Goal: Task Accomplishment & Management: Manage account settings

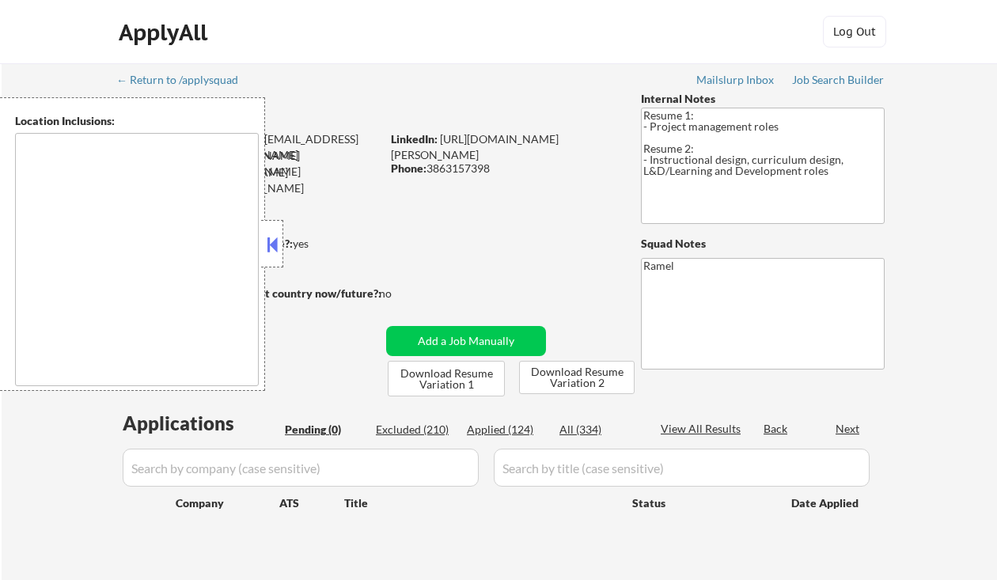
type textarea "Orlando, FL Winter Park, FL Maitland, FL Altamonte Springs, FL Casselberry, FL …"
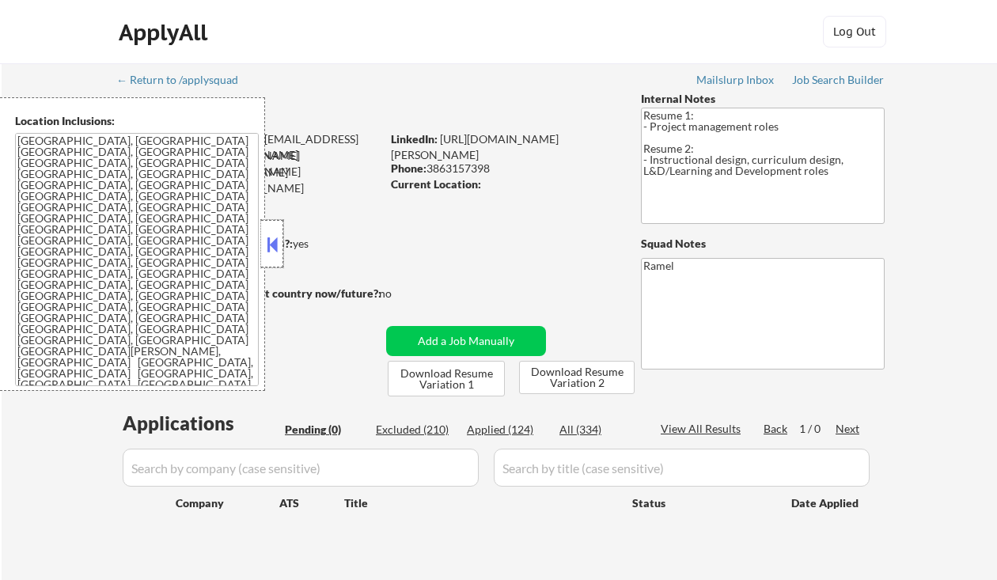
click at [261, 258] on div at bounding box center [272, 243] width 22 height 47
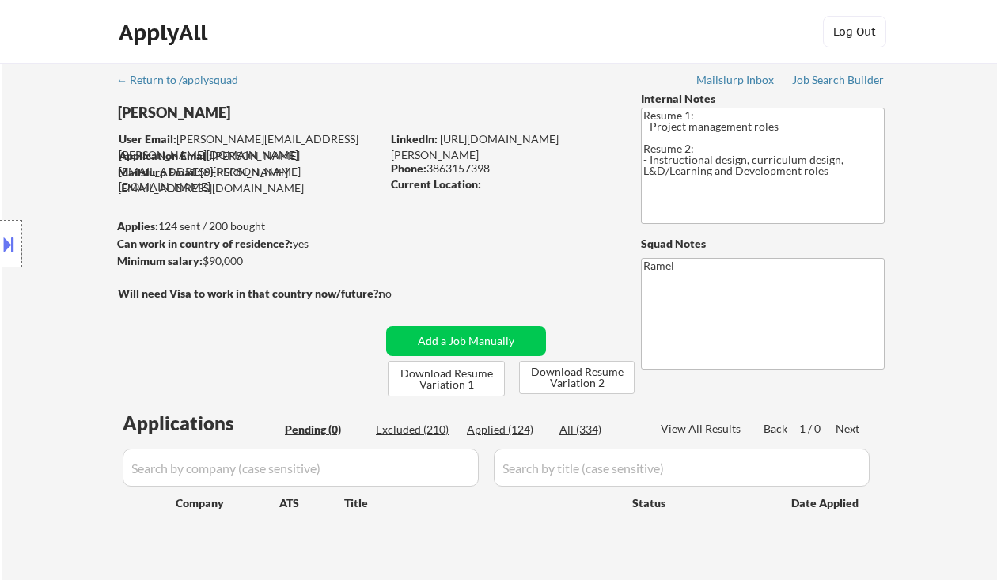
scroll to position [317, 0]
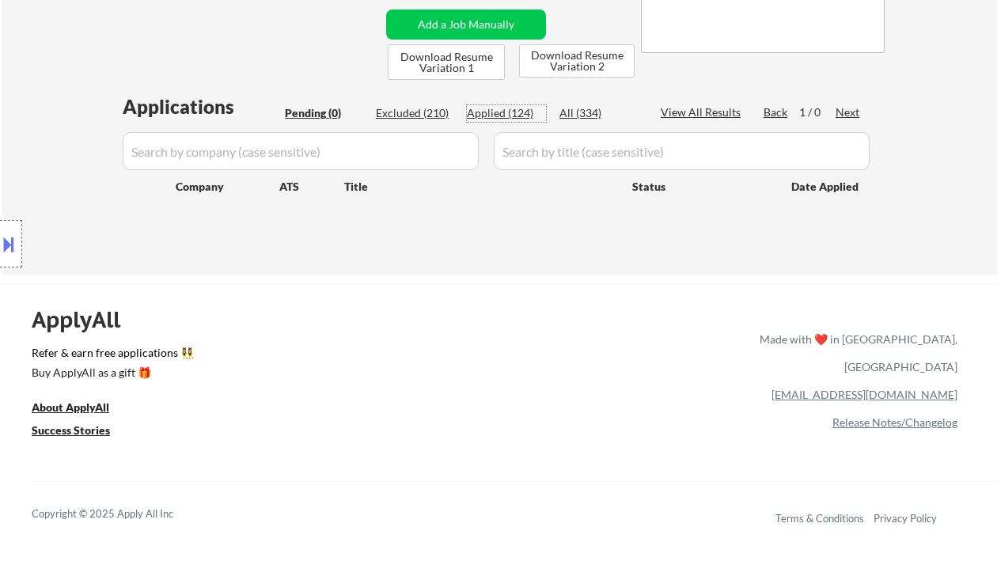
click at [507, 116] on div "Applied (124)" at bounding box center [506, 113] width 79 height 16
select select ""applied""
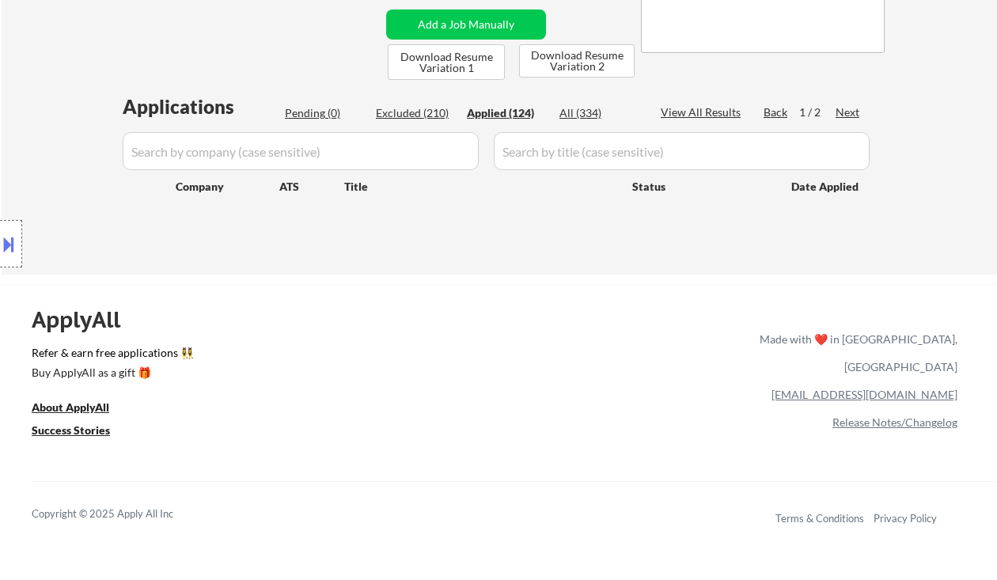
select select ""applied""
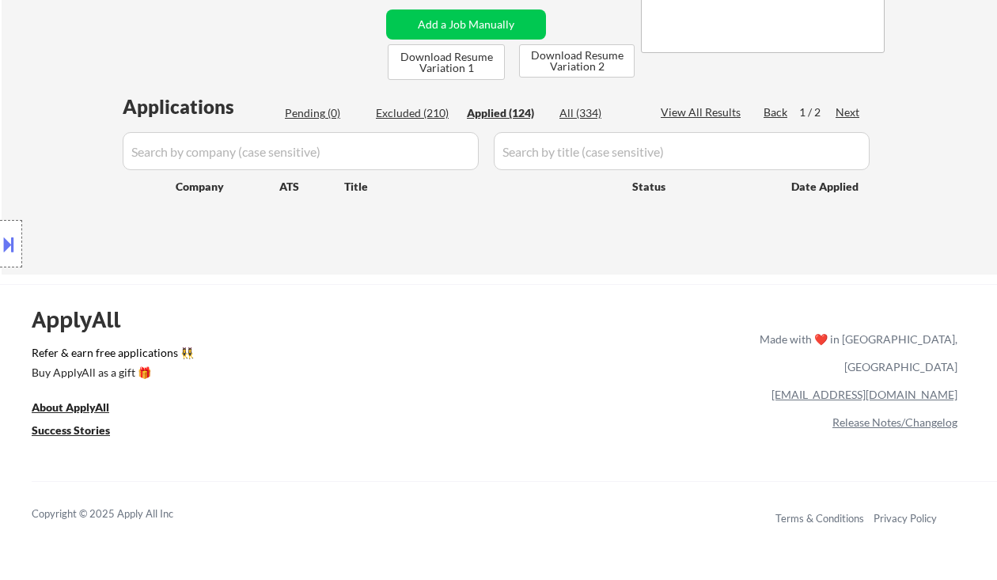
select select ""applied""
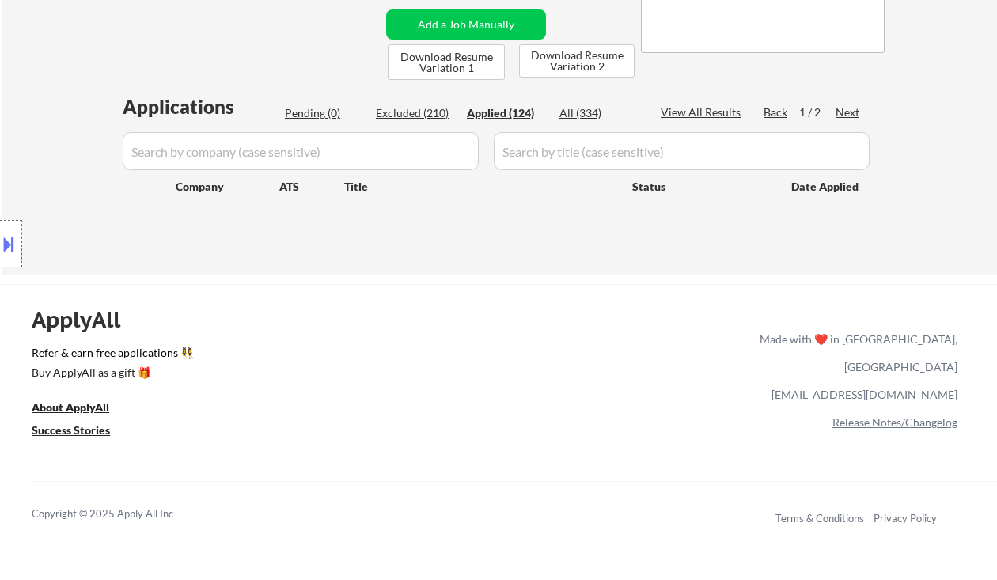
select select ""applied""
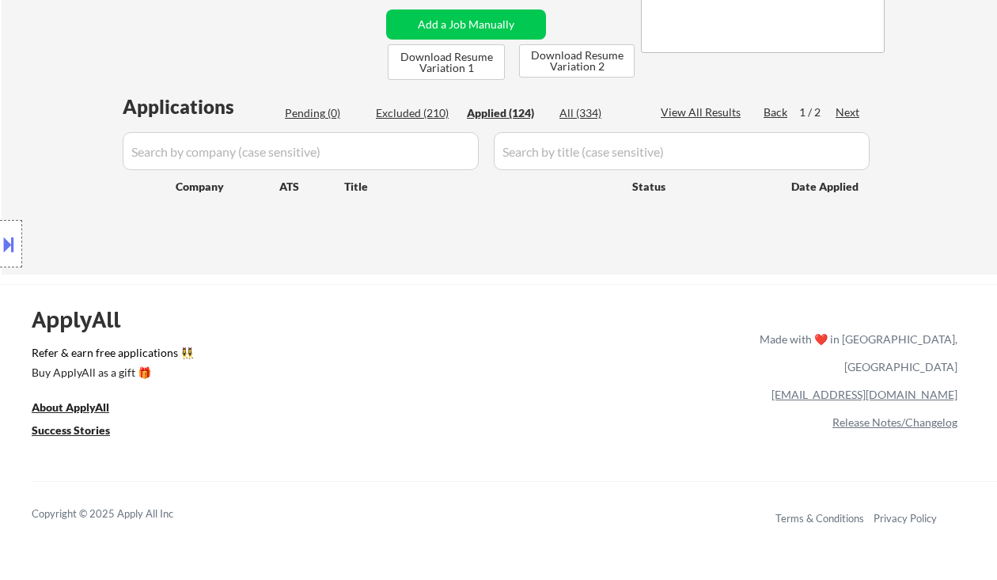
select select ""applied""
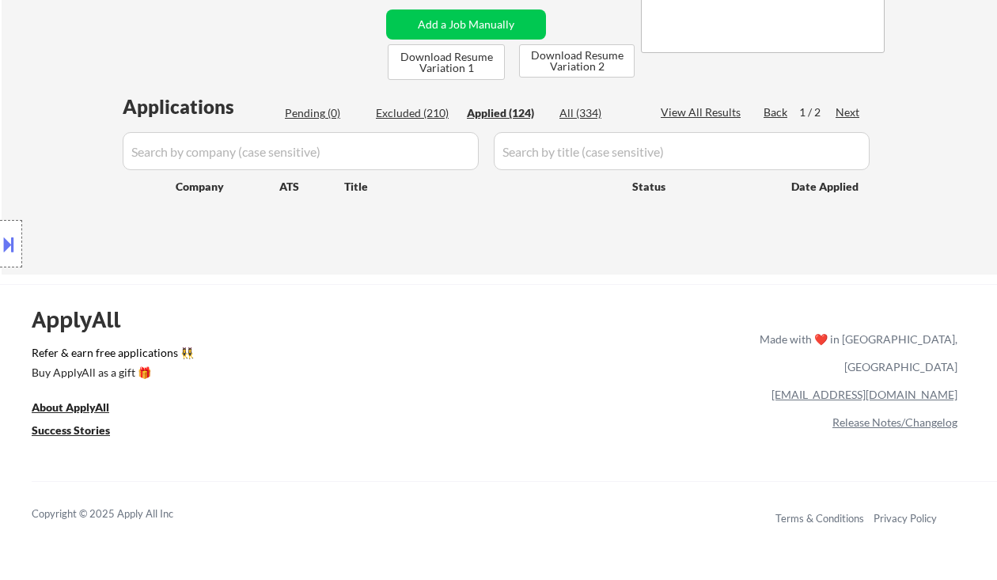
select select ""applied""
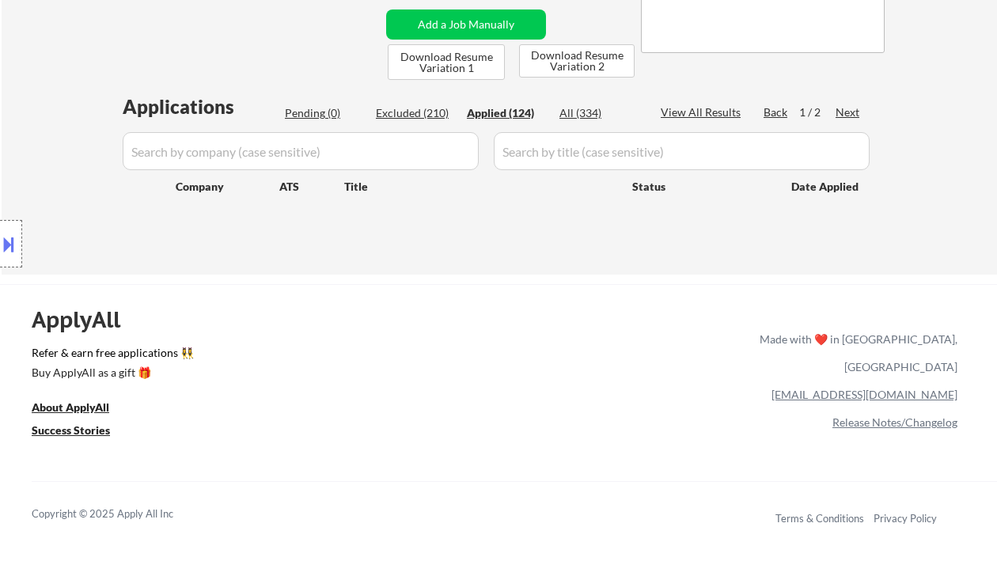
select select ""applied""
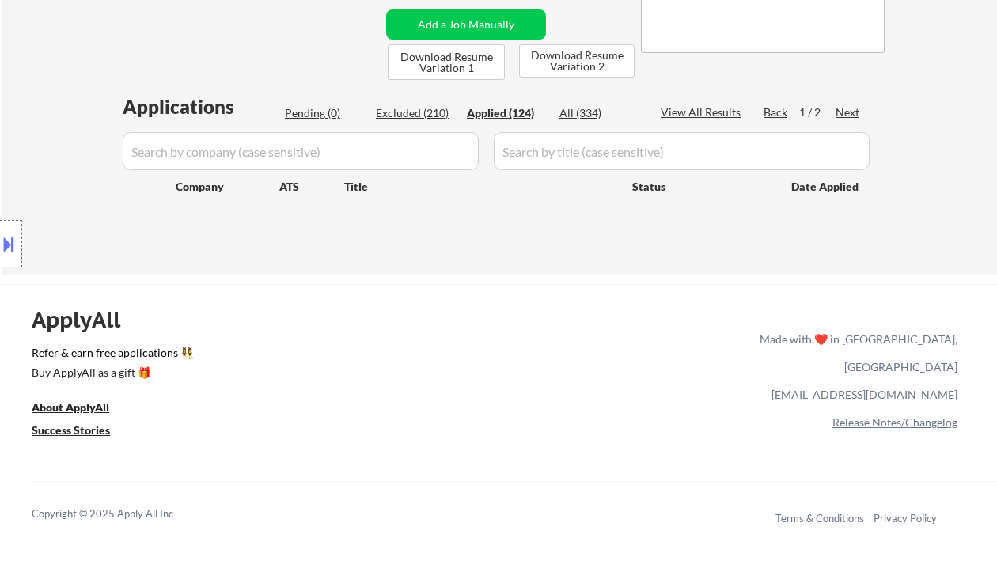
select select ""applied""
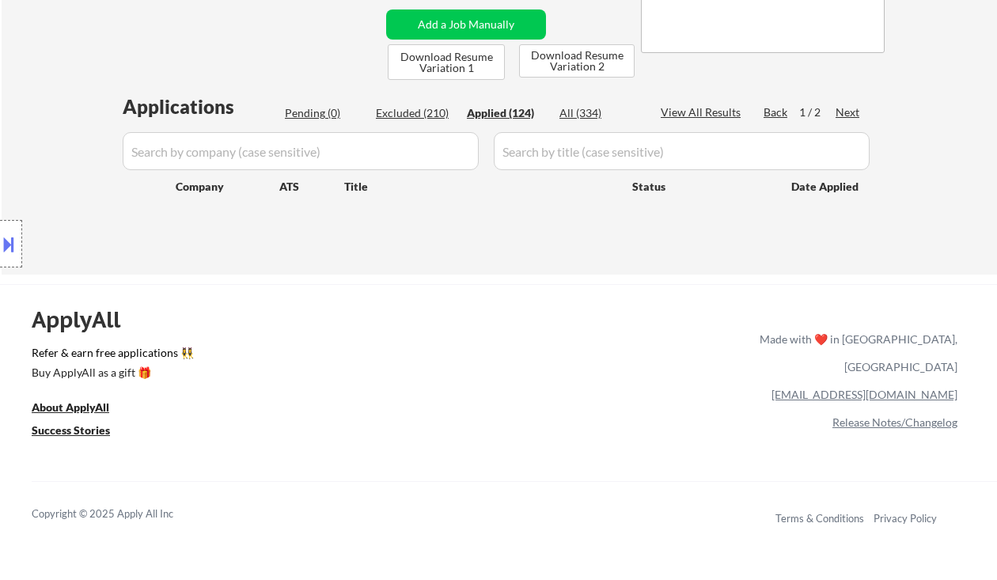
select select ""applied""
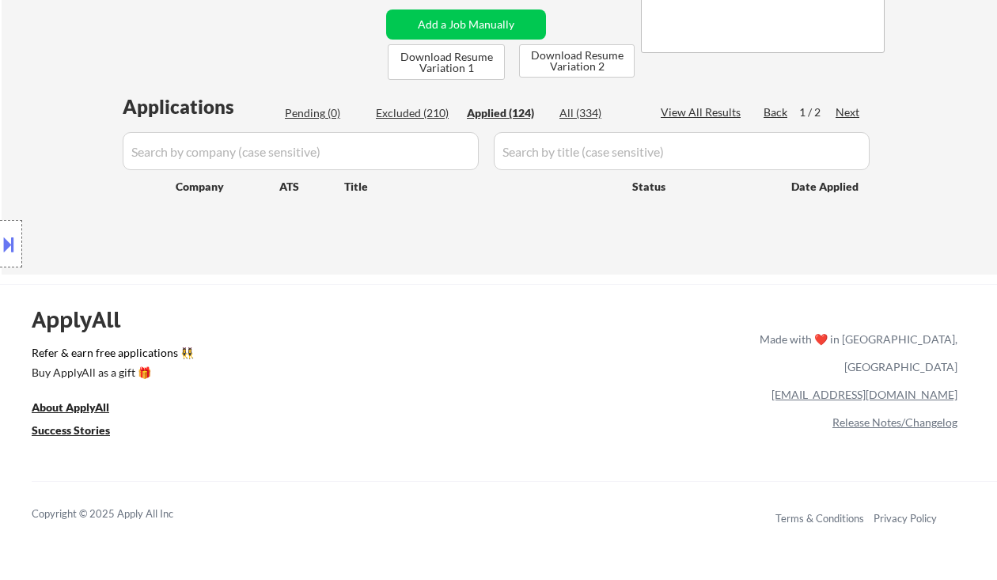
select select ""applied""
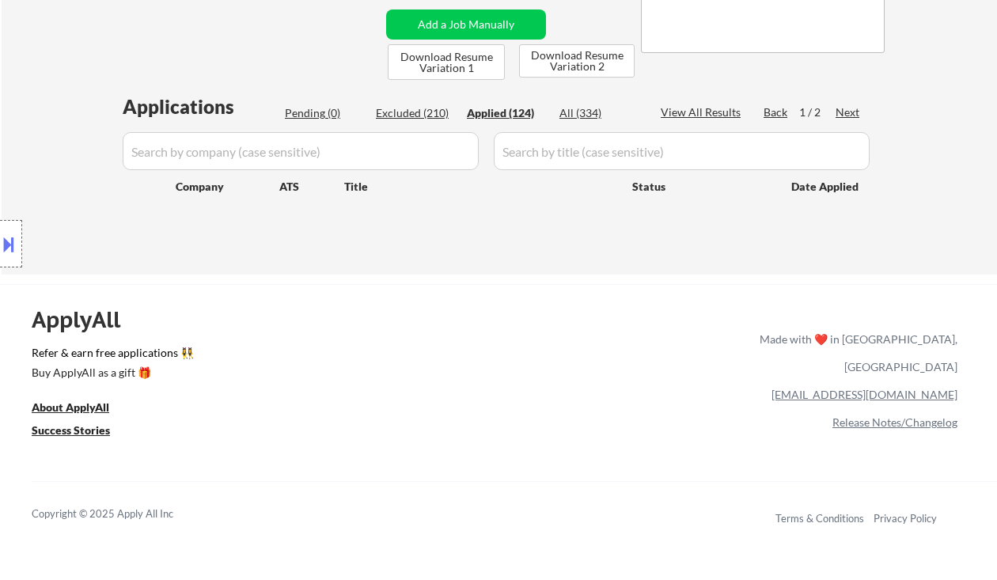
select select ""applied""
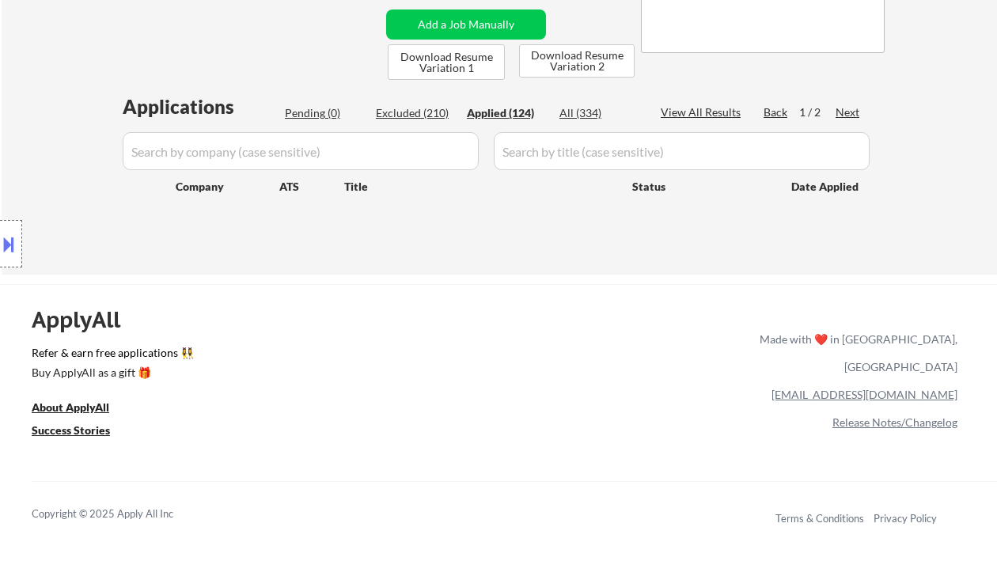
select select ""applied""
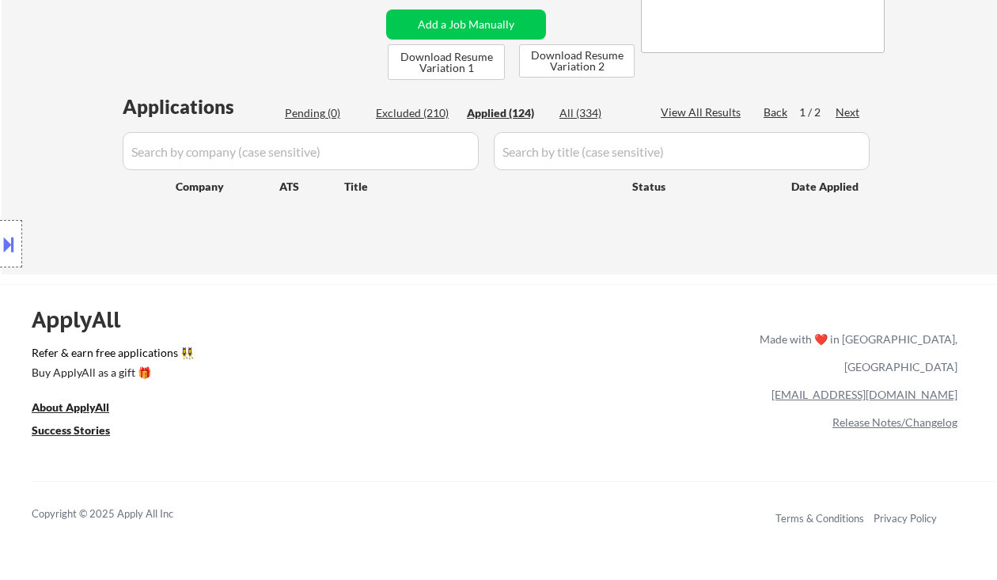
select select ""applied""
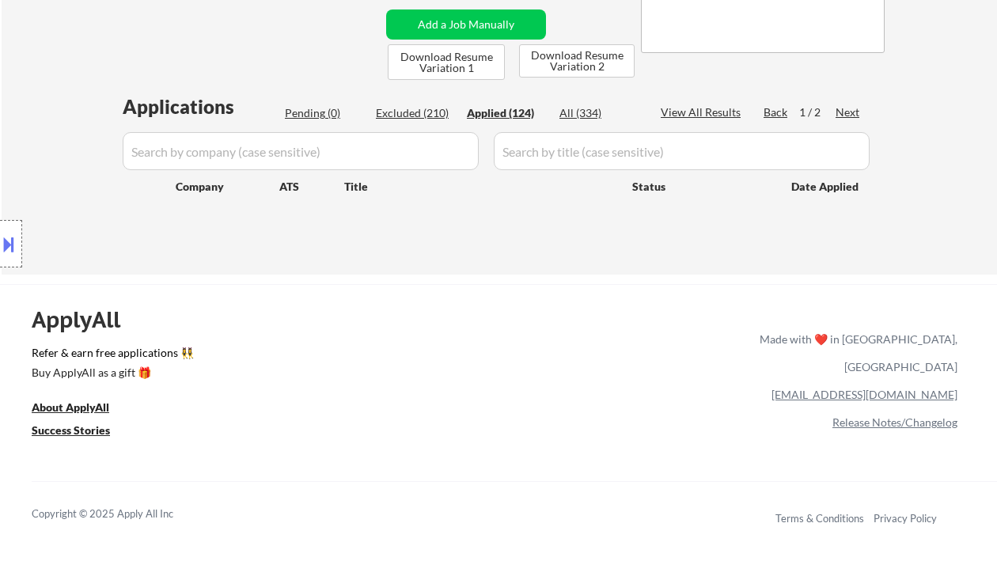
select select ""applied""
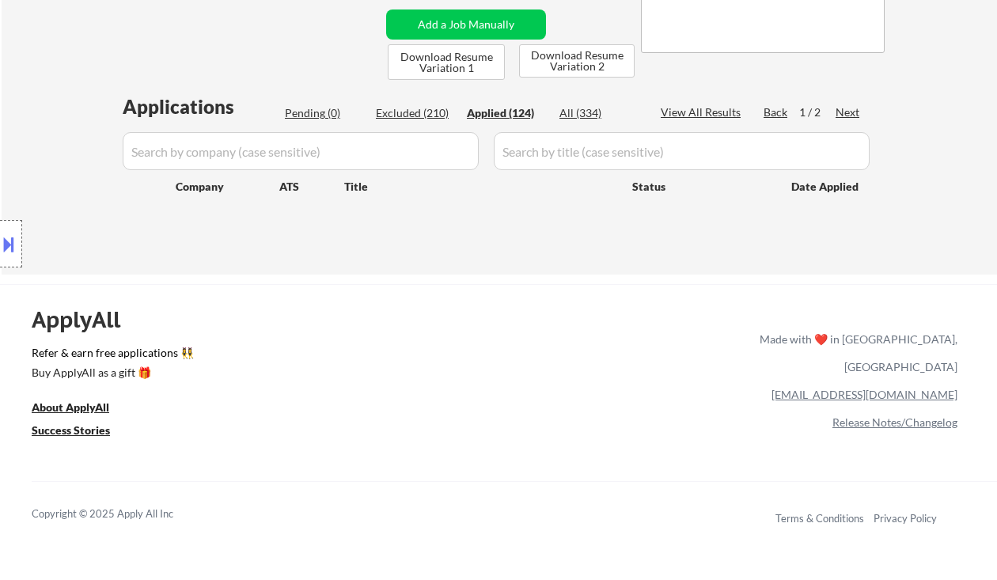
select select ""applied""
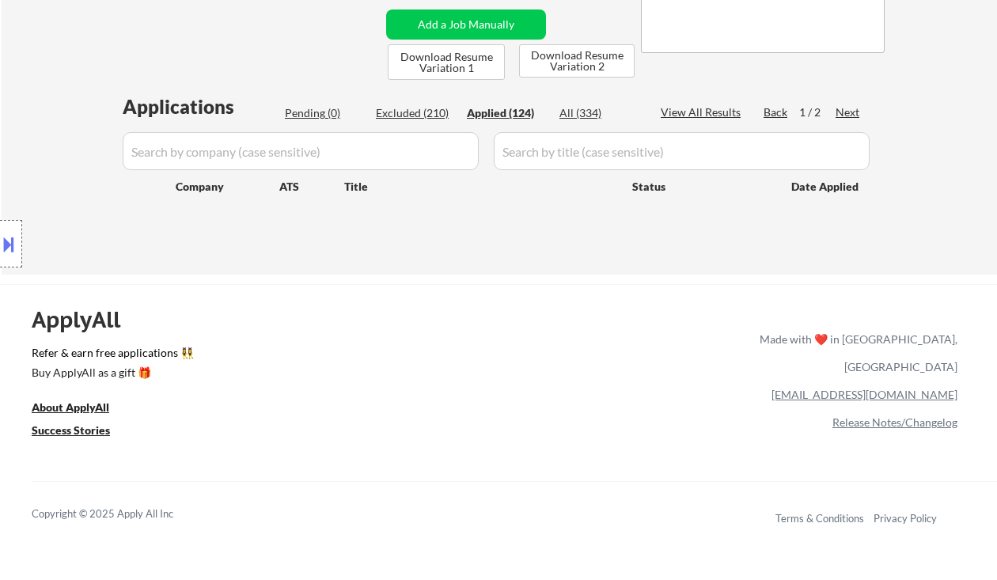
select select ""applied""
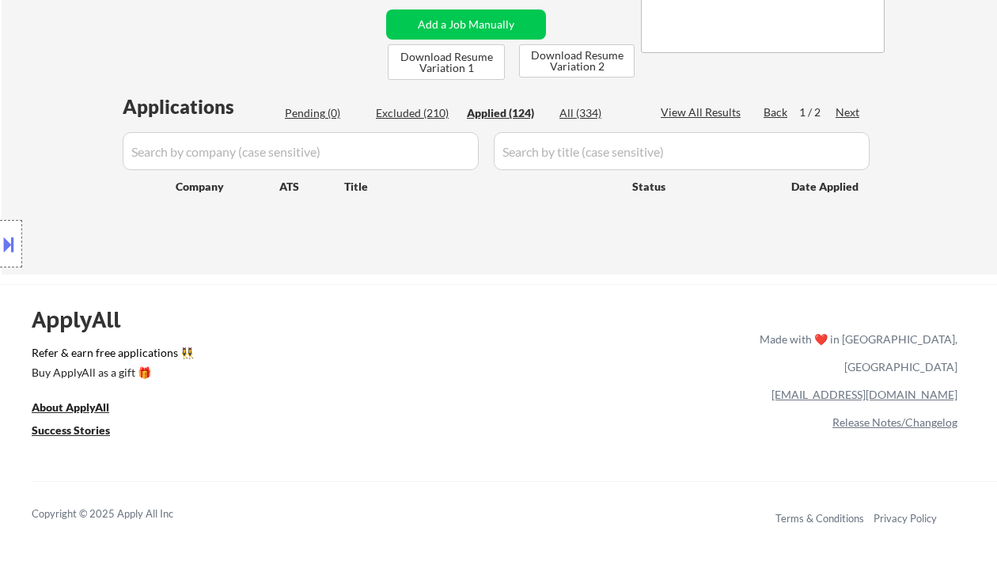
select select ""applied""
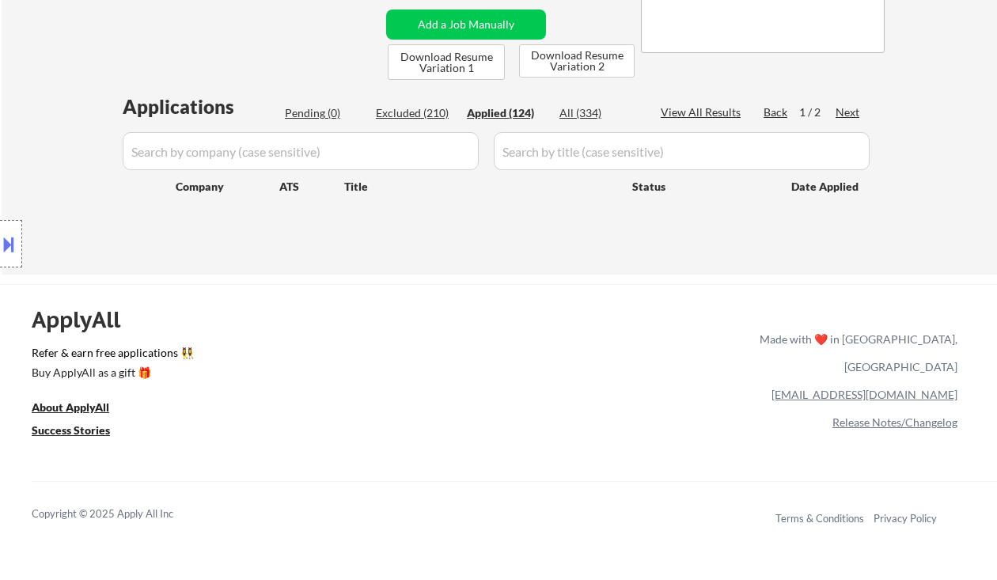
select select ""applied""
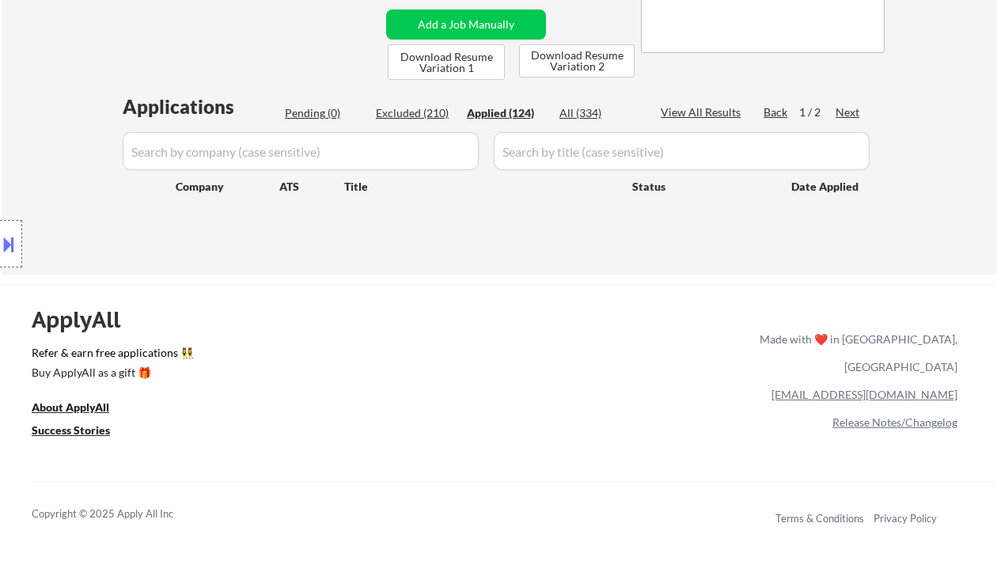
select select ""applied""
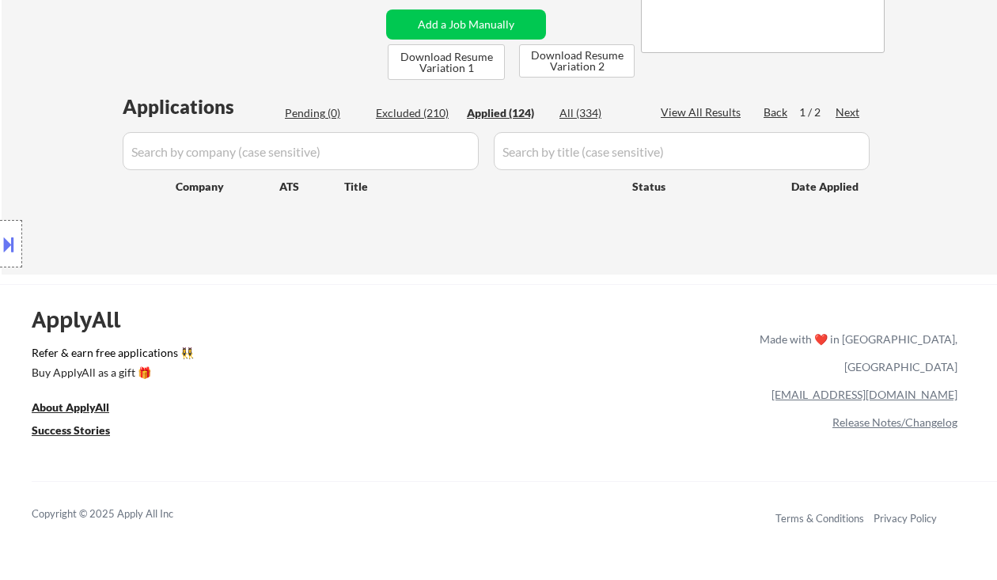
select select ""applied""
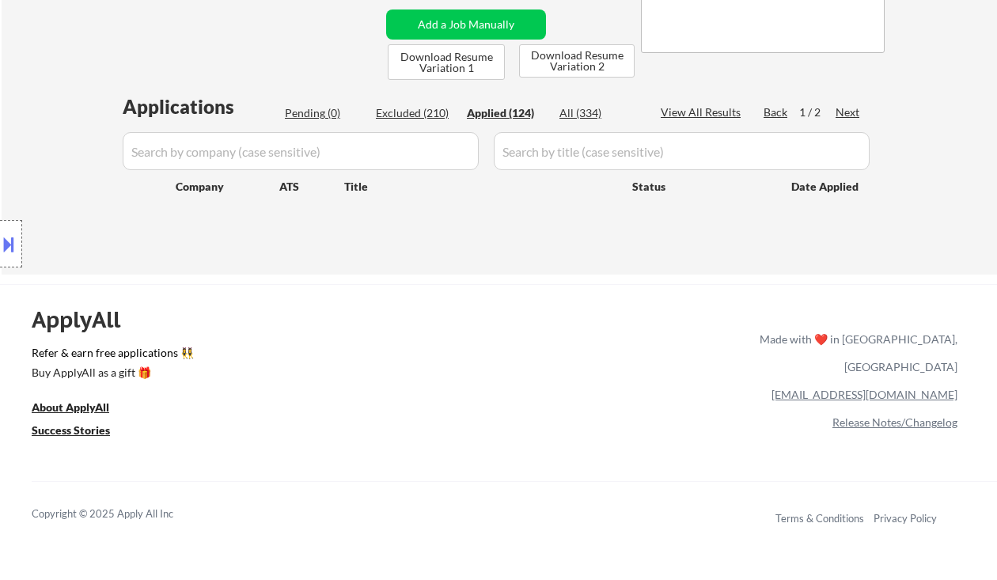
select select ""applied""
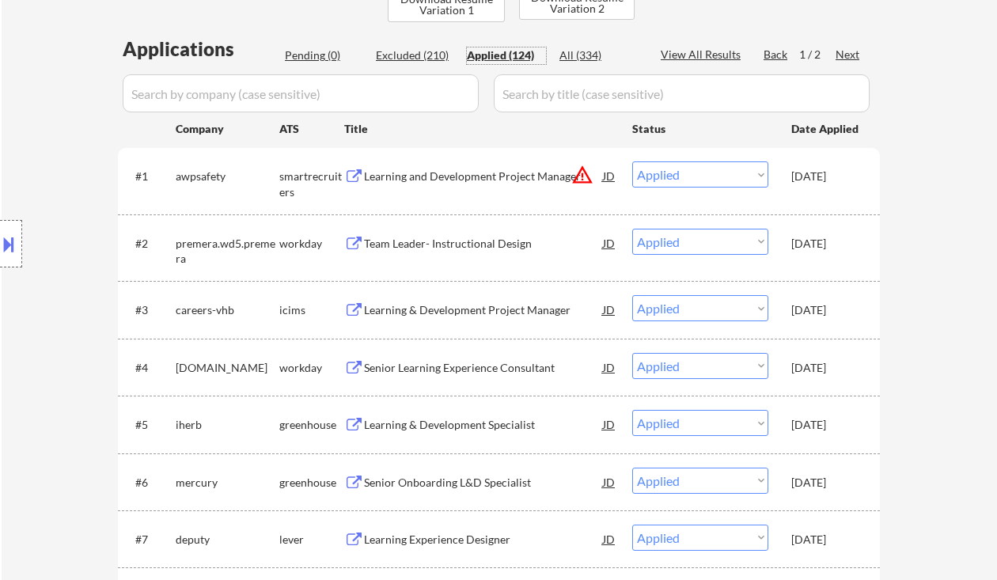
scroll to position [211, 0]
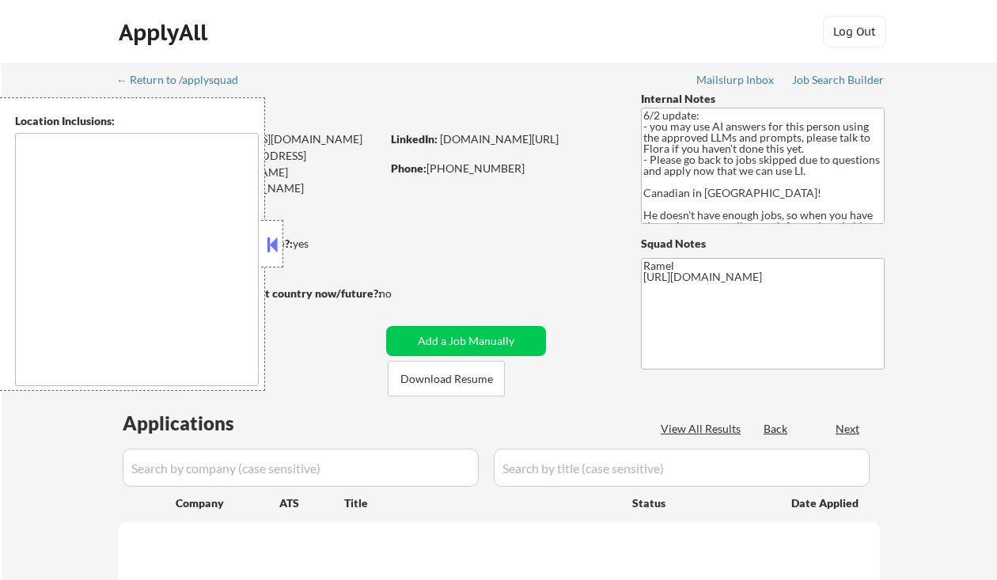
type textarea "Calgary, Alberta Airdrie, Alberta Chestermere, Alberta Cochrane, Alberta Okotok…"
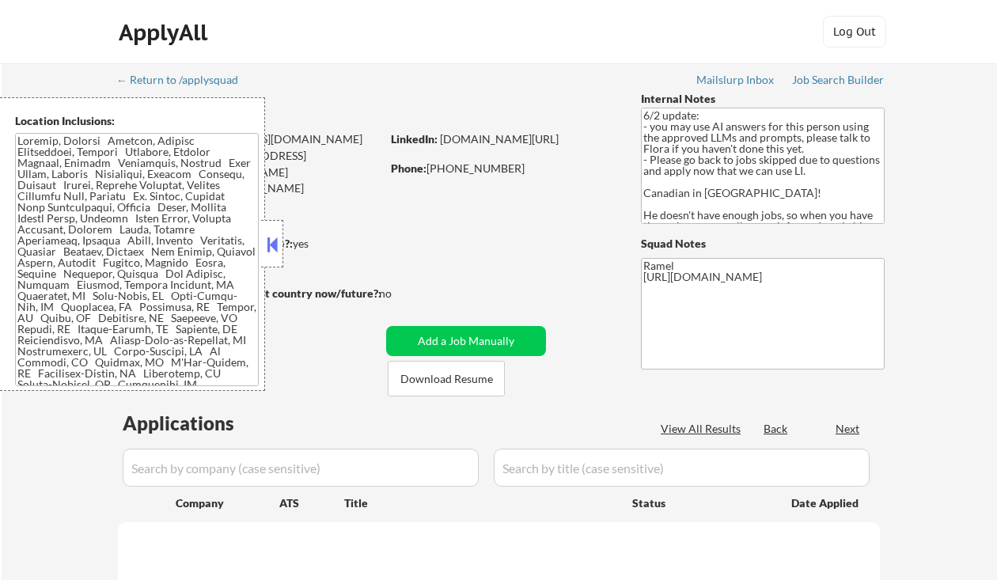
select select ""pending""
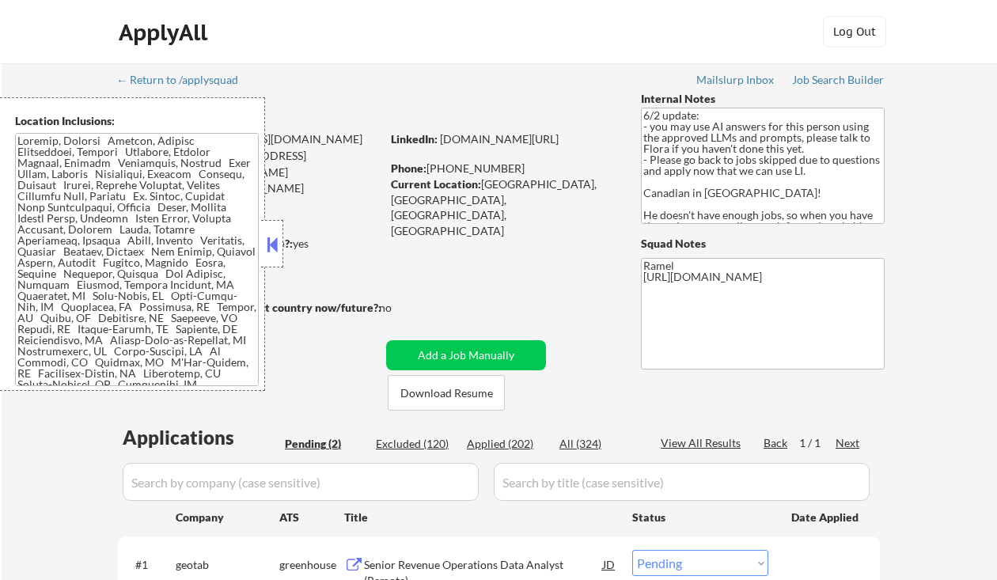
click at [272, 234] on button at bounding box center [272, 245] width 17 height 24
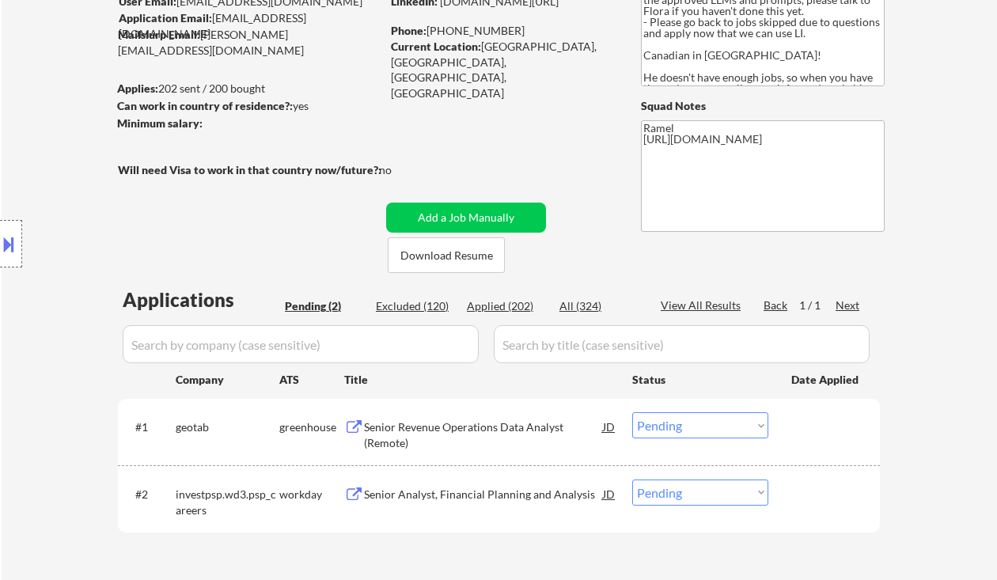
scroll to position [317, 0]
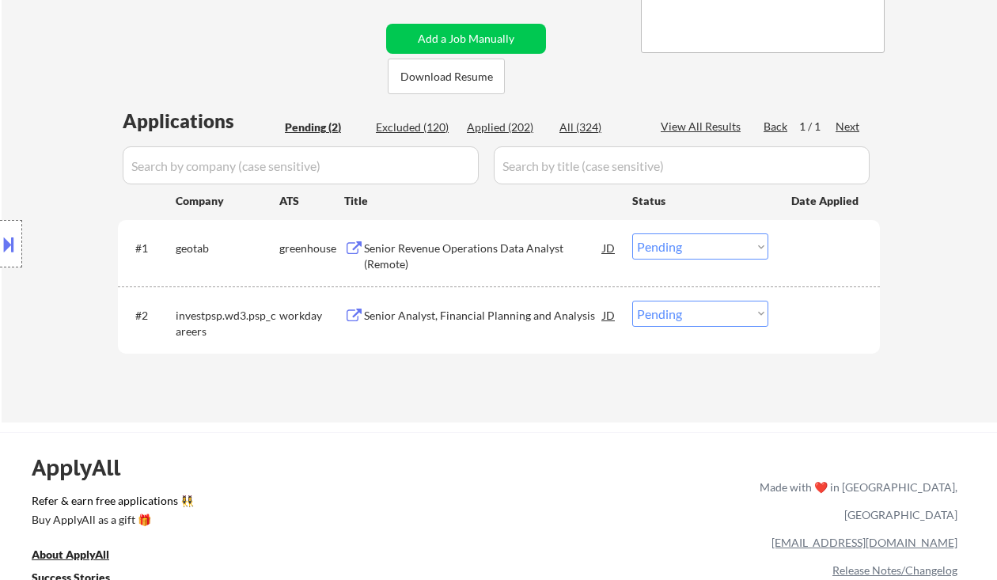
click at [109, 21] on div "← Return to /applysquad Mailslurp Inbox Job Search Builder Yannick Tchouptang U…" at bounding box center [499, 78] width 790 height 663
click at [420, 255] on div "Senior Revenue Operations Data Analyst (Remote)" at bounding box center [483, 256] width 239 height 31
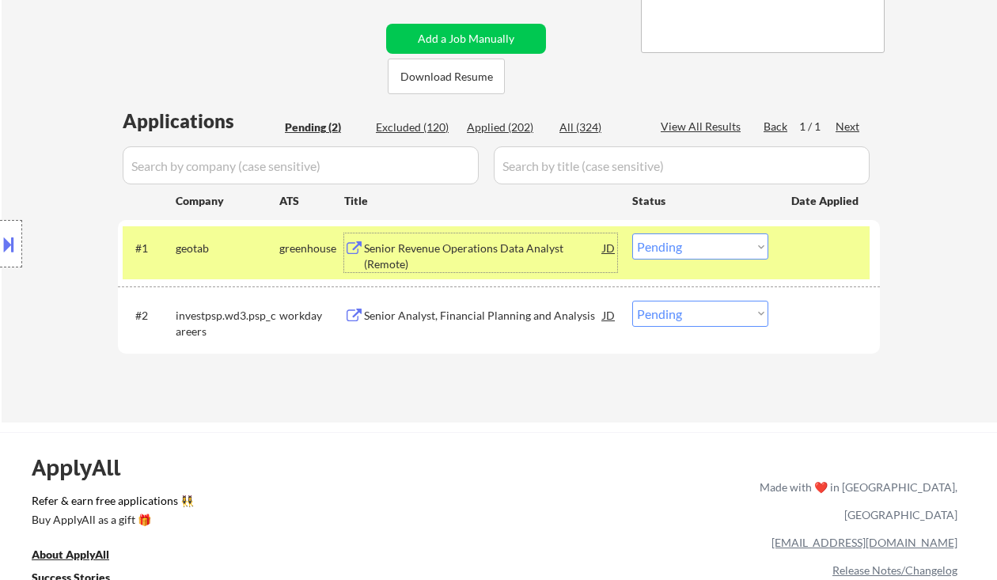
drag, startPoint x: 686, startPoint y: 245, endPoint x: 693, endPoint y: 259, distance: 15.2
click at [686, 245] on select "Choose an option... Pending Applied Excluded (Questions) Excluded (Expired) Exc…" at bounding box center [700, 247] width 136 height 26
click at [632, 234] on select "Choose an option... Pending Applied Excluded (Questions) Excluded (Expired) Exc…" at bounding box center [700, 247] width 136 height 26
click at [560, 322] on div "Senior Analyst, Financial Planning and Analysis" at bounding box center [483, 316] width 239 height 16
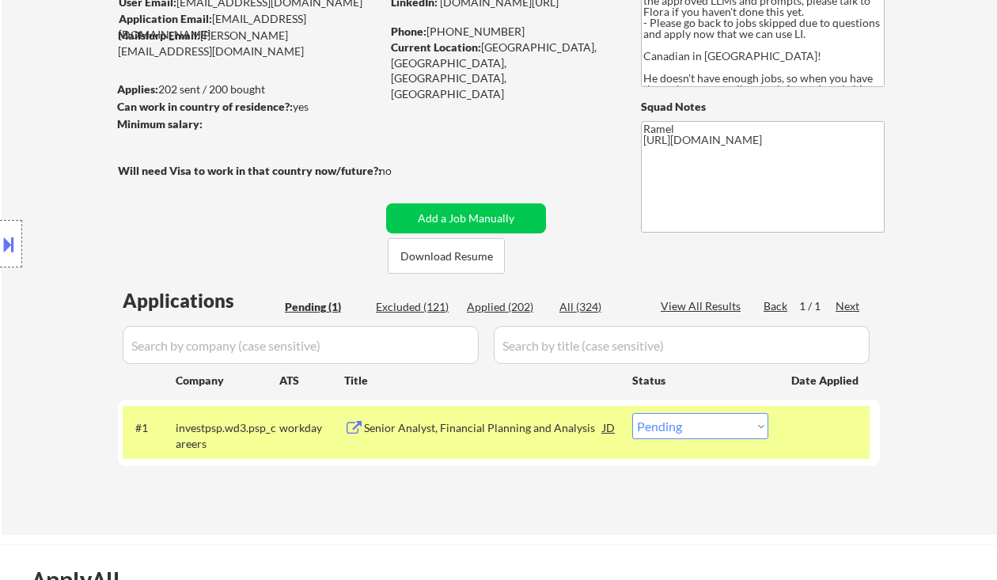
scroll to position [0, 0]
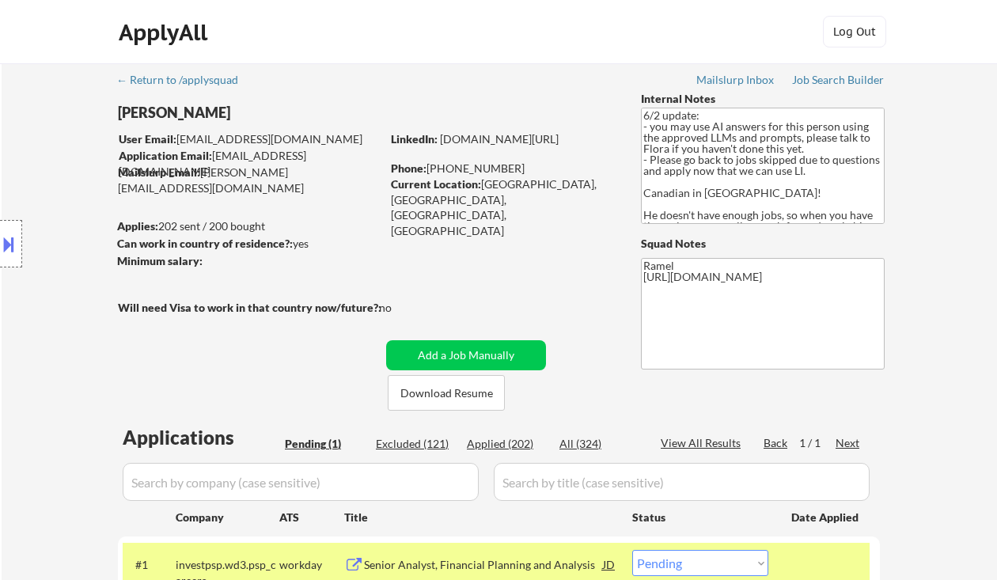
click at [44, 169] on div "Location Inclusions:" at bounding box center [141, 244] width 283 height 294
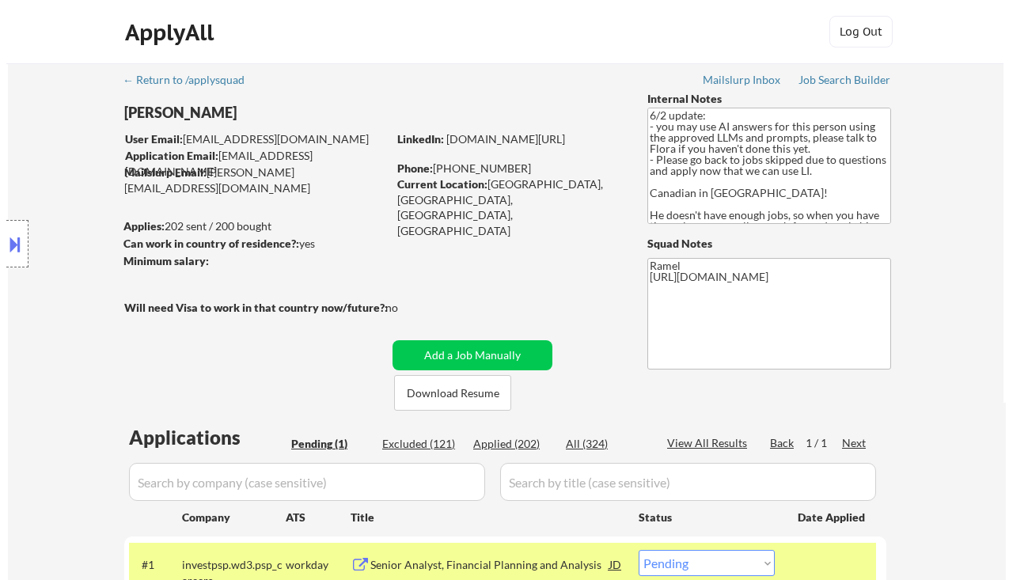
scroll to position [211, 0]
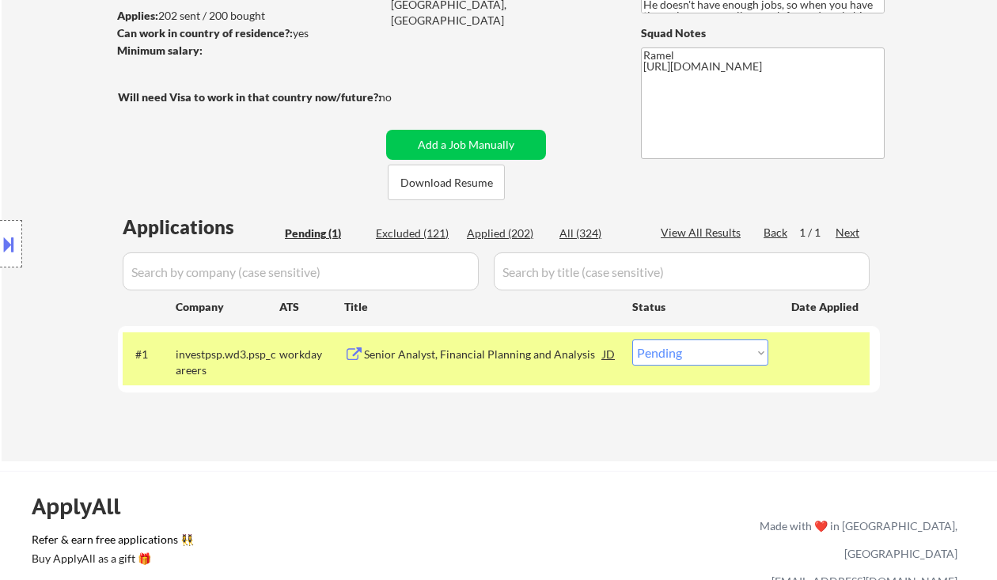
drag, startPoint x: 702, startPoint y: 359, endPoint x: 708, endPoint y: 365, distance: 8.4
click at [702, 359] on select "Choose an option... Pending Applied Excluded (Questions) Excluded (Expired) Exc…" at bounding box center [700, 353] width 136 height 26
select select ""excluded__bad_match_""
click at [632, 340] on select "Choose an option... Pending Applied Excluded (Questions) Excluded (Expired) Exc…" at bounding box center [700, 353] width 136 height 26
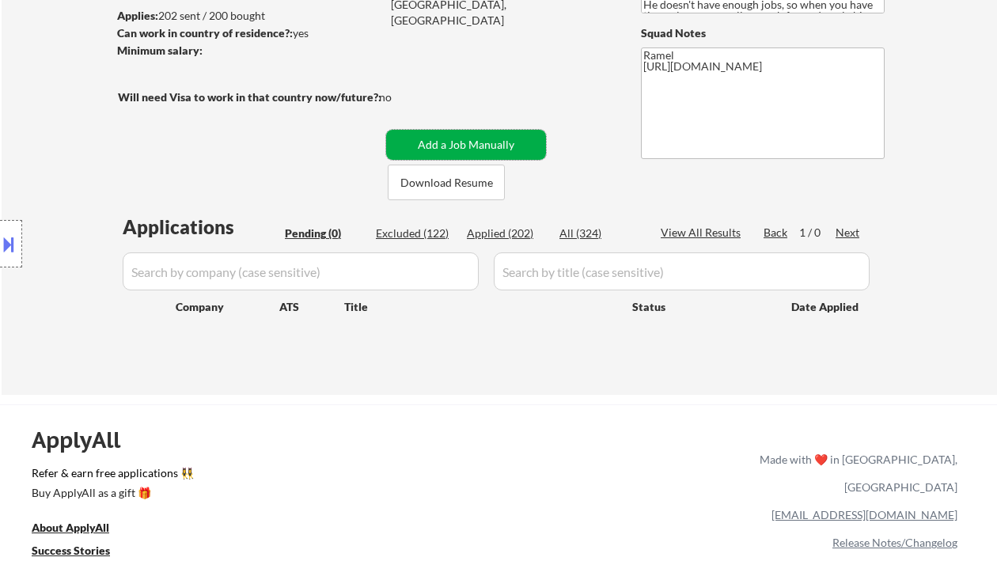
click at [462, 150] on button "Add a Job Manually" at bounding box center [466, 145] width 160 height 30
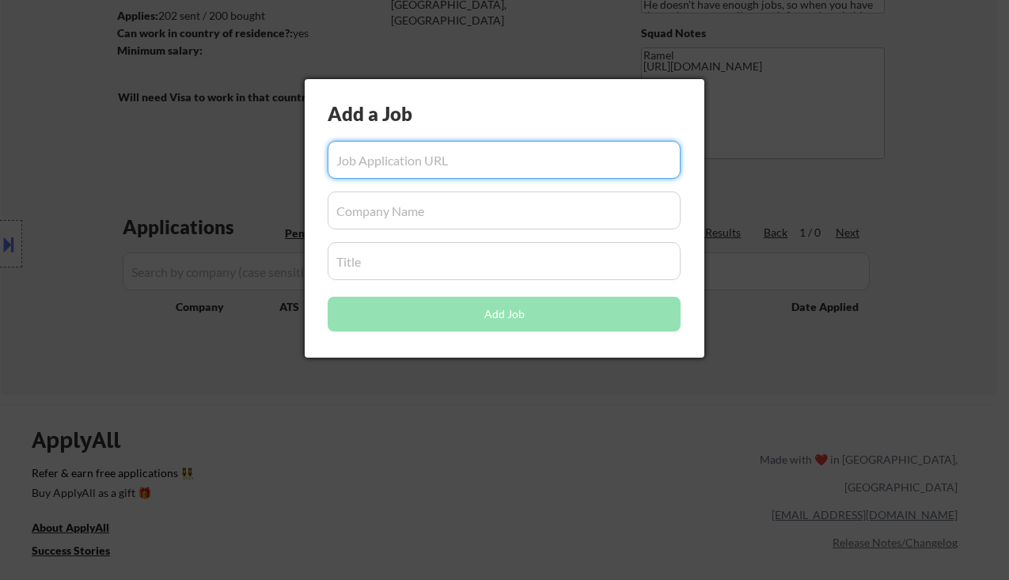
paste input "https://www.remoterocketship.com/company/stripe/jobs/portfolio-oversight-analyt…"
type input "https://www.remoterocketship.com/company/stripe/jobs/portfolio-oversight-analyt…"
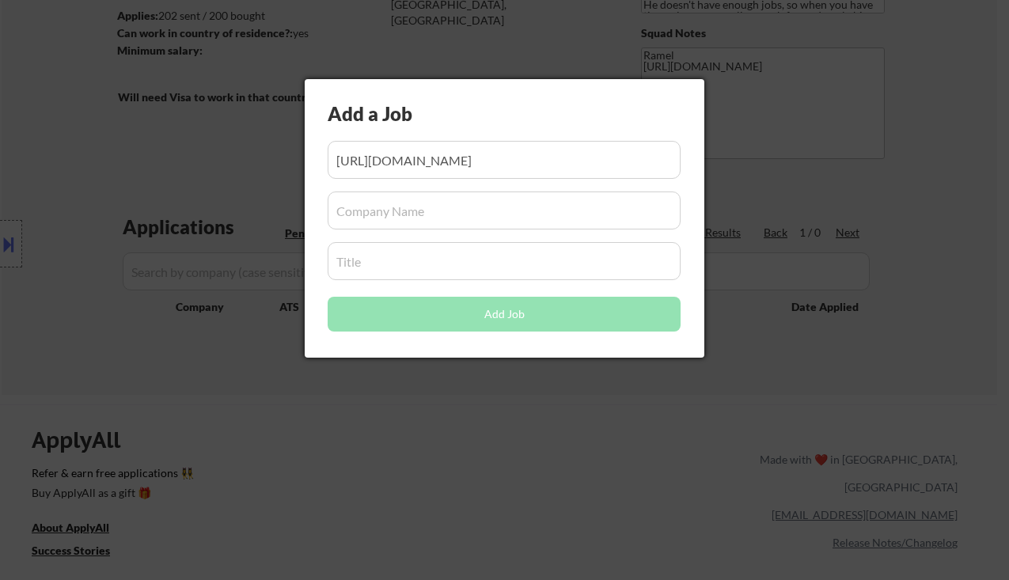
scroll to position [0, 0]
click at [418, 218] on input "input" at bounding box center [504, 211] width 353 height 38
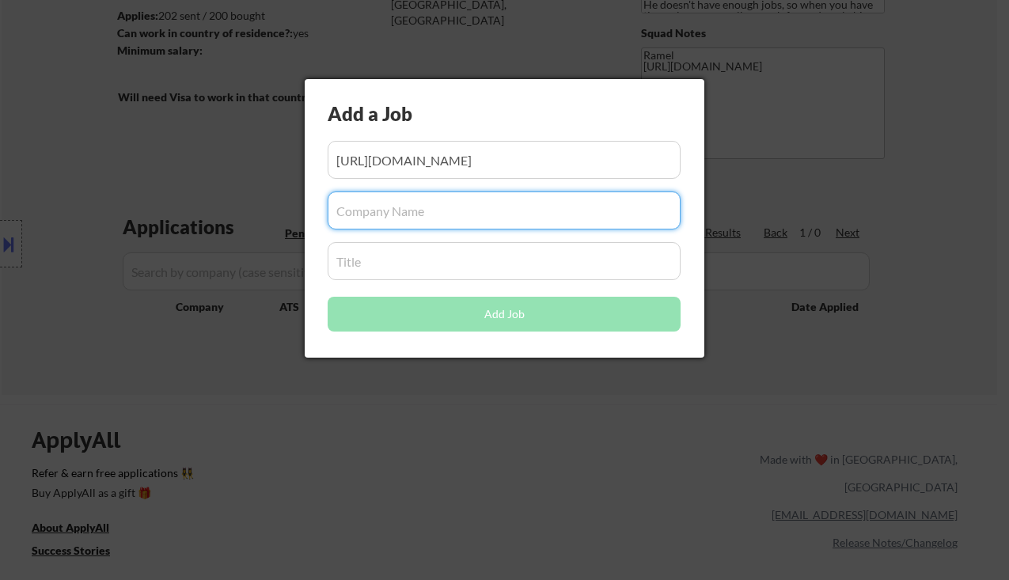
paste input "stripe"
type input "stripe"
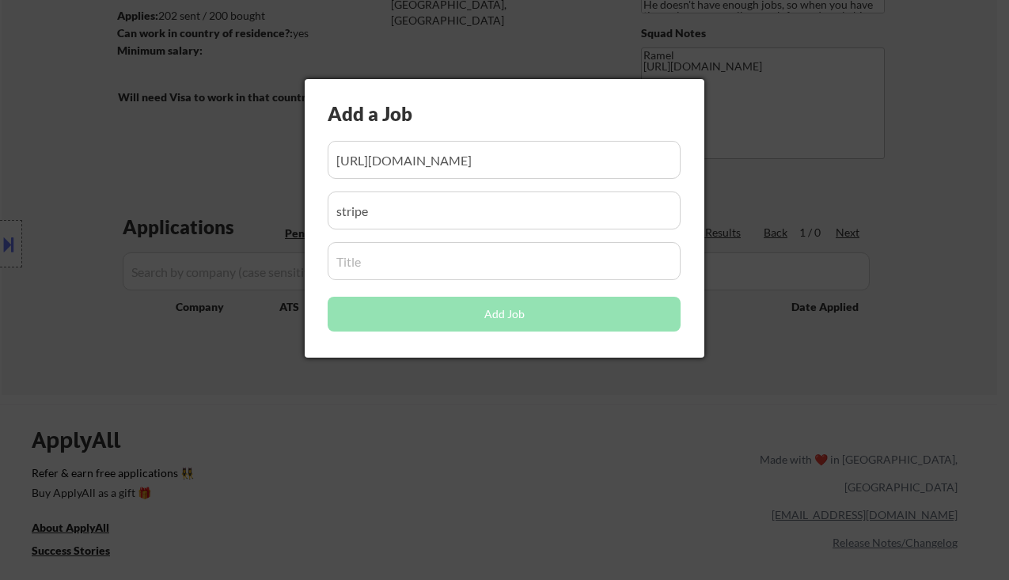
click at [437, 257] on input "input" at bounding box center [504, 261] width 353 height 38
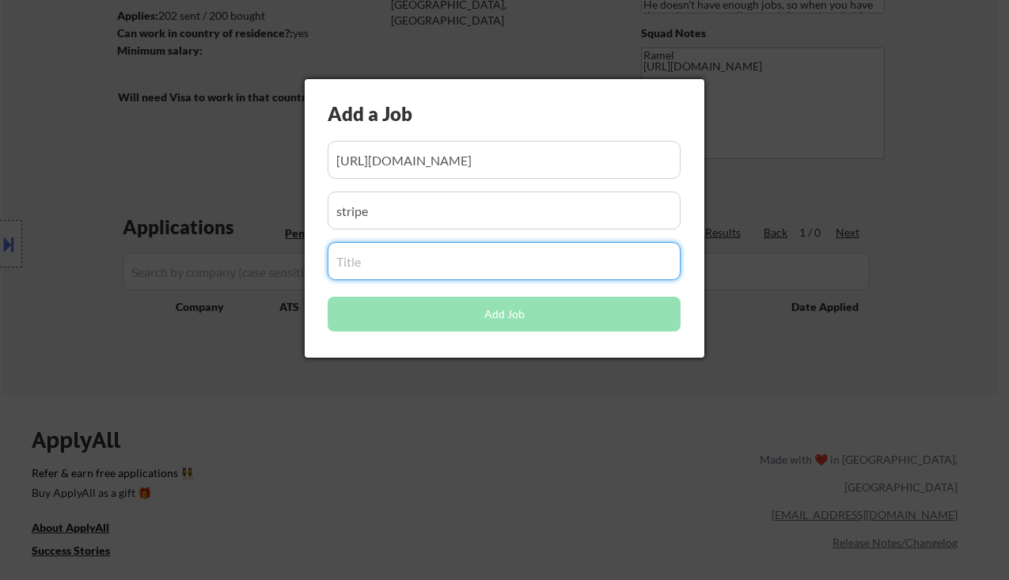
paste input "Portfolio Oversight & Analytics Manager, Stripe Capital"
type input "Portfolio Oversight & Analytics Manager, Stripe Capital"
click at [435, 316] on button "Add Job" at bounding box center [504, 314] width 353 height 35
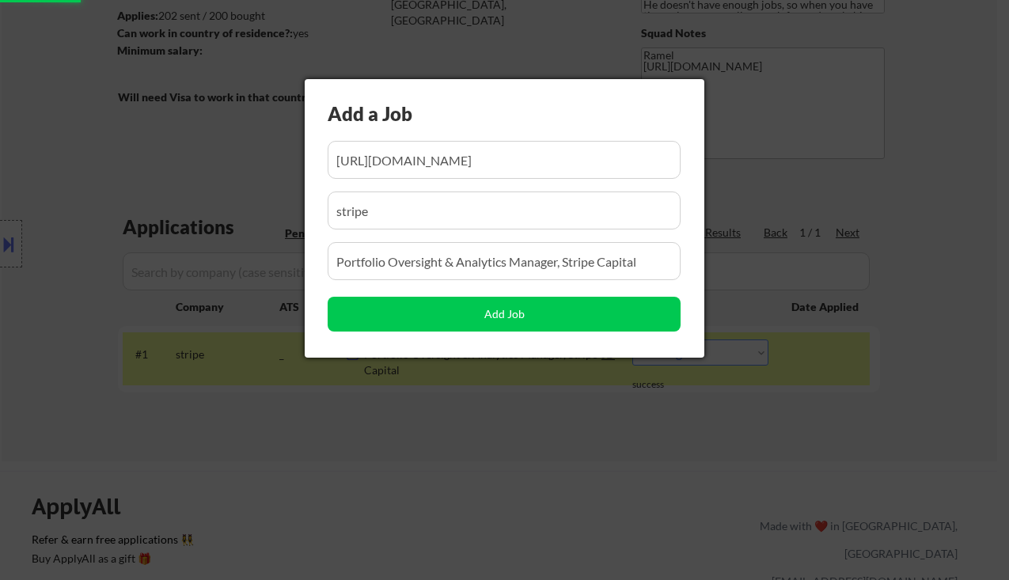
drag, startPoint x: 456, startPoint y: 401, endPoint x: 470, endPoint y: 410, distance: 16.7
click at [456, 402] on div at bounding box center [504, 290] width 1009 height 580
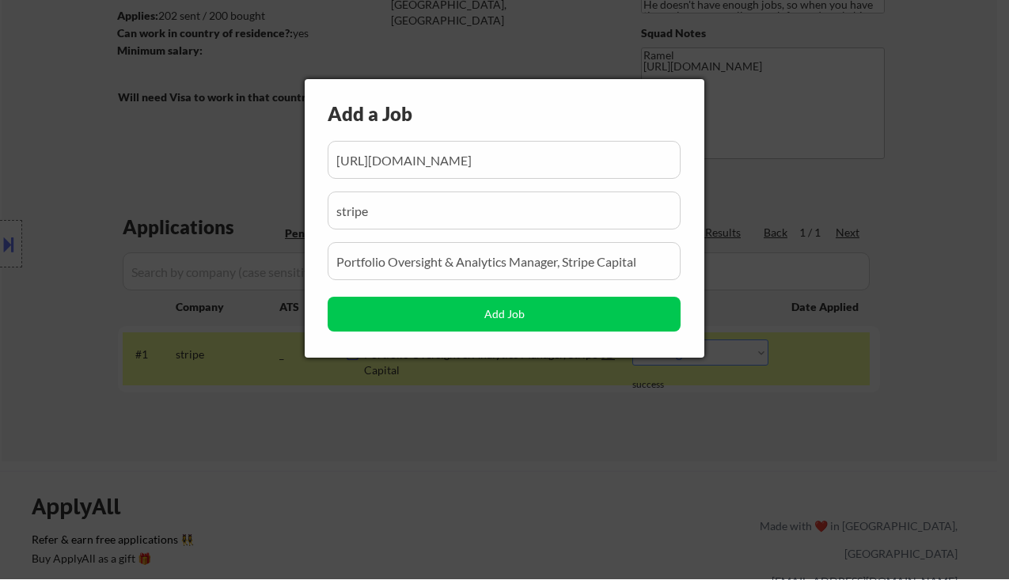
scroll to position [0, 361]
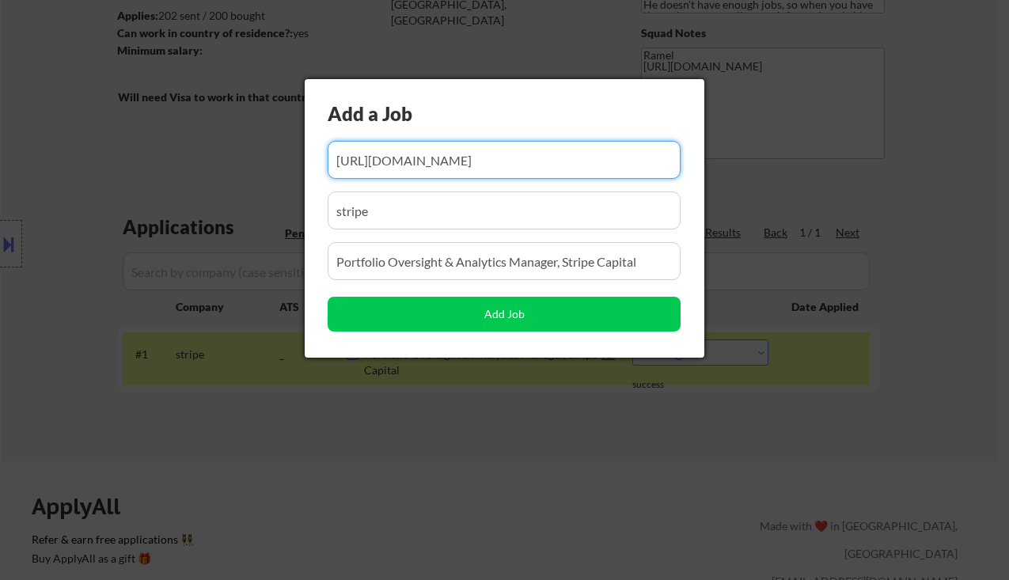
click at [673, 408] on div at bounding box center [504, 290] width 1009 height 580
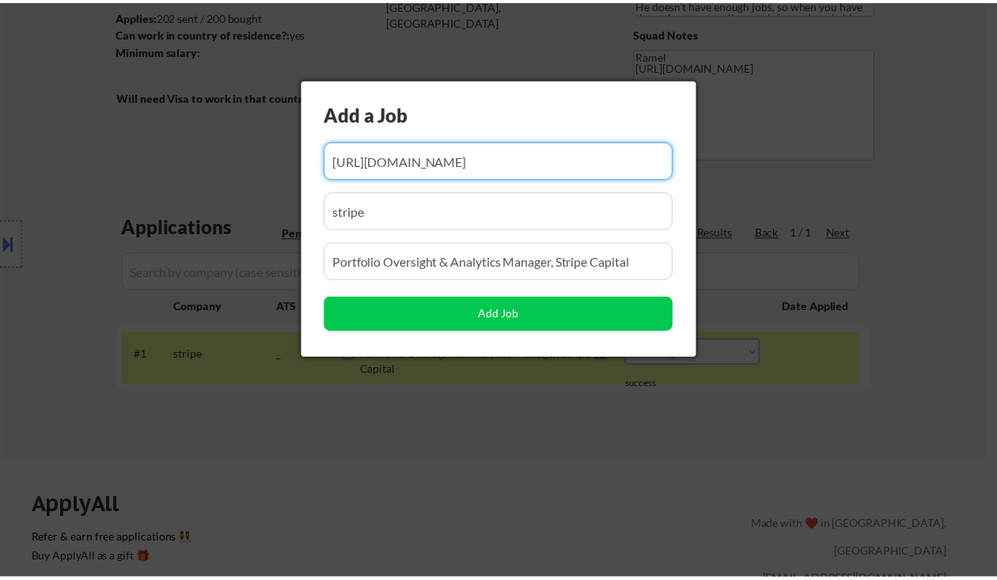
scroll to position [0, 0]
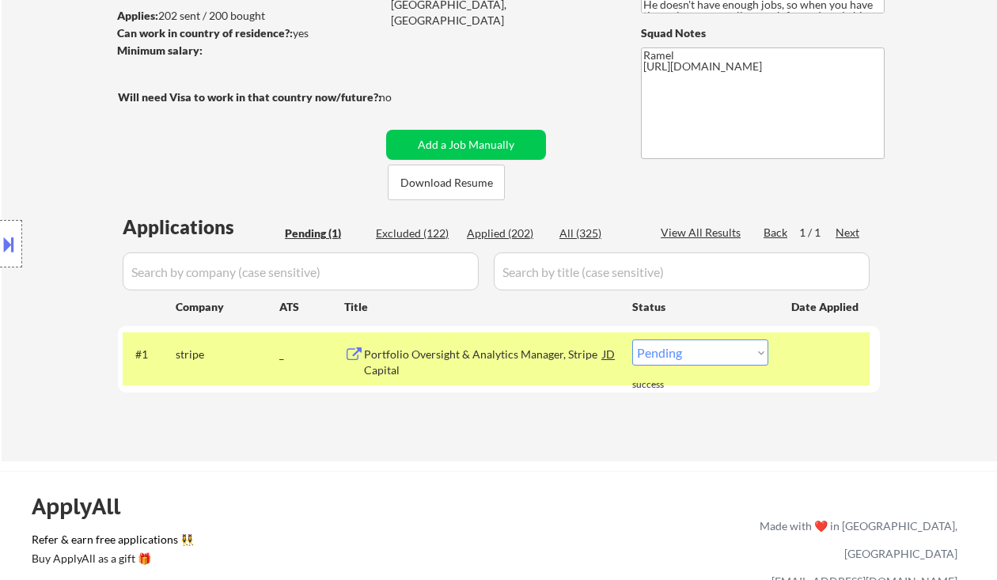
click at [682, 355] on select "Choose an option... Pending Applied Excluded (Questions) Excluded (Expired) Exc…" at bounding box center [700, 353] width 136 height 26
select select ""applied""
click at [632, 340] on select "Choose an option... Pending Applied Excluded (Questions) Excluded (Expired) Exc…" at bounding box center [700, 353] width 136 height 26
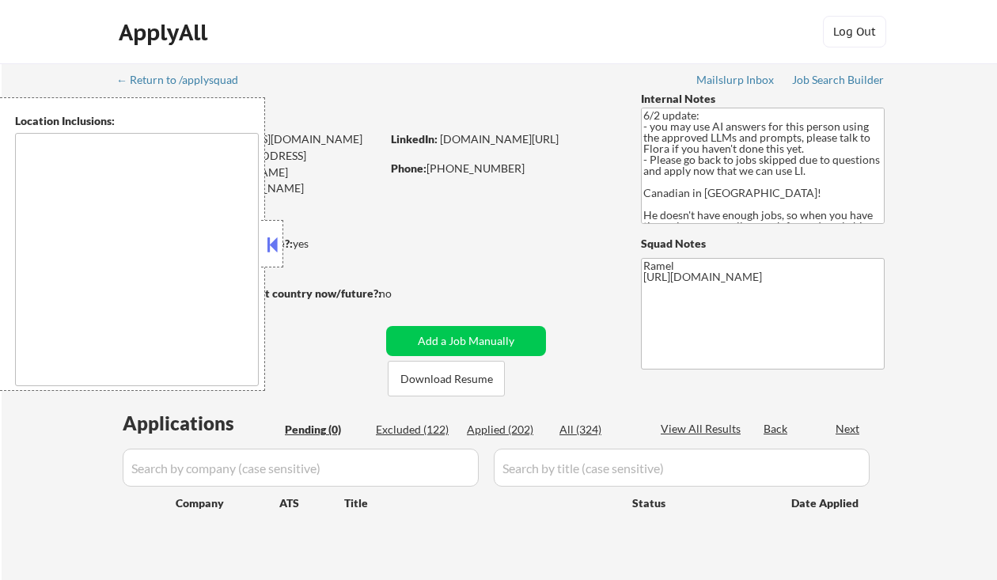
type textarea "Loremip, Dolorsi Ametcon, Adipisc Elitseddoei, Tempori Utlabore, Etdolor Magnaa…"
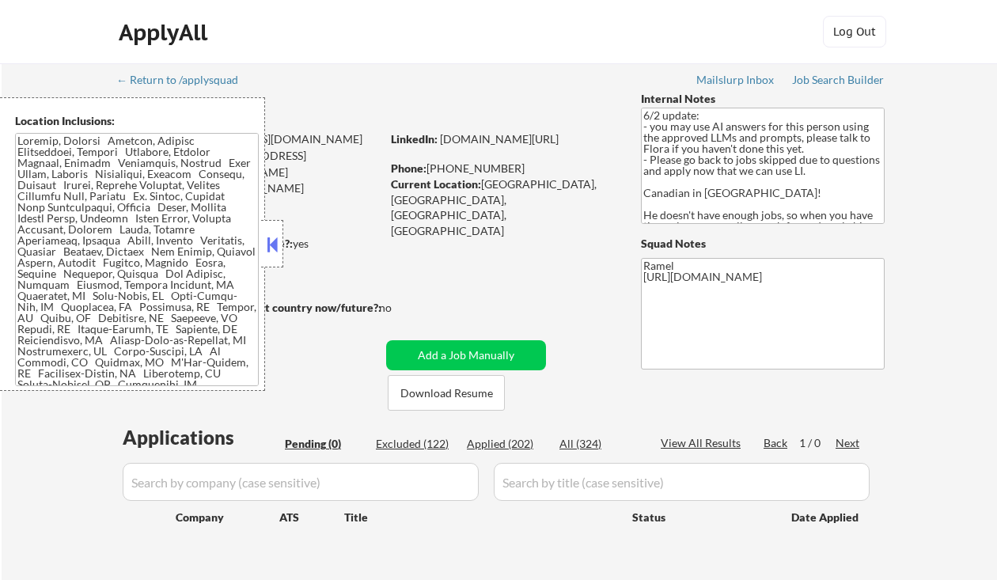
drag, startPoint x: 511, startPoint y: 446, endPoint x: 519, endPoint y: 442, distance: 9.2
click at [512, 446] on div "Applied (202)" at bounding box center [506, 444] width 79 height 16
select select ""applied""
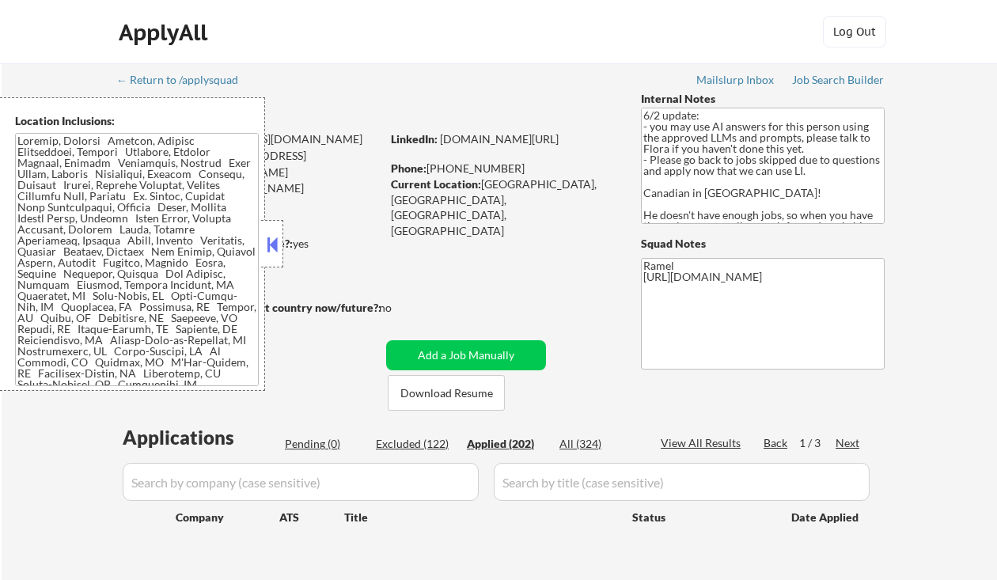
select select ""applied""
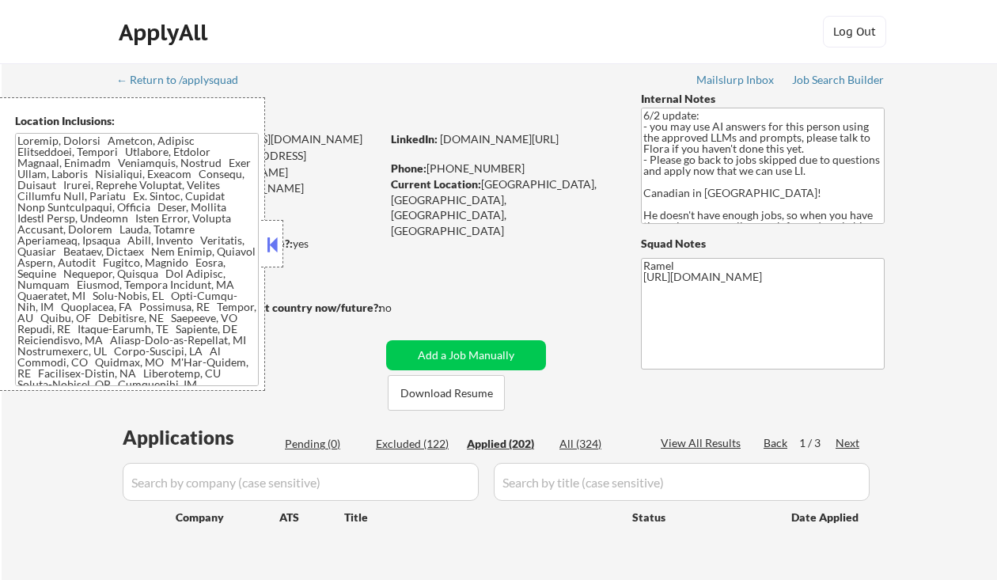
select select ""applied""
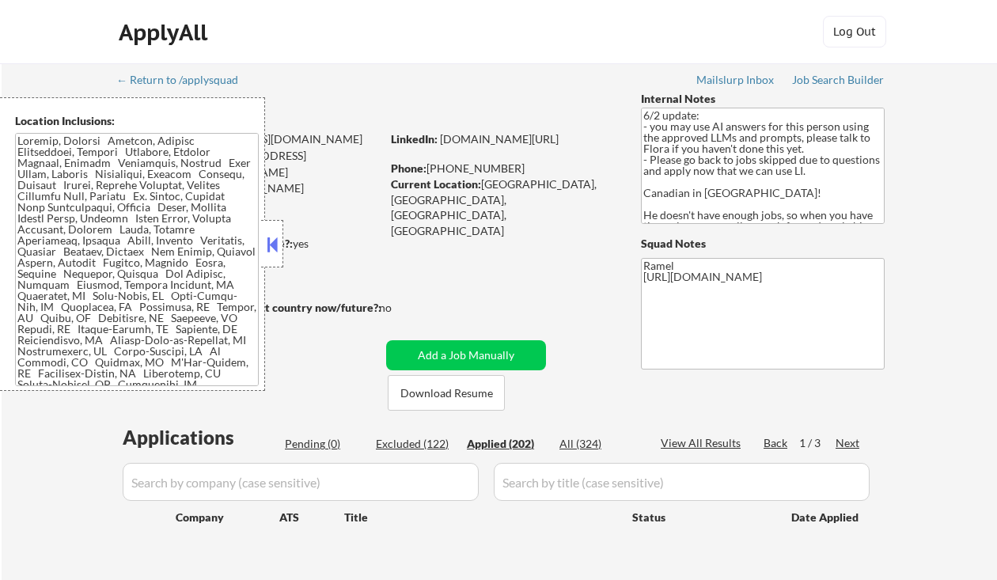
select select ""applied""
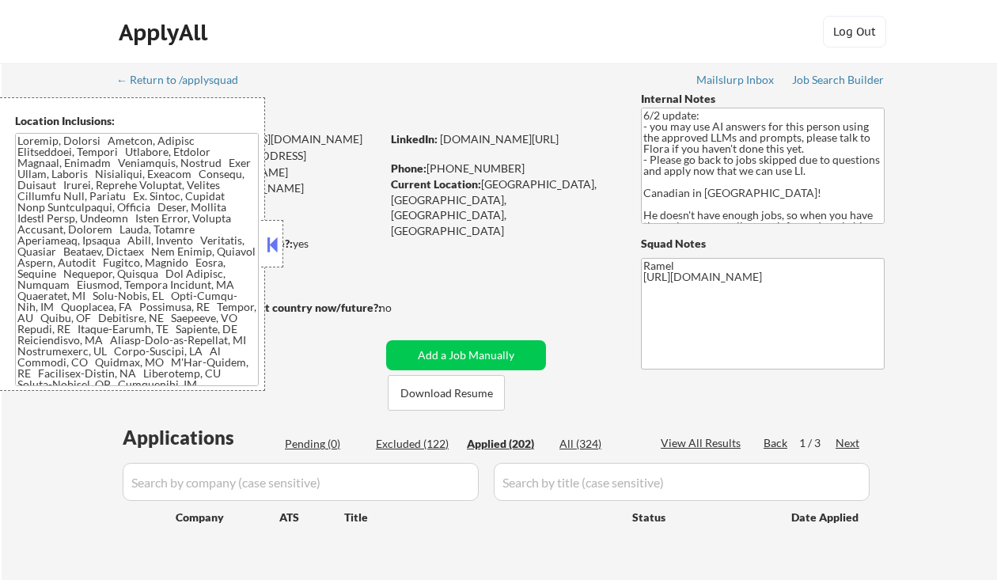
select select ""applied""
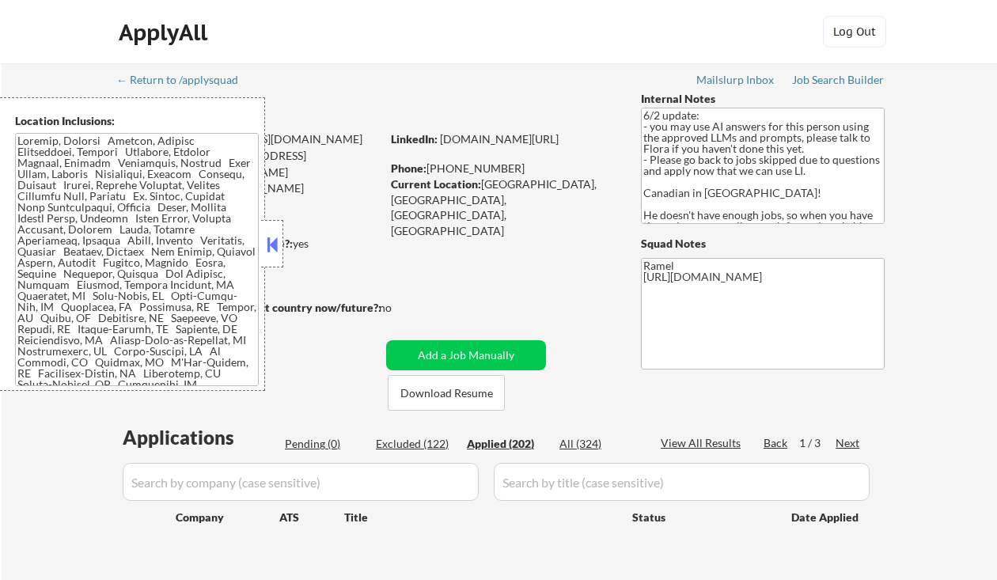
select select ""applied""
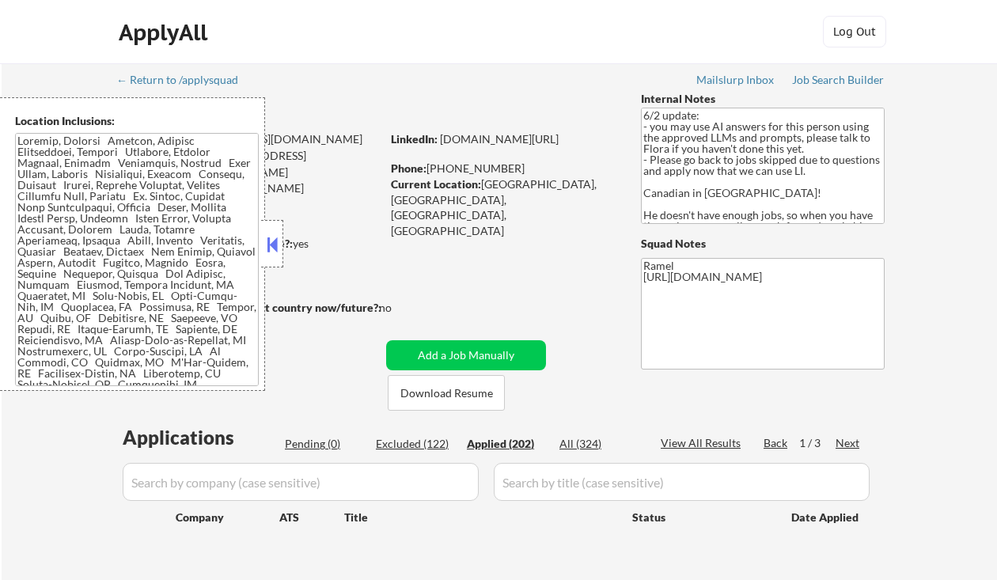
select select ""applied""
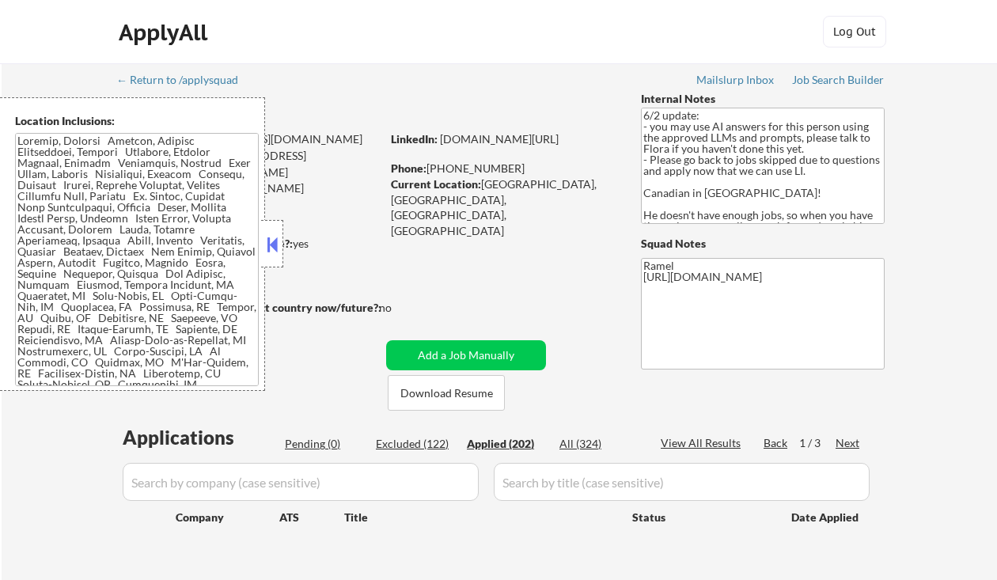
select select ""applied""
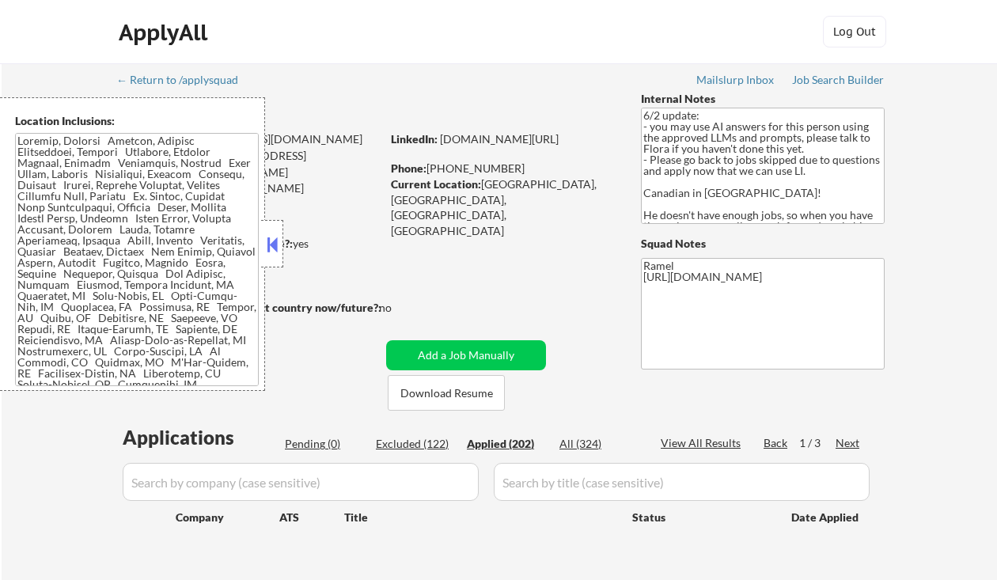
select select ""applied""
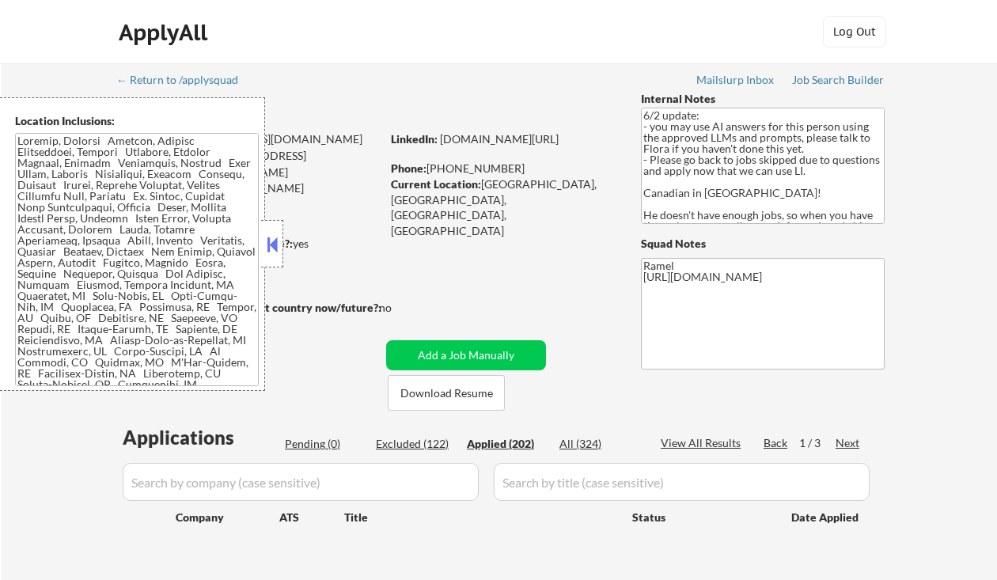
select select ""applied""
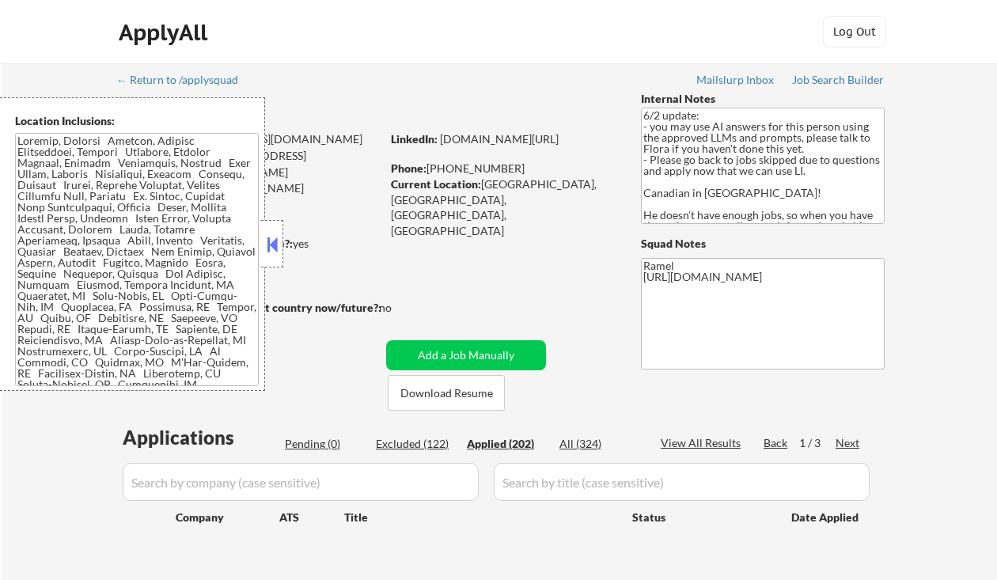
select select ""applied""
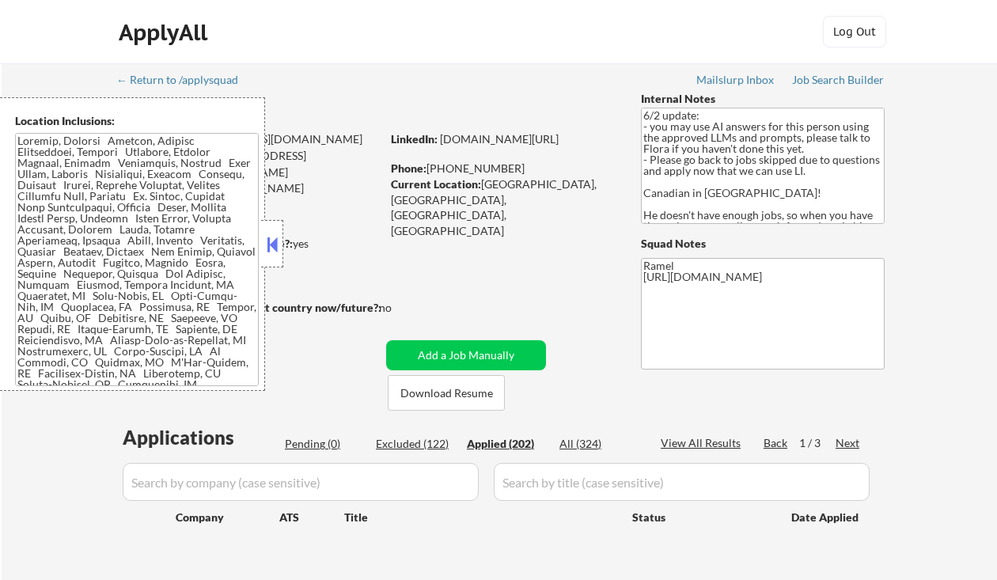
select select ""applied""
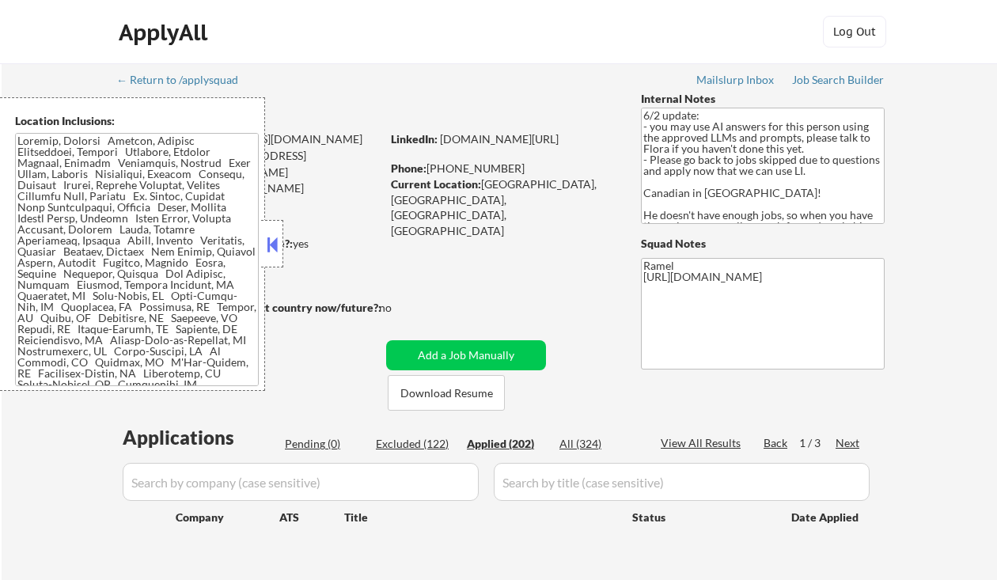
select select ""applied""
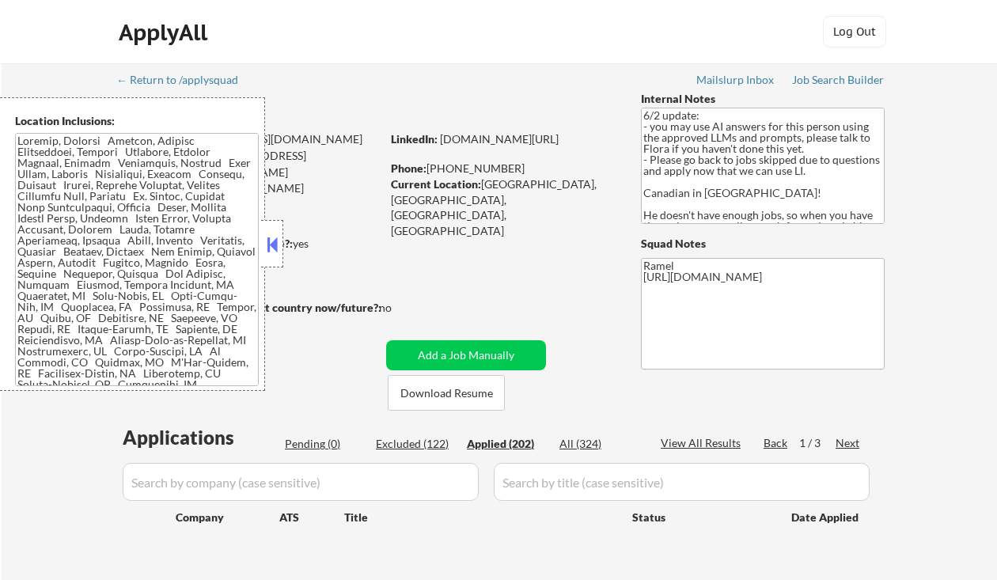
select select ""applied""
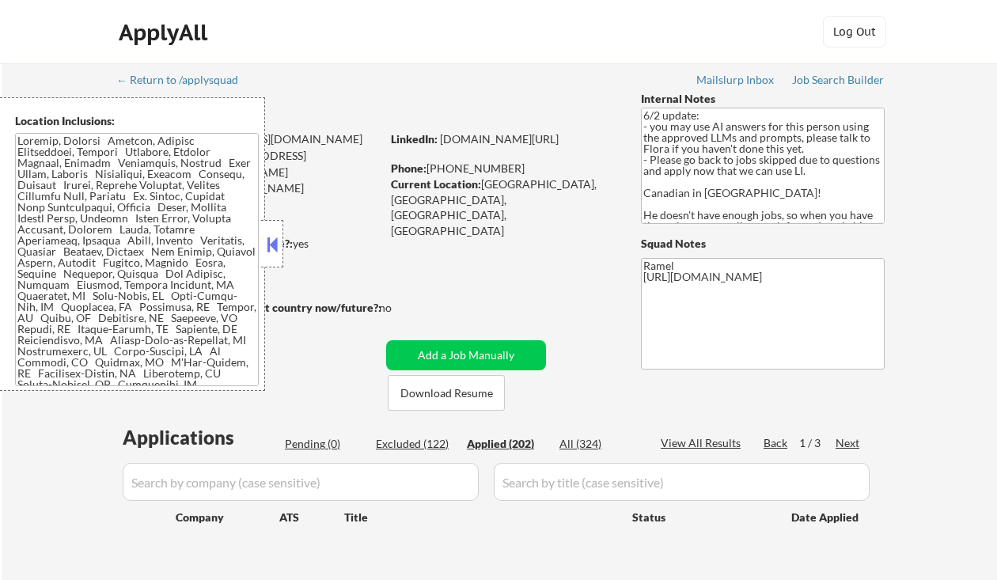
select select ""applied""
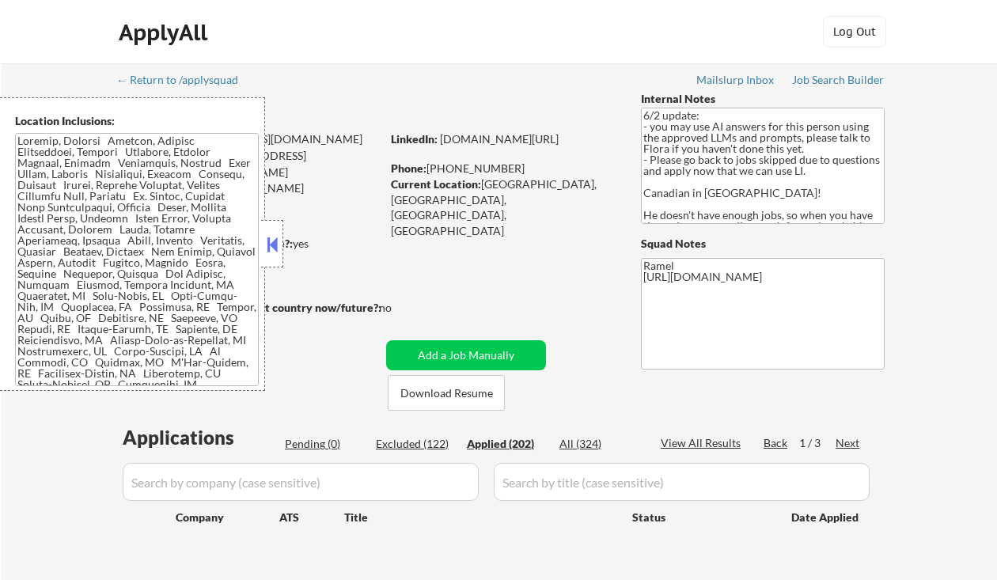
select select ""applied""
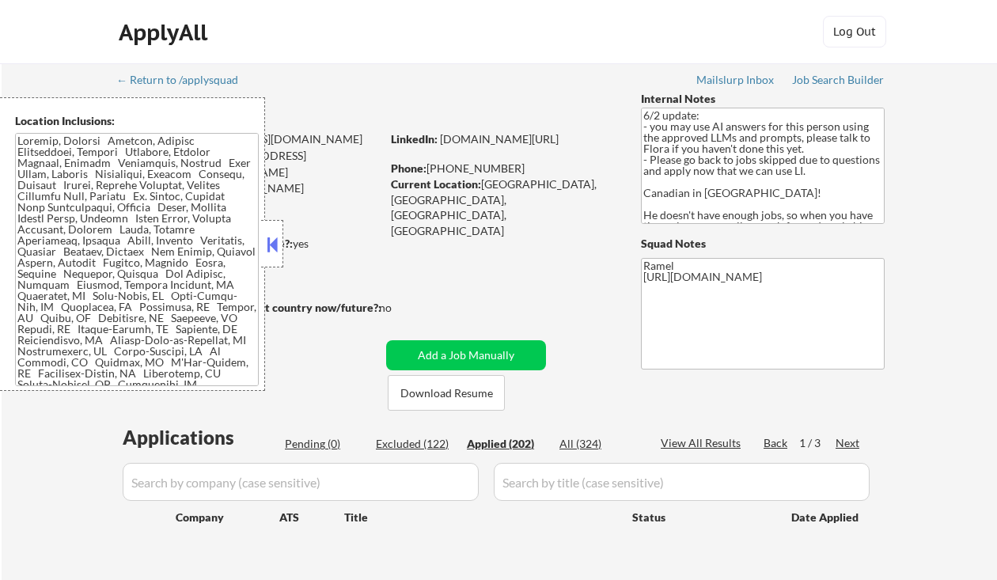
select select ""applied""
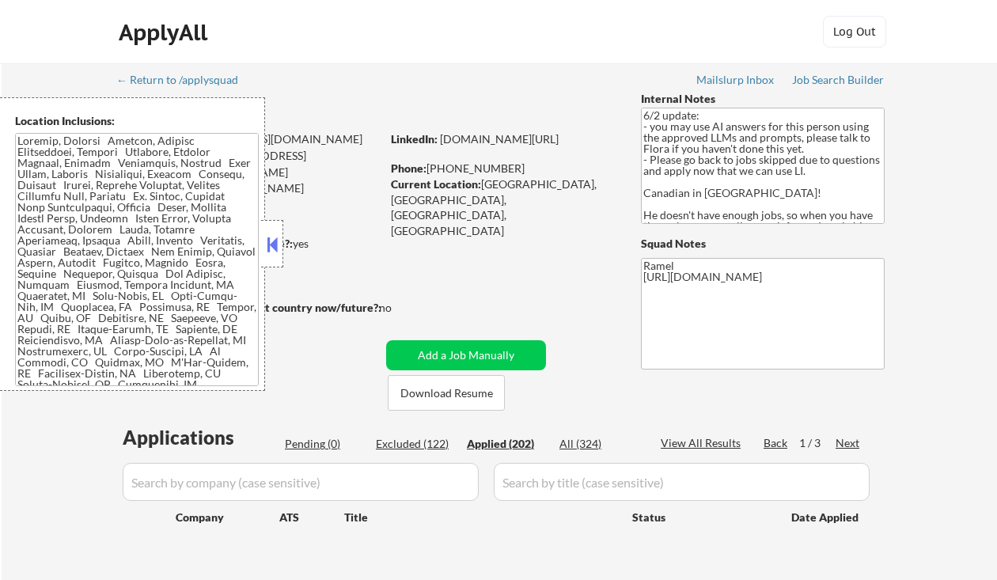
select select ""applied""
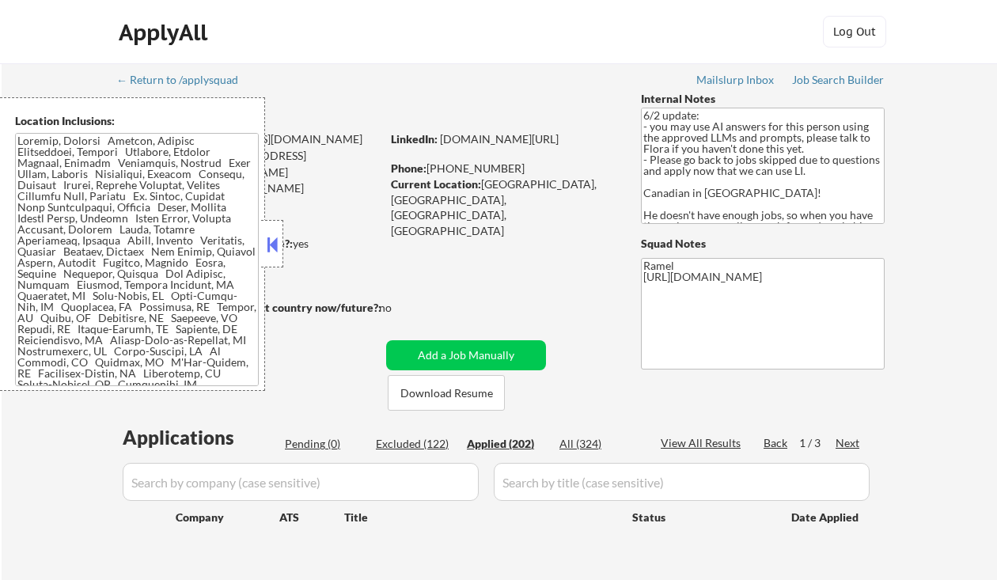
select select ""applied""
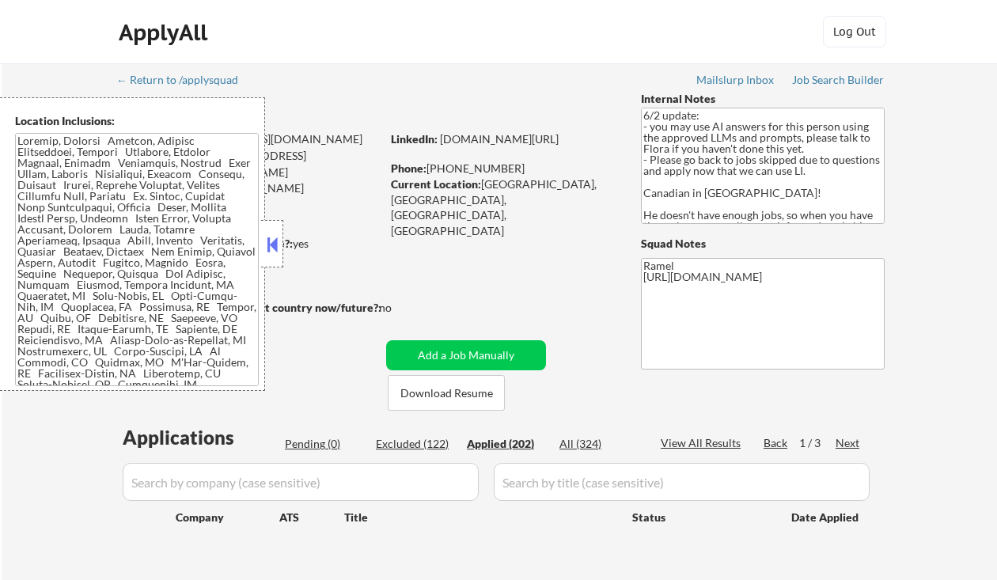
select select ""applied""
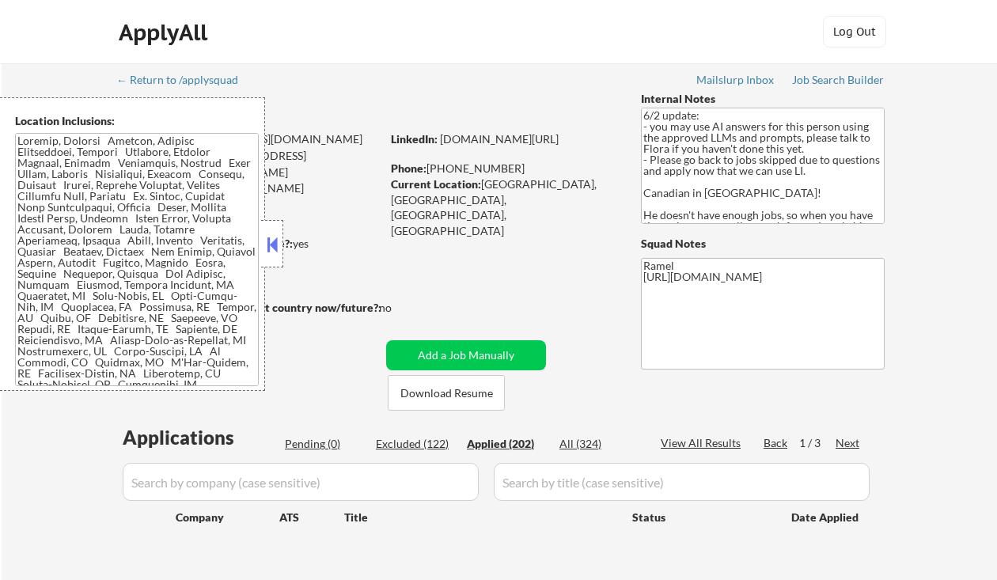
select select ""applied""
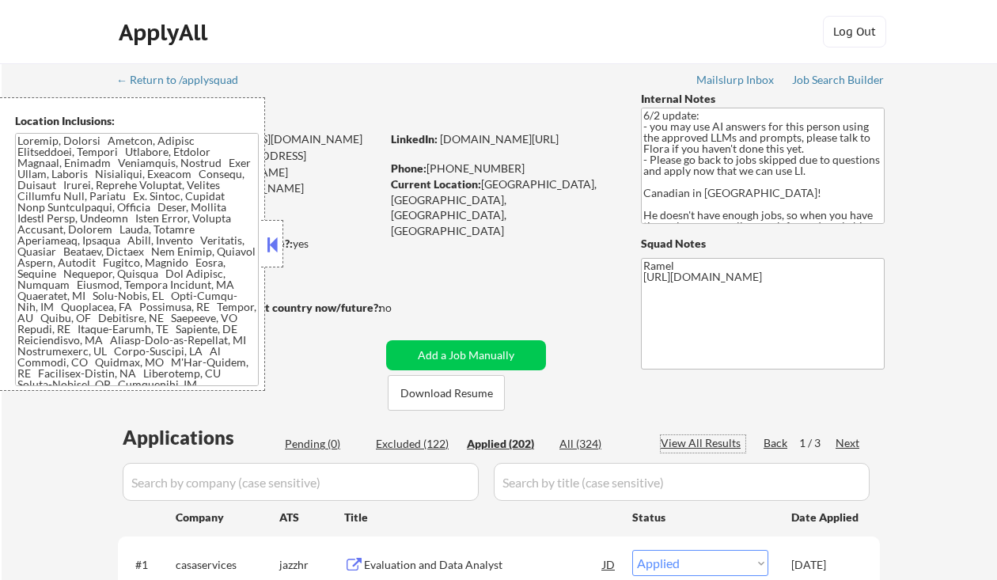
click at [724, 443] on div "View All Results" at bounding box center [703, 443] width 85 height 16
click at [276, 248] on button at bounding box center [272, 245] width 17 height 24
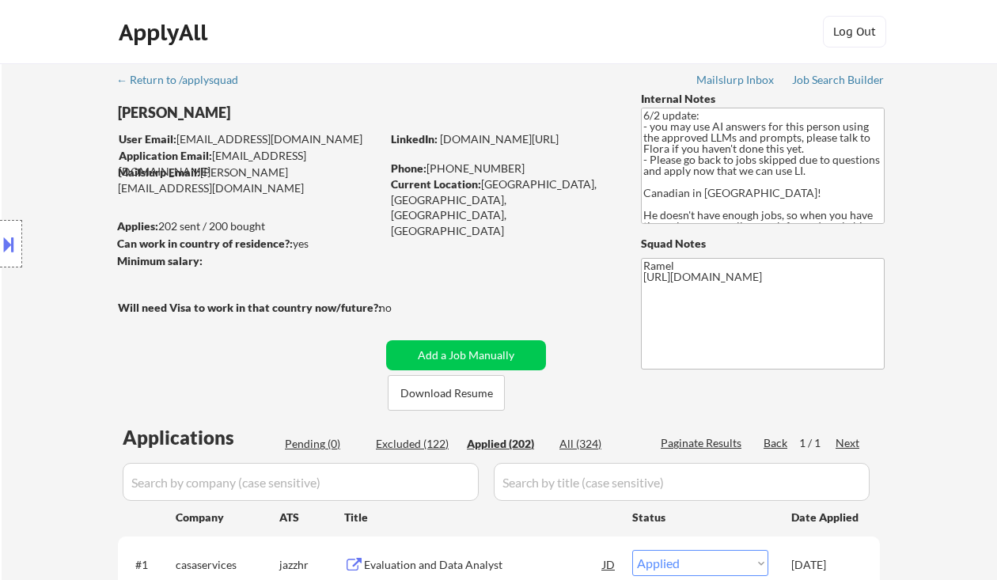
select select ""applied""
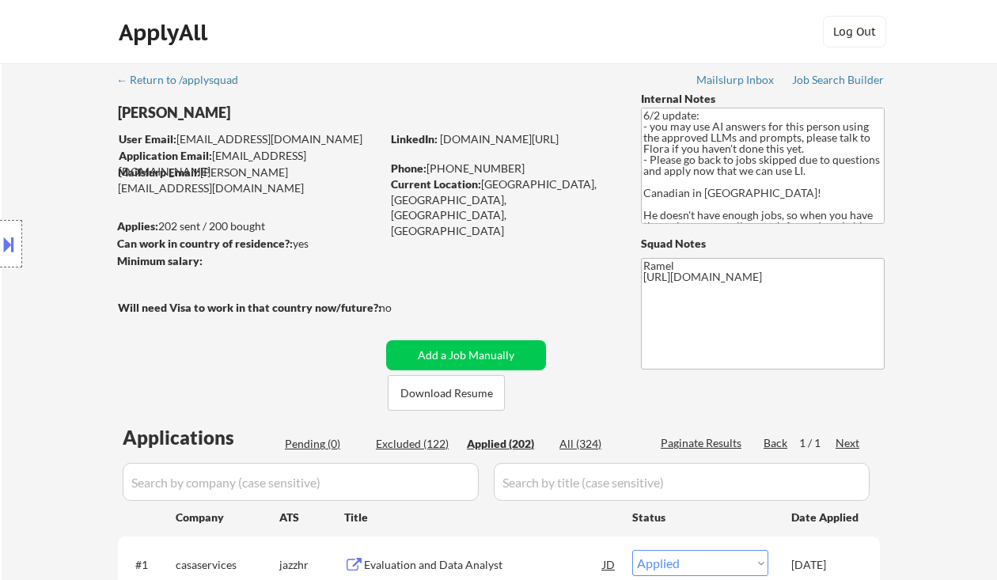
select select ""applied""
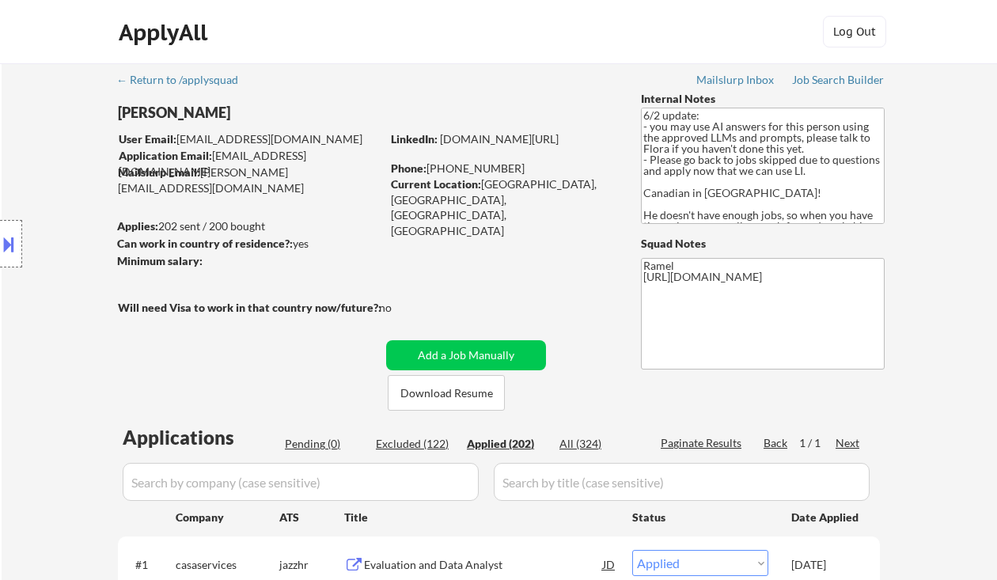
select select ""applied""
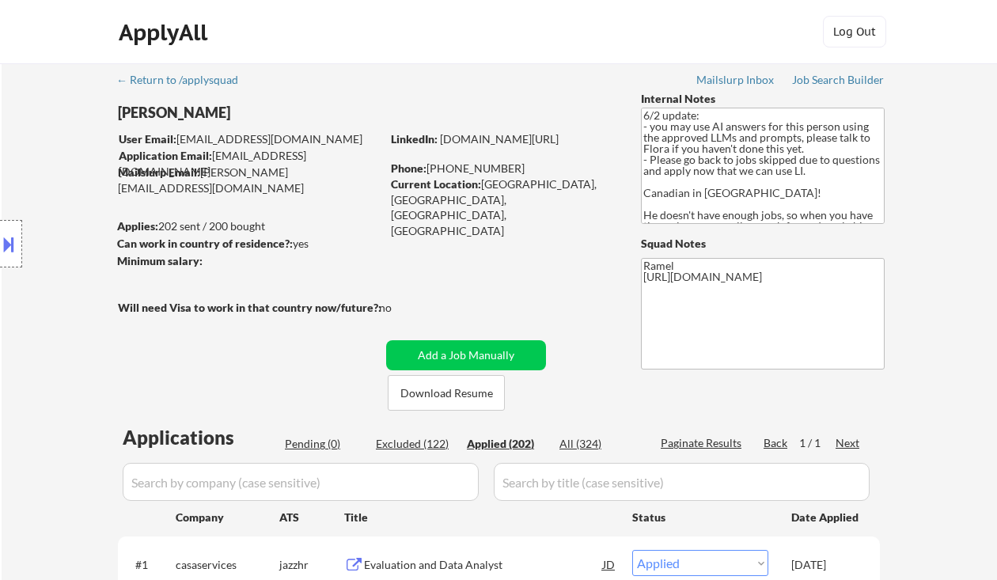
select select ""applied""
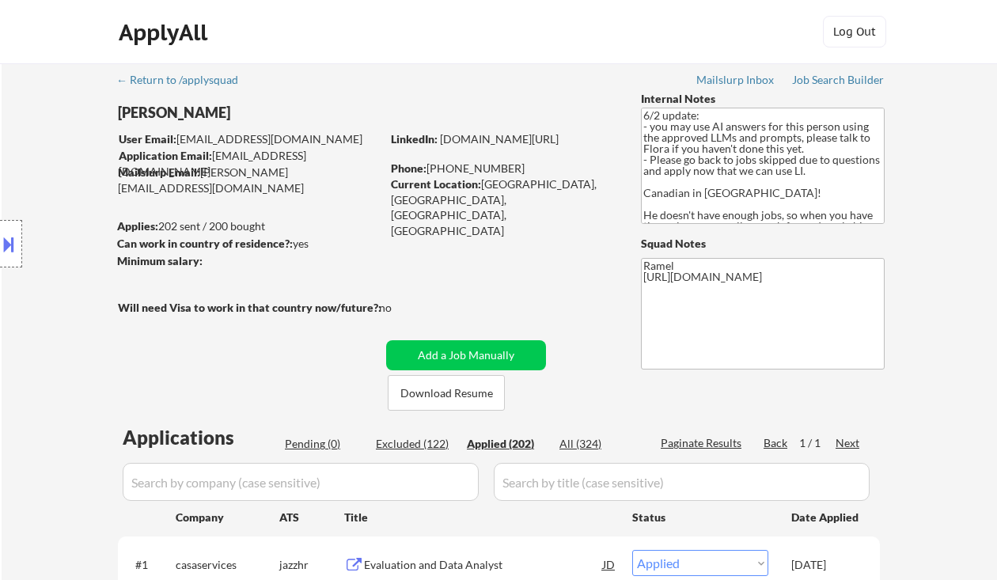
select select ""applied""
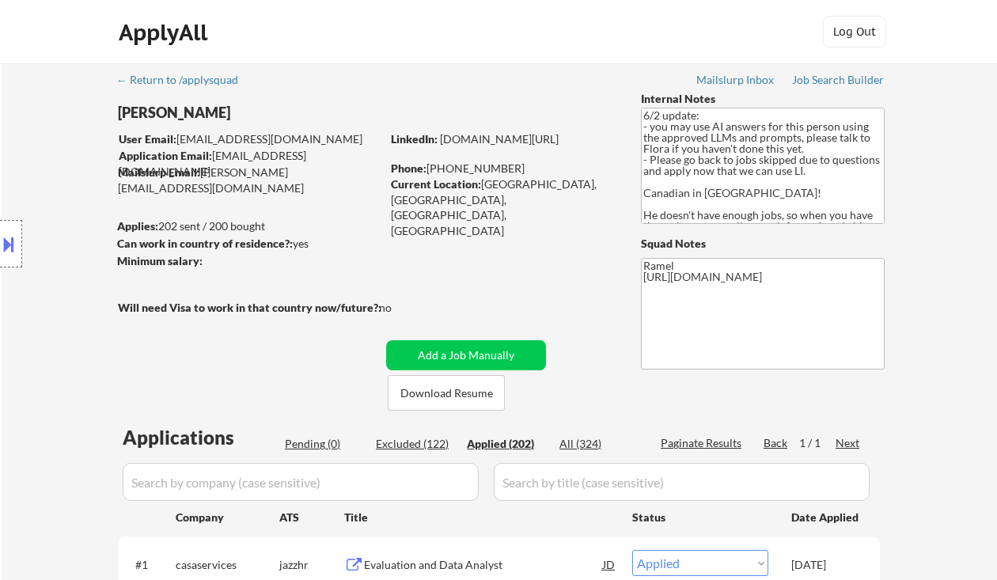
select select ""applied""
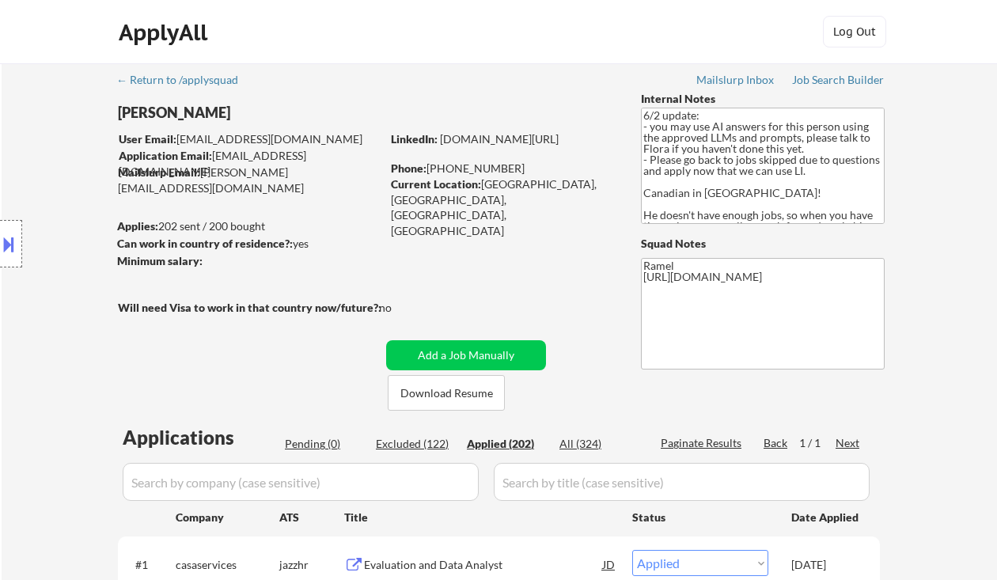
select select ""applied""
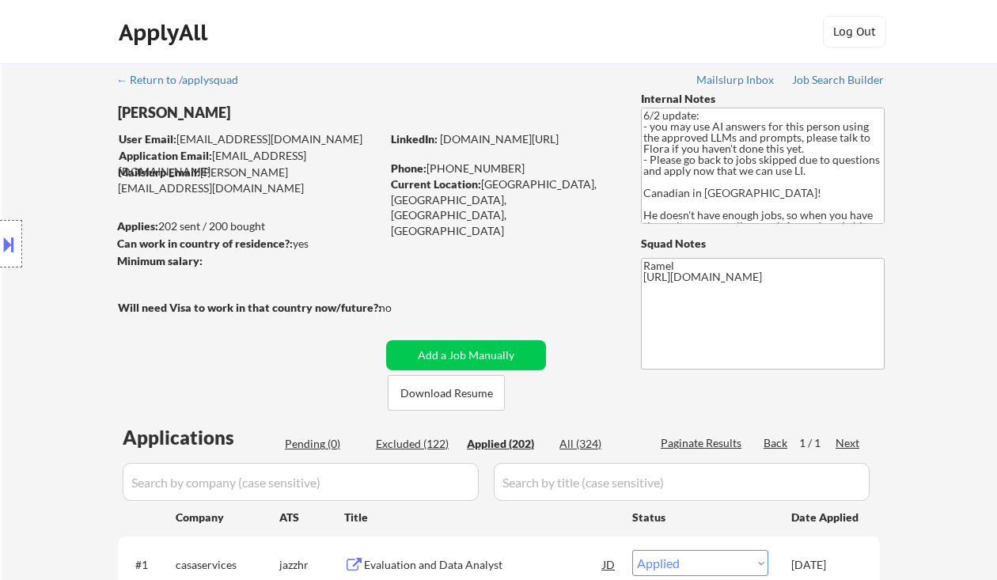
select select ""applied""
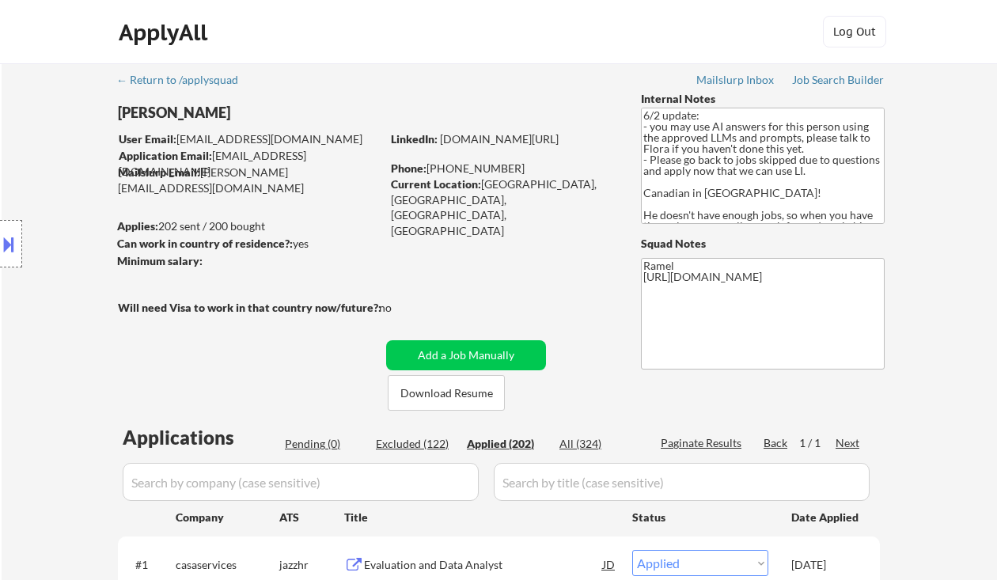
select select ""applied""
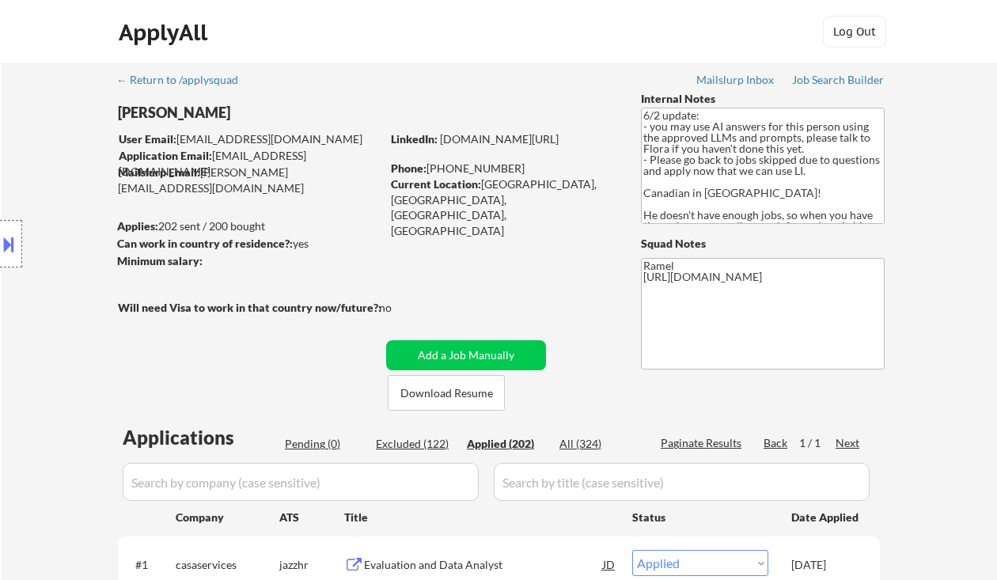
select select ""applied""
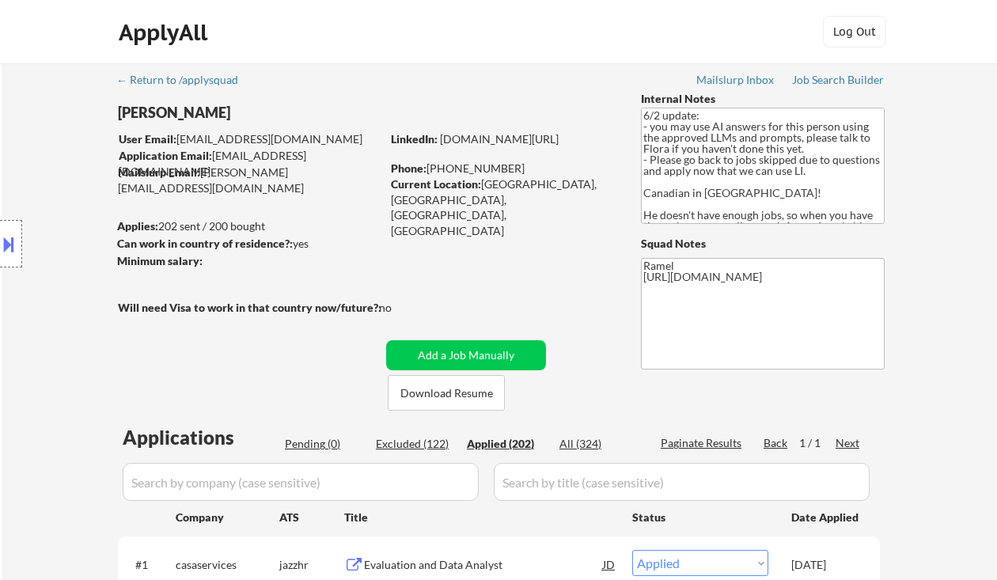
select select ""applied""
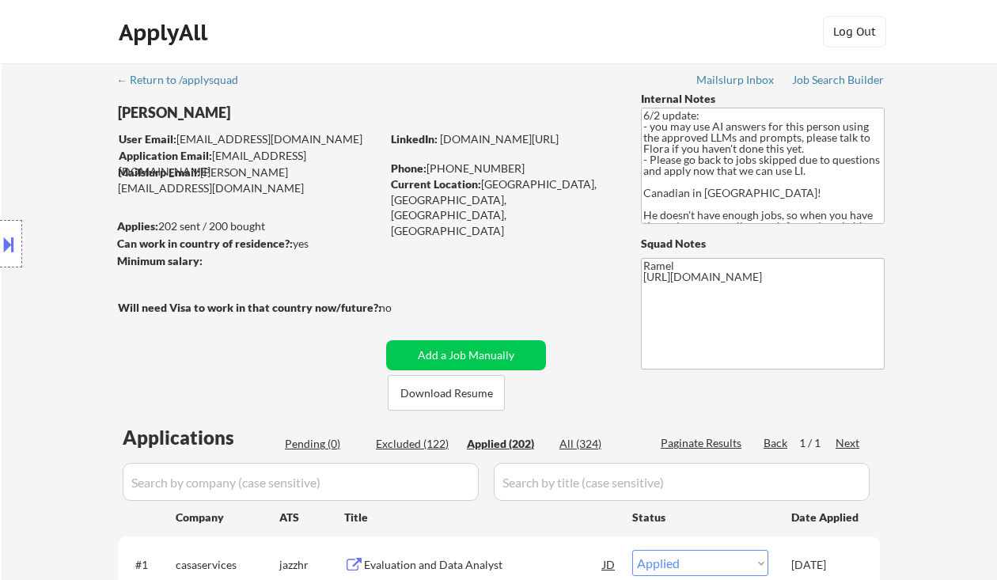
select select ""applied""
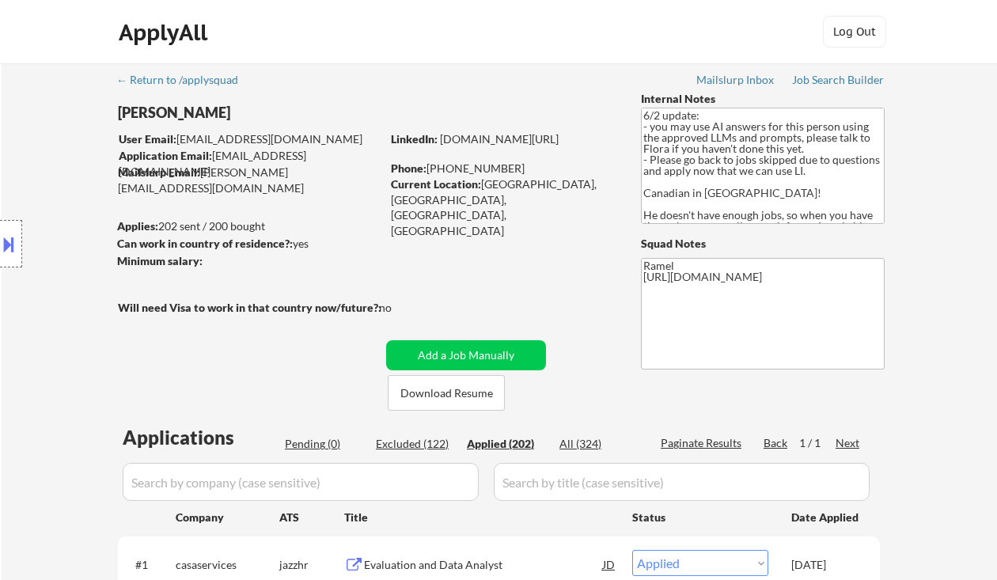
select select ""applied""
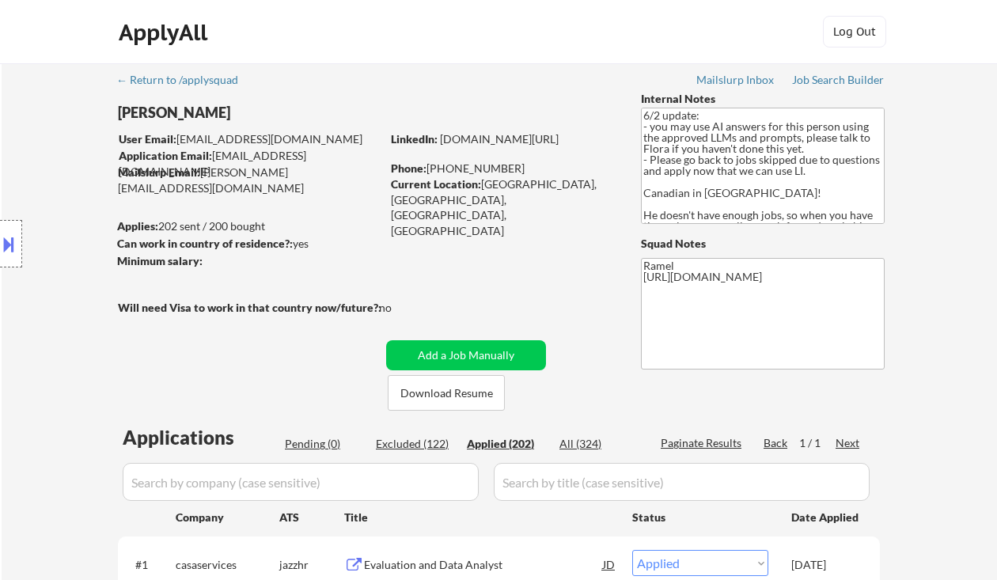
select select ""applied""
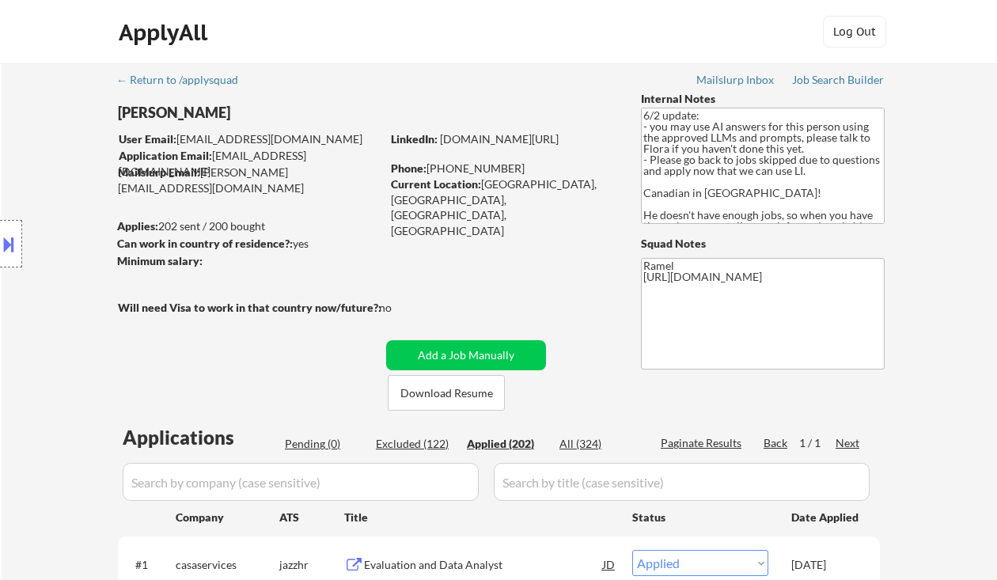
select select ""applied""
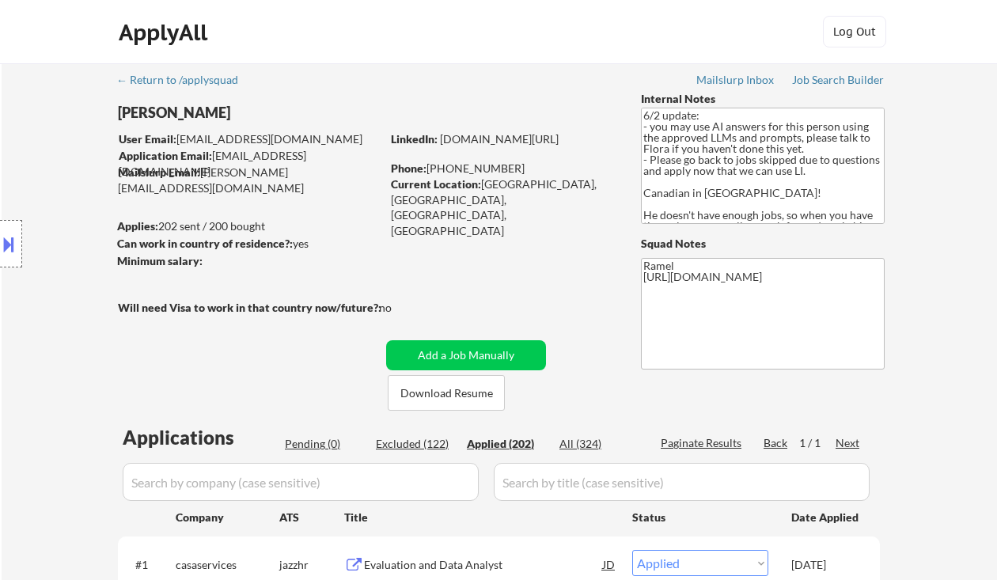
select select ""applied""
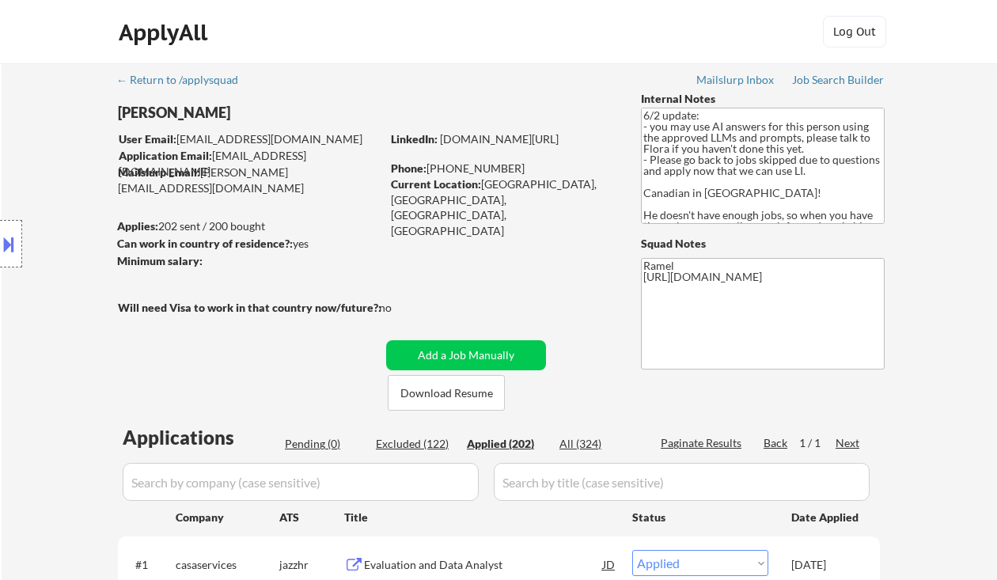
select select ""applied""
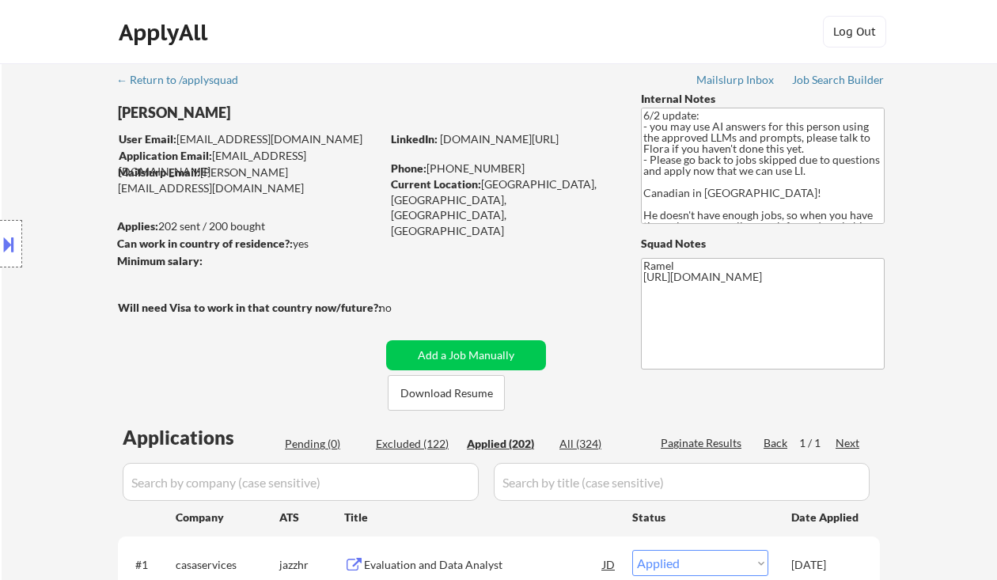
select select ""applied""
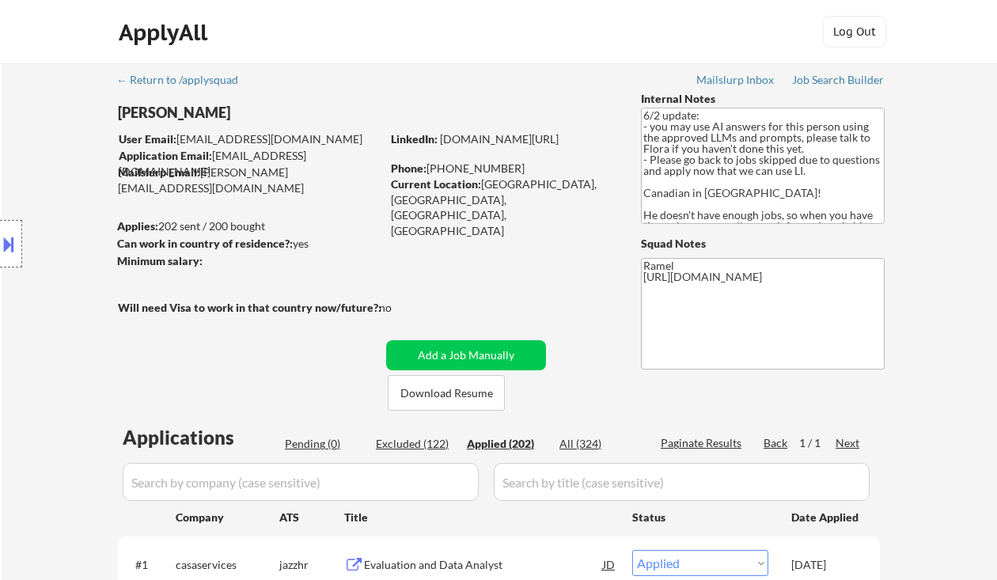
select select ""applied""
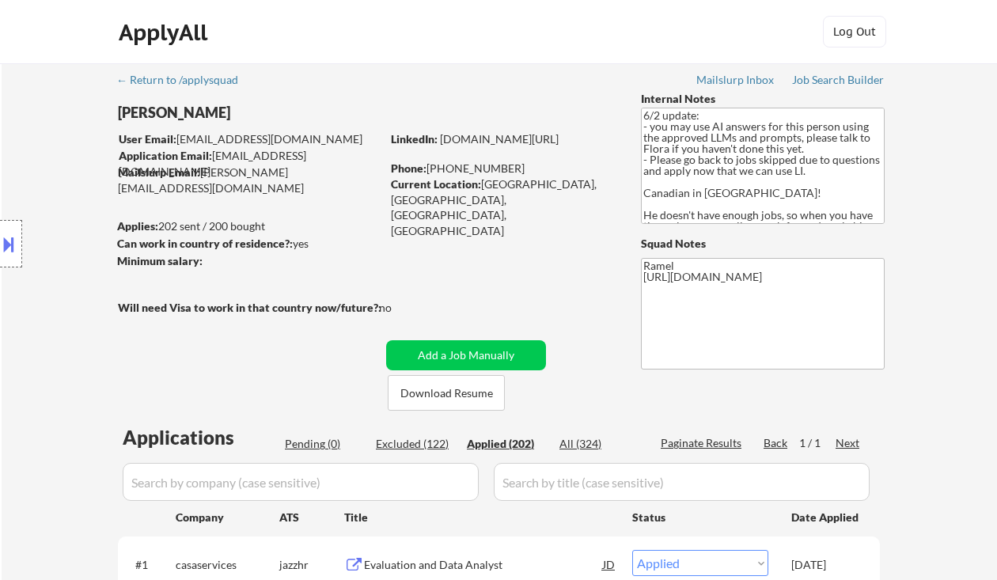
select select ""applied""
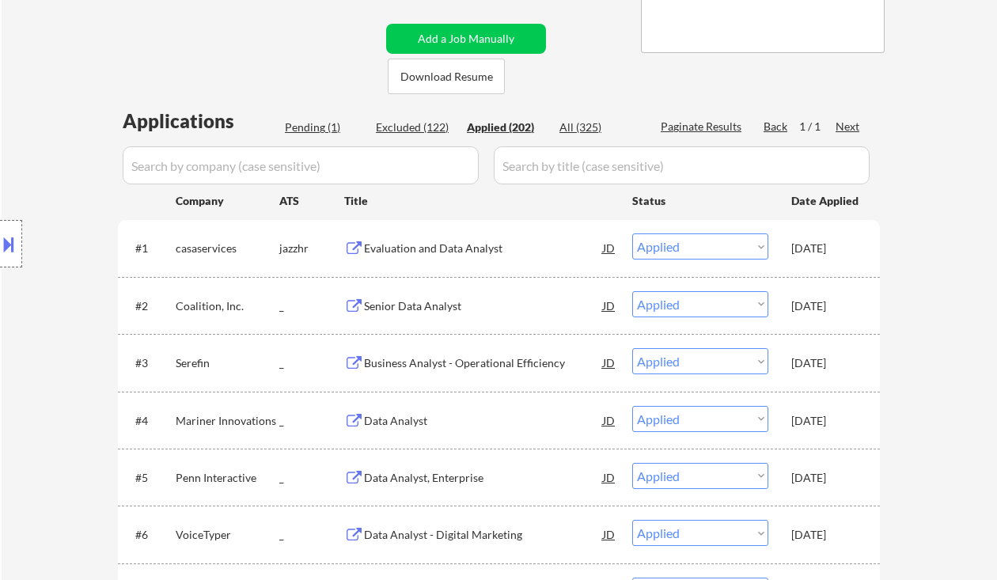
scroll to position [422, 0]
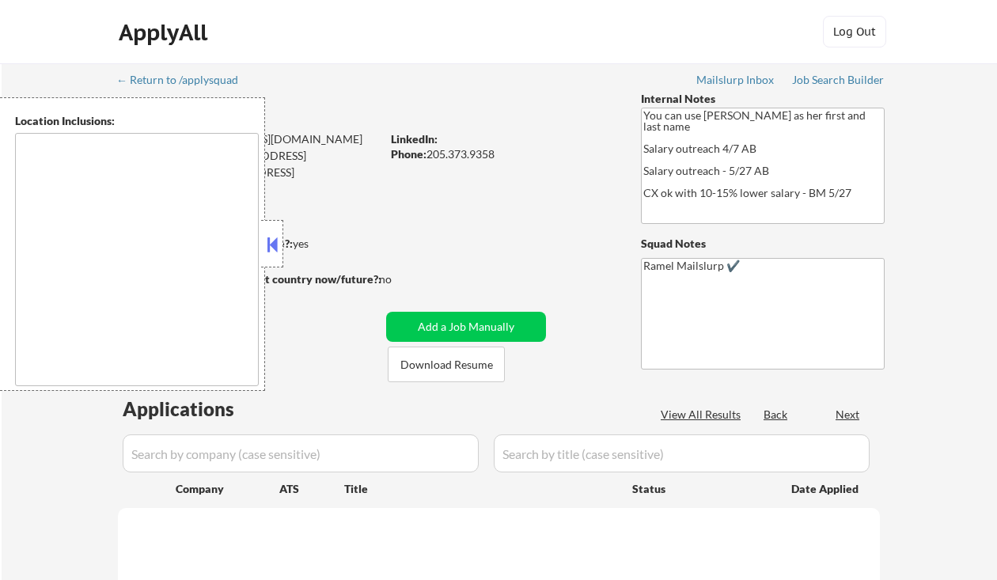
type textarea "[GEOGRAPHIC_DATA], [GEOGRAPHIC_DATA], AL [GEOGRAPHIC_DATA], AL [GEOGRAPHIC_DATA…"
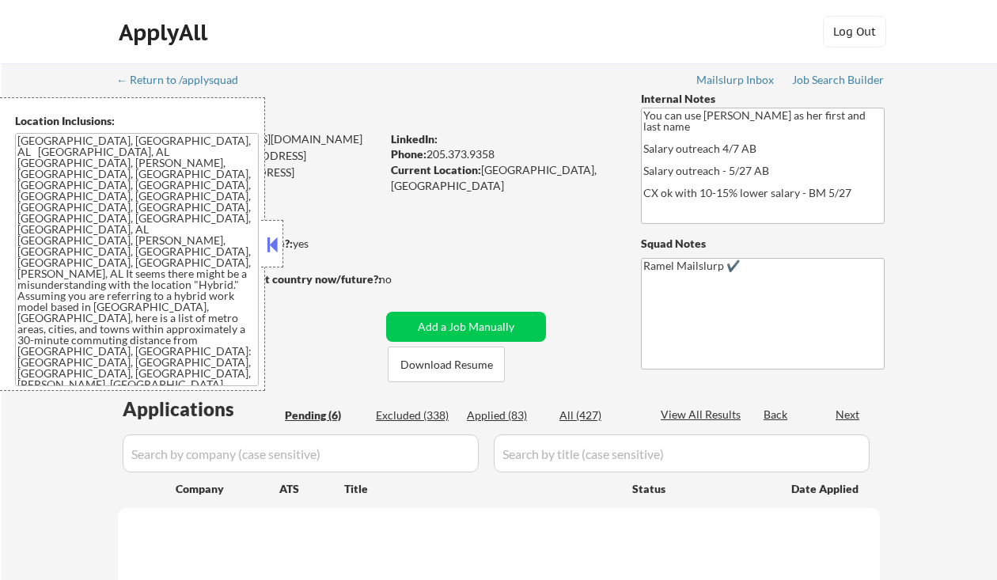
click at [284, 241] on strong "Can work in country of residence?:" at bounding box center [205, 243] width 176 height 13
select select ""pending""
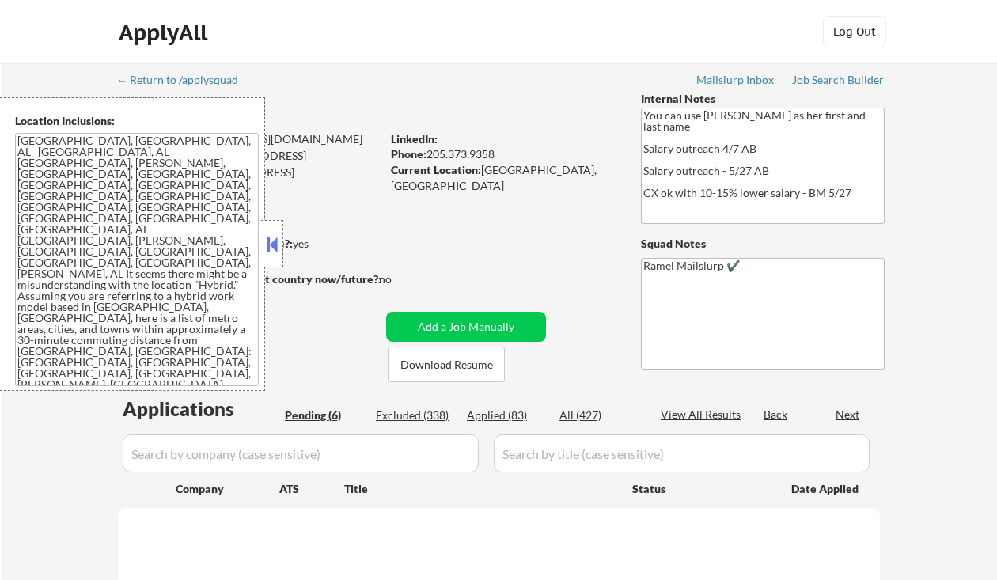
select select ""pending""
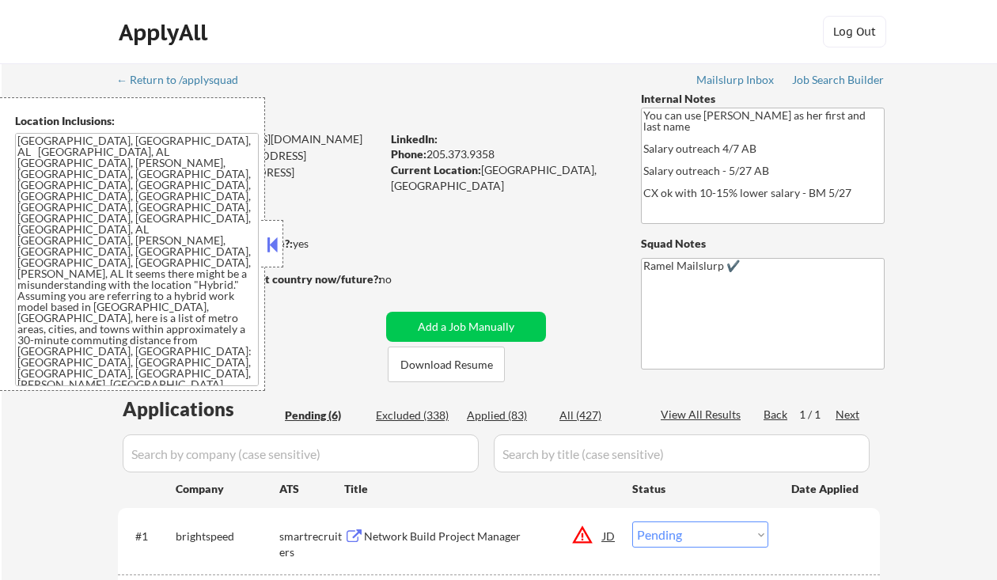
click at [279, 240] on button at bounding box center [272, 245] width 17 height 24
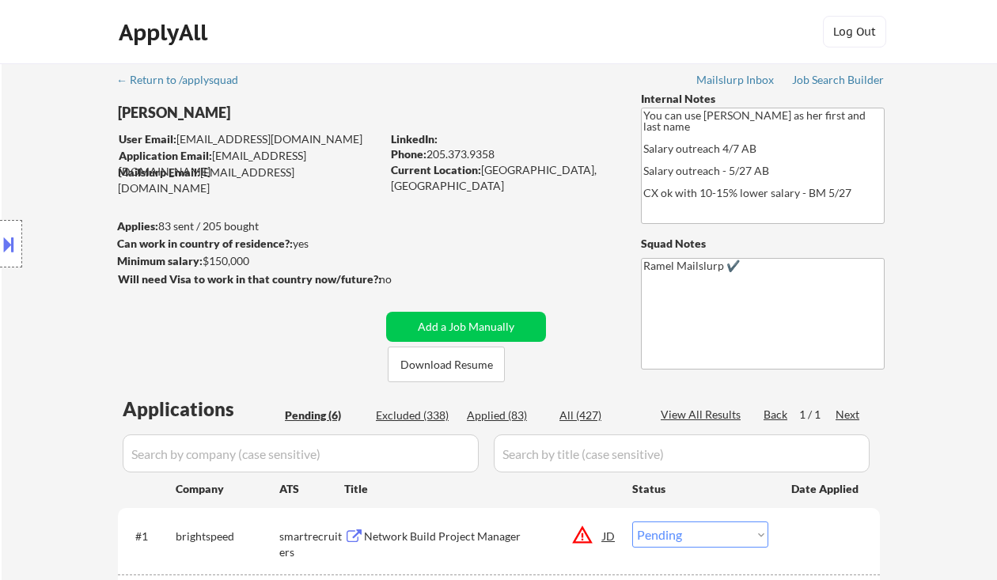
scroll to position [317, 0]
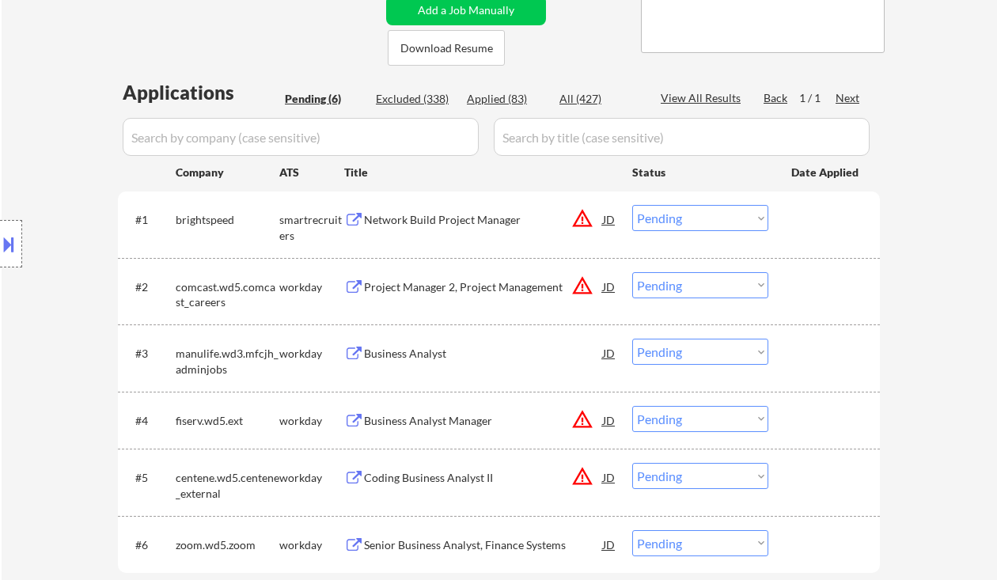
click at [434, 226] on div "Network Build Project Manager" at bounding box center [483, 220] width 239 height 16
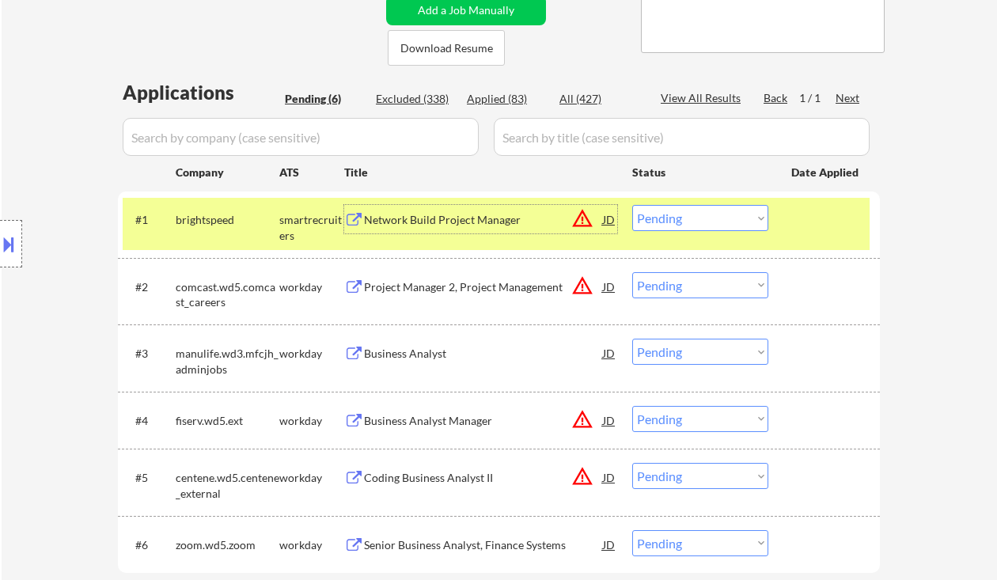
drag, startPoint x: 666, startPoint y: 219, endPoint x: 683, endPoint y: 230, distance: 20.6
click at [666, 219] on select "Choose an option... Pending Applied Excluded (Questions) Excluded (Expired) Exc…" at bounding box center [700, 218] width 136 height 26
click at [632, 205] on select "Choose an option... Pending Applied Excluded (Questions) Excluded (Expired) Exc…" at bounding box center [700, 218] width 136 height 26
select select ""pending""
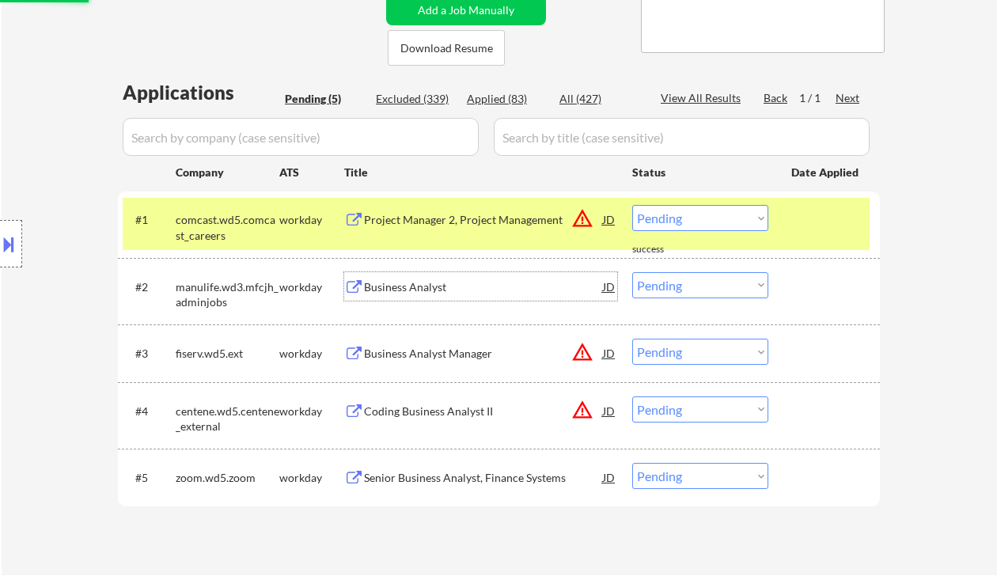
click at [469, 283] on div "Business Analyst" at bounding box center [483, 287] width 239 height 16
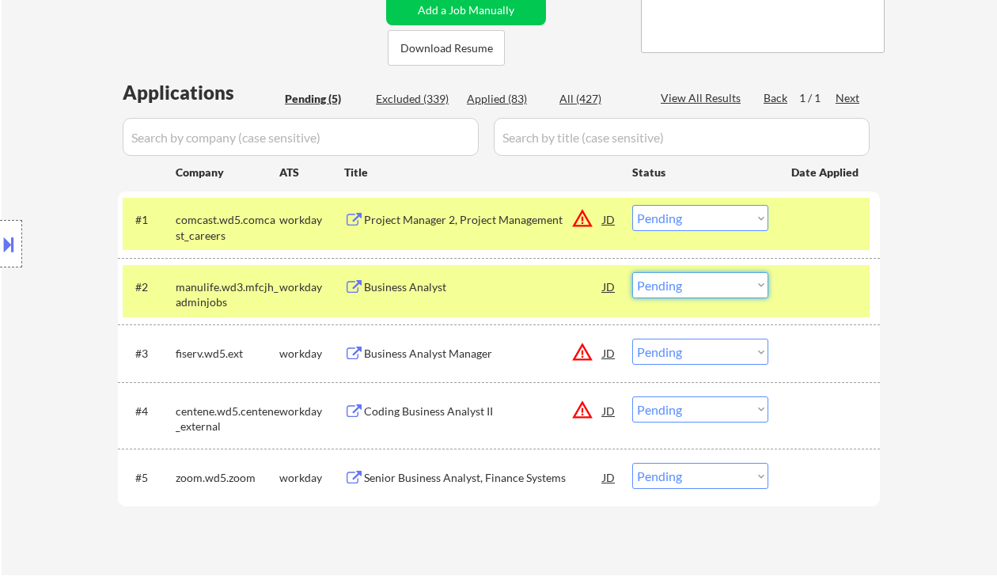
click at [711, 275] on select "Choose an option... Pending Applied Excluded (Questions) Excluded (Expired) Exc…" at bounding box center [700, 285] width 136 height 26
click at [632, 272] on select "Choose an option... Pending Applied Excluded (Questions) Excluded (Expired) Exc…" at bounding box center [700, 285] width 136 height 26
select select ""pending""
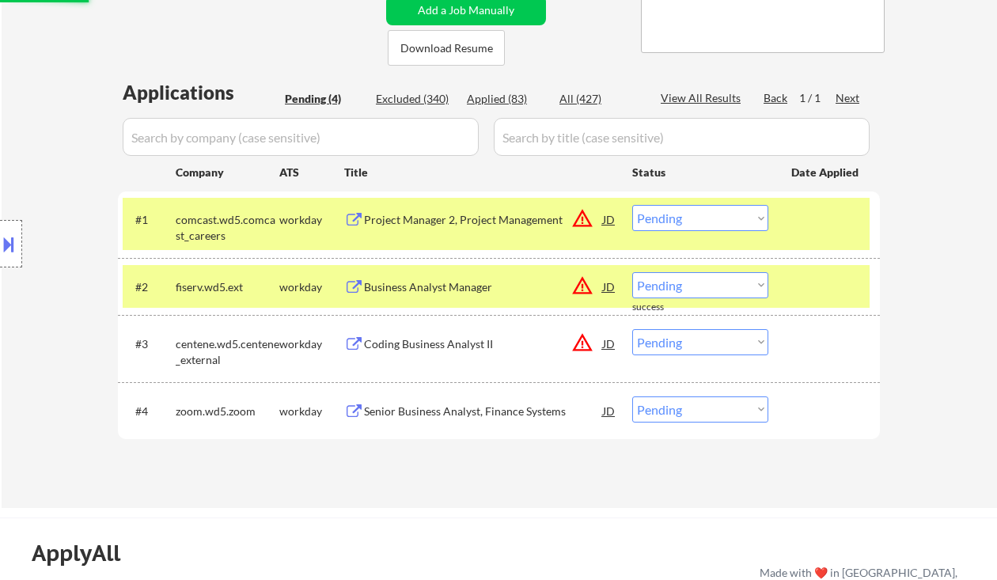
click at [460, 227] on div "Project Manager 2, Project Management" at bounding box center [483, 220] width 239 height 16
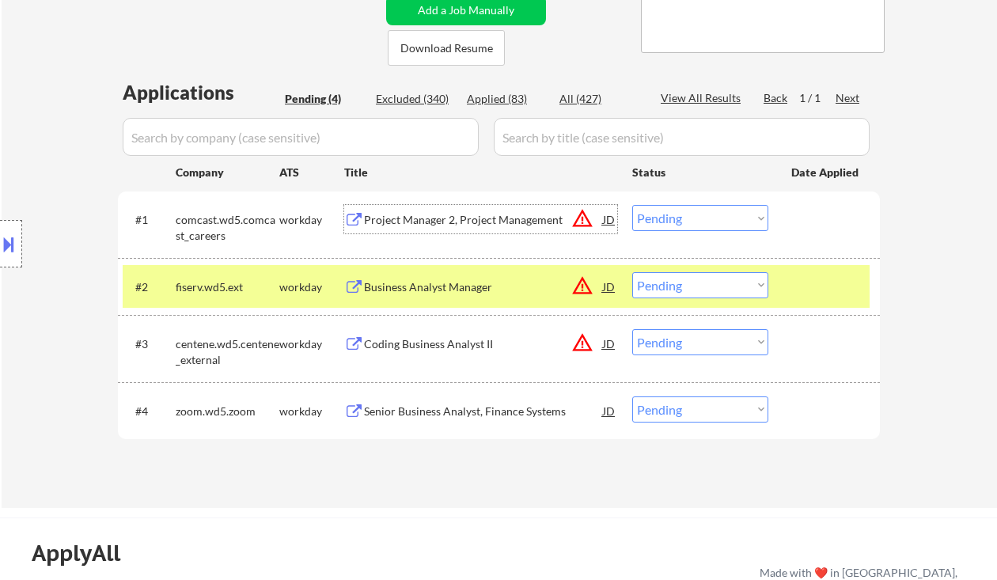
click at [683, 221] on select "Choose an option... Pending Applied Excluded (Questions) Excluded (Expired) Exc…" at bounding box center [700, 218] width 136 height 26
click at [632, 205] on select "Choose an option... Pending Applied Excluded (Questions) Excluded (Expired) Exc…" at bounding box center [700, 218] width 136 height 26
click at [454, 292] on div "Business Analyst Manager" at bounding box center [483, 287] width 239 height 16
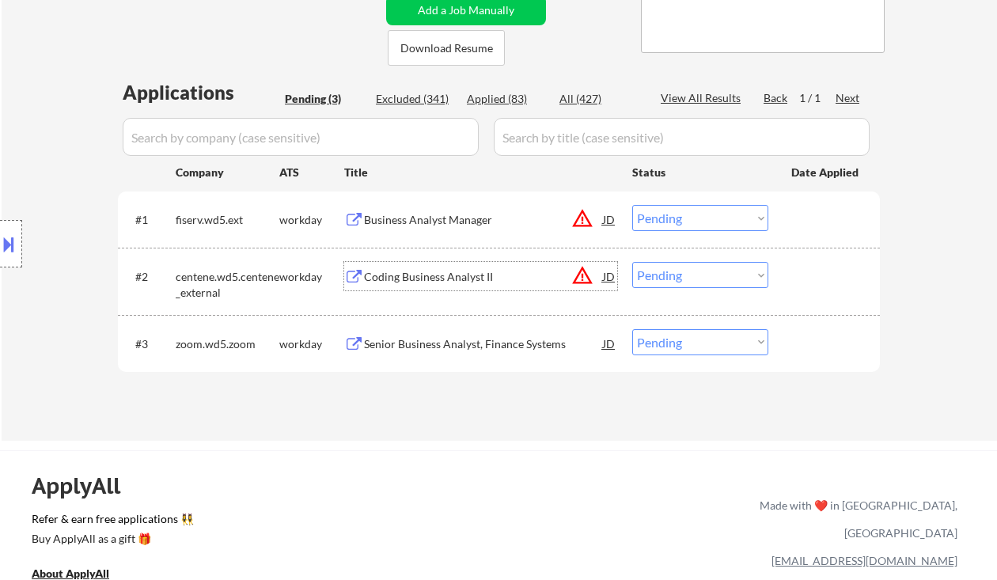
click at [742, 215] on select "Choose an option... Pending Applied Excluded (Questions) Excluded (Expired) Exc…" at bounding box center [700, 218] width 136 height 26
click at [632, 205] on select "Choose an option... Pending Applied Excluded (Questions) Excluded (Expired) Exc…" at bounding box center [700, 218] width 136 height 26
click at [469, 283] on div "Coding Business Analyst II" at bounding box center [483, 277] width 239 height 16
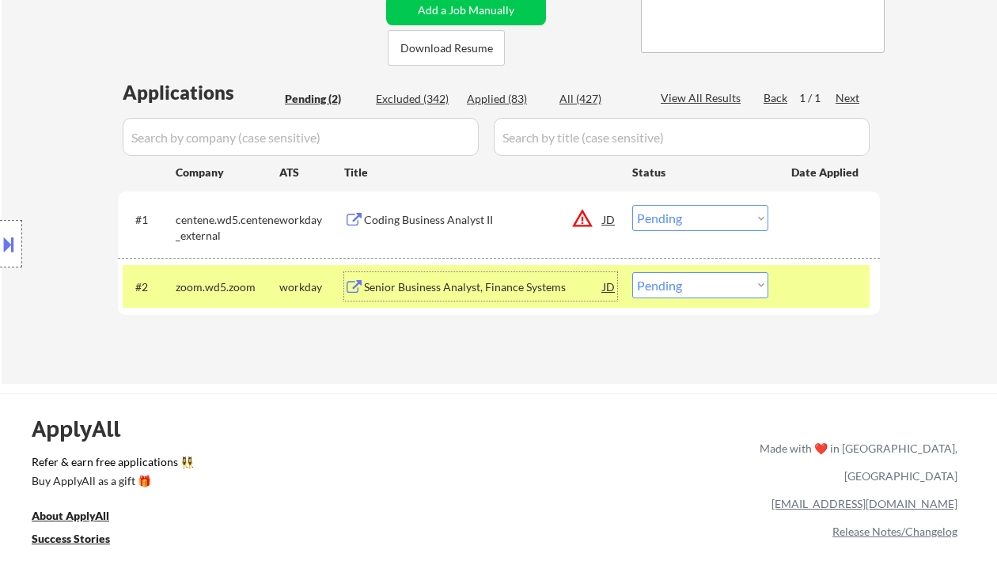
drag, startPoint x: 681, startPoint y: 222, endPoint x: 693, endPoint y: 228, distance: 13.5
click at [681, 222] on select "Choose an option... Pending Applied Excluded (Questions) Excluded (Expired) Exc…" at bounding box center [700, 218] width 136 height 26
click at [632, 205] on select "Choose an option... Pending Applied Excluded (Questions) Excluded (Expired) Exc…" at bounding box center [700, 218] width 136 height 26
click at [522, 285] on div "Senior Business Analyst, Finance Systems" at bounding box center [483, 287] width 239 height 16
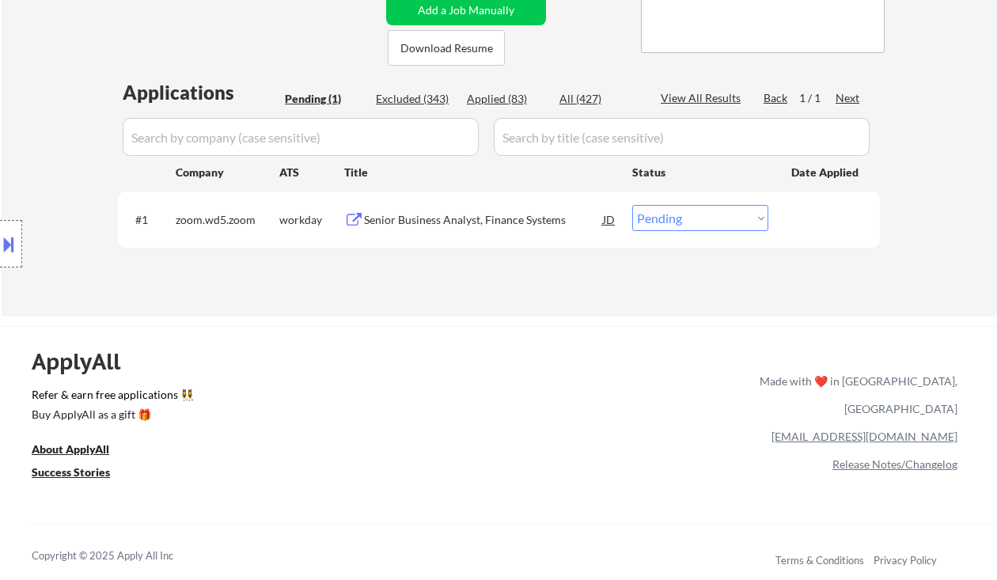
click at [462, 221] on div "Senior Business Analyst, Finance Systems" at bounding box center [483, 220] width 239 height 16
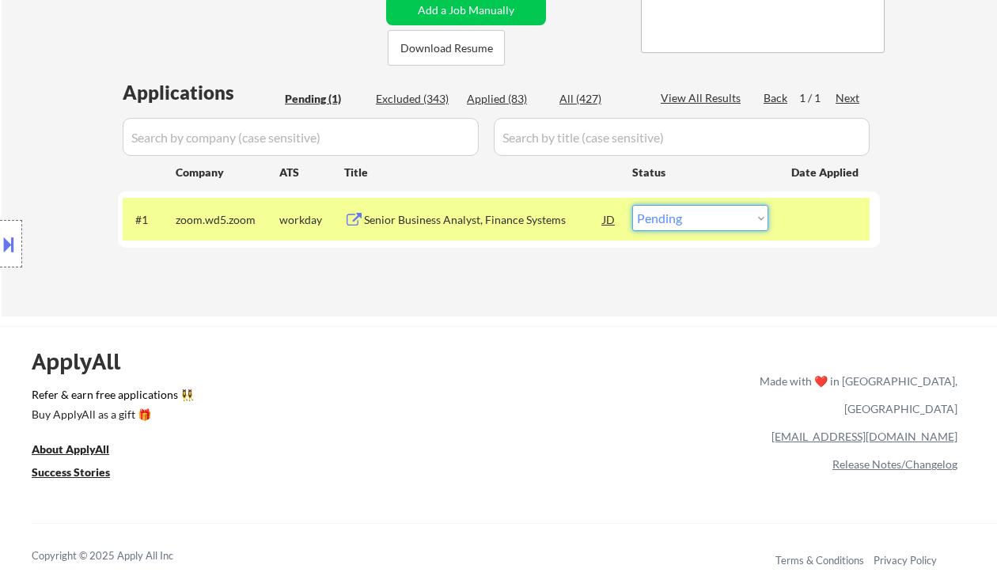
click at [691, 230] on select "Choose an option... Pending Applied Excluded (Questions) Excluded (Expired) Exc…" at bounding box center [700, 218] width 136 height 26
select select ""excluded__bad_match_""
click at [632, 205] on select "Choose an option... Pending Applied Excluded (Questions) Excluded (Expired) Exc…" at bounding box center [700, 218] width 136 height 26
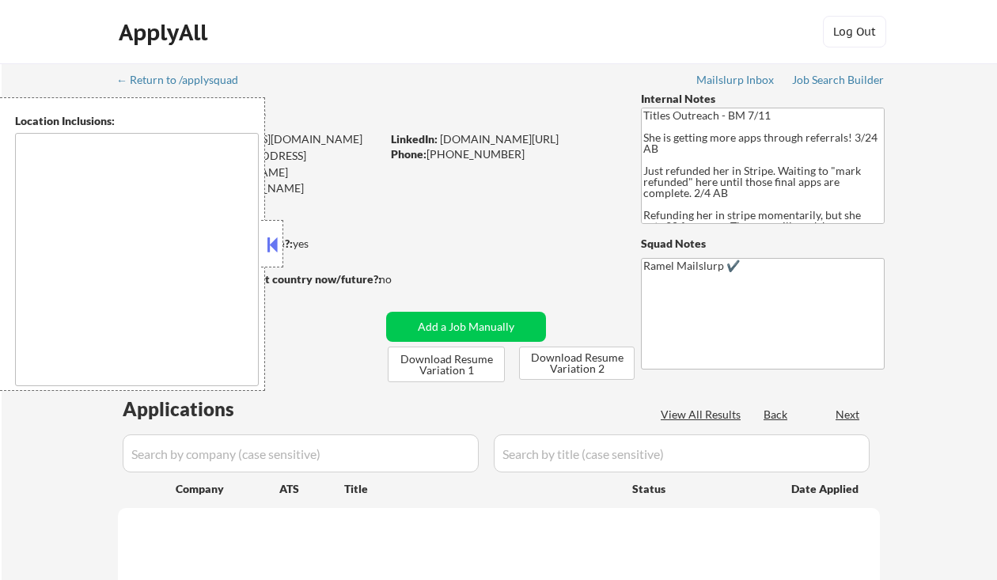
type textarea "[GEOGRAPHIC_DATA], [GEOGRAPHIC_DATA], [GEOGRAPHIC_DATA] [GEOGRAPHIC_DATA], [GEO…"
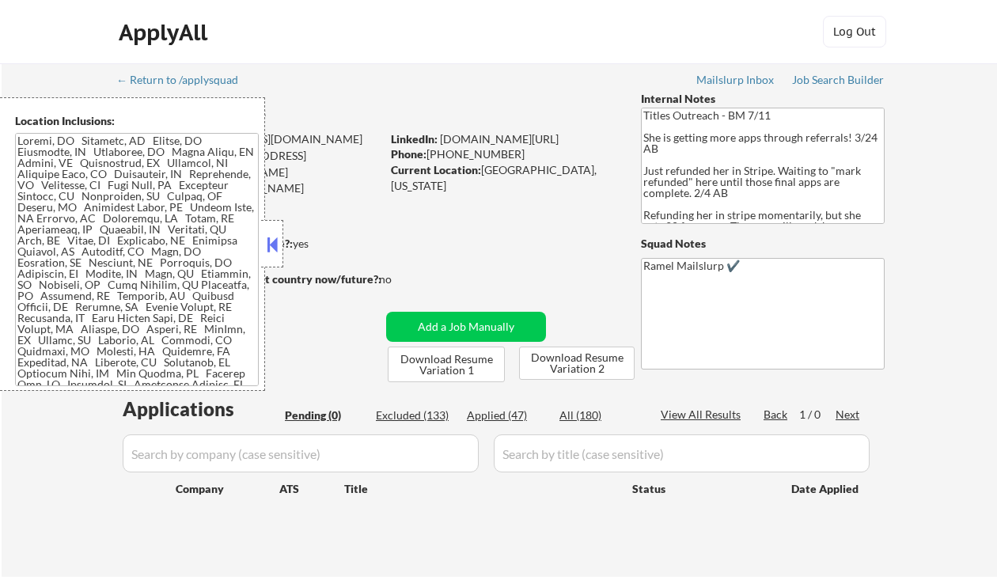
click at [272, 239] on button at bounding box center [272, 245] width 17 height 24
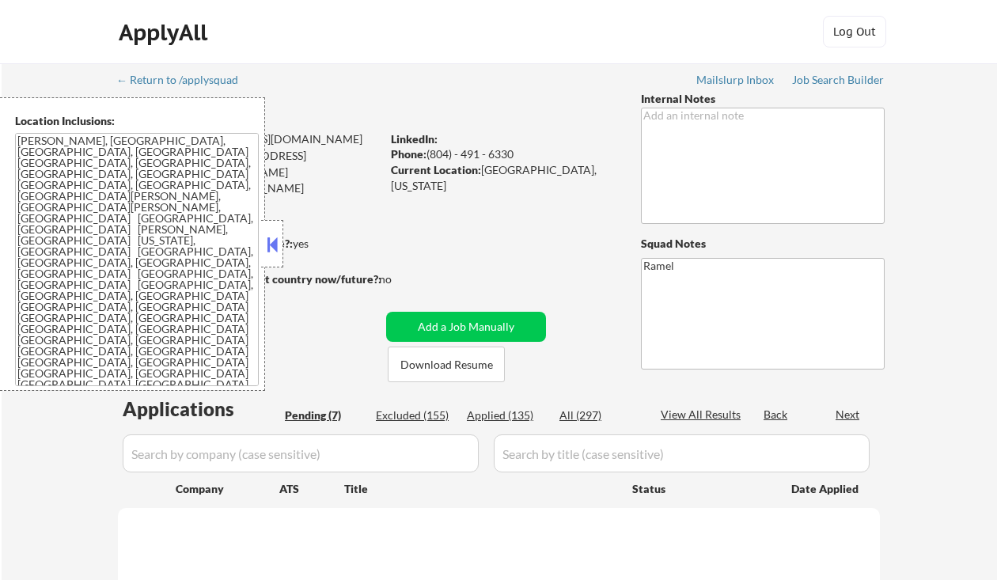
select select ""pending""
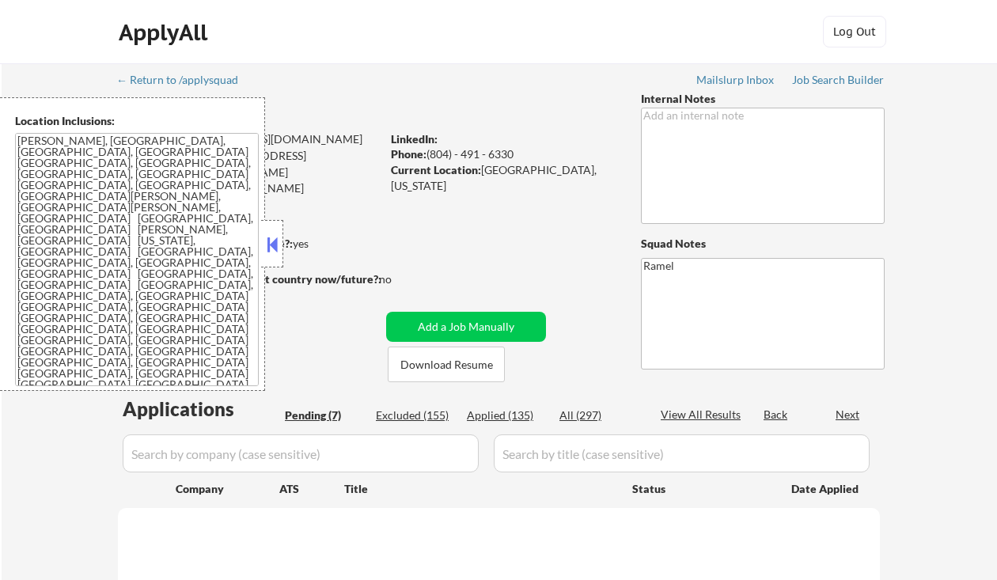
select select ""pending""
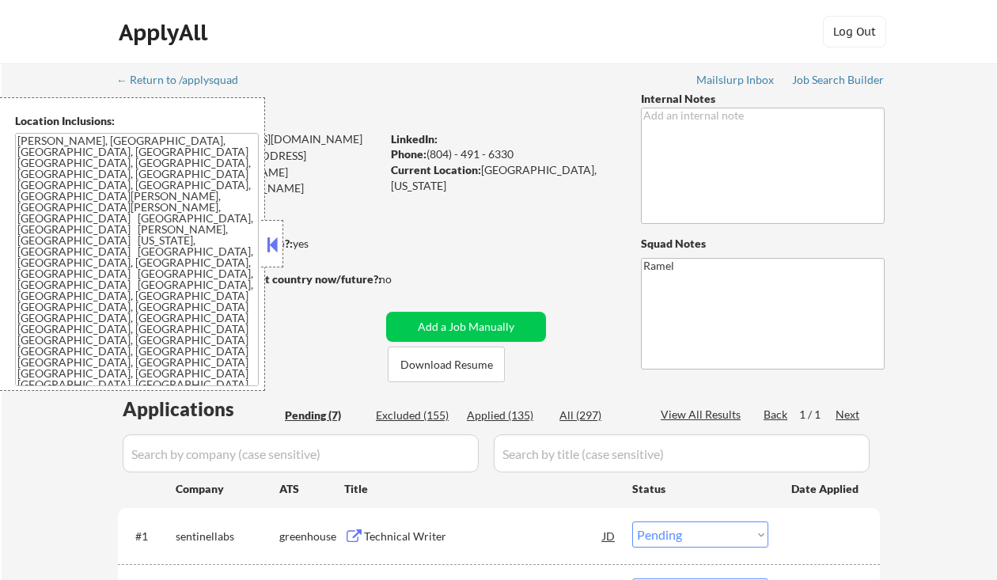
click at [271, 244] on button at bounding box center [272, 245] width 17 height 24
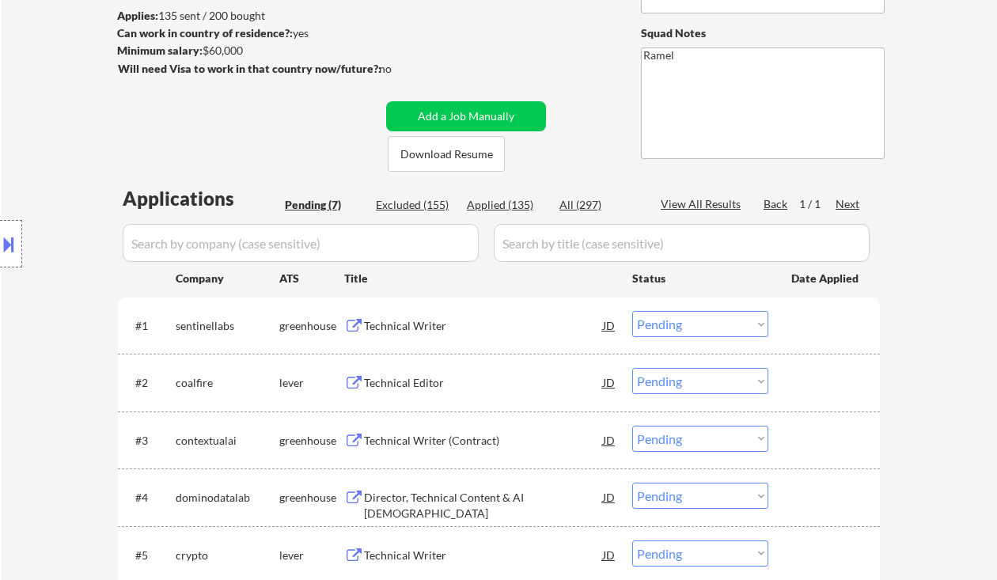
scroll to position [422, 0]
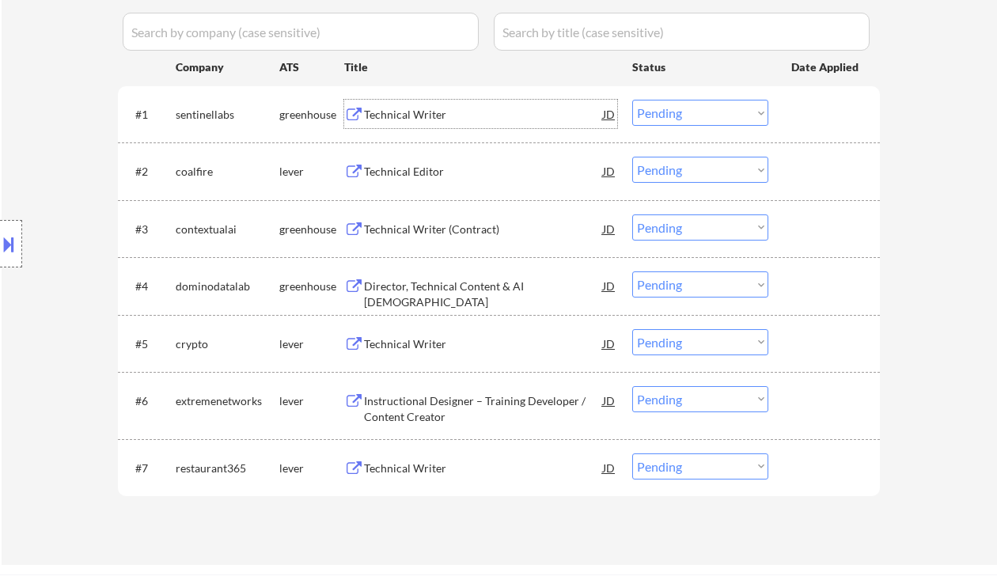
click at [428, 115] on div "Technical Writer" at bounding box center [483, 115] width 239 height 16
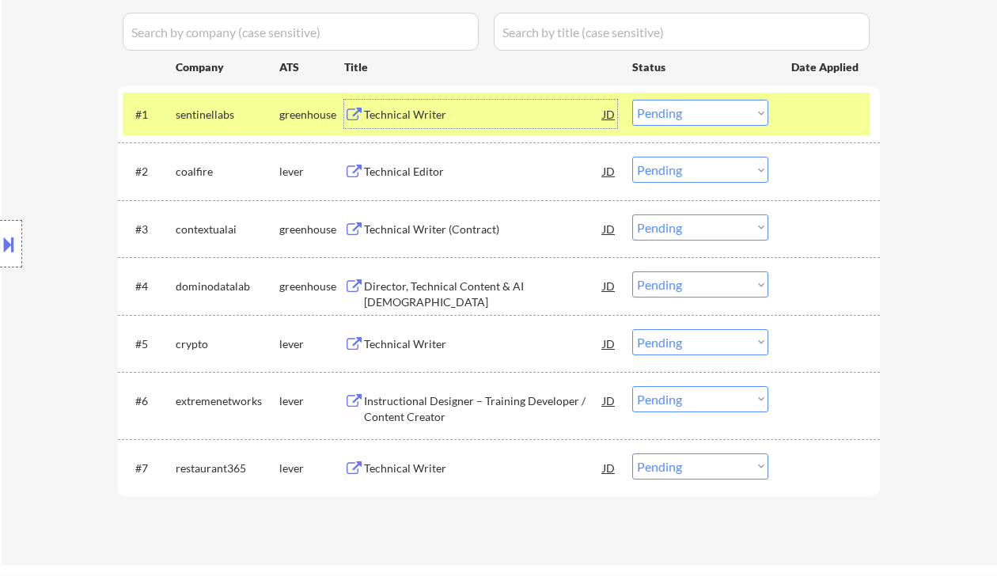
drag, startPoint x: 670, startPoint y: 113, endPoint x: 676, endPoint y: 124, distance: 12.8
click at [670, 113] on select "Choose an option... Pending Applied Excluded (Questions) Excluded (Expired) Exc…" at bounding box center [700, 113] width 136 height 26
click at [632, 100] on select "Choose an option... Pending Applied Excluded (Questions) Excluded (Expired) Exc…" at bounding box center [700, 113] width 136 height 26
click at [428, 173] on div "Technical Editor" at bounding box center [483, 172] width 239 height 16
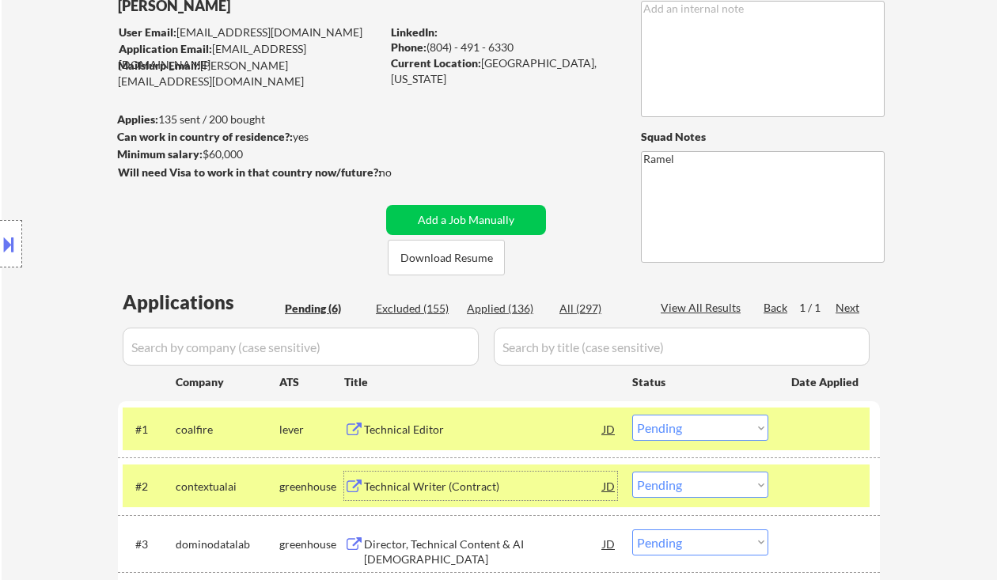
scroll to position [0, 0]
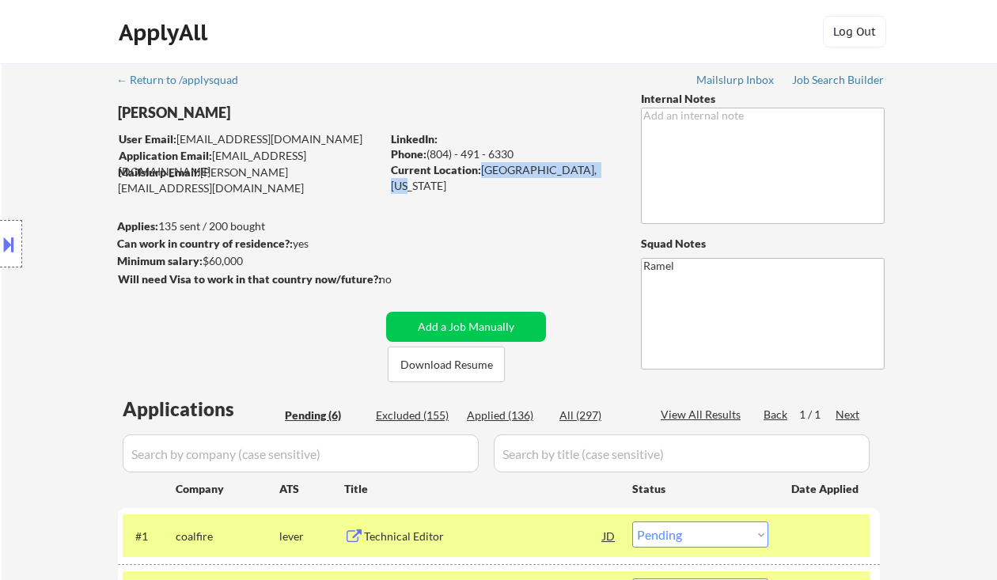
drag, startPoint x: 481, startPoint y: 167, endPoint x: 599, endPoint y: 169, distance: 118.8
click at [599, 169] on div "Current Location: Chevy Chase, Maryland" at bounding box center [503, 177] width 224 height 31
copy div "[GEOGRAPHIC_DATA], [US_STATE]"
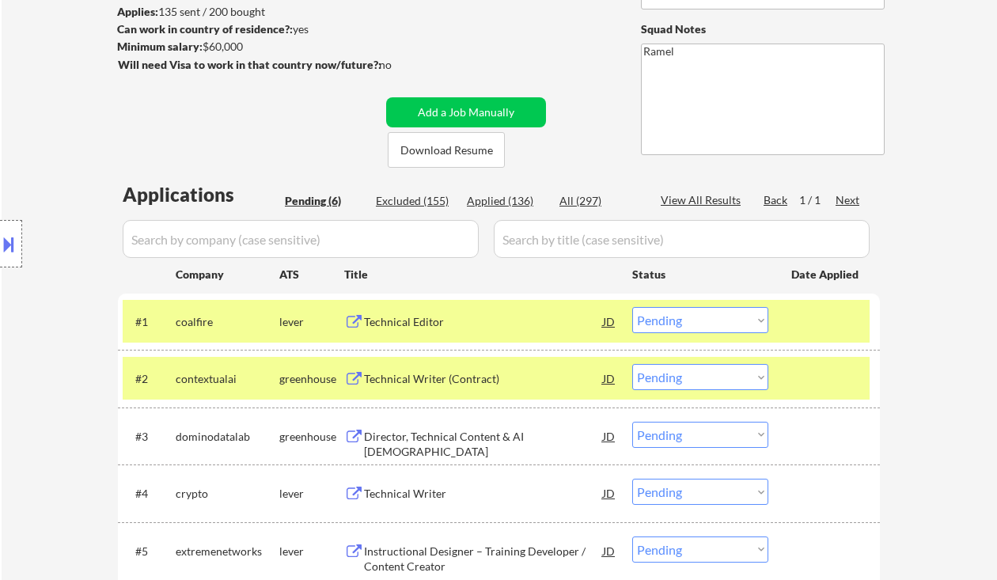
scroll to position [317, 0]
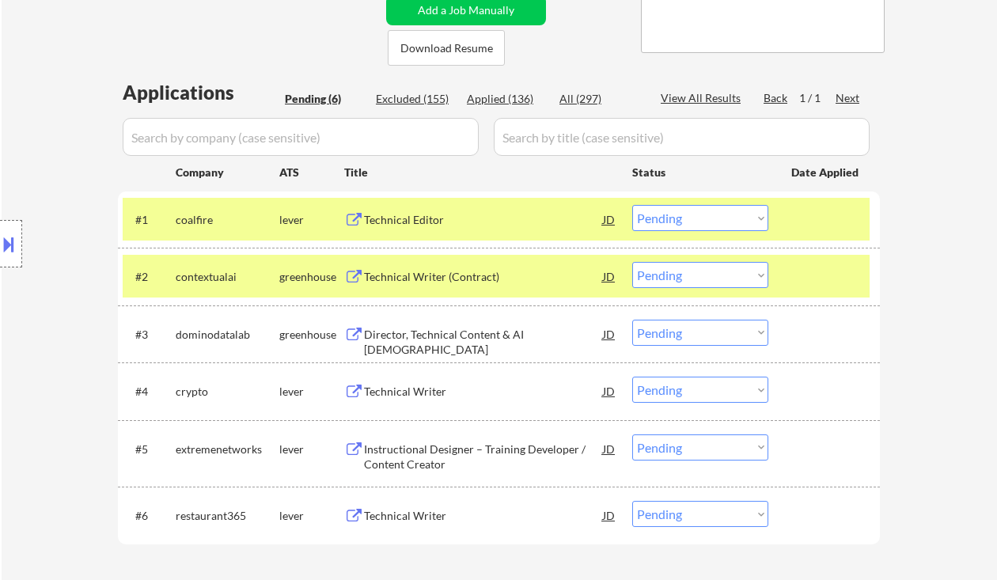
click at [705, 226] on select "Choose an option... Pending Applied Excluded (Questions) Excluded (Expired) Exc…" at bounding box center [700, 218] width 136 height 26
click at [632, 205] on select "Choose an option... Pending Applied Excluded (Questions) Excluded (Expired) Exc…" at bounding box center [700, 218] width 136 height 26
click at [452, 272] on div "Technical Writer (Contract)" at bounding box center [483, 277] width 239 height 16
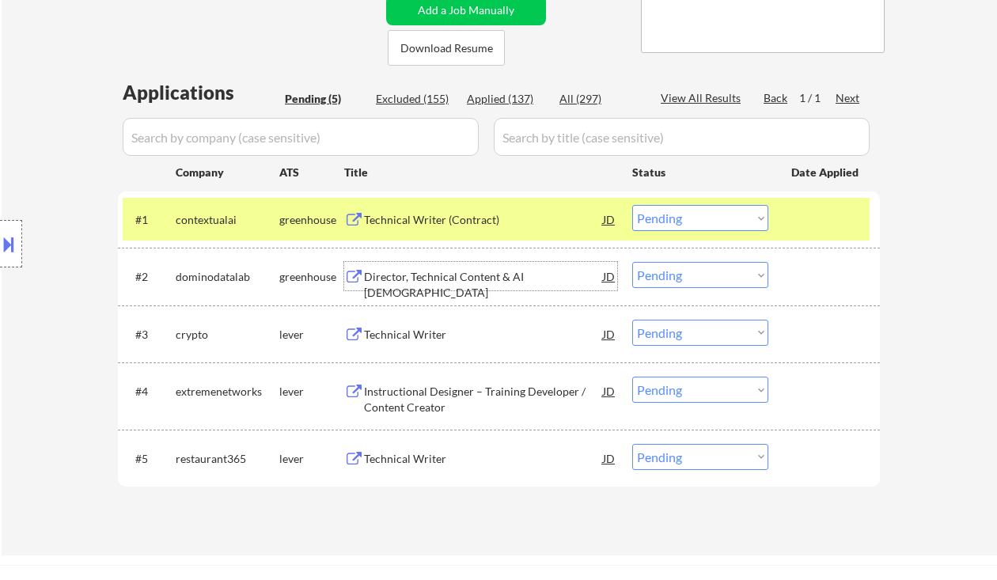
drag, startPoint x: 669, startPoint y: 215, endPoint x: 675, endPoint y: 227, distance: 13.5
click at [669, 215] on select "Choose an option... Pending Applied Excluded (Questions) Excluded (Expired) Exc…" at bounding box center [700, 218] width 136 height 26
click at [632, 205] on select "Choose an option... Pending Applied Excluded (Questions) Excluded (Expired) Exc…" at bounding box center [700, 218] width 136 height 26
click at [450, 278] on div "Director, Technical Content & AI [DEMOGRAPHIC_DATA]" at bounding box center [483, 284] width 239 height 31
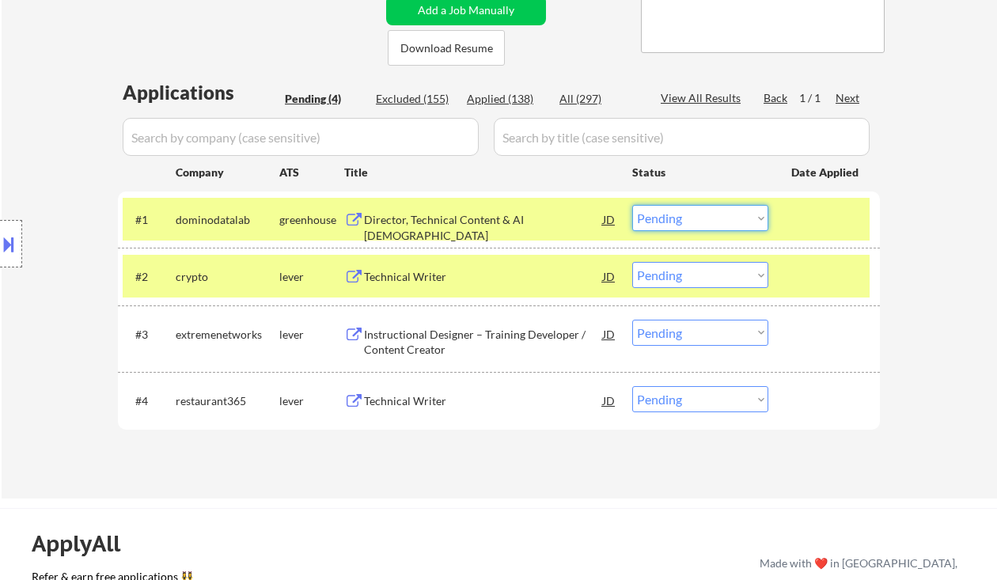
drag, startPoint x: 668, startPoint y: 208, endPoint x: 705, endPoint y: 230, distance: 42.2
click at [668, 208] on select "Choose an option... Pending Applied Excluded (Questions) Excluded (Expired) Exc…" at bounding box center [700, 218] width 136 height 26
click at [632, 205] on select "Choose an option... Pending Applied Excluded (Questions) Excluded (Expired) Exc…" at bounding box center [700, 218] width 136 height 26
click at [416, 272] on div "Technical Writer" at bounding box center [483, 277] width 239 height 16
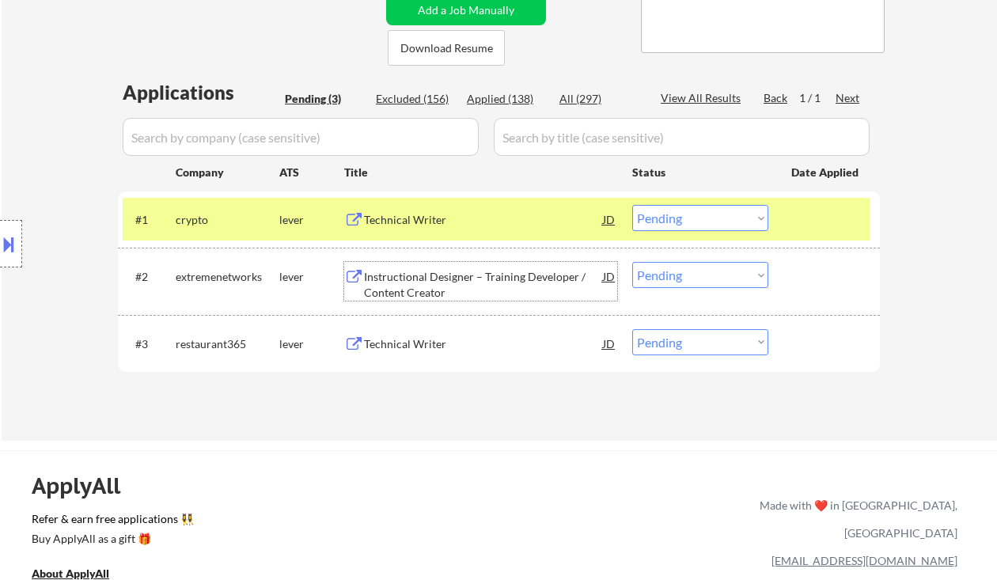
drag, startPoint x: 667, startPoint y: 213, endPoint x: 678, endPoint y: 230, distance: 20.6
click at [667, 213] on select "Choose an option... Pending Applied Excluded (Questions) Excluded (Expired) Exc…" at bounding box center [700, 218] width 136 height 26
click at [632, 205] on select "Choose an option... Pending Applied Excluded (Questions) Excluded (Expired) Exc…" at bounding box center [700, 218] width 136 height 26
click at [483, 285] on div "Instructional Designer – Training Developer / Content Creator" at bounding box center [483, 284] width 239 height 31
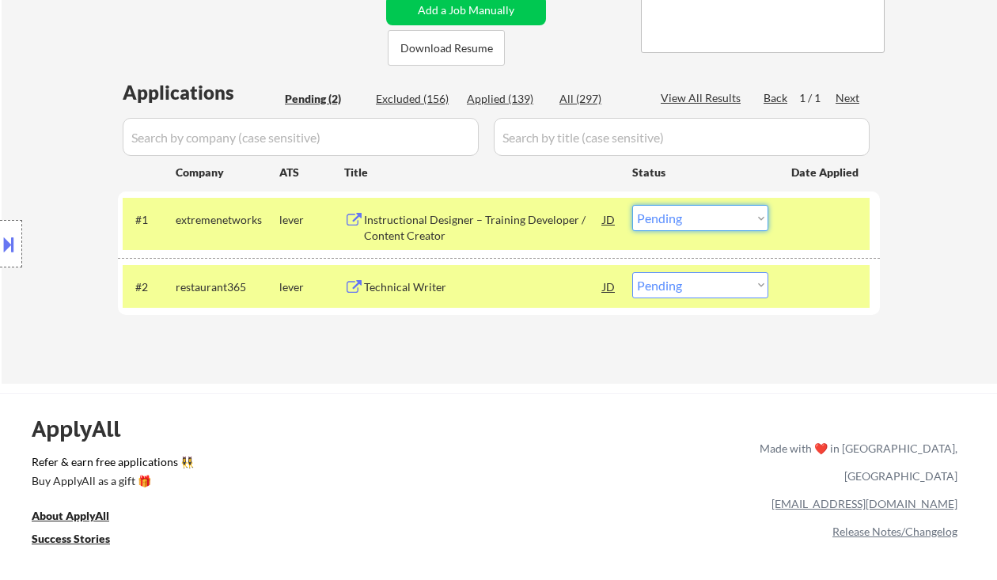
click at [704, 206] on select "Choose an option... Pending Applied Excluded (Questions) Excluded (Expired) Exc…" at bounding box center [700, 218] width 136 height 26
click at [632, 205] on select "Choose an option... Pending Applied Excluded (Questions) Excluded (Expired) Exc…" at bounding box center [700, 218] width 136 height 26
click at [414, 297] on div "Technical Writer" at bounding box center [483, 286] width 239 height 28
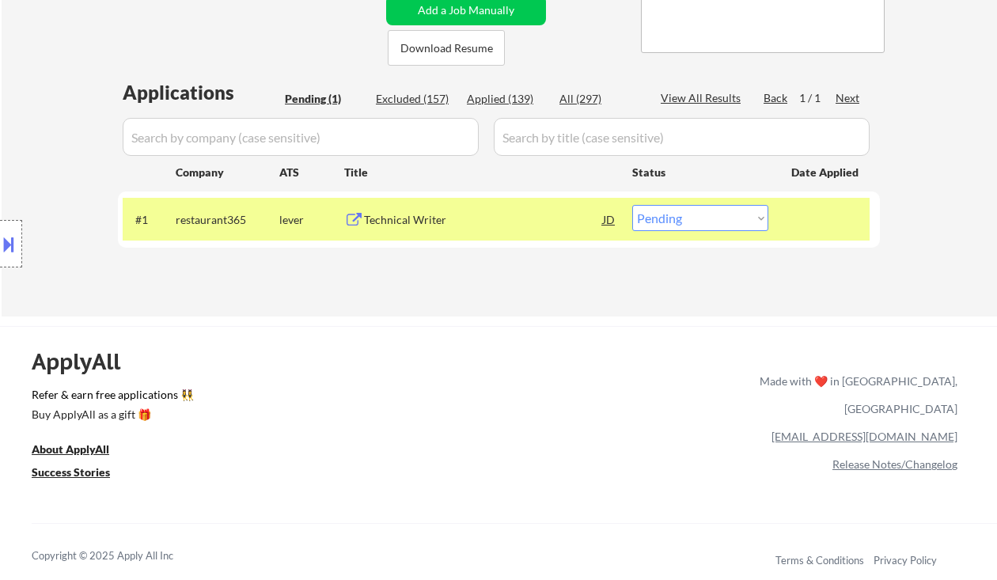
drag, startPoint x: 698, startPoint y: 215, endPoint x: 704, endPoint y: 230, distance: 16.0
click at [698, 215] on select "Choose an option... Pending Applied Excluded (Questions) Excluded (Expired) Exc…" at bounding box center [700, 218] width 136 height 26
select select ""excluded__bad_match_""
click at [632, 205] on select "Choose an option... Pending Applied Excluded (Questions) Excluded (Expired) Exc…" at bounding box center [700, 218] width 136 height 26
drag, startPoint x: 664, startPoint y: 221, endPoint x: 710, endPoint y: 268, distance: 66.1
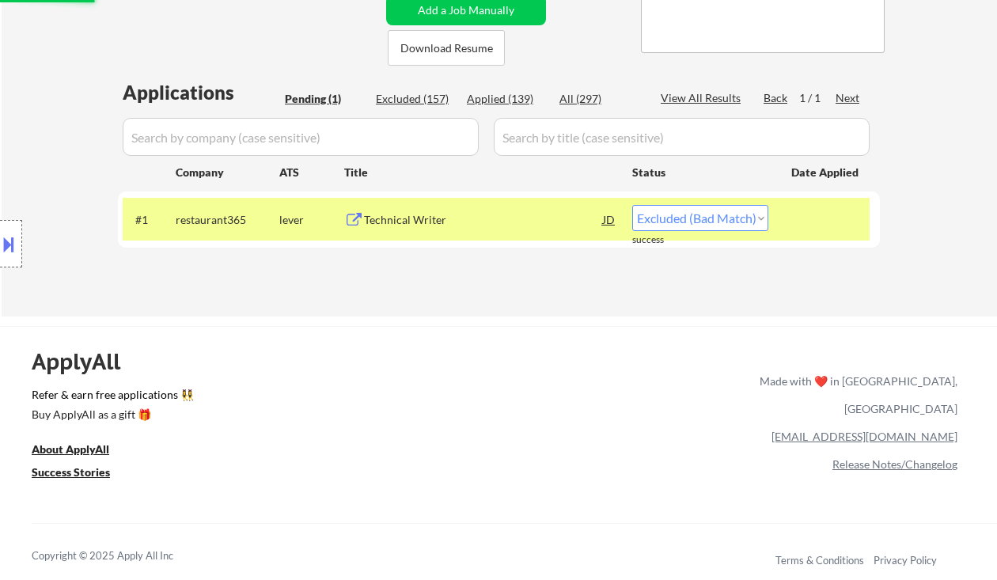
click at [664, 222] on div "Applications Pending (1) Excluded (157) Applied (139) All (297) View All Result…" at bounding box center [499, 182] width 762 height 207
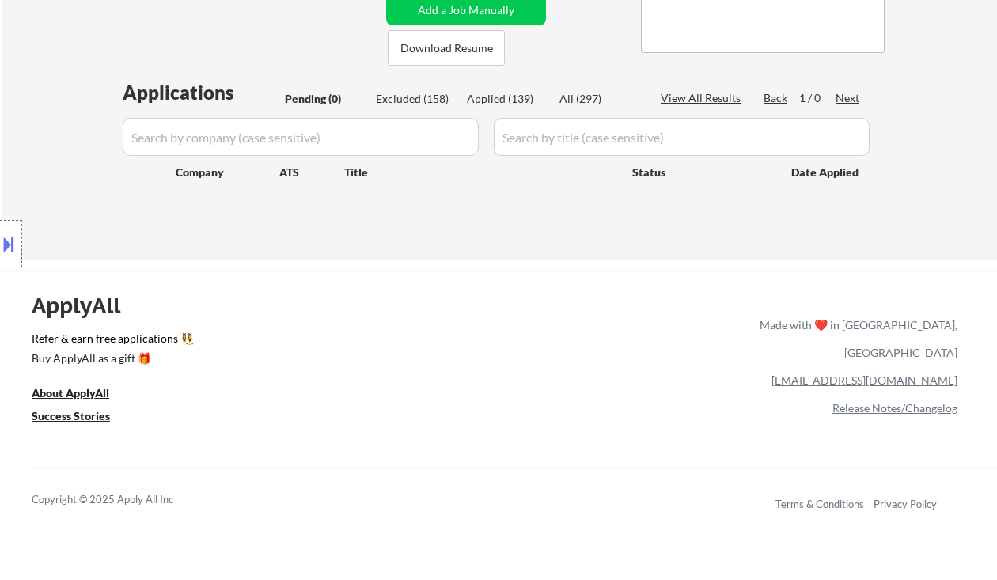
drag, startPoint x: 41, startPoint y: 116, endPoint x: 175, endPoint y: 86, distance: 137.1
click at [41, 116] on div "Location Inclusions: [PERSON_NAME], [GEOGRAPHIC_DATA] [GEOGRAPHIC_DATA], [GEOGR…" at bounding box center [141, 244] width 283 height 294
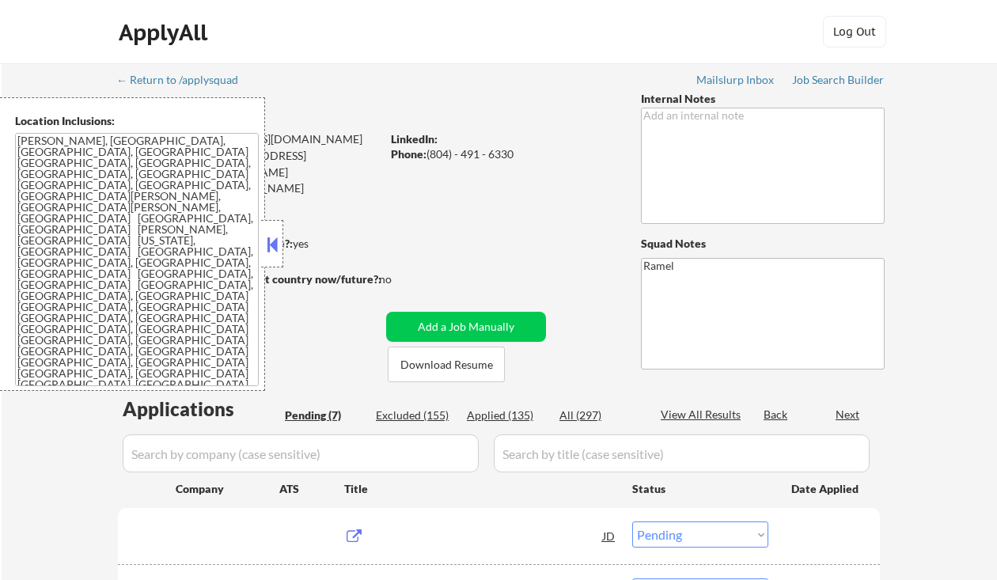
select select ""pending""
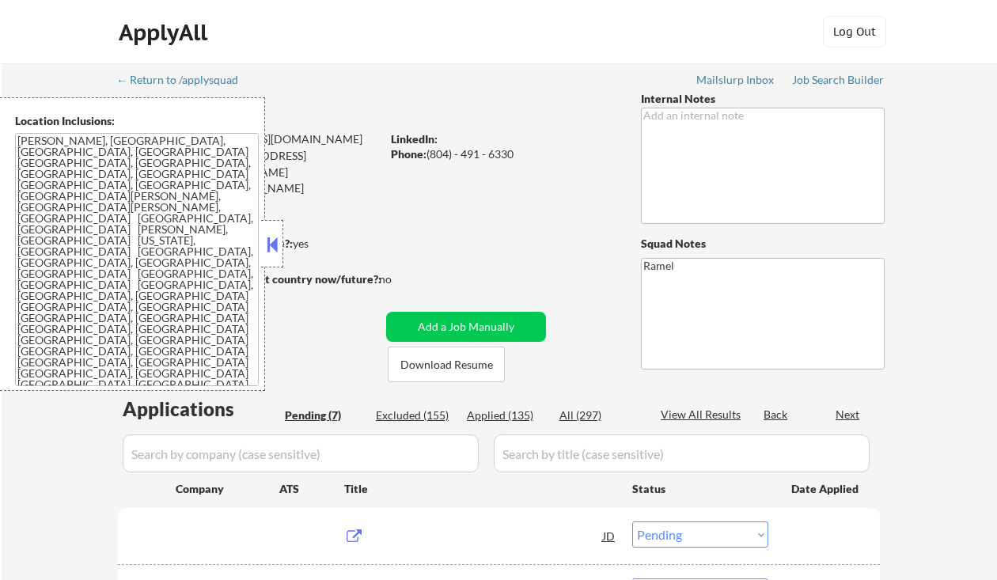
select select ""pending""
click at [272, 245] on button at bounding box center [272, 245] width 17 height 24
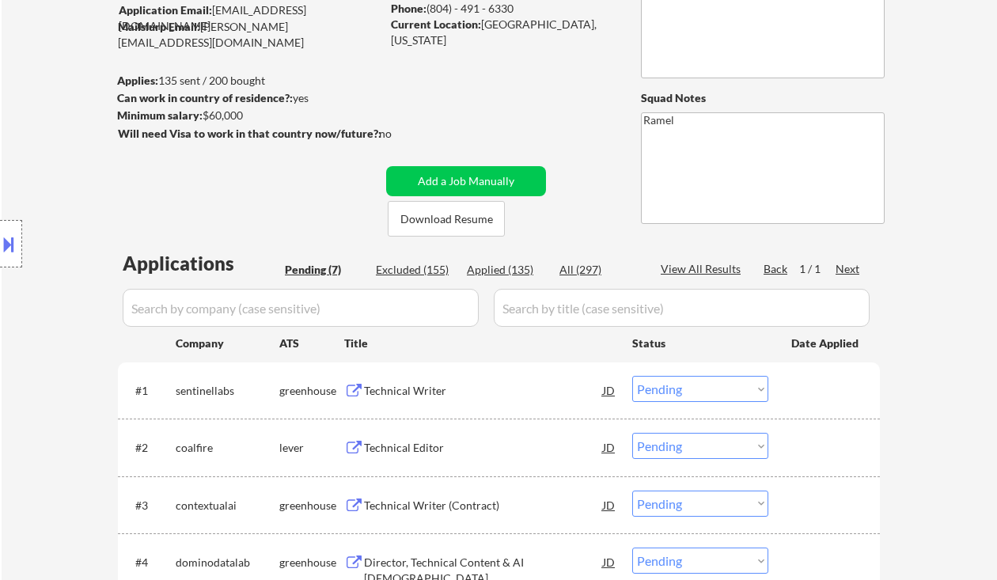
scroll to position [211, 0]
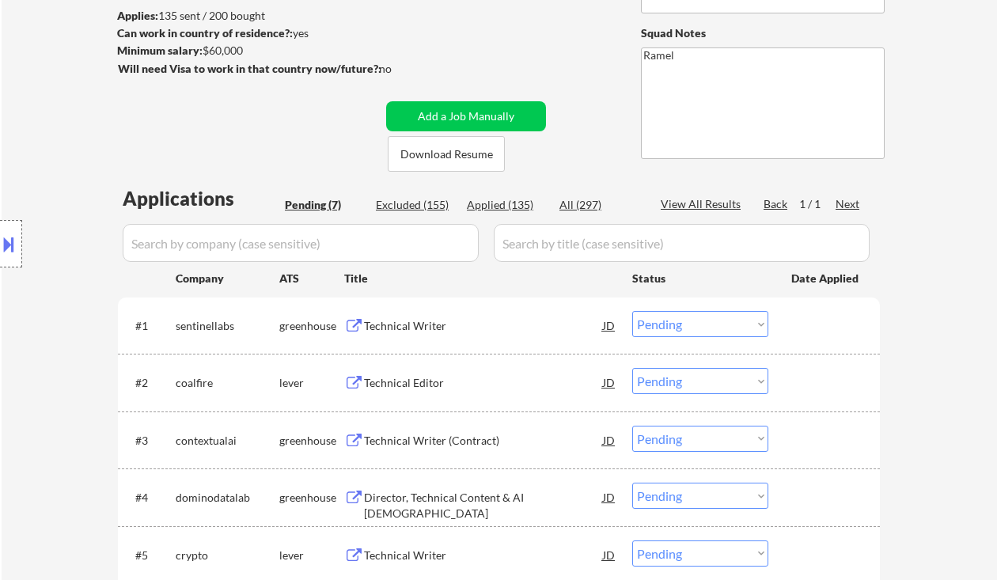
click at [523, 207] on div "Applied (135)" at bounding box center [506, 205] width 79 height 16
select select ""applied""
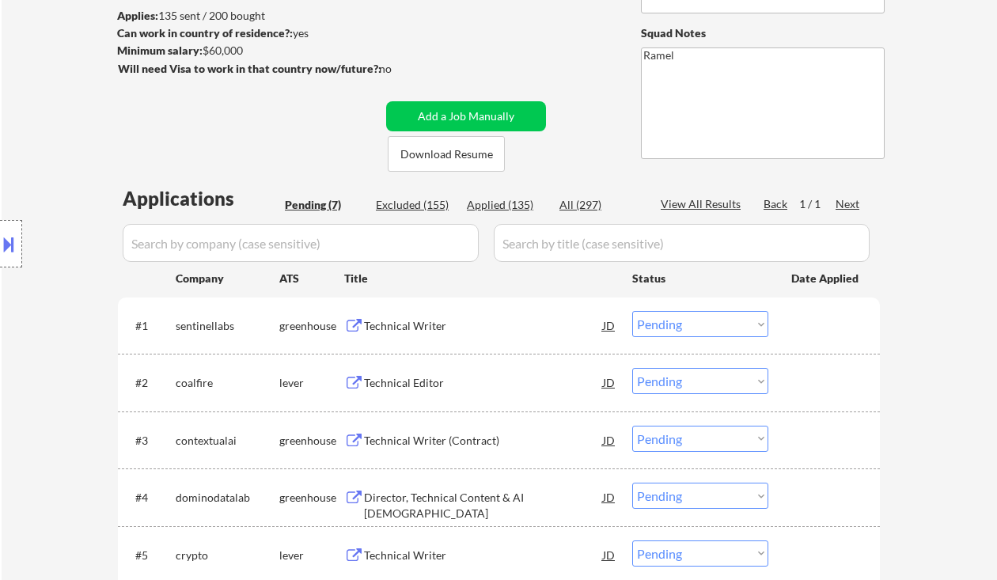
select select ""applied""
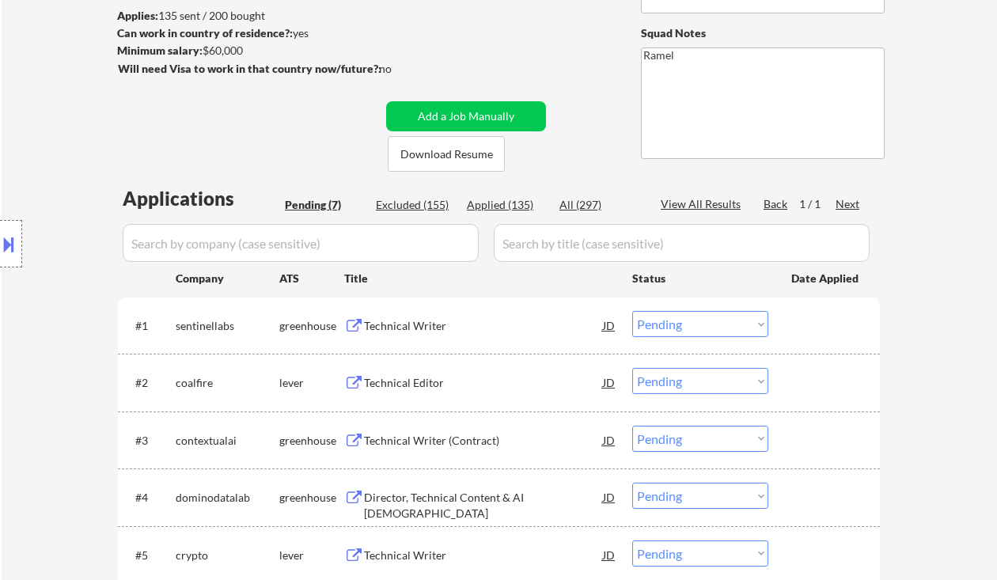
select select ""applied""
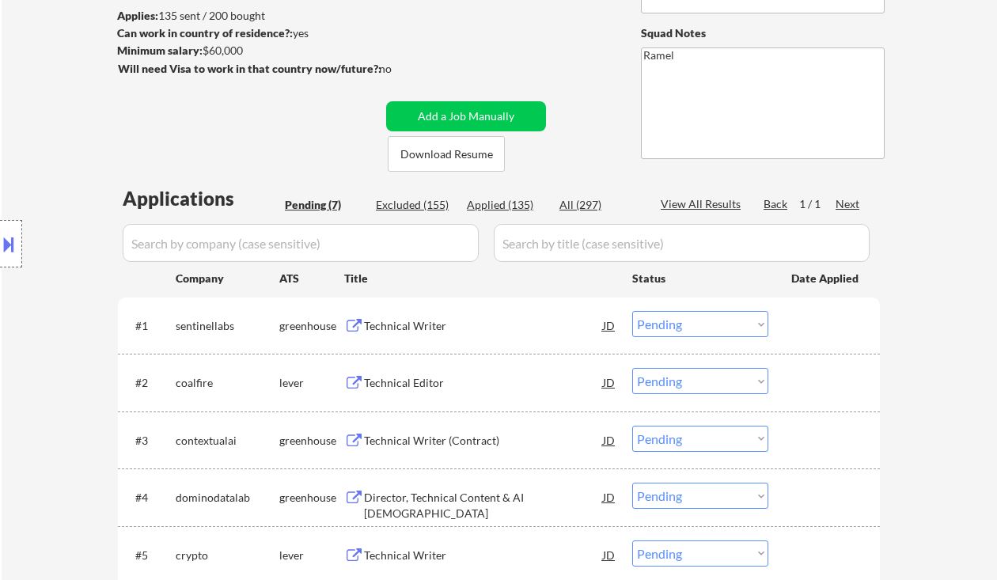
select select ""applied""
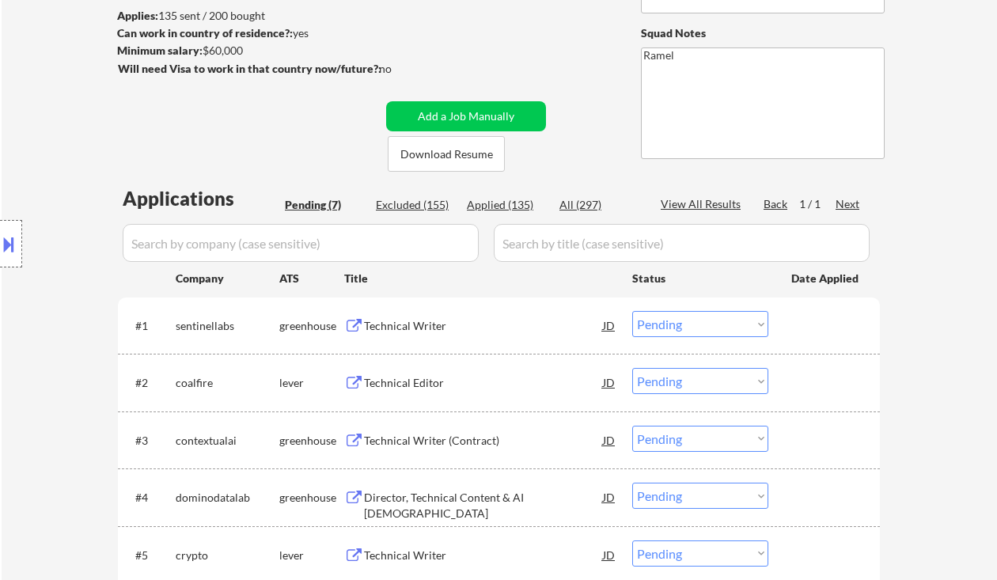
select select ""applied""
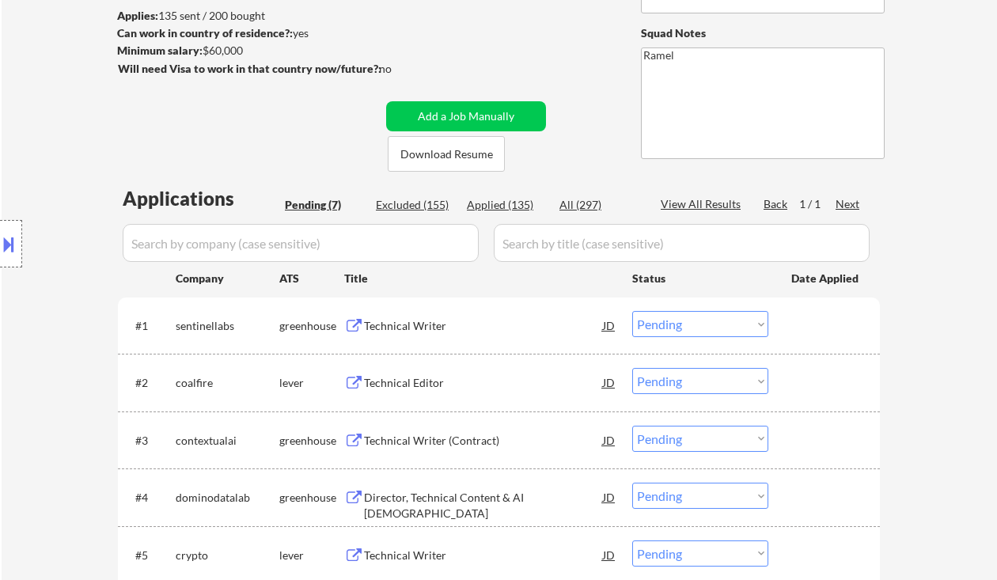
select select ""applied""
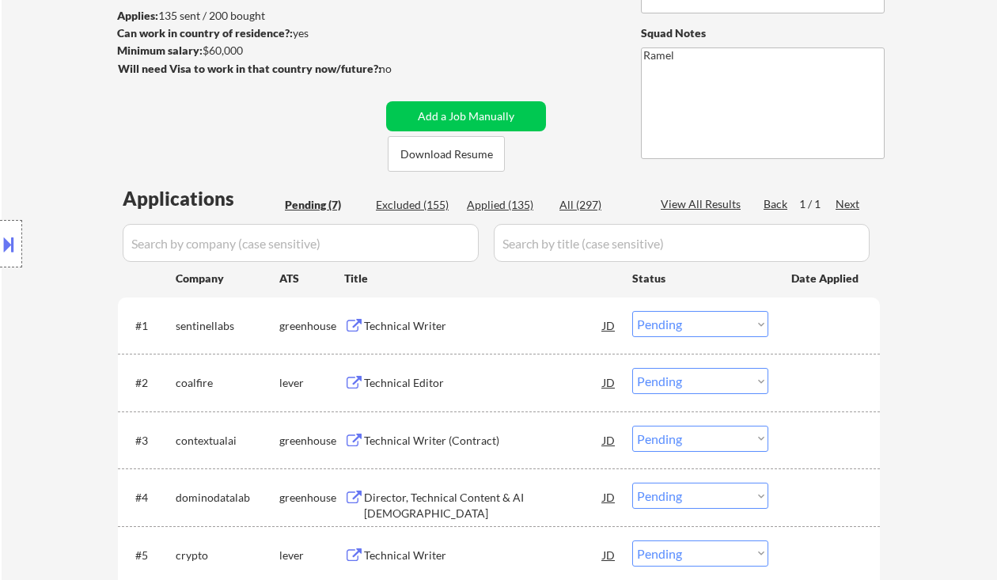
select select ""applied""
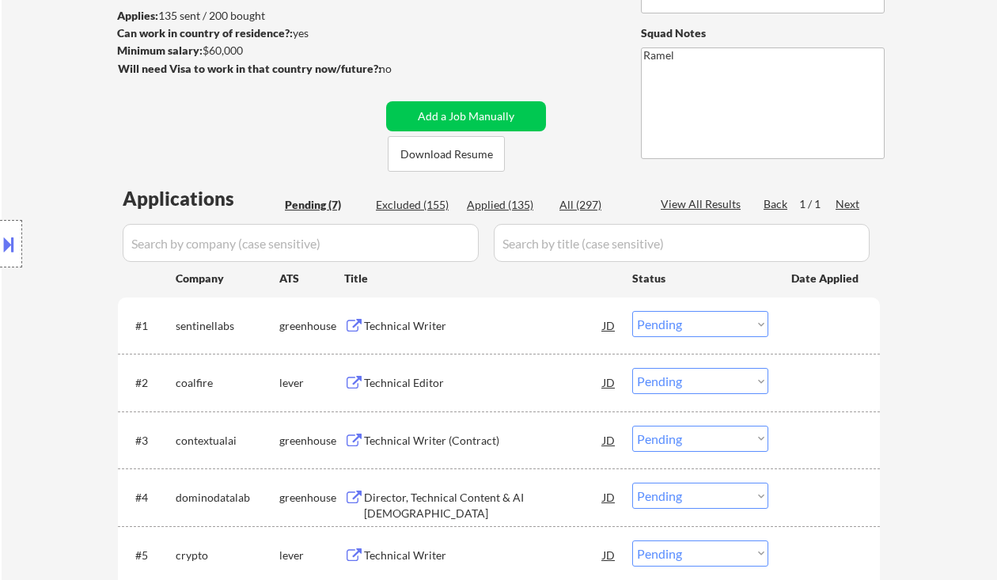
select select ""applied""
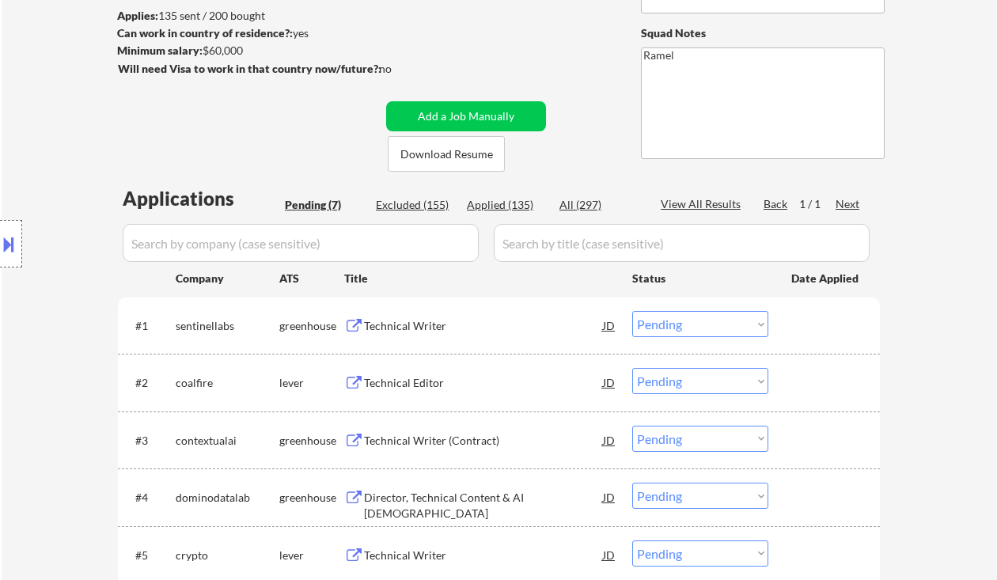
select select ""applied""
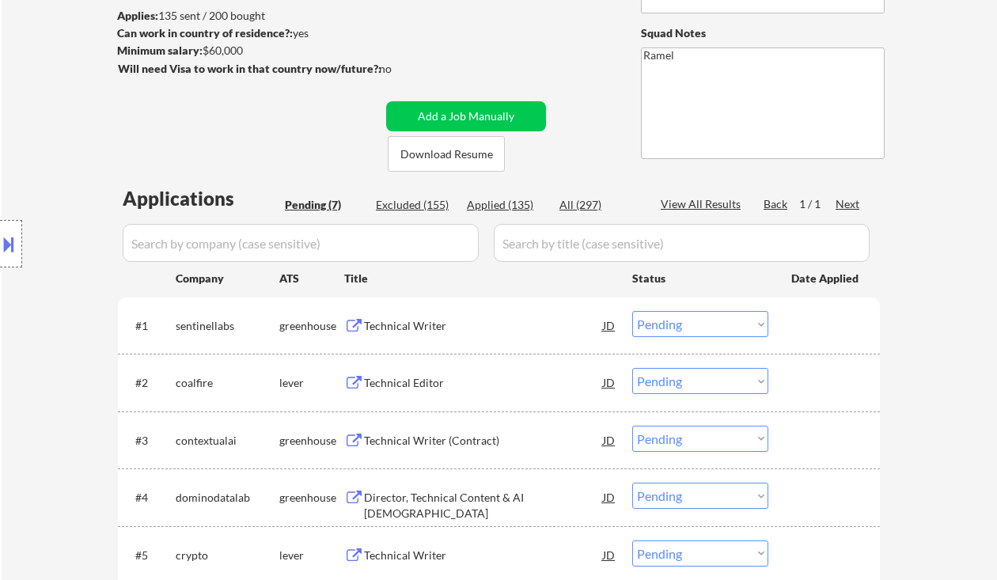
select select ""applied""
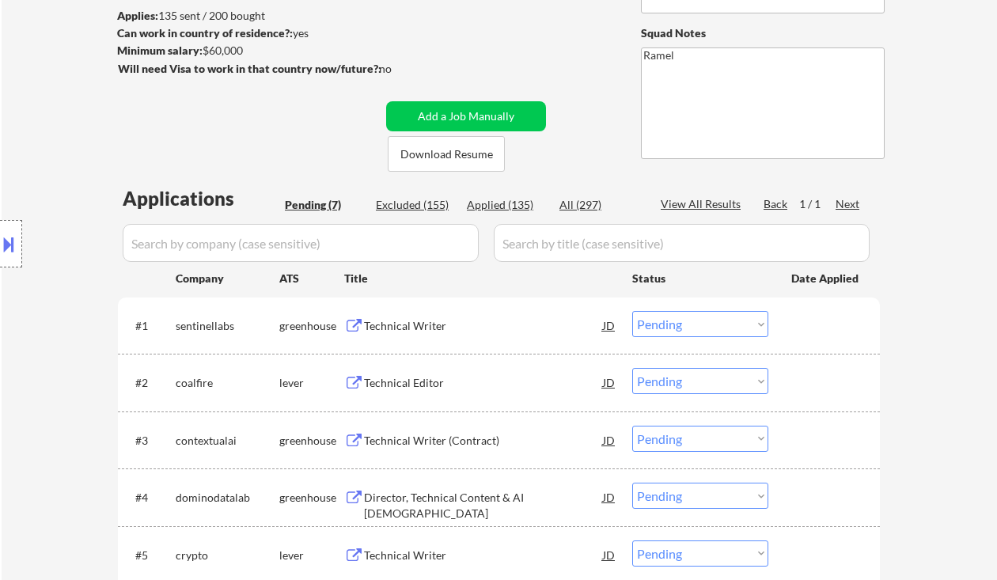
select select ""applied""
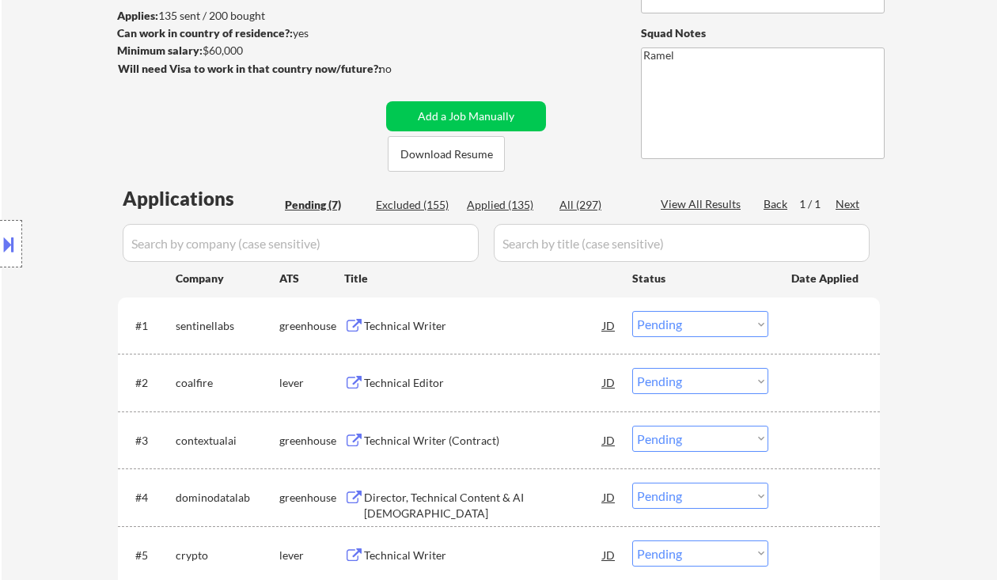
select select ""applied""
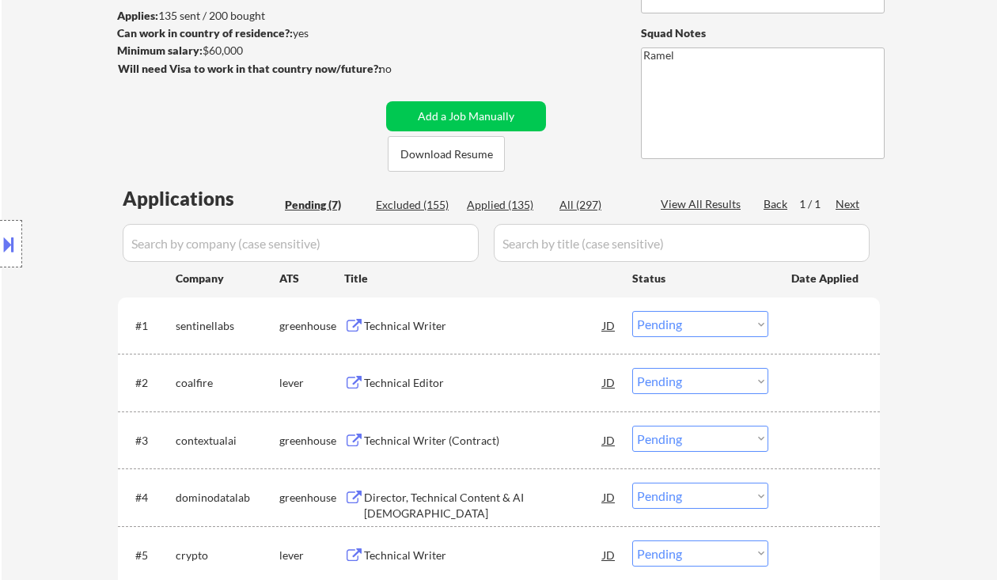
select select ""applied""
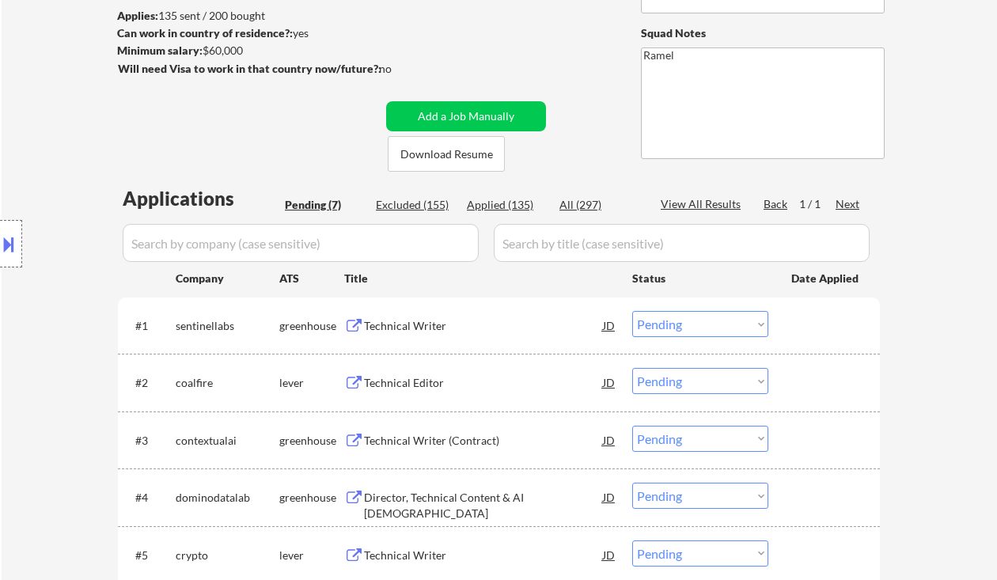
select select ""applied""
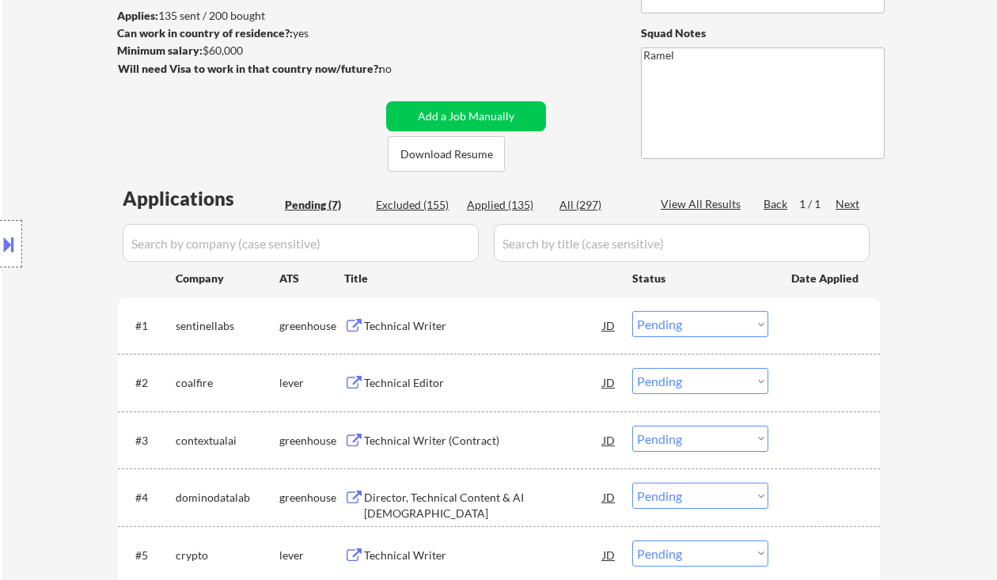
select select ""applied""
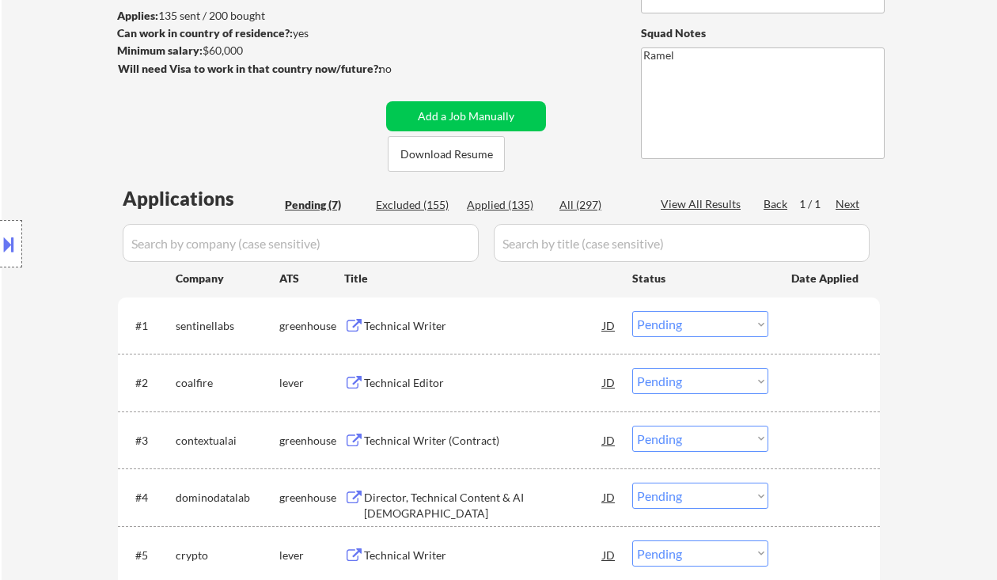
select select ""applied""
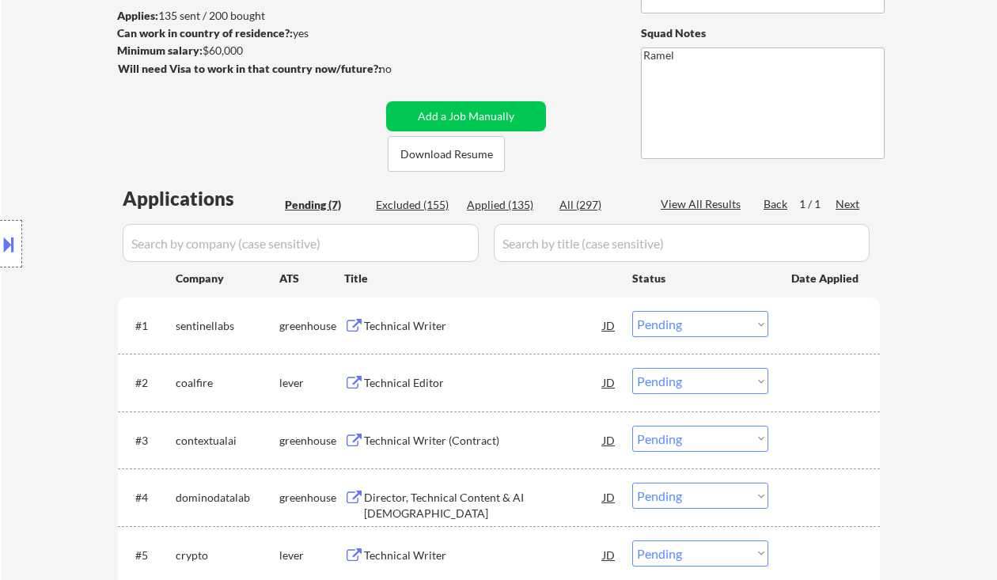
select select ""applied""
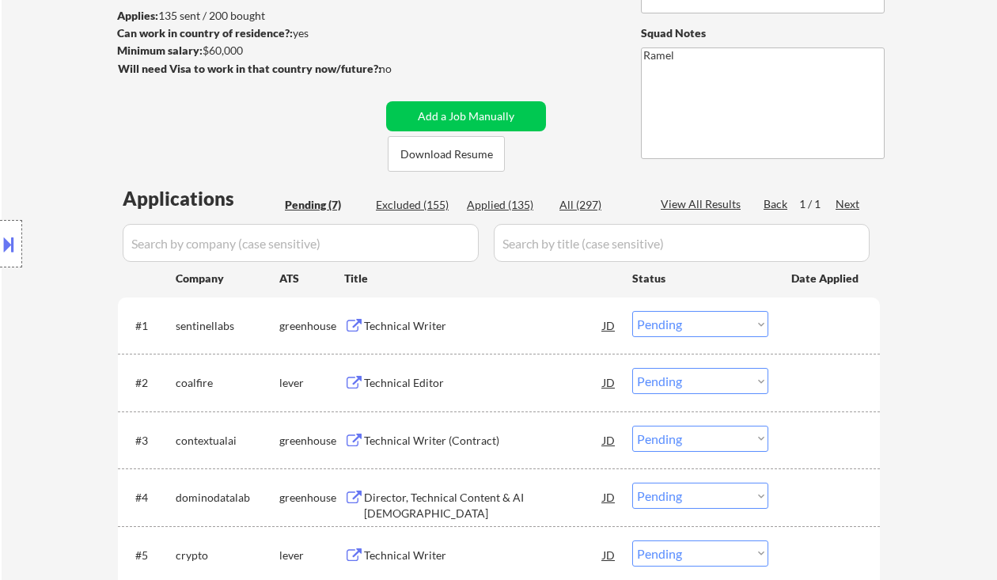
select select ""applied""
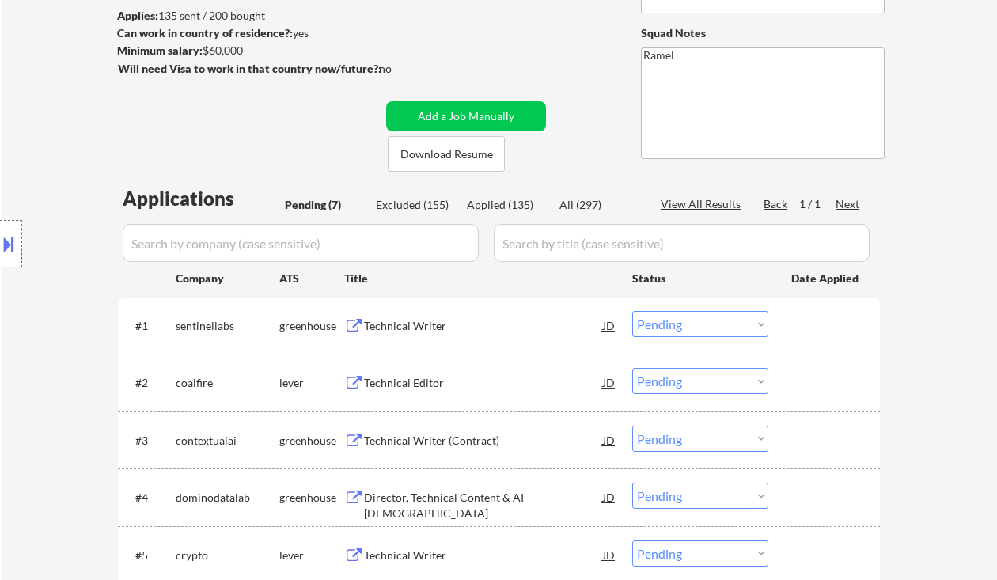
select select ""applied""
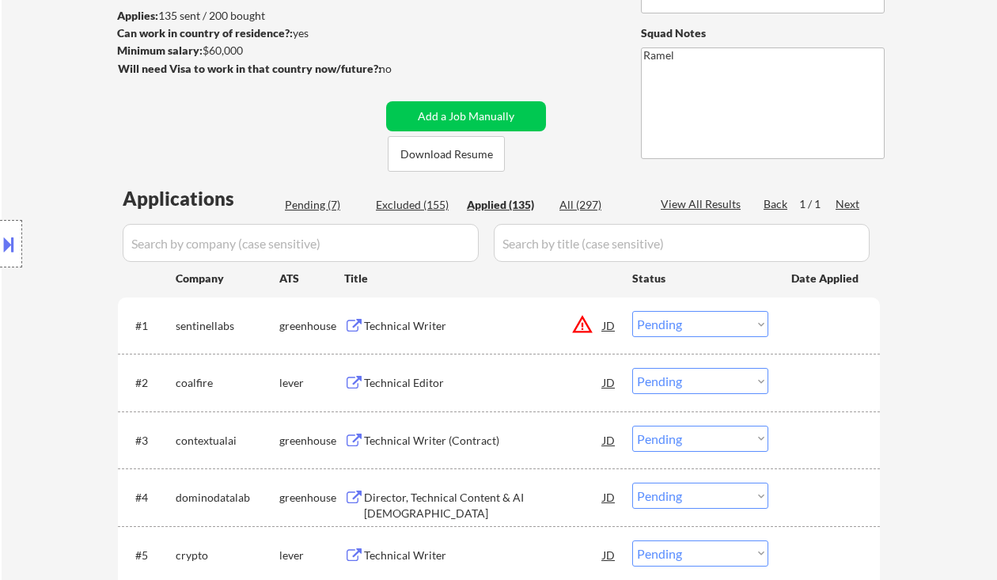
select select ""applied""
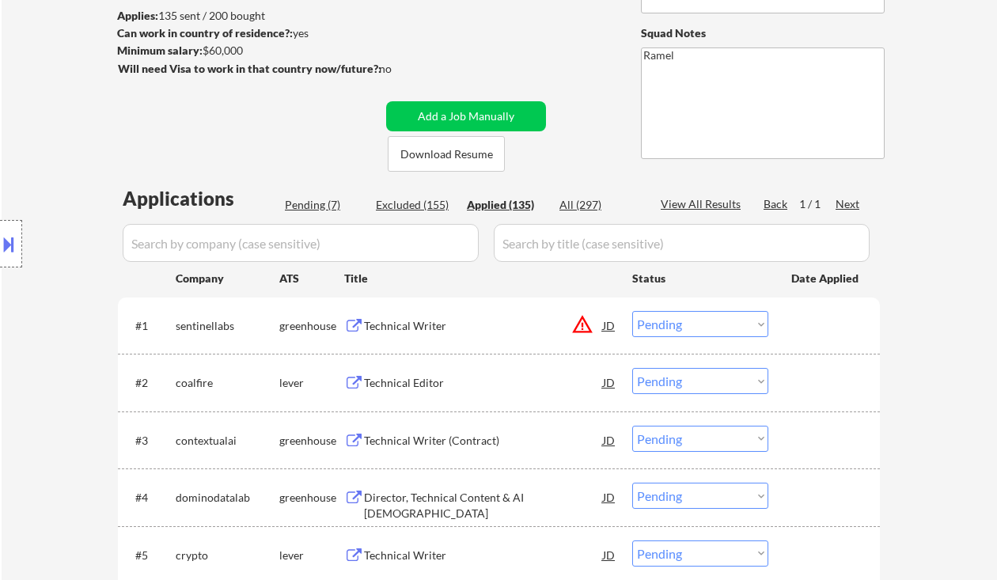
select select ""applied""
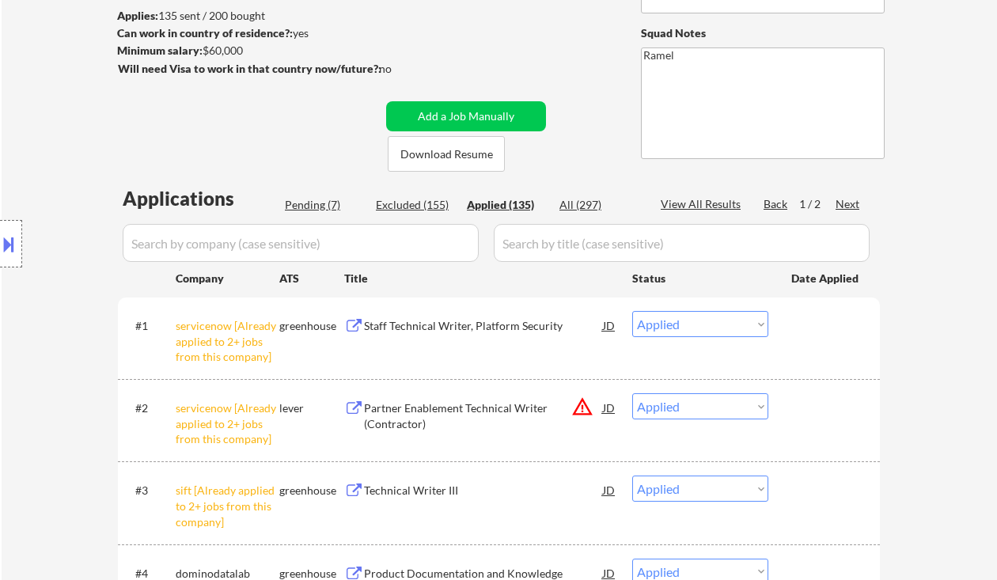
click at [701, 207] on div "View All Results" at bounding box center [703, 204] width 85 height 16
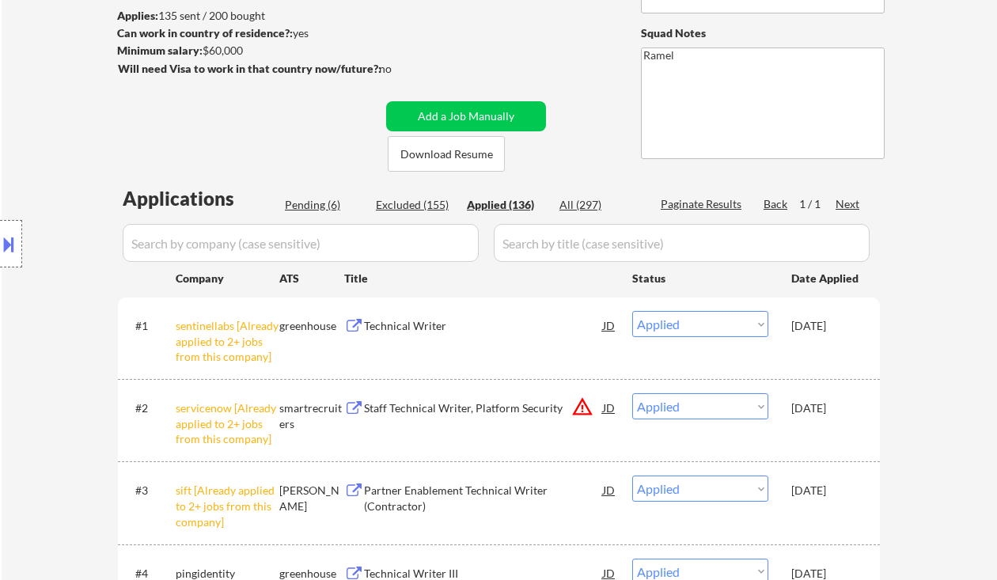
select select ""applied""
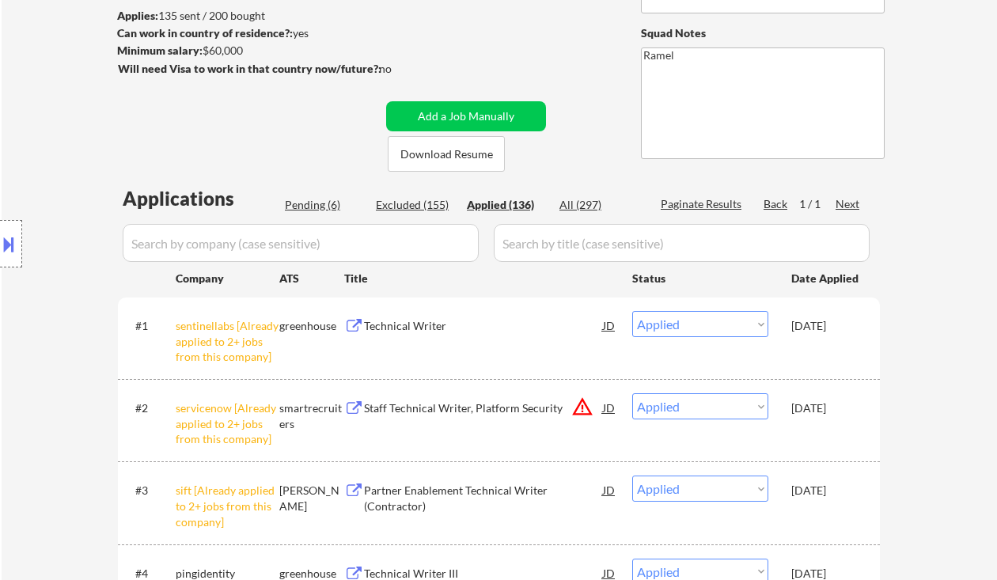
select select ""applied""
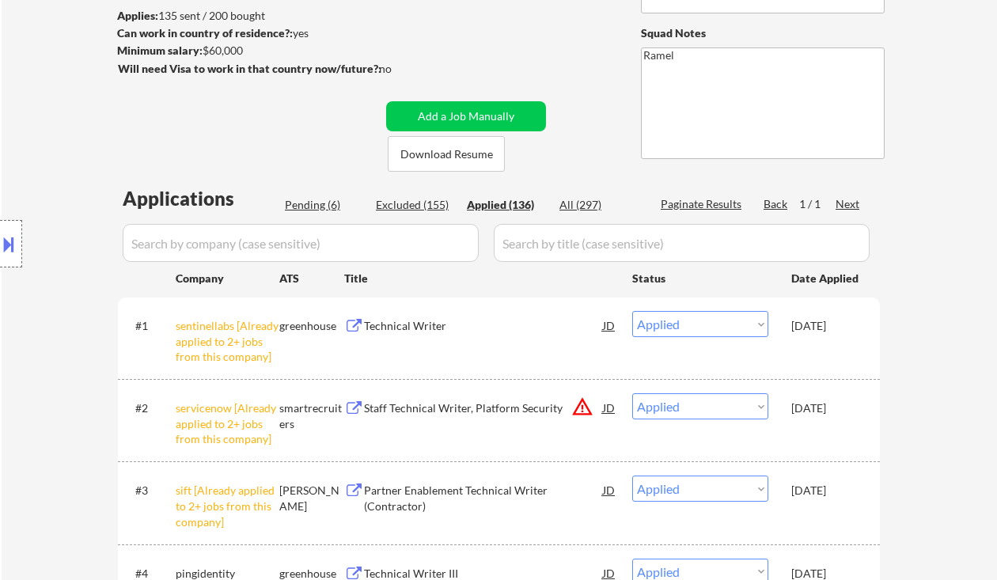
select select ""applied""
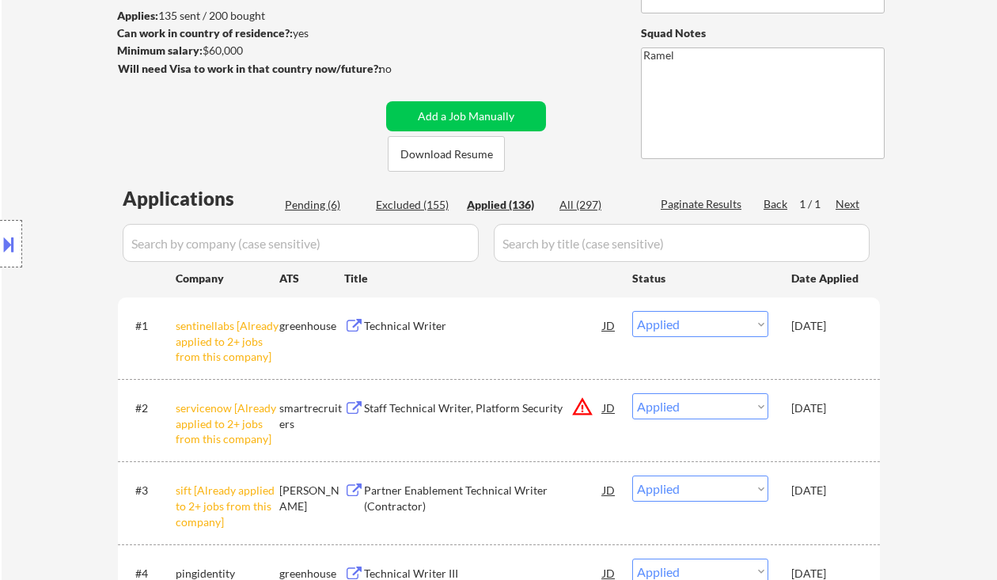
select select ""applied""
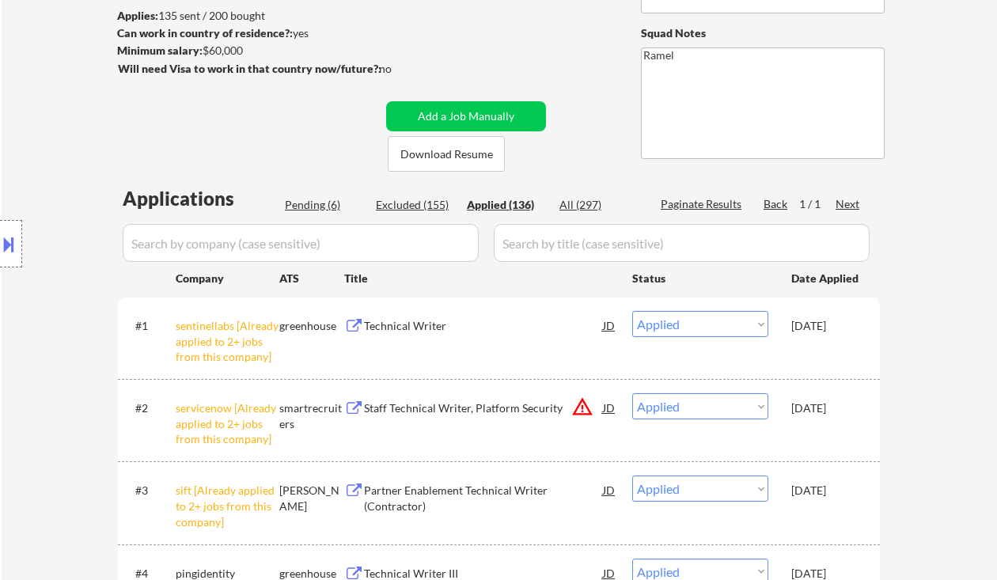
select select ""applied""
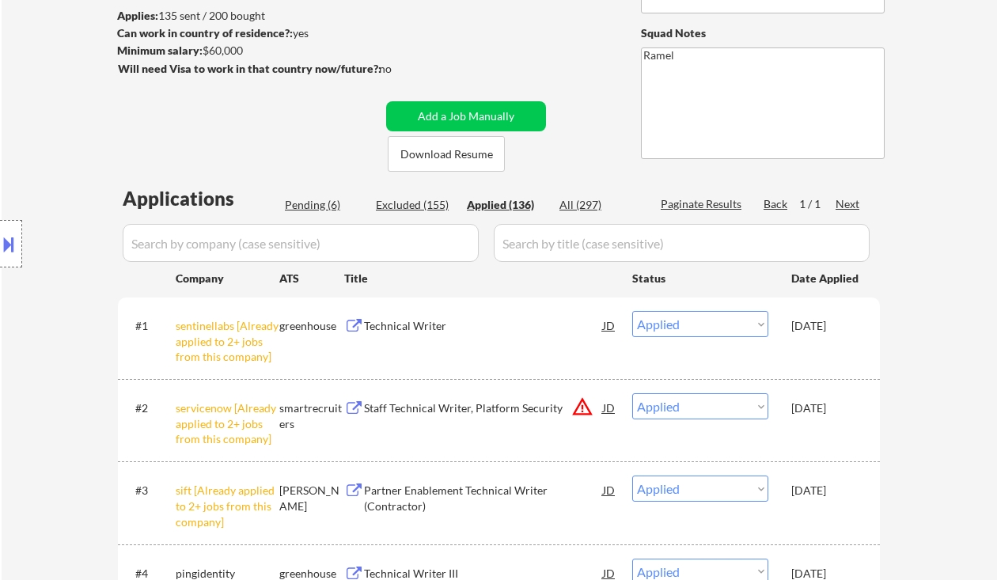
select select ""applied""
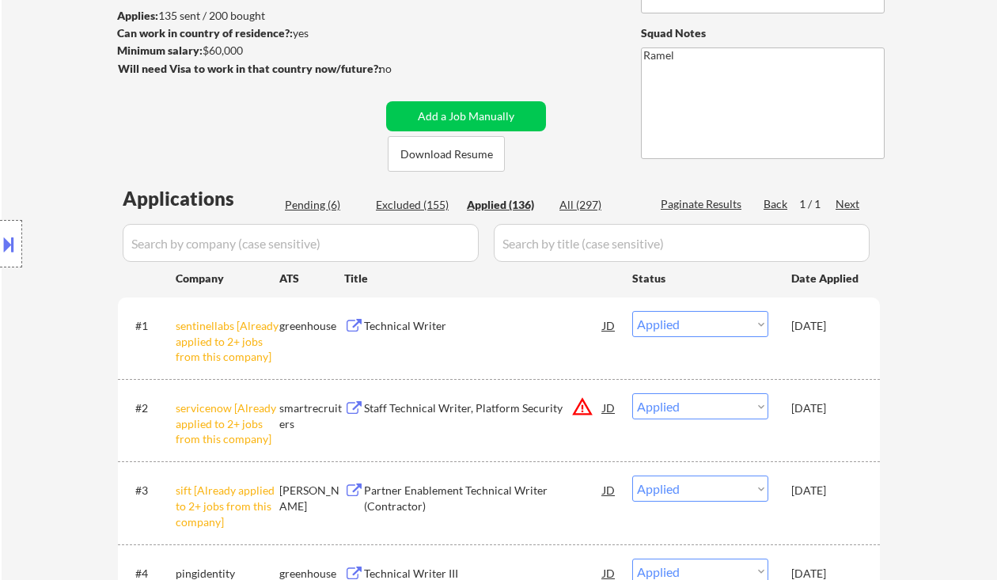
select select ""applied""
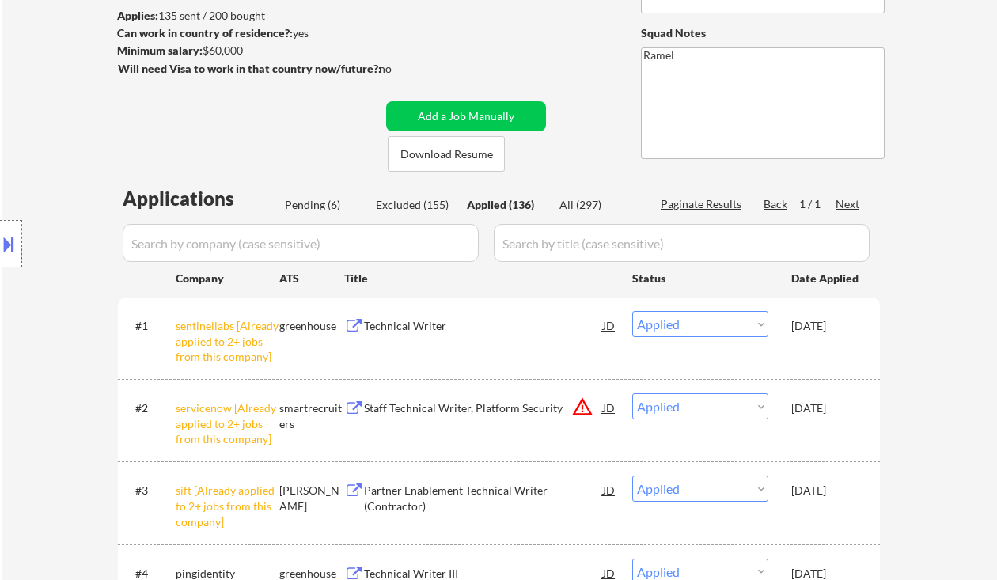
select select ""applied""
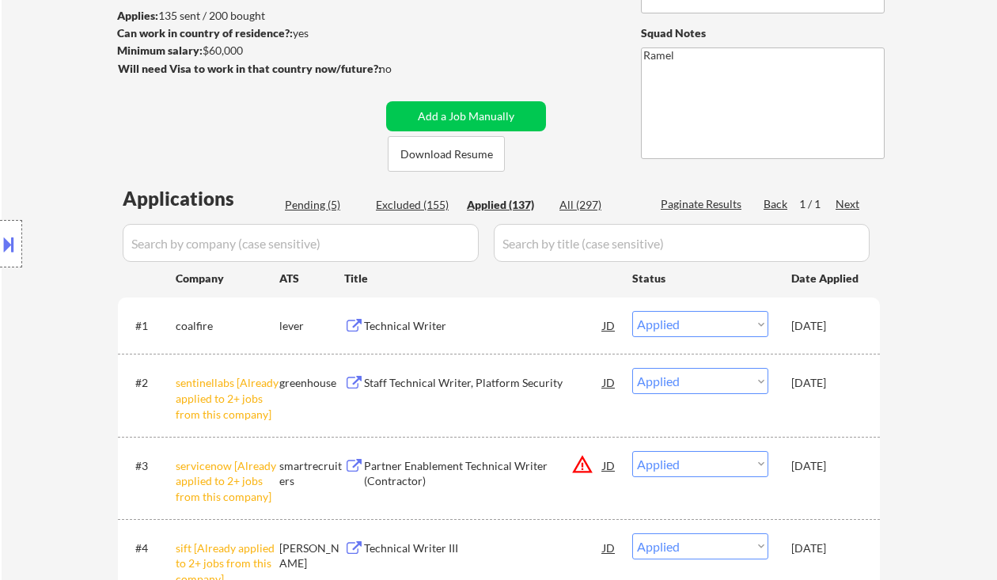
select select ""applied""
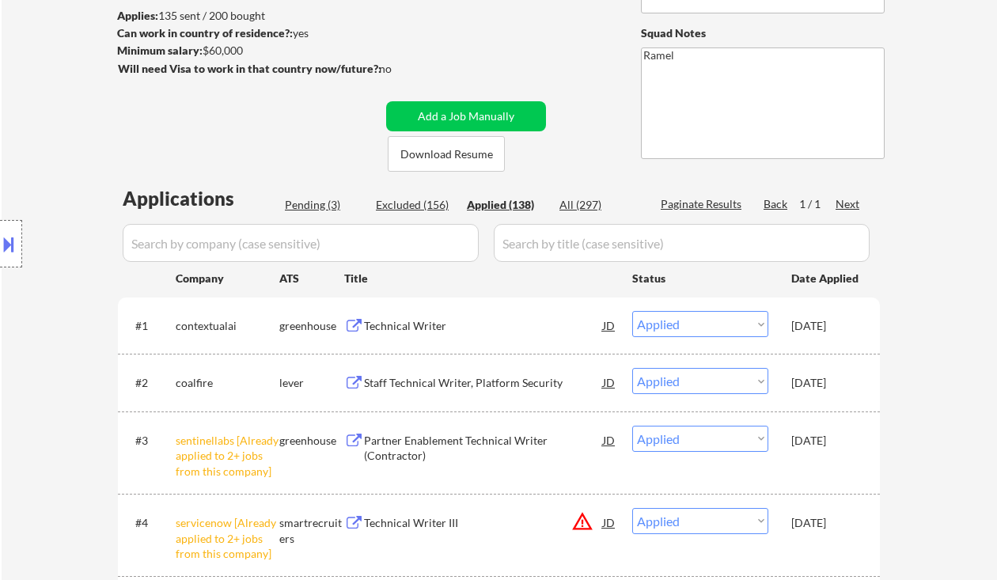
select select ""applied""
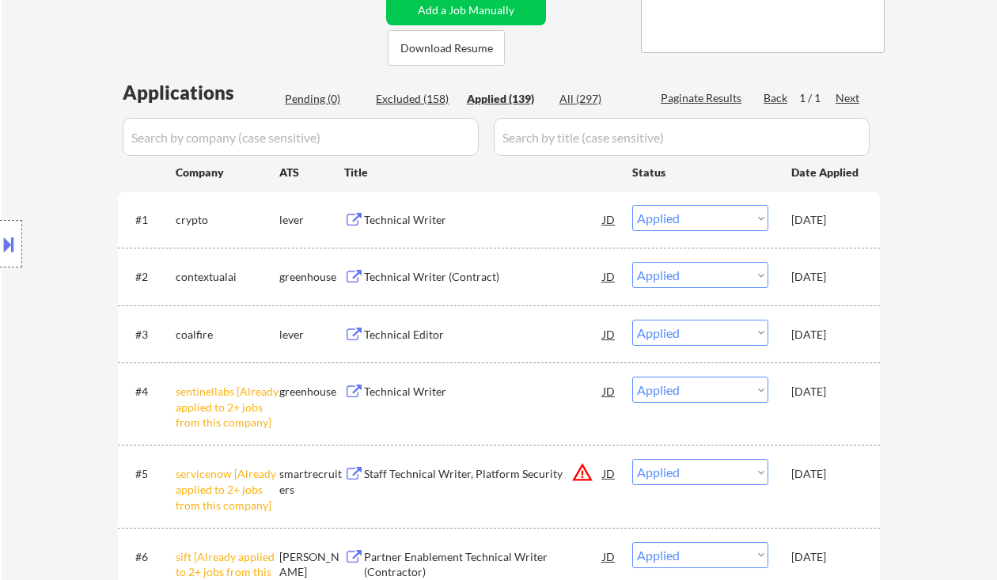
drag, startPoint x: 28, startPoint y: 167, endPoint x: 40, endPoint y: 187, distance: 23.1
click at [28, 167] on div "Location Inclusions: Chevy Chase, MD Bethesda, MD Silver Spring, MD Kensington,…" at bounding box center [141, 244] width 283 height 294
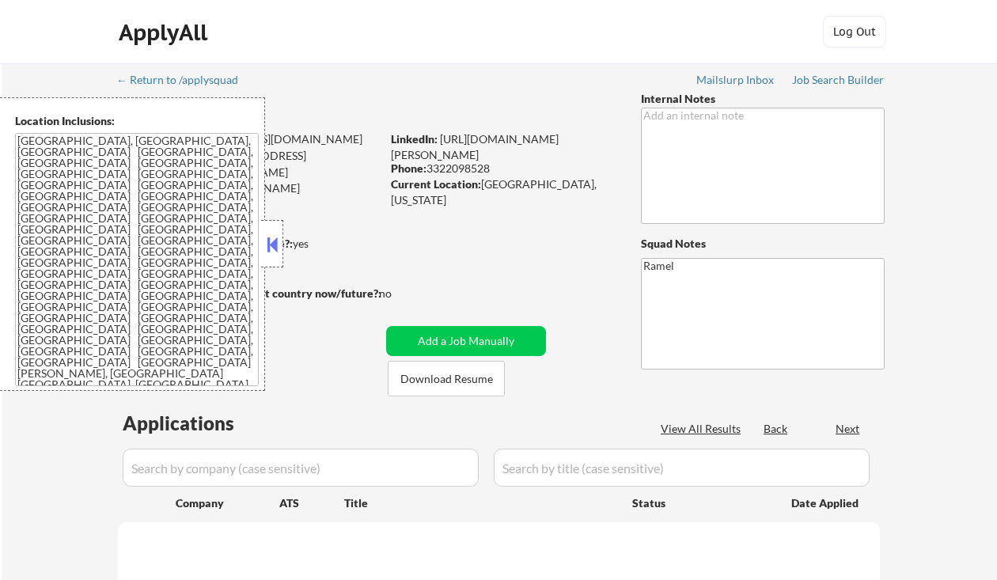
select select ""pending""
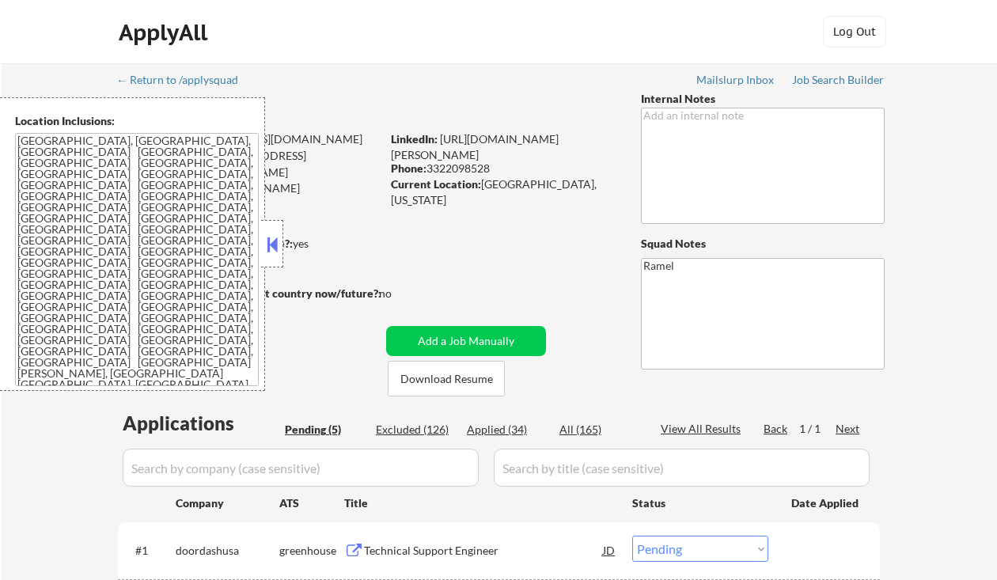
click at [274, 249] on button at bounding box center [272, 245] width 17 height 24
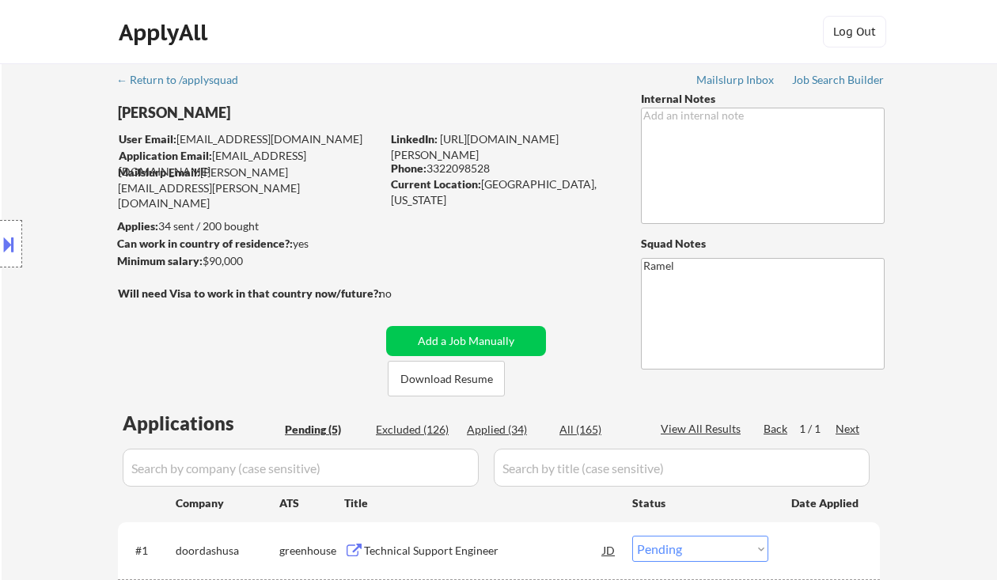
click at [31, 226] on div "Location Inclusions: [GEOGRAPHIC_DATA], [GEOGRAPHIC_DATA] [GEOGRAPHIC_DATA], [G…" at bounding box center [141, 244] width 283 height 294
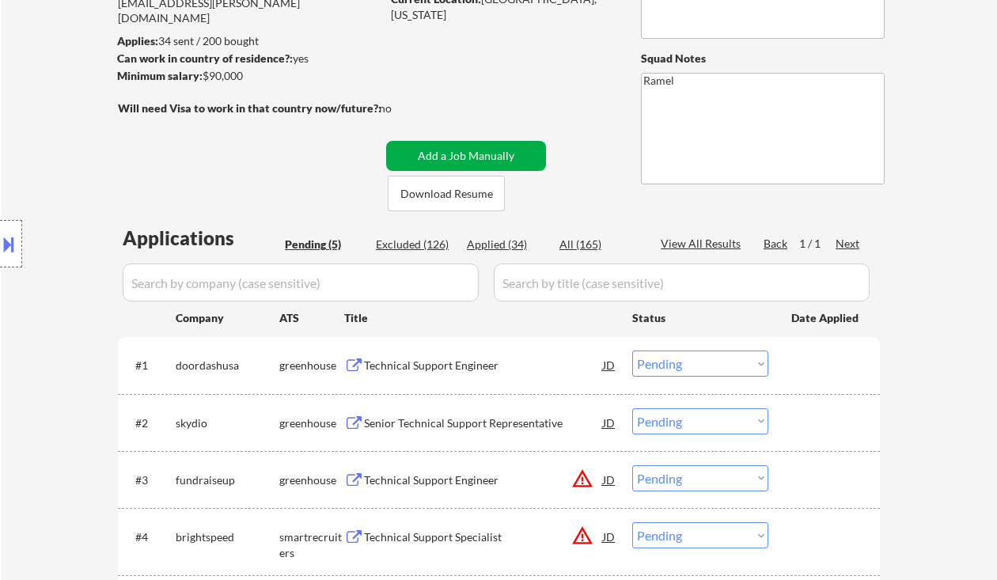
scroll to position [211, 0]
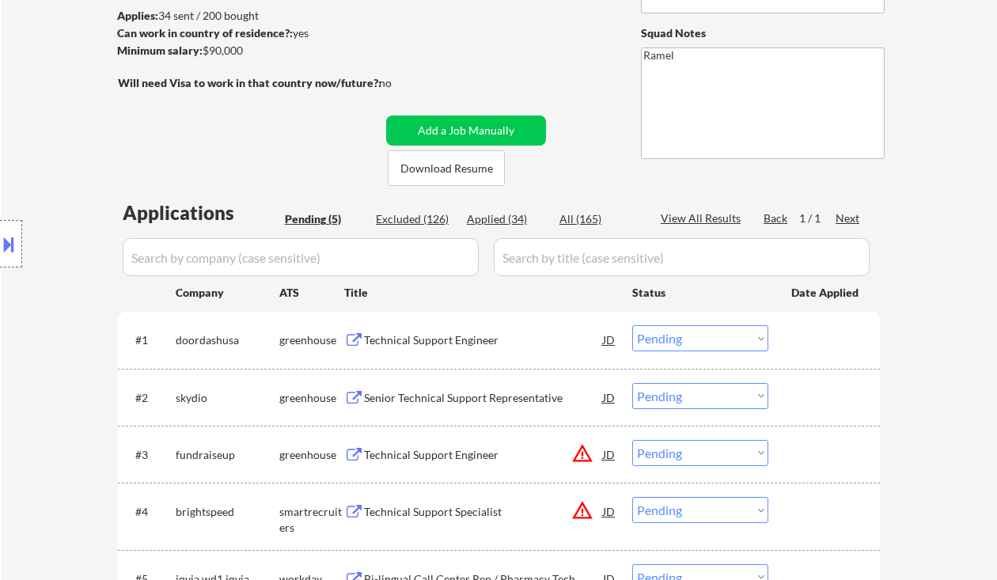
click at [481, 336] on div "Technical Support Engineer" at bounding box center [483, 340] width 239 height 16
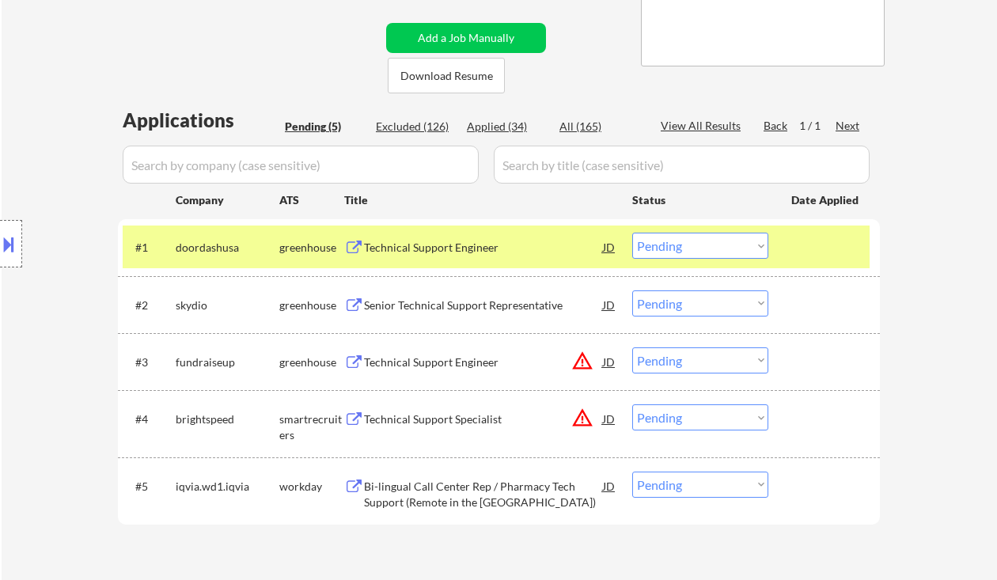
scroll to position [317, 0]
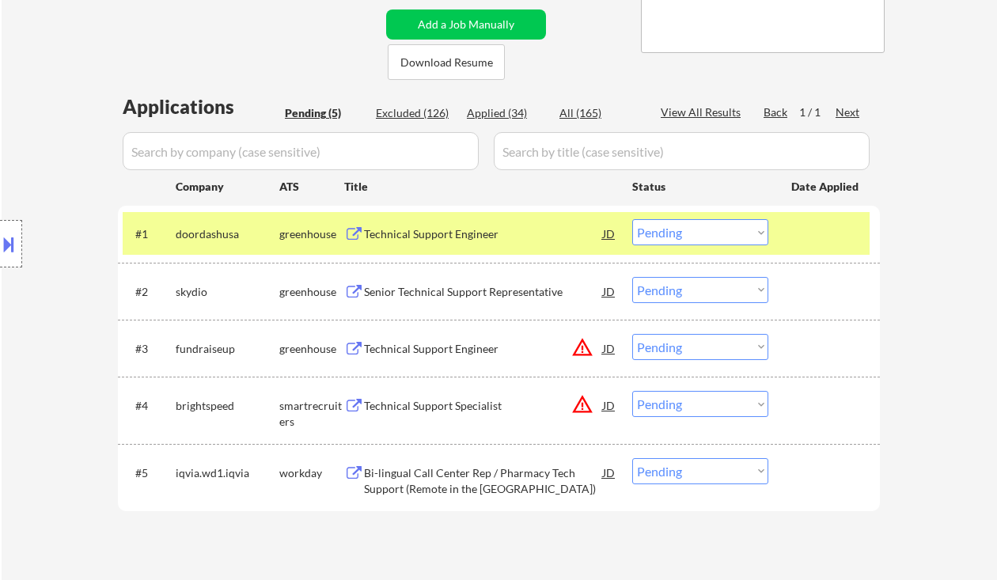
click at [676, 237] on select "Choose an option... Pending Applied Excluded (Questions) Excluded (Expired) Exc…" at bounding box center [700, 232] width 136 height 26
click at [632, 219] on select "Choose an option... Pending Applied Excluded (Questions) Excluded (Expired) Exc…" at bounding box center [700, 232] width 136 height 26
click at [505, 291] on div "Senior Technical Support Representative" at bounding box center [483, 292] width 239 height 16
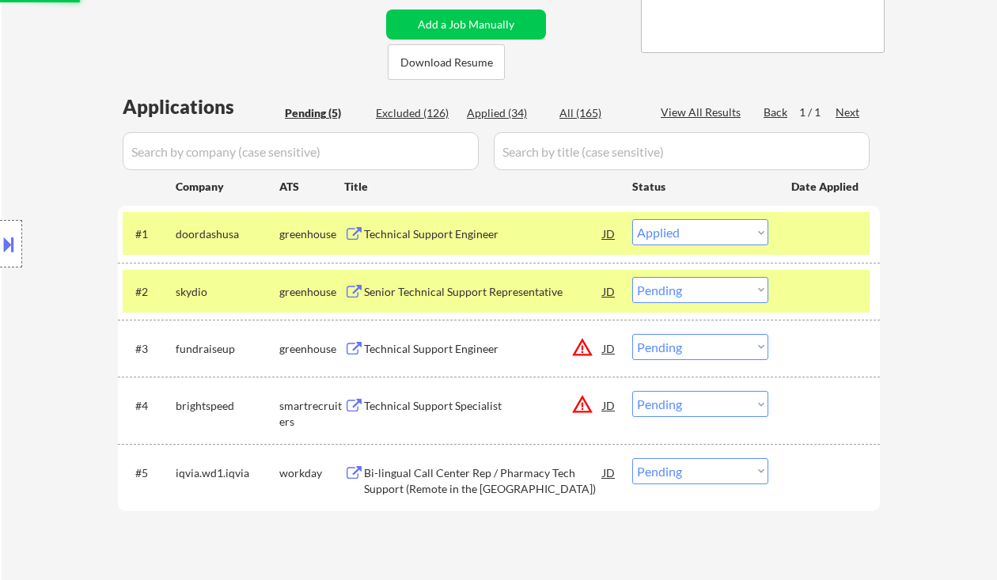
select select ""pending""
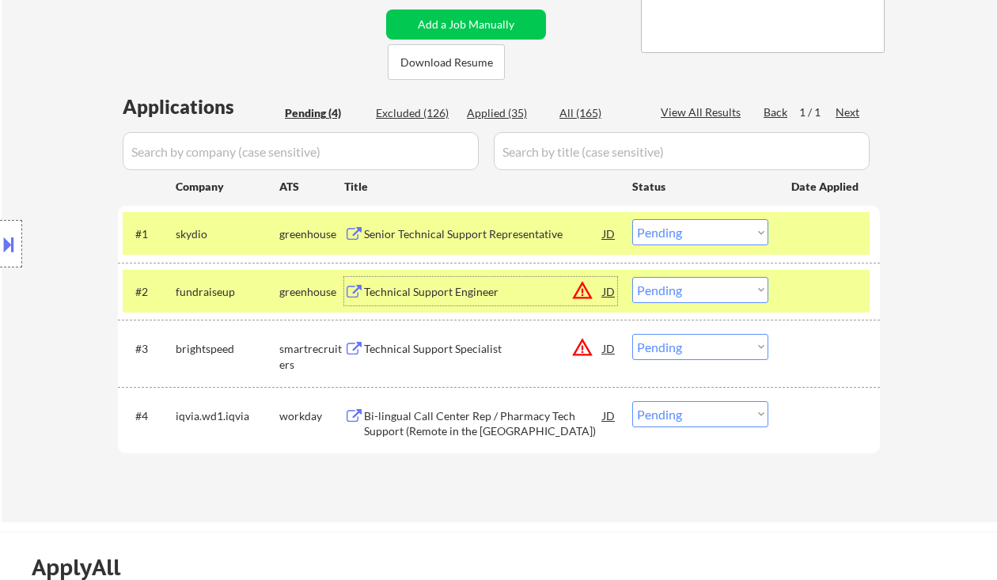
click at [462, 340] on div "Technical Support Specialist" at bounding box center [483, 348] width 239 height 28
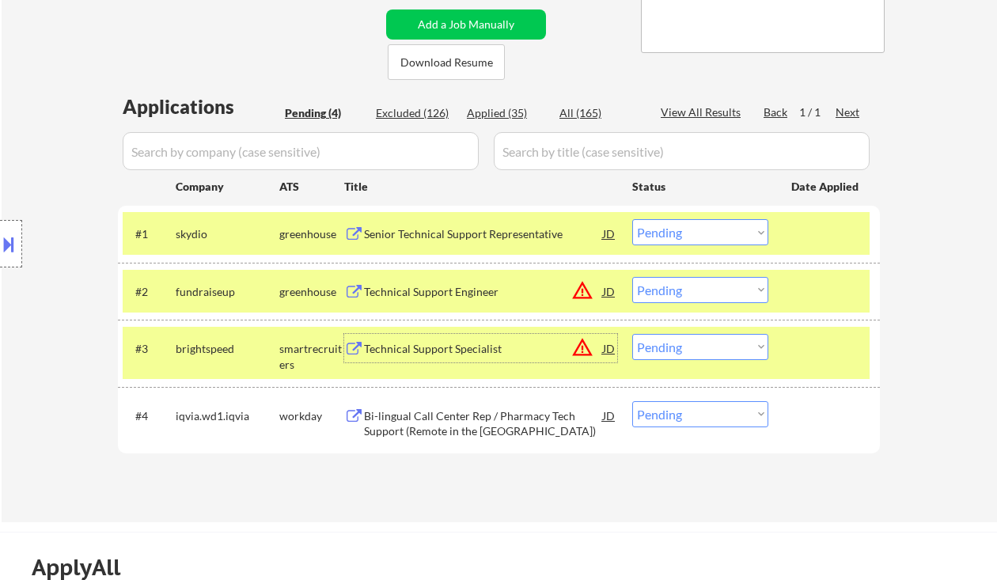
click at [669, 349] on select "Choose an option... Pending Applied Excluded (Questions) Excluded (Expired) Exc…" at bounding box center [700, 347] width 136 height 26
click at [632, 334] on select "Choose an option... Pending Applied Excluded (Questions) Excluded (Expired) Exc…" at bounding box center [700, 347] width 136 height 26
select select ""pending""
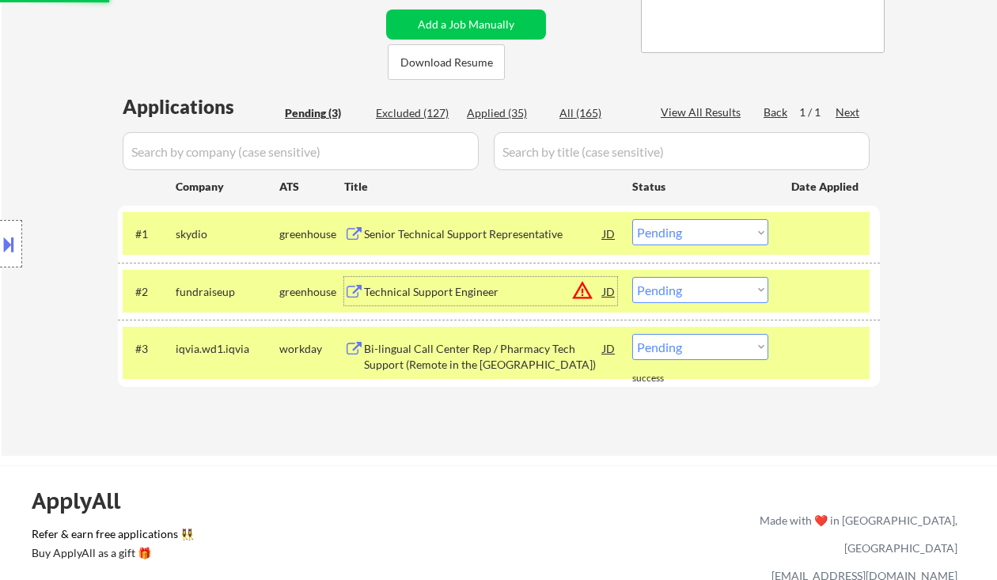
click at [412, 292] on div "Technical Support Engineer" at bounding box center [483, 292] width 239 height 16
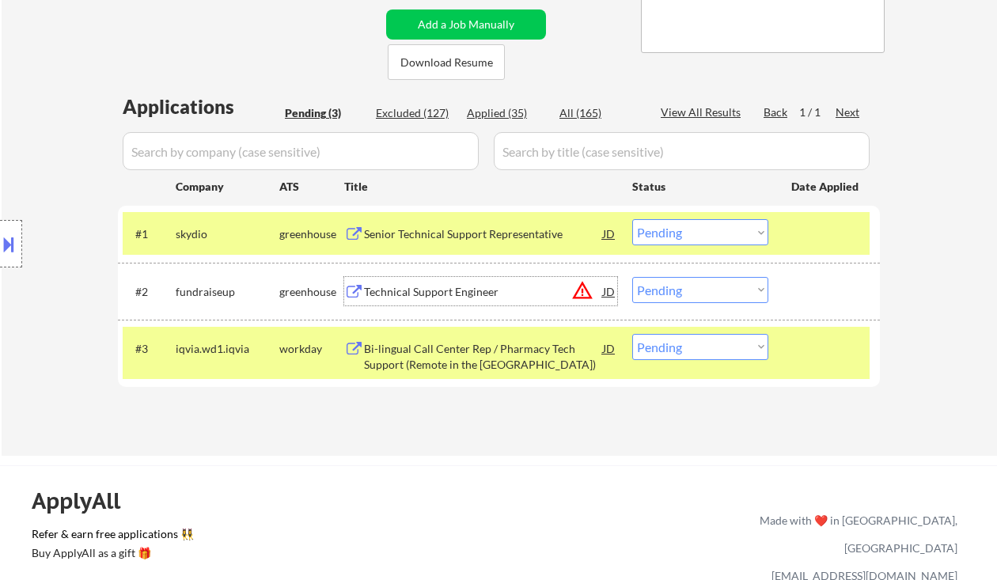
drag, startPoint x: 668, startPoint y: 227, endPoint x: 686, endPoint y: 245, distance: 24.6
click at [668, 227] on select "Choose an option... Pending Applied Excluded (Questions) Excluded (Expired) Exc…" at bounding box center [700, 232] width 136 height 26
click at [632, 219] on select "Choose an option... Pending Applied Excluded (Questions) Excluded (Expired) Exc…" at bounding box center [700, 232] width 136 height 26
click at [466, 364] on div "Bi-lingual Call Center Rep / Pharmacy Tech Support (Remote in the [GEOGRAPHIC_D…" at bounding box center [483, 356] width 239 height 31
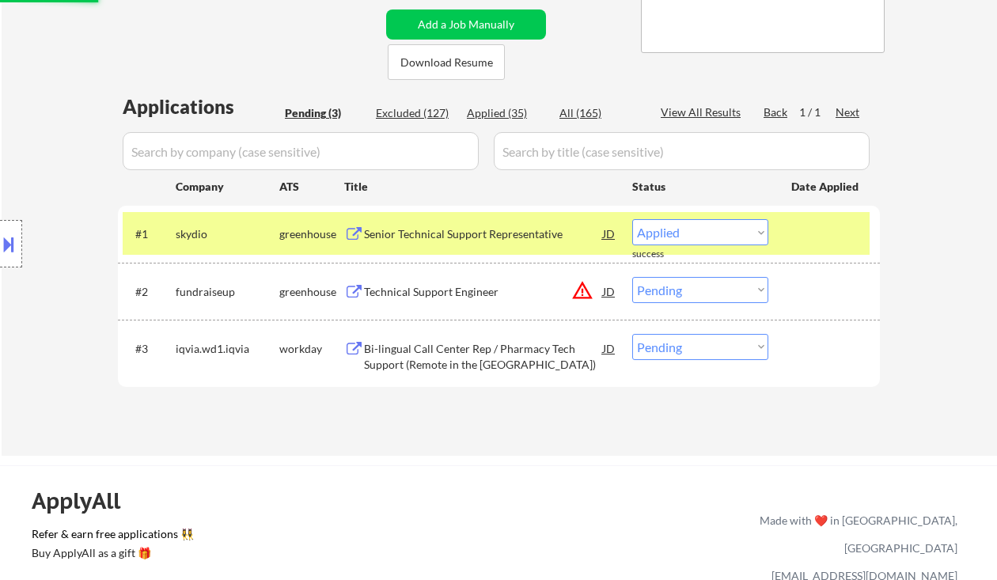
select select ""pending""
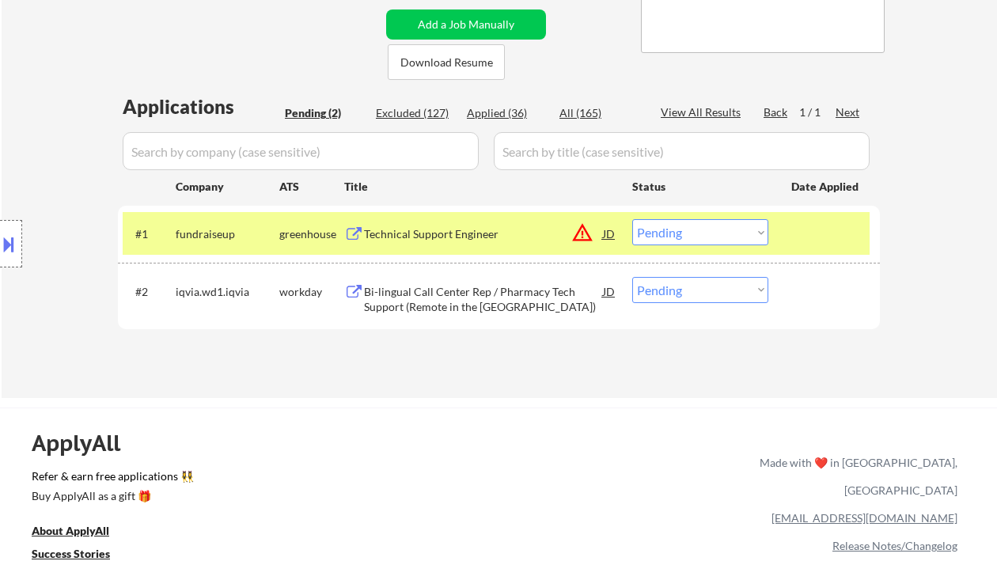
drag, startPoint x: 674, startPoint y: 291, endPoint x: 677, endPoint y: 302, distance: 11.5
click at [674, 291] on select "Choose an option... Pending Applied Excluded (Questions) Excluded (Expired) Exc…" at bounding box center [700, 290] width 136 height 26
select select ""excluded__bad_match_""
click at [632, 277] on select "Choose an option... Pending Applied Excluded (Questions) Excluded (Expired) Exc…" at bounding box center [700, 290] width 136 height 26
click at [454, 238] on div "Technical Support Engineer" at bounding box center [483, 234] width 239 height 16
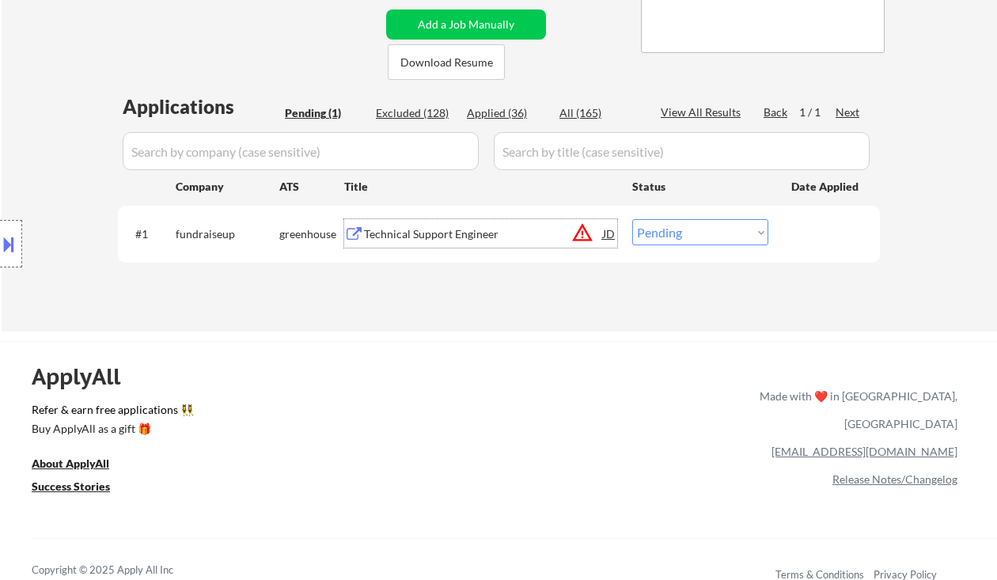
click at [606, 231] on div "JD" at bounding box center [610, 233] width 16 height 28
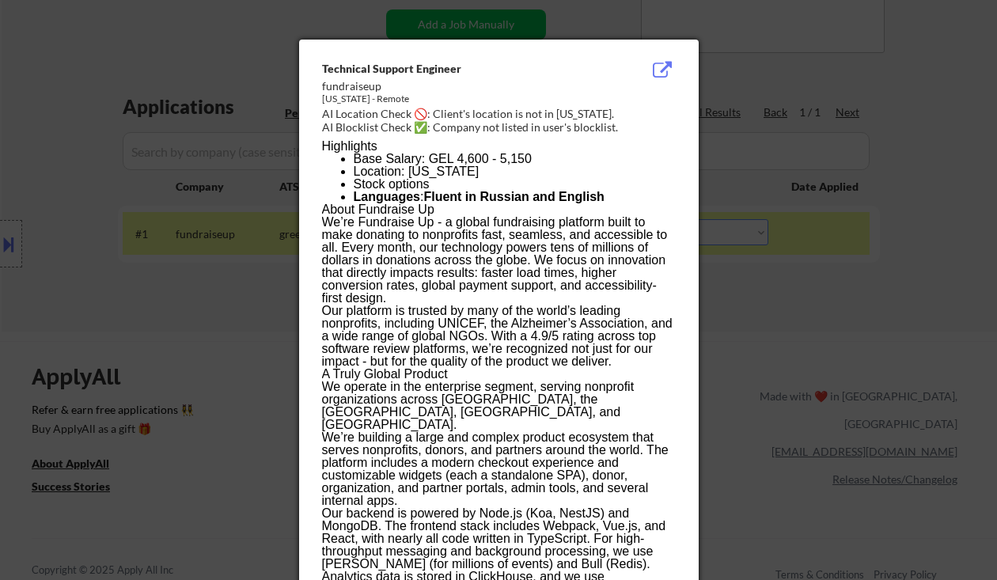
click at [473, 256] on p "We’re Fundraise Up - a global fundraising platform built to make donating to no…" at bounding box center [498, 260] width 353 height 89
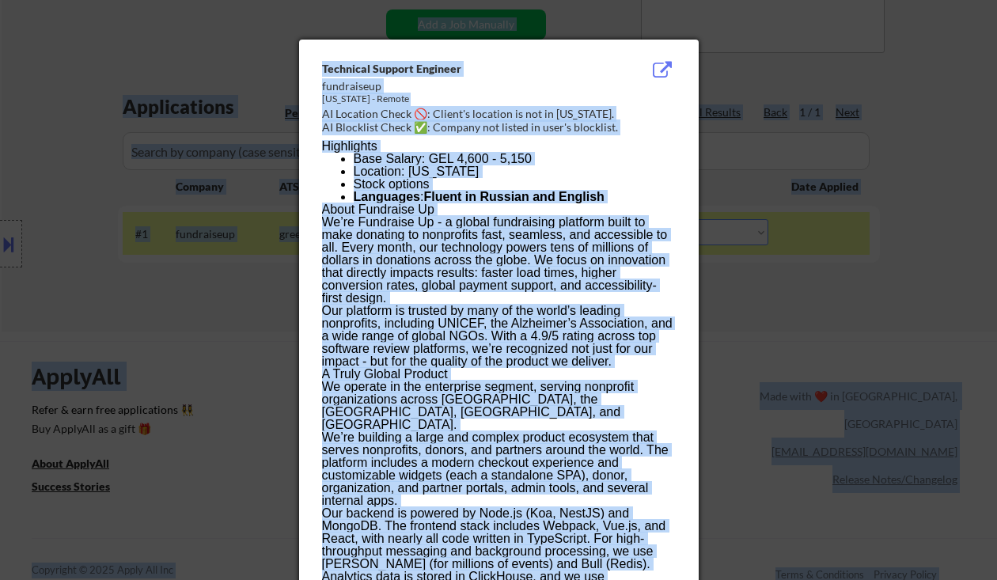
click at [492, 241] on p "We’re Fundraise Up - a global fundraising platform built to make donating to no…" at bounding box center [498, 260] width 353 height 89
click at [367, 118] on div "AI Location Check 🚫: Client's location is not in [US_STATE]." at bounding box center [502, 114] width 360 height 16
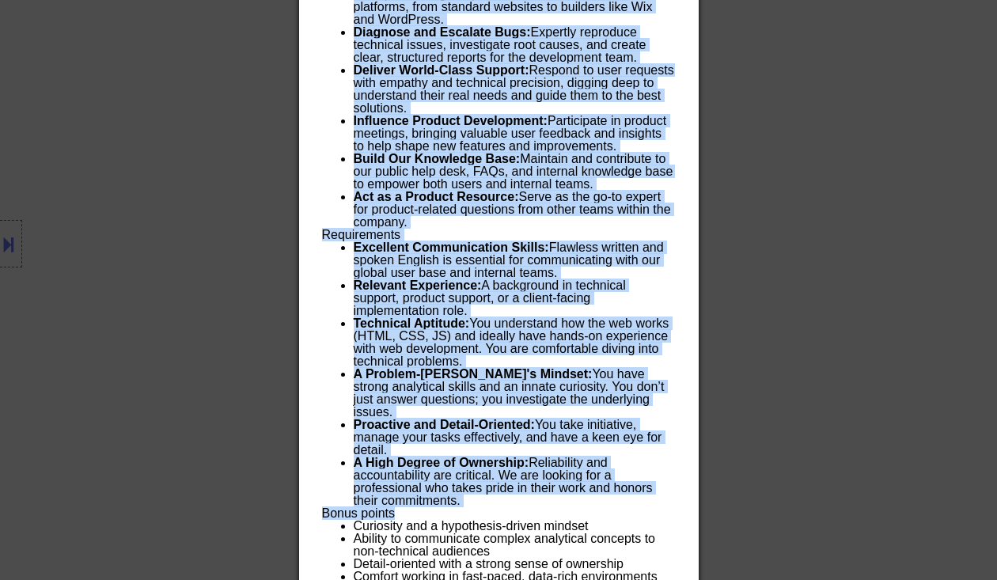
scroll to position [1539, 0]
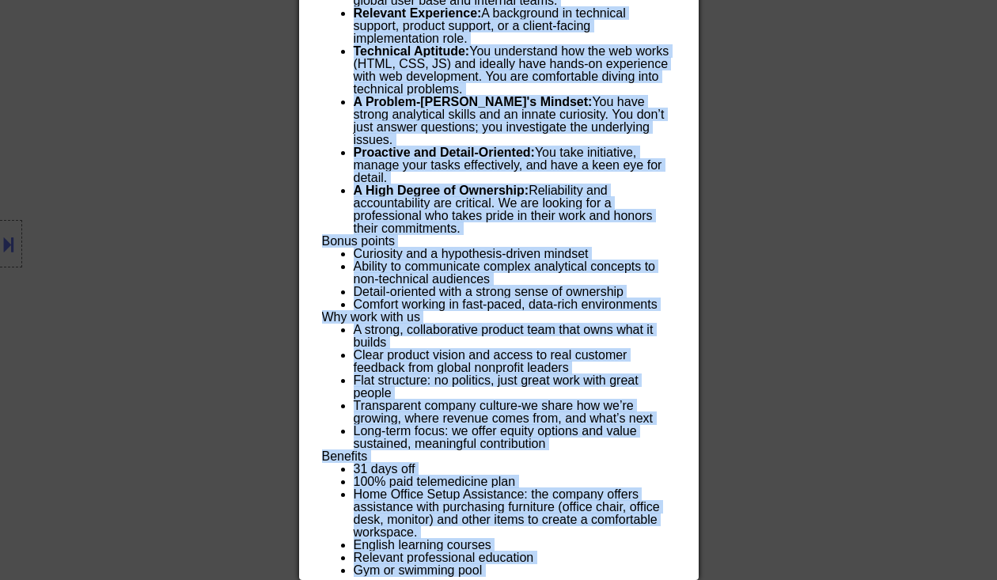
drag, startPoint x: 327, startPoint y: 75, endPoint x: 590, endPoint y: 563, distance: 553.9
copy div "loremips Dolorsi Ametcons adipiscinge Seddoei - Tempor IN Utlabore Etdol 🚫: Mag…"
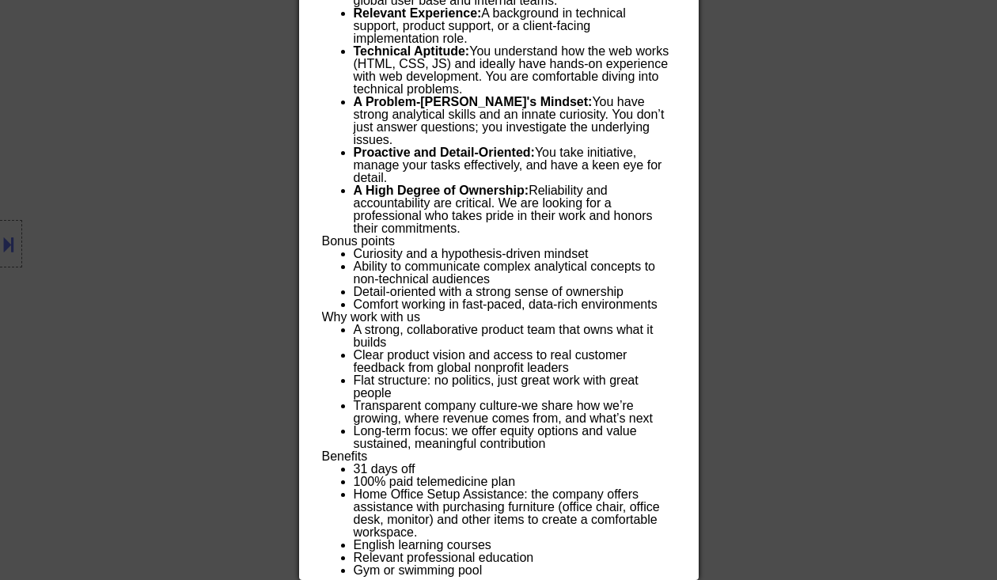
click at [785, 253] on div at bounding box center [498, 290] width 997 height 580
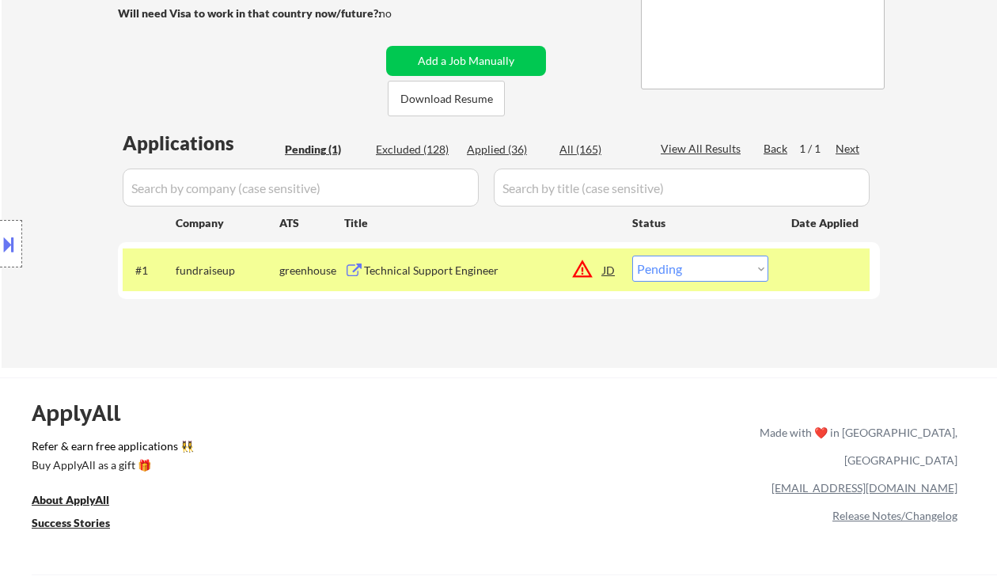
scroll to position [245, 0]
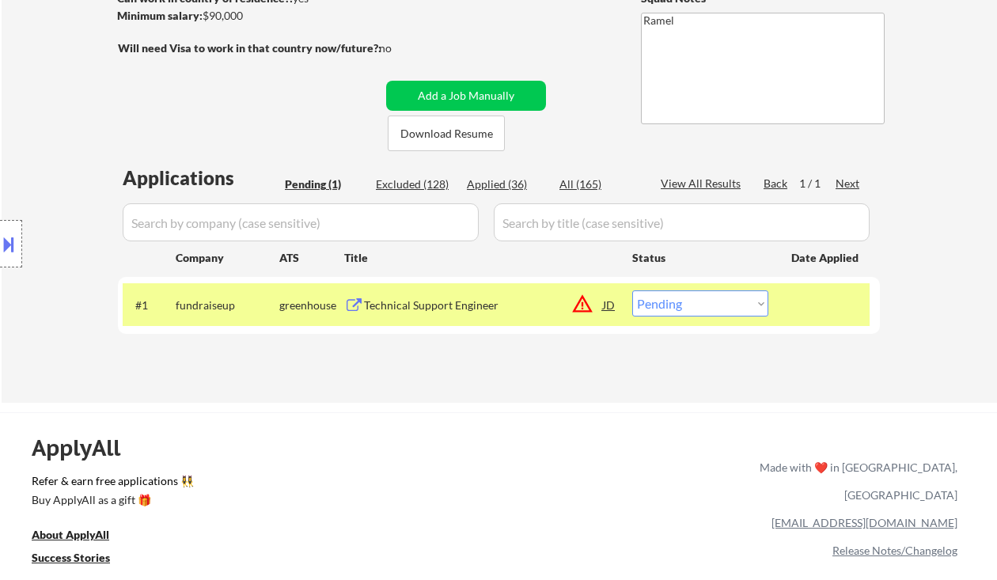
drag, startPoint x: 735, startPoint y: 298, endPoint x: 739, endPoint y: 315, distance: 18.1
click at [735, 298] on select "Choose an option... Pending Applied Excluded (Questions) Excluded (Expired) Exc…" at bounding box center [700, 304] width 136 height 26
select select ""excluded__salary_""
click at [632, 291] on select "Choose an option... Pending Applied Excluded (Questions) Excluded (Expired) Exc…" at bounding box center [700, 304] width 136 height 26
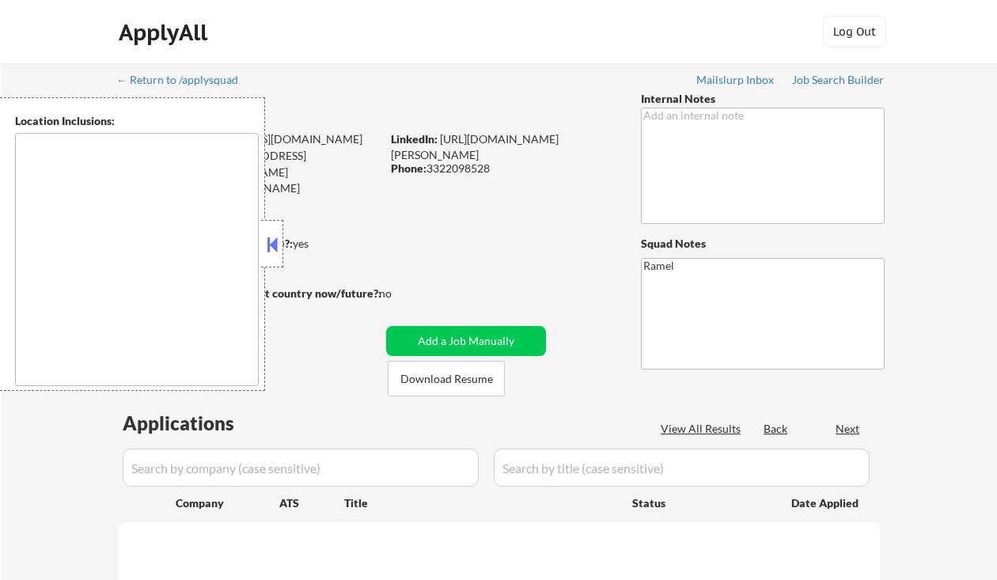
select select ""pending""
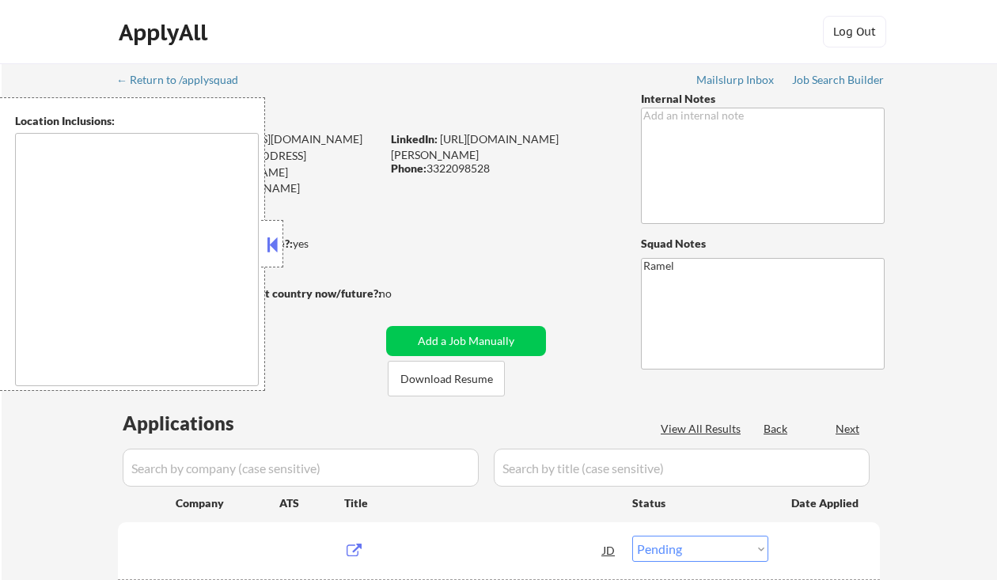
type textarea "[GEOGRAPHIC_DATA], [GEOGRAPHIC_DATA], [GEOGRAPHIC_DATA] [GEOGRAPHIC_DATA], [GEO…"
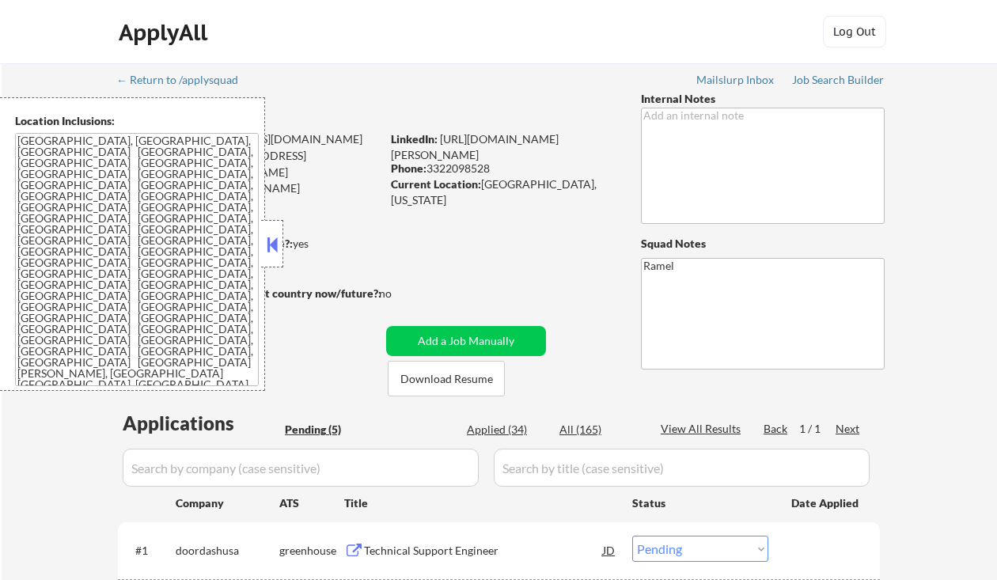
click at [271, 239] on button at bounding box center [272, 245] width 17 height 24
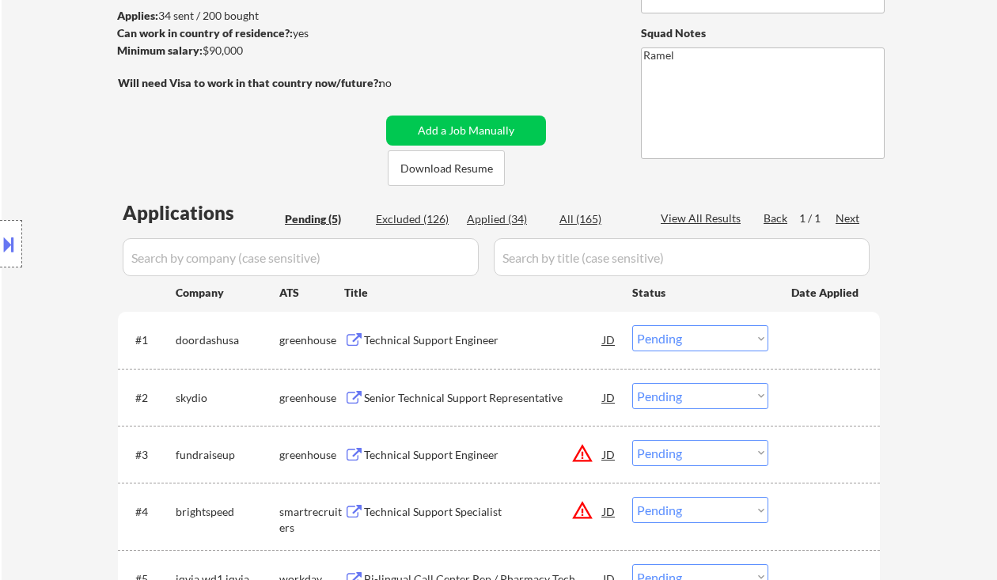
scroll to position [211, 0]
click at [510, 222] on div "Applied (34)" at bounding box center [506, 219] width 79 height 16
select select ""applied""
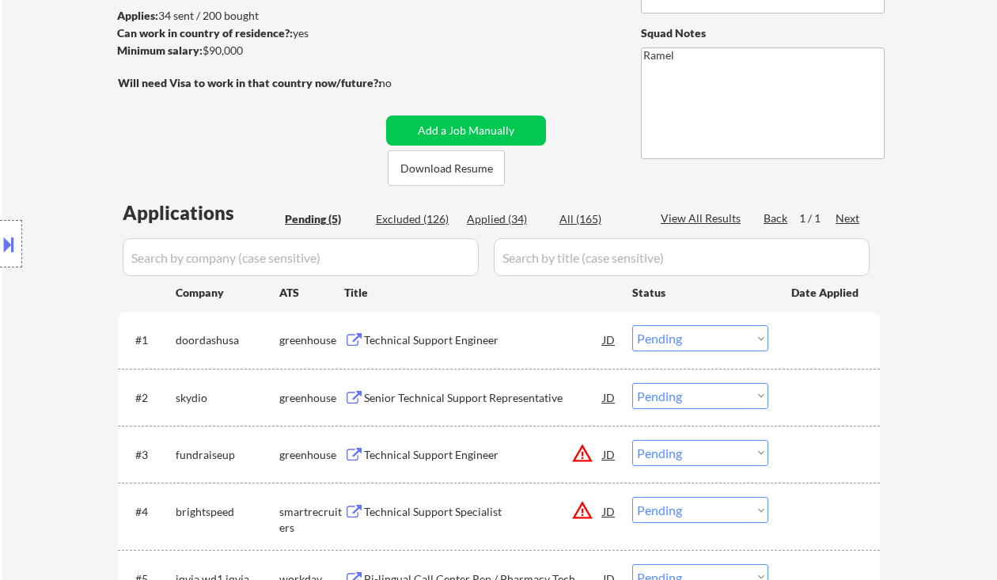
select select ""applied""
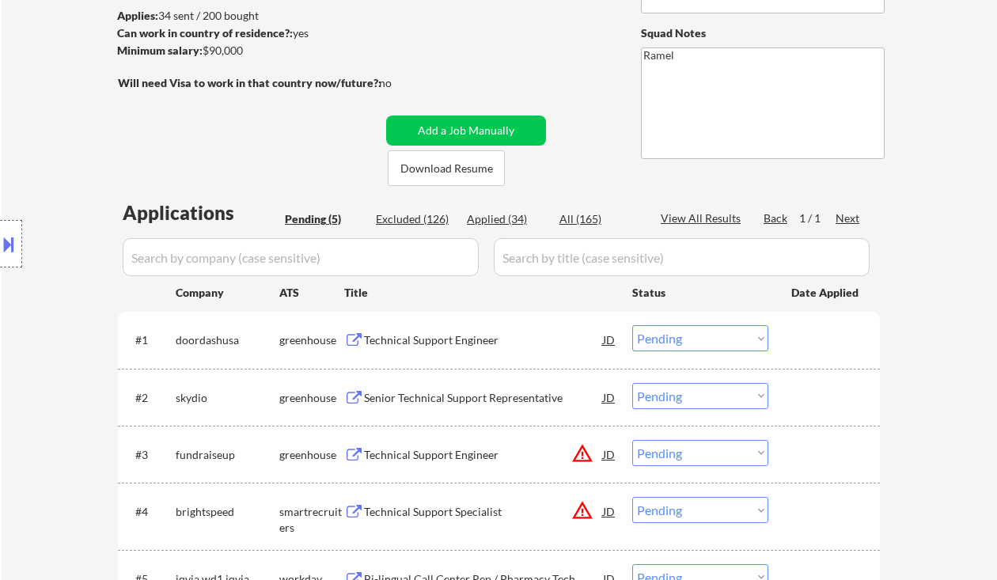
select select ""applied""
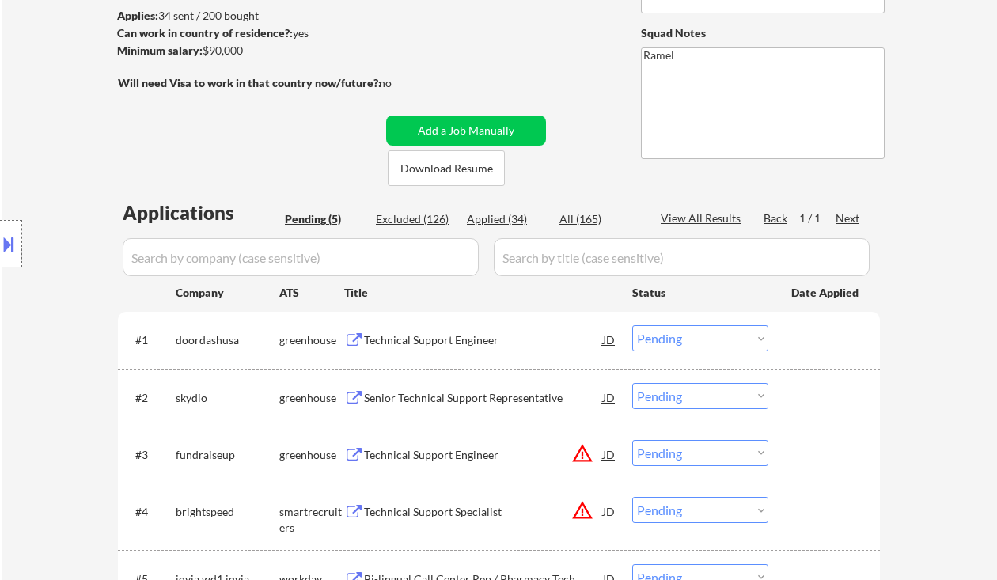
select select ""applied""
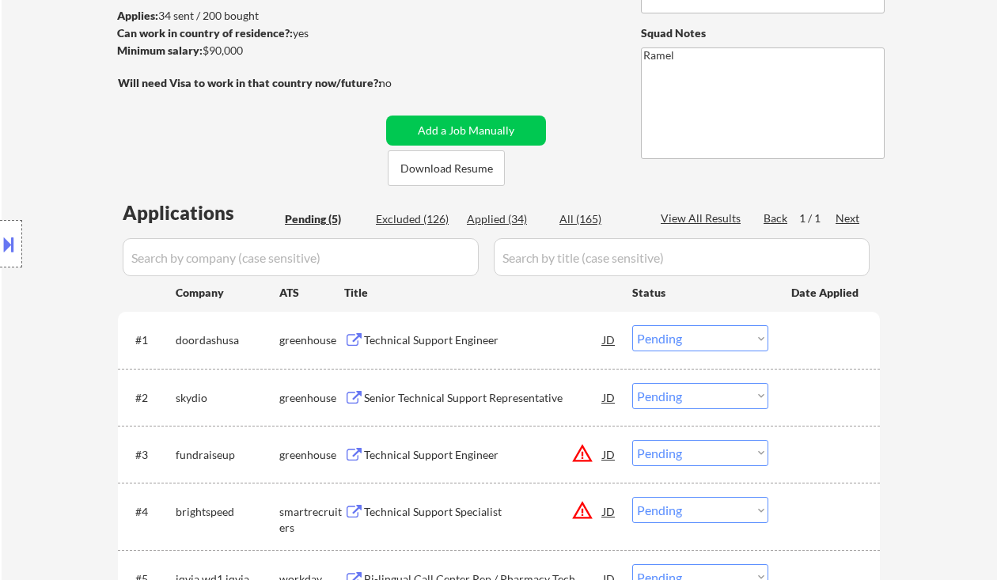
select select ""applied""
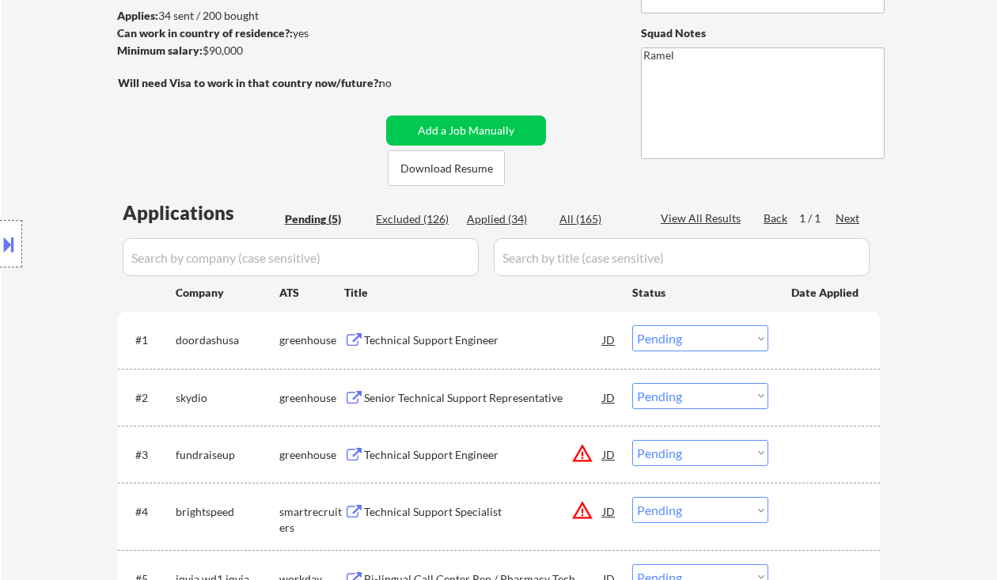
select select ""applied""
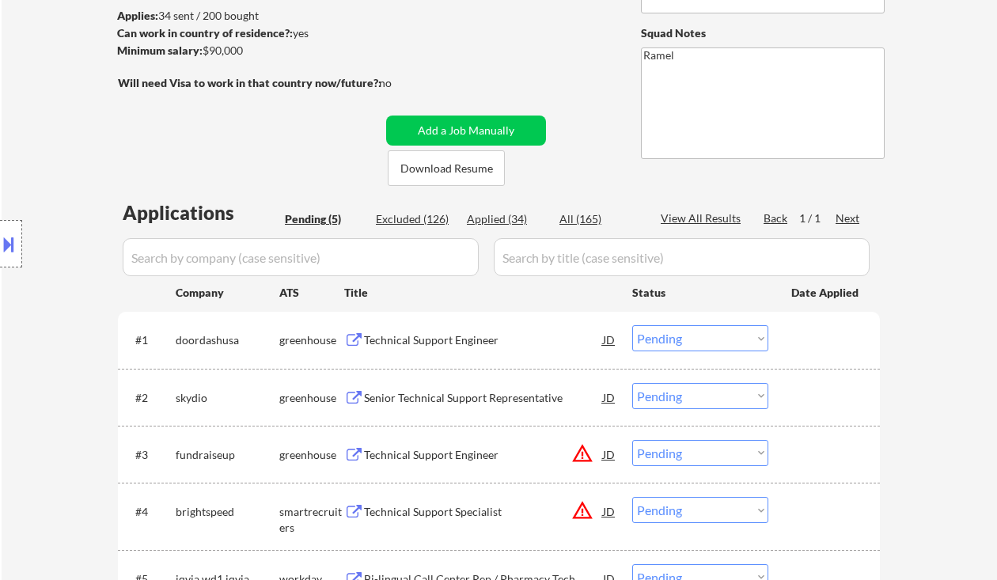
select select ""applied""
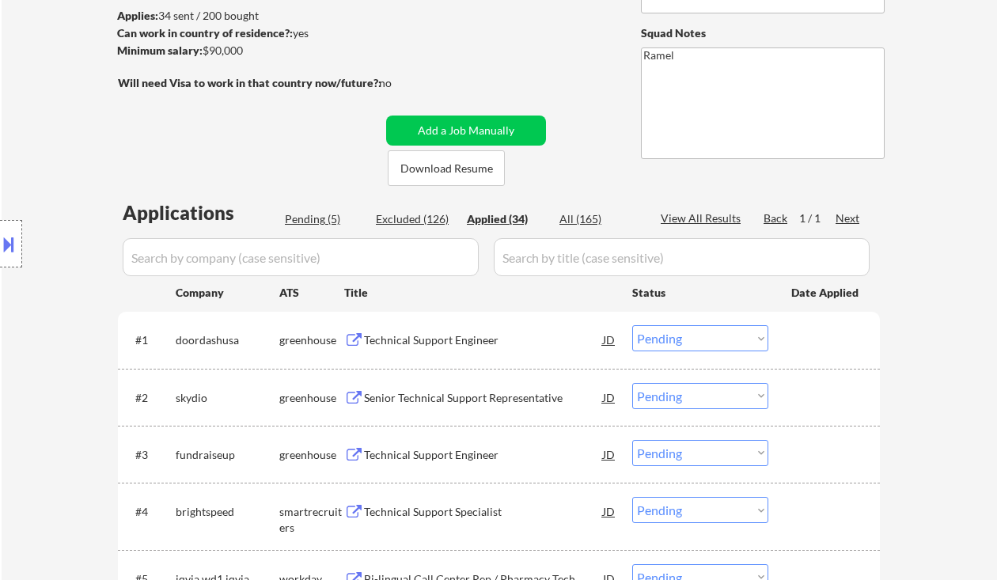
select select ""applied""
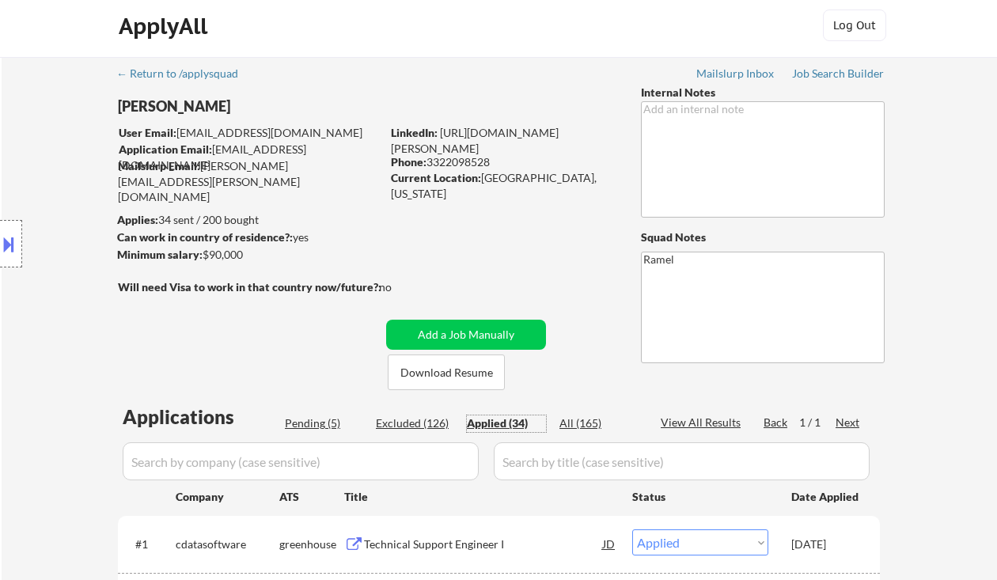
scroll to position [0, 0]
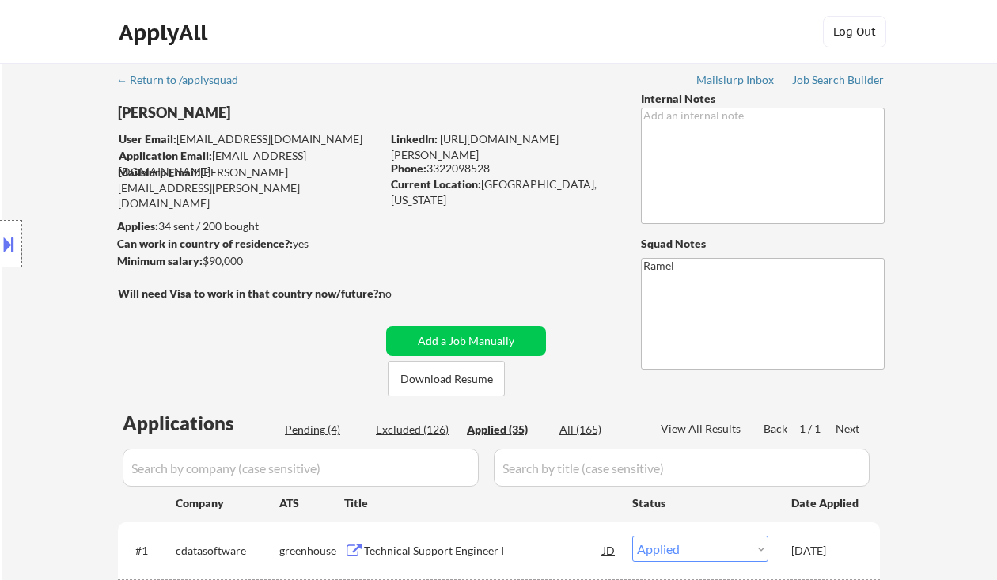
select select ""applied""
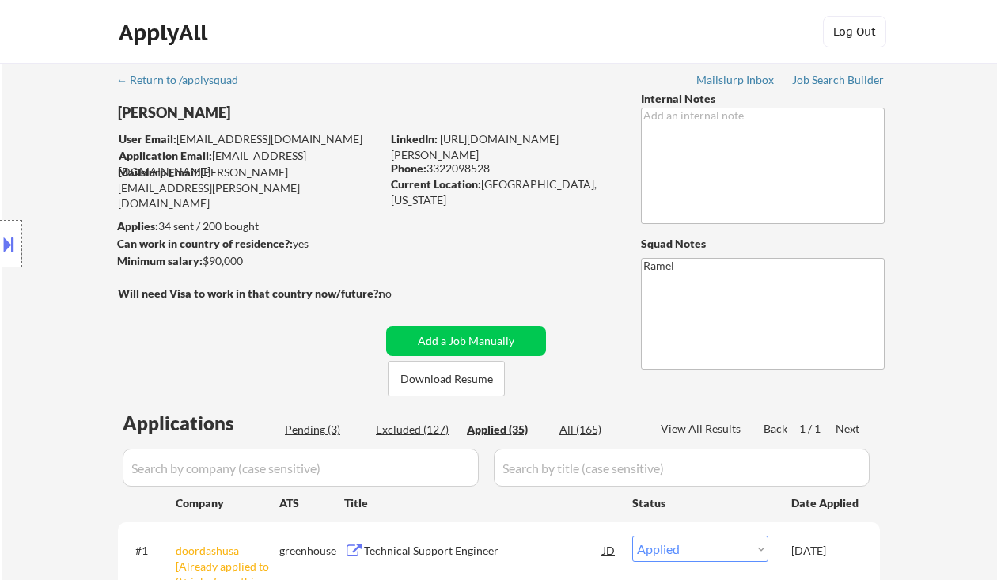
select select ""applied""
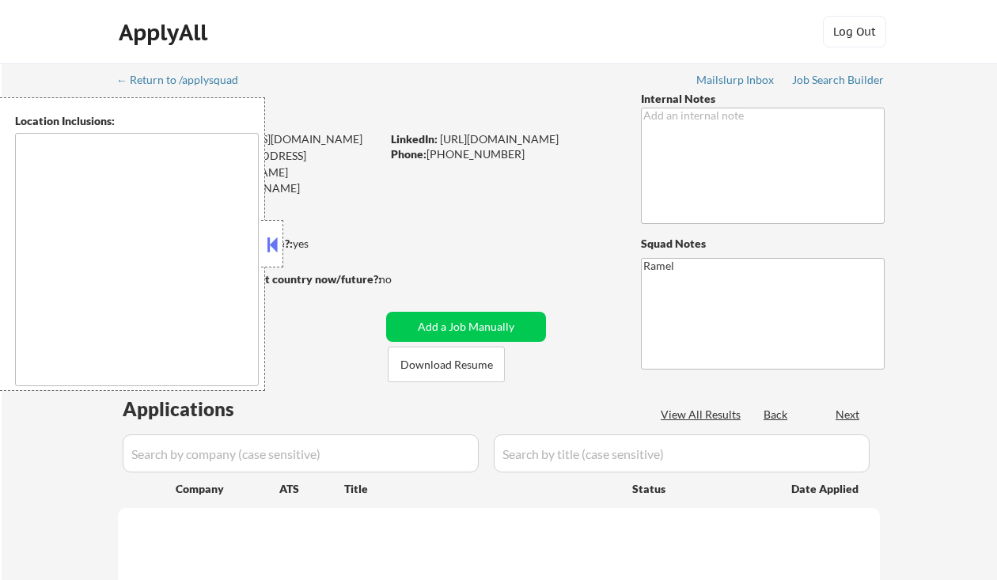
type textarea "remote"
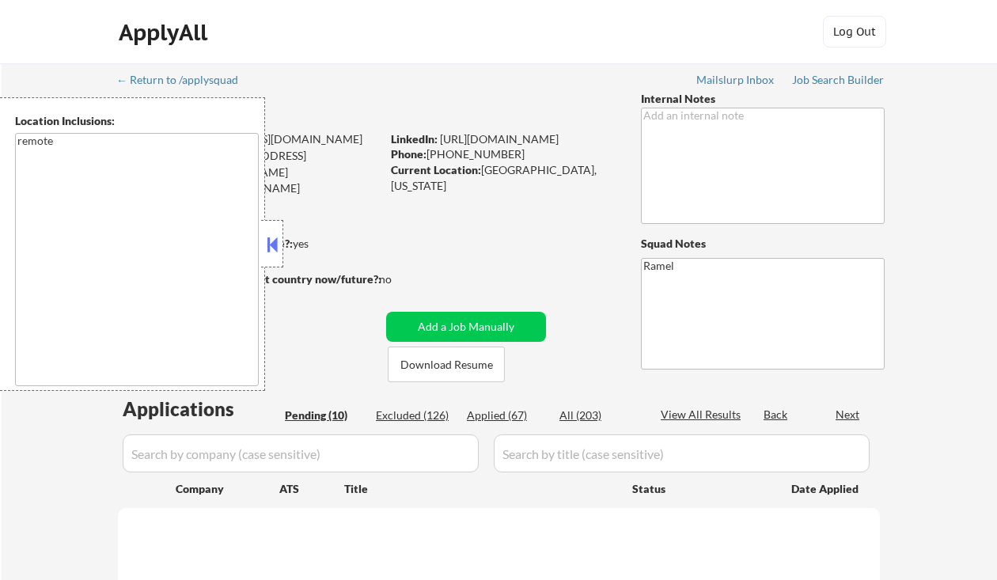
select select ""pending""
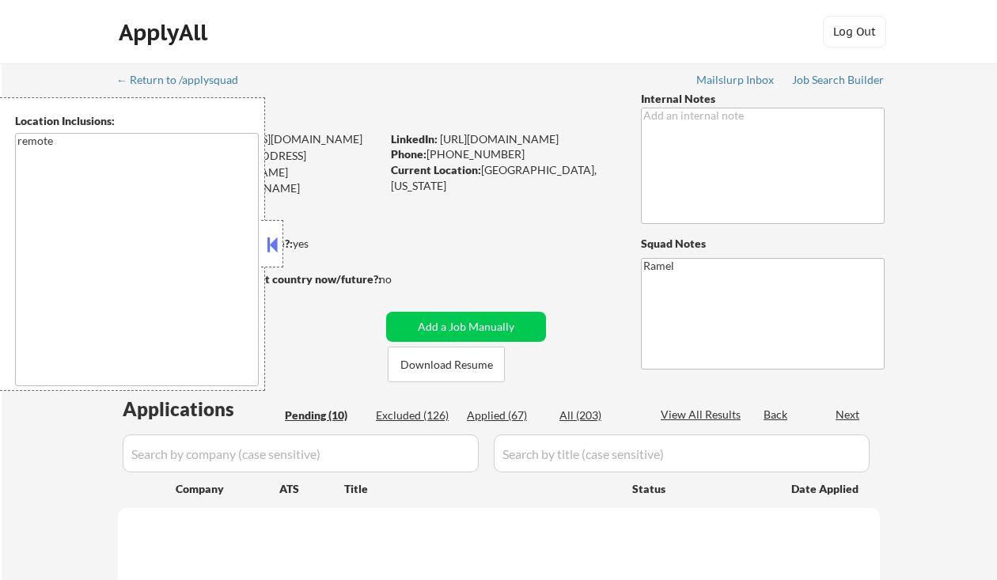
select select ""pending""
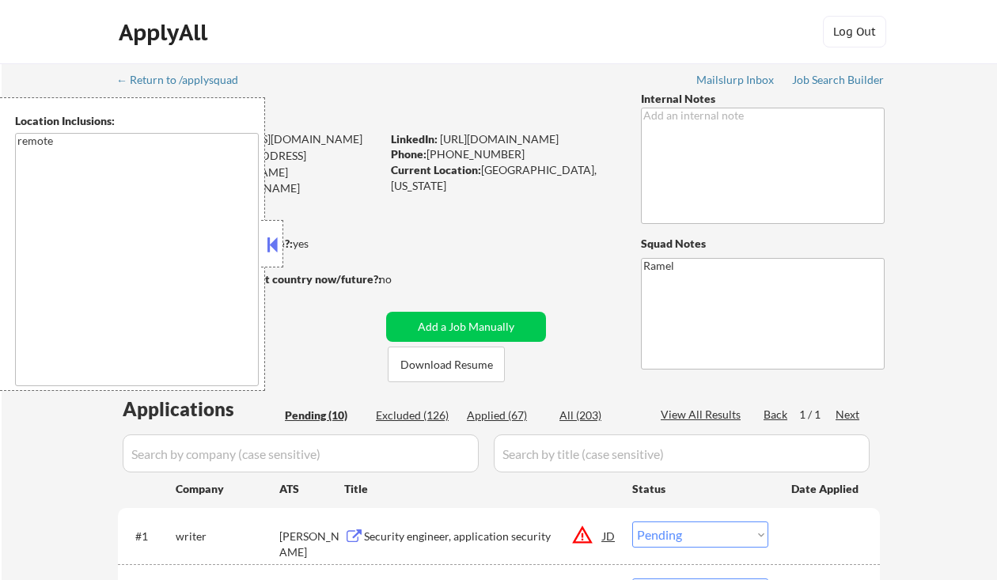
click at [275, 242] on button at bounding box center [272, 245] width 17 height 24
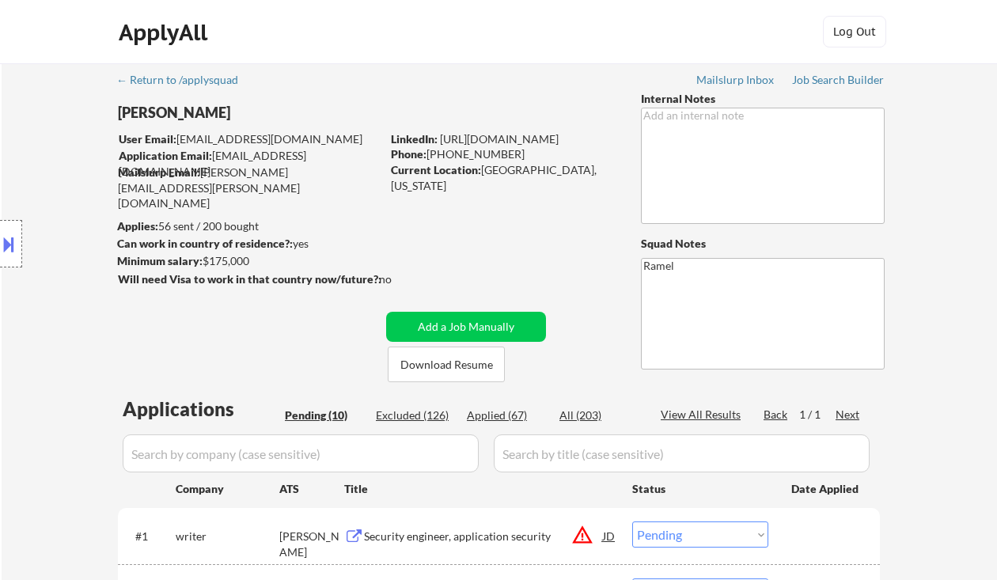
scroll to position [211, 0]
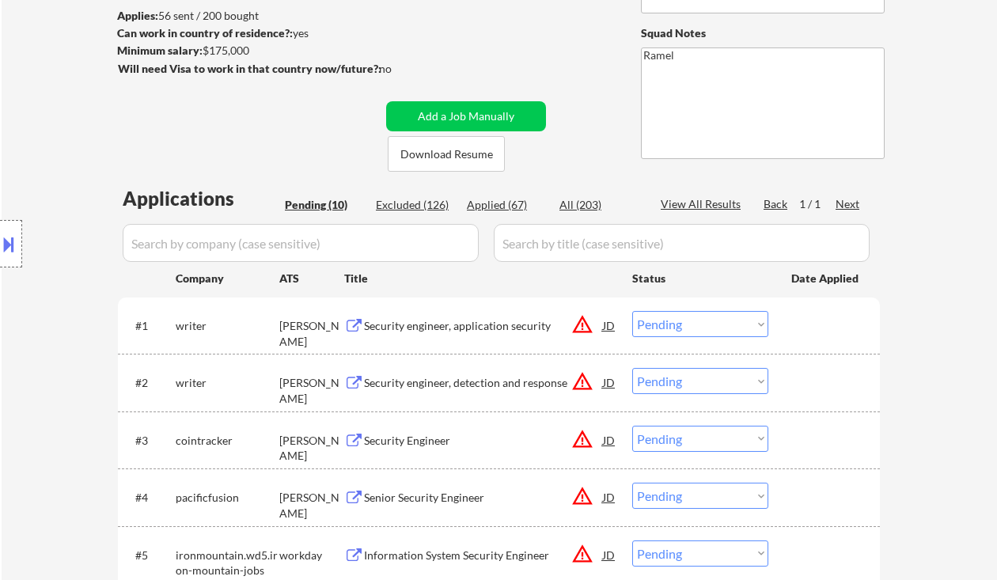
click at [433, 324] on div "Security engineer, application security" at bounding box center [483, 326] width 239 height 16
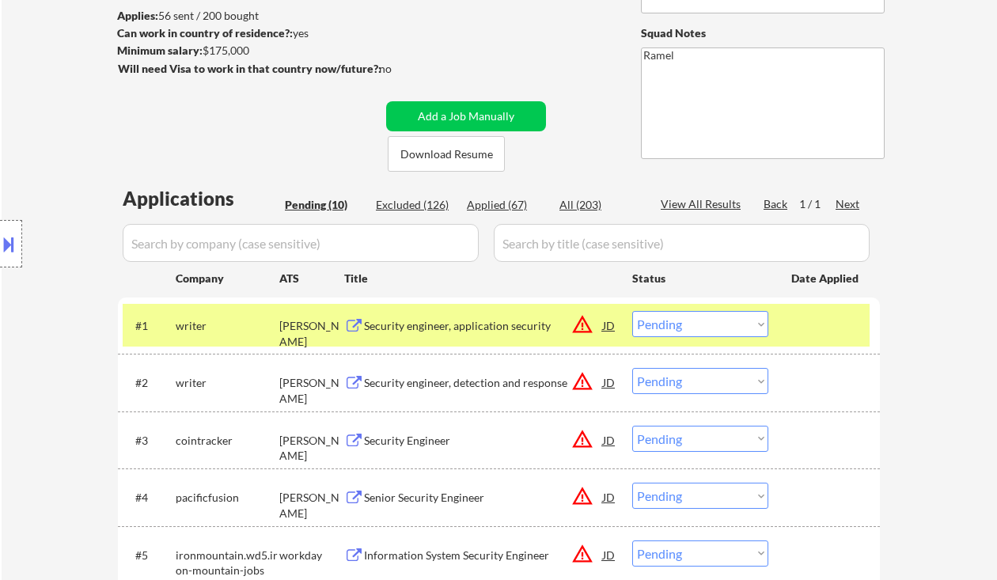
click at [14, 250] on button at bounding box center [8, 244] width 17 height 26
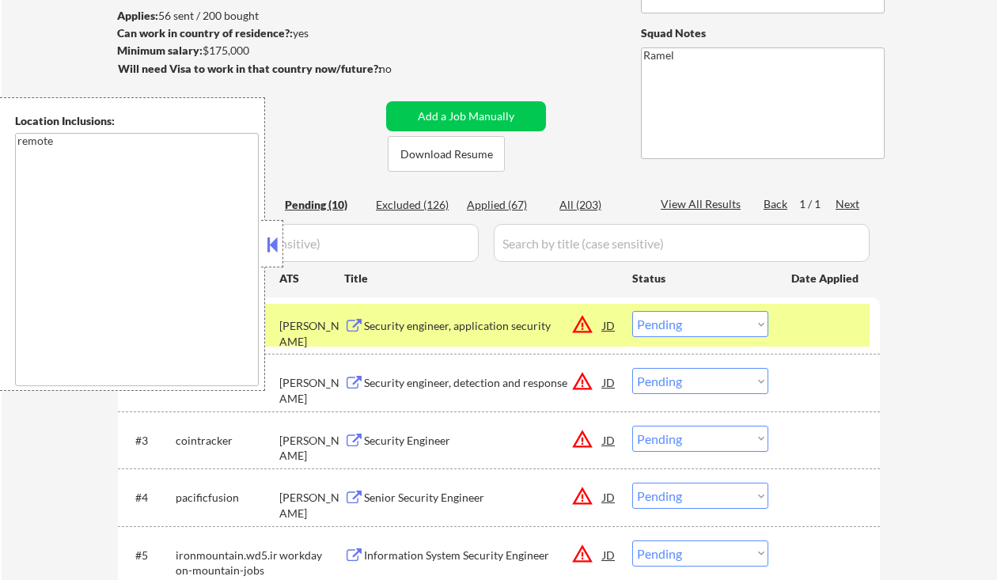
click at [270, 233] on button at bounding box center [272, 245] width 17 height 24
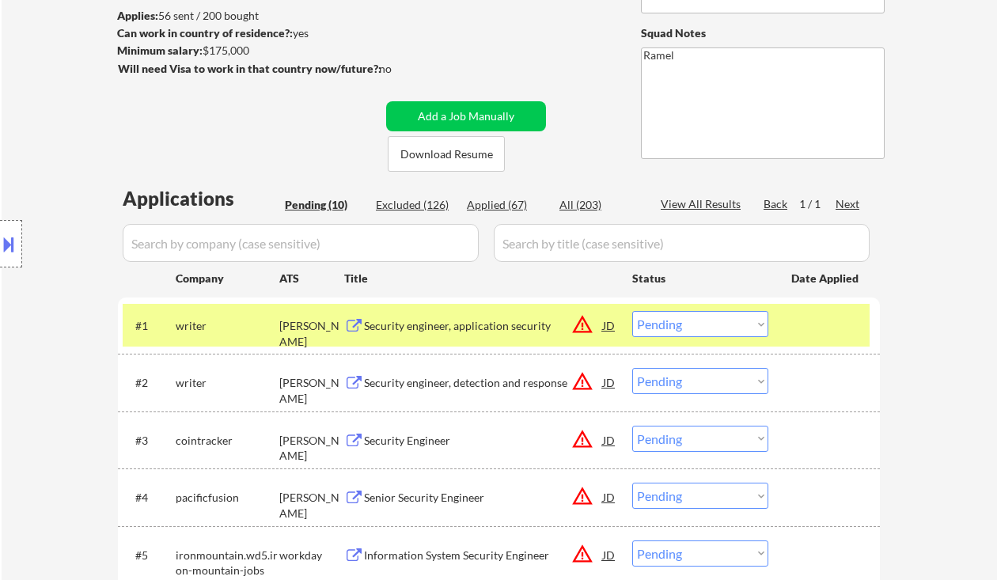
click at [697, 323] on select "Choose an option... Pending Applied Excluded (Questions) Excluded (Expired) Exc…" at bounding box center [700, 324] width 136 height 26
click at [632, 311] on select "Choose an option... Pending Applied Excluded (Questions) Excluded (Expired) Exc…" at bounding box center [700, 324] width 136 height 26
click at [491, 381] on div "Security engineer, detection and response" at bounding box center [483, 383] width 239 height 16
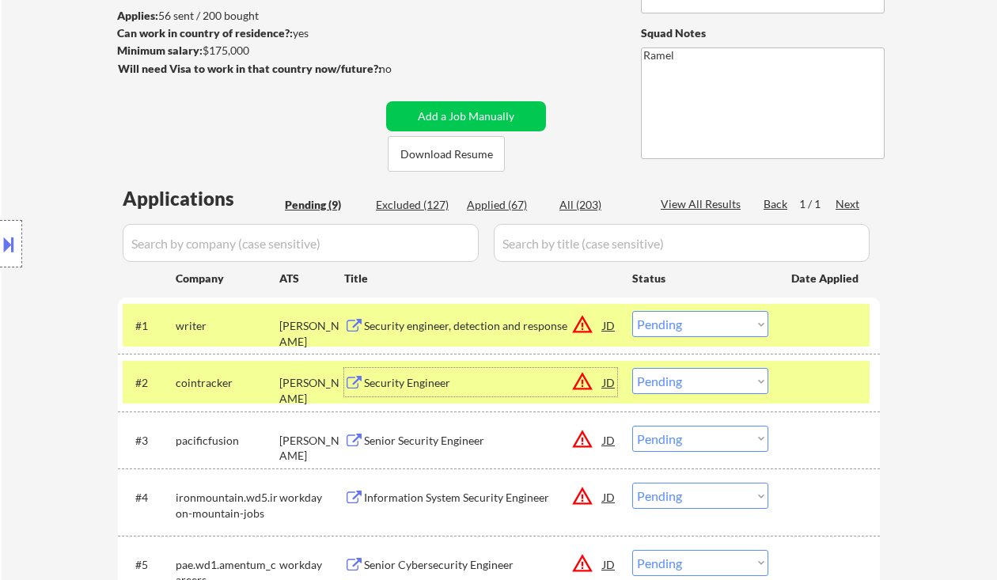
click at [677, 321] on select "Choose an option... Pending Applied Excluded (Questions) Excluded (Expired) Exc…" at bounding box center [700, 324] width 136 height 26
click at [632, 311] on select "Choose an option... Pending Applied Excluded (Questions) Excluded (Expired) Exc…" at bounding box center [700, 324] width 136 height 26
click at [450, 390] on div "Security Engineer" at bounding box center [483, 382] width 239 height 28
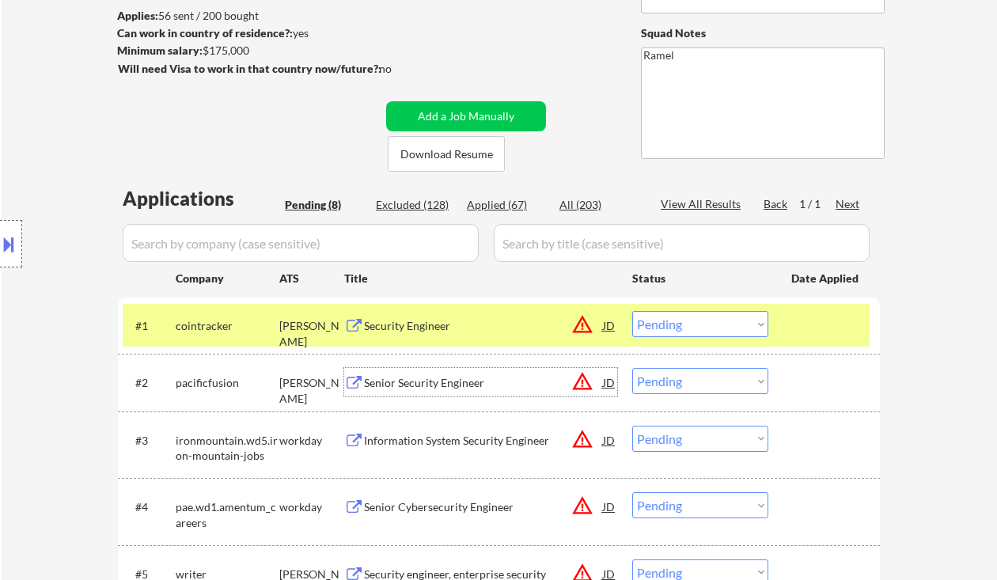
drag, startPoint x: 725, startPoint y: 330, endPoint x: 734, endPoint y: 336, distance: 10.3
click at [725, 330] on select "Choose an option... Pending Applied Excluded (Questions) Excluded (Expired) Exc…" at bounding box center [700, 324] width 136 height 26
click at [632, 311] on select "Choose an option... Pending Applied Excluded (Questions) Excluded (Expired) Exc…" at bounding box center [700, 324] width 136 height 26
click at [488, 389] on div "Senior Security Engineer" at bounding box center [483, 383] width 239 height 16
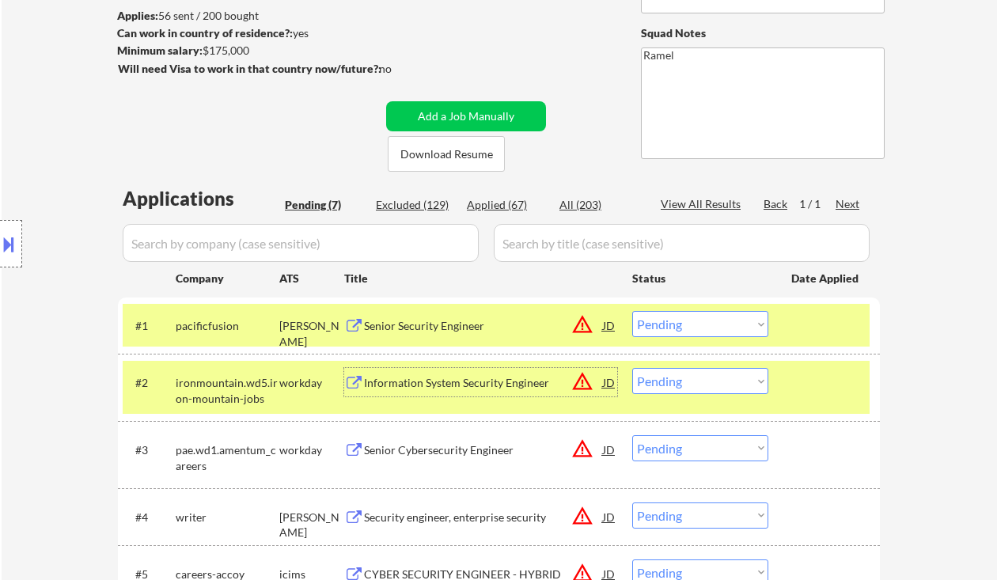
click at [672, 324] on select "Choose an option... Pending Applied Excluded (Questions) Excluded (Expired) Exc…" at bounding box center [700, 324] width 136 height 26
click at [632, 311] on select "Choose an option... Pending Applied Excluded (Questions) Excluded (Expired) Exc…" at bounding box center [700, 324] width 136 height 26
click at [496, 385] on div "Information System Security Engineer" at bounding box center [483, 383] width 239 height 16
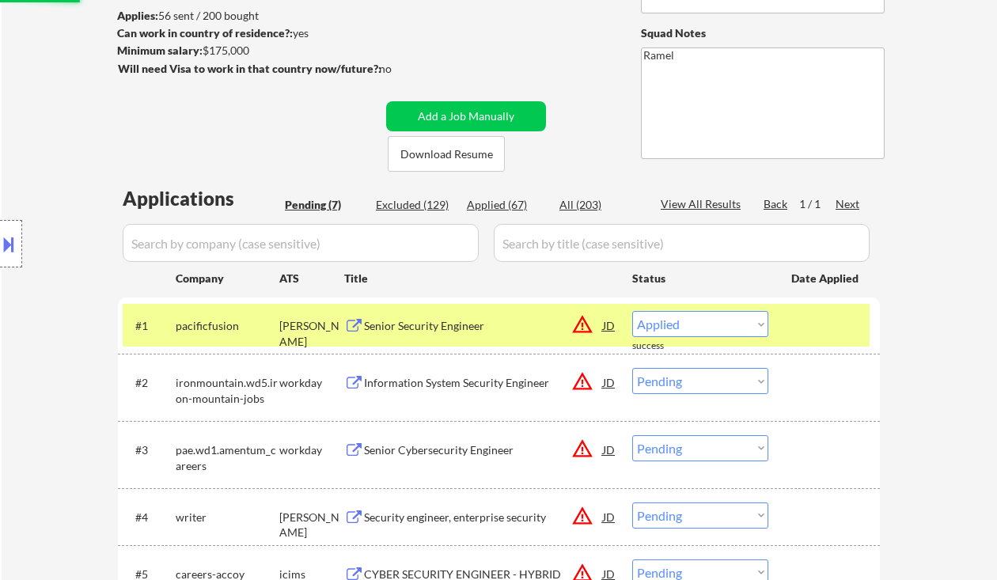
select select ""pending""
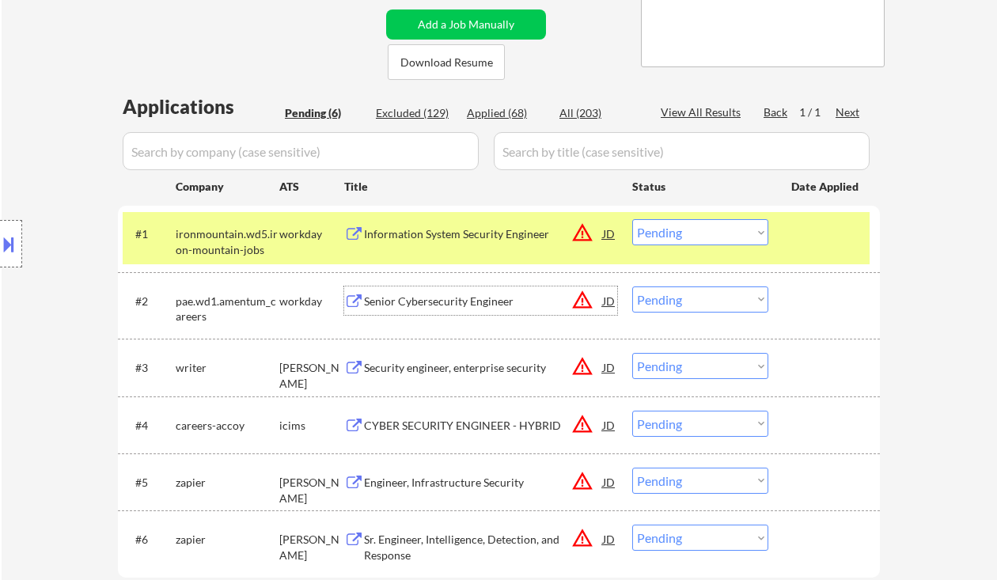
scroll to position [317, 0]
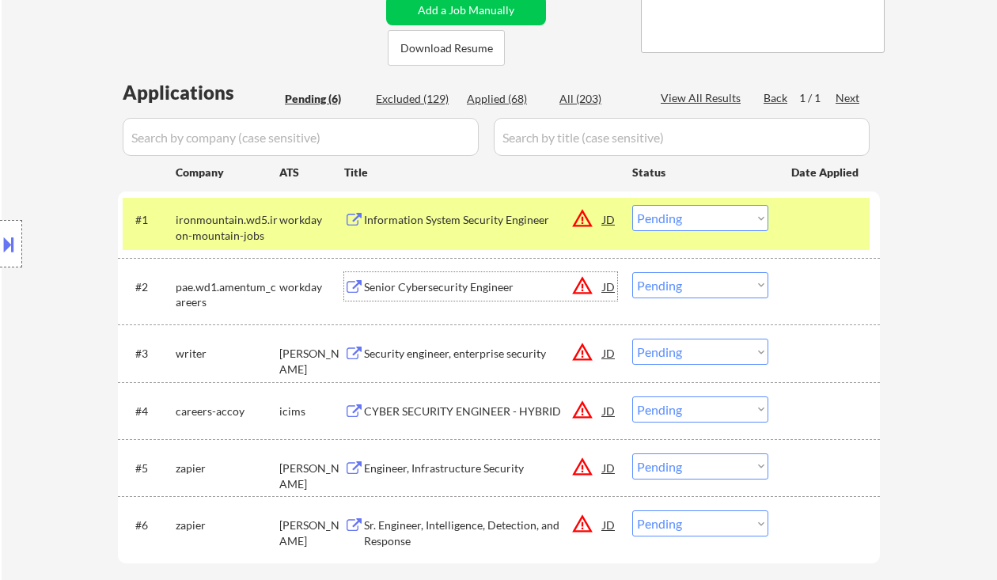
click at [473, 359] on div "Security engineer, enterprise security" at bounding box center [483, 354] width 239 height 16
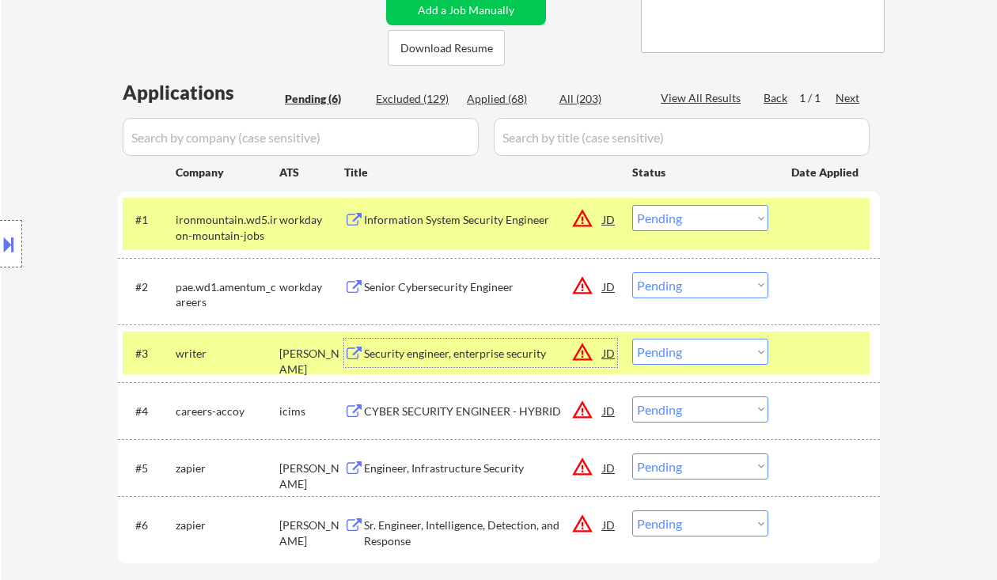
click at [705, 217] on select "Choose an option... Pending Applied Excluded (Questions) Excluded (Expired) Exc…" at bounding box center [700, 218] width 136 height 26
click at [925, 302] on div "← Return to /applysquad Mailslurp Inbox Job Search Builder Shane Zabel User Ema…" at bounding box center [500, 190] width 996 height 886
drag, startPoint x: 719, startPoint y: 339, endPoint x: 733, endPoint y: 358, distance: 23.7
click at [718, 341] on select "Choose an option... Pending Applied Excluded (Questions) Excluded (Expired) Exc…" at bounding box center [700, 352] width 136 height 26
click at [632, 339] on select "Choose an option... Pending Applied Excluded (Questions) Excluded (Expired) Exc…" at bounding box center [700, 352] width 136 height 26
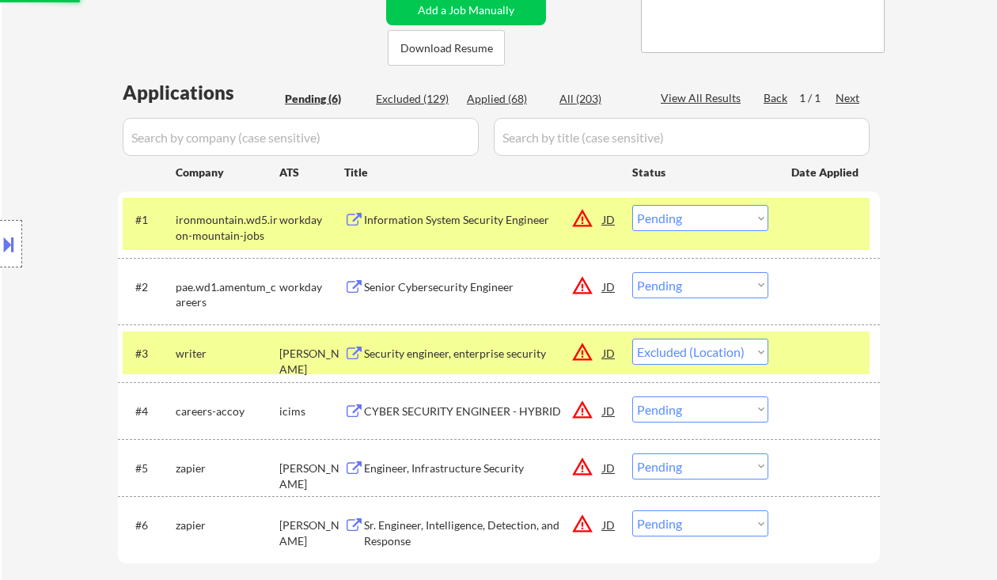
scroll to position [422, 0]
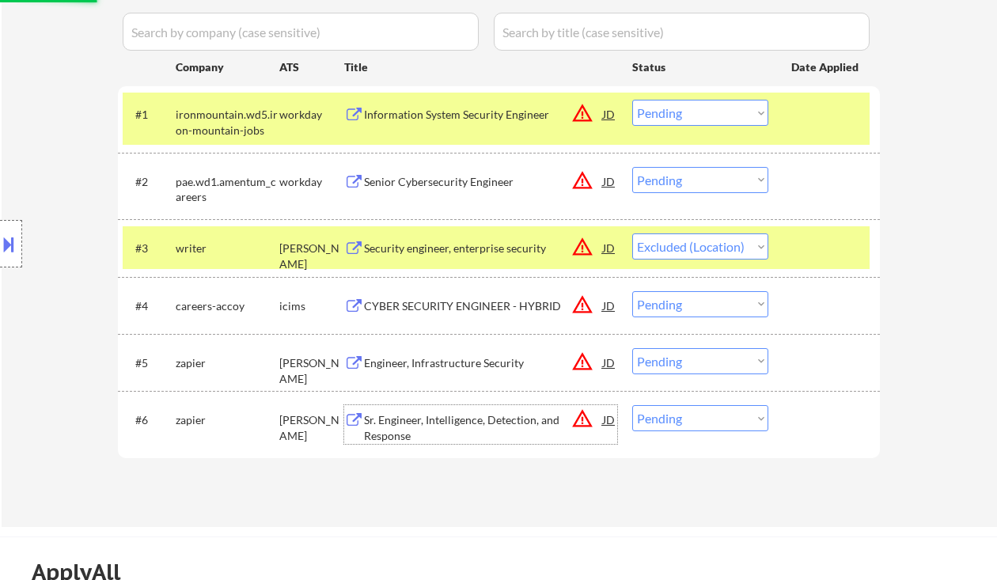
click at [480, 423] on div "Sr. Engineer, Intelligence, Detection, and Response" at bounding box center [483, 427] width 239 height 31
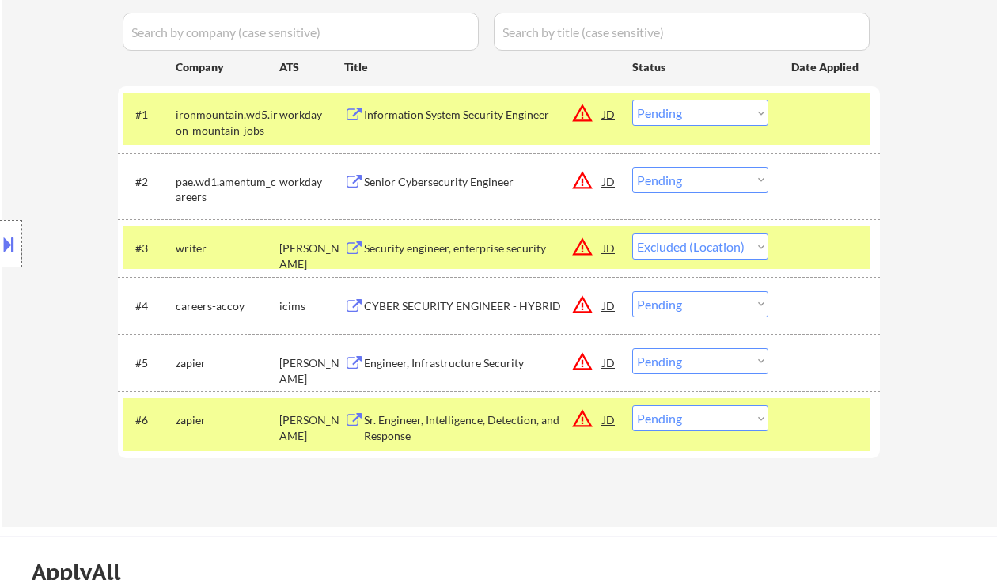
select select ""pending""
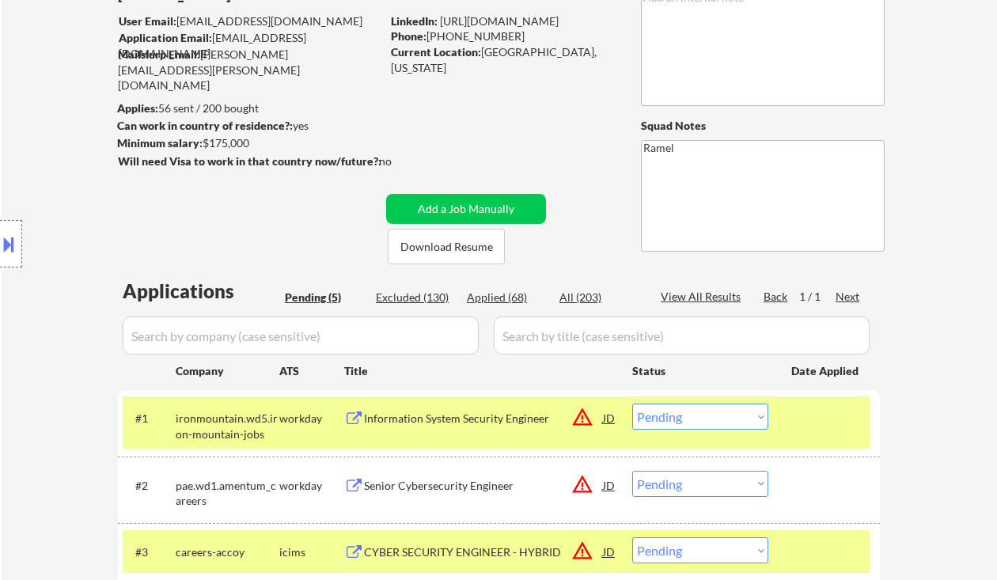
scroll to position [105, 0]
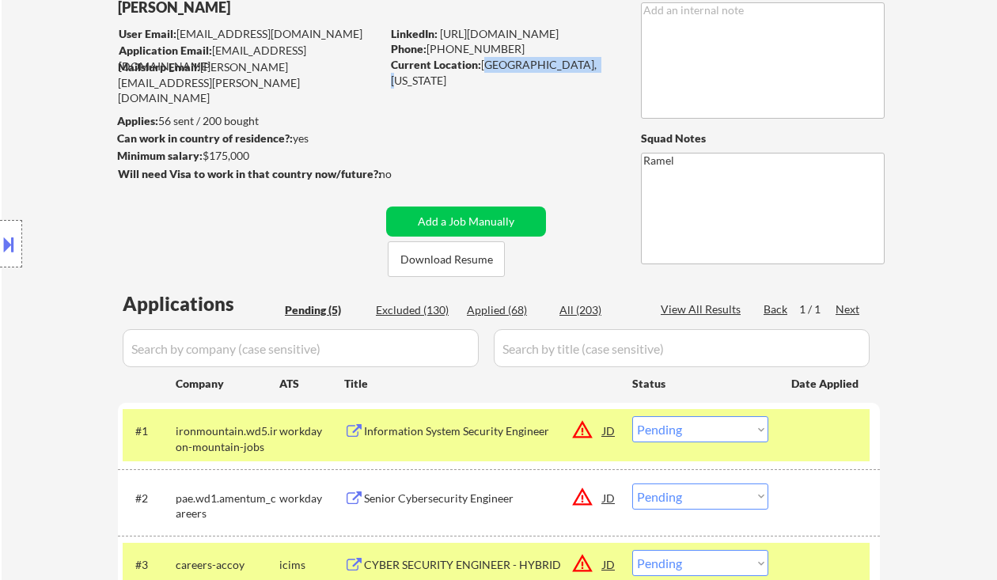
drag, startPoint x: 485, startPoint y: 59, endPoint x: 587, endPoint y: 65, distance: 101.5
click at [587, 65] on div "Current Location: Maplewood, Missouri" at bounding box center [503, 72] width 224 height 31
copy div "Maplewood, Missouri"
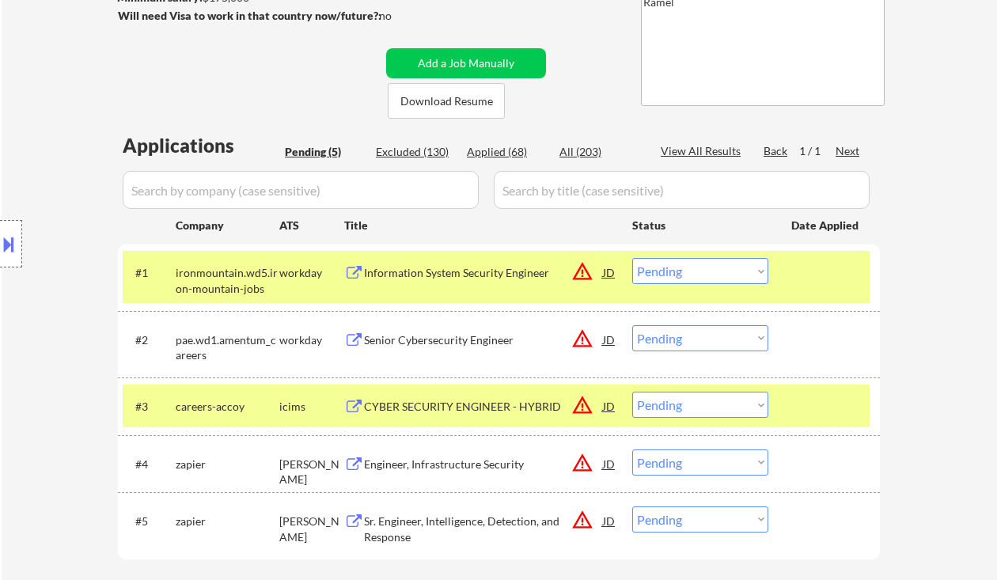
scroll to position [317, 0]
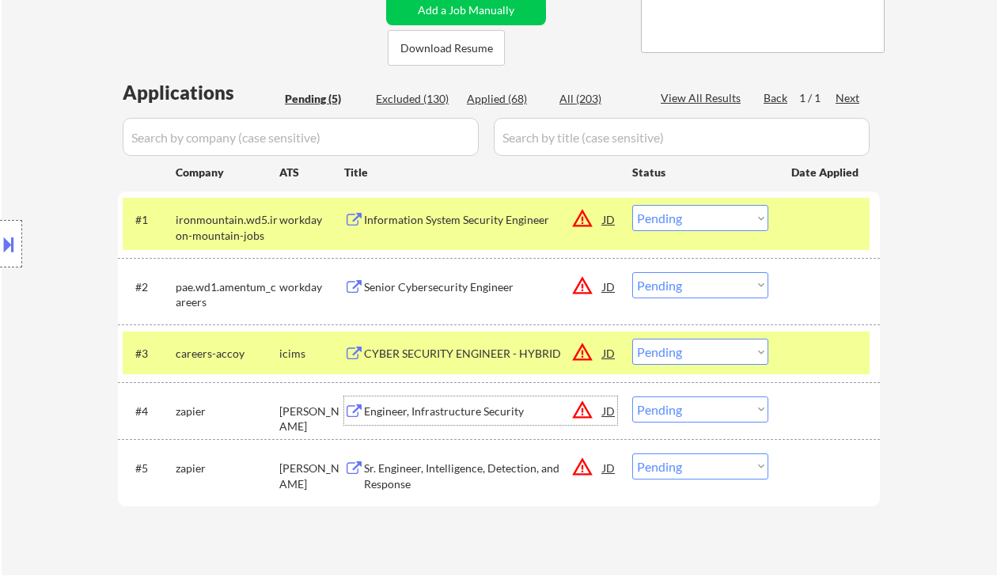
click at [472, 412] on div "Engineer, Infrastructure Security" at bounding box center [483, 412] width 239 height 16
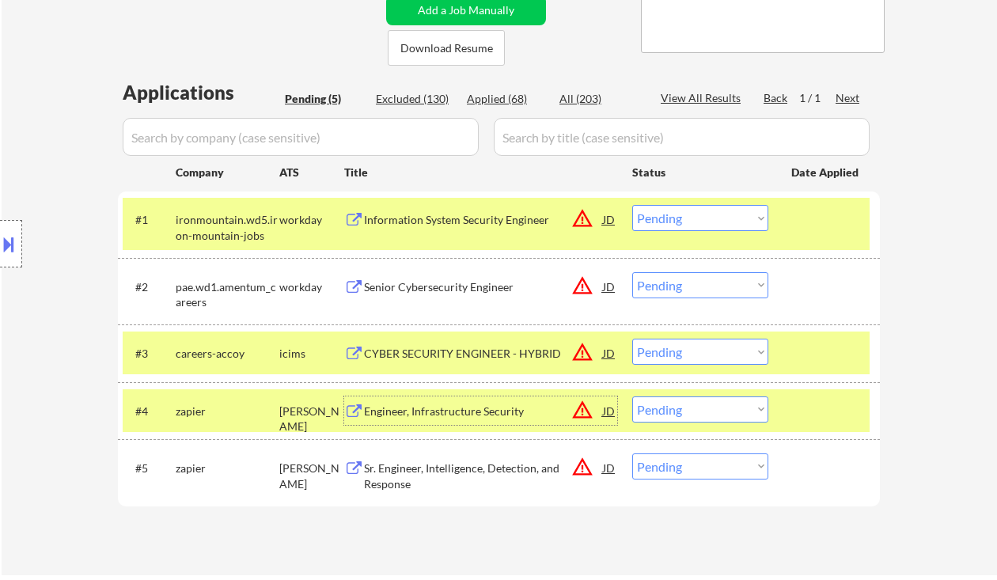
click at [682, 405] on select "Choose an option... Pending Applied Excluded (Questions) Excluded (Expired) Exc…" at bounding box center [700, 410] width 136 height 26
click at [632, 397] on select "Choose an option... Pending Applied Excluded (Questions) Excluded (Expired) Exc…" at bounding box center [700, 410] width 136 height 26
select select ""pending""
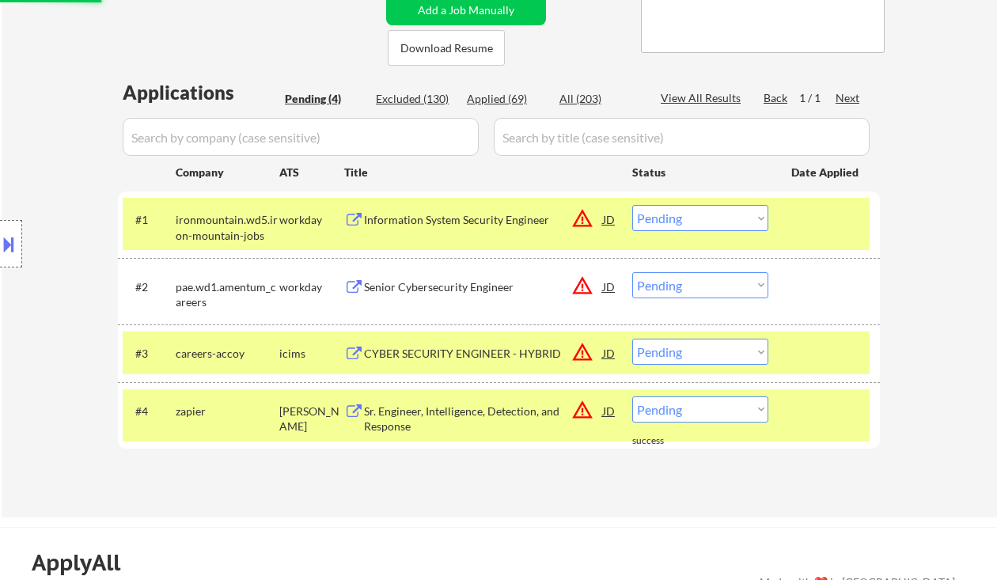
click at [481, 286] on div "Senior Cybersecurity Engineer" at bounding box center [483, 287] width 239 height 16
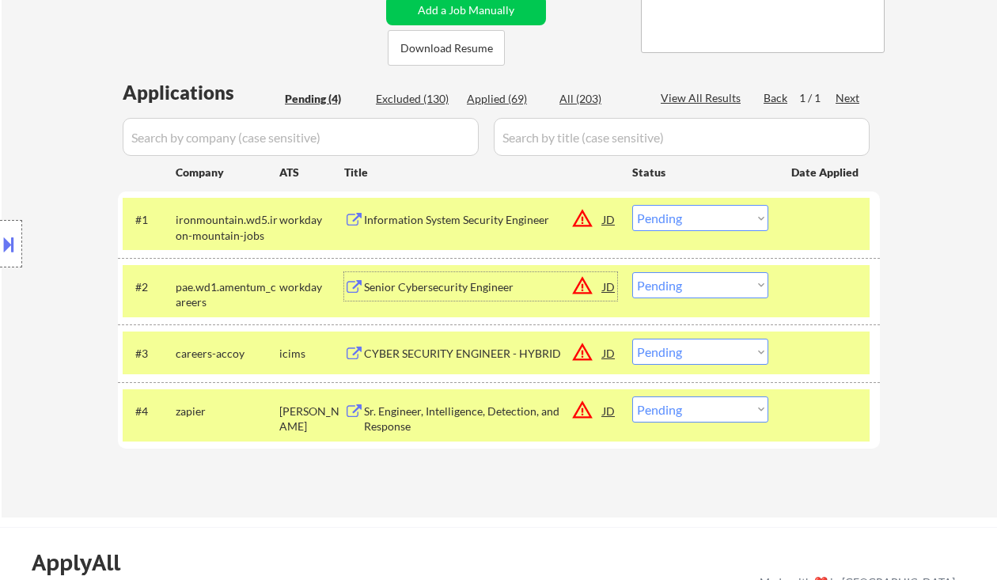
drag, startPoint x: 672, startPoint y: 288, endPoint x: 684, endPoint y: 298, distance: 15.2
click at [672, 288] on select "Choose an option... Pending Applied Excluded (Questions) Excluded (Expired) Exc…" at bounding box center [700, 285] width 136 height 26
click at [632, 272] on select "Choose an option... Pending Applied Excluded (Questions) Excluded (Expired) Exc…" at bounding box center [700, 285] width 136 height 26
click at [435, 222] on div "Information System Security Engineer" at bounding box center [483, 220] width 239 height 16
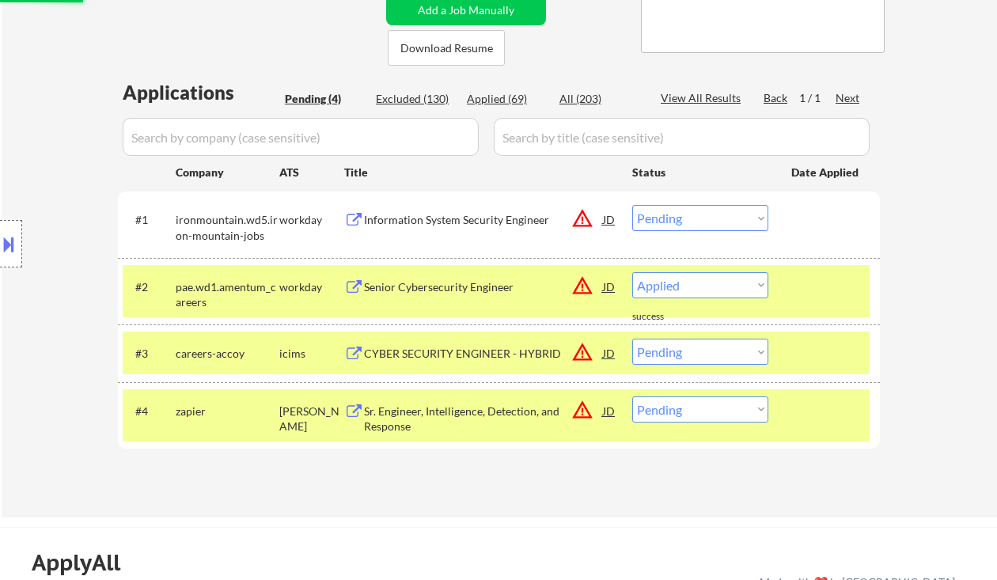
select select ""pending""
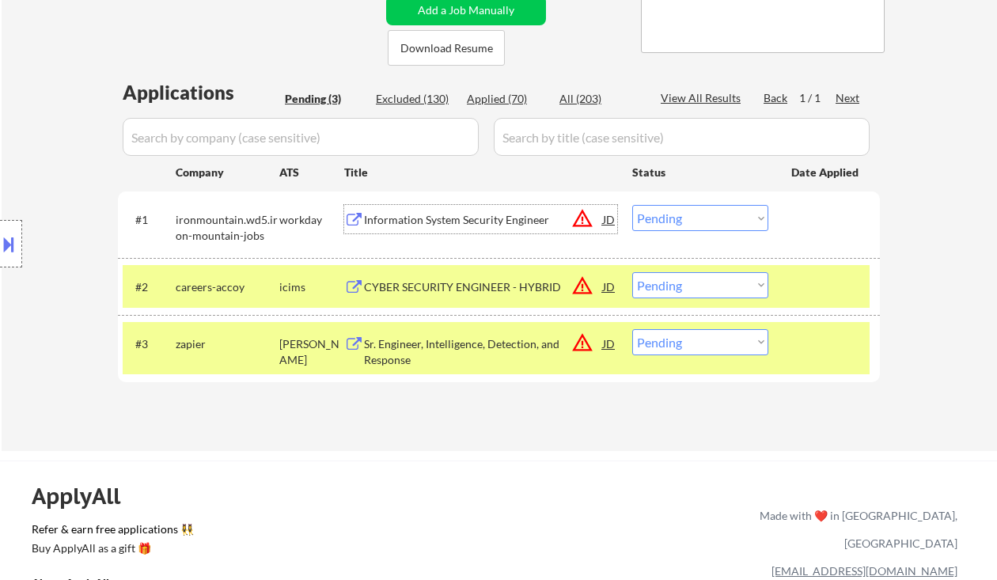
click at [693, 223] on select "Choose an option... Pending Applied Excluded (Questions) Excluded (Expired) Exc…" at bounding box center [700, 218] width 136 height 26
click at [632, 205] on select "Choose an option... Pending Applied Excluded (Questions) Excluded (Expired) Exc…" at bounding box center [700, 218] width 136 height 26
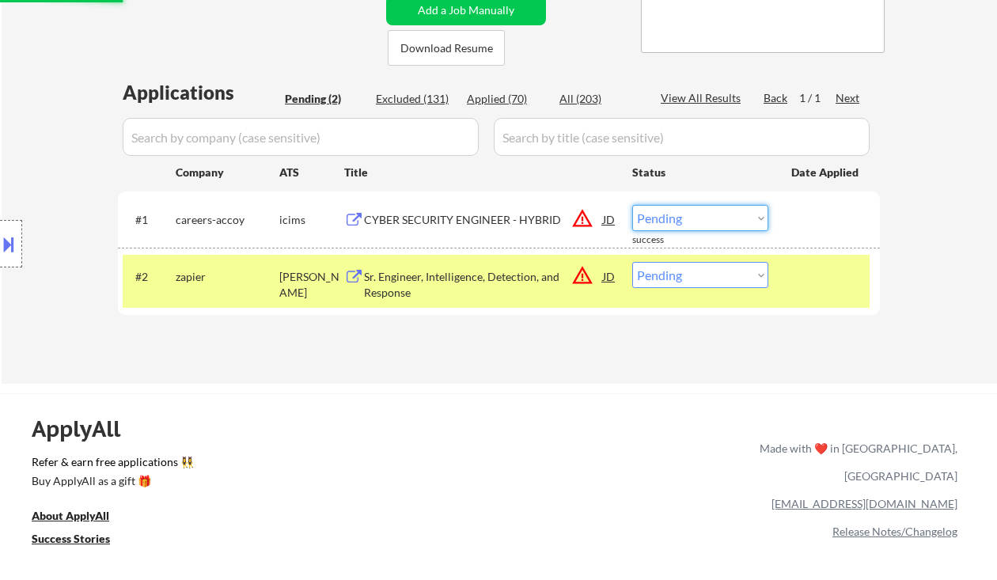
click at [709, 215] on select "Choose an option... Pending Applied Excluded (Questions) Excluded (Expired) Exc…" at bounding box center [700, 218] width 136 height 26
click at [632, 205] on select "Choose an option... Pending Applied Excluded (Questions) Excluded (Expired) Exc…" at bounding box center [700, 218] width 136 height 26
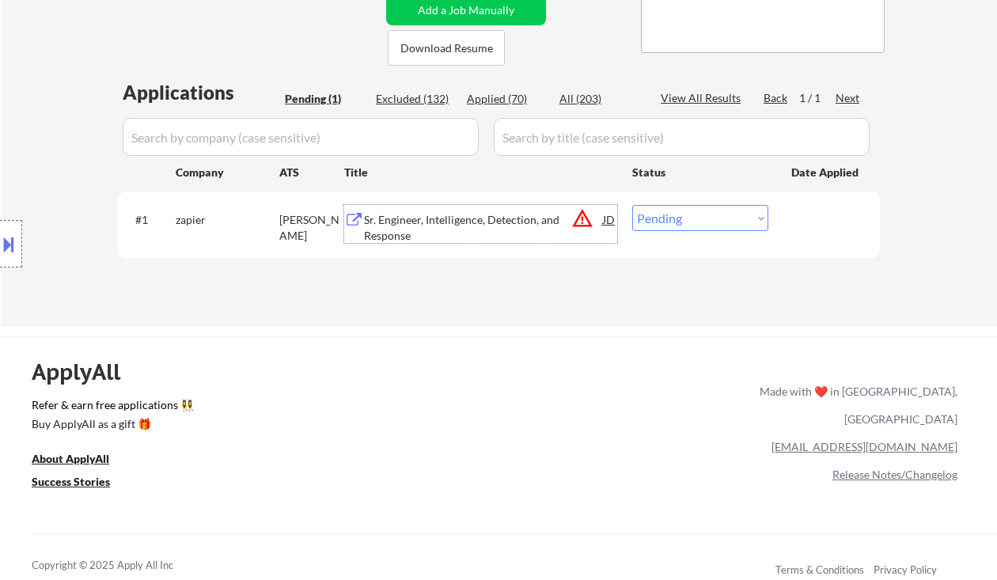
click at [458, 224] on div "Sr. Engineer, Intelligence, Detection, and Response" at bounding box center [483, 227] width 239 height 31
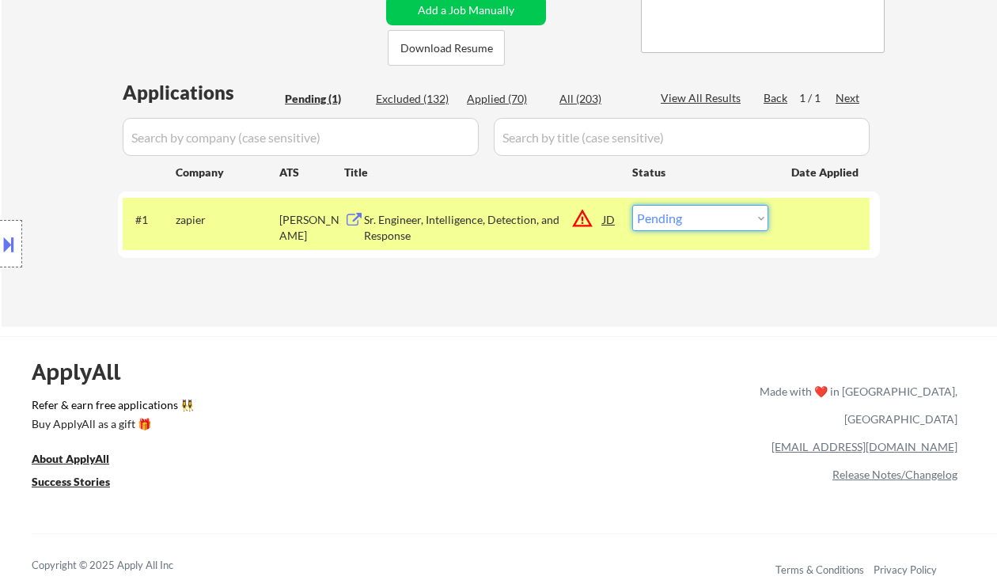
drag, startPoint x: 703, startPoint y: 216, endPoint x: 708, endPoint y: 230, distance: 15.0
click at [703, 216] on select "Choose an option... Pending Applied Excluded (Questions) Excluded (Expired) Exc…" at bounding box center [700, 218] width 136 height 26
select select ""applied""
click at [632, 205] on select "Choose an option... Pending Applied Excluded (Questions) Excluded (Expired) Exc…" at bounding box center [700, 218] width 136 height 26
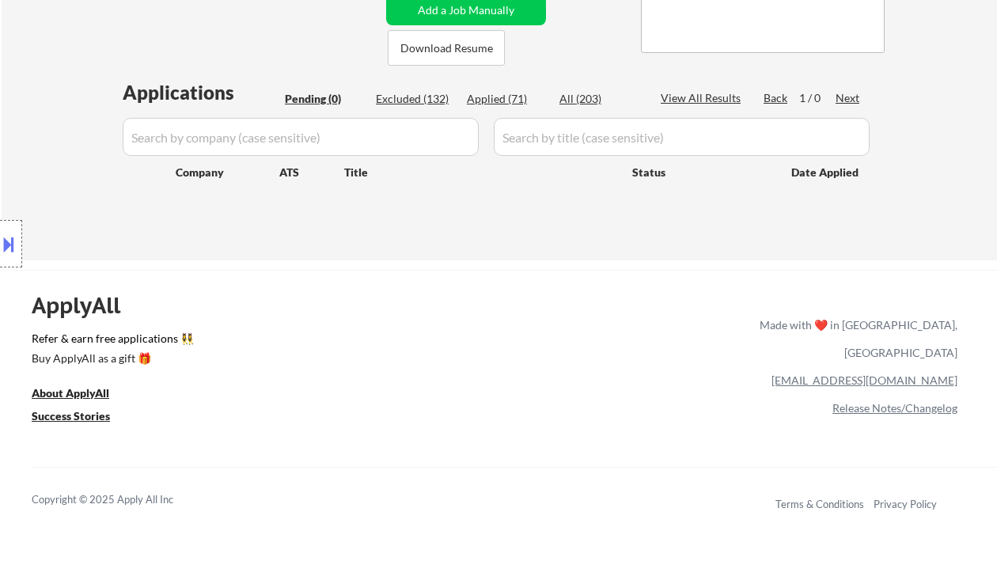
click at [26, 126] on div "Location Inclusions: remote" at bounding box center [141, 244] width 283 height 294
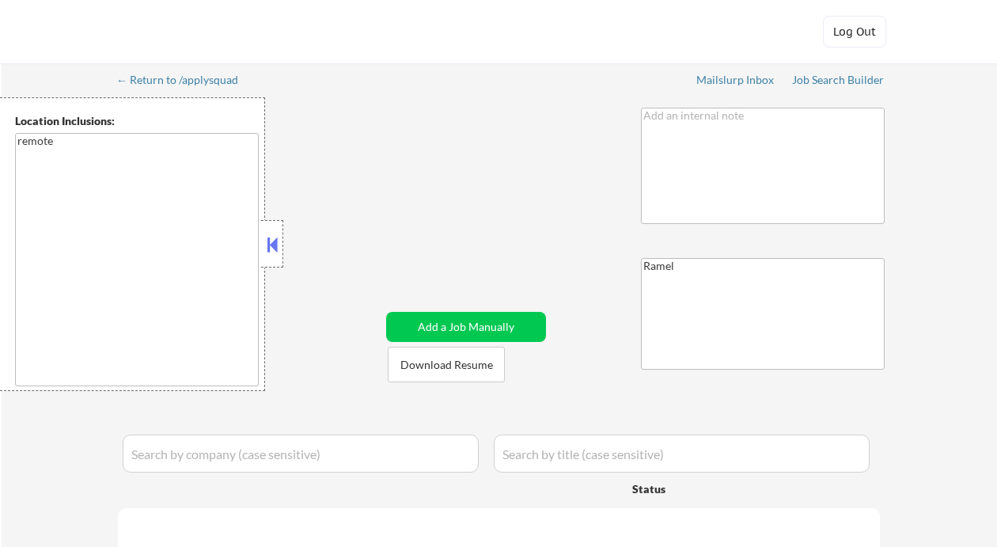
select select ""pending""
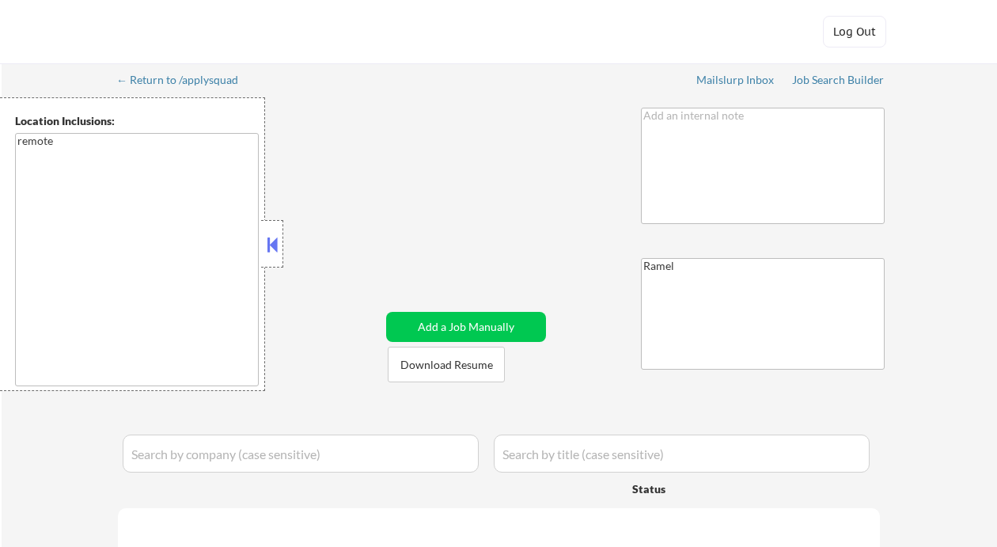
select select ""pending""
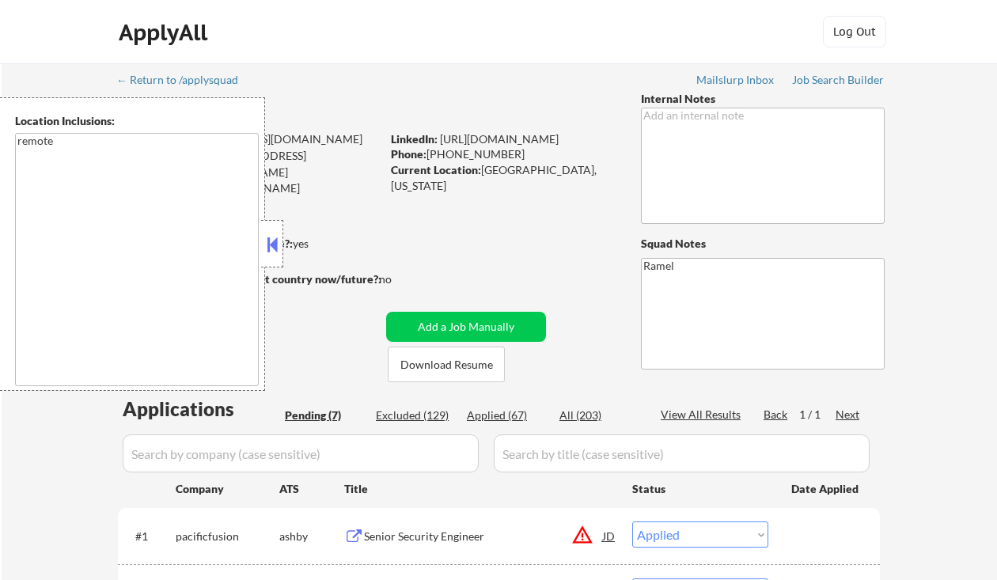
select select ""pending""
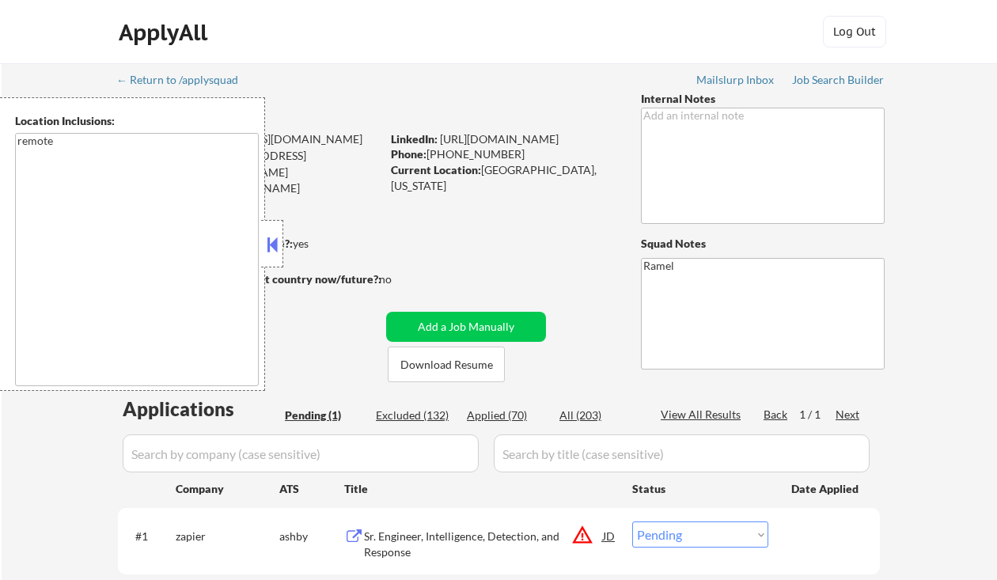
click at [276, 244] on button at bounding box center [272, 245] width 17 height 24
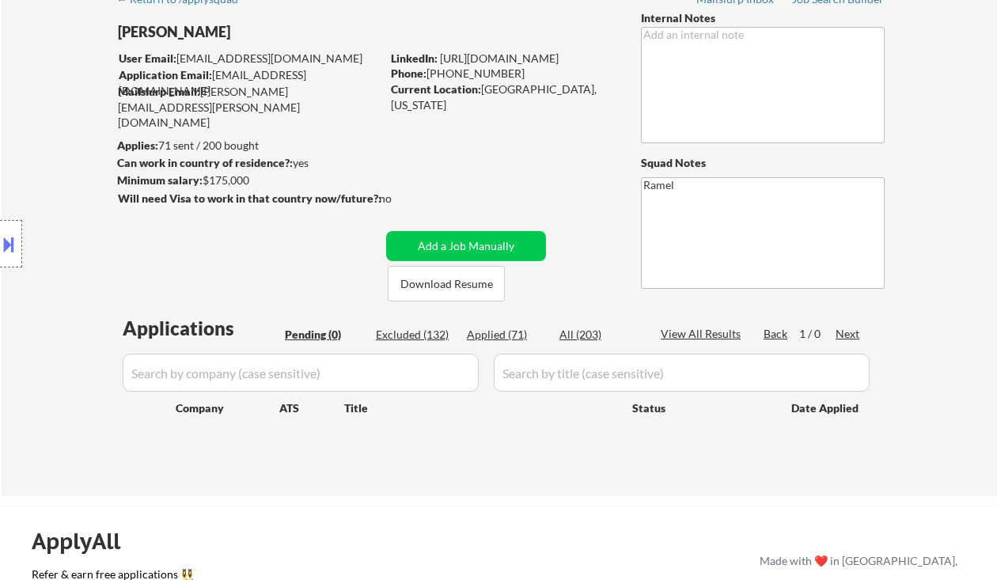
scroll to position [105, 0]
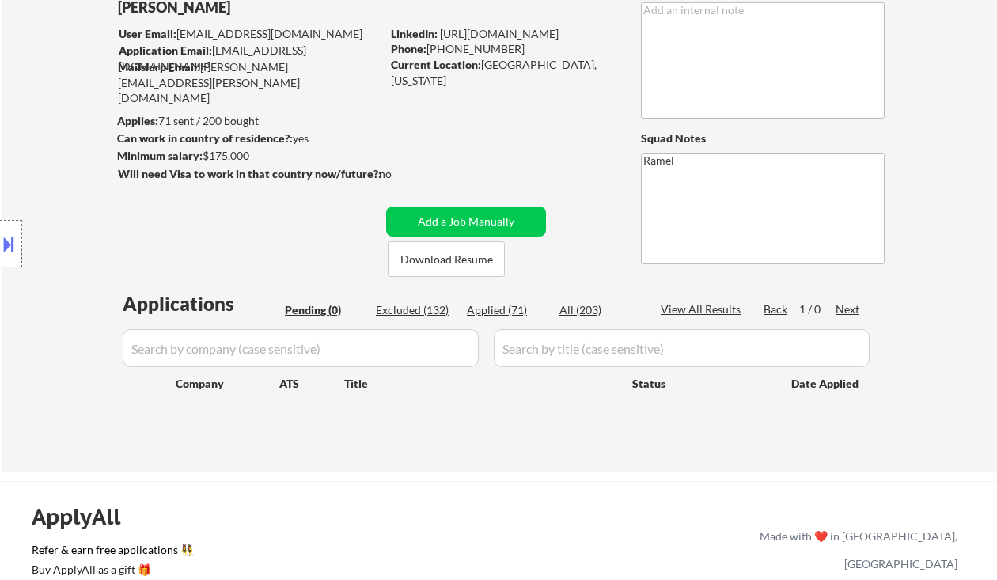
click at [510, 312] on div "Applied (71)" at bounding box center [506, 310] width 79 height 16
select select ""applied""
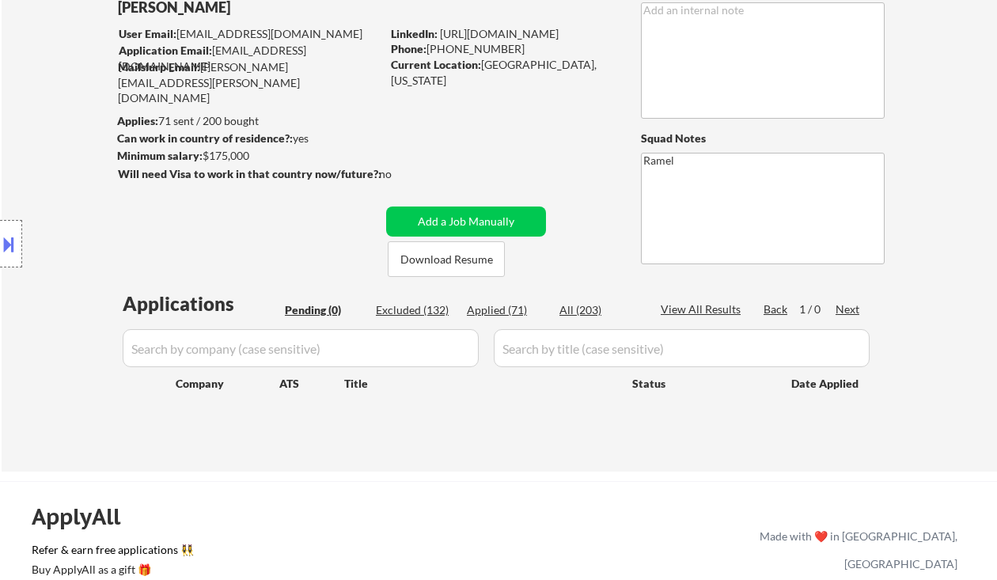
select select ""applied""
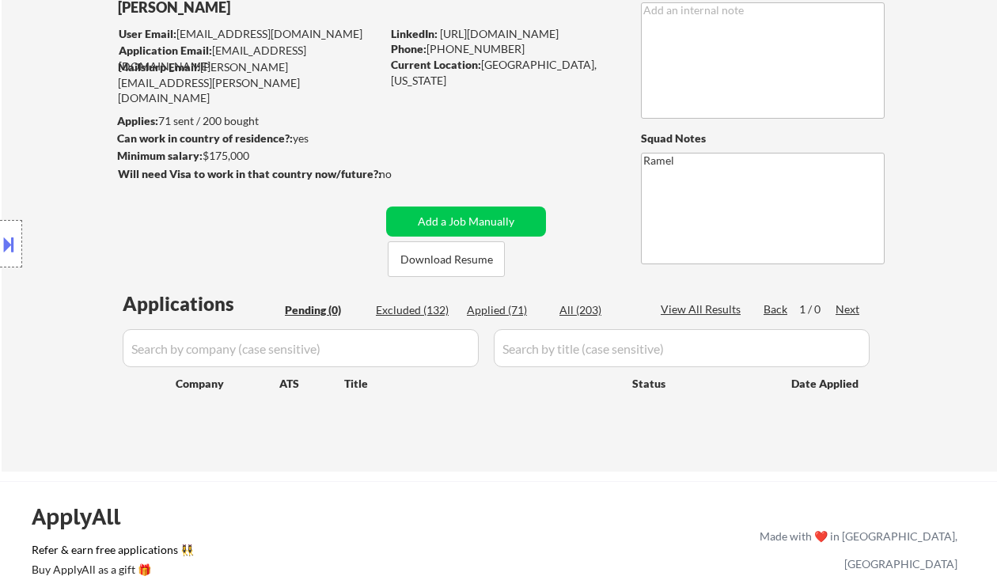
select select ""applied""
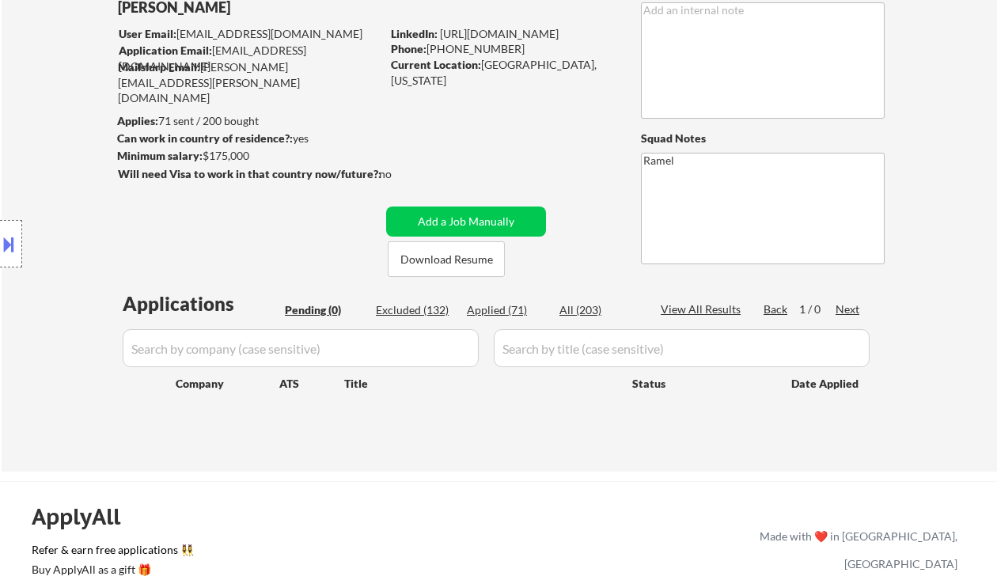
select select ""applied""
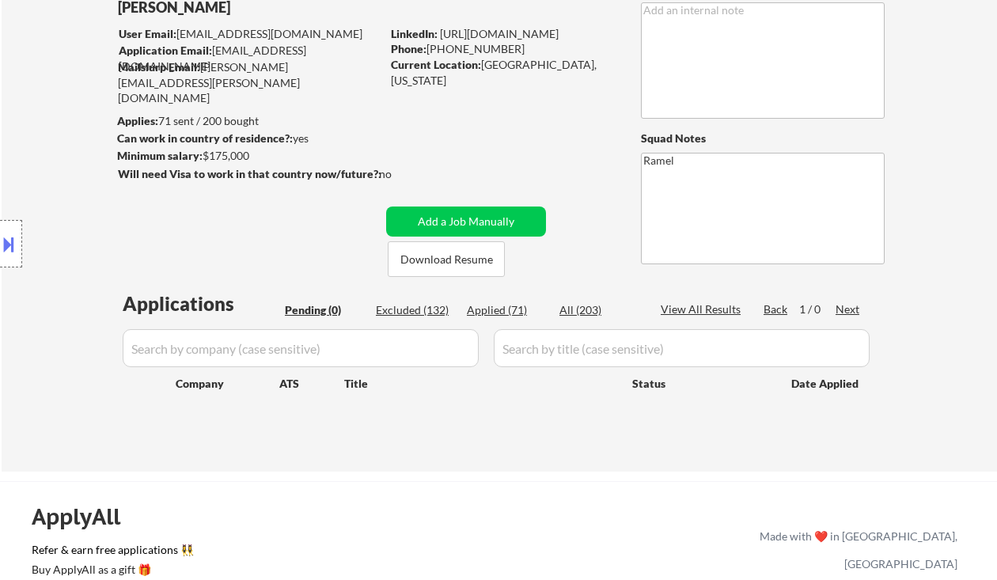
select select ""applied""
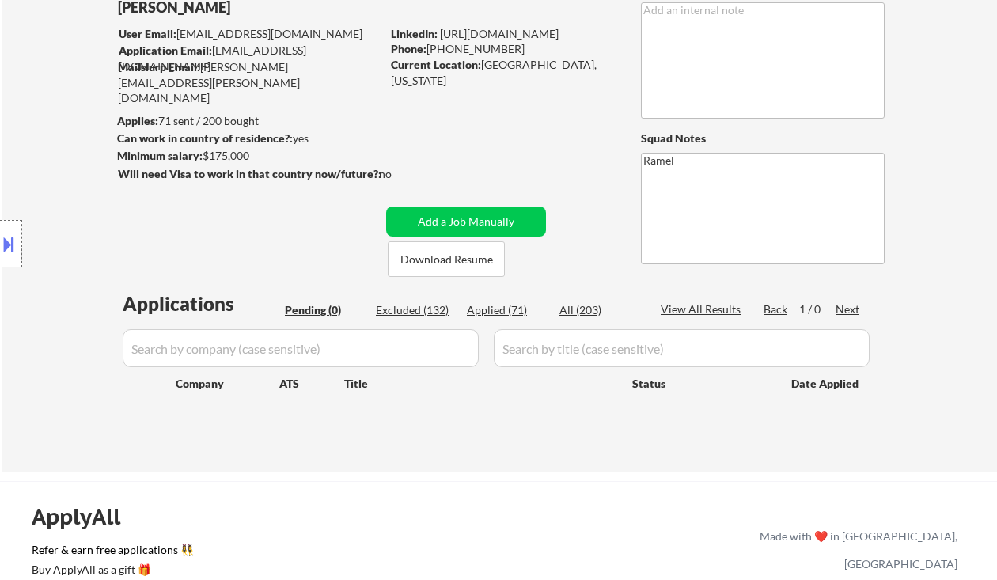
select select ""applied""
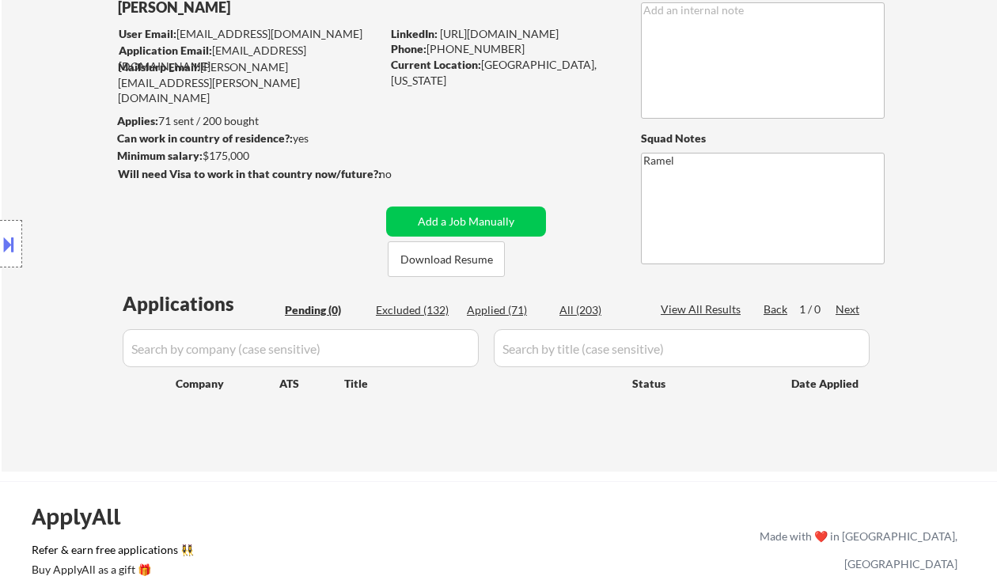
select select ""applied""
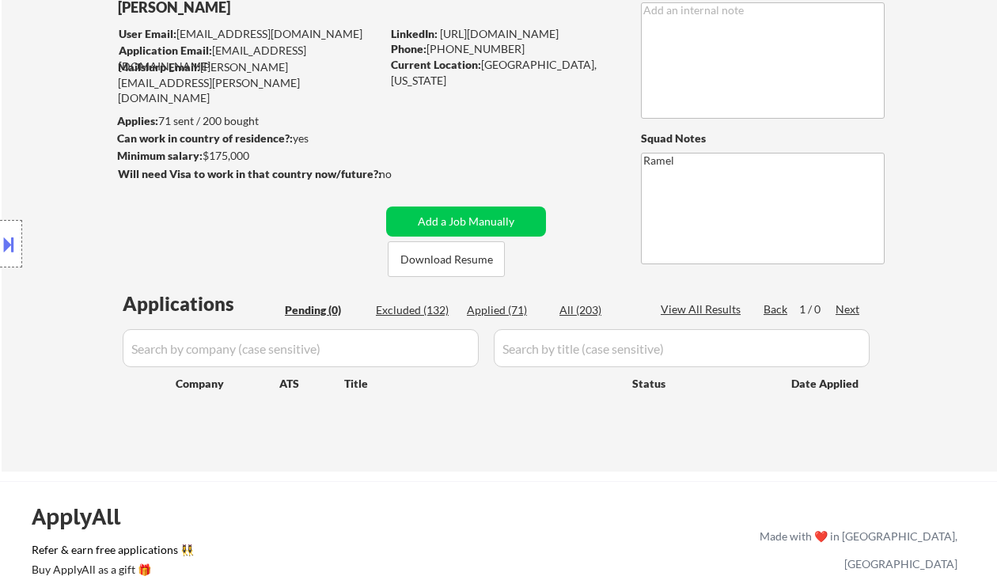
select select ""applied""
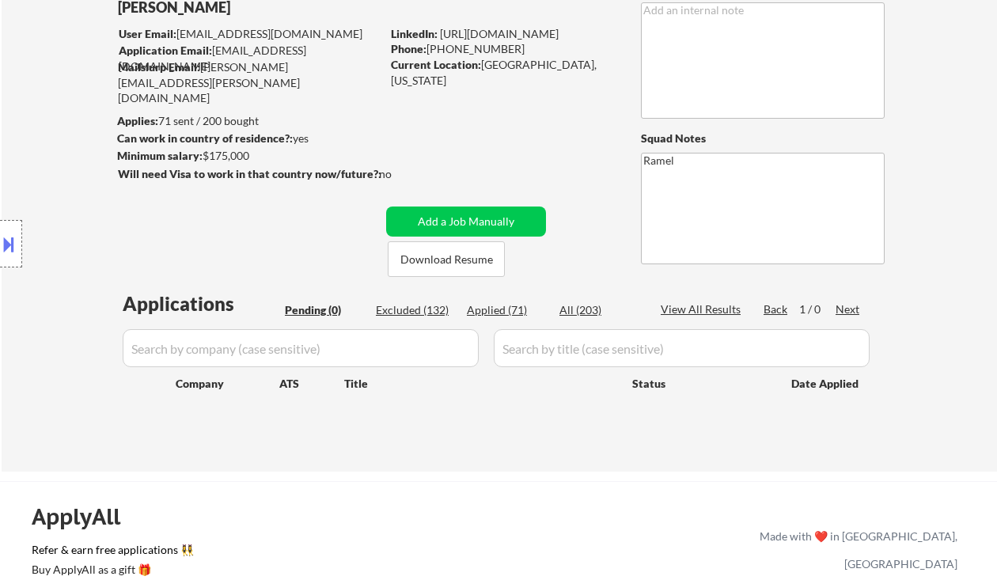
select select ""applied""
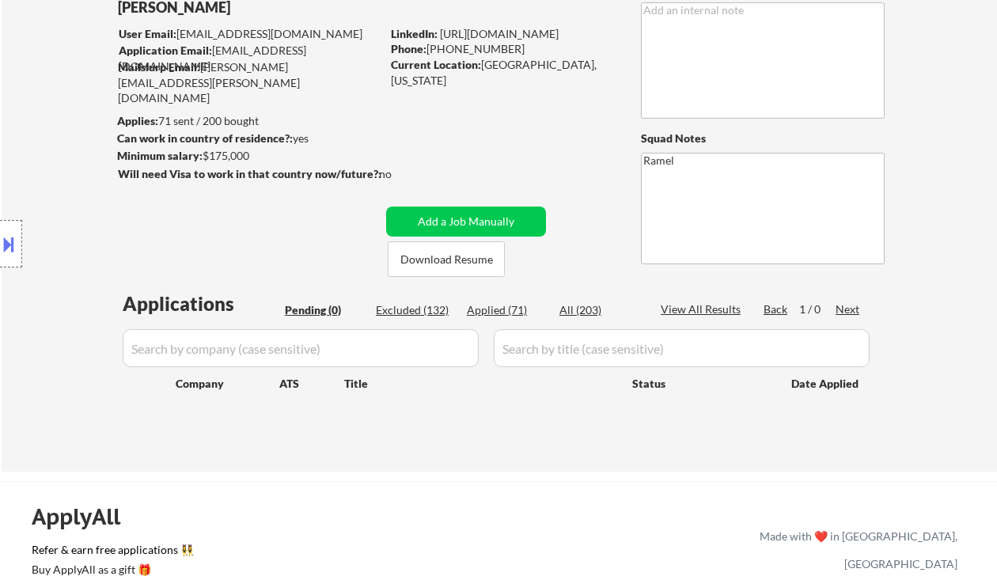
select select ""applied""
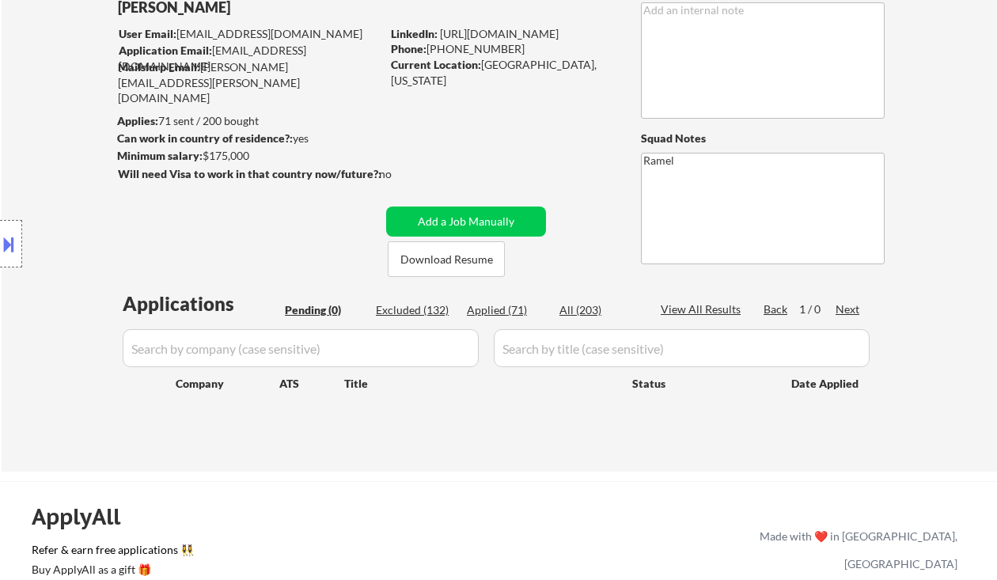
select select ""applied""
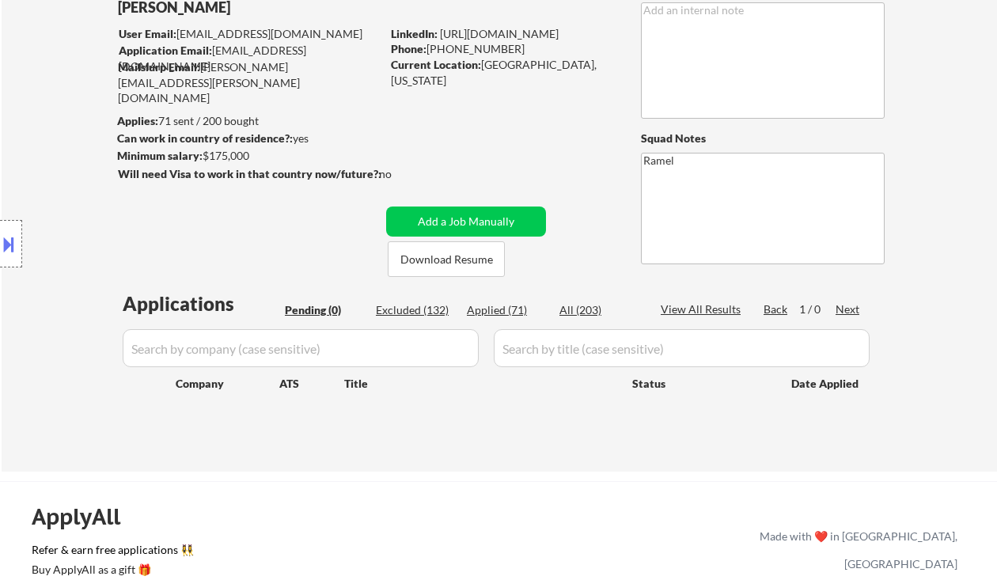
select select ""applied""
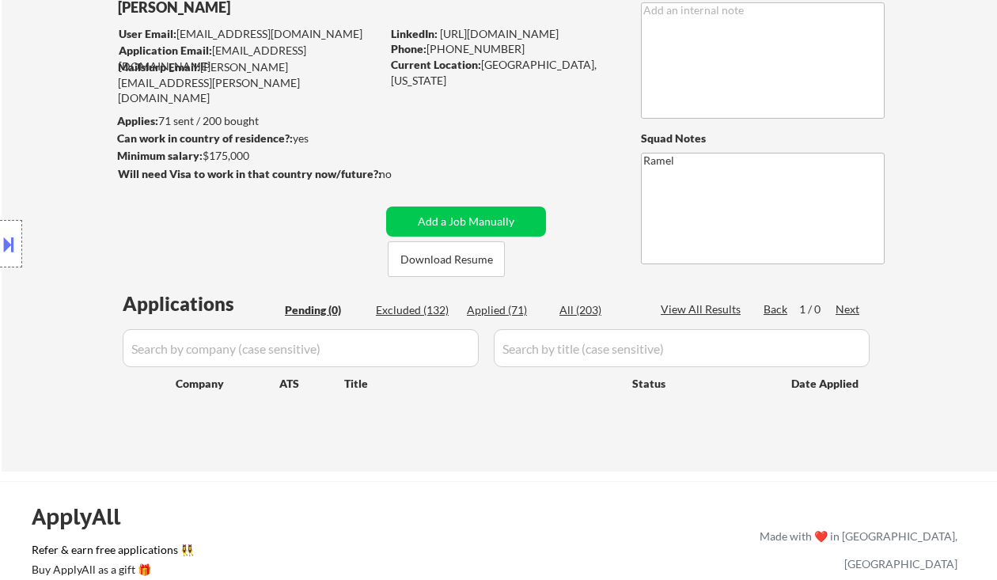
select select ""applied""
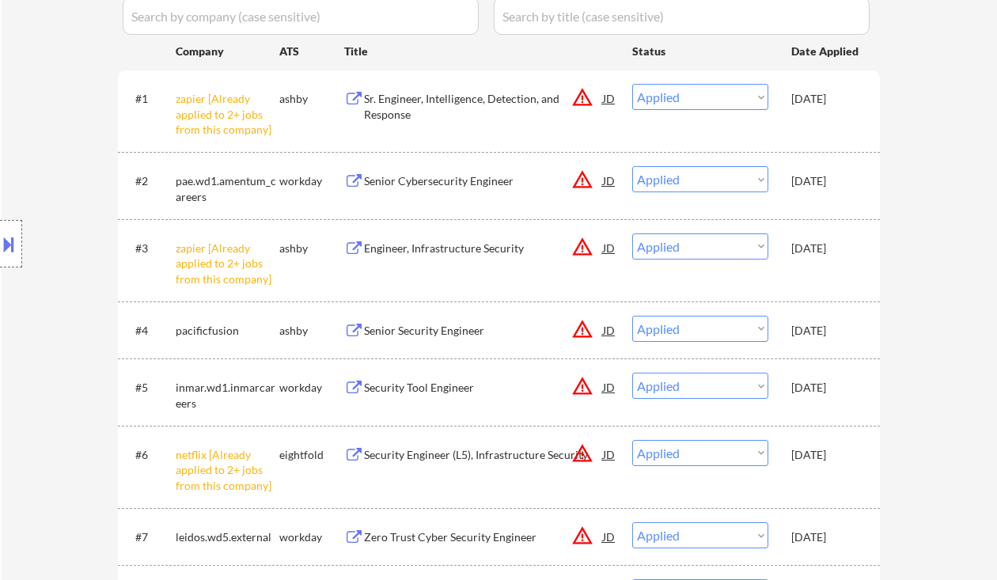
scroll to position [527, 0]
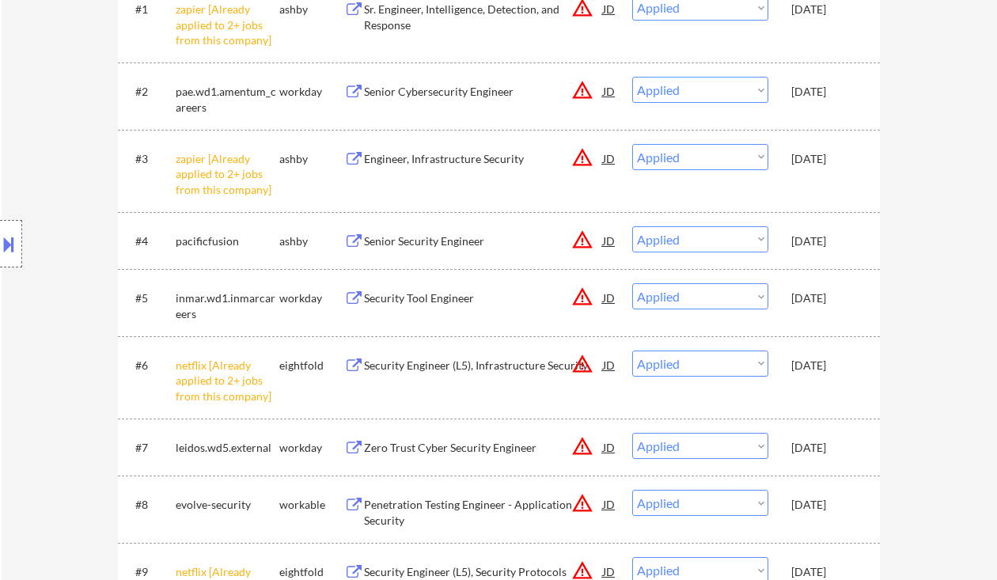
click at [41, 102] on div "Location Inclusions: remote" at bounding box center [141, 244] width 283 height 294
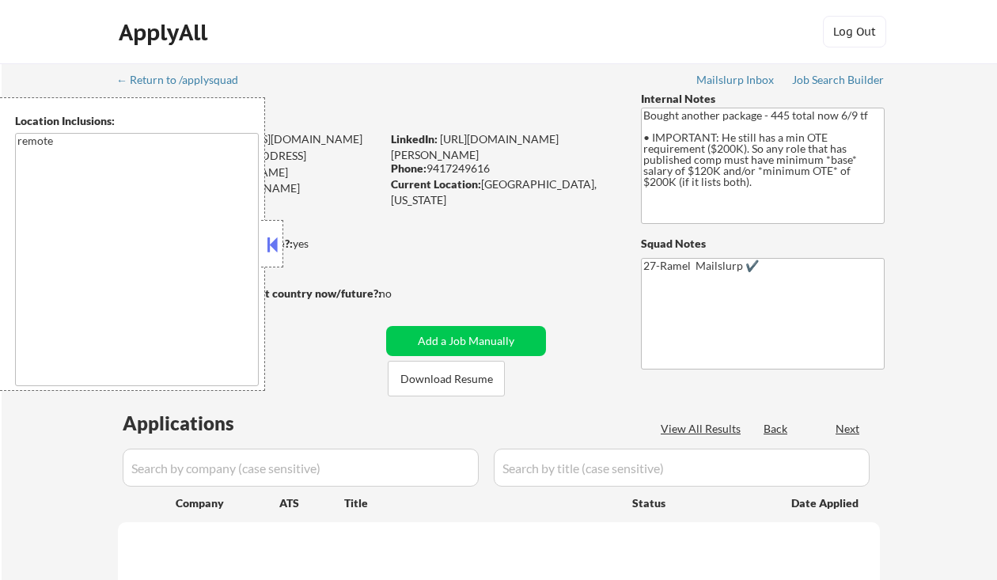
select select ""pending""
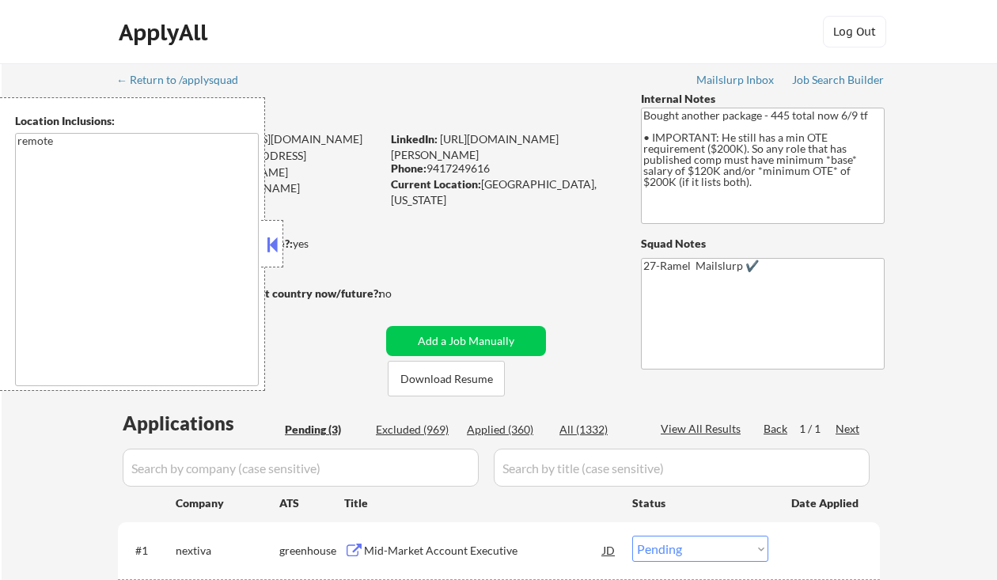
click at [277, 240] on button at bounding box center [272, 245] width 17 height 24
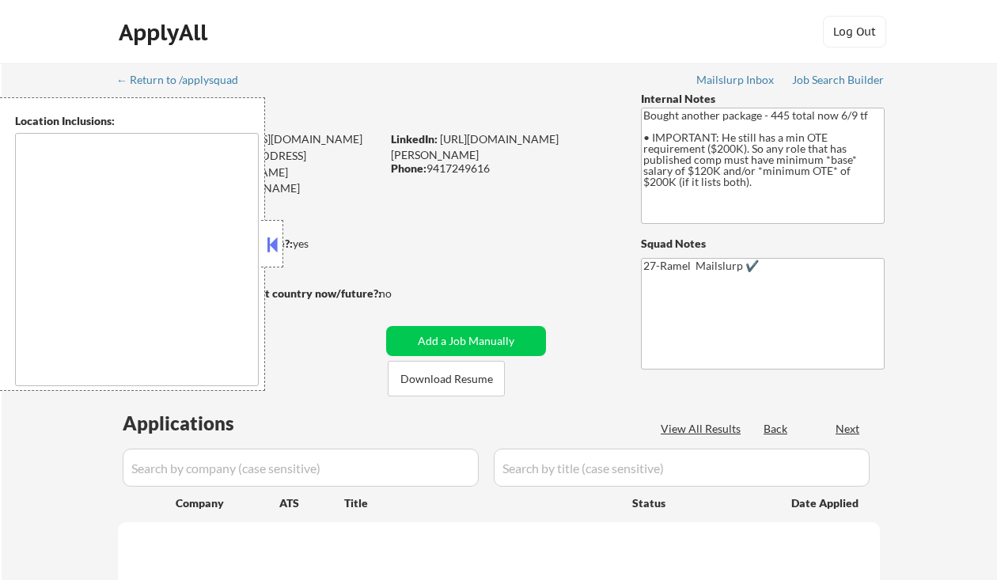
type textarea "remote"
select select ""pending""
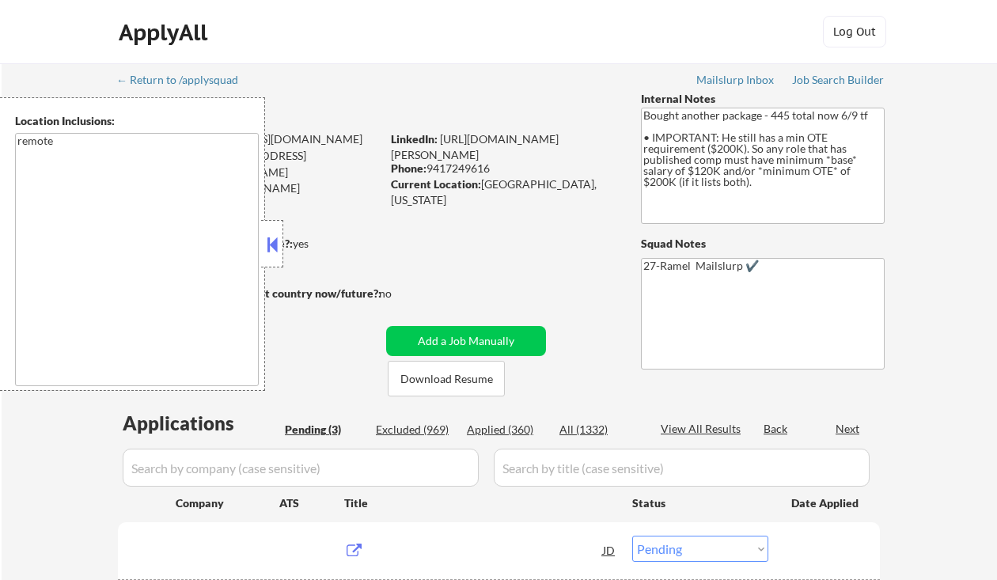
click at [271, 244] on button at bounding box center [272, 245] width 17 height 24
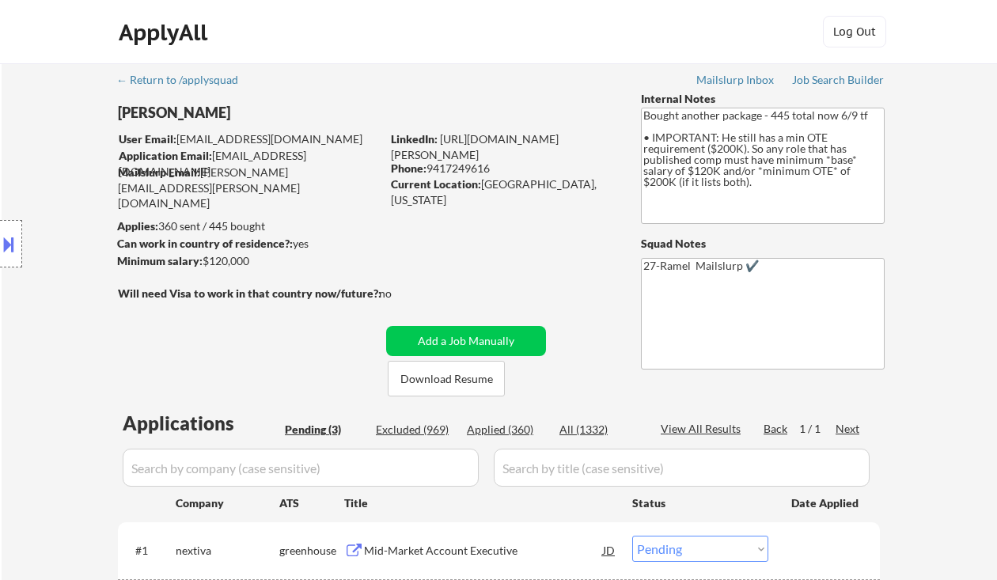
click at [44, 162] on div "Location Inclusions: remote" at bounding box center [141, 244] width 283 height 294
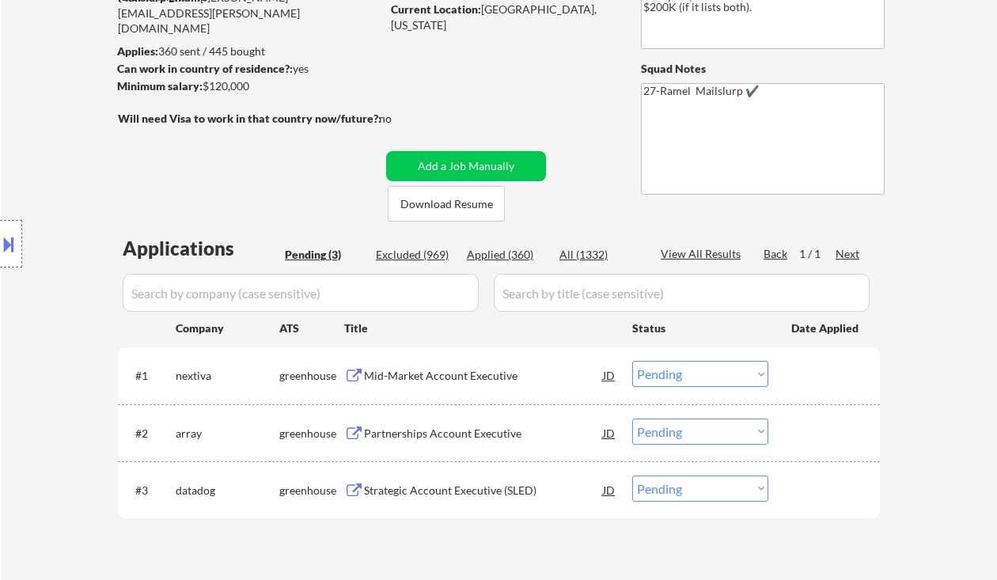
scroll to position [211, 0]
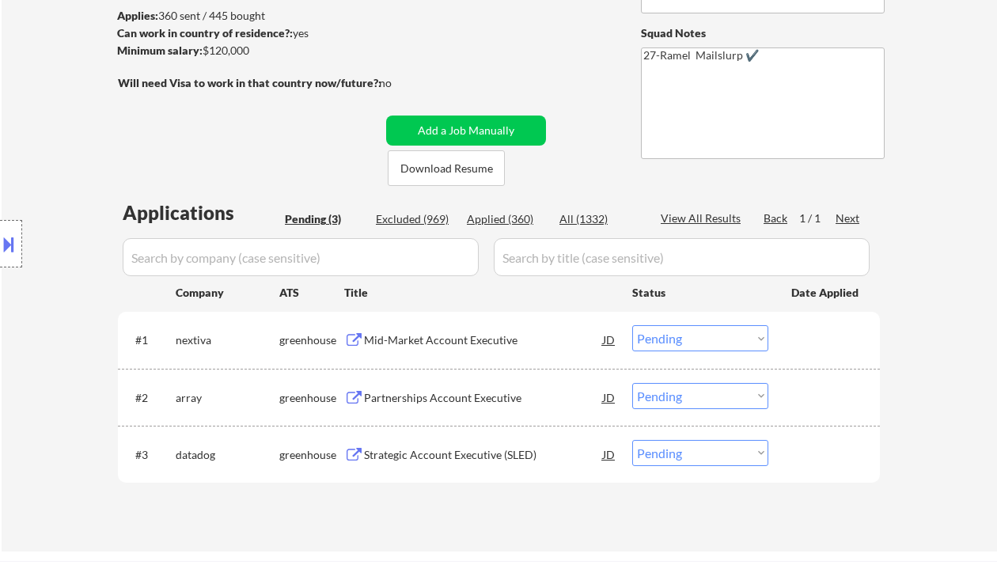
click at [435, 342] on div "Mid-Market Account Executive" at bounding box center [483, 340] width 239 height 16
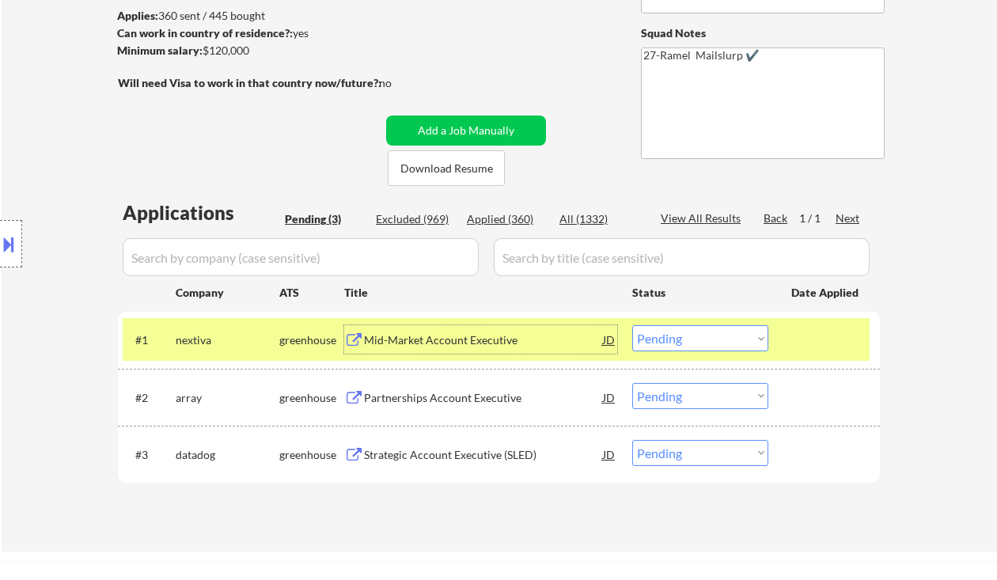
click at [696, 339] on select "Choose an option... Pending Applied Excluded (Questions) Excluded (Expired) Exc…" at bounding box center [700, 338] width 136 height 26
click at [632, 325] on select "Choose an option... Pending Applied Excluded (Questions) Excluded (Expired) Exc…" at bounding box center [700, 338] width 136 height 26
click at [489, 402] on div "Partnerships Account Executive" at bounding box center [483, 398] width 239 height 16
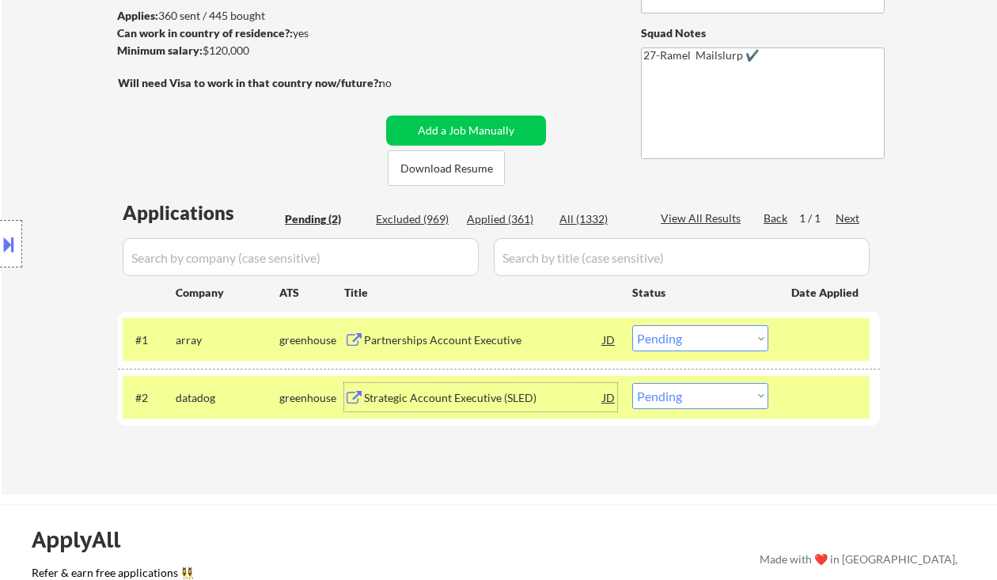
click at [671, 340] on select "Choose an option... Pending Applied Excluded (Questions) Excluded (Expired) Exc…" at bounding box center [700, 338] width 136 height 26
click at [632, 325] on select "Choose an option... Pending Applied Excluded (Questions) Excluded (Expired) Exc…" at bounding box center [700, 338] width 136 height 26
click at [453, 391] on div "Strategic Account Executive (SLED)" at bounding box center [483, 398] width 239 height 16
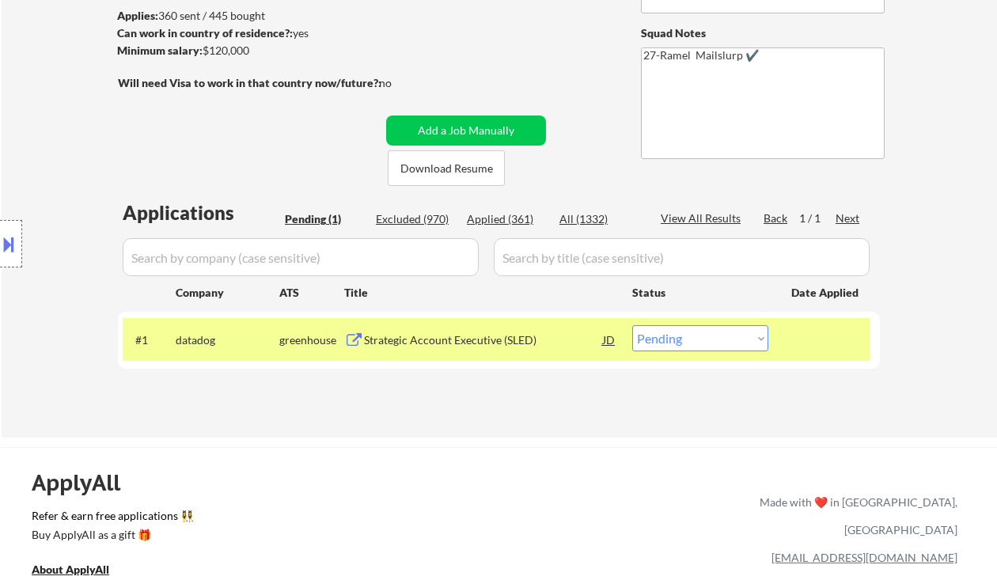
drag, startPoint x: 667, startPoint y: 342, endPoint x: 671, endPoint y: 350, distance: 8.9
click at [667, 342] on select "Choose an option... Pending Applied Excluded (Questions) Excluded (Expired) Exc…" at bounding box center [700, 338] width 136 height 26
select select ""excluded__bad_match_""
click at [632, 325] on select "Choose an option... Pending Applied Excluded (Questions) Excluded (Expired) Exc…" at bounding box center [700, 338] width 136 height 26
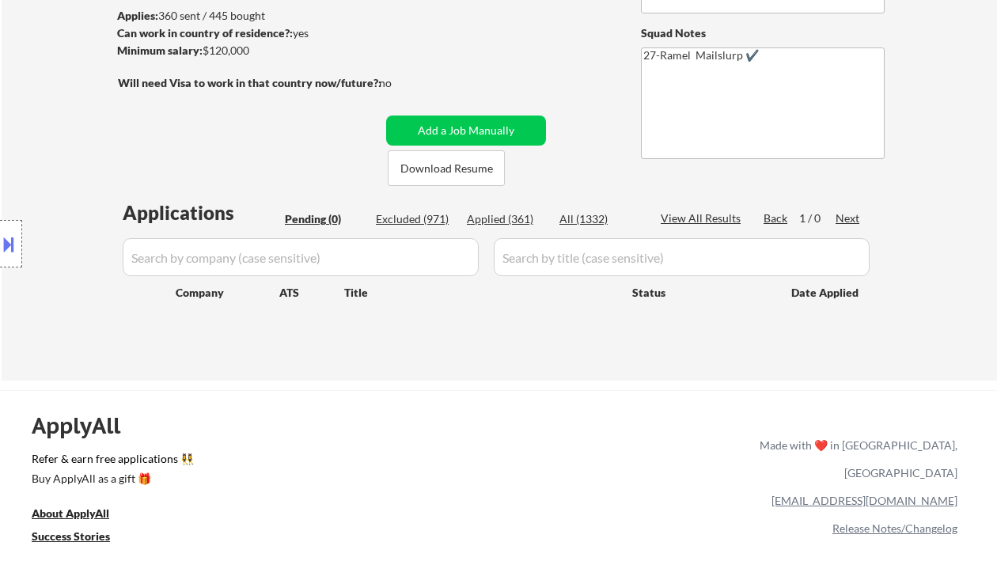
click at [17, 79] on div "← Return to /applysquad Mailslurp Inbox Job Search Builder [PERSON_NAME] User E…" at bounding box center [500, 117] width 996 height 528
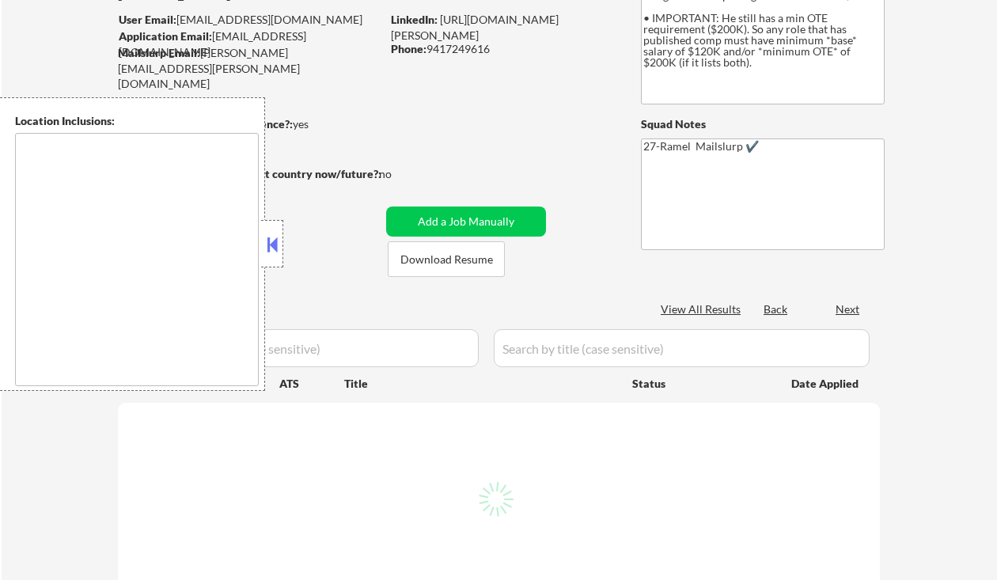
scroll to position [211, 0]
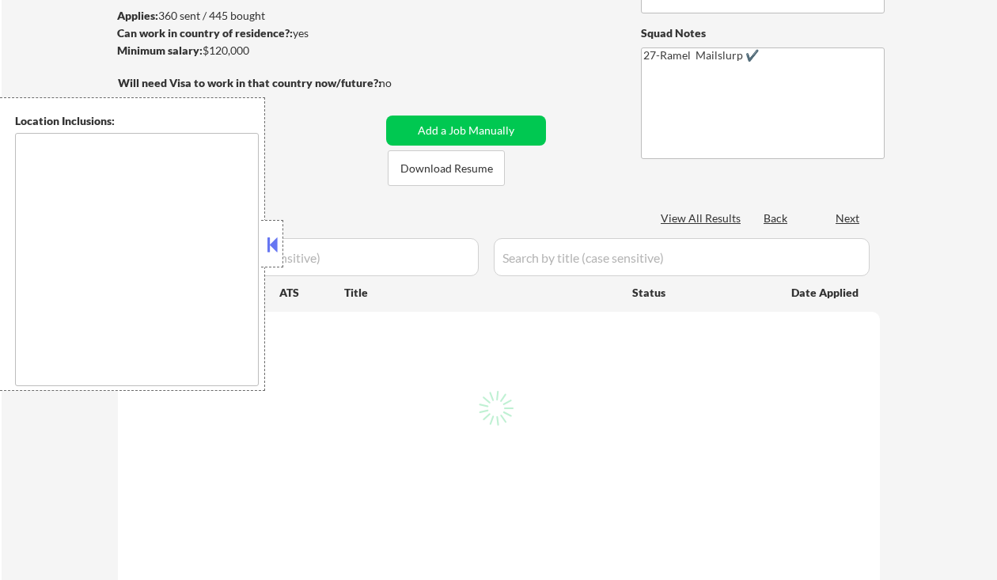
select select ""pending""
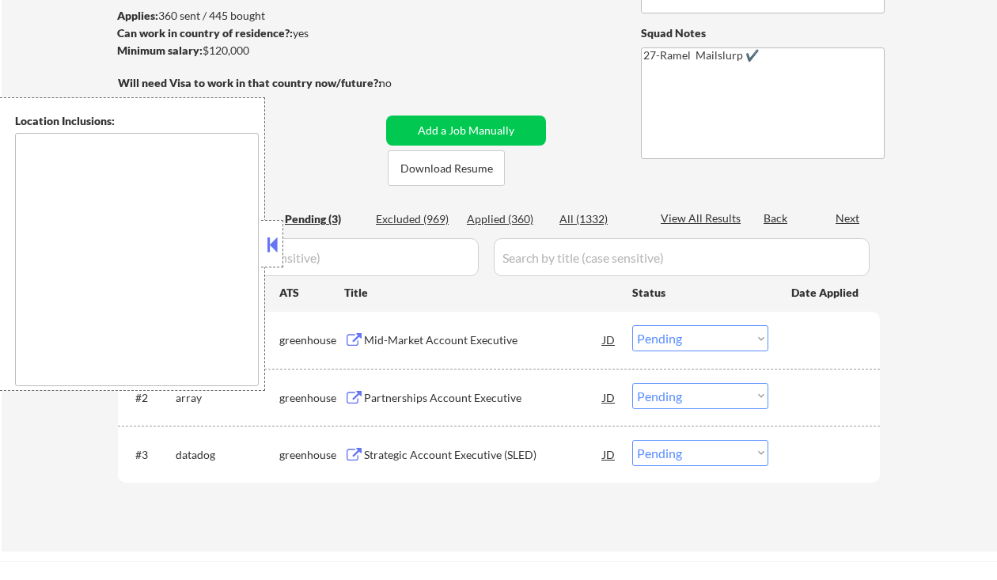
type textarea "remote"
click at [512, 216] on div "Applied (360)" at bounding box center [506, 219] width 79 height 16
click at [270, 250] on button at bounding box center [272, 245] width 17 height 24
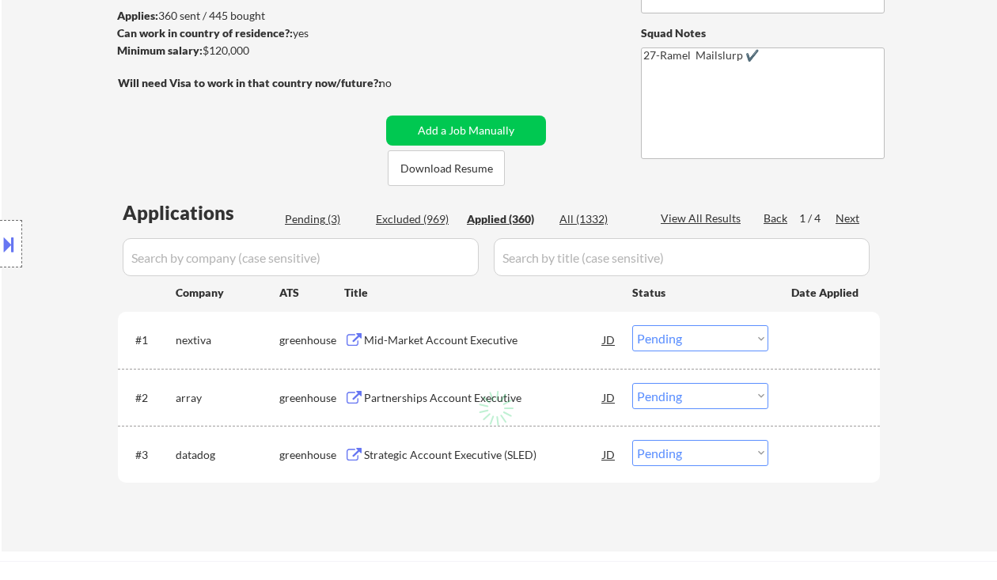
scroll to position [39, 0]
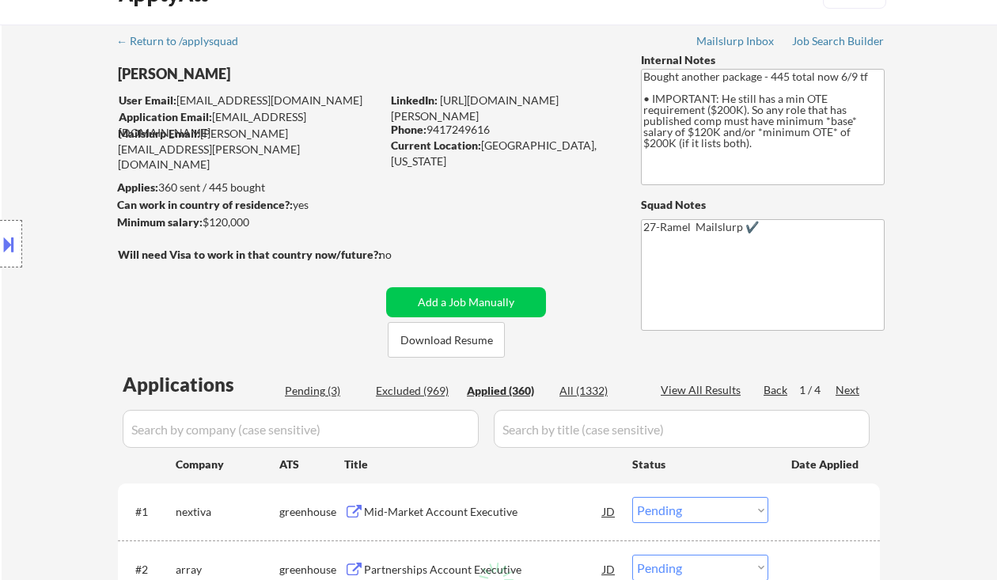
select select ""applied""
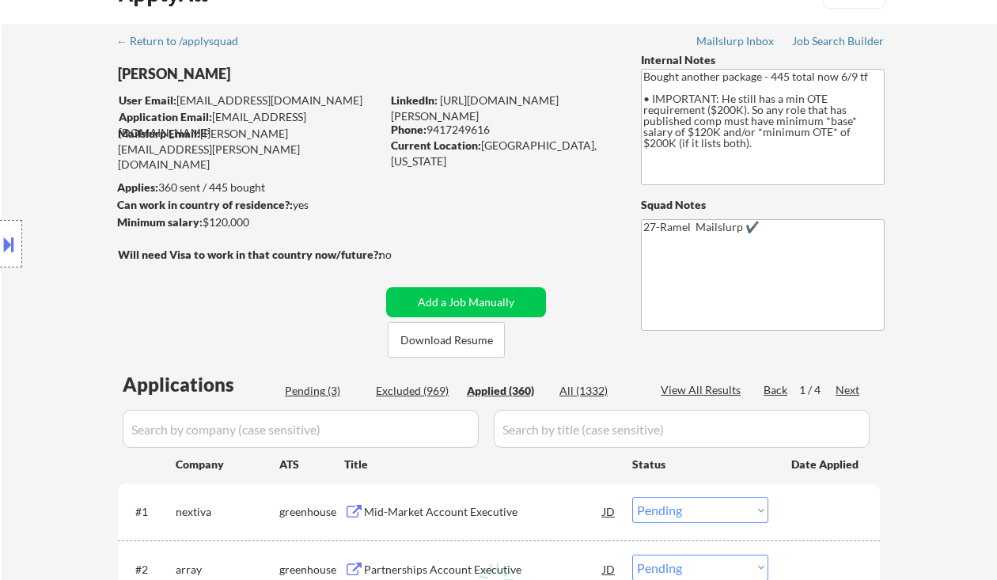
select select ""applied""
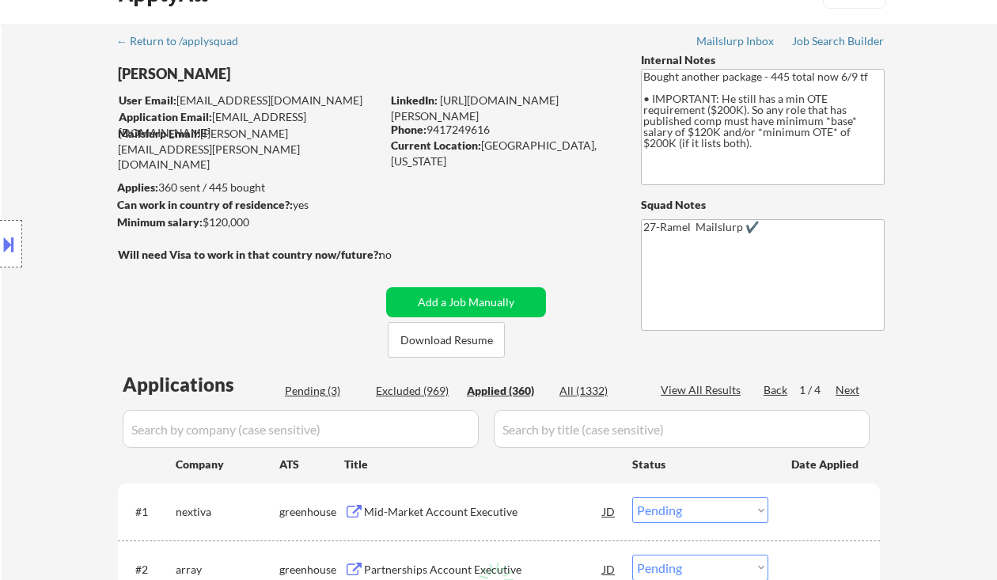
select select ""applied""
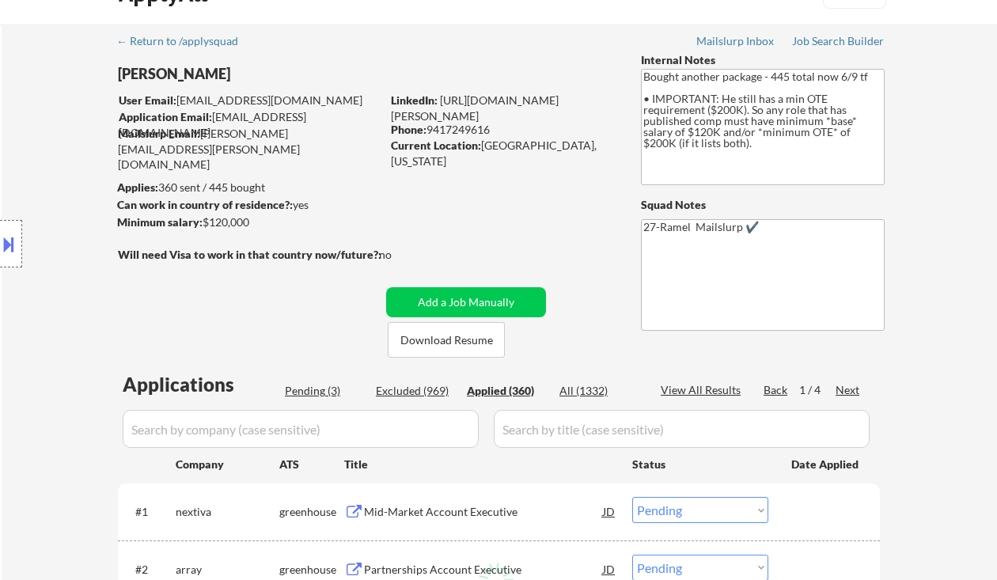
select select ""applied""
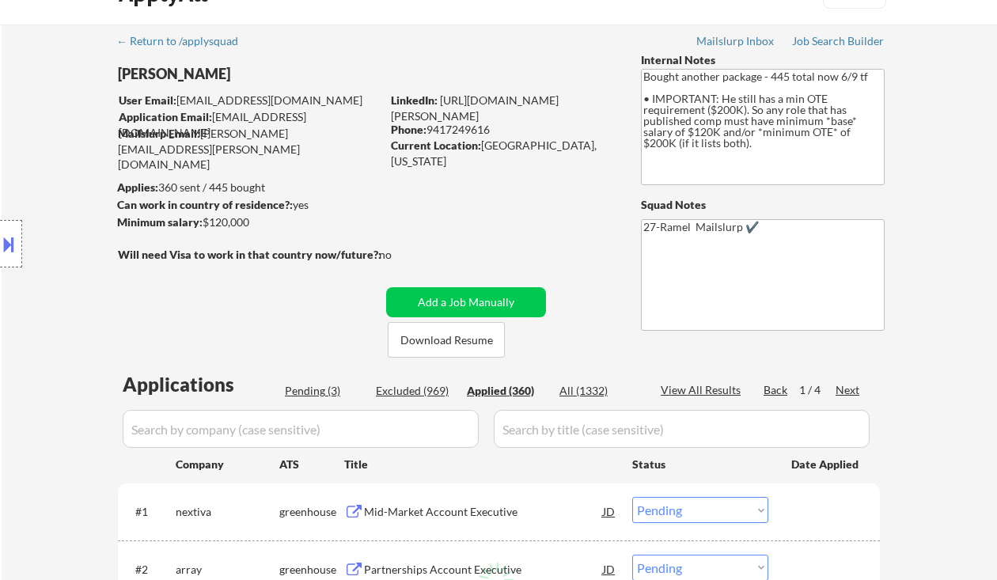
select select ""applied""
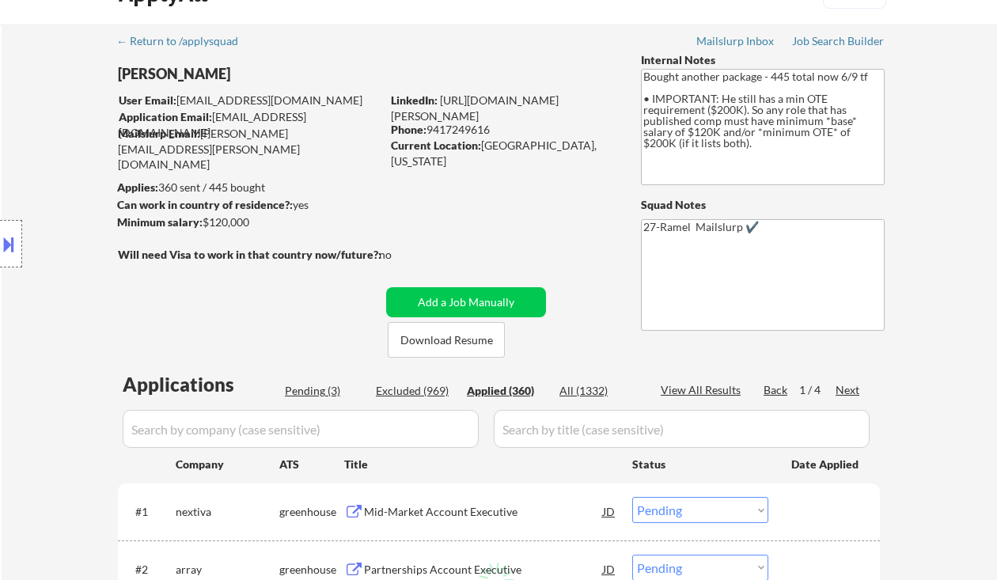
select select ""applied""
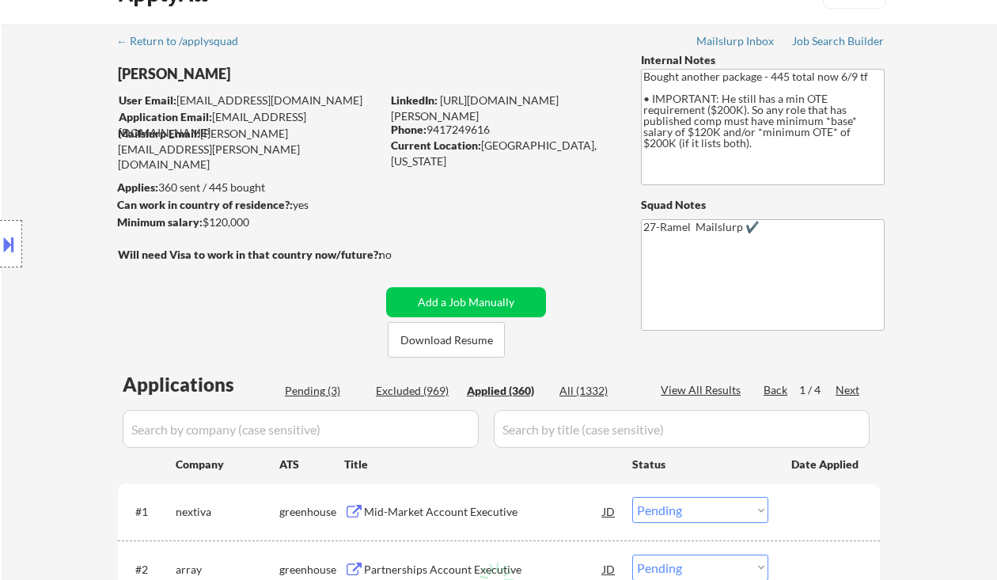
select select ""applied""
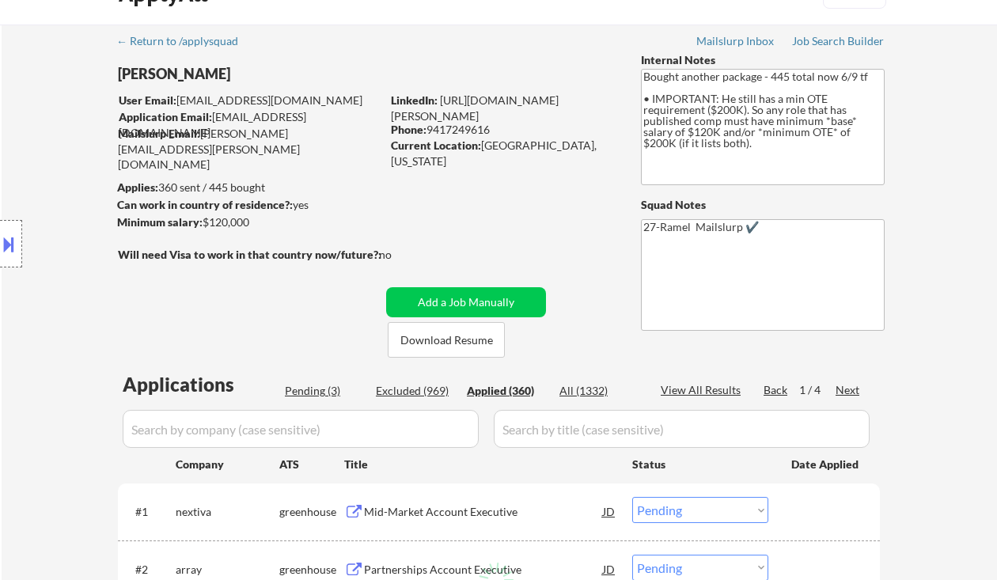
select select ""applied""
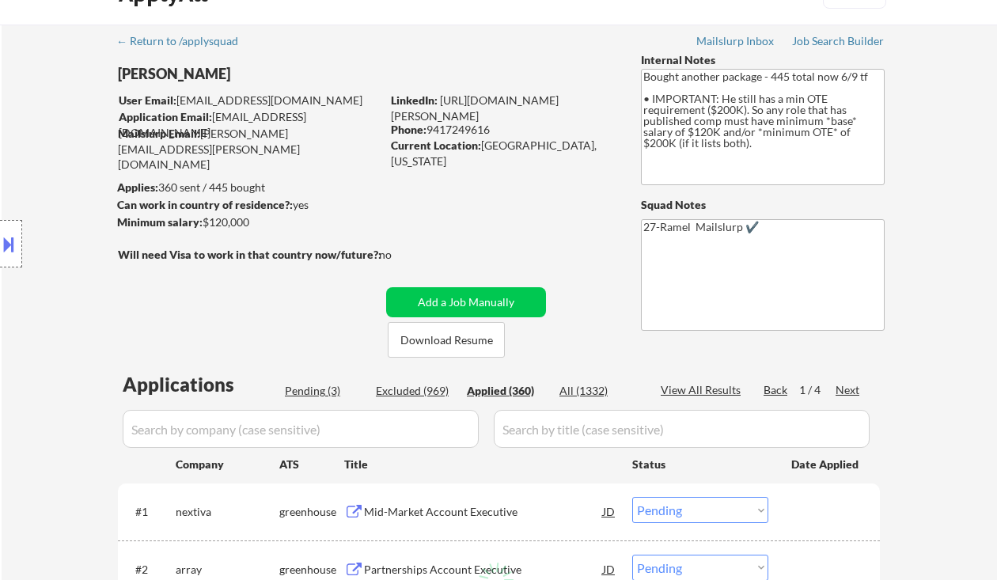
select select ""applied""
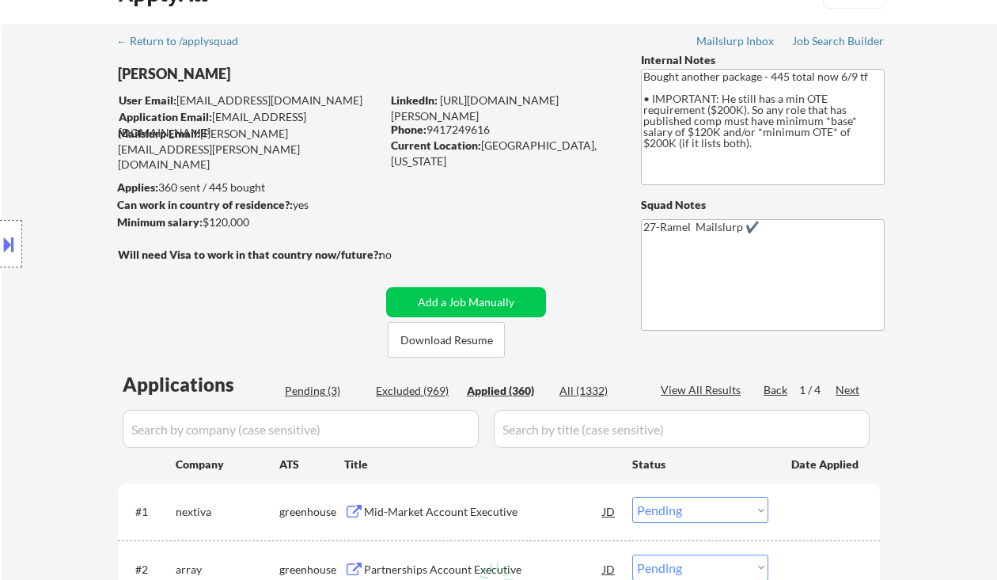
select select ""applied""
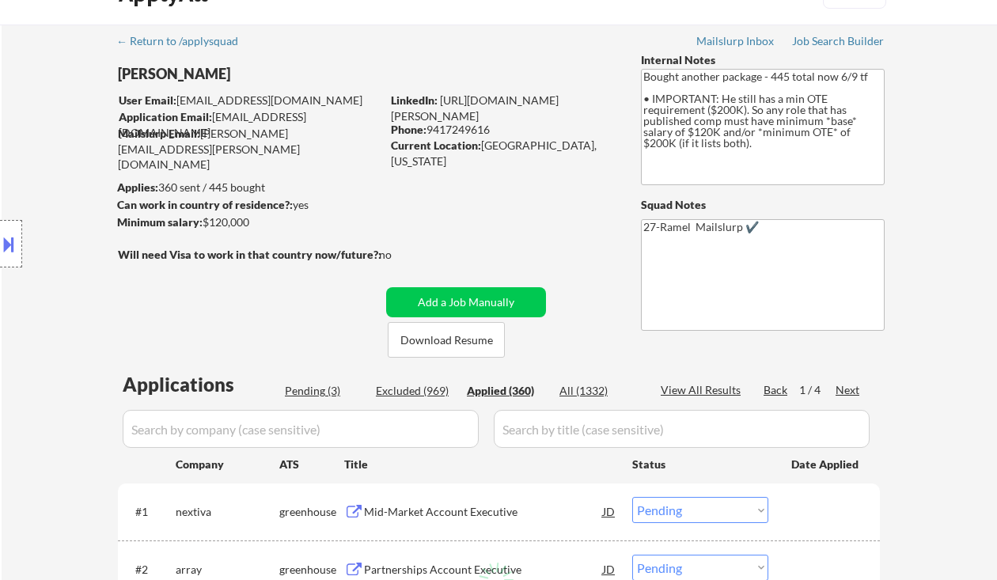
select select ""applied""
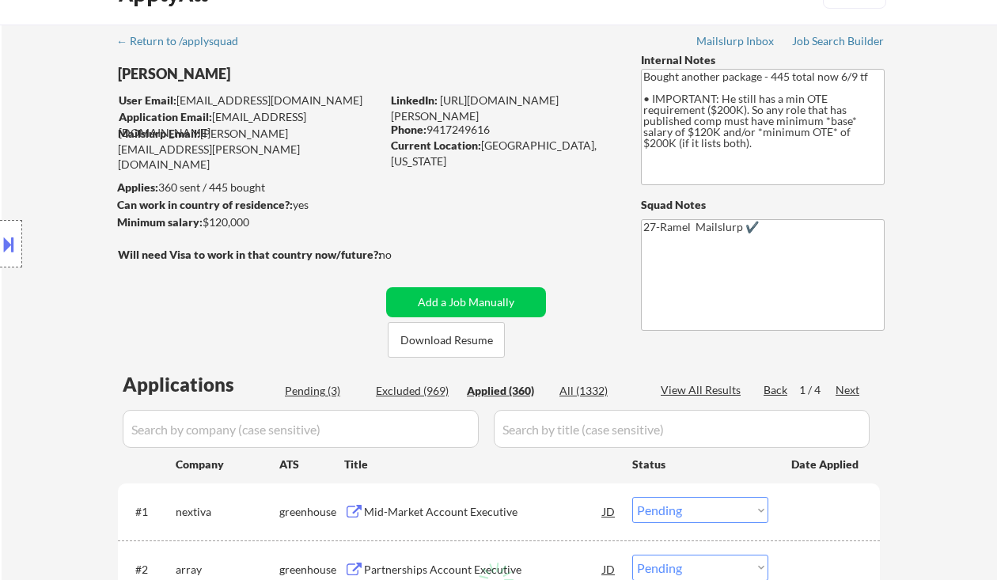
select select ""applied""
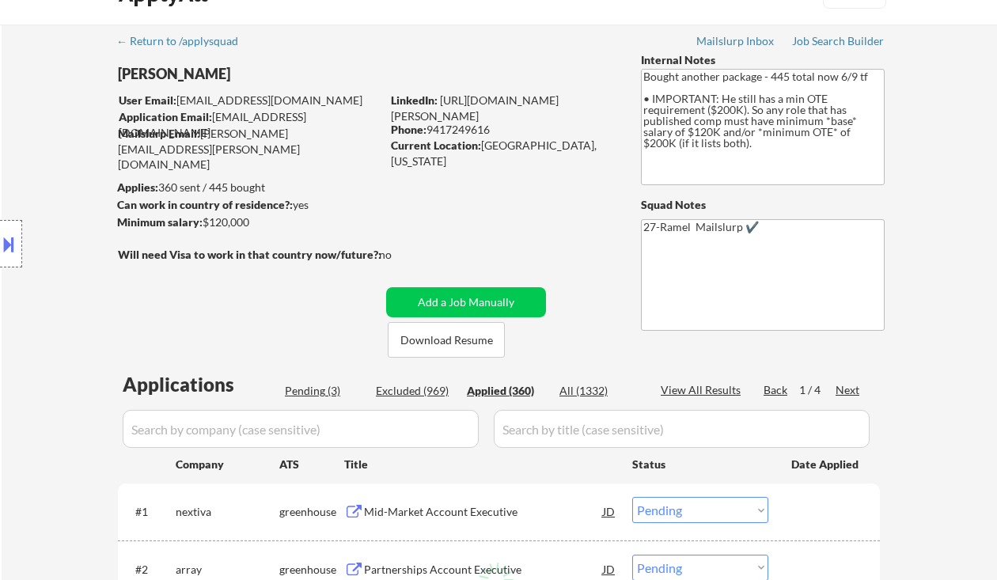
select select ""applied""
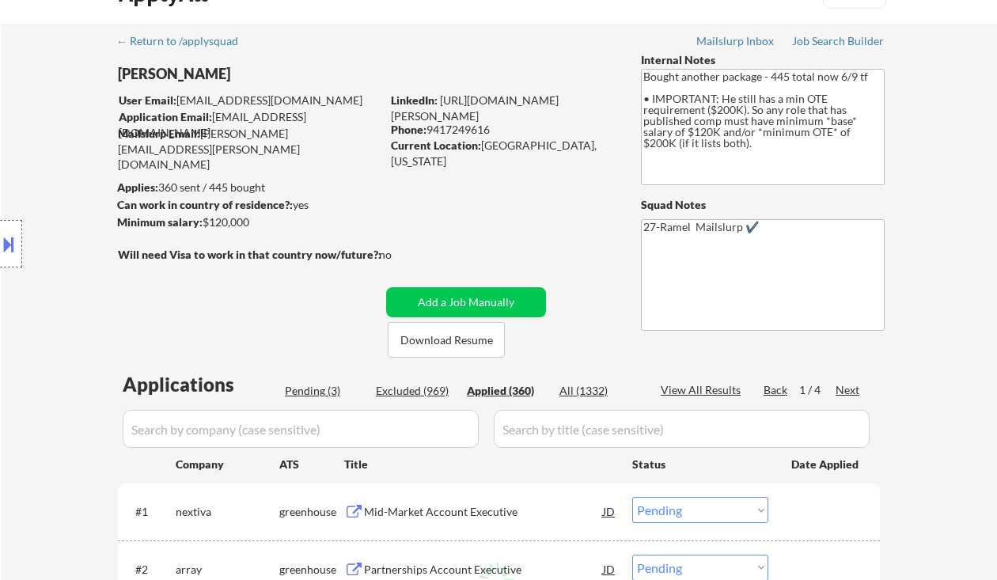
select select ""applied""
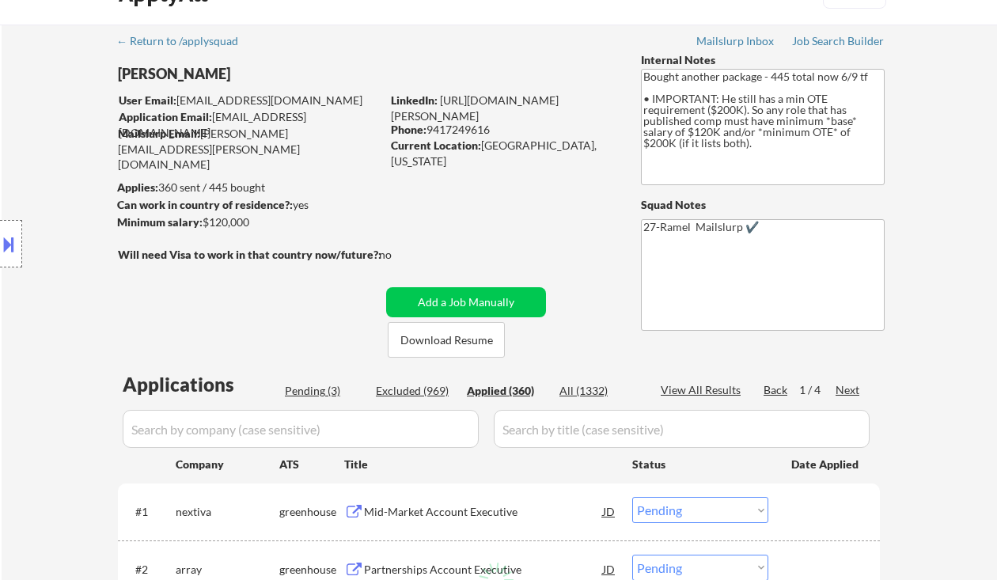
select select ""applied""
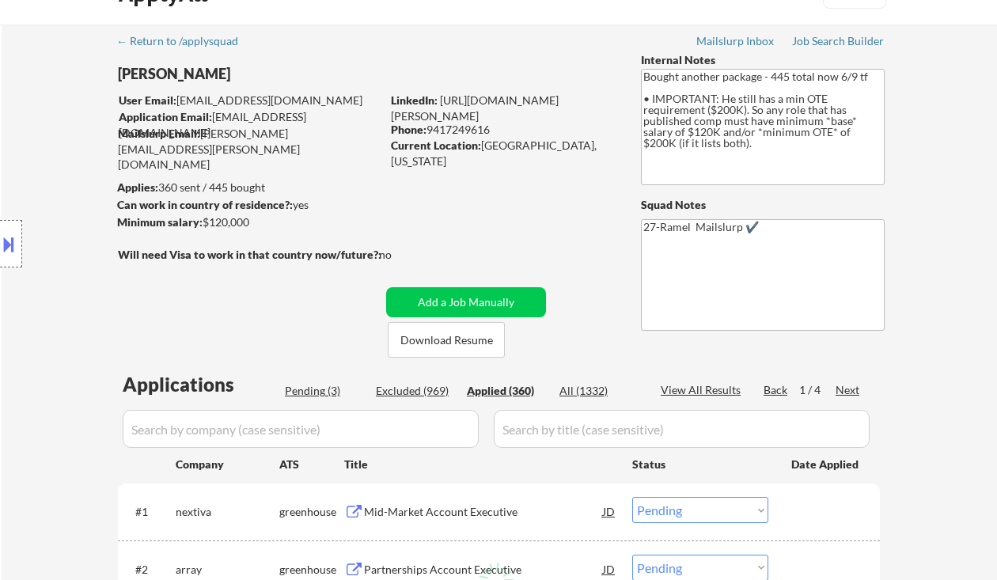
select select ""applied""
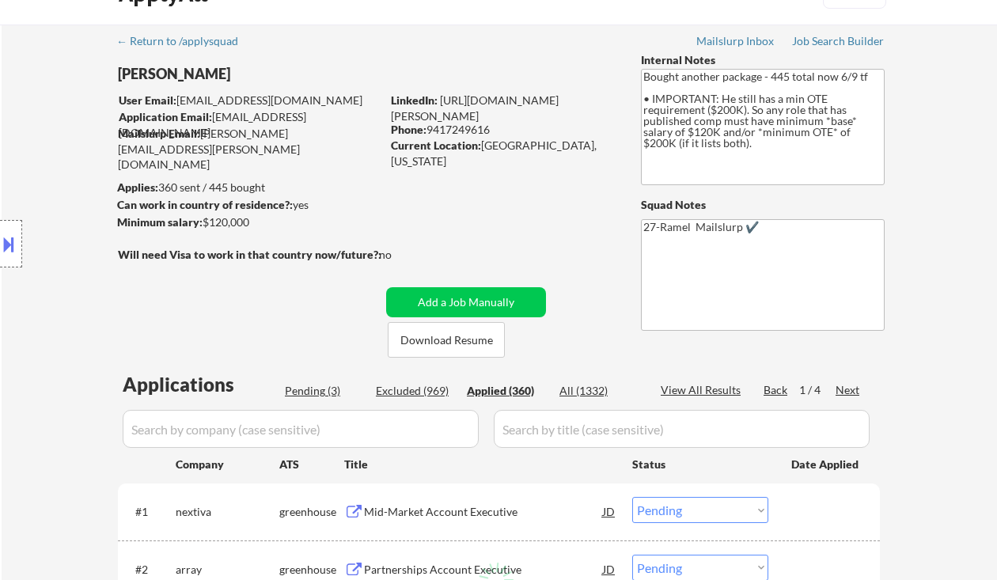
select select ""applied""
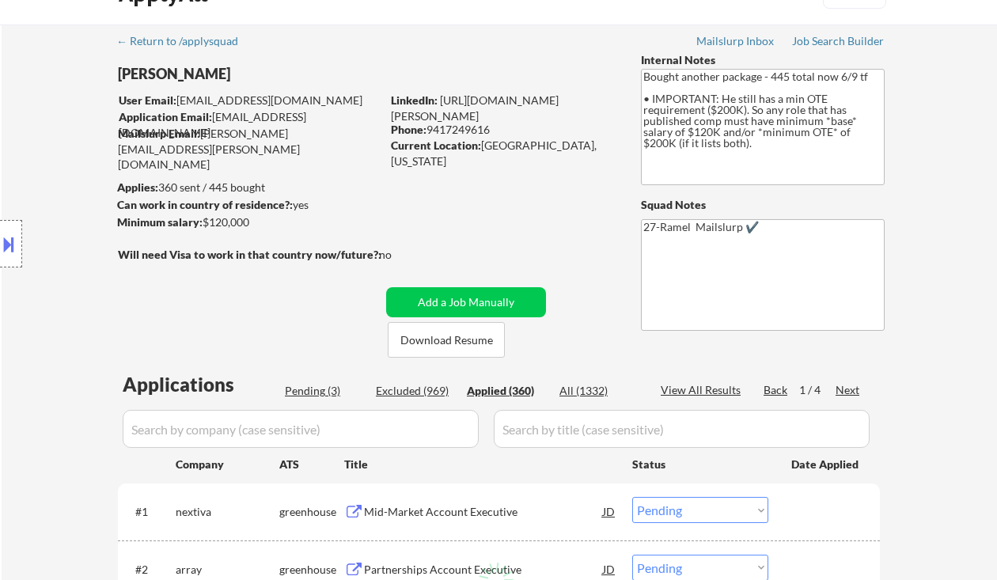
select select ""applied""
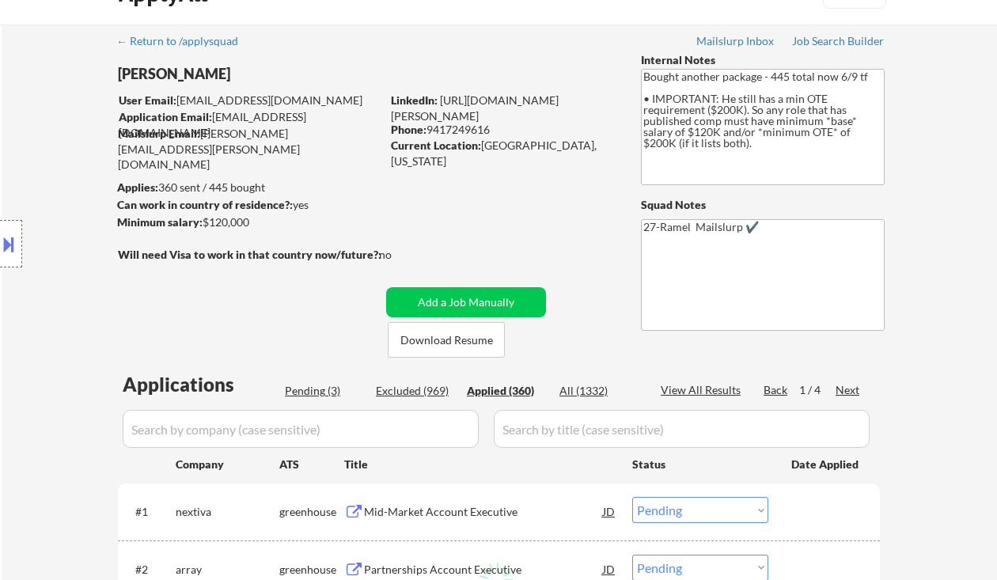
select select ""applied""
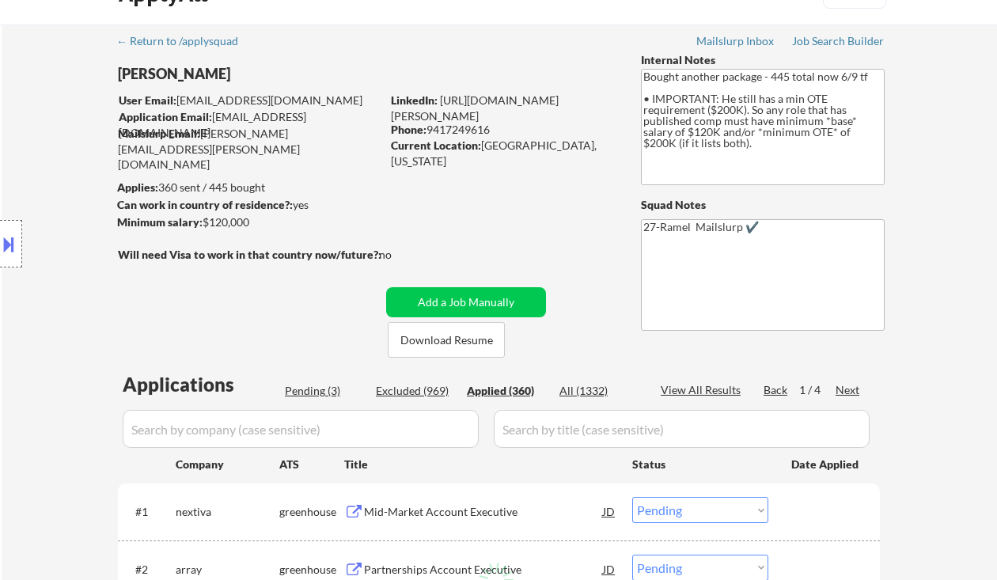
select select ""applied""
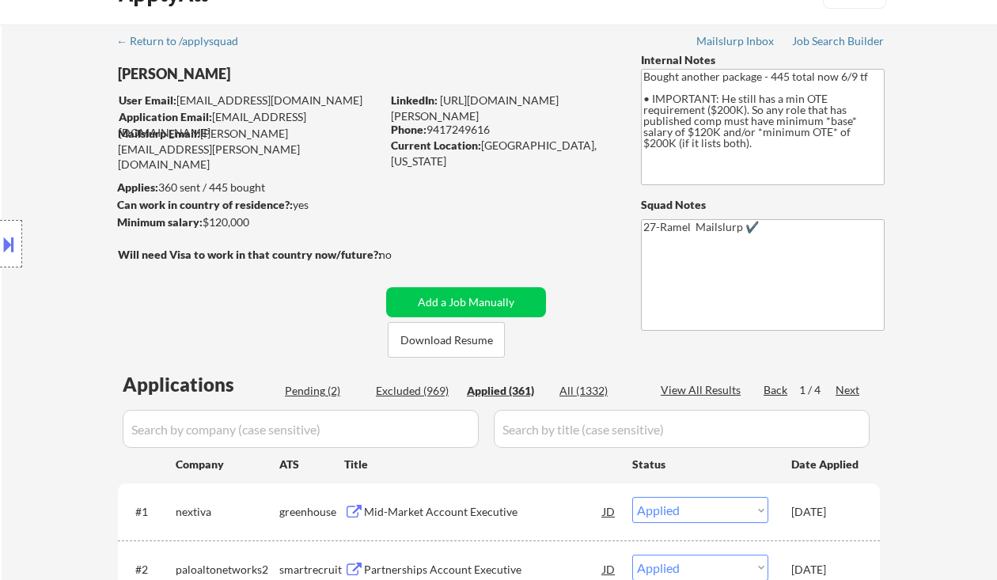
scroll to position [0, 0]
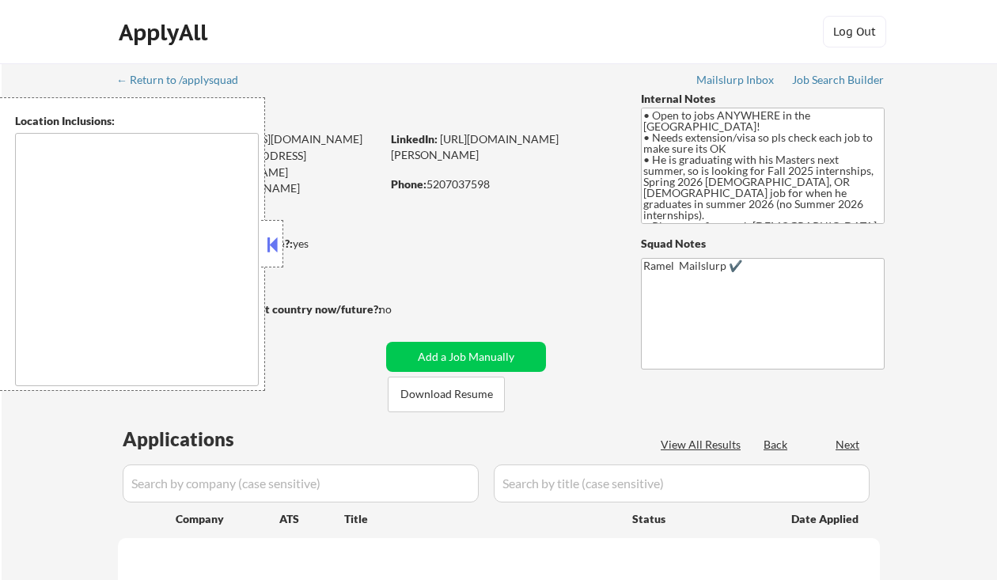
type textarea "country:[GEOGRAPHIC_DATA]"
click at [269, 243] on button at bounding box center [272, 245] width 17 height 24
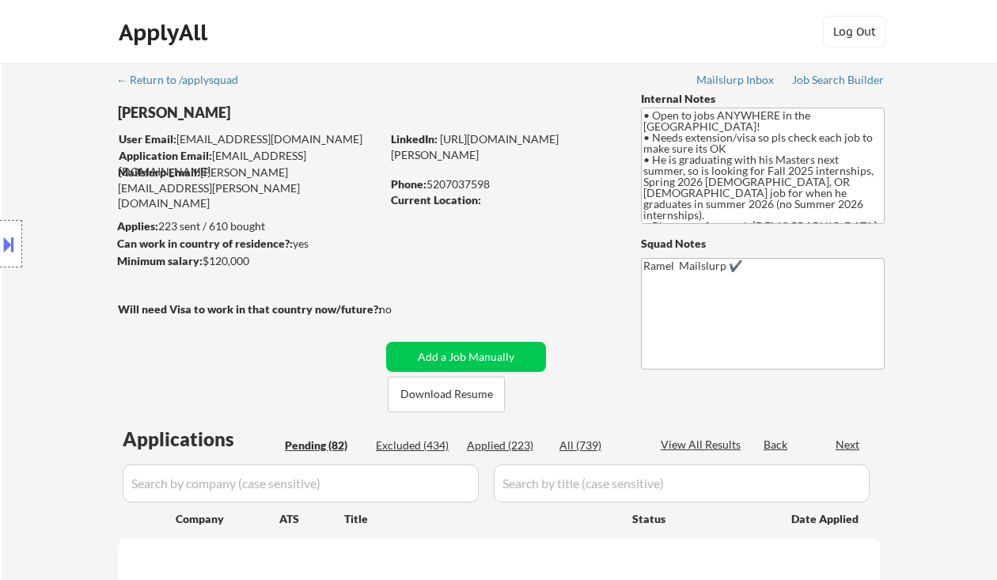
select select ""pending""
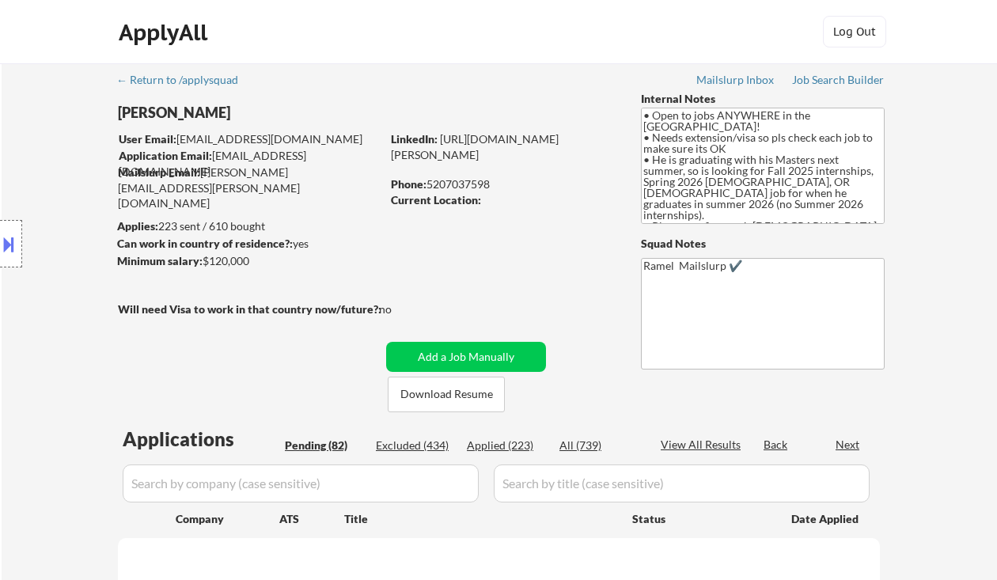
select select ""pending""
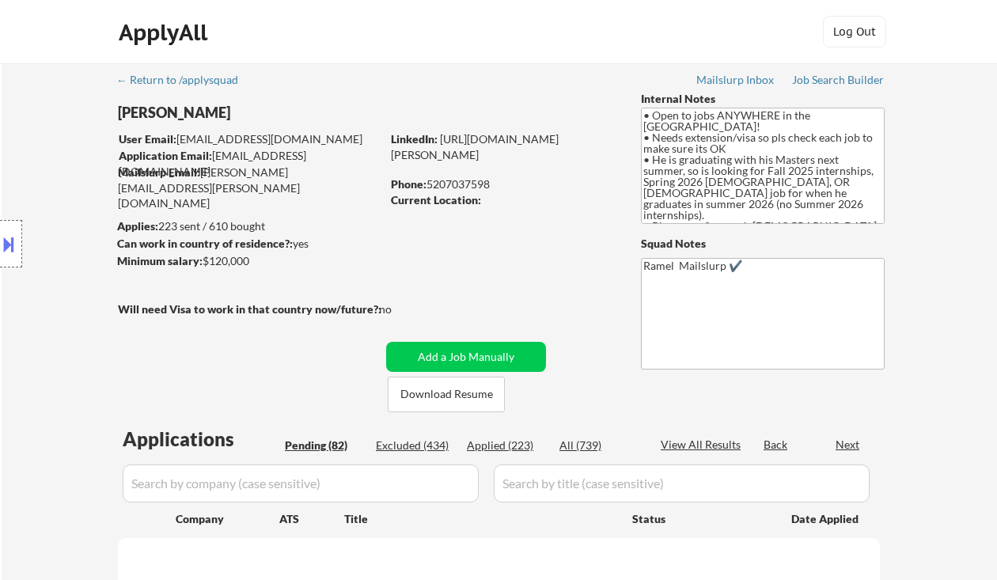
select select ""pending""
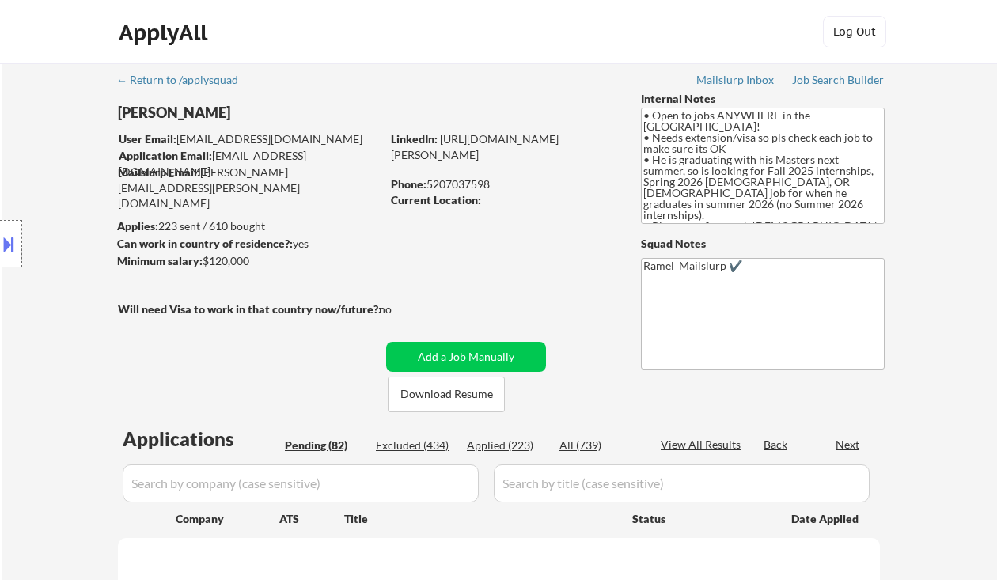
select select ""pending""
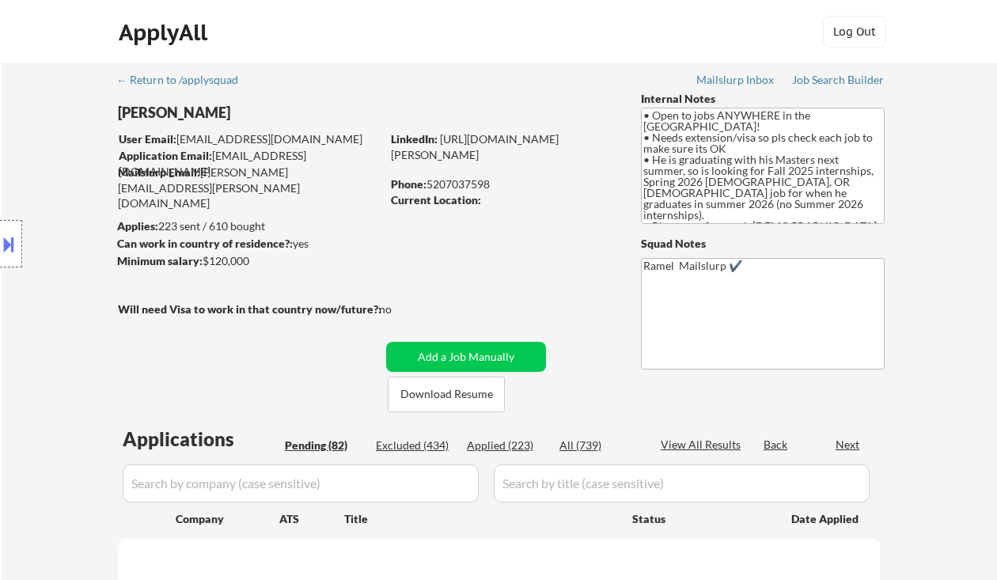
select select ""pending""
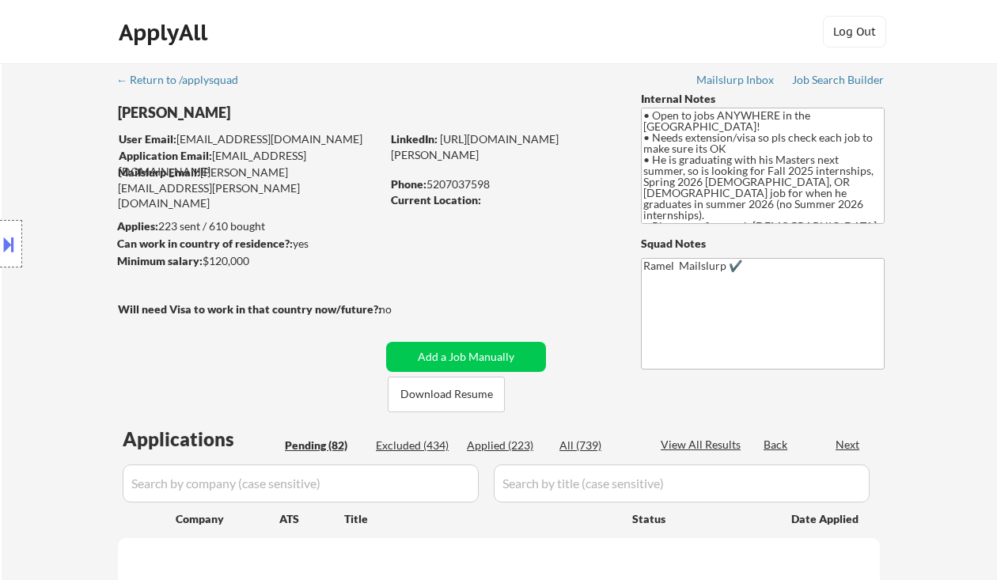
select select ""pending""
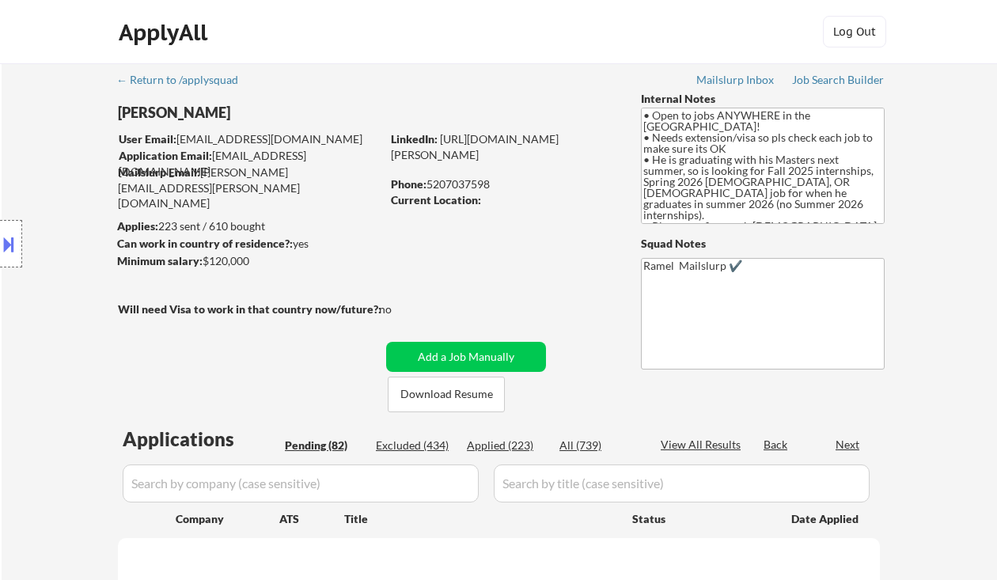
select select ""pending""
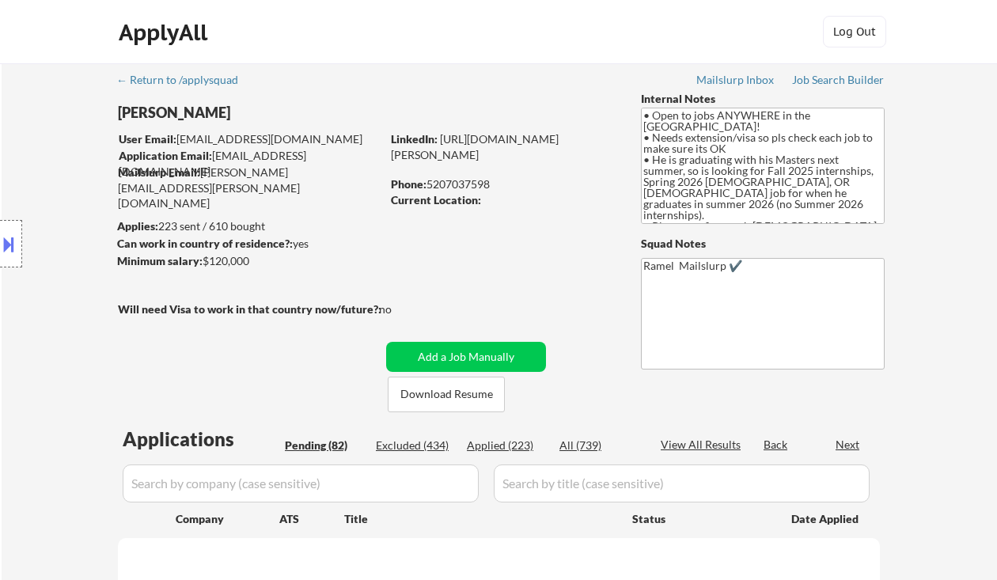
select select ""pending""
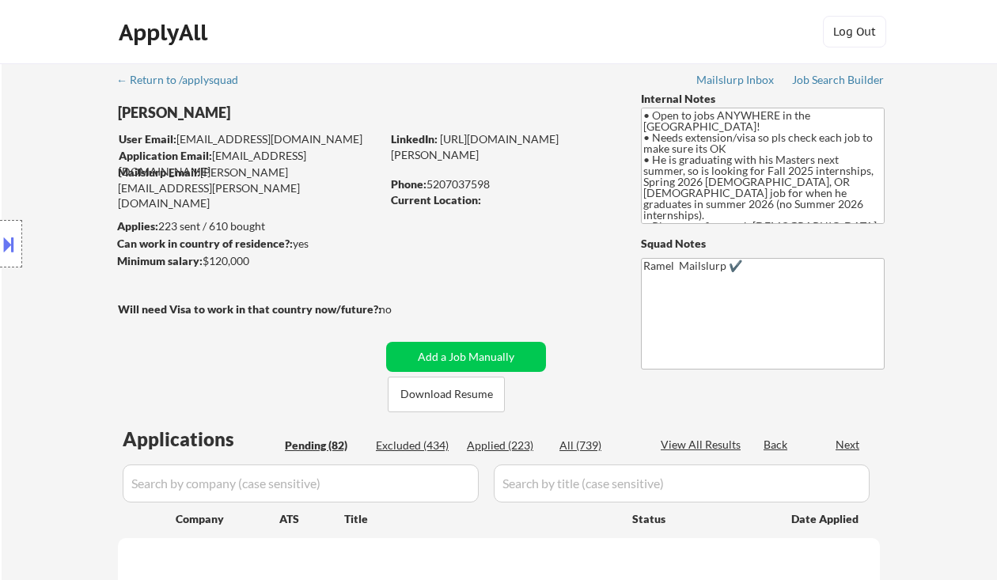
select select ""pending""
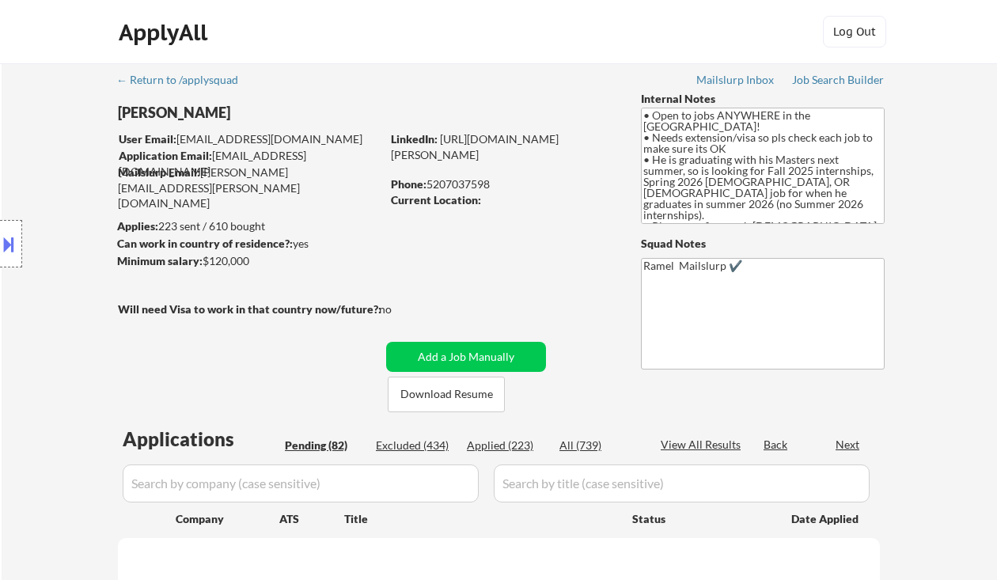
select select ""pending""
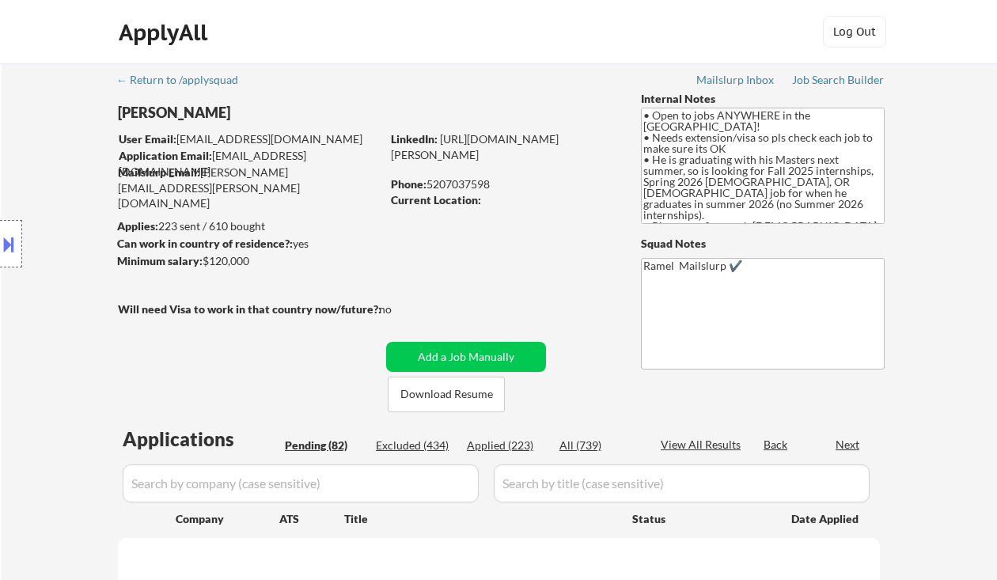
select select ""pending""
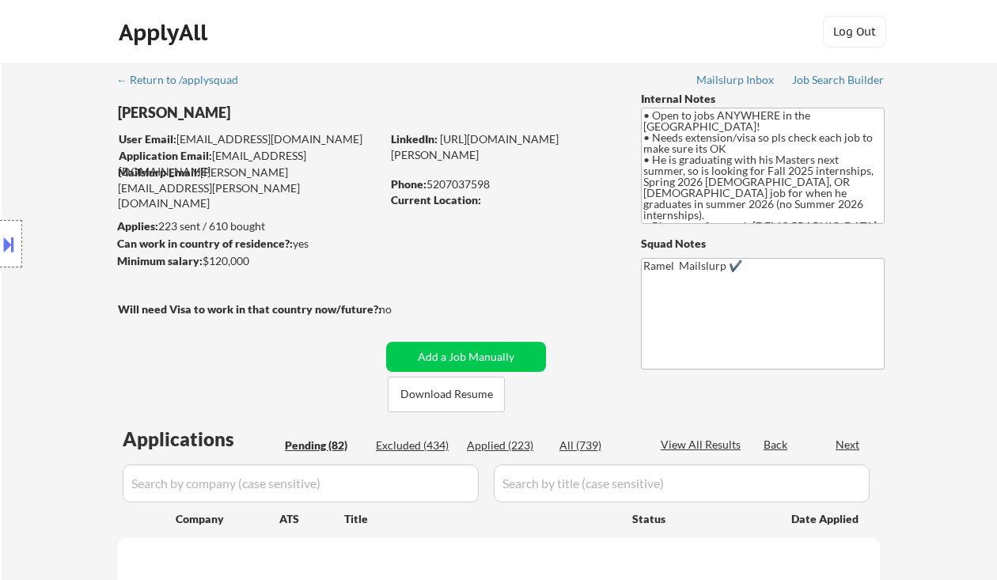
select select ""pending""
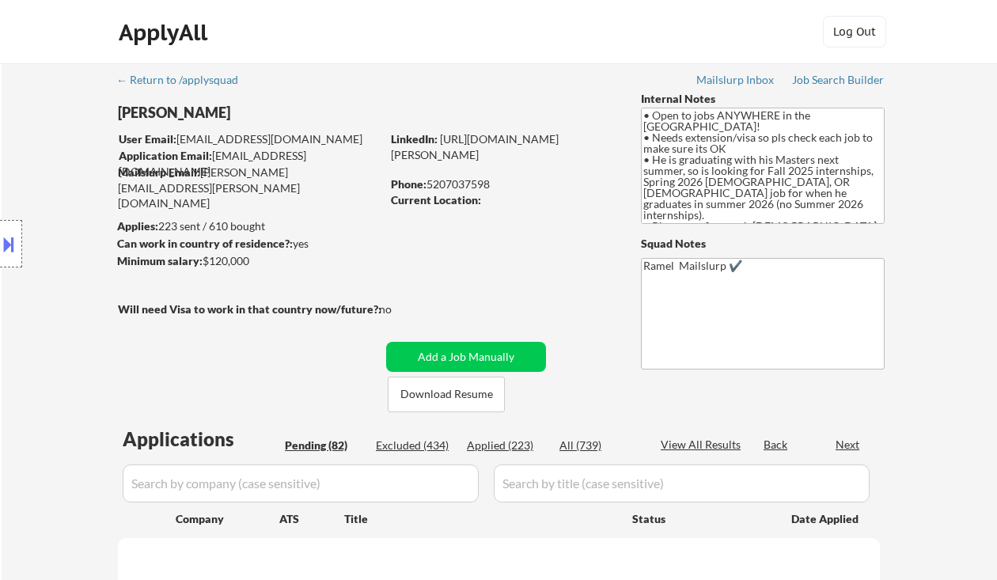
select select ""pending""
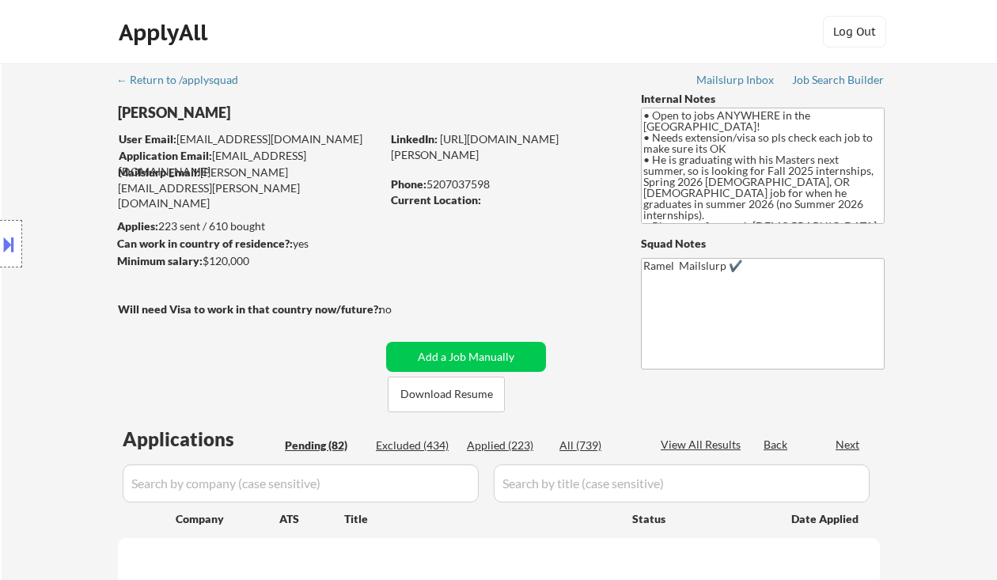
select select ""pending""
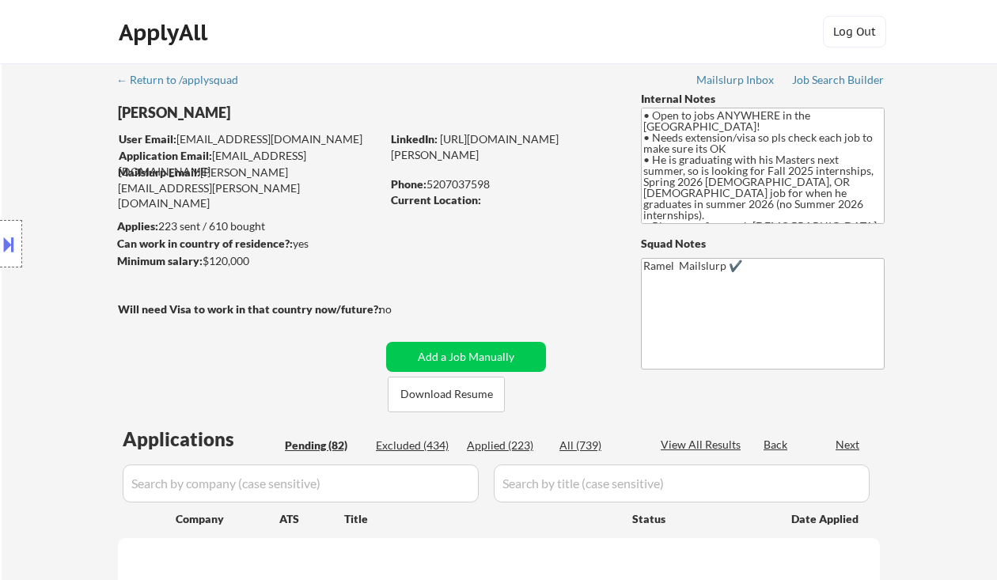
select select ""pending""
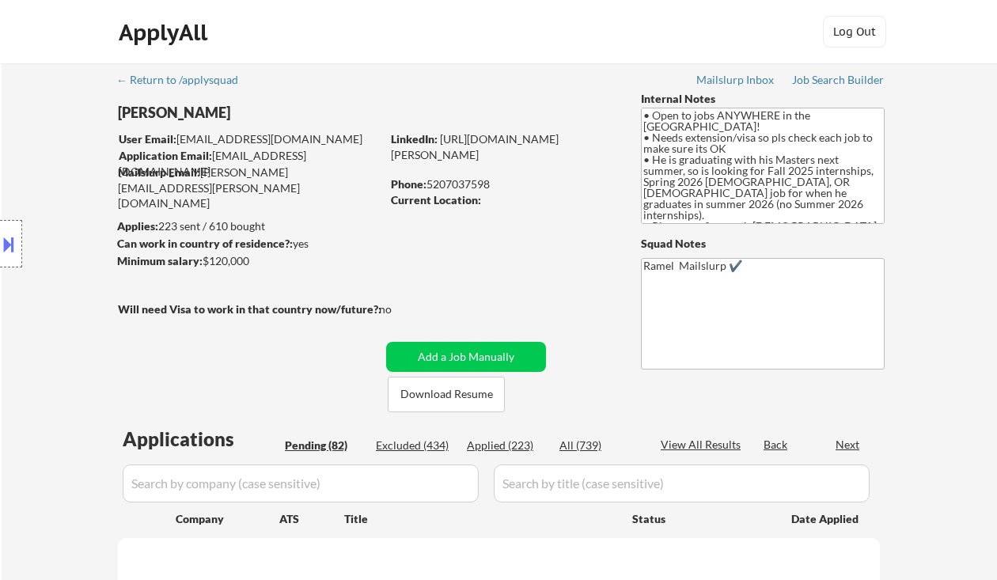
select select ""pending""
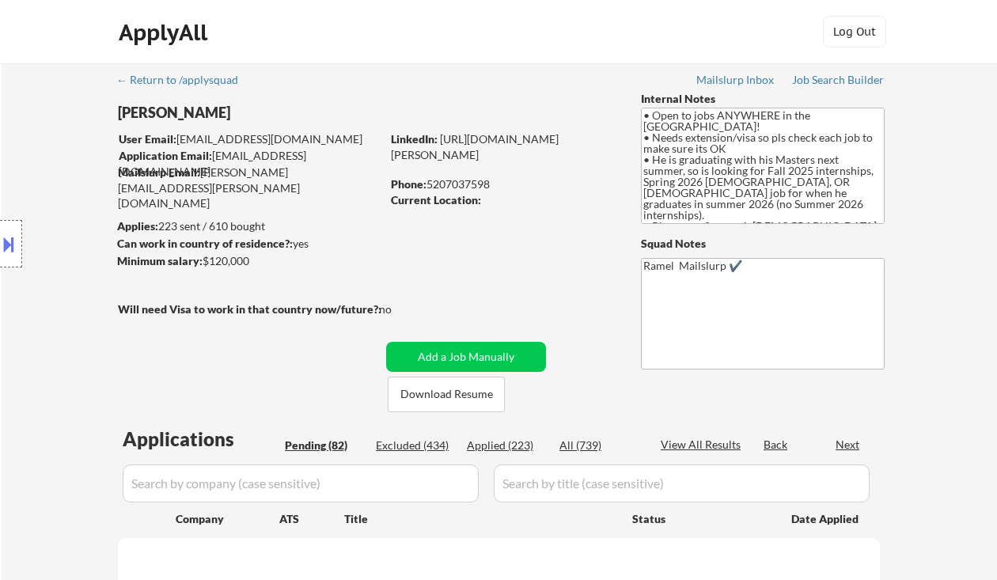
select select ""pending""
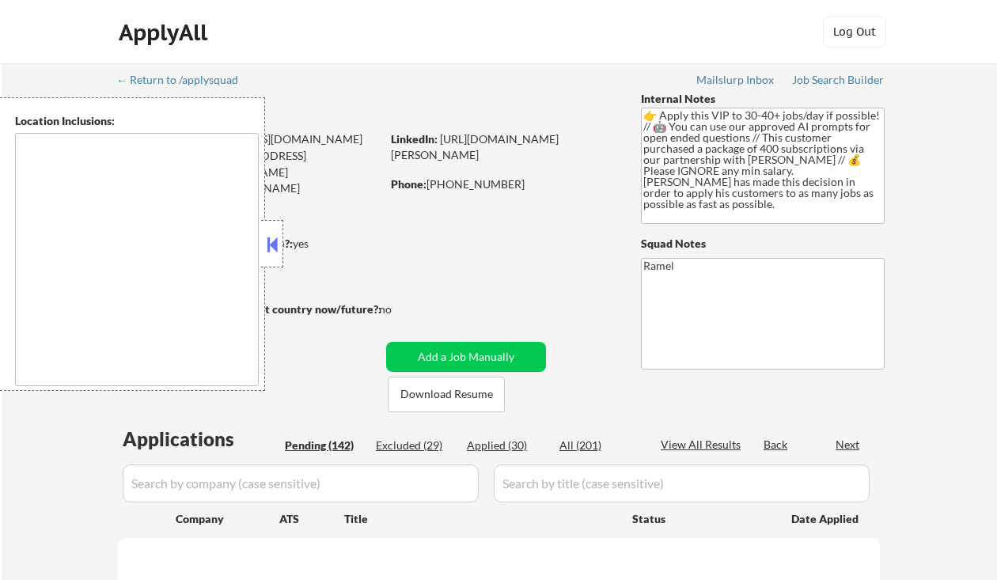
type textarea "[GEOGRAPHIC_DATA], [GEOGRAPHIC_DATA] [GEOGRAPHIC_DATA], [GEOGRAPHIC_DATA] [GEOG…"
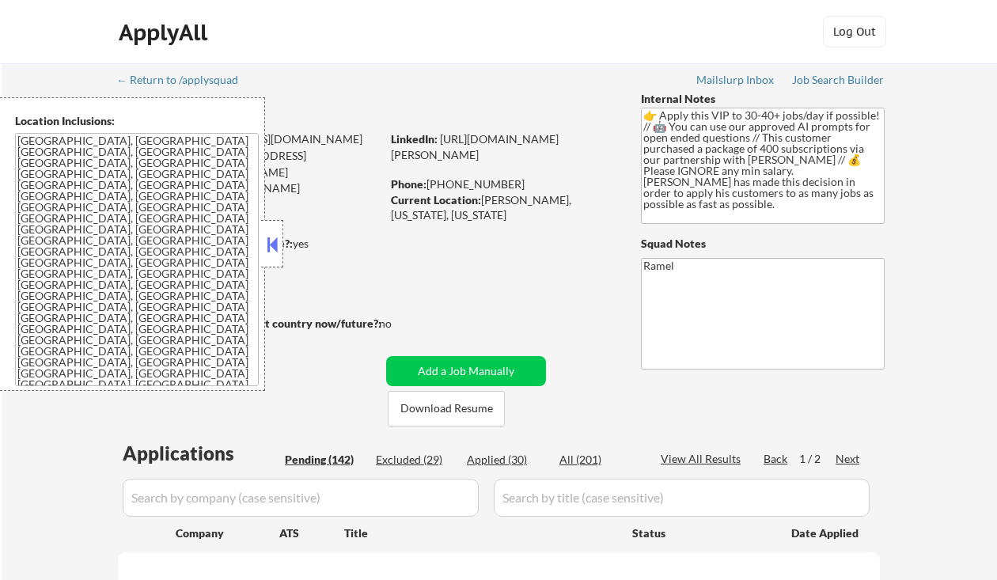
click at [269, 245] on button at bounding box center [272, 245] width 17 height 24
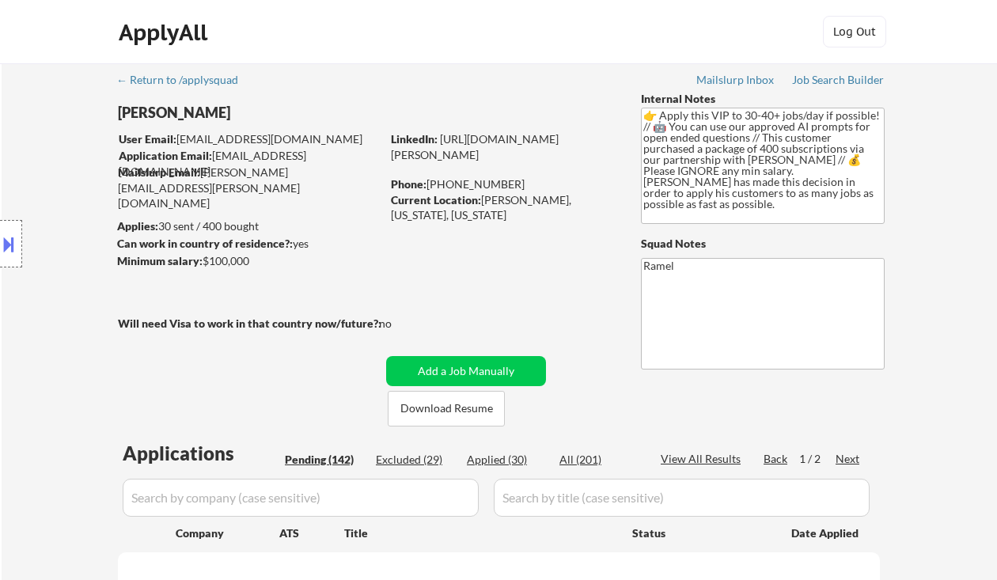
select select ""pending""
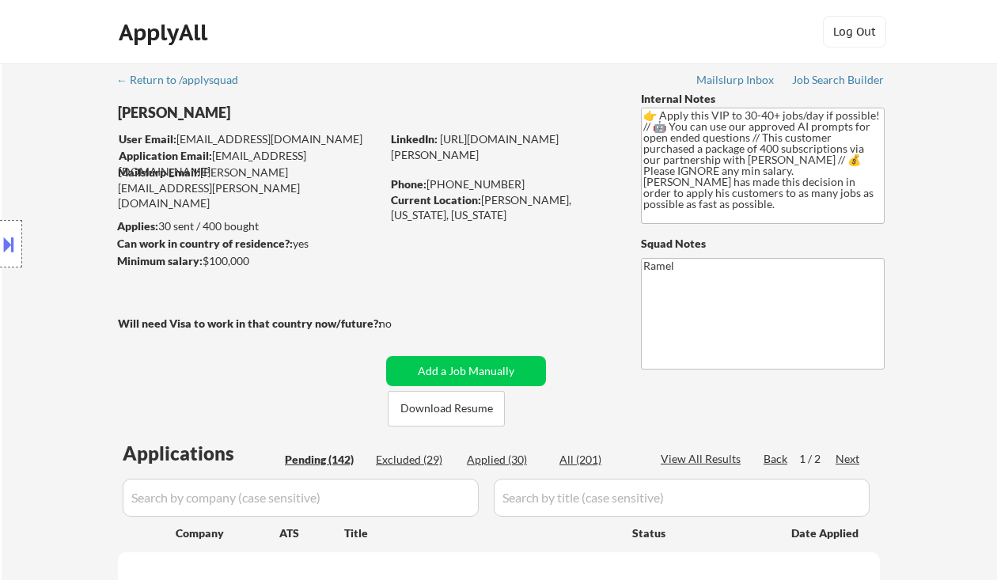
select select ""pending""
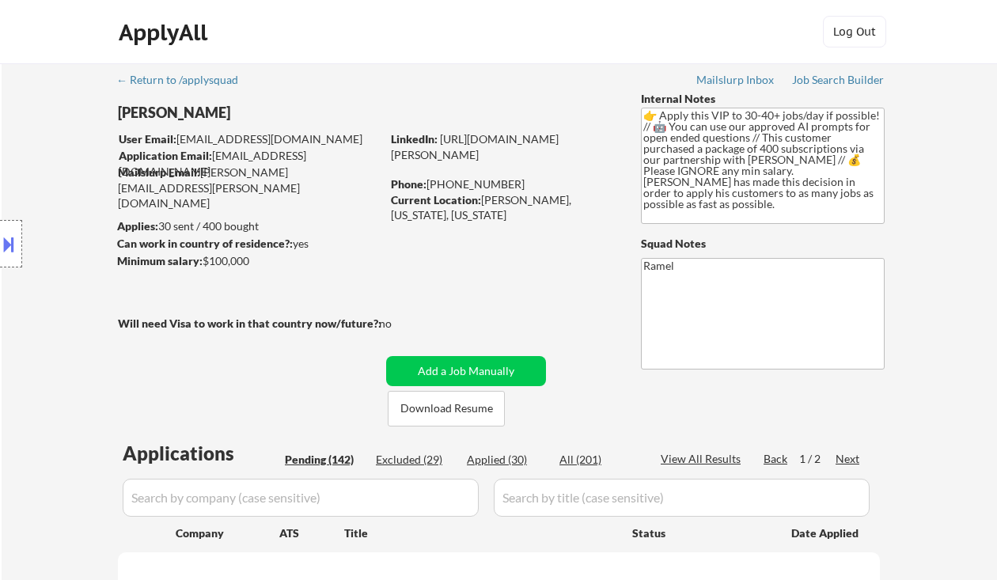
select select ""pending""
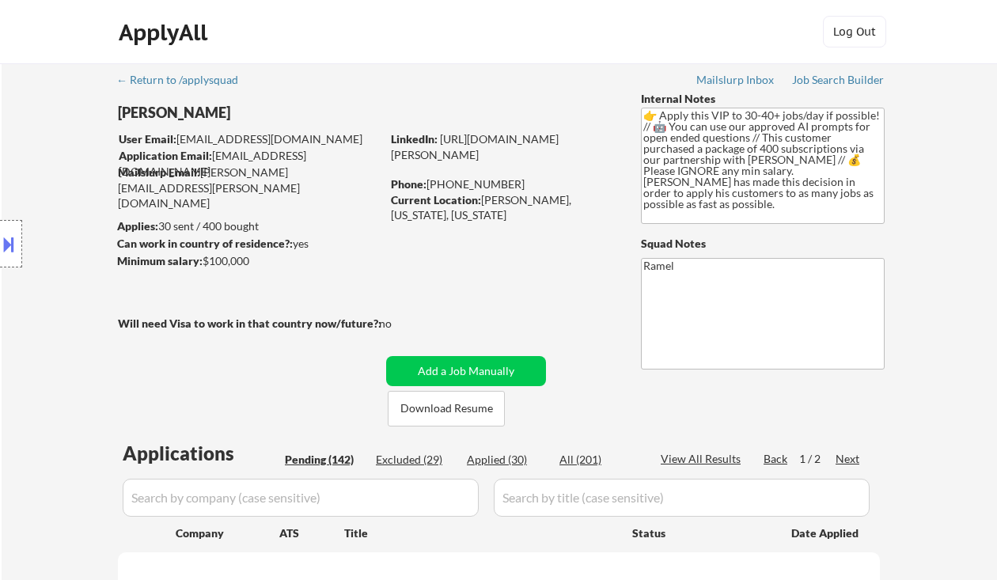
select select ""pending""
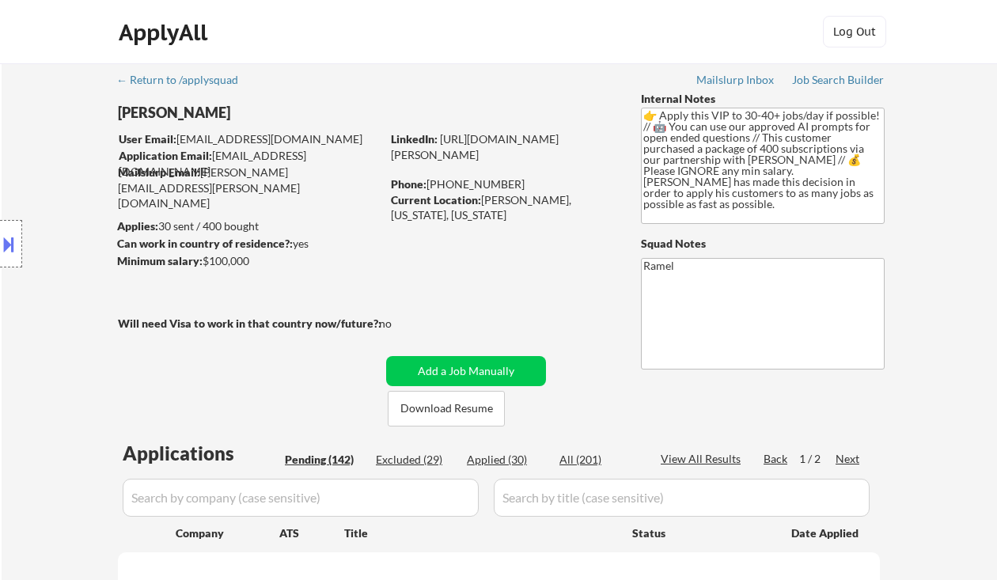
select select ""pending""
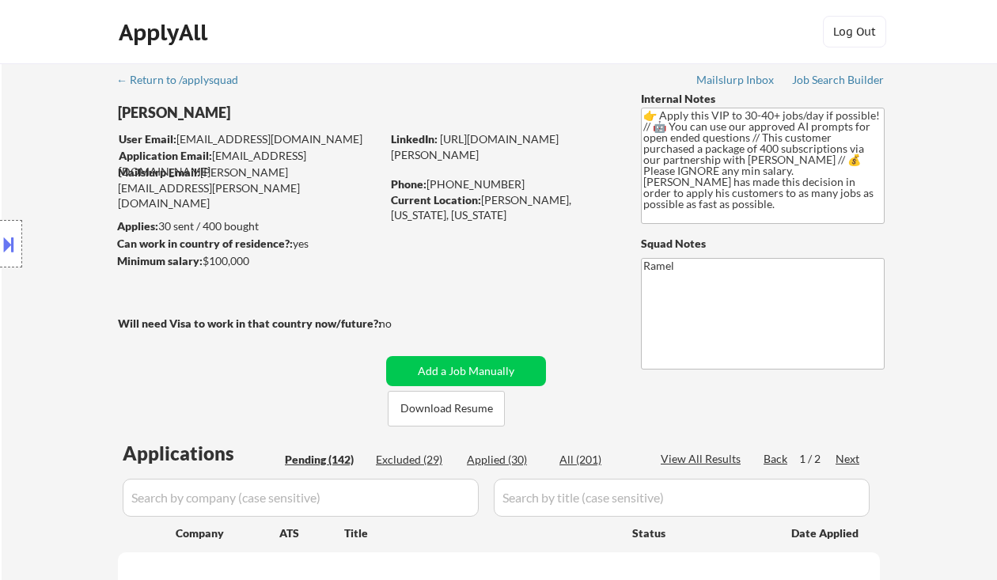
select select ""pending""
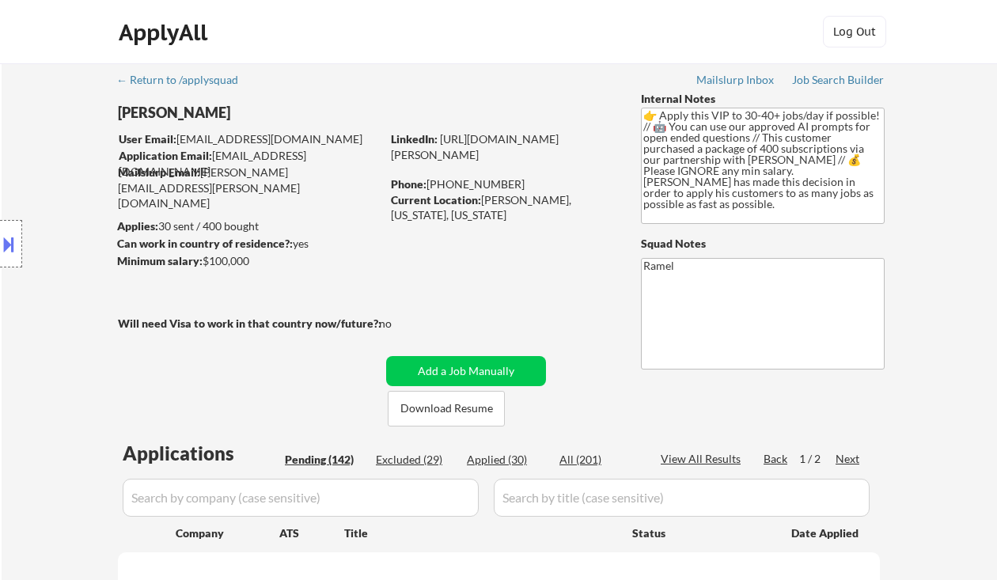
select select ""pending""
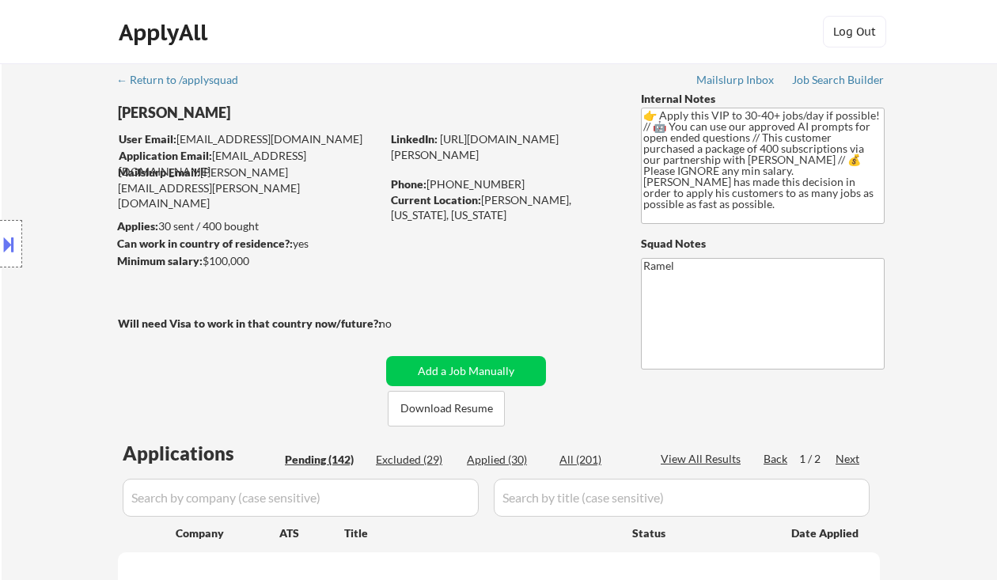
select select ""pending""
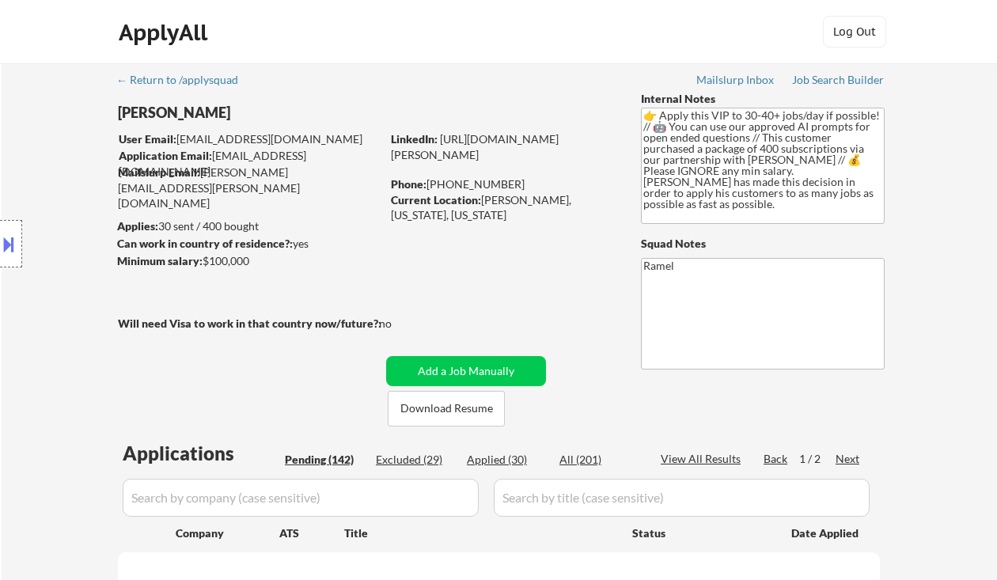
select select ""pending""
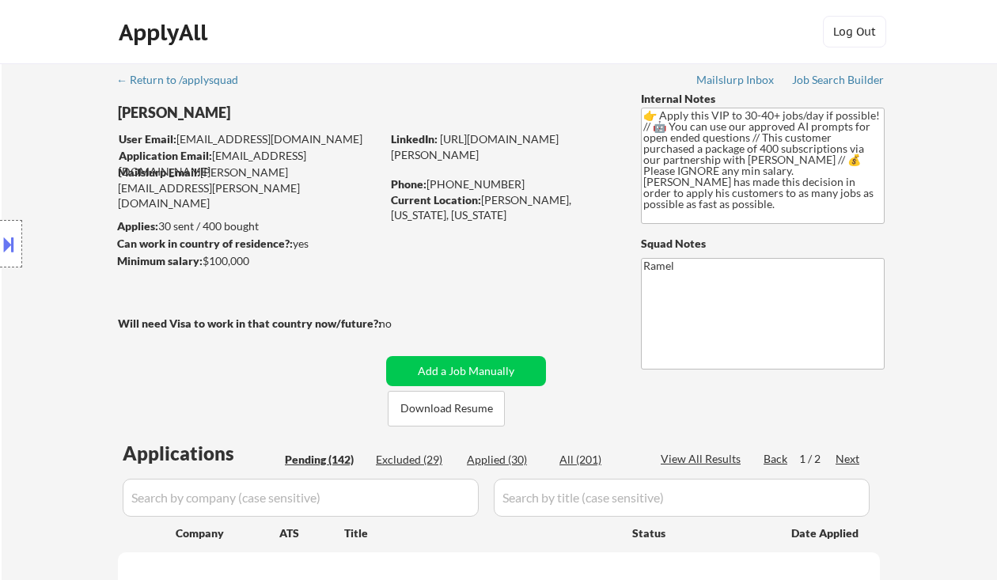
select select ""pending""
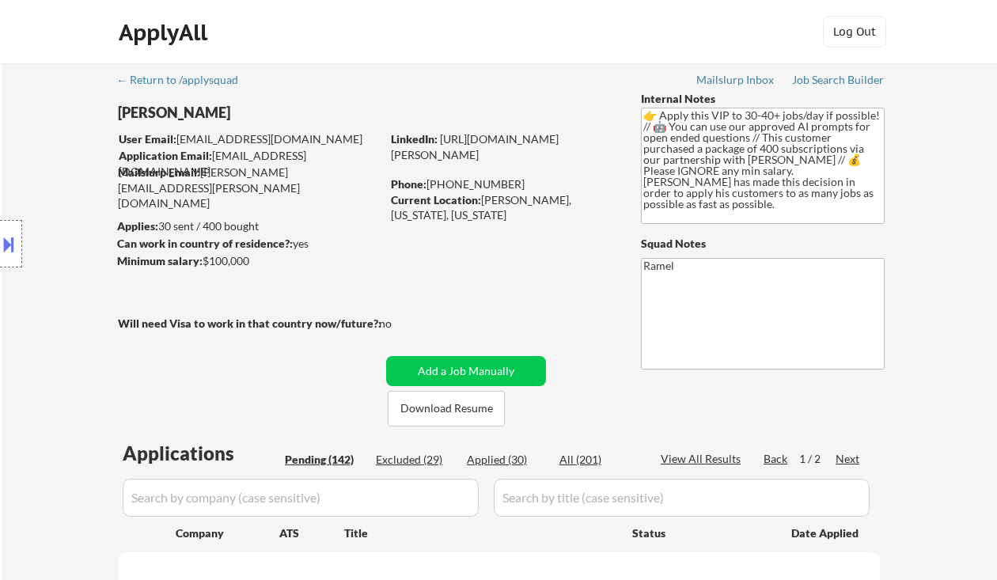
select select ""pending""
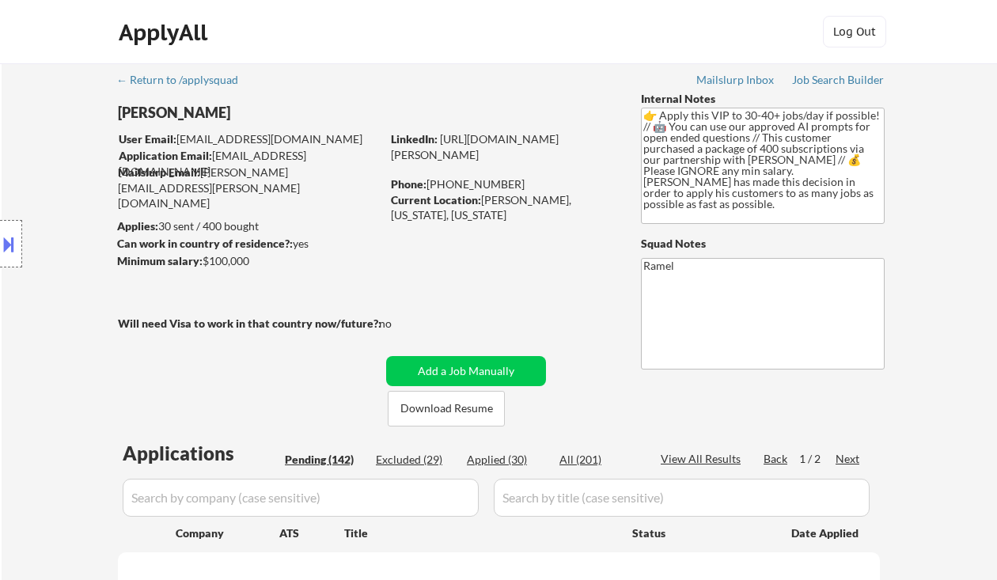
select select ""pending""
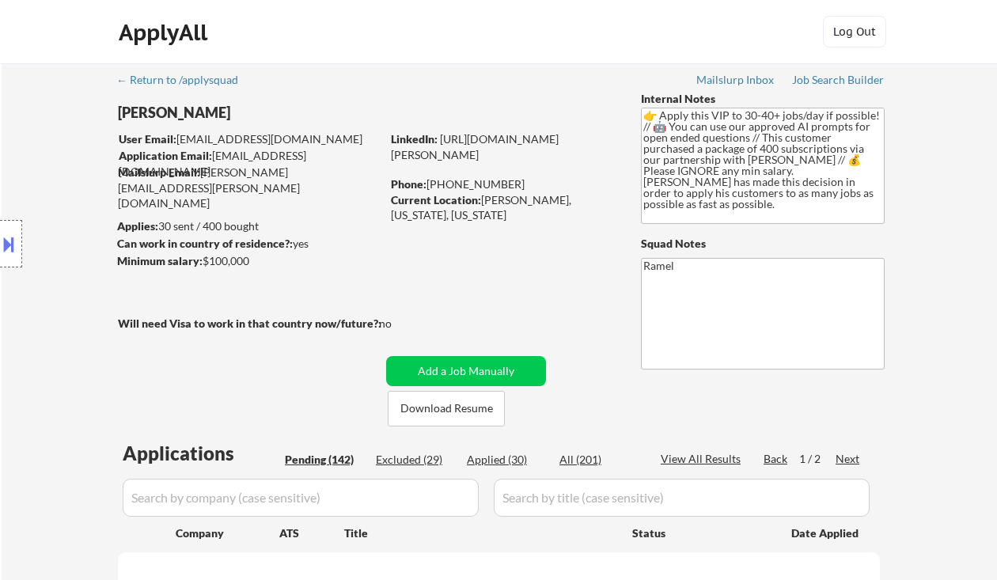
select select ""pending""
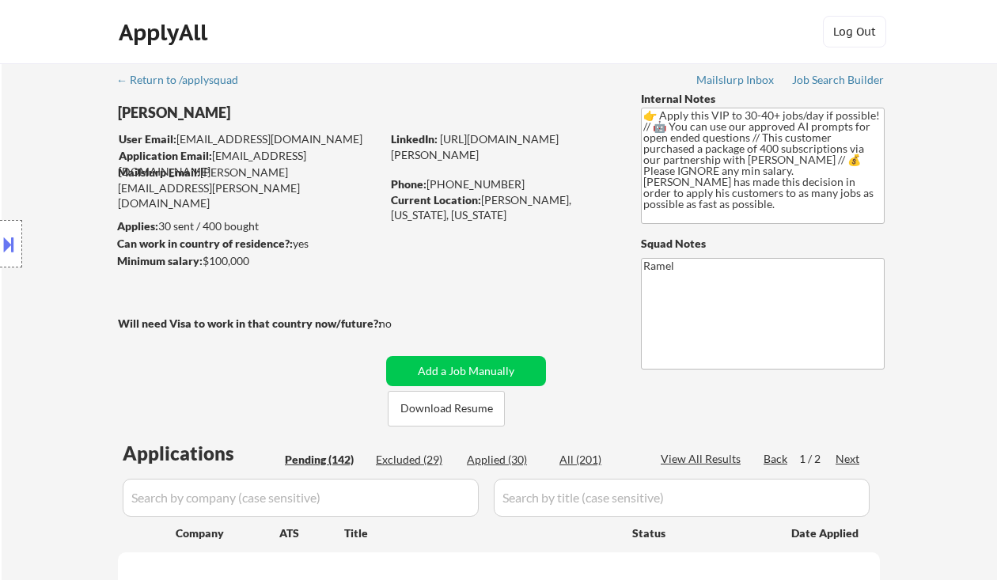
select select ""pending""
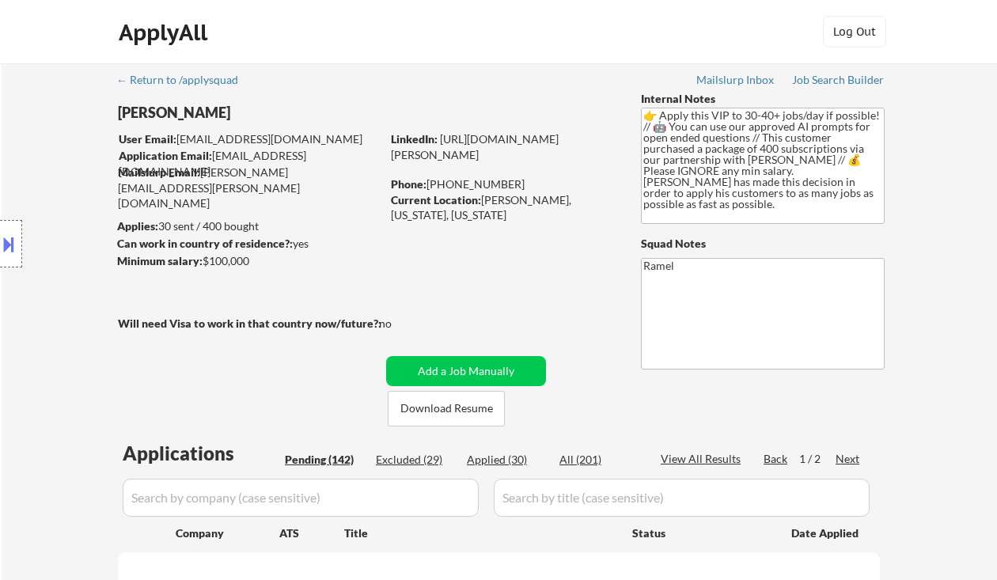
select select ""pending""
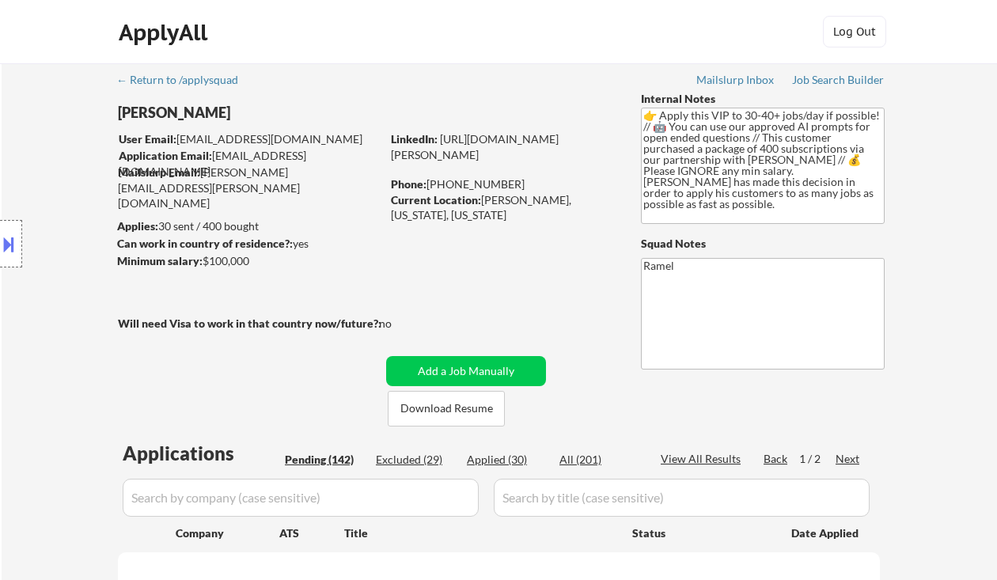
select select ""pending""
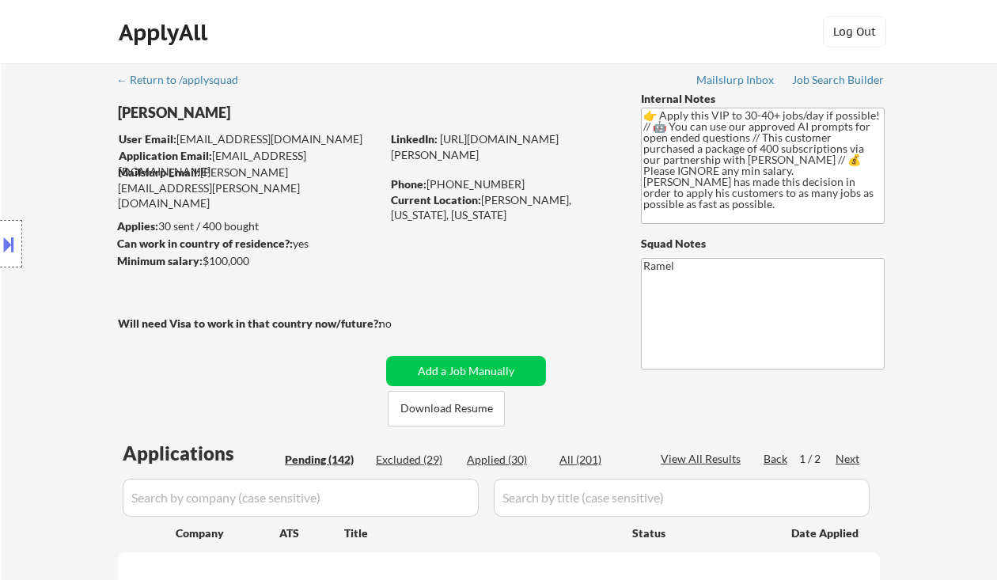
select select ""pending""
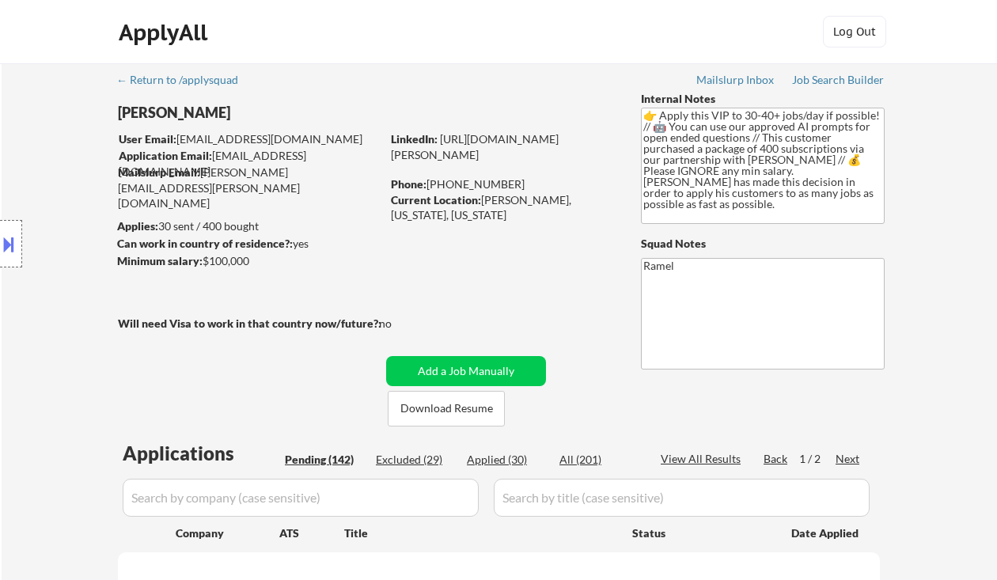
select select ""pending""
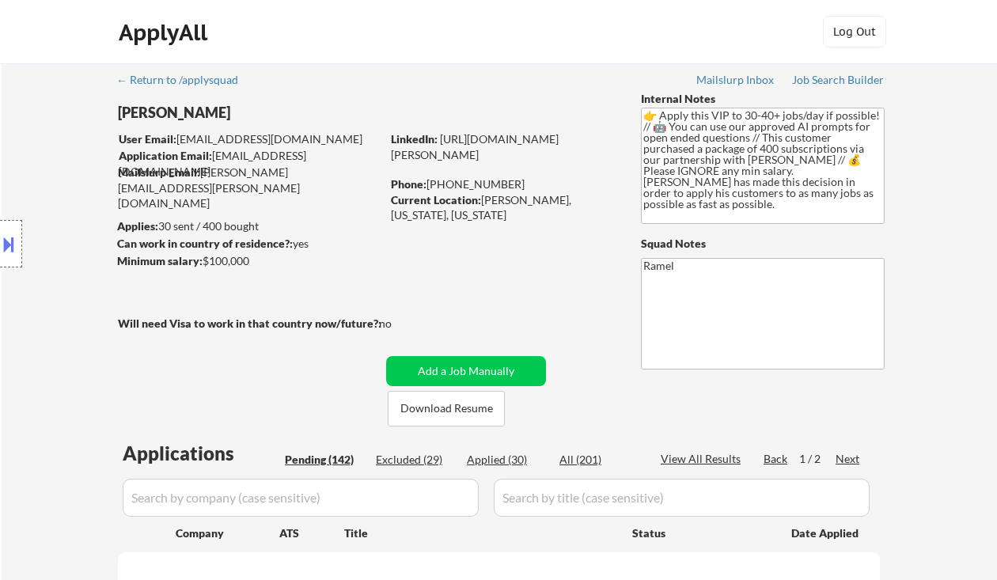
select select ""pending""
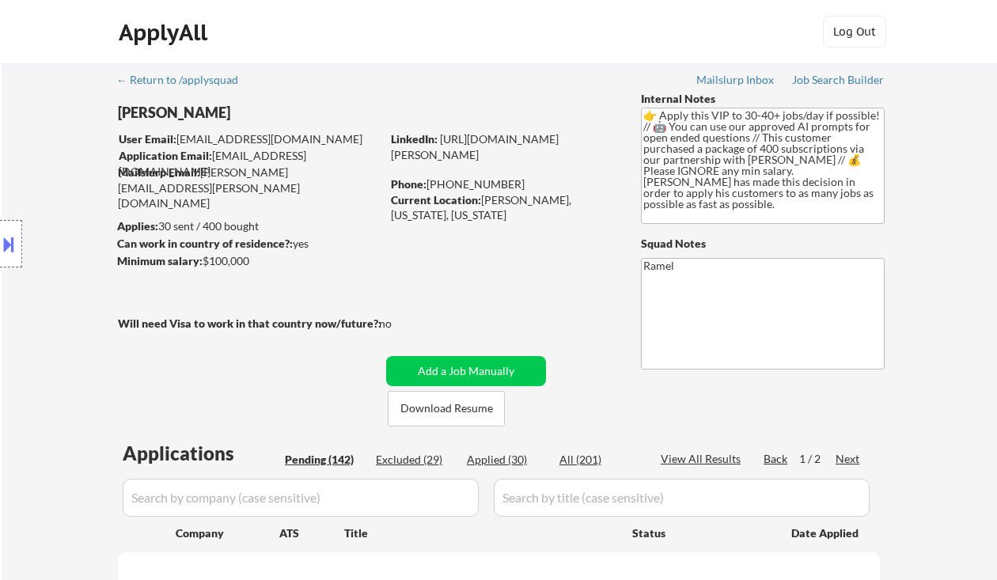
select select ""pending""
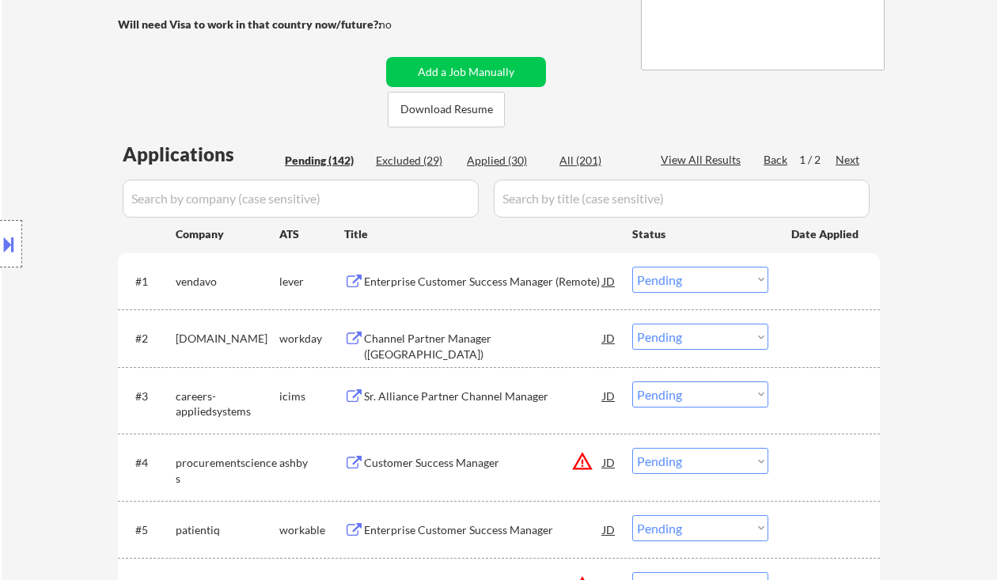
scroll to position [317, 0]
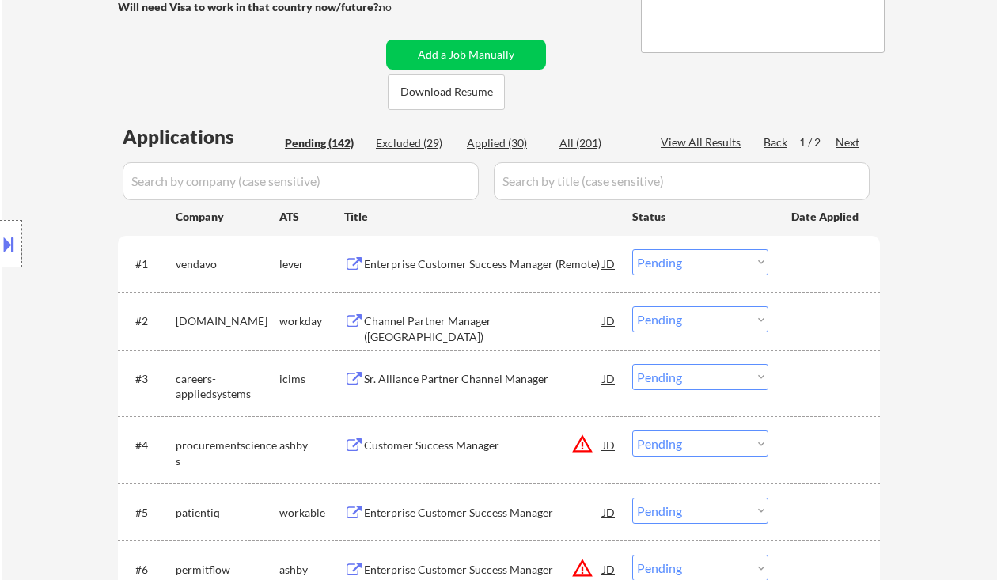
click at [474, 272] on div "Enterprise Customer Success Manager (Remote)" at bounding box center [483, 263] width 239 height 28
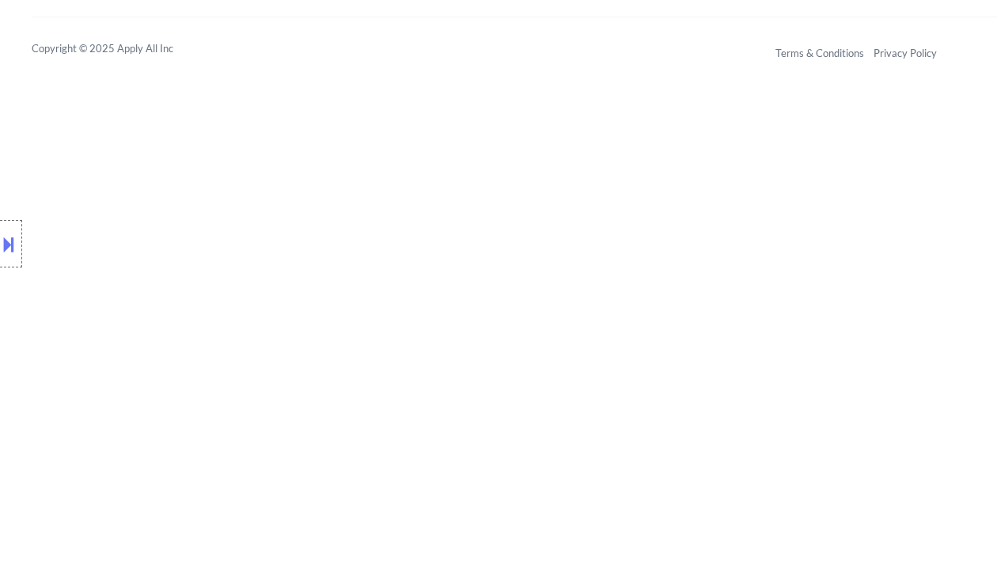
scroll to position [6170, 0]
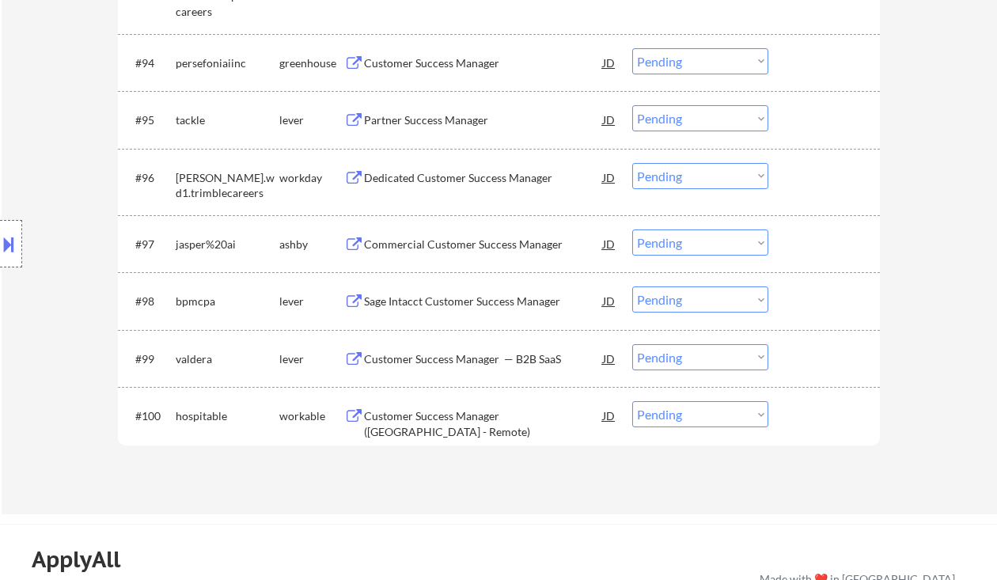
click at [509, 420] on div "Customer Success Manager (Americas - Remote)" at bounding box center [483, 423] width 239 height 31
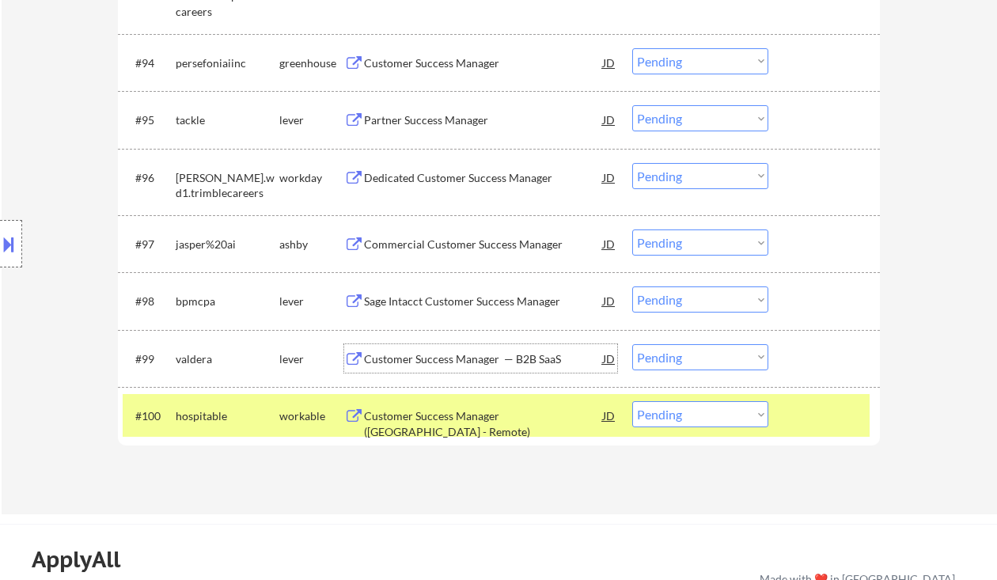
click at [465, 359] on div "Customer Success Manager — B2B SaaS" at bounding box center [483, 359] width 239 height 16
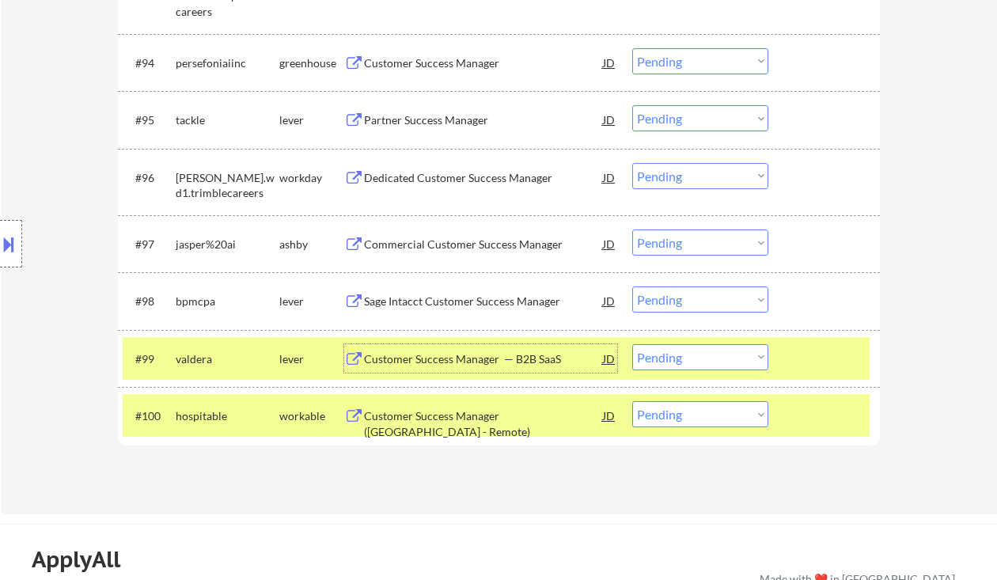
click at [663, 362] on select "Choose an option... Pending Applied Excluded (Questions) Excluded (Expired) Exc…" at bounding box center [700, 357] width 136 height 26
click at [632, 344] on select "Choose an option... Pending Applied Excluded (Questions) Excluded (Expired) Exc…" at bounding box center [700, 357] width 136 height 26
click at [473, 304] on div "Sage Intacct Customer Success Manager" at bounding box center [483, 302] width 239 height 16
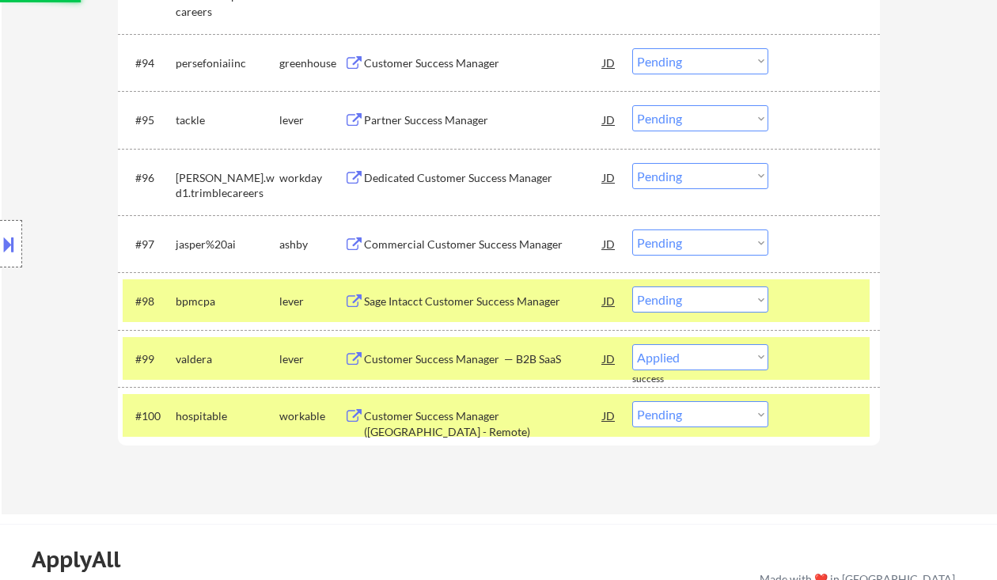
select select ""pending""
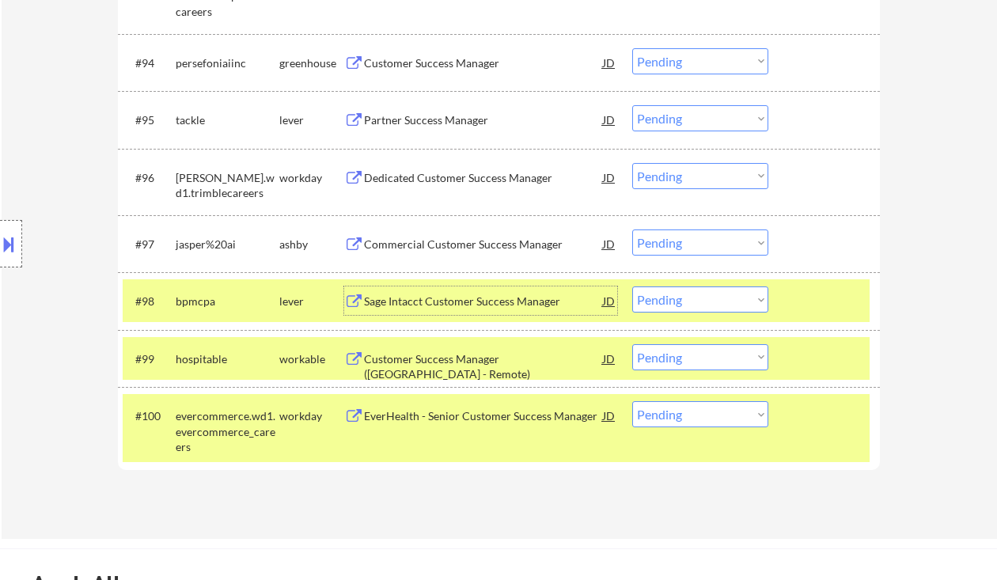
click at [464, 247] on div "Commercial Customer Success Manager" at bounding box center [483, 245] width 239 height 16
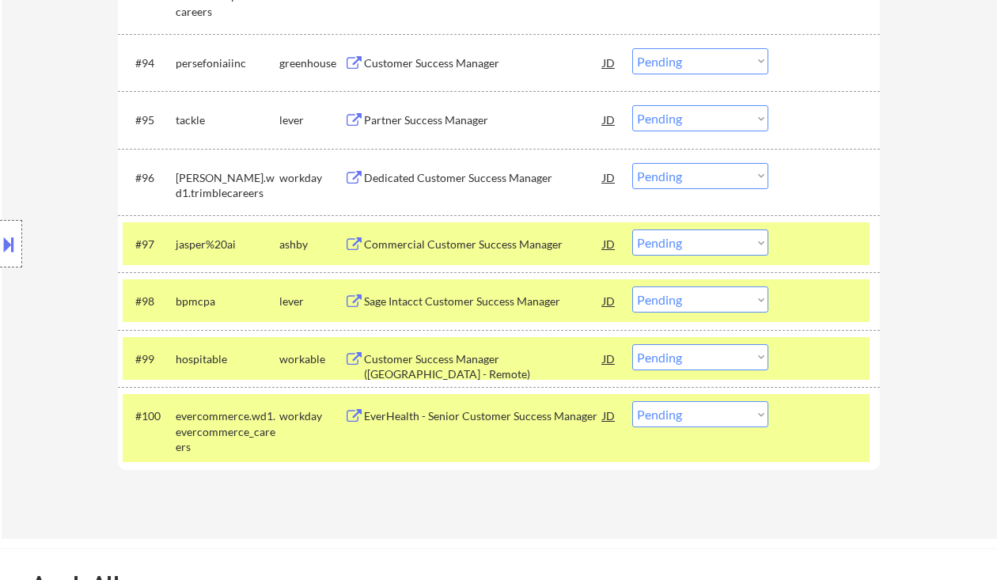
click at [697, 236] on select "Choose an option... Pending Applied Excluded (Questions) Excluded (Expired) Exc…" at bounding box center [700, 243] width 136 height 26
click at [632, 230] on select "Choose an option... Pending Applied Excluded (Questions) Excluded (Expired) Exc…" at bounding box center [700, 243] width 136 height 26
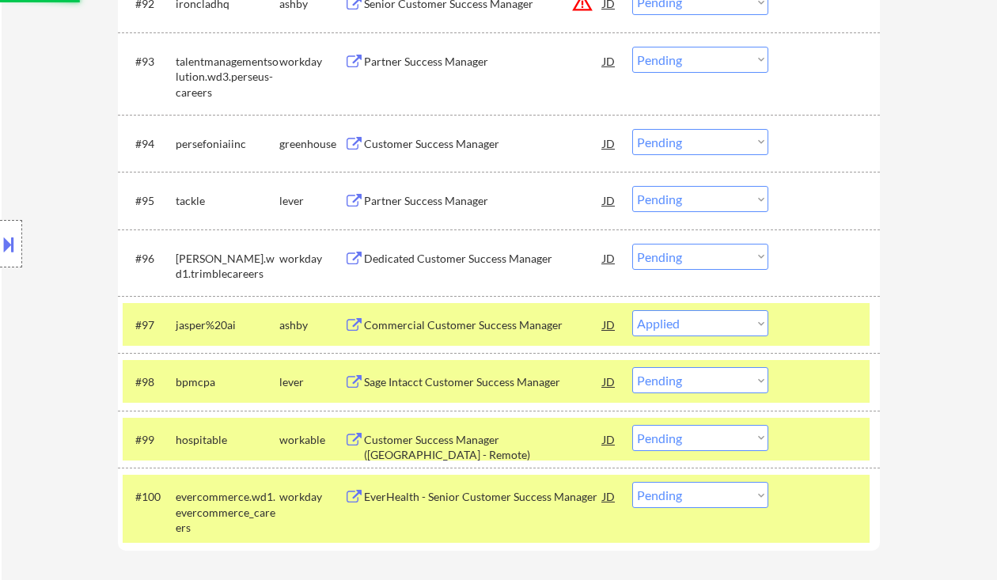
scroll to position [6064, 0]
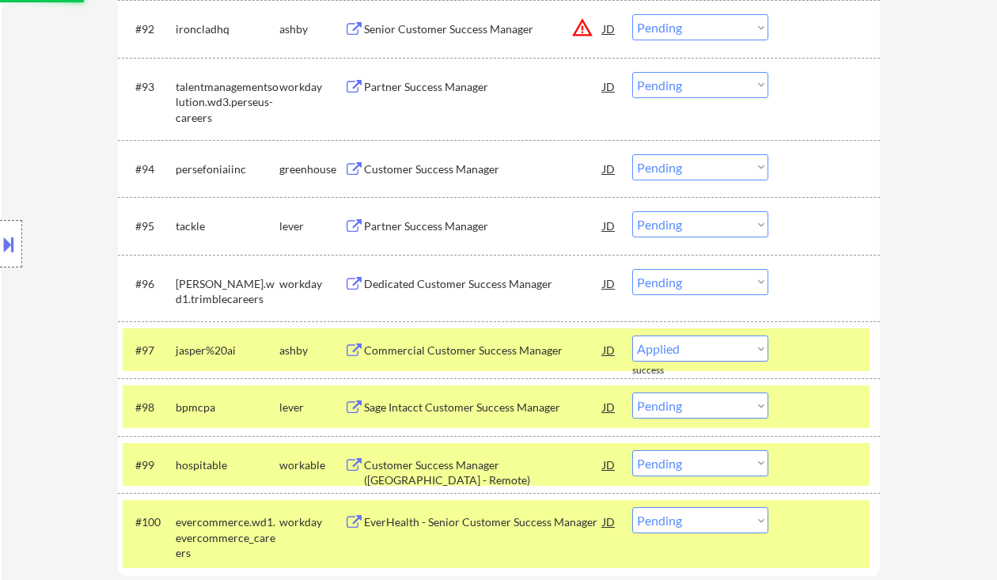
click at [512, 233] on div "Partner Success Manager" at bounding box center [483, 226] width 239 height 16
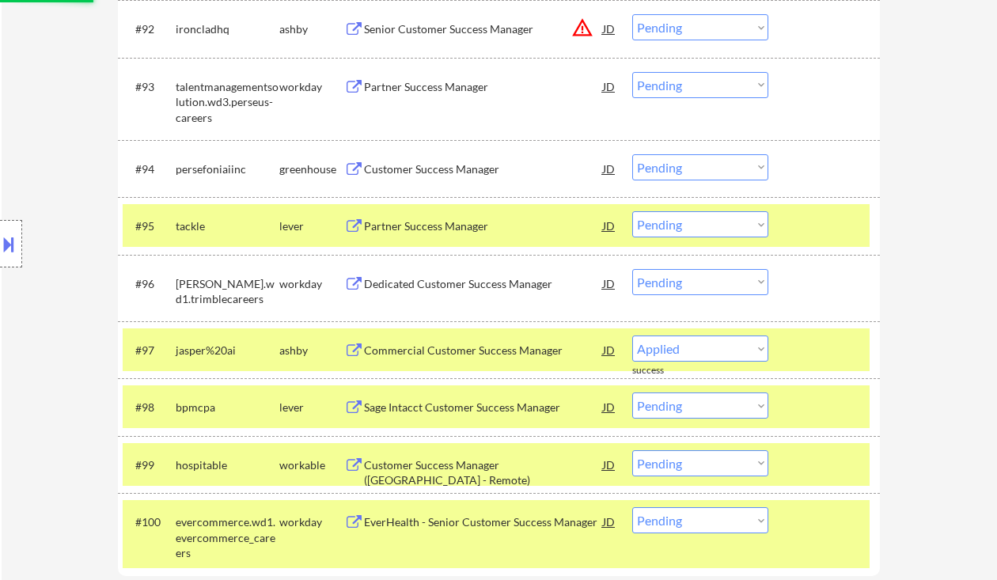
select select ""pending""
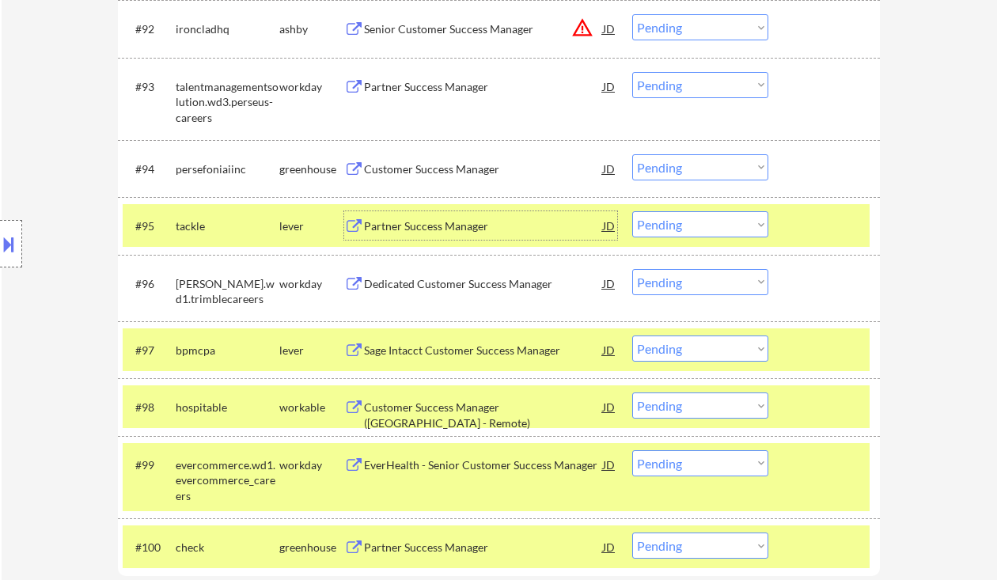
drag, startPoint x: 659, startPoint y: 222, endPoint x: 686, endPoint y: 237, distance: 30.8
click at [659, 222] on select "Choose an option... Pending Applied Excluded (Questions) Excluded (Expired) Exc…" at bounding box center [700, 224] width 136 height 26
click at [632, 211] on select "Choose an option... Pending Applied Excluded (Questions) Excluded (Expired) Exc…" at bounding box center [700, 224] width 136 height 26
click at [484, 165] on div "Customer Success Manager" at bounding box center [483, 169] width 239 height 16
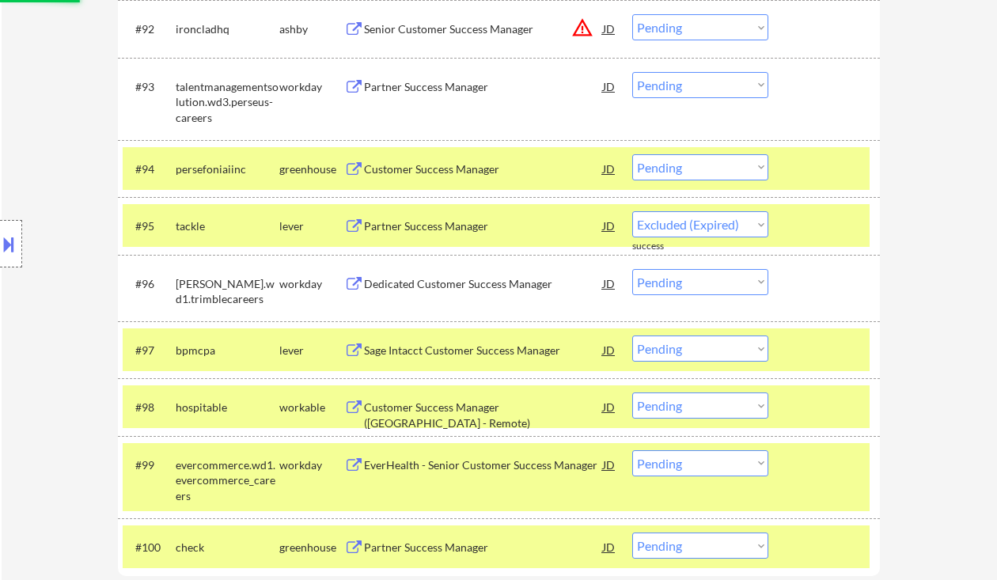
select select ""pending""
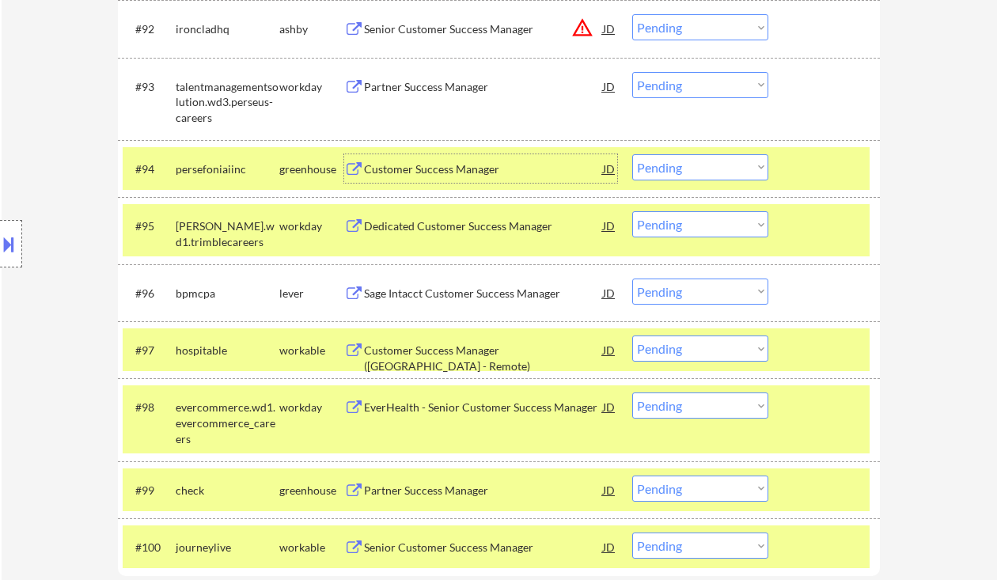
drag, startPoint x: 719, startPoint y: 168, endPoint x: 706, endPoint y: 180, distance: 17.4
click at [719, 168] on select "Choose an option... Pending Applied Excluded (Questions) Excluded (Expired) Exc…" at bounding box center [700, 167] width 136 height 26
click at [632, 154] on select "Choose an option... Pending Applied Excluded (Questions) Excluded (Expired) Exc…" at bounding box center [700, 167] width 136 height 26
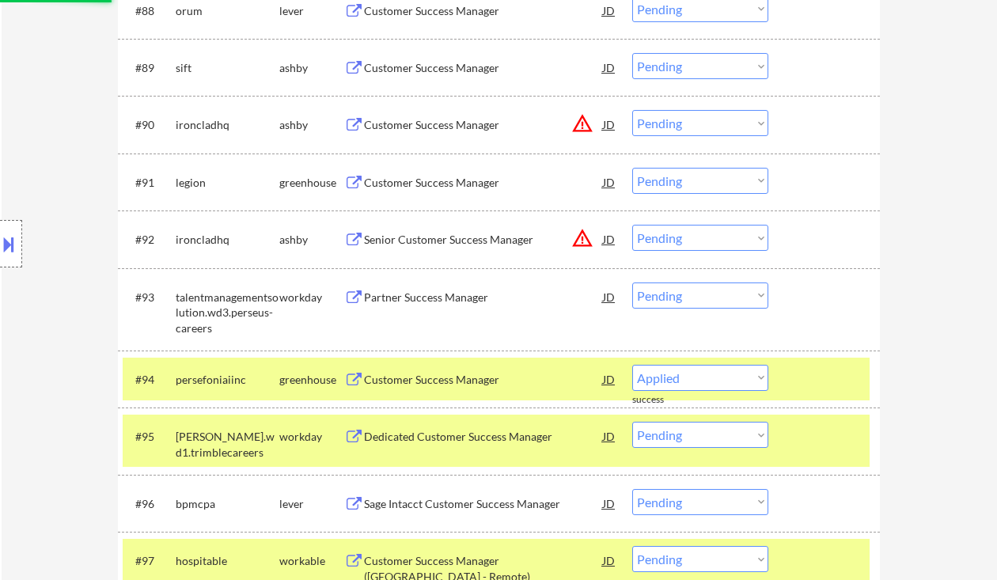
click at [460, 184] on div "Customer Success Manager" at bounding box center [483, 183] width 239 height 16
select select ""pending""
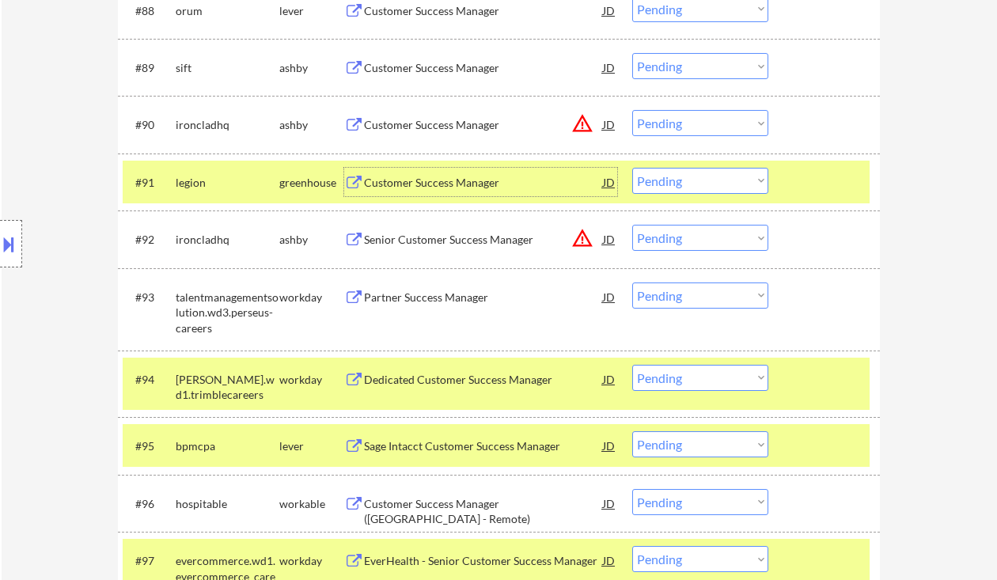
click at [689, 183] on select "Choose an option... Pending Applied Excluded (Questions) Excluded (Expired) Exc…" at bounding box center [700, 181] width 136 height 26
click at [632, 168] on select "Choose an option... Pending Applied Excluded (Questions) Excluded (Expired) Exc…" at bounding box center [700, 181] width 136 height 26
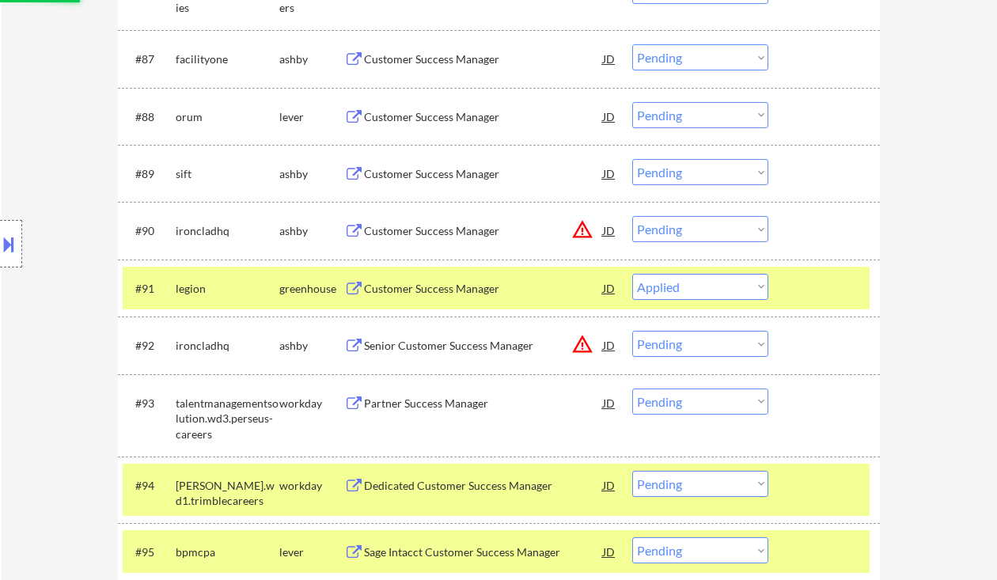
click at [470, 168] on div "Customer Success Manager" at bounding box center [483, 174] width 239 height 16
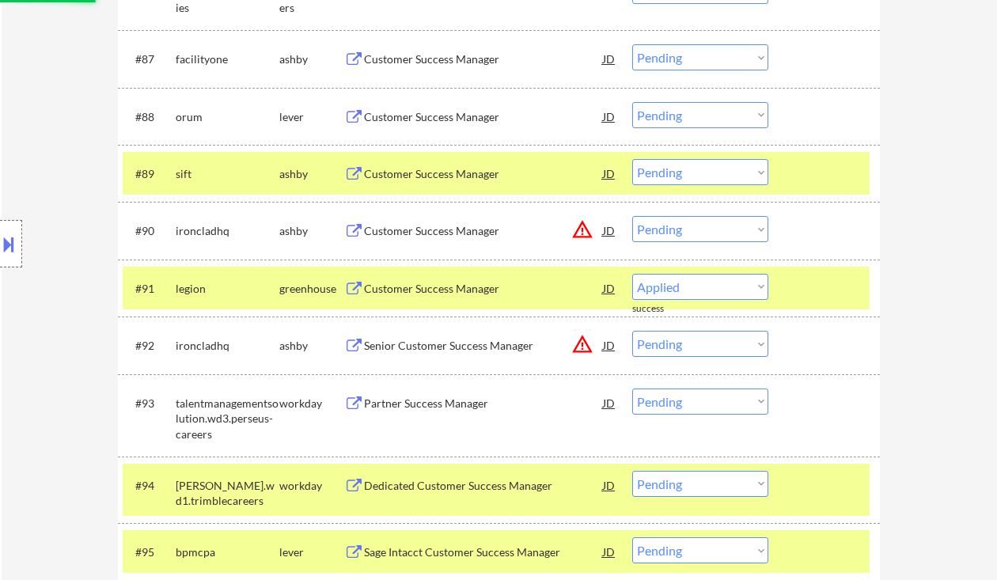
select select ""pending""
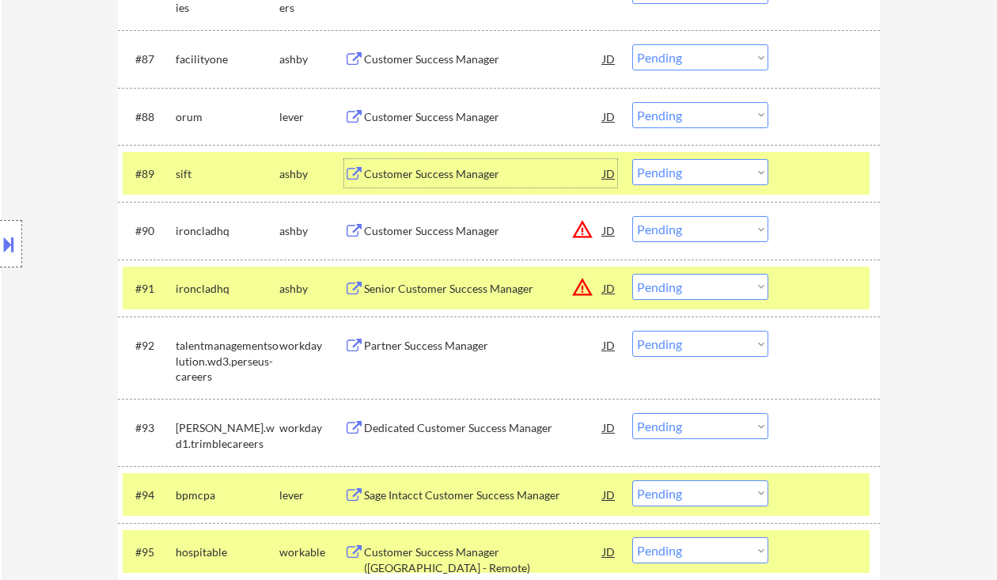
click at [690, 168] on select "Choose an option... Pending Applied Excluded (Questions) Excluded (Expired) Exc…" at bounding box center [700, 172] width 136 height 26
click at [632, 159] on select "Choose an option... Pending Applied Excluded (Questions) Excluded (Expired) Exc…" at bounding box center [700, 172] width 136 height 26
click at [426, 114] on div "Customer Success Manager" at bounding box center [483, 117] width 239 height 16
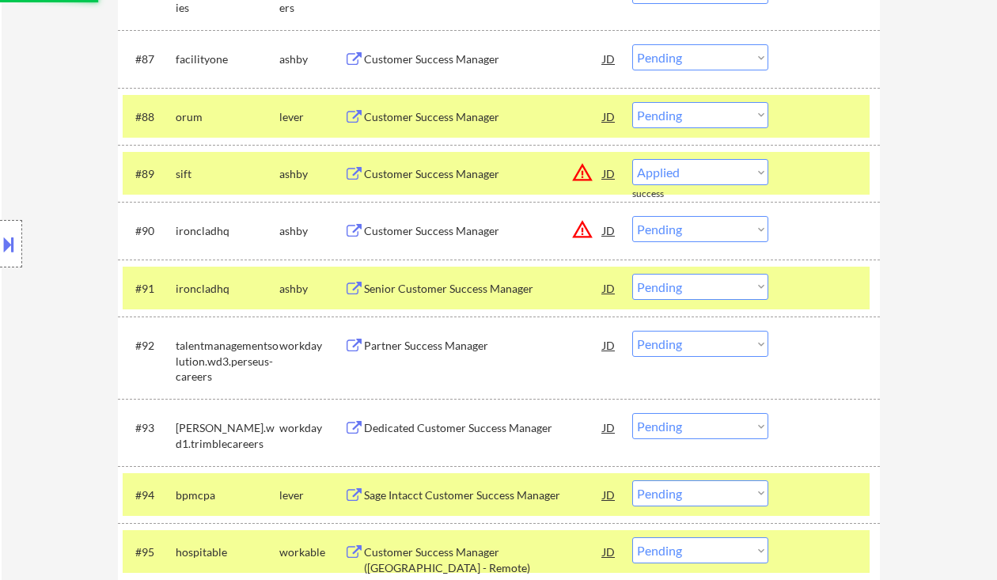
select select ""pending""
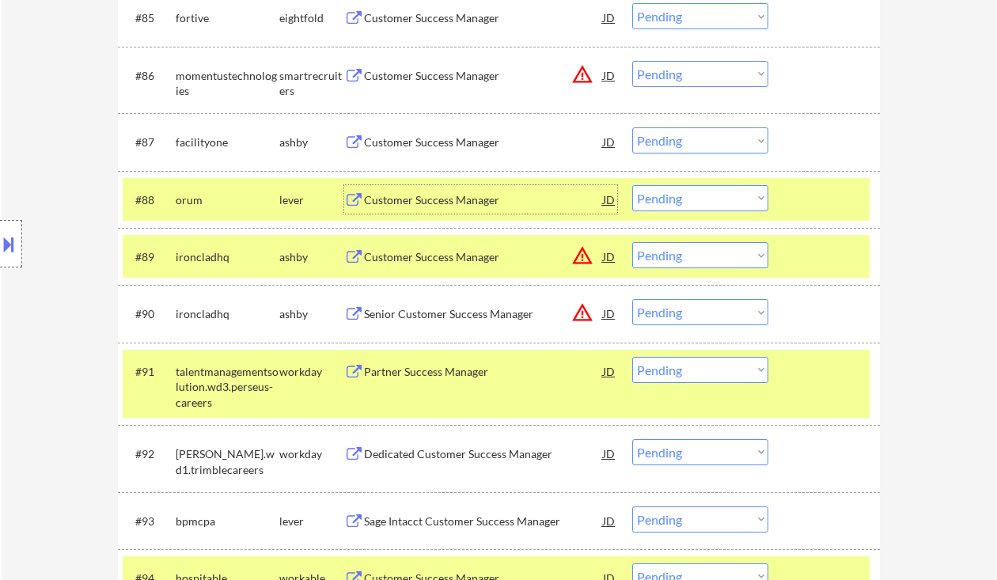
scroll to position [5642, 0]
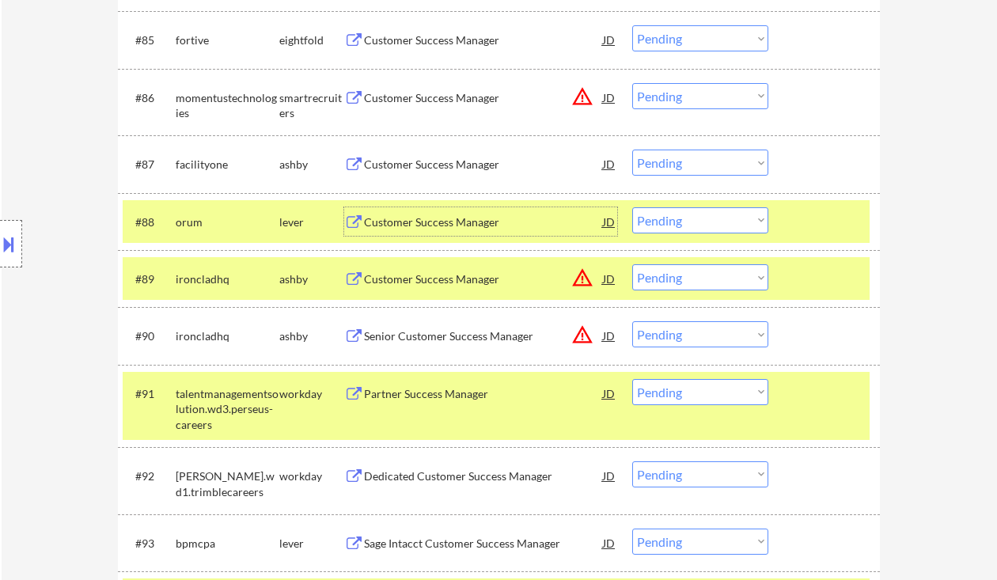
click at [436, 171] on div "Customer Success Manager" at bounding box center [483, 165] width 239 height 16
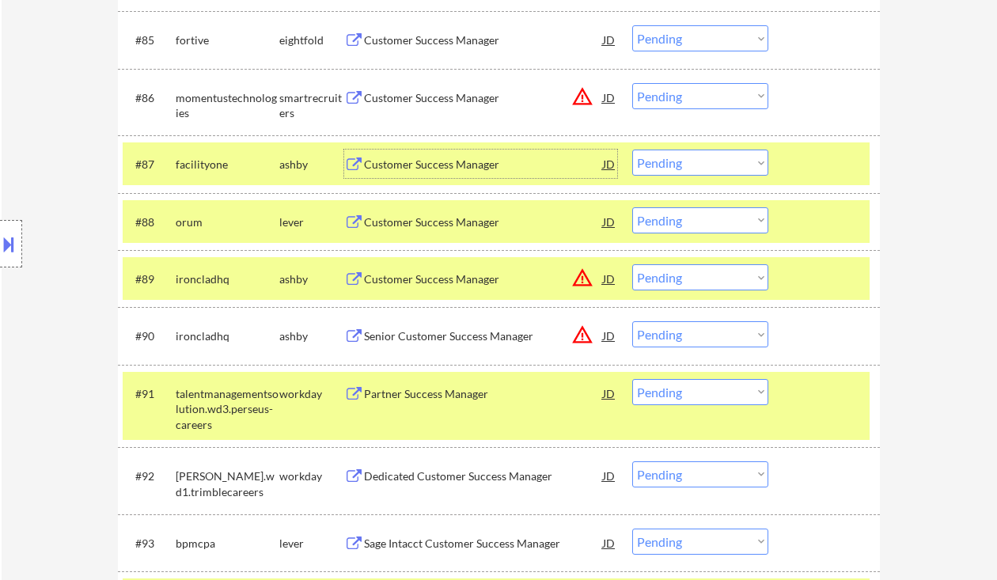
click at [680, 157] on select "Choose an option... Pending Applied Excluded (Questions) Excluded (Expired) Exc…" at bounding box center [700, 163] width 136 height 26
click at [632, 150] on select "Choose an option... Pending Applied Excluded (Questions) Excluded (Expired) Exc…" at bounding box center [700, 163] width 136 height 26
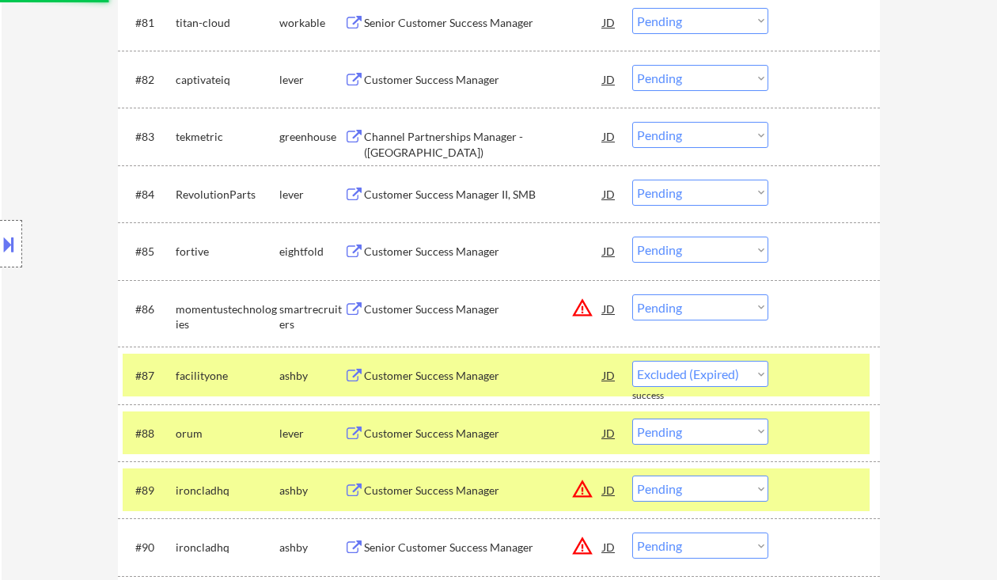
click at [470, 192] on div "Customer Success Manager II, SMB" at bounding box center [483, 195] width 239 height 16
select select ""pending""
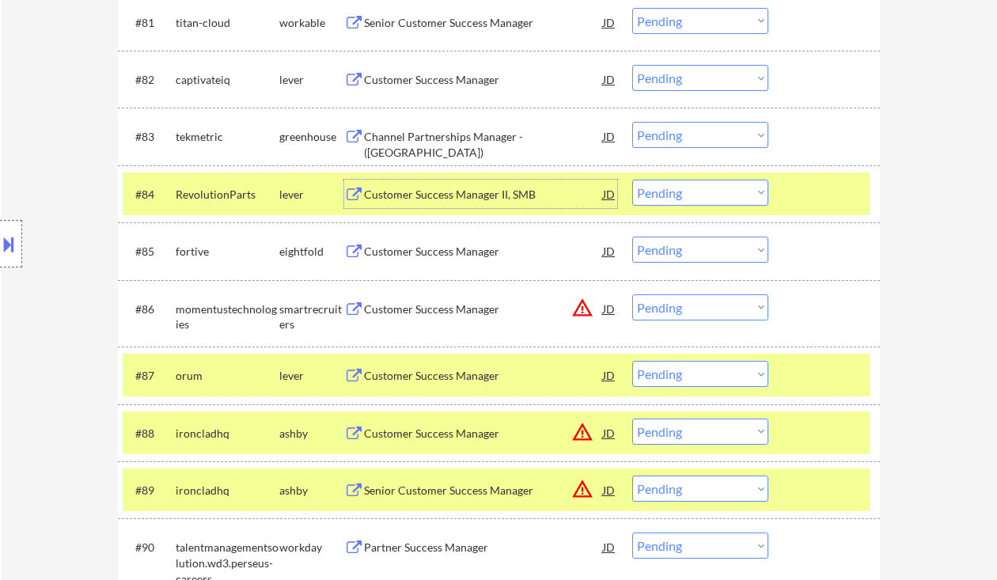
click at [670, 194] on select "Choose an option... Pending Applied Excluded (Questions) Excluded (Expired) Exc…" at bounding box center [700, 193] width 136 height 26
click at [632, 180] on select "Choose an option... Pending Applied Excluded (Questions) Excluded (Expired) Exc…" at bounding box center [700, 193] width 136 height 26
click at [431, 139] on div "Channel Partnerships Manager - (West Coast)" at bounding box center [483, 144] width 239 height 31
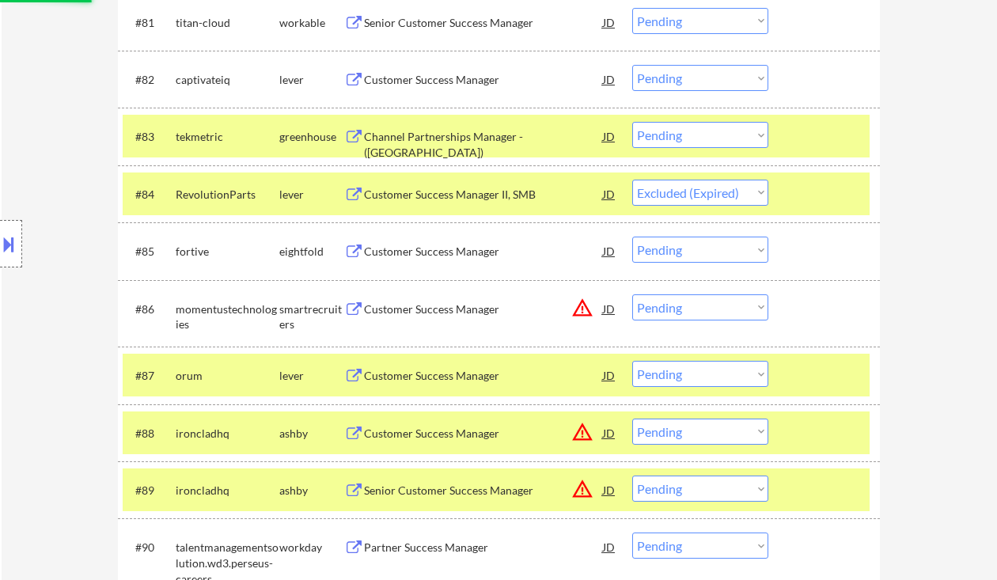
select select ""pending""
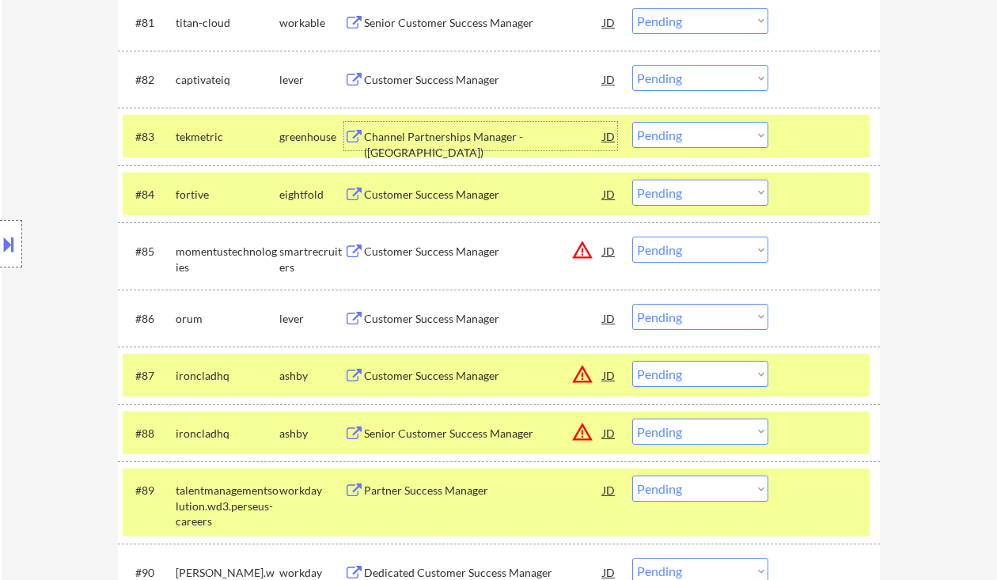
click at [679, 139] on select "Choose an option... Pending Applied Excluded (Questions) Excluded (Expired) Exc…" at bounding box center [700, 135] width 136 height 26
click at [632, 122] on select "Choose an option... Pending Applied Excluded (Questions) Excluded (Expired) Exc…" at bounding box center [700, 135] width 136 height 26
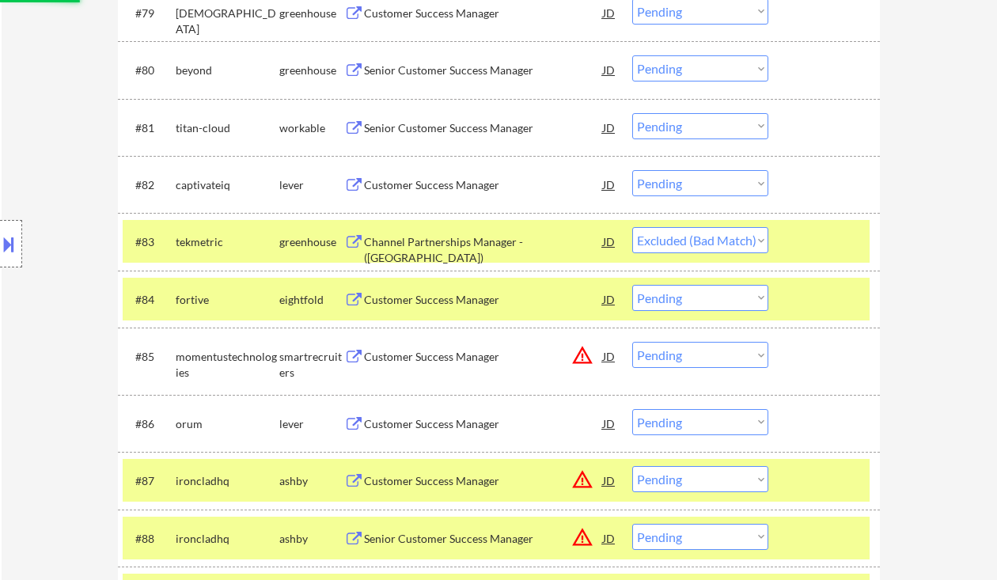
click at [435, 182] on div "Customer Success Manager" at bounding box center [483, 185] width 239 height 16
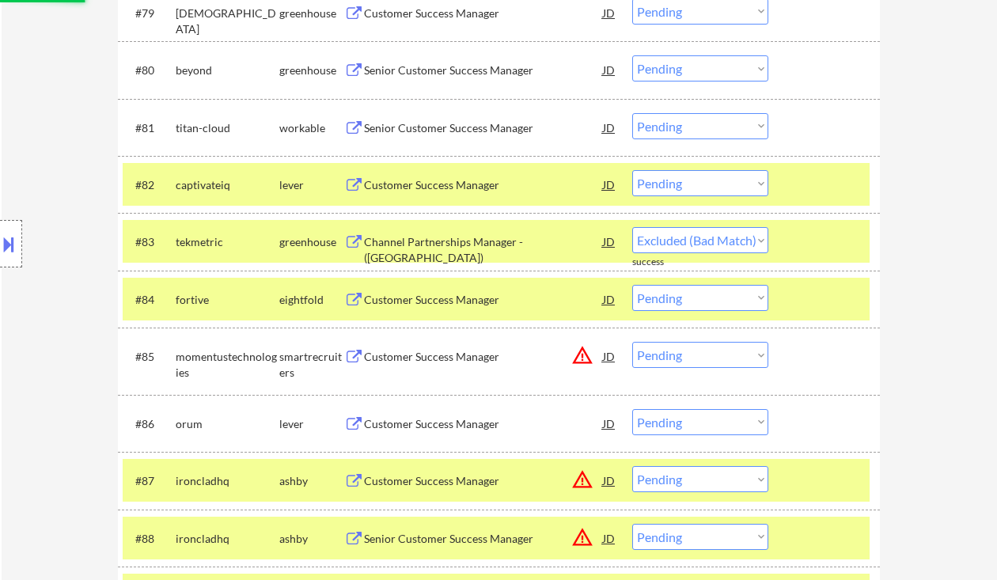
select select ""pending""
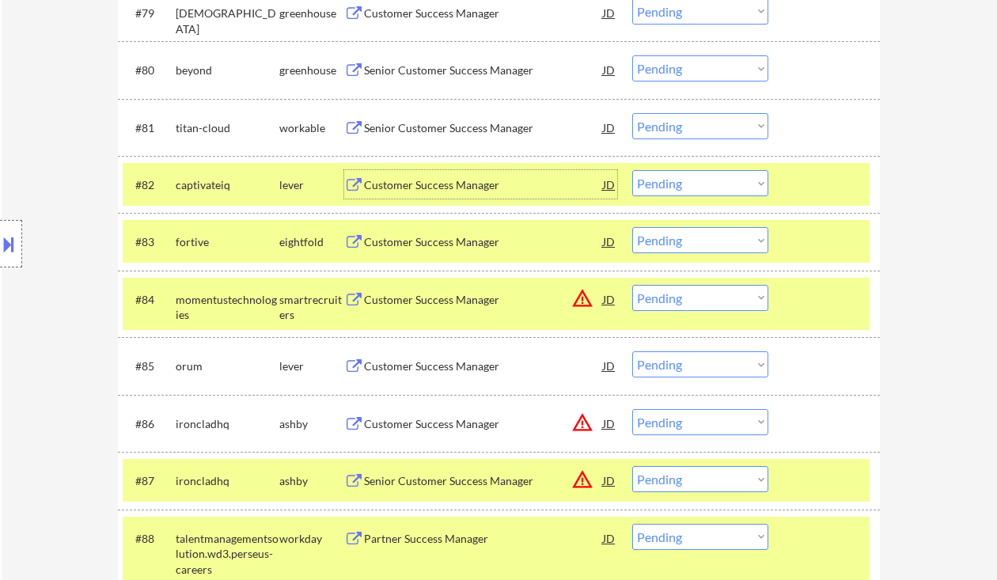
click at [675, 186] on select "Choose an option... Pending Applied Excluded (Questions) Excluded (Expired) Exc…" at bounding box center [700, 183] width 136 height 26
click at [632, 170] on select "Choose an option... Pending Applied Excluded (Questions) Excluded (Expired) Exc…" at bounding box center [700, 183] width 136 height 26
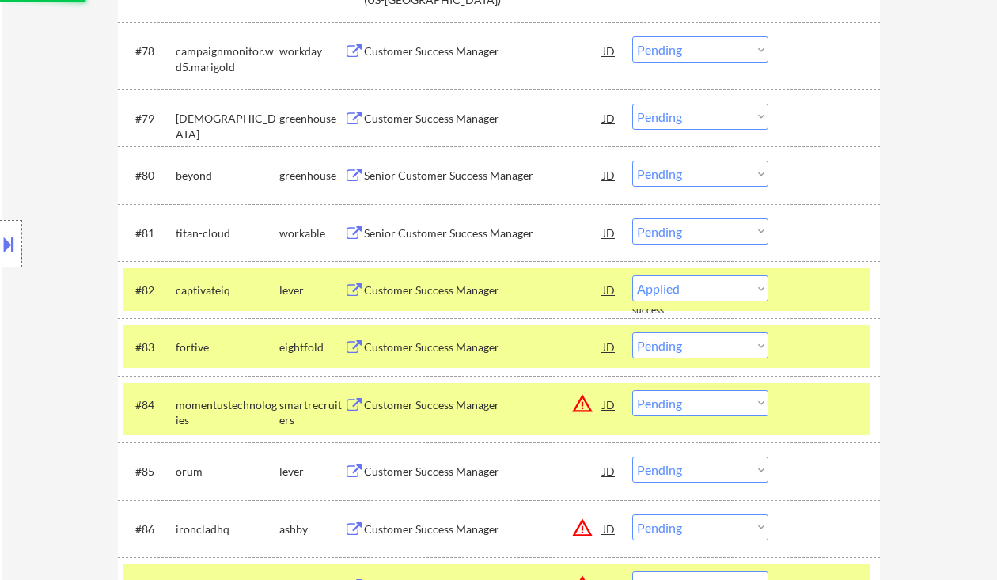
select select ""pending""
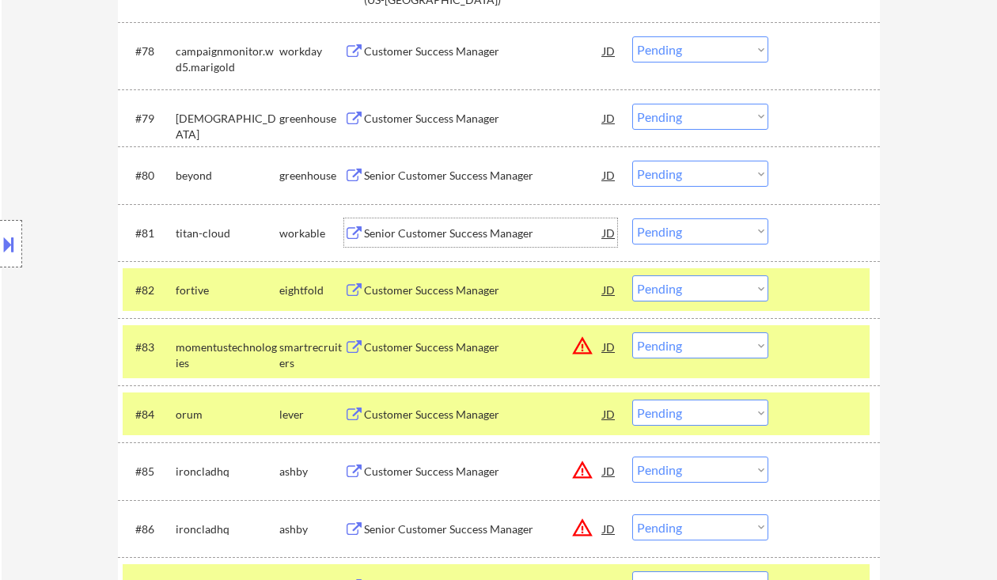
click at [454, 241] on div "Senior Customer Success Manager" at bounding box center [483, 234] width 239 height 16
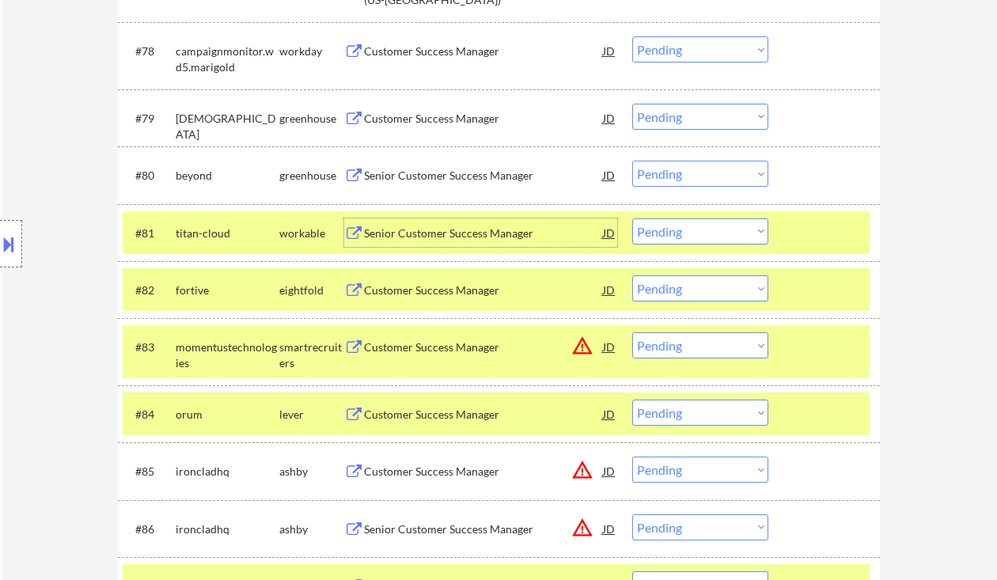
click at [683, 238] on select "Choose an option... Pending Applied Excluded (Questions) Excluded (Expired) Exc…" at bounding box center [700, 231] width 136 height 26
click at [632, 218] on select "Choose an option... Pending Applied Excluded (Questions) Excluded (Expired) Exc…" at bounding box center [700, 231] width 136 height 26
click at [435, 173] on div "Senior Customer Success Manager" at bounding box center [483, 176] width 239 height 16
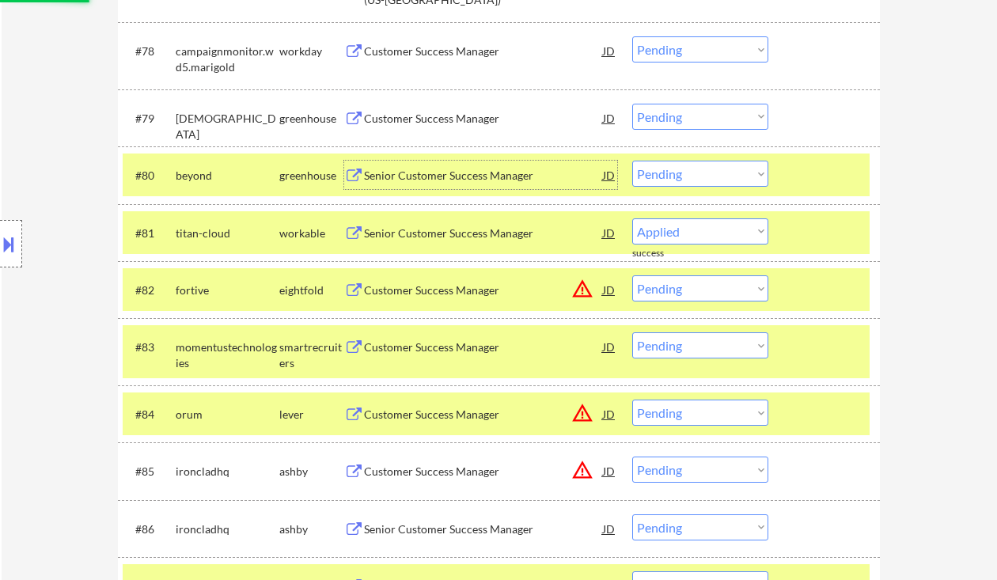
select select ""pending""
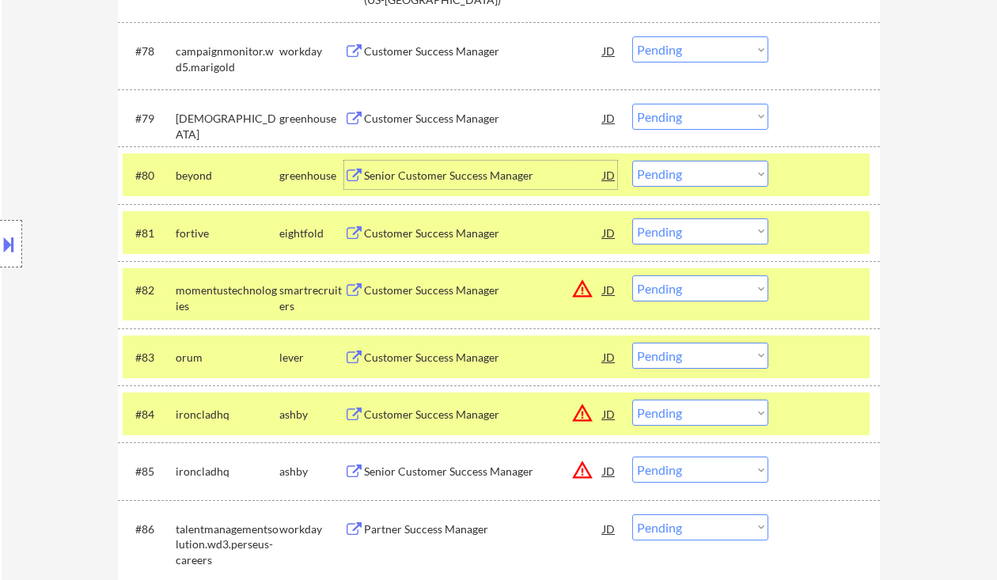
click at [427, 124] on div "Customer Success Manager" at bounding box center [483, 119] width 239 height 16
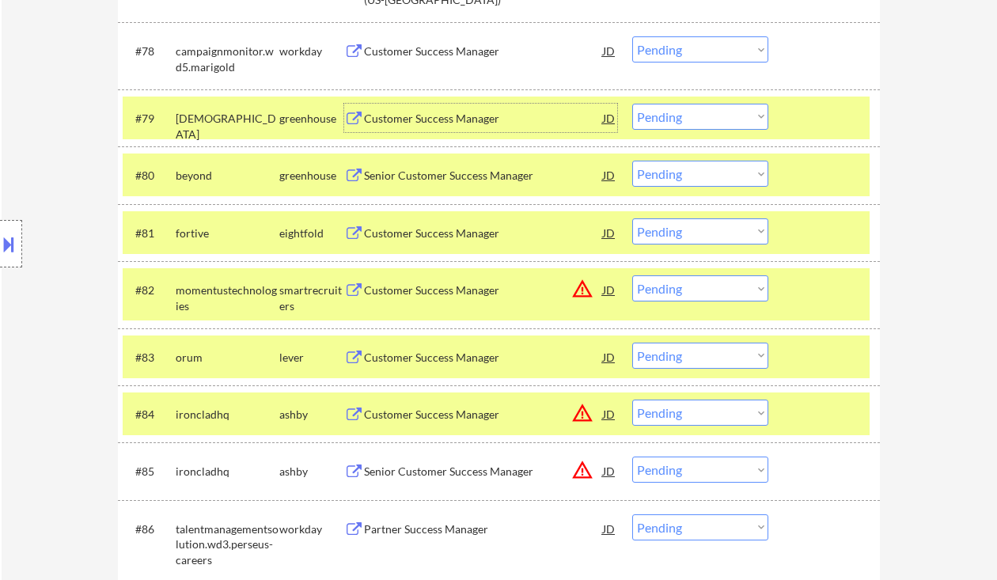
drag, startPoint x: 678, startPoint y: 121, endPoint x: 688, endPoint y: 130, distance: 12.9
click at [678, 121] on select "Choose an option... Pending Applied Excluded (Questions) Excluded (Expired) Exc…" at bounding box center [700, 117] width 136 height 26
click at [632, 104] on select "Choose an option... Pending Applied Excluded (Questions) Excluded (Expired) Exc…" at bounding box center [700, 117] width 136 height 26
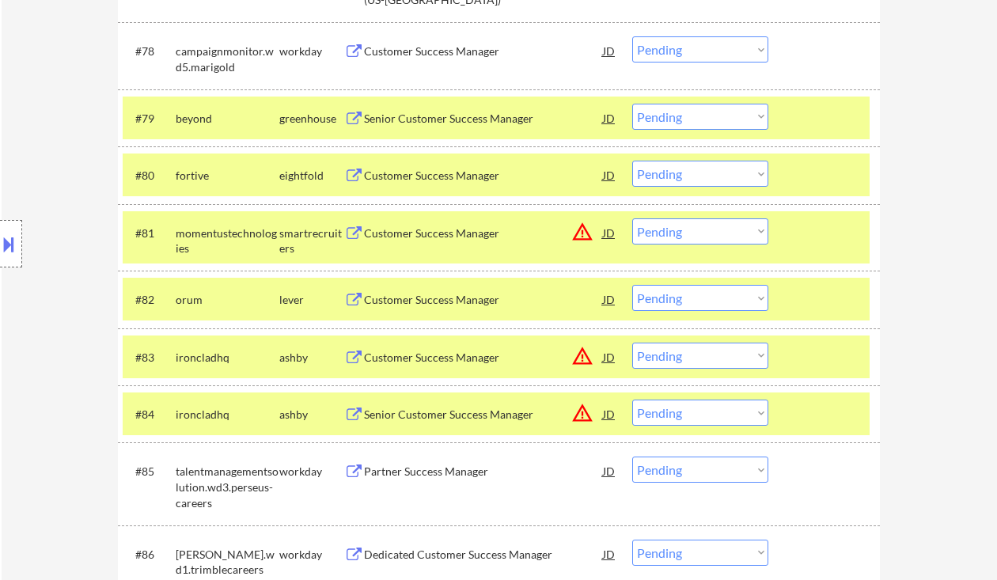
click at [693, 120] on select "Choose an option... Pending Applied Excluded (Questions) Excluded (Expired) Exc…" at bounding box center [700, 117] width 136 height 26
click at [632, 104] on select "Choose an option... Pending Applied Excluded (Questions) Excluded (Expired) Exc…" at bounding box center [700, 117] width 136 height 26
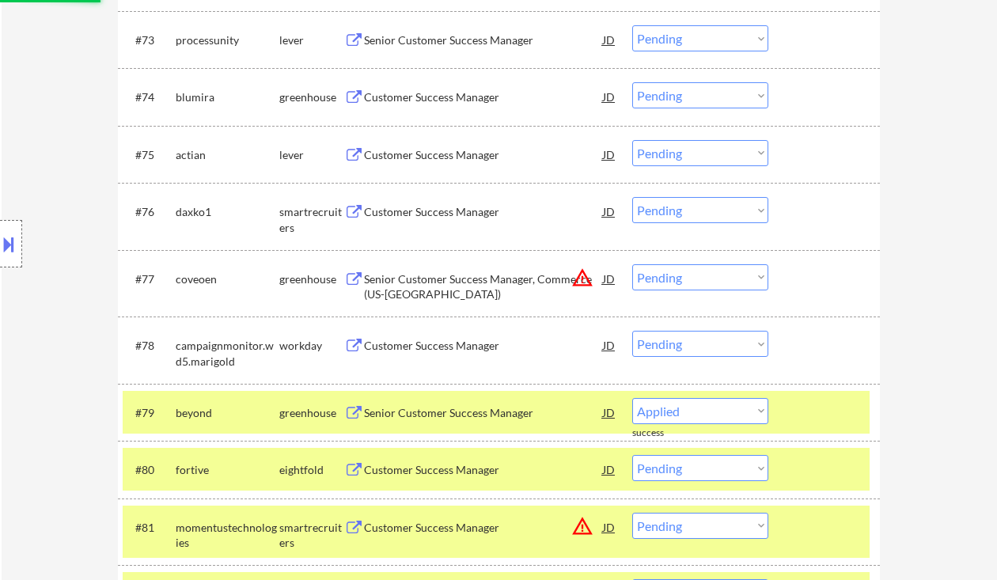
scroll to position [4903, 0]
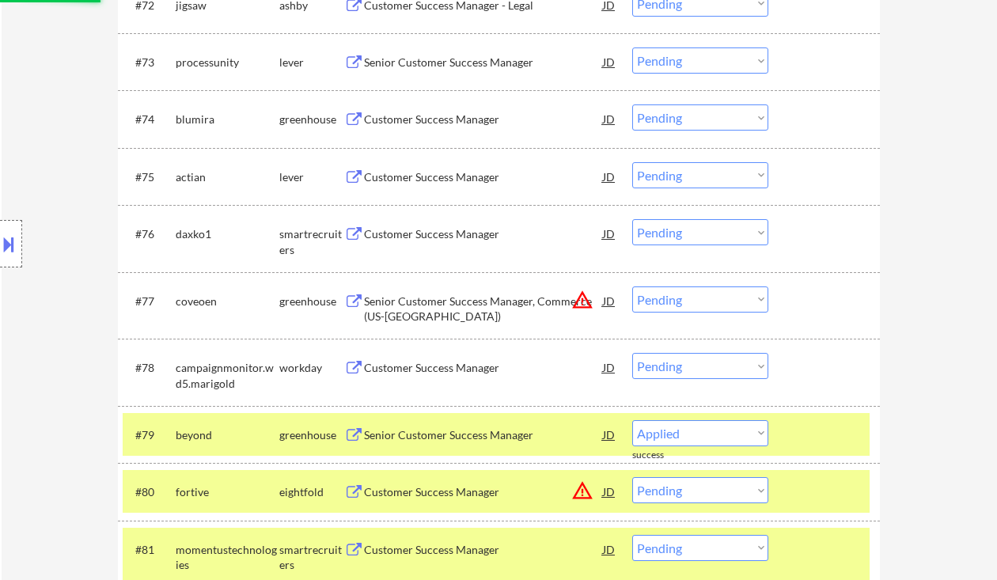
select select ""pending""
click at [423, 240] on div "Customer Success Manager" at bounding box center [483, 234] width 239 height 16
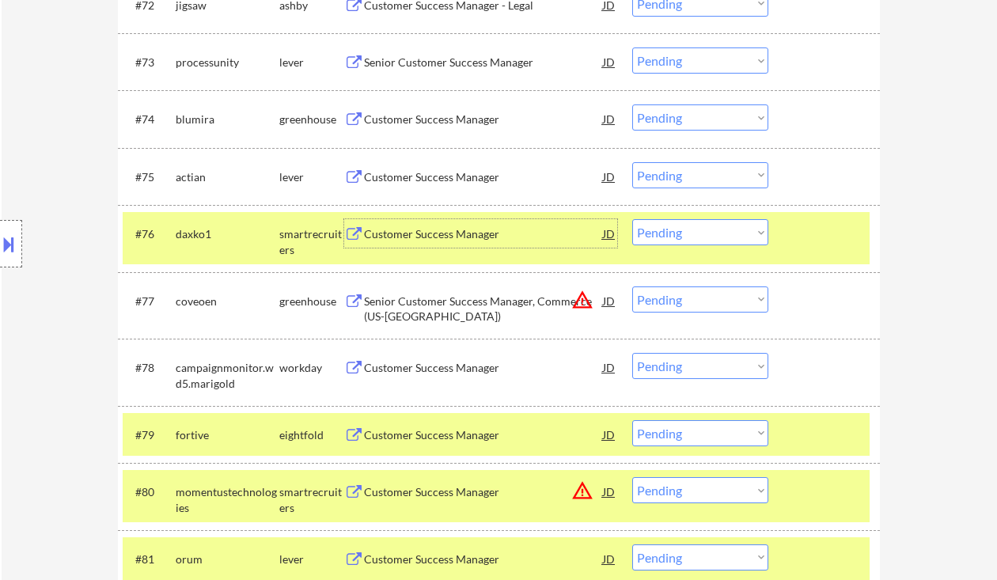
click at [647, 233] on select "Choose an option... Pending Applied Excluded (Questions) Excluded (Expired) Exc…" at bounding box center [700, 232] width 136 height 26
click at [632, 219] on select "Choose an option... Pending Applied Excluded (Questions) Excluded (Expired) Exc…" at bounding box center [700, 232] width 136 height 26
click at [434, 179] on div "Customer Success Manager" at bounding box center [483, 177] width 239 height 16
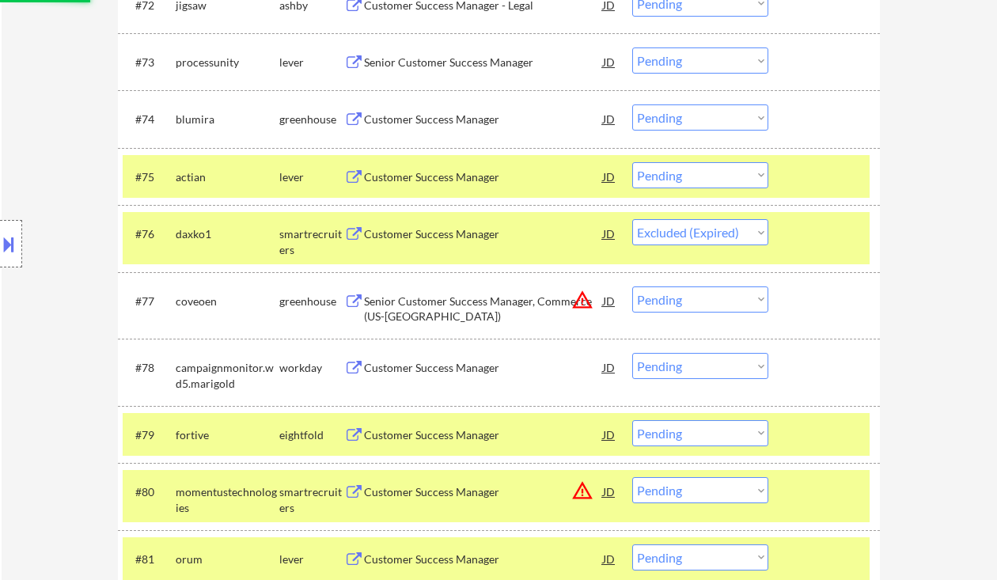
select select ""pending""
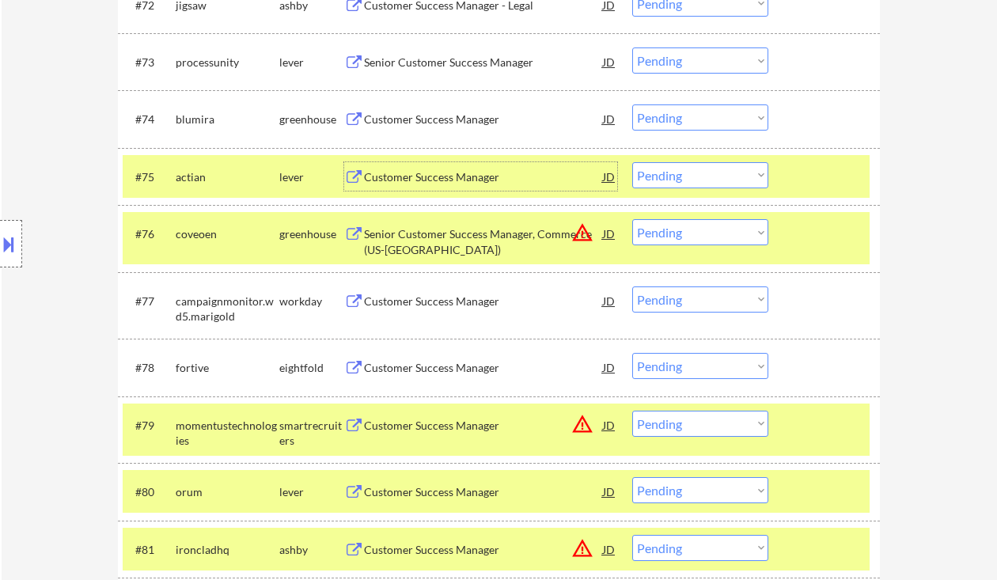
click at [678, 174] on select "Choose an option... Pending Applied Excluded (Questions) Excluded (Expired) Exc…" at bounding box center [700, 175] width 136 height 26
click at [632, 162] on select "Choose an option... Pending Applied Excluded (Questions) Excluded (Expired) Exc…" at bounding box center [700, 175] width 136 height 26
click at [453, 122] on div "Customer Success Manager" at bounding box center [483, 120] width 239 height 16
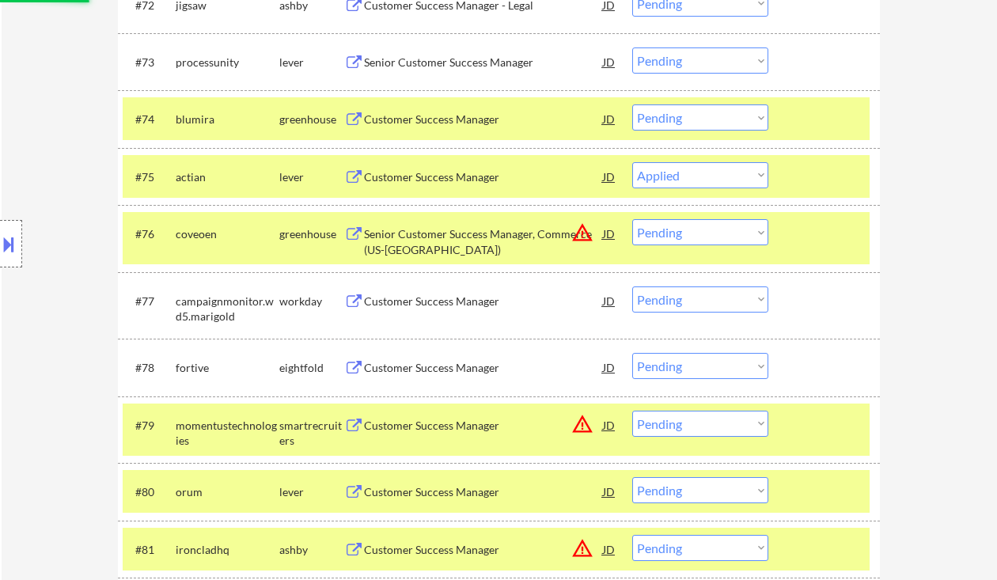
select select ""pending""
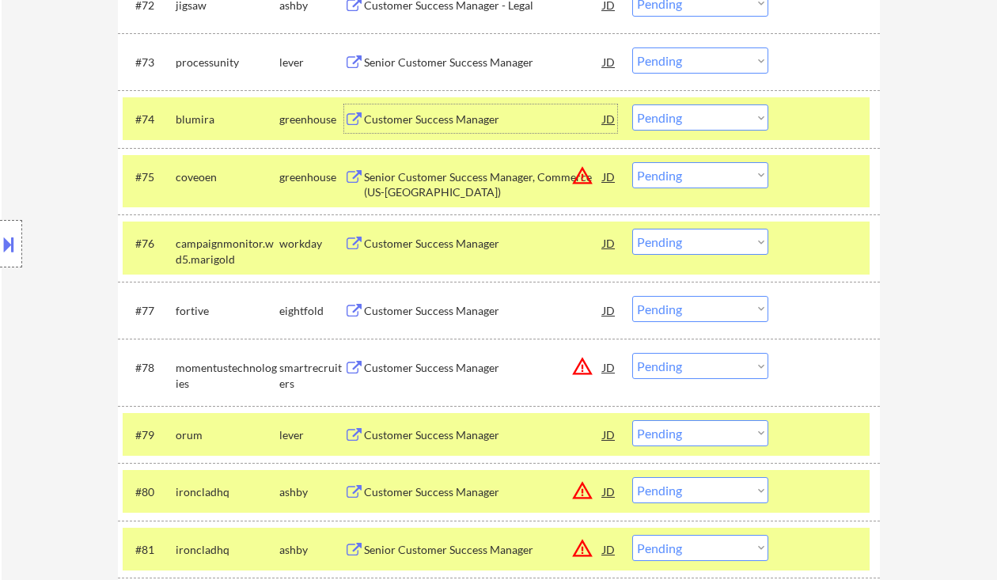
drag, startPoint x: 673, startPoint y: 114, endPoint x: 680, endPoint y: 131, distance: 18.1
click at [673, 114] on select "Choose an option... Pending Applied Excluded (Questions) Excluded (Expired) Exc…" at bounding box center [700, 117] width 136 height 26
click at [632, 104] on select "Choose an option... Pending Applied Excluded (Questions) Excluded (Expired) Exc…" at bounding box center [700, 117] width 136 height 26
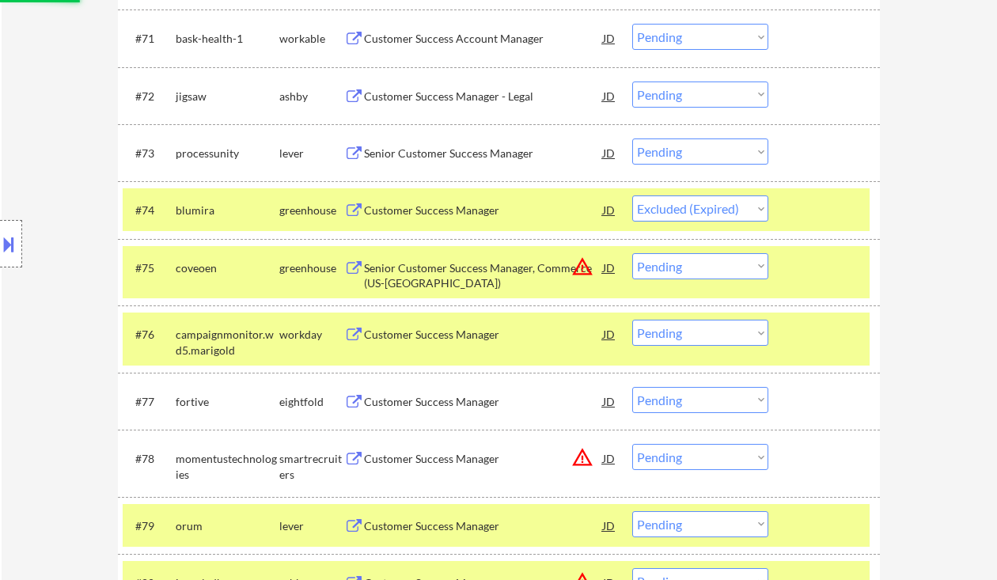
scroll to position [4797, 0]
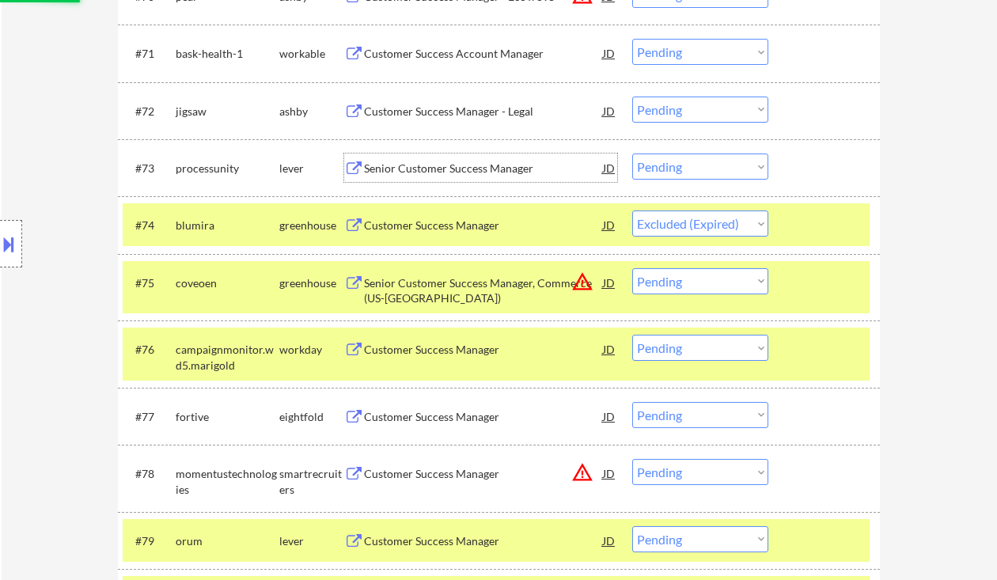
click at [450, 162] on div "Senior Customer Success Manager" at bounding box center [483, 169] width 239 height 16
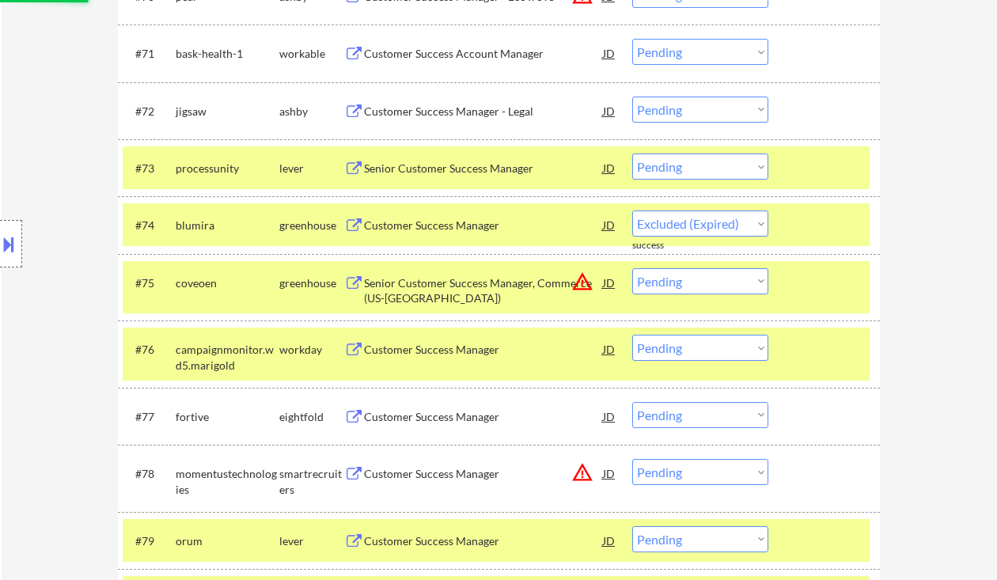
select select ""pending""
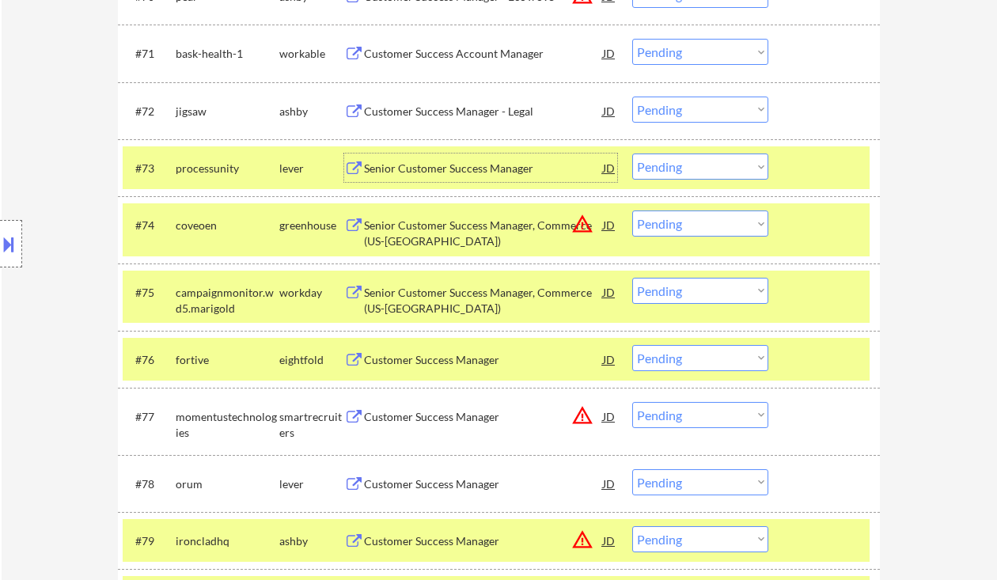
drag, startPoint x: 684, startPoint y: 169, endPoint x: 689, endPoint y: 179, distance: 11.3
click at [684, 169] on select "Choose an option... Pending Applied Excluded (Questions) Excluded (Expired) Exc…" at bounding box center [700, 167] width 136 height 26
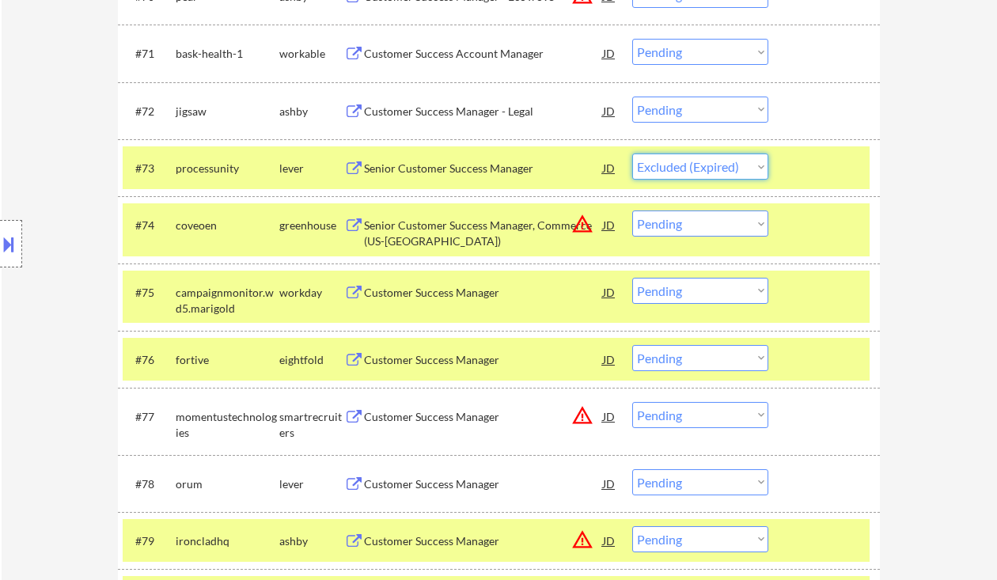
click at [632, 154] on select "Choose an option... Pending Applied Excluded (Questions) Excluded (Expired) Exc…" at bounding box center [700, 167] width 136 height 26
click at [422, 112] on div "Customer Success Manager - Legal" at bounding box center [483, 112] width 239 height 16
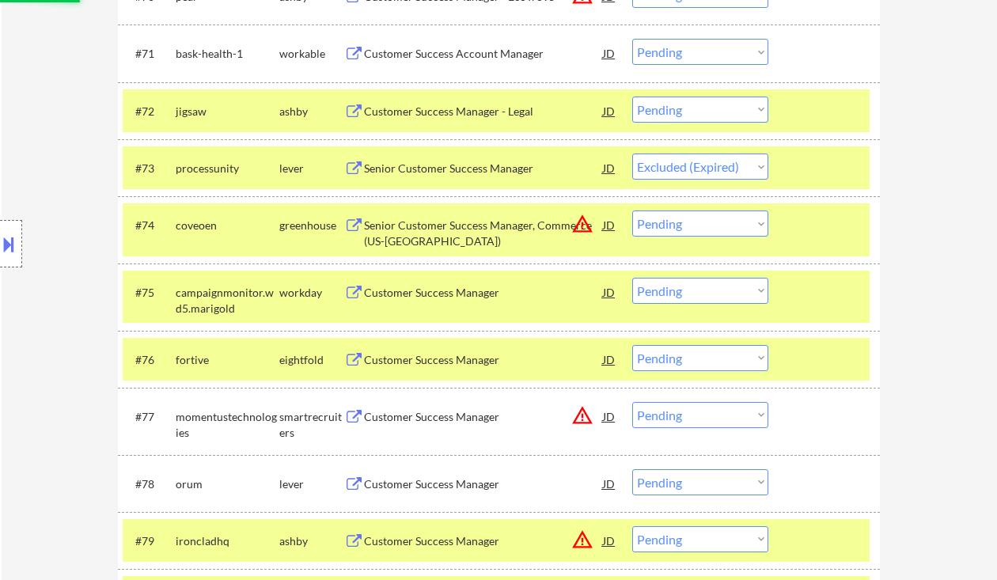
select select ""pending""
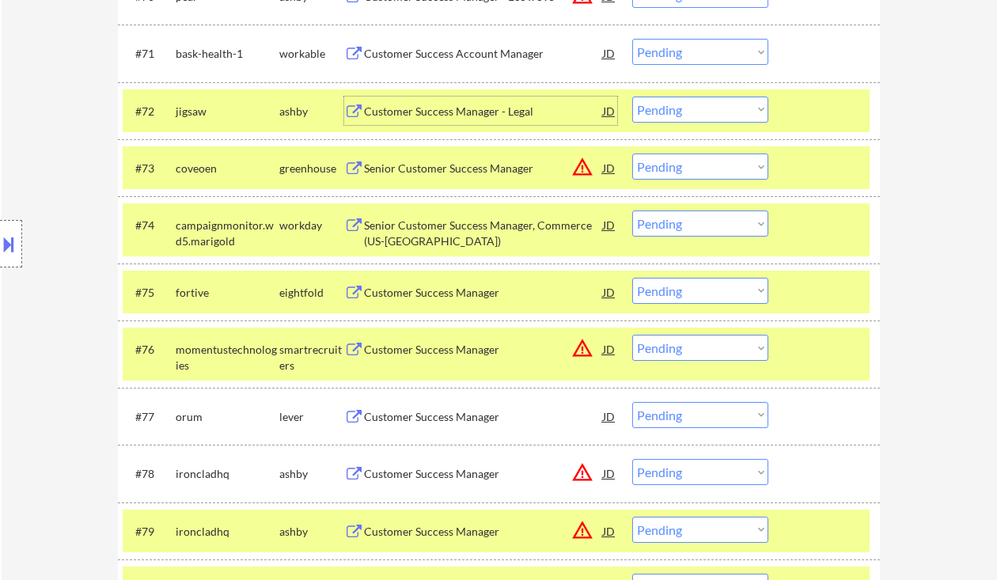
click at [693, 104] on select "Choose an option... Pending Applied Excluded (Questions) Excluded (Expired) Exc…" at bounding box center [700, 110] width 136 height 26
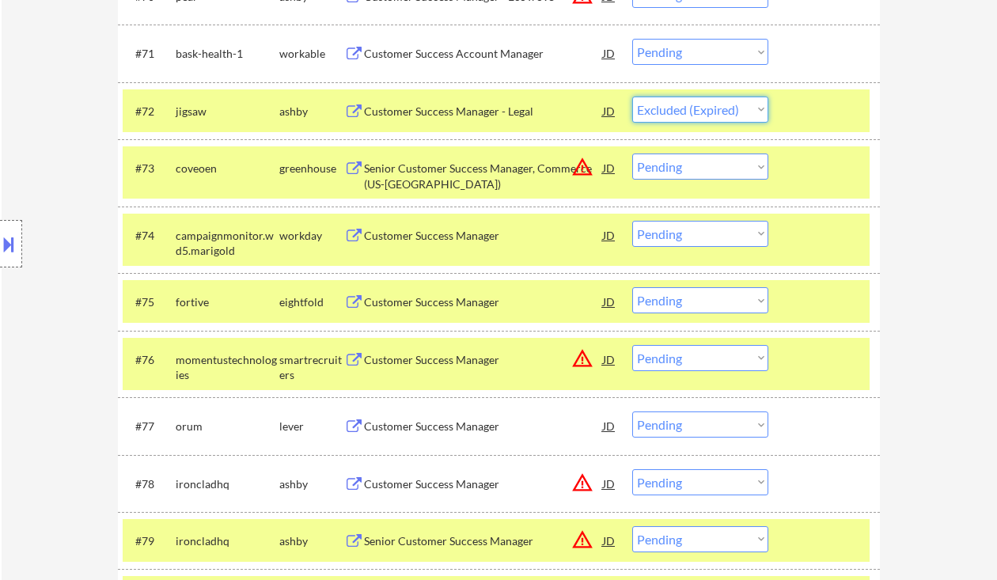
click at [632, 97] on select "Choose an option... Pending Applied Excluded (Questions) Excluded (Expired) Exc…" at bounding box center [700, 110] width 136 height 26
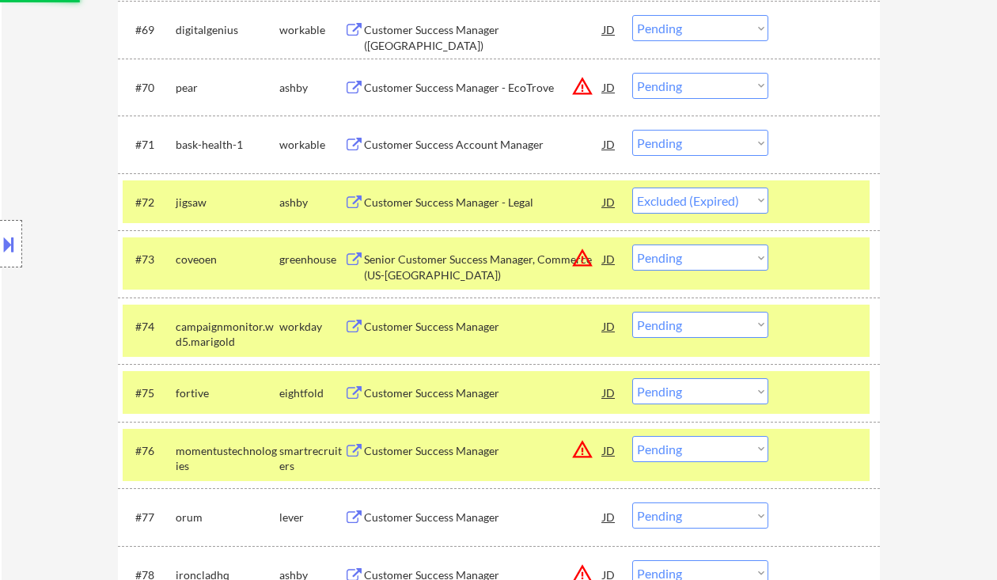
scroll to position [4692, 0]
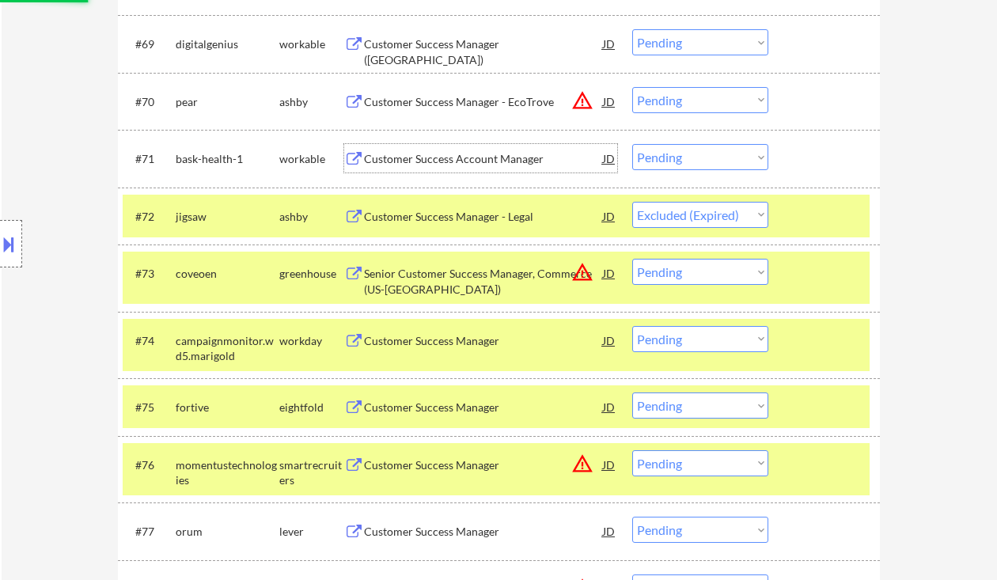
click at [448, 166] on div "Customer Success Account Manager" at bounding box center [483, 159] width 239 height 16
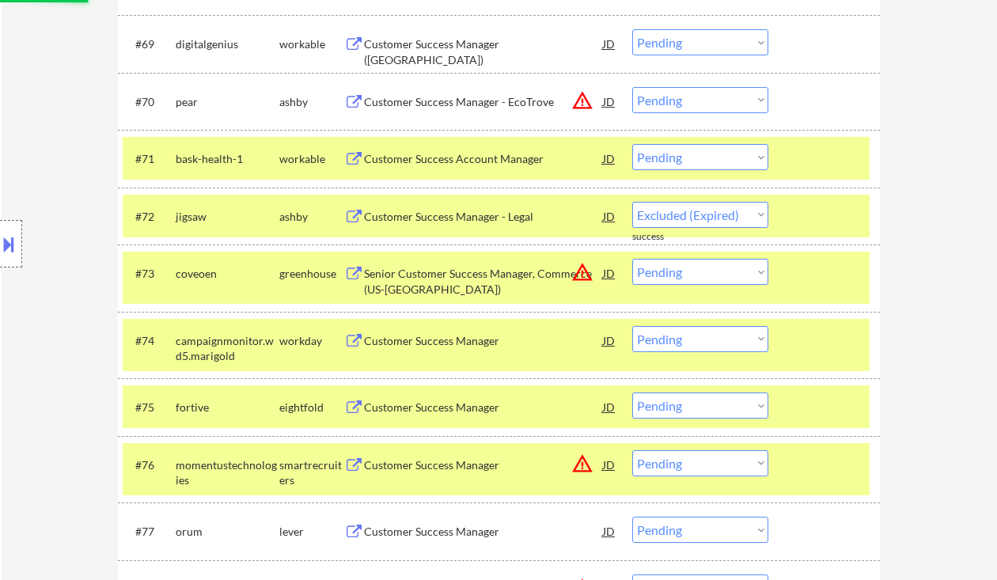
select select ""pending""
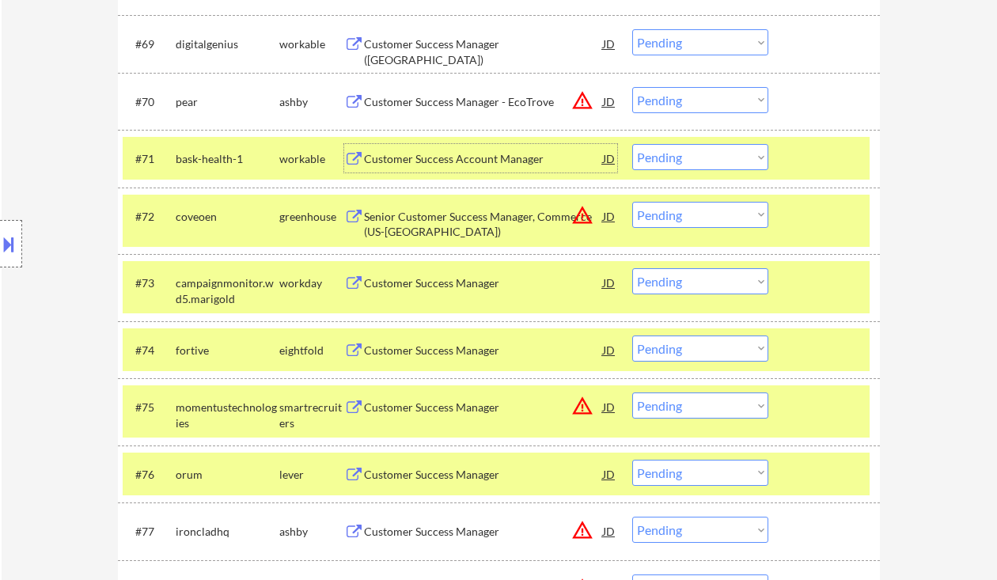
click at [674, 158] on select "Choose an option... Pending Applied Excluded (Questions) Excluded (Expired) Exc…" at bounding box center [700, 157] width 136 height 26
click at [632, 144] on select "Choose an option... Pending Applied Excluded (Questions) Excluded (Expired) Exc…" at bounding box center [700, 157] width 136 height 26
select select ""pending""
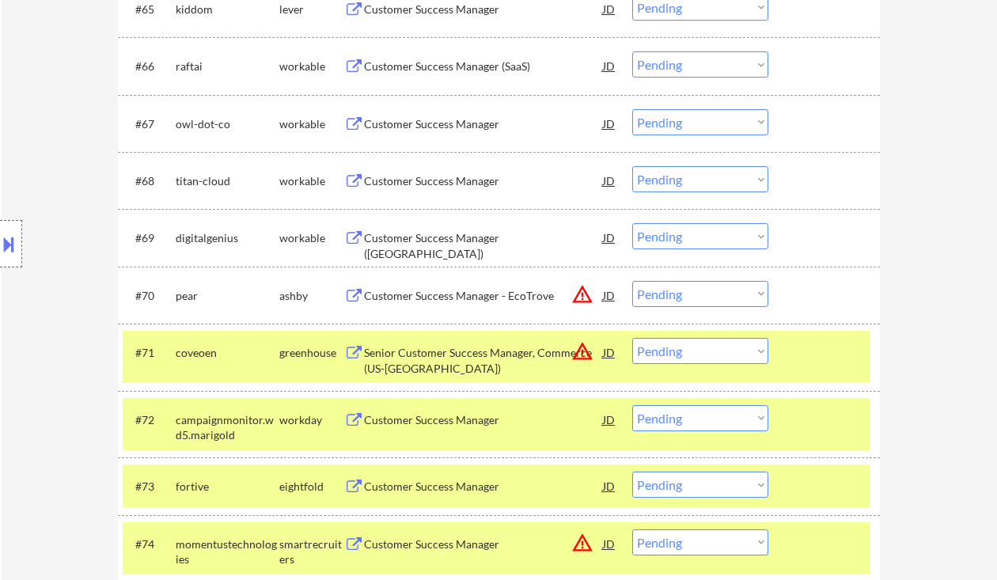
scroll to position [4480, 0]
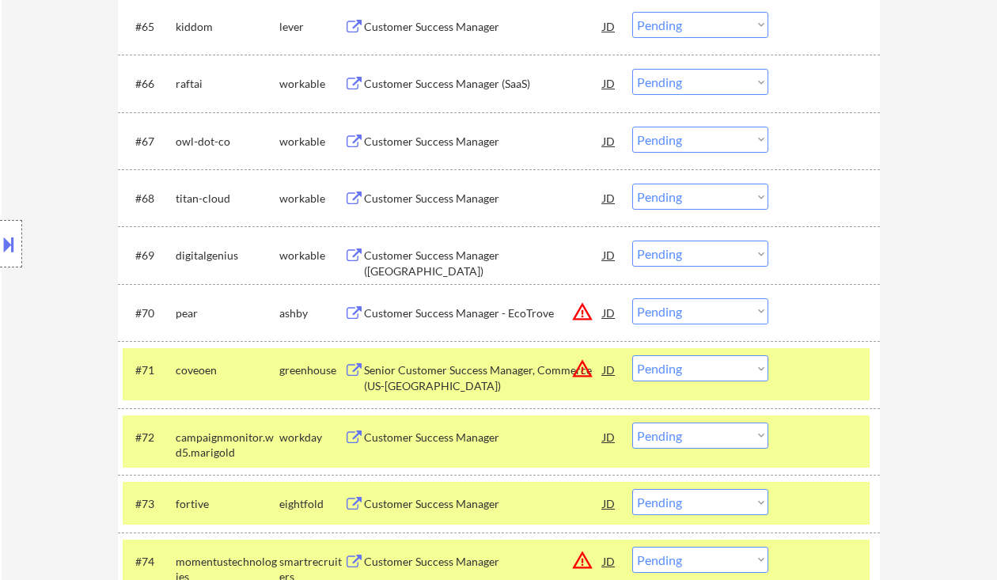
click at [398, 253] on div "Customer Success Manager ([GEOGRAPHIC_DATA])" at bounding box center [483, 263] width 239 height 31
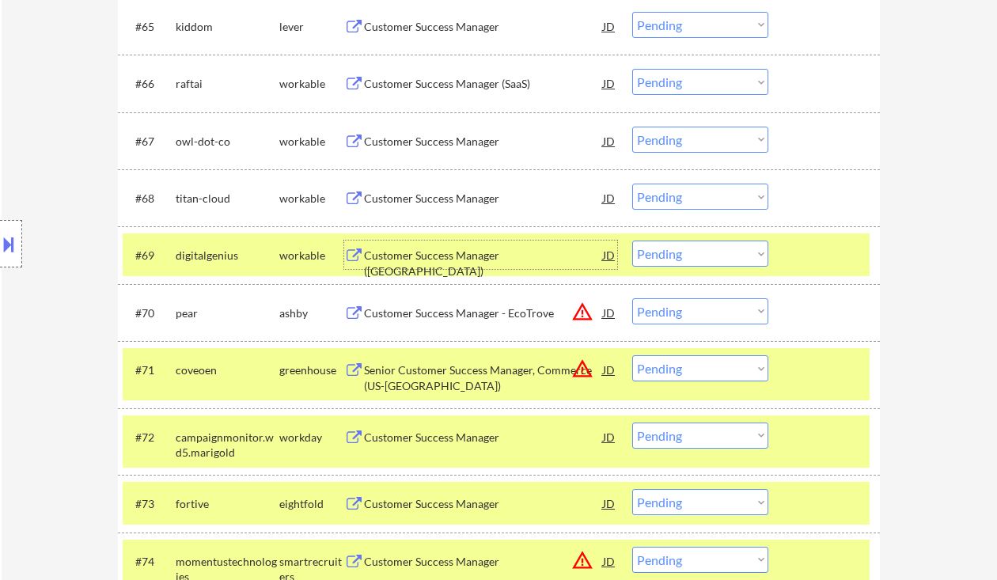
drag, startPoint x: 697, startPoint y: 248, endPoint x: 694, endPoint y: 263, distance: 15.2
click at [697, 248] on select "Choose an option... Pending Applied Excluded (Questions) Excluded (Expired) Exc…" at bounding box center [700, 254] width 136 height 26
click at [632, 241] on select "Choose an option... Pending Applied Excluded (Questions) Excluded (Expired) Exc…" at bounding box center [700, 254] width 136 height 26
click at [447, 196] on div "Customer Success Manager" at bounding box center [483, 199] width 239 height 16
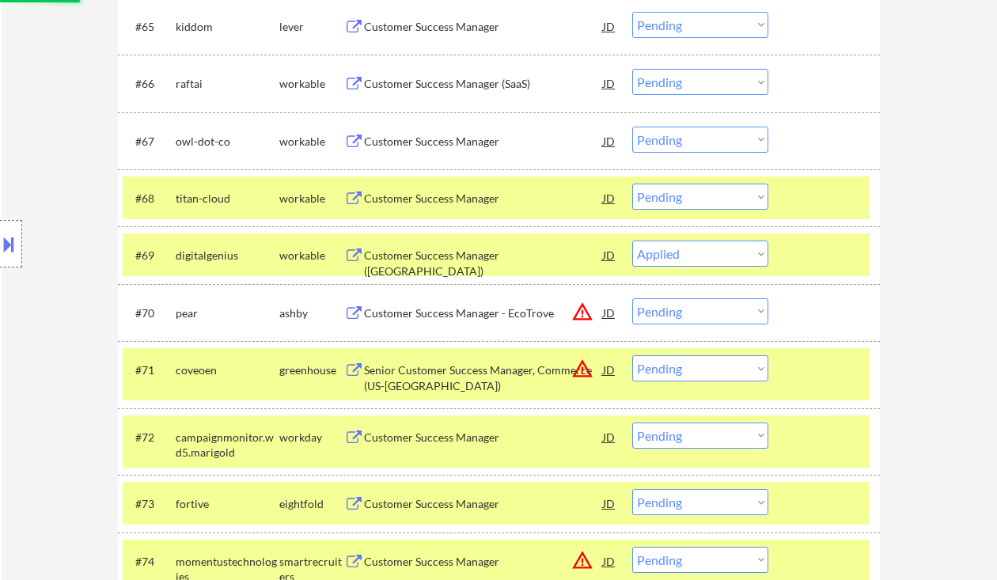
select select ""pending""
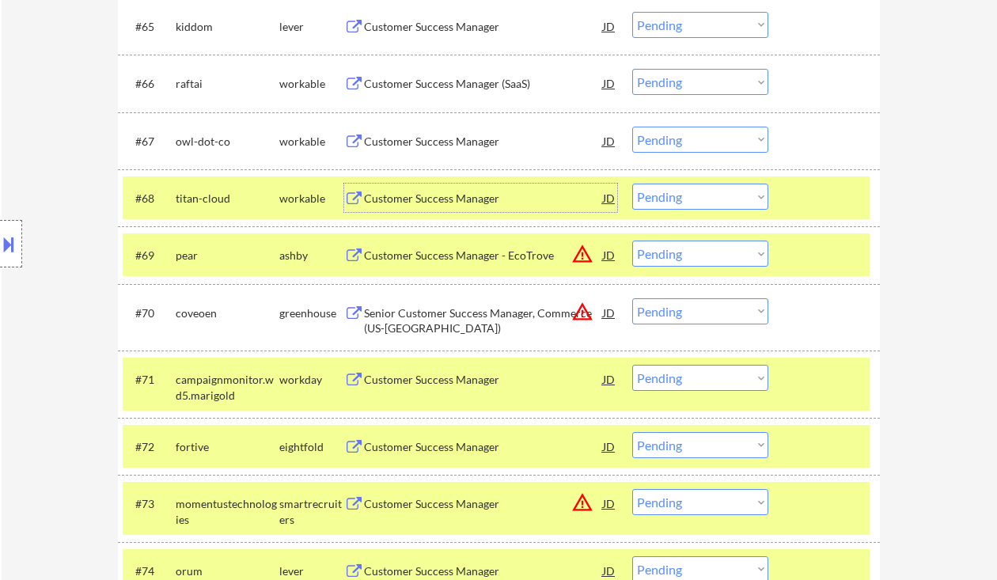
click at [698, 199] on select "Choose an option... Pending Applied Excluded (Questions) Excluded (Expired) Exc…" at bounding box center [700, 197] width 136 height 26
click at [632, 184] on select "Choose an option... Pending Applied Excluded (Questions) Excluded (Expired) Exc…" at bounding box center [700, 197] width 136 height 26
click at [431, 144] on div "Customer Success Manager" at bounding box center [483, 142] width 239 height 16
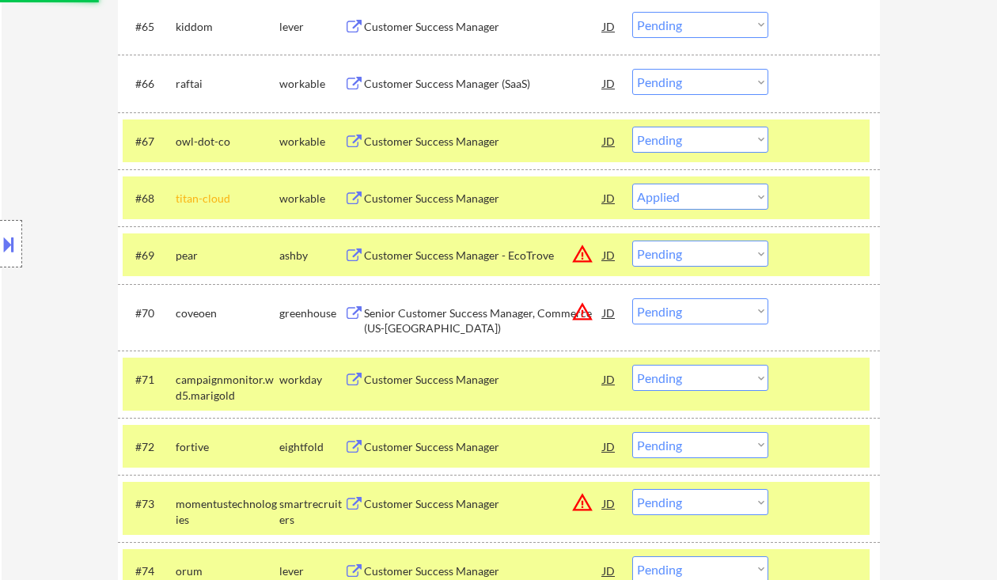
select select ""pending""
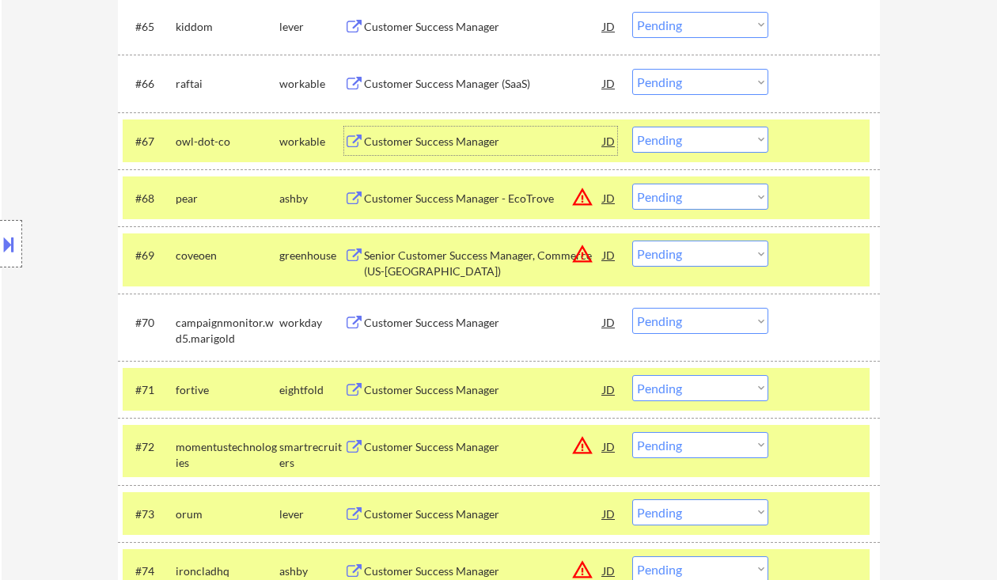
drag, startPoint x: 682, startPoint y: 134, endPoint x: 696, endPoint y: 149, distance: 20.7
click at [682, 134] on select "Choose an option... Pending Applied Excluded (Questions) Excluded (Expired) Exc…" at bounding box center [700, 140] width 136 height 26
click at [632, 127] on select "Choose an option... Pending Applied Excluded (Questions) Excluded (Expired) Exc…" at bounding box center [700, 140] width 136 height 26
select select ""pending""
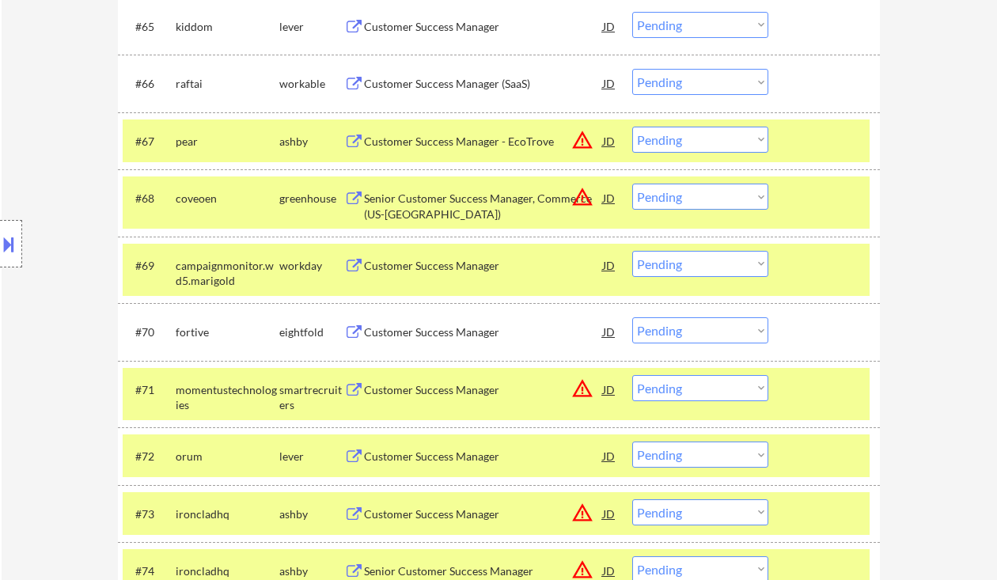
click at [445, 82] on div "Customer Success Manager (SaaS)" at bounding box center [483, 84] width 239 height 16
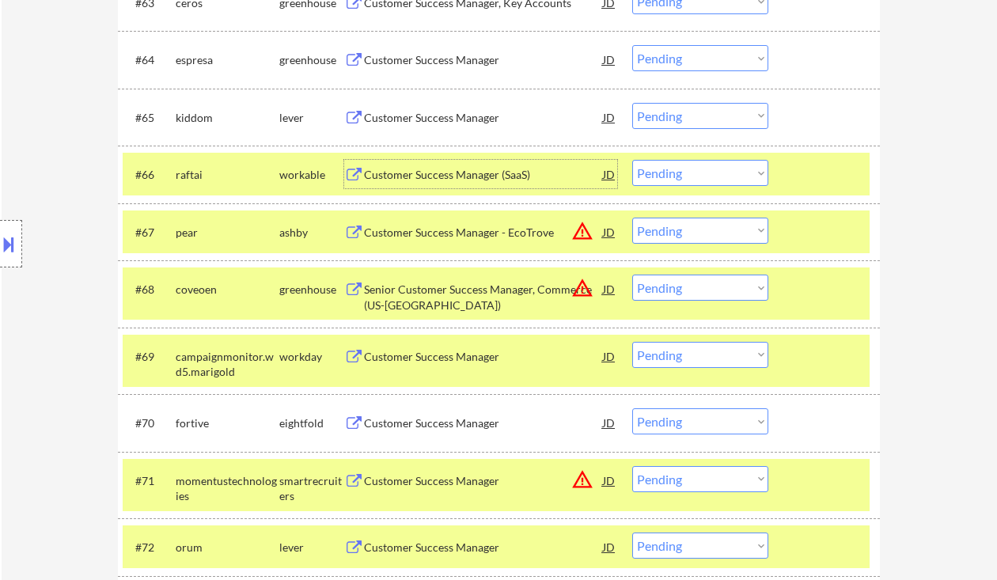
scroll to position [4375, 0]
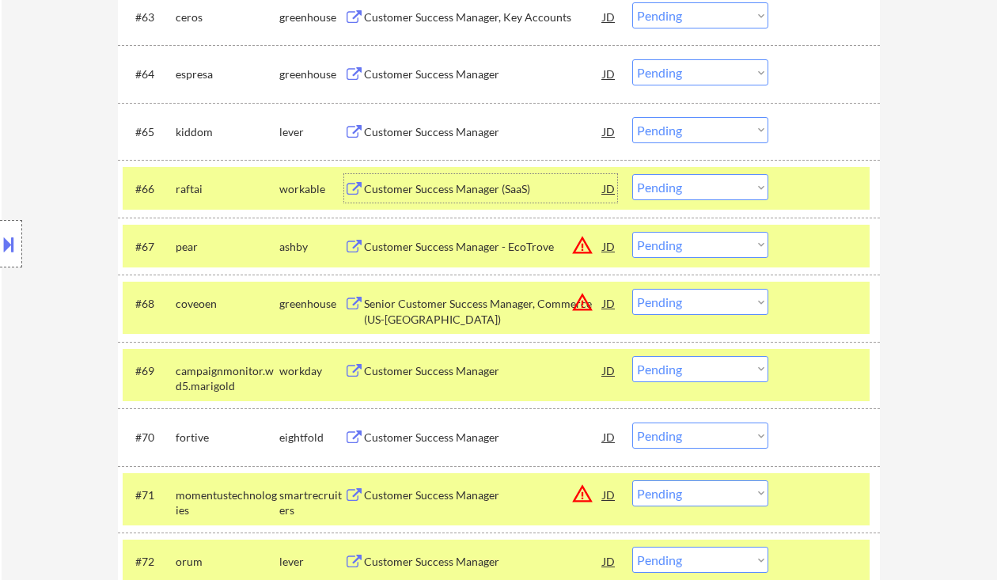
click at [429, 128] on div "Customer Success Manager" at bounding box center [483, 132] width 239 height 16
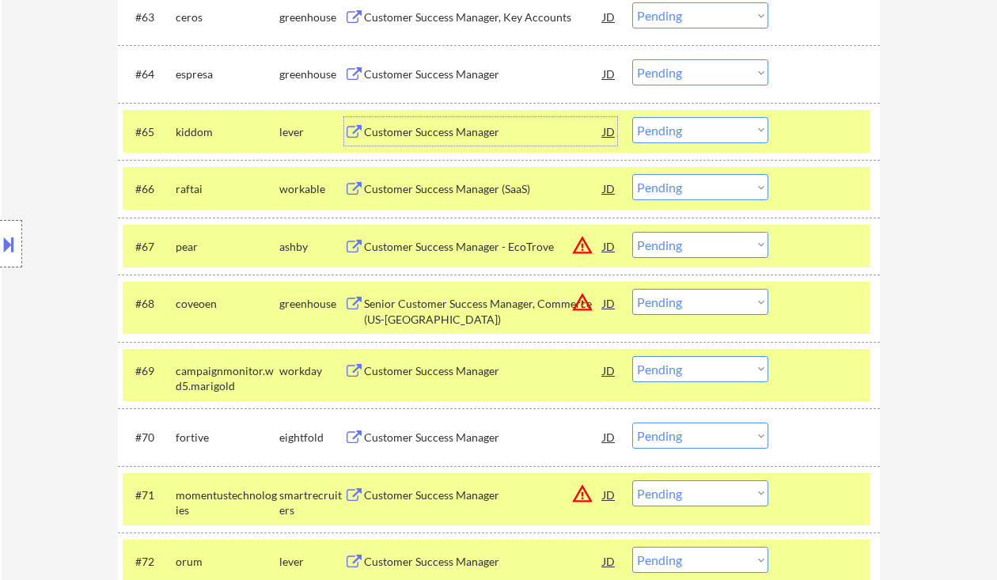
click at [692, 122] on select "Choose an option... Pending Applied Excluded (Questions) Excluded (Expired) Exc…" at bounding box center [700, 130] width 136 height 26
click at [632, 117] on select "Choose an option... Pending Applied Excluded (Questions) Excluded (Expired) Exc…" at bounding box center [700, 130] width 136 height 26
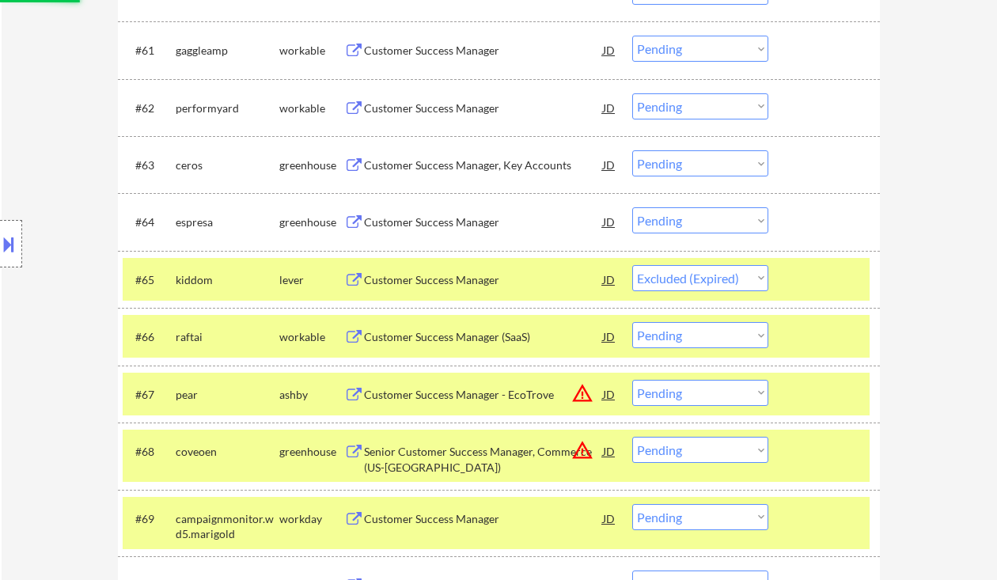
scroll to position [4164, 0]
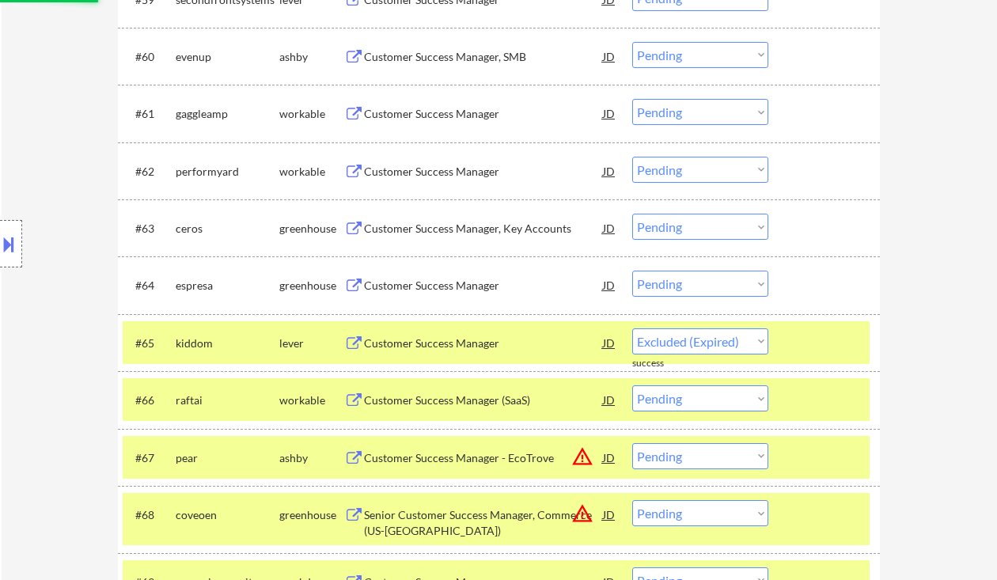
select select ""pending""
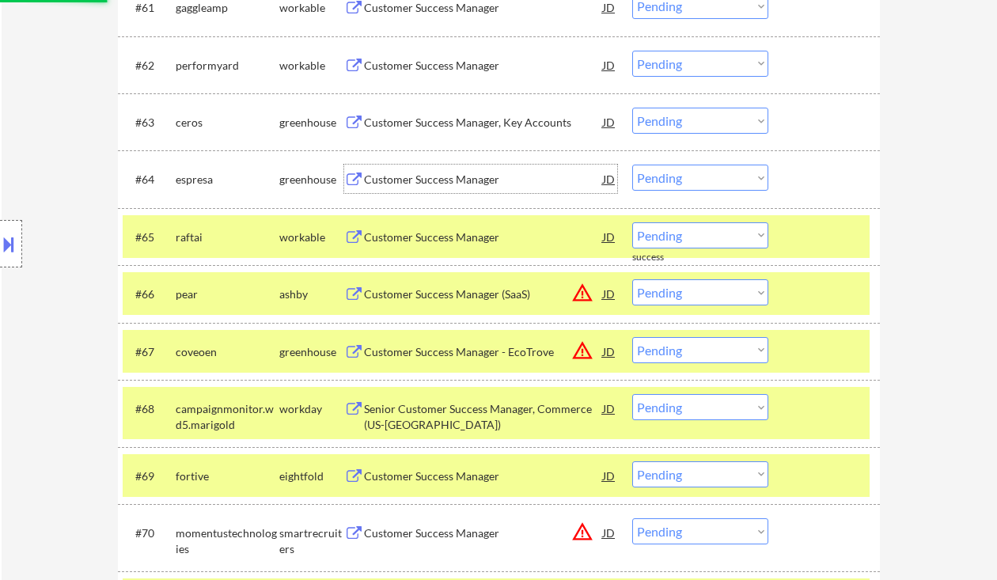
click at [442, 177] on div "Customer Success Manager" at bounding box center [483, 180] width 239 height 16
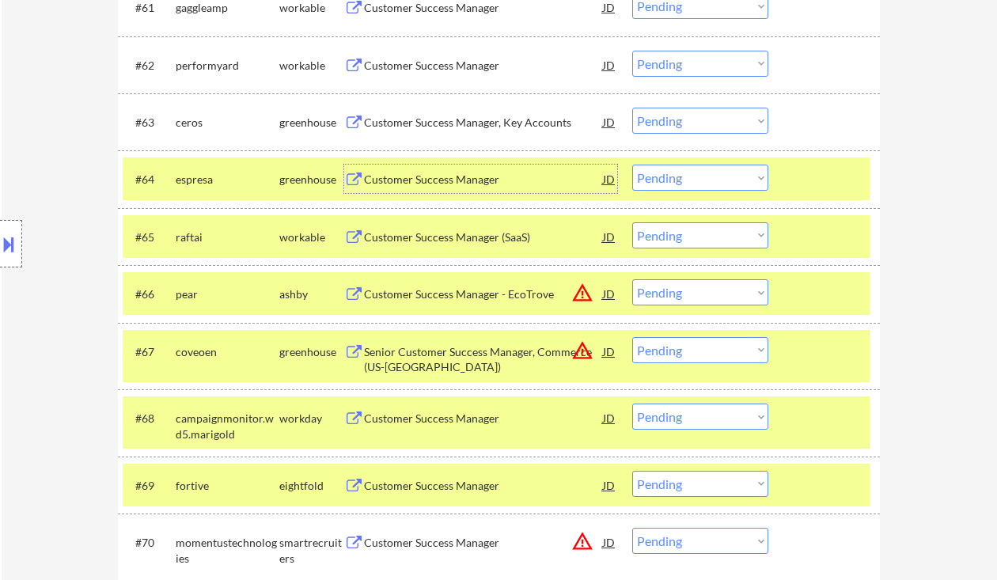
click at [682, 175] on select "Choose an option... Pending Applied Excluded (Questions) Excluded (Expired) Exc…" at bounding box center [700, 178] width 136 height 26
click at [632, 165] on select "Choose an option... Pending Applied Excluded (Questions) Excluded (Expired) Exc…" at bounding box center [700, 178] width 136 height 26
click at [440, 124] on div "Customer Success Manager, Key Accounts" at bounding box center [483, 123] width 239 height 16
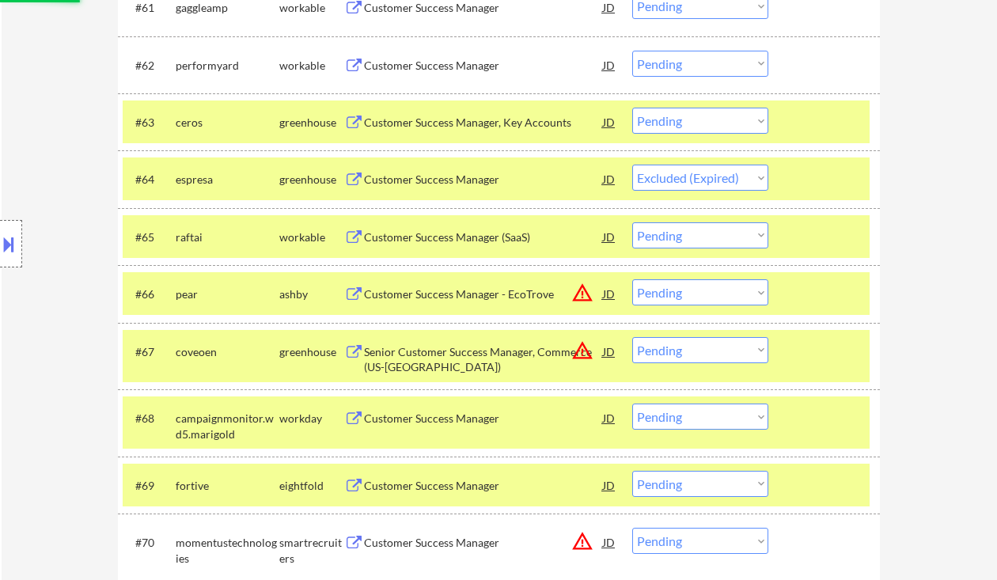
select select ""pending""
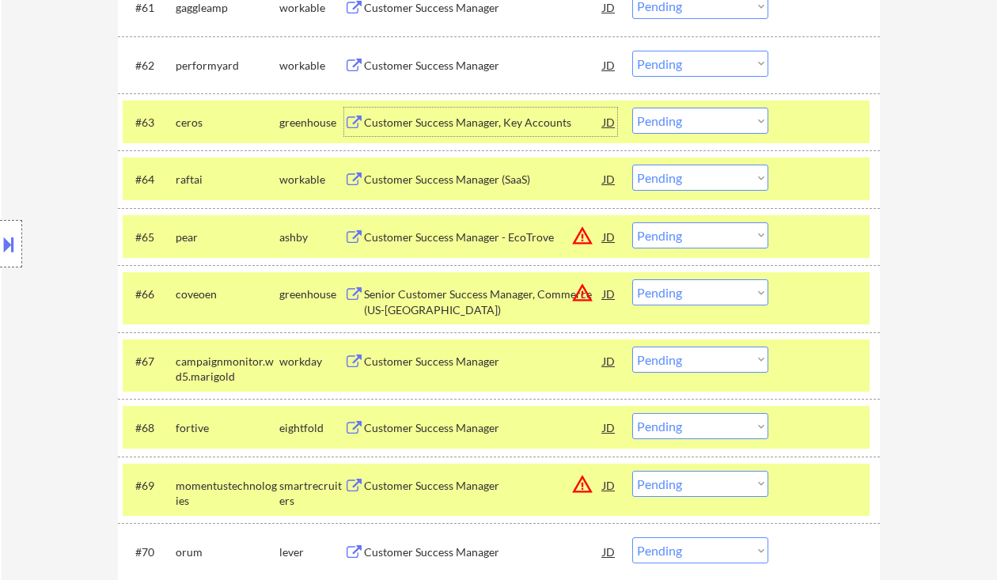
drag, startPoint x: 666, startPoint y: 126, endPoint x: 685, endPoint y: 134, distance: 20.6
click at [666, 126] on select "Choose an option... Pending Applied Excluded (Questions) Excluded (Expired) Exc…" at bounding box center [700, 121] width 136 height 26
click at [632, 108] on select "Choose an option... Pending Applied Excluded (Questions) Excluded (Expired) Exc…" at bounding box center [700, 121] width 136 height 26
select select ""pending""
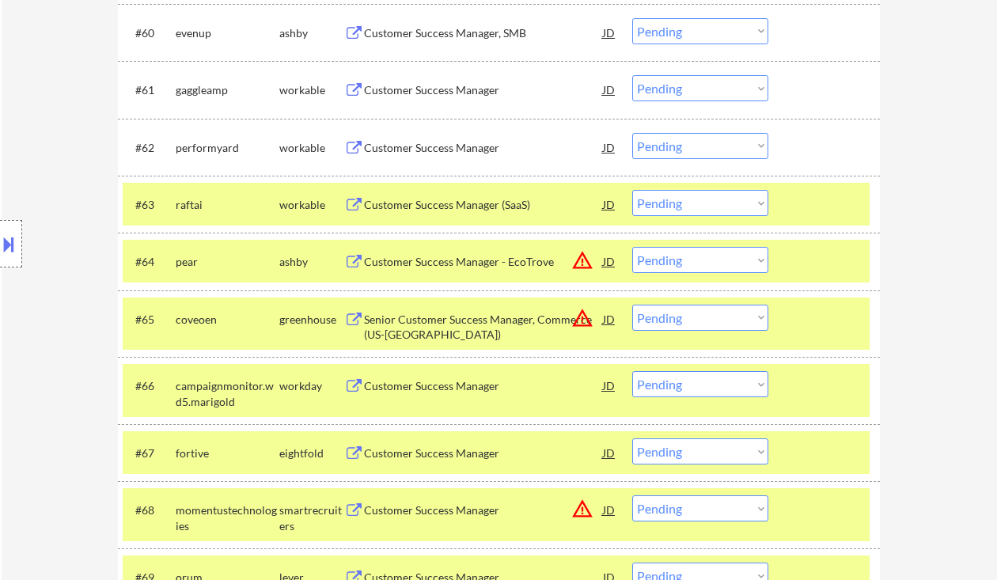
scroll to position [4164, 0]
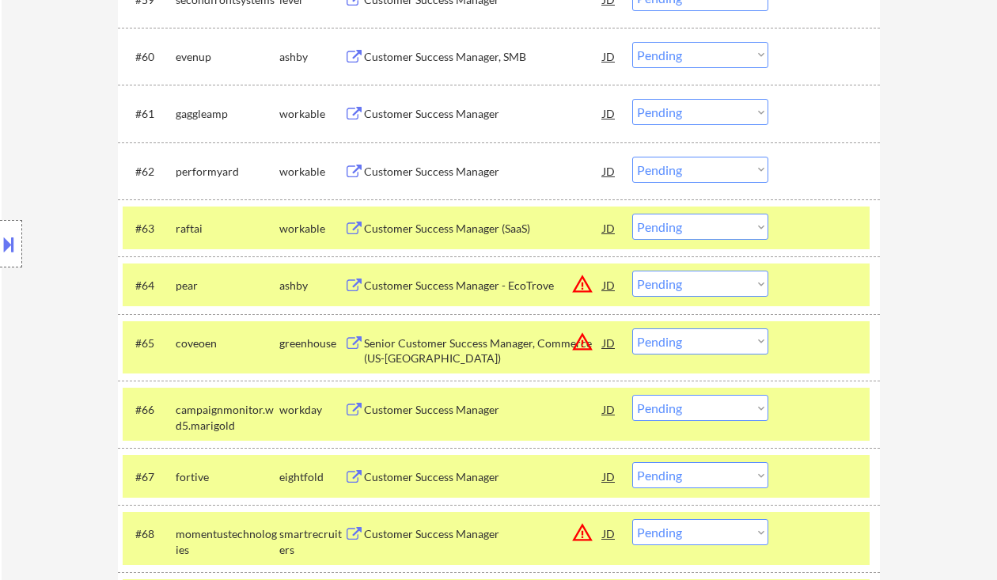
click at [447, 179] on div "Customer Success Manager" at bounding box center [483, 171] width 239 height 28
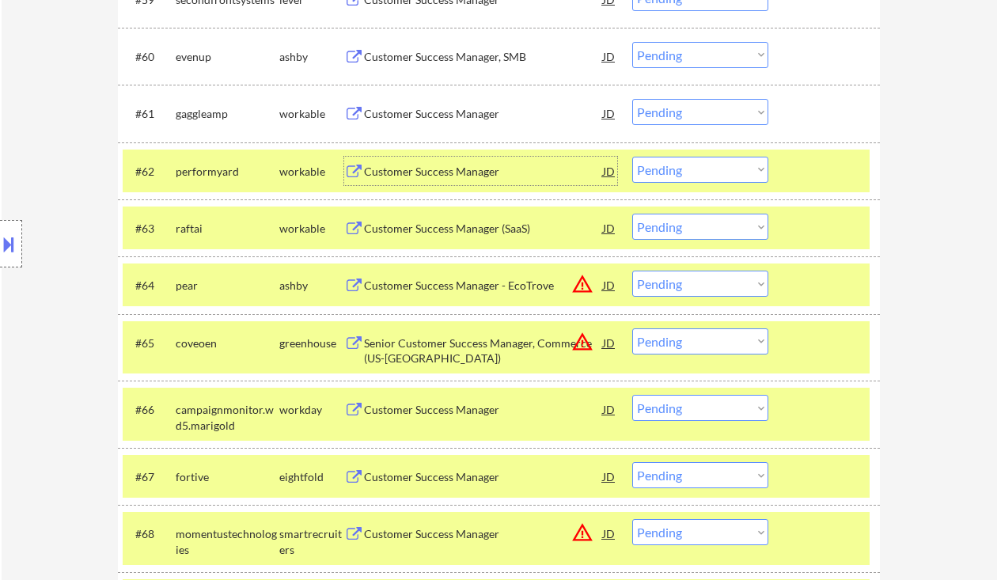
scroll to position [4059, 0]
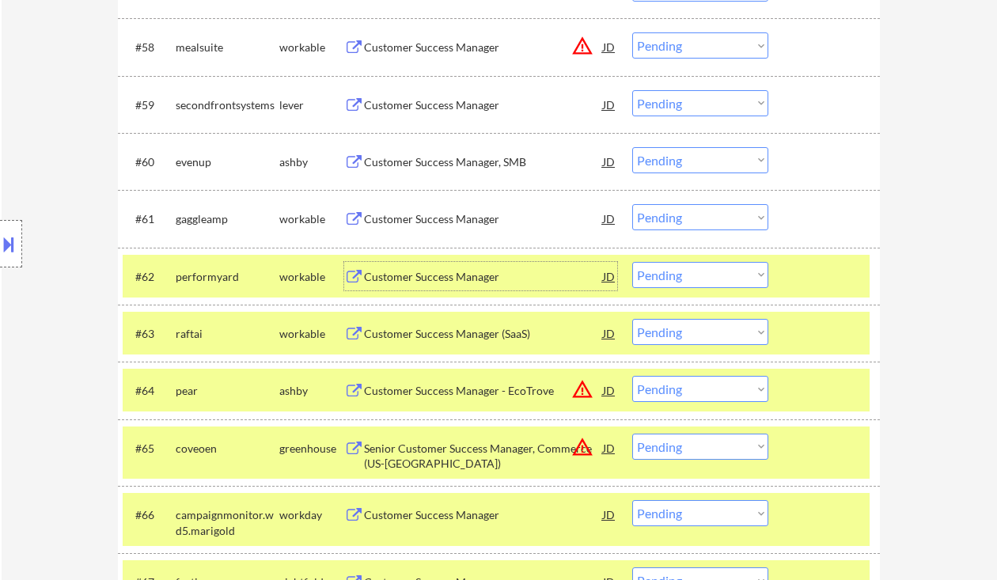
click at [452, 216] on div "Customer Success Manager" at bounding box center [483, 219] width 239 height 16
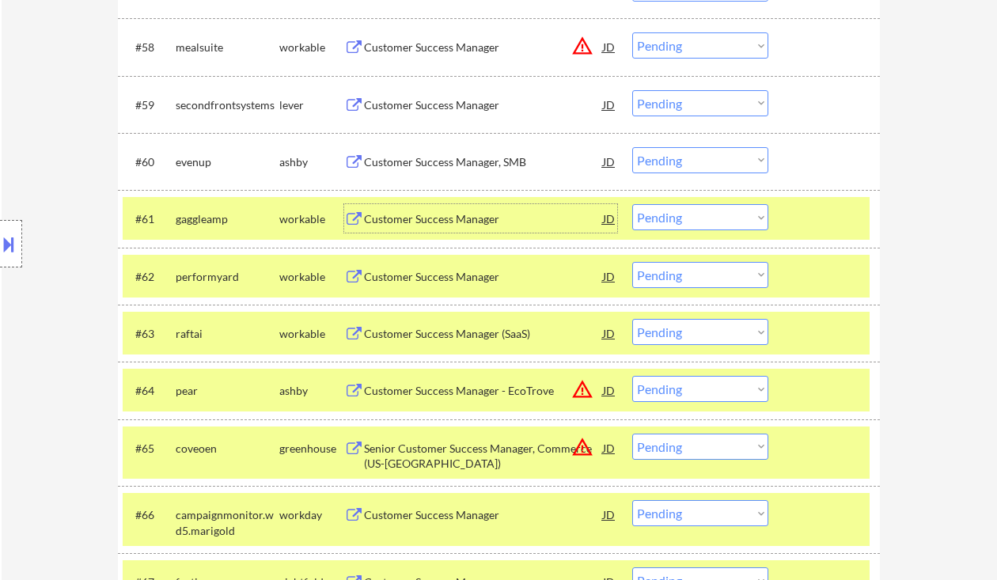
click at [683, 221] on select "Choose an option... Pending Applied Excluded (Questions) Excluded (Expired) Exc…" at bounding box center [700, 217] width 136 height 26
click at [632, 204] on select "Choose an option... Pending Applied Excluded (Questions) Excluded (Expired) Exc…" at bounding box center [700, 217] width 136 height 26
click at [476, 157] on div "Customer Success Manager, SMB" at bounding box center [483, 162] width 239 height 16
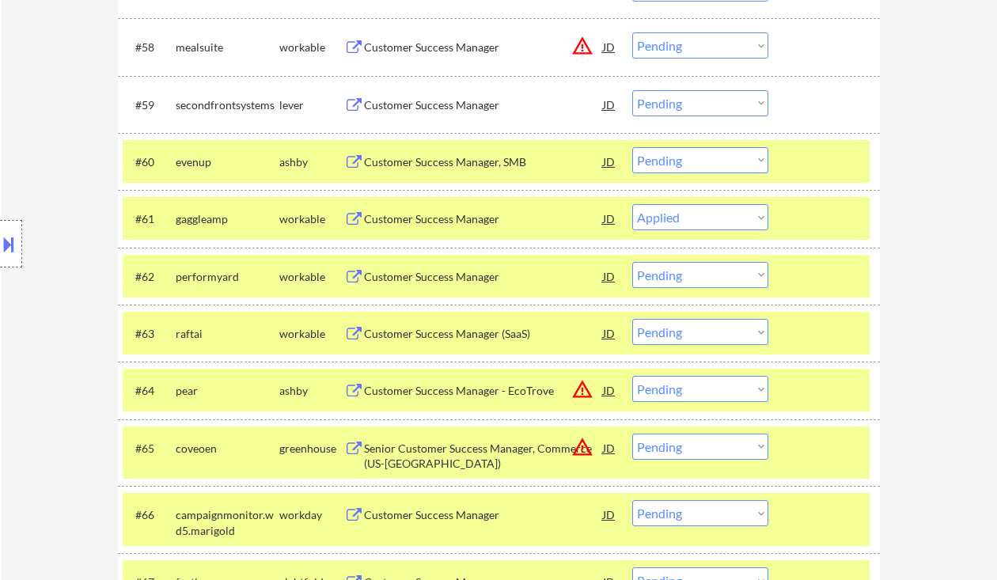
select select ""pending""
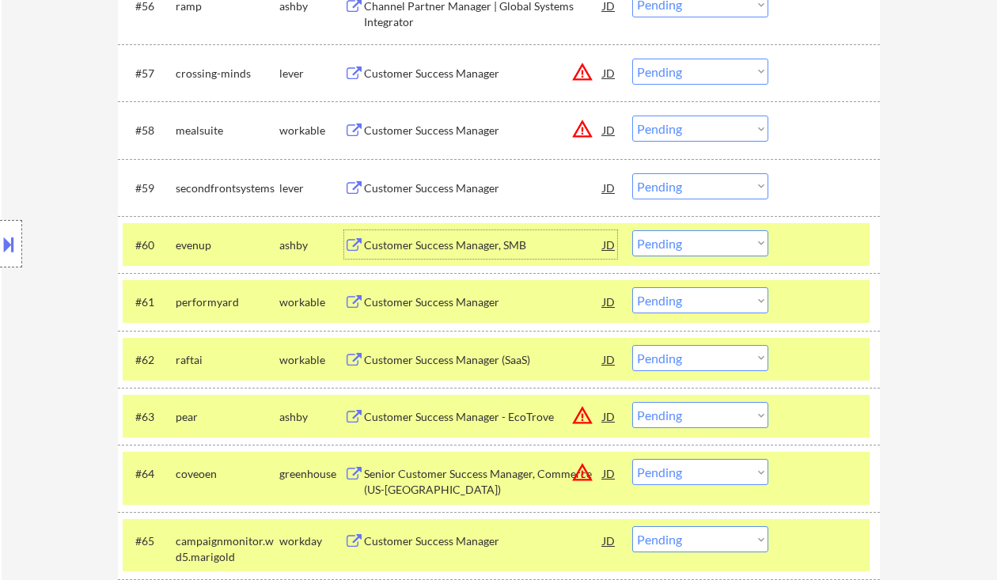
scroll to position [3953, 0]
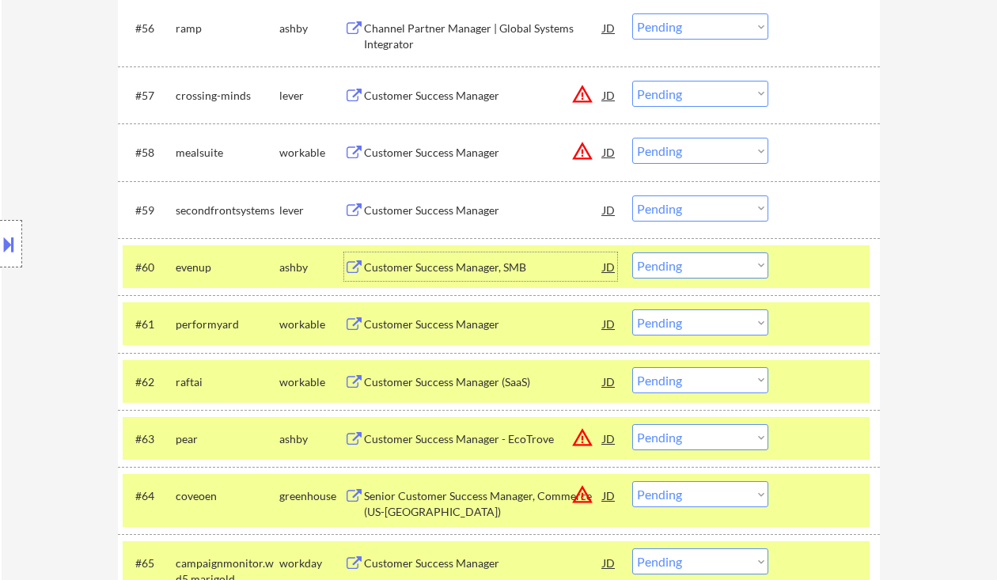
click at [430, 206] on div "Customer Success Manager" at bounding box center [483, 211] width 239 height 16
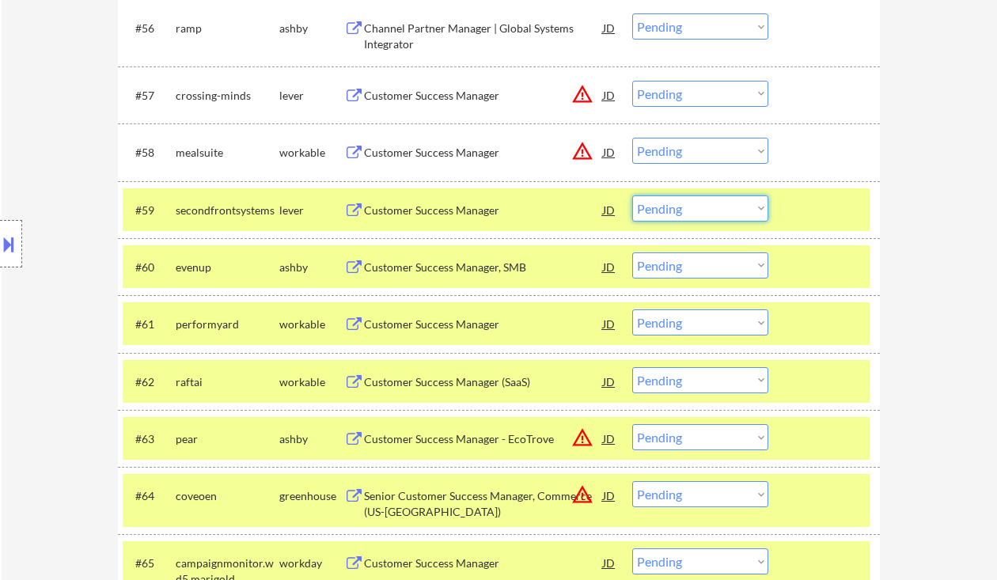
click at [672, 203] on select "Choose an option... Pending Applied Excluded (Questions) Excluded (Expired) Exc…" at bounding box center [700, 209] width 136 height 26
click at [632, 196] on select "Choose an option... Pending Applied Excluded (Questions) Excluded (Expired) Exc…" at bounding box center [700, 209] width 136 height 26
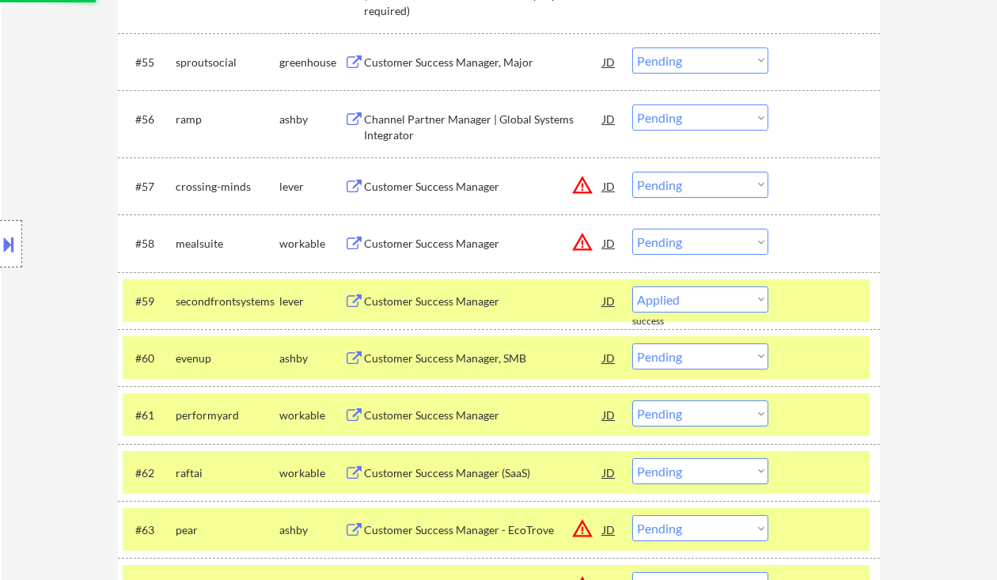
scroll to position [3847, 0]
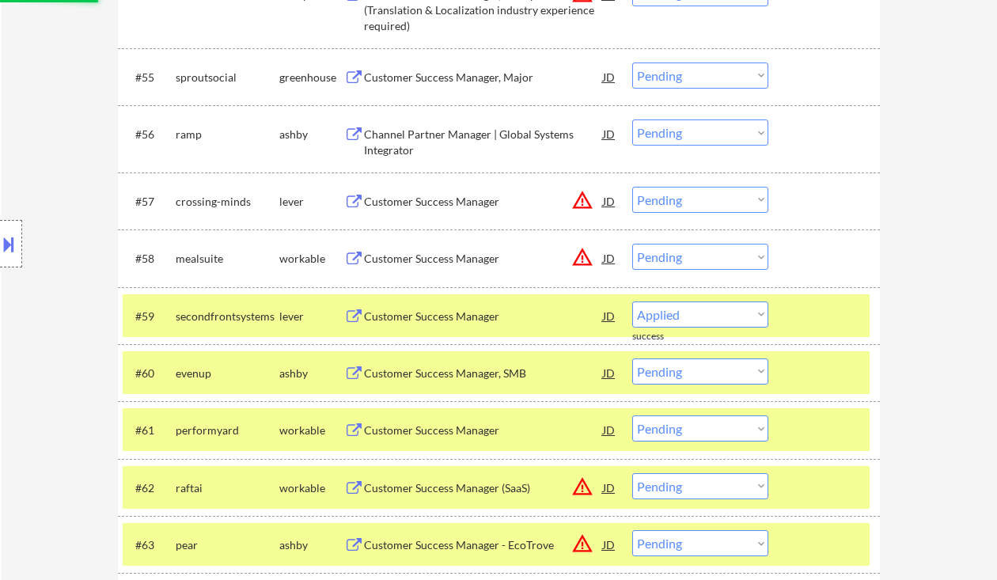
select select ""pending""
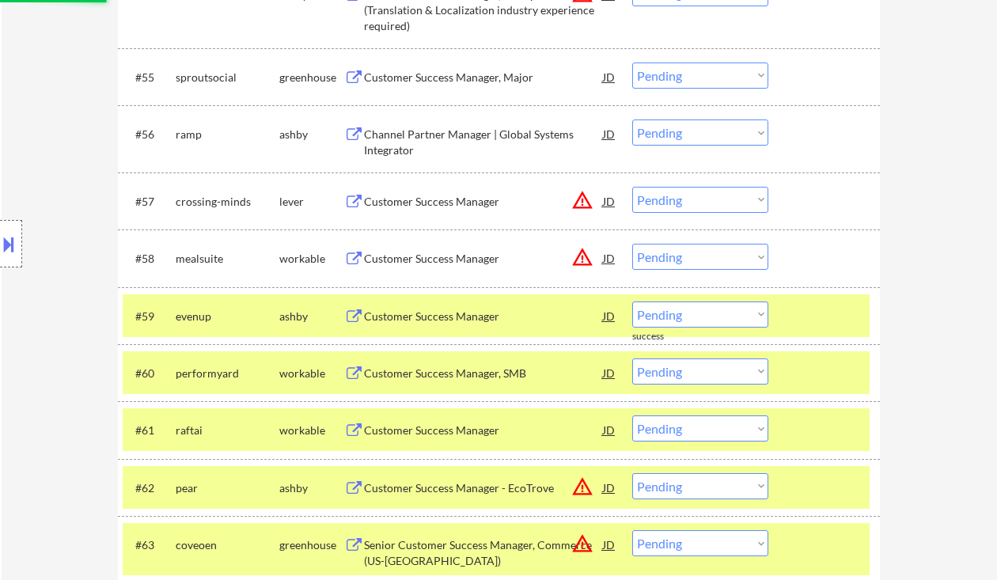
scroll to position [3742, 0]
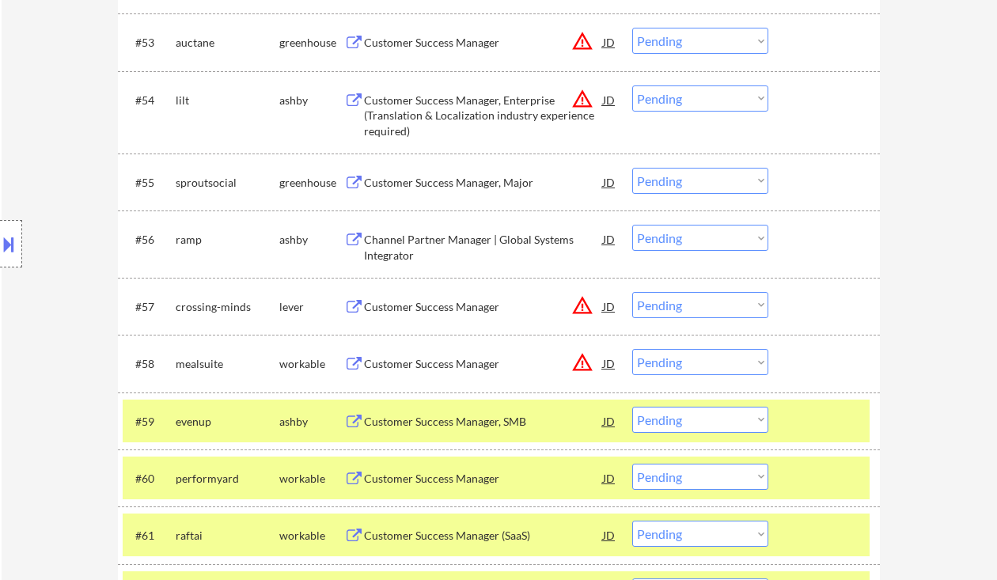
click at [452, 310] on div "Customer Success Manager" at bounding box center [483, 307] width 239 height 16
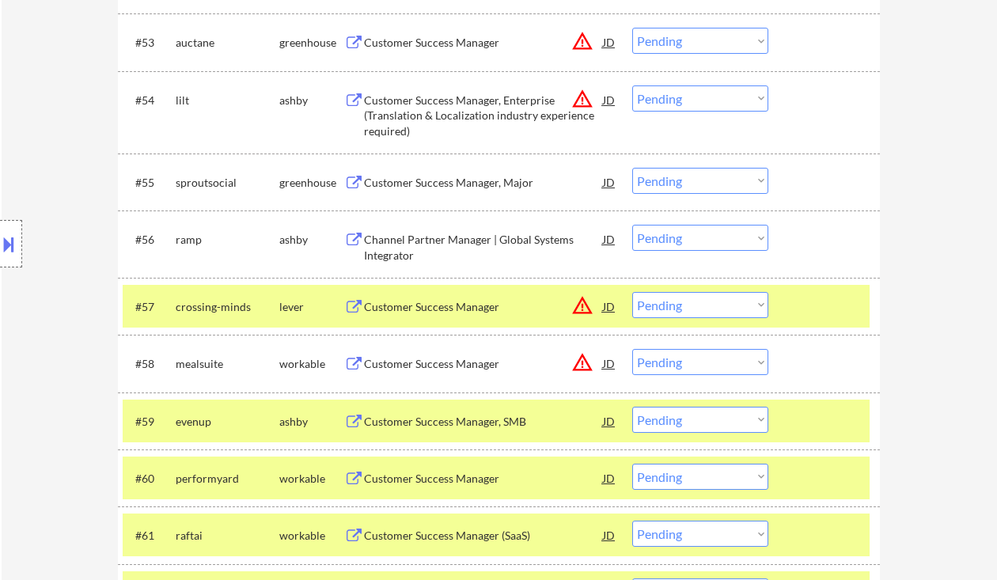
click at [2, 245] on button at bounding box center [8, 244] width 17 height 26
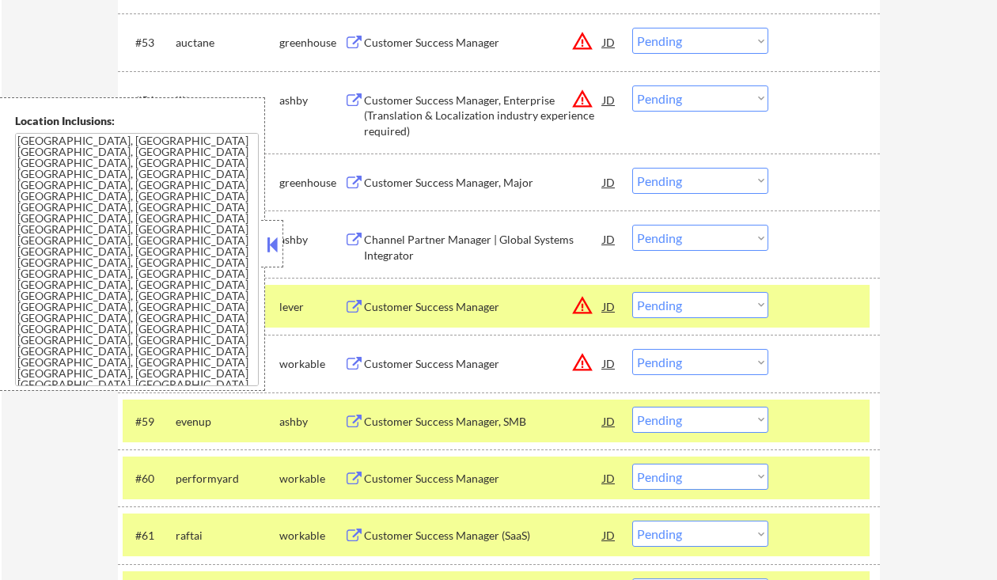
click at [272, 242] on button at bounding box center [272, 245] width 17 height 24
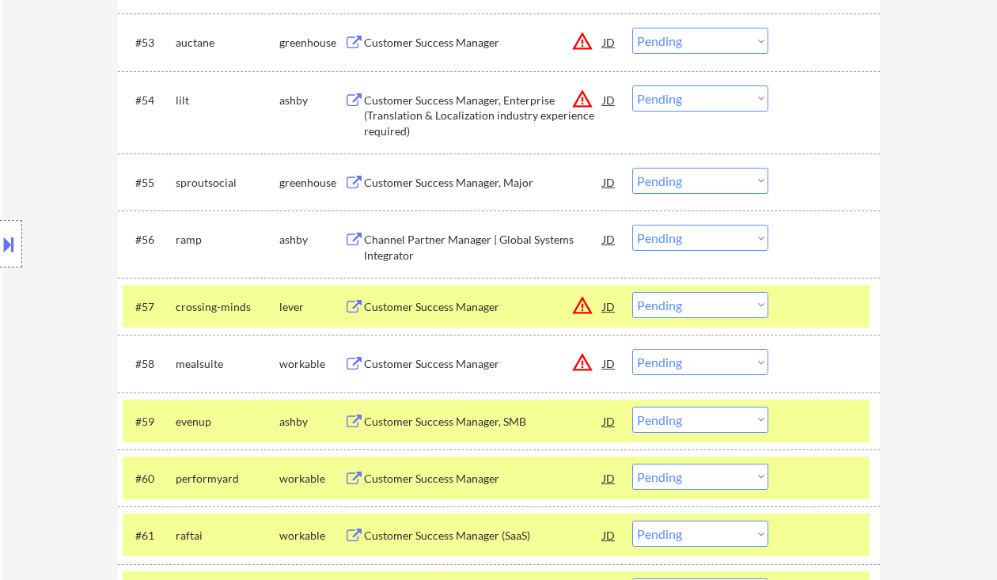
click at [508, 240] on div "Channel Partner Manager | Global Systems Integrator" at bounding box center [483, 247] width 239 height 31
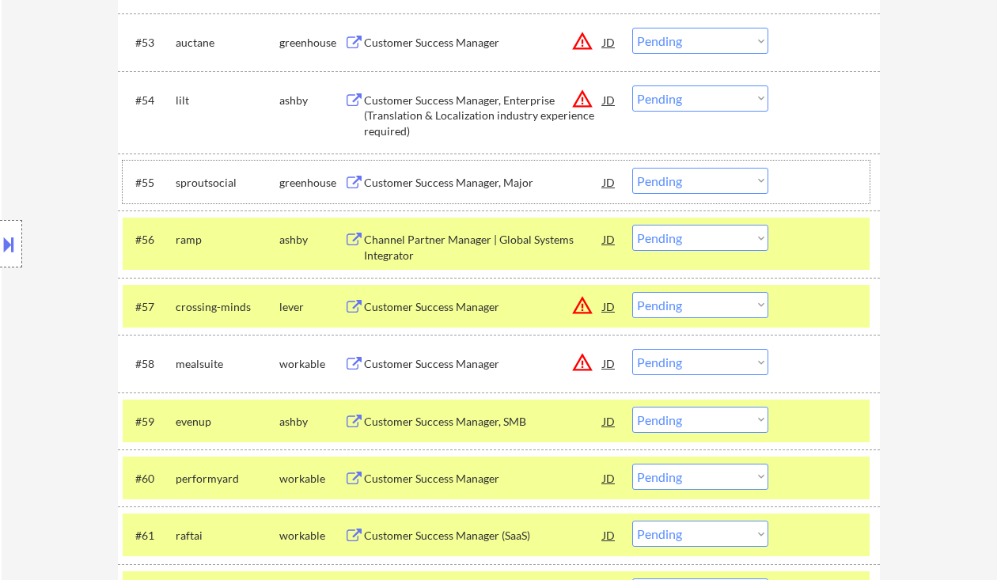
click at [469, 164] on div "#55 sproutsocial greenhouse Customer Success Manager, Major JD Choose an option…" at bounding box center [496, 182] width 747 height 43
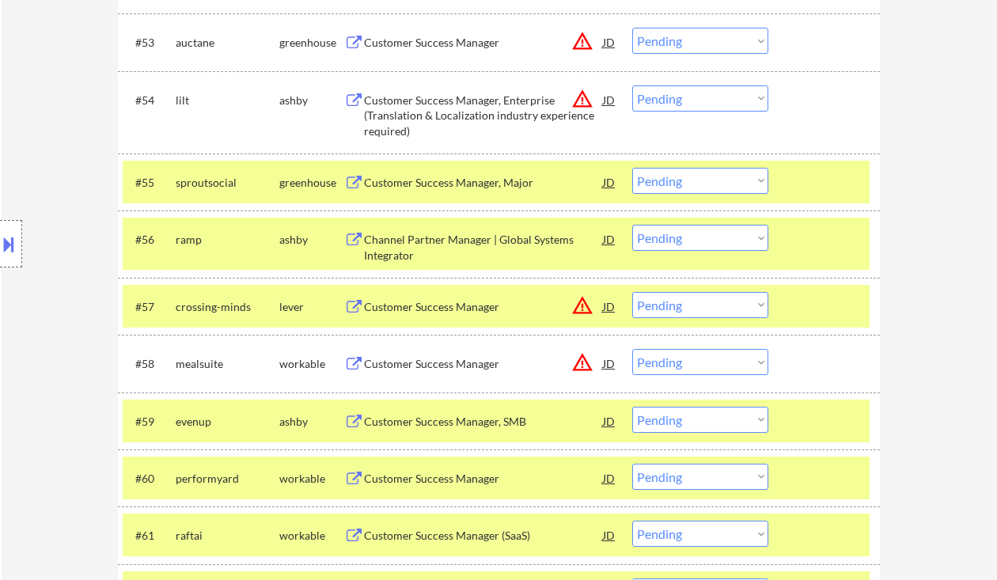
click at [439, 190] on div "Customer Success Manager, Major" at bounding box center [483, 182] width 239 height 28
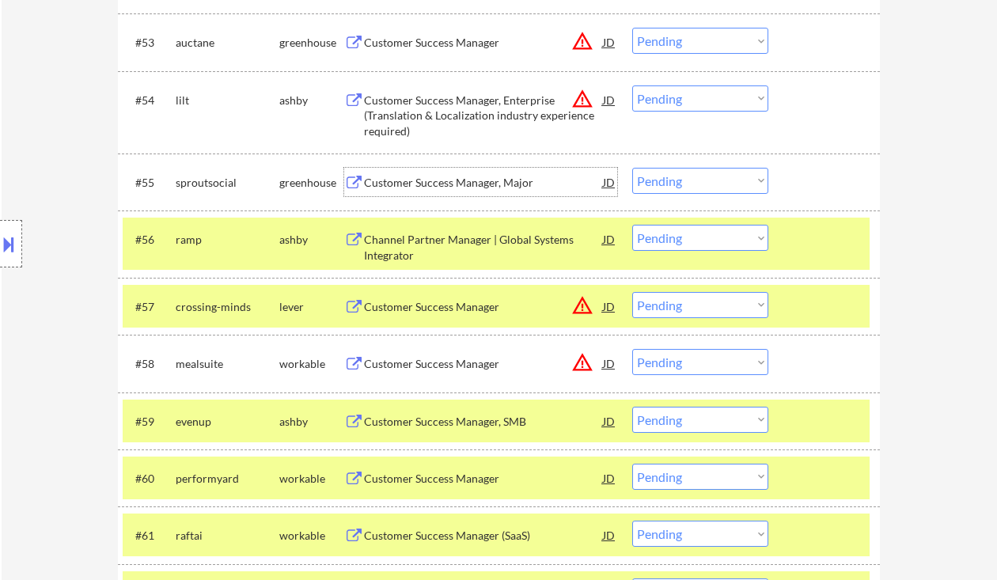
click at [682, 178] on select "Choose an option... Pending Applied Excluded (Questions) Excluded (Expired) Exc…" at bounding box center [700, 181] width 136 height 26
click at [632, 168] on select "Choose an option... Pending Applied Excluded (Questions) Excluded (Expired) Exc…" at bounding box center [700, 181] width 136 height 26
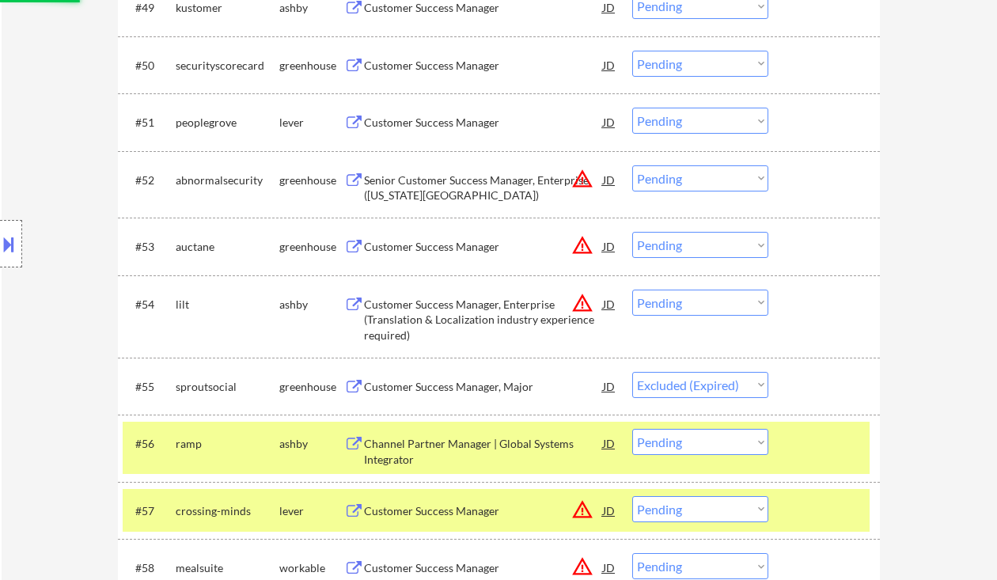
scroll to position [3531, 0]
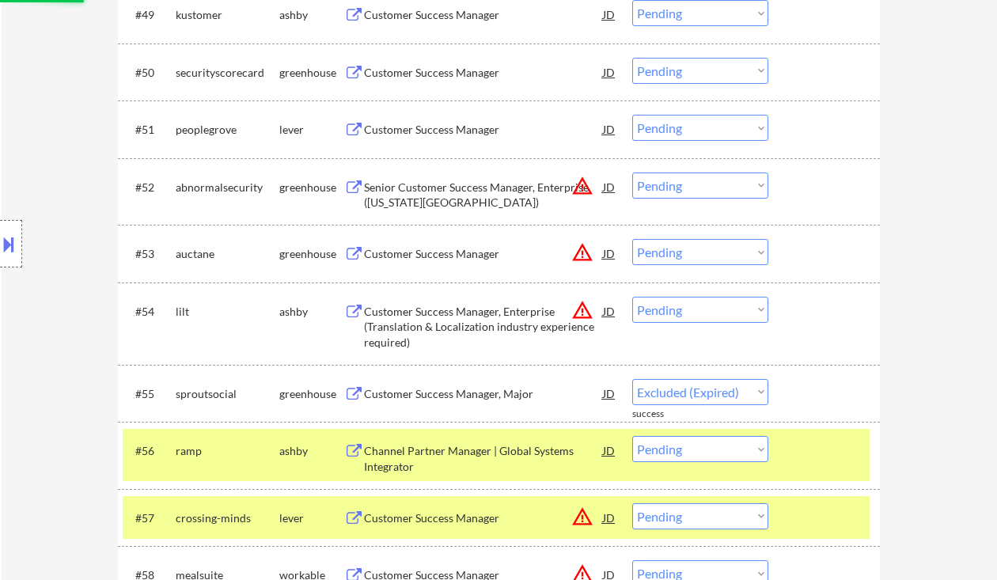
click at [416, 126] on div "Customer Success Manager" at bounding box center [483, 130] width 239 height 16
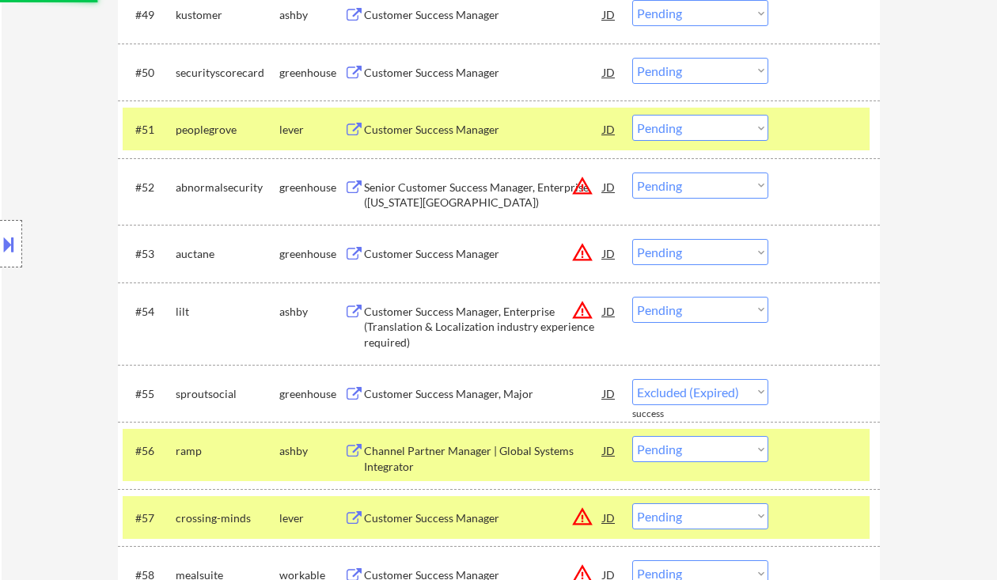
select select ""pending""
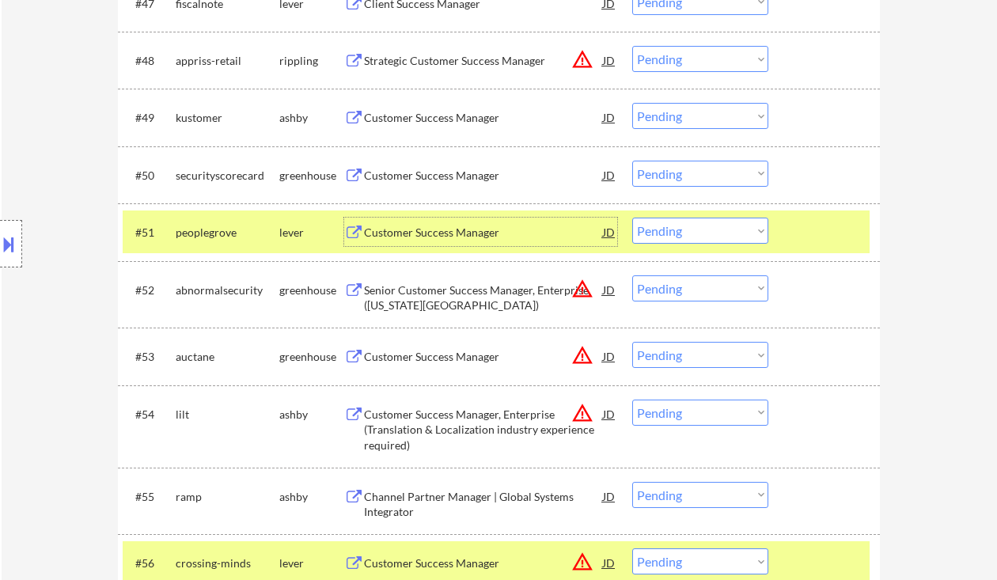
scroll to position [3425, 0]
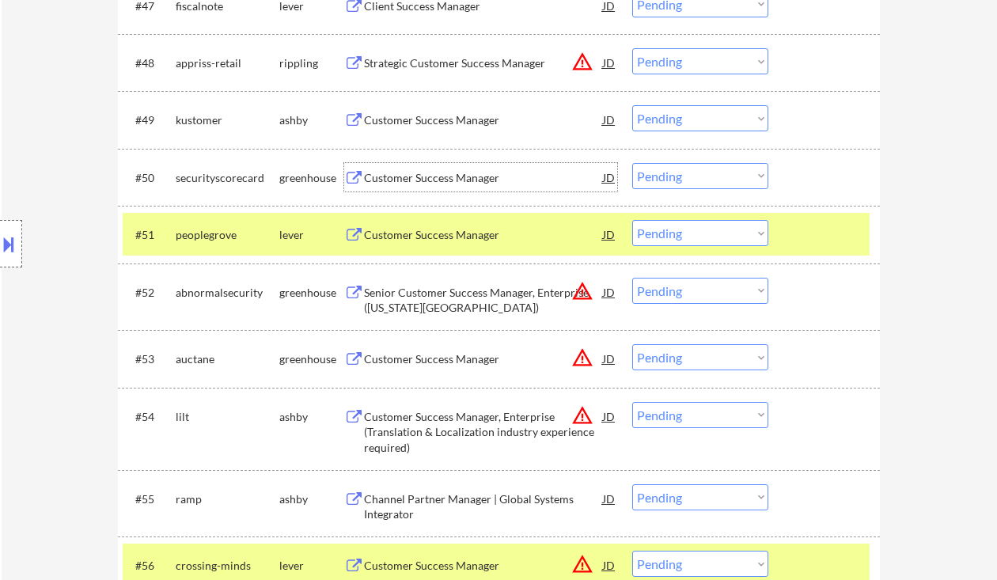
click at [442, 173] on div "Customer Success Manager" at bounding box center [483, 178] width 239 height 16
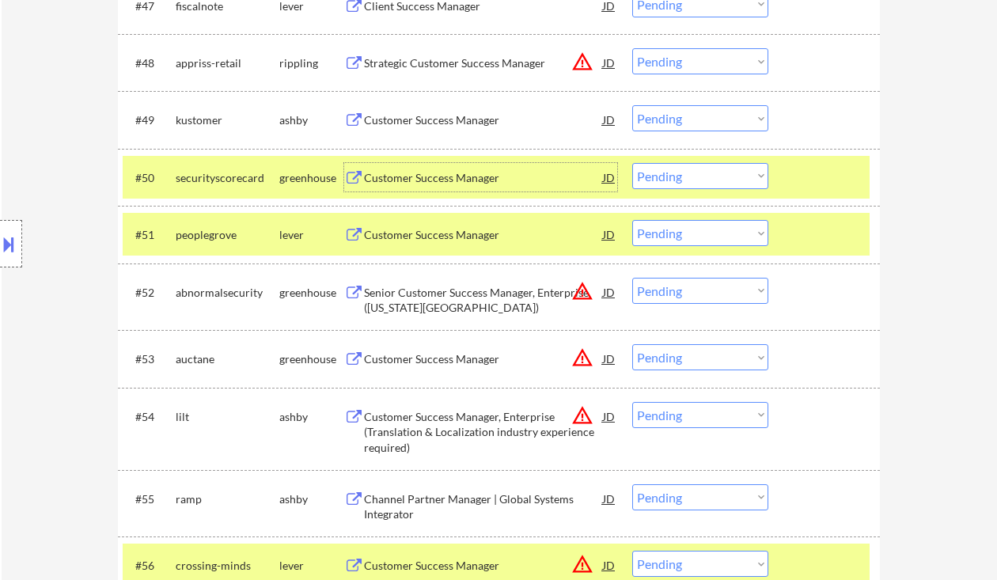
click at [659, 181] on select "Choose an option... Pending Applied Excluded (Questions) Excluded (Expired) Exc…" at bounding box center [700, 176] width 136 height 26
click at [632, 163] on select "Choose an option... Pending Applied Excluded (Questions) Excluded (Expired) Exc…" at bounding box center [700, 176] width 136 height 26
click at [405, 120] on div "Customer Success Manager" at bounding box center [483, 120] width 239 height 16
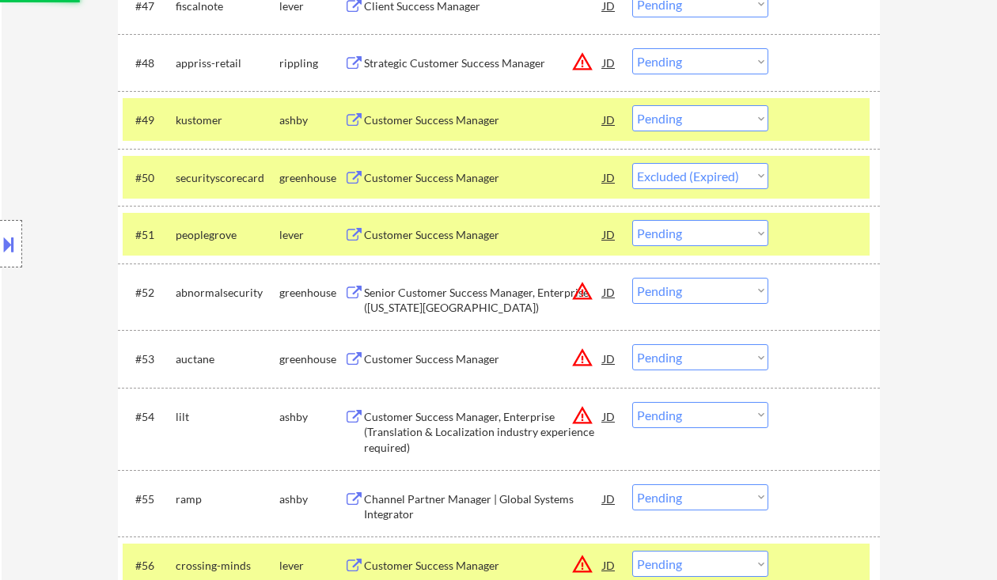
select select ""pending""
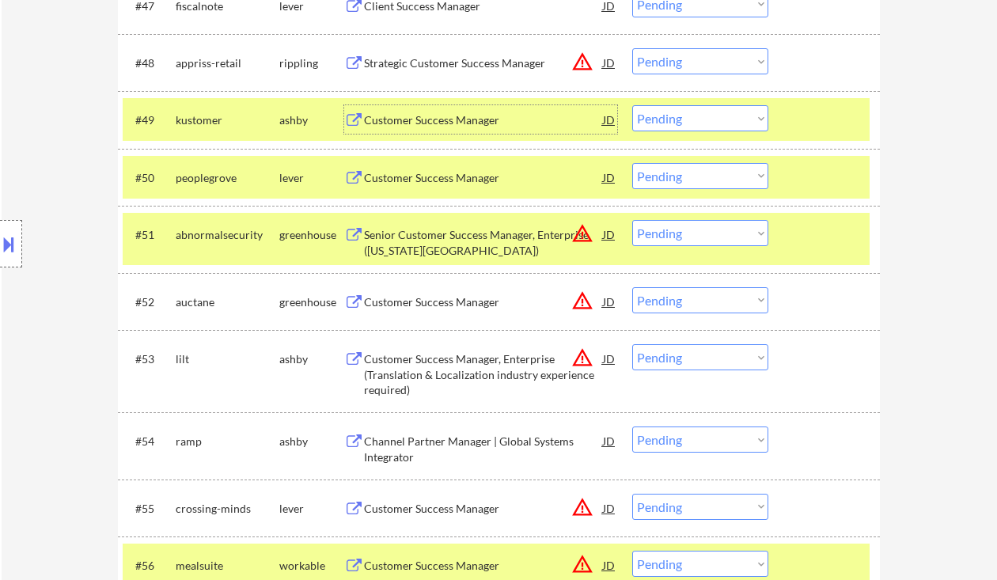
drag, startPoint x: 687, startPoint y: 113, endPoint x: 686, endPoint y: 131, distance: 17.5
click at [687, 116] on select "Choose an option... Pending Applied Excluded (Questions) Excluded (Expired) Exc…" at bounding box center [700, 118] width 136 height 26
click at [632, 105] on select "Choose an option... Pending Applied Excluded (Questions) Excluded (Expired) Exc…" at bounding box center [700, 118] width 136 height 26
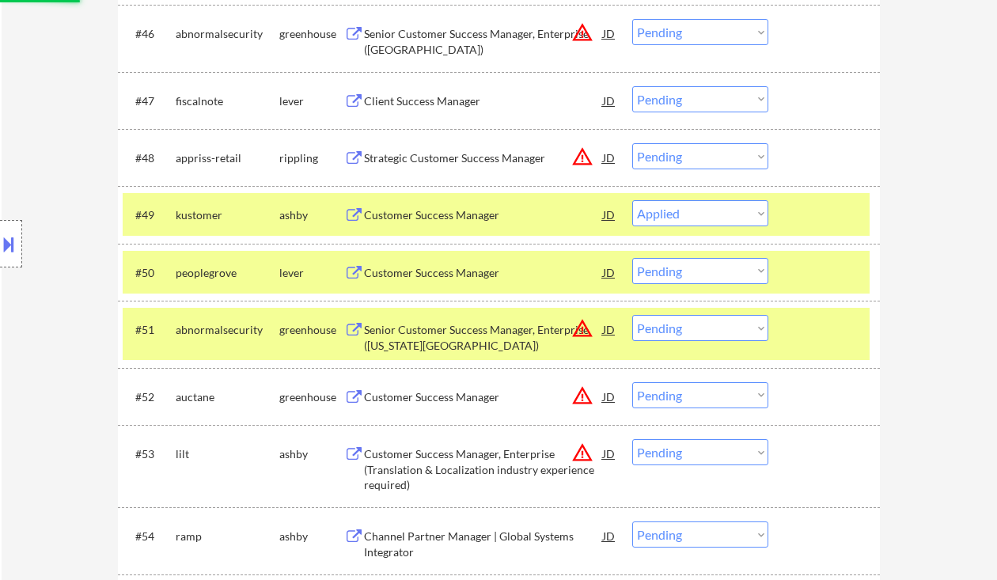
scroll to position [3320, 0]
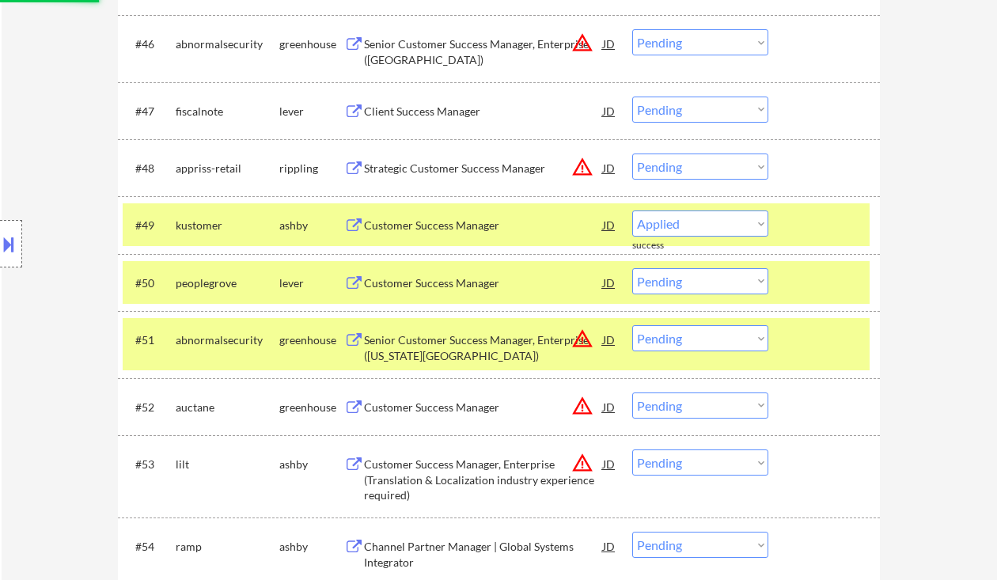
select select ""pending""
click at [413, 112] on div "Client Success Manager" at bounding box center [483, 112] width 239 height 16
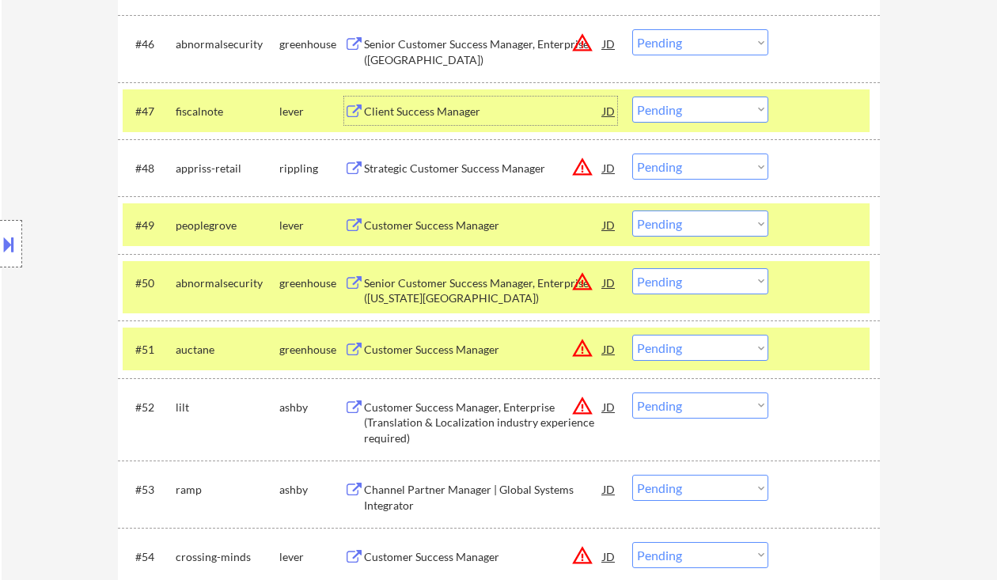
click at [611, 110] on div "JD" at bounding box center [610, 111] width 16 height 28
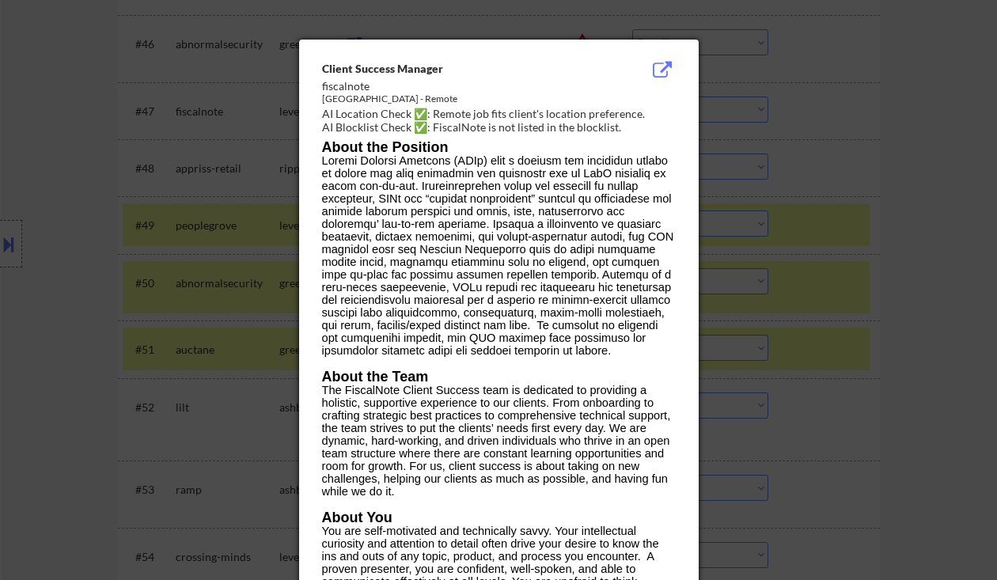
click at [917, 306] on div at bounding box center [498, 290] width 997 height 580
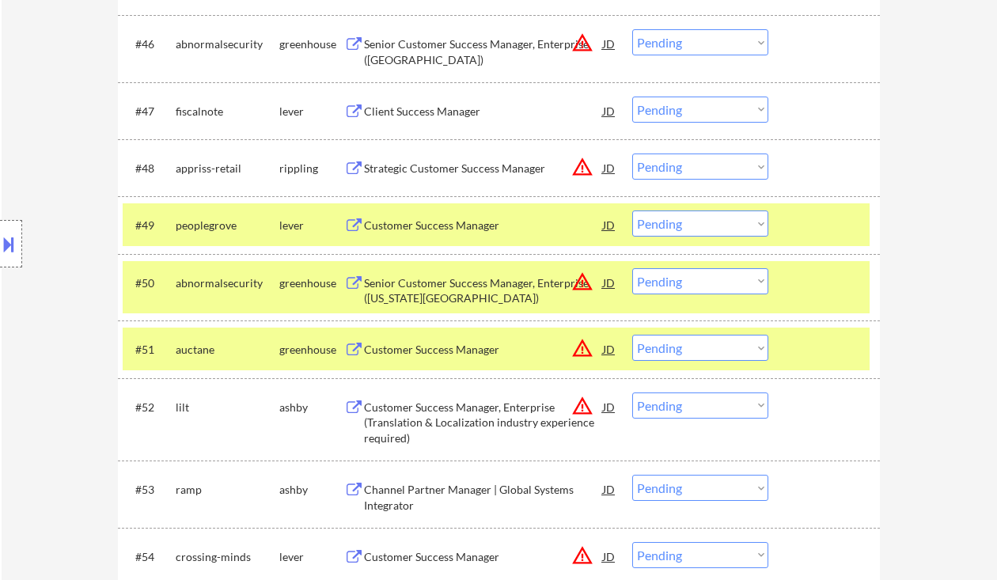
click at [683, 108] on select "Choose an option... Pending Applied Excluded (Questions) Excluded (Expired) Exc…" at bounding box center [700, 110] width 136 height 26
click at [632, 97] on select "Choose an option... Pending Applied Excluded (Questions) Excluded (Expired) Exc…" at bounding box center [700, 110] width 136 height 26
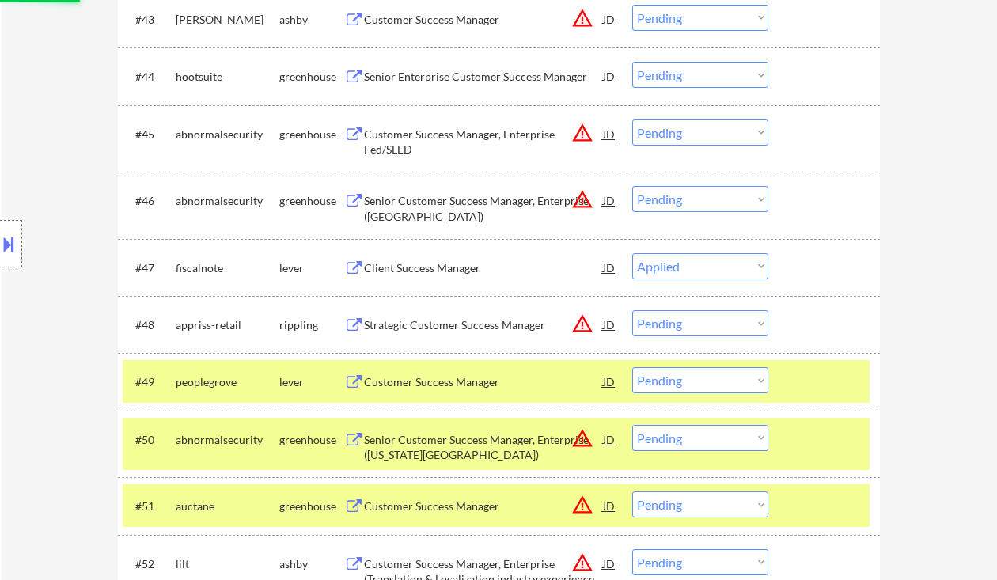
scroll to position [3109, 0]
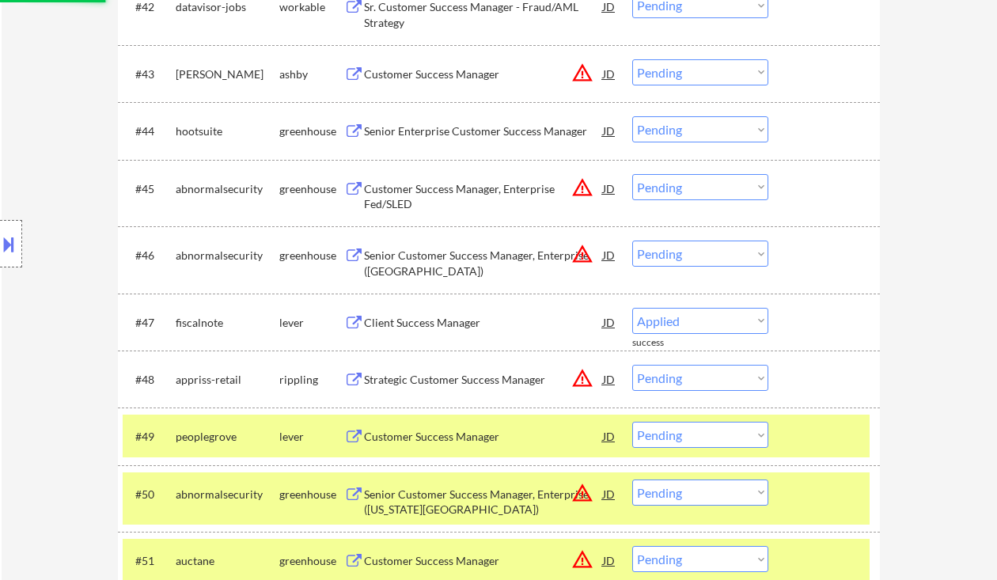
select select ""pending""
click at [459, 132] on div "Senior Enterprise Customer Success Manager" at bounding box center [483, 131] width 239 height 16
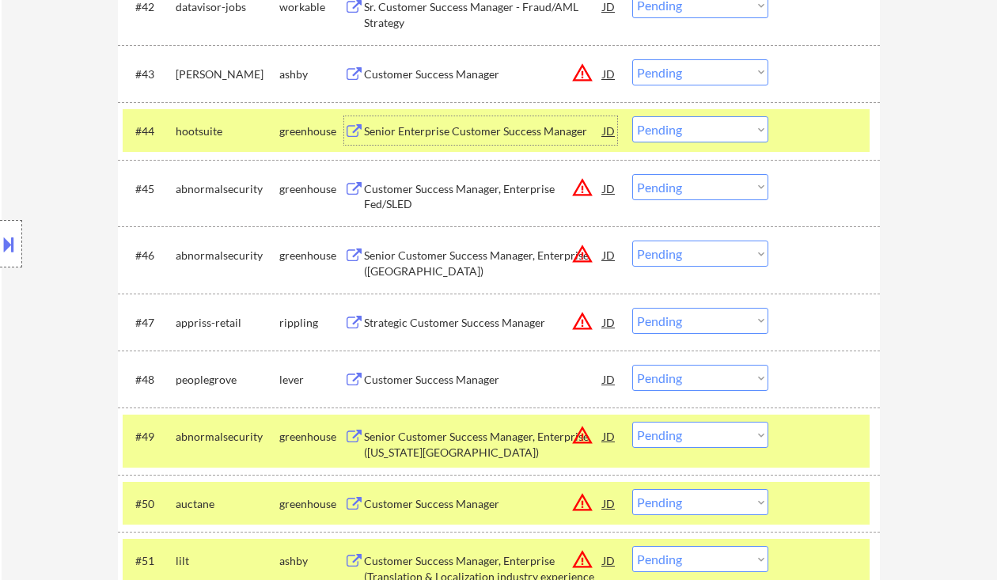
click at [686, 128] on select "Choose an option... Pending Applied Excluded (Questions) Excluded (Expired) Exc…" at bounding box center [700, 129] width 136 height 26
click at [632, 116] on select "Choose an option... Pending Applied Excluded (Questions) Excluded (Expired) Exc…" at bounding box center [700, 129] width 136 height 26
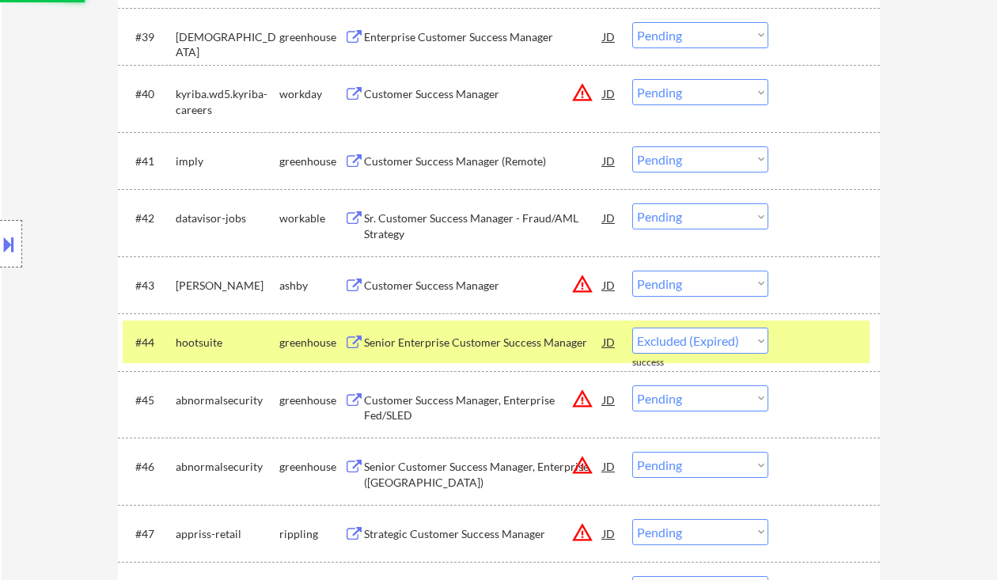
select select ""pending""
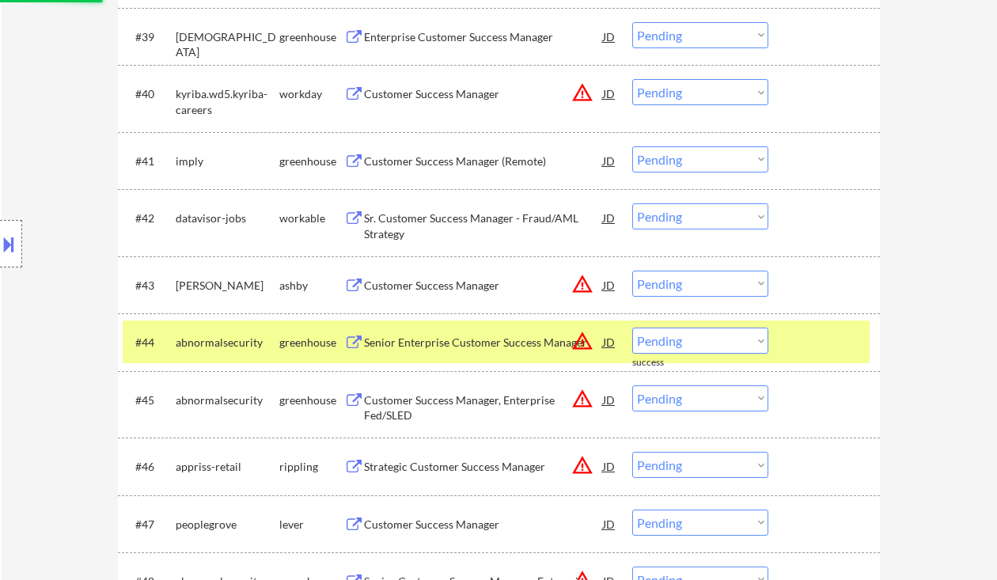
click at [460, 163] on div "Customer Success Manager (Remote)" at bounding box center [483, 162] width 239 height 16
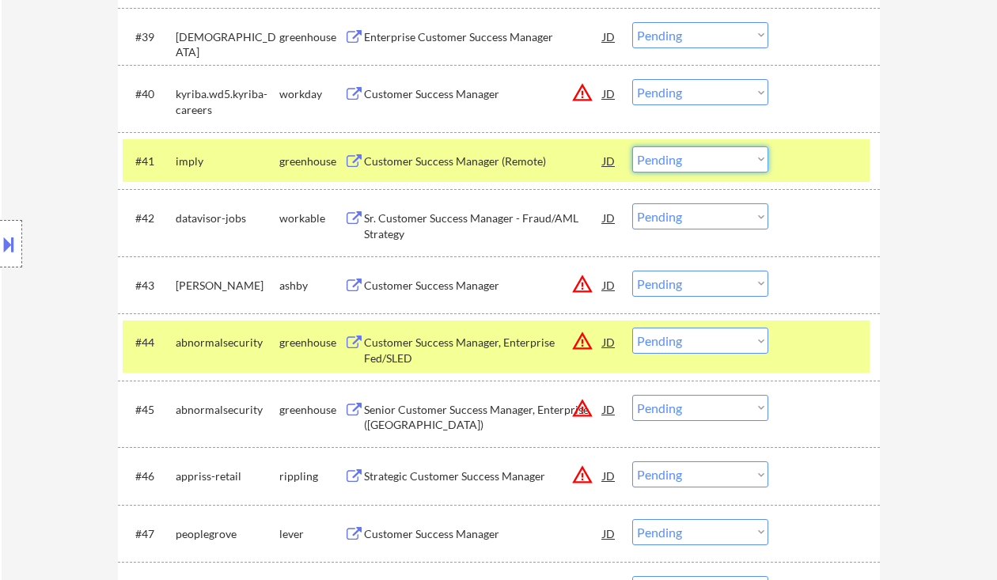
click at [666, 156] on select "Choose an option... Pending Applied Excluded (Questions) Excluded (Expired) Exc…" at bounding box center [700, 159] width 136 height 26
click at [632, 146] on select "Choose an option... Pending Applied Excluded (Questions) Excluded (Expired) Exc…" at bounding box center [700, 159] width 136 height 26
click at [483, 231] on div "Sr. Customer Success Manager - Fraud/AML Strategy" at bounding box center [483, 226] width 239 height 31
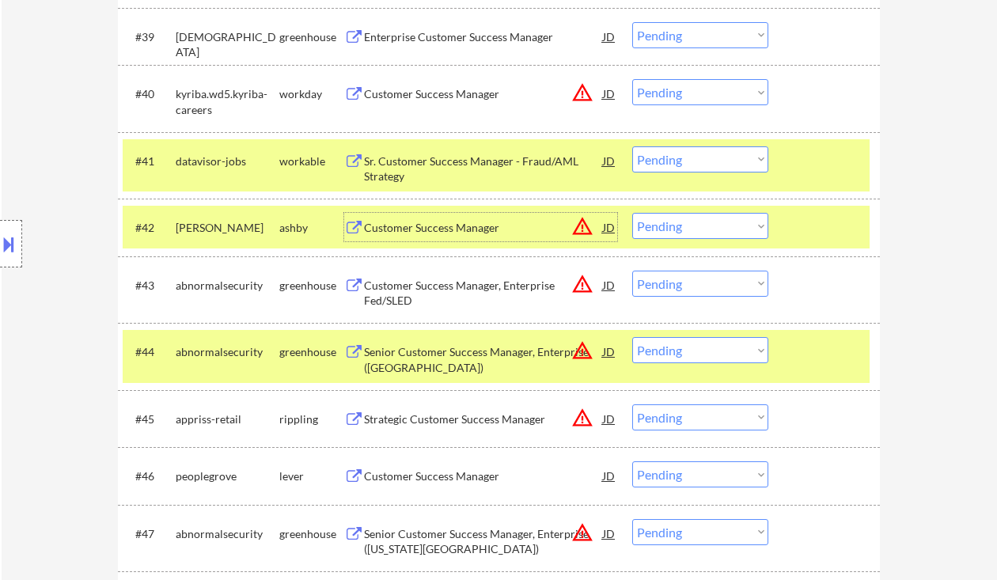
click at [689, 160] on select "Choose an option... Pending Applied Excluded (Questions) Excluded (Expired) Exc…" at bounding box center [700, 159] width 136 height 26
click at [632, 146] on select "Choose an option... Pending Applied Excluded (Questions) Excluded (Expired) Exc…" at bounding box center [700, 159] width 136 height 26
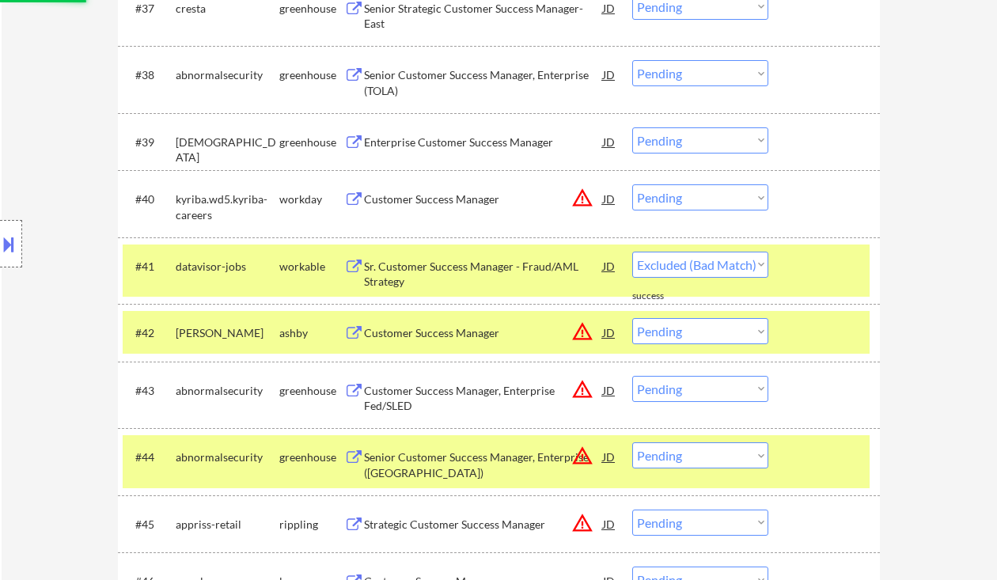
select select ""pending""
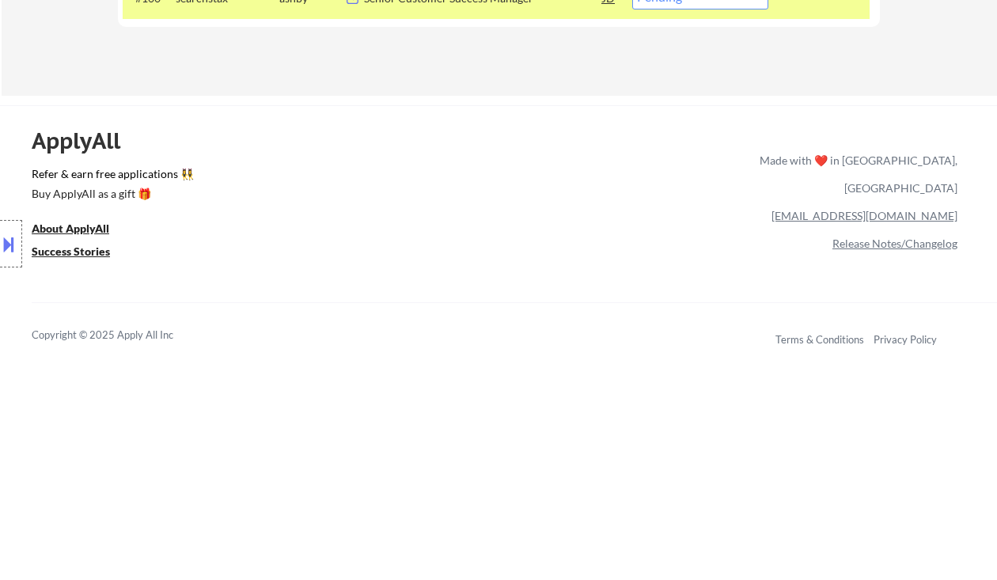
scroll to position [6451, 0]
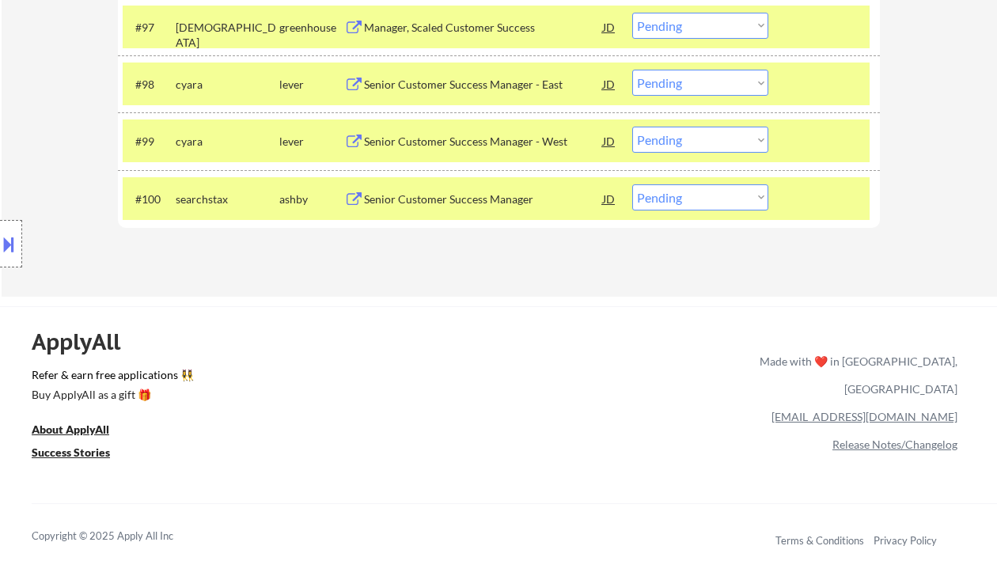
click at [518, 208] on div "Senior Customer Success Manager" at bounding box center [483, 198] width 239 height 28
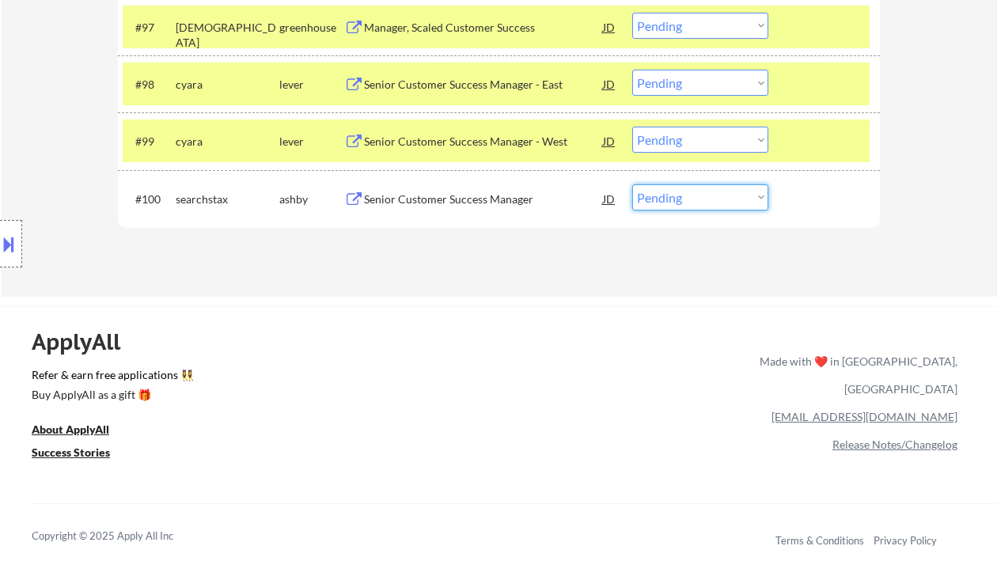
drag, startPoint x: 683, startPoint y: 200, endPoint x: 683, endPoint y: 210, distance: 9.5
click at [683, 200] on select "Choose an option... Pending Applied Excluded (Questions) Excluded (Expired) Exc…" at bounding box center [700, 197] width 136 height 26
click at [632, 184] on select "Choose an option... Pending Applied Excluded (Questions) Excluded (Expired) Exc…" at bounding box center [700, 197] width 136 height 26
click at [442, 146] on div "Senior Customer Success Manager - West" at bounding box center [483, 142] width 239 height 16
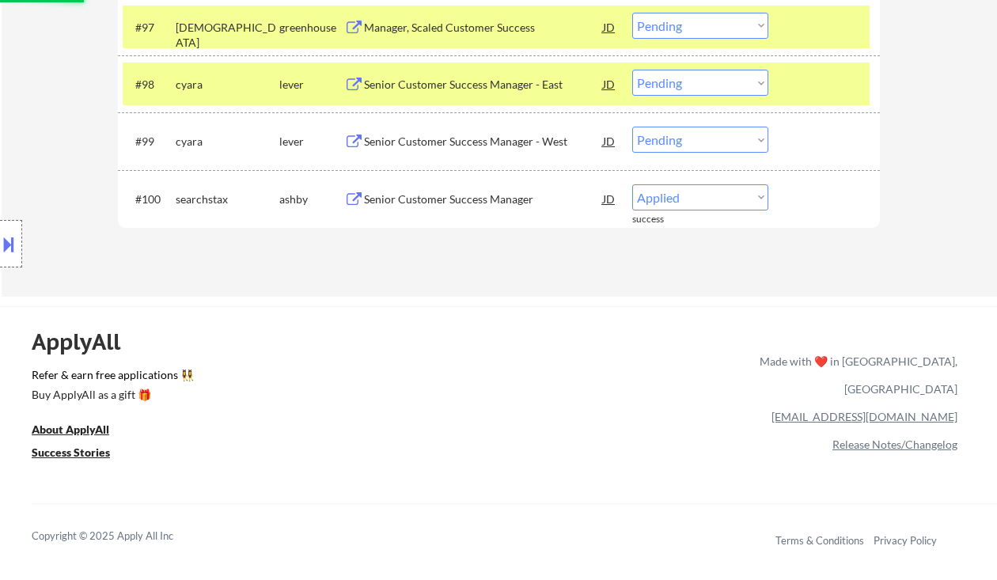
select select ""pending""
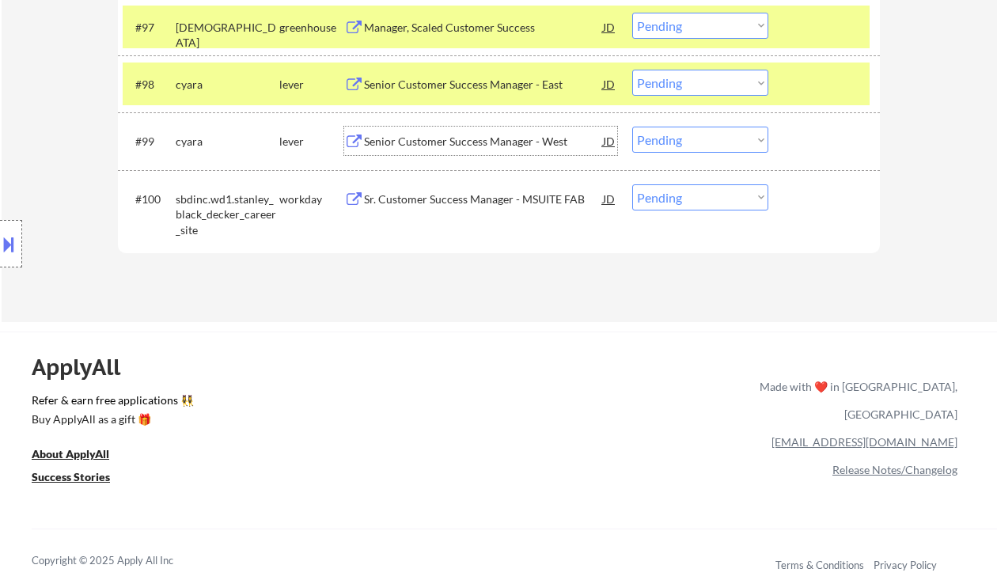
click at [423, 88] on div "Senior Customer Success Manager - East" at bounding box center [483, 85] width 239 height 16
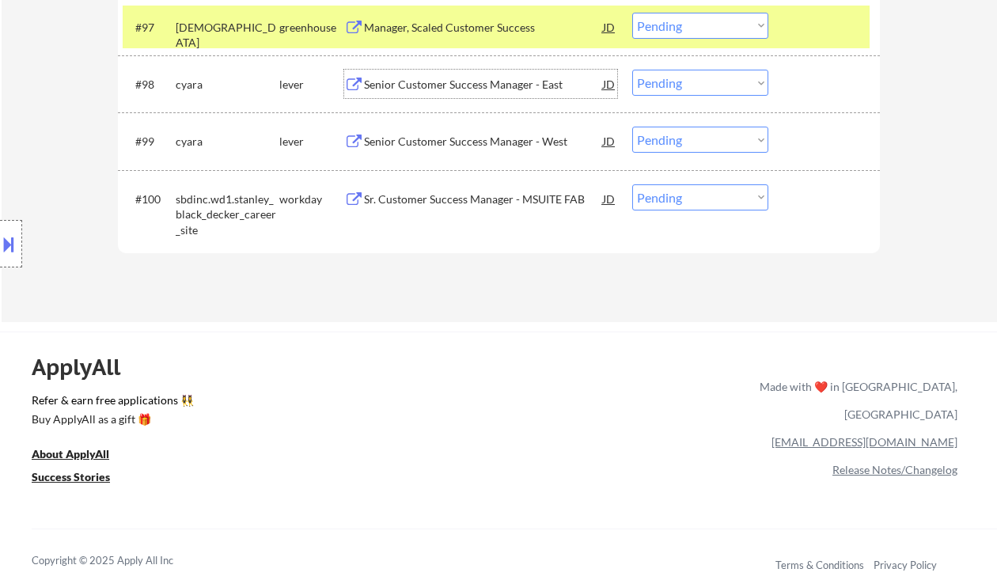
drag, startPoint x: 689, startPoint y: 87, endPoint x: 691, endPoint y: 95, distance: 8.1
click at [689, 87] on select "Choose an option... Pending Applied Excluded (Questions) Excluded (Expired) Exc…" at bounding box center [700, 83] width 136 height 26
click at [632, 70] on select "Choose an option... Pending Applied Excluded (Questions) Excluded (Expired) Exc…" at bounding box center [700, 83] width 136 height 26
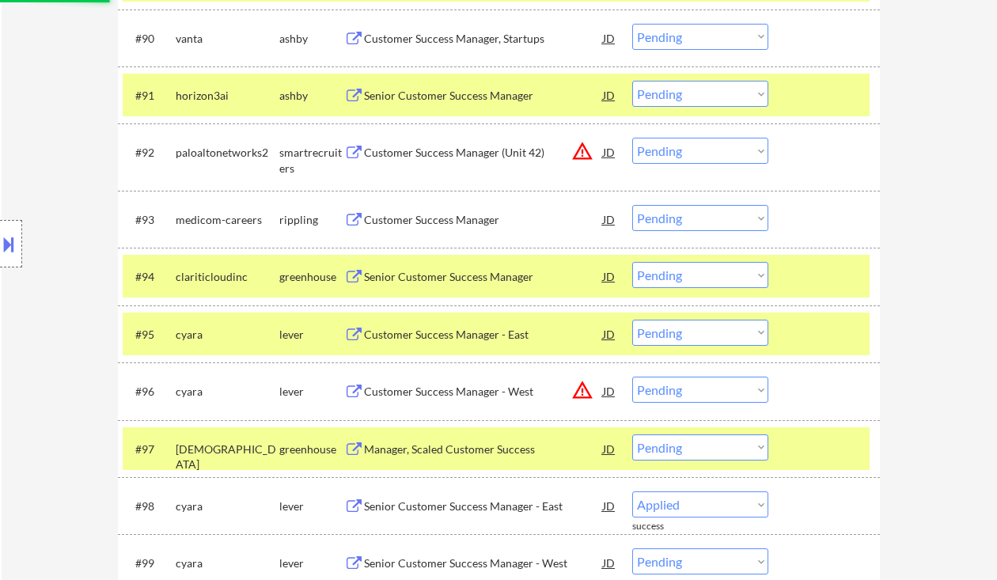
select select ""pending""
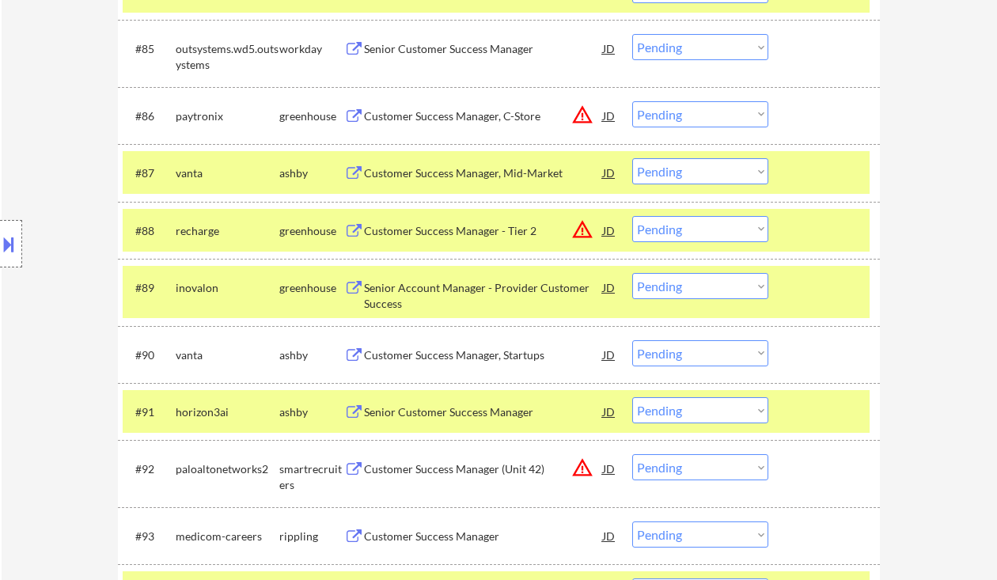
scroll to position [5923, 0]
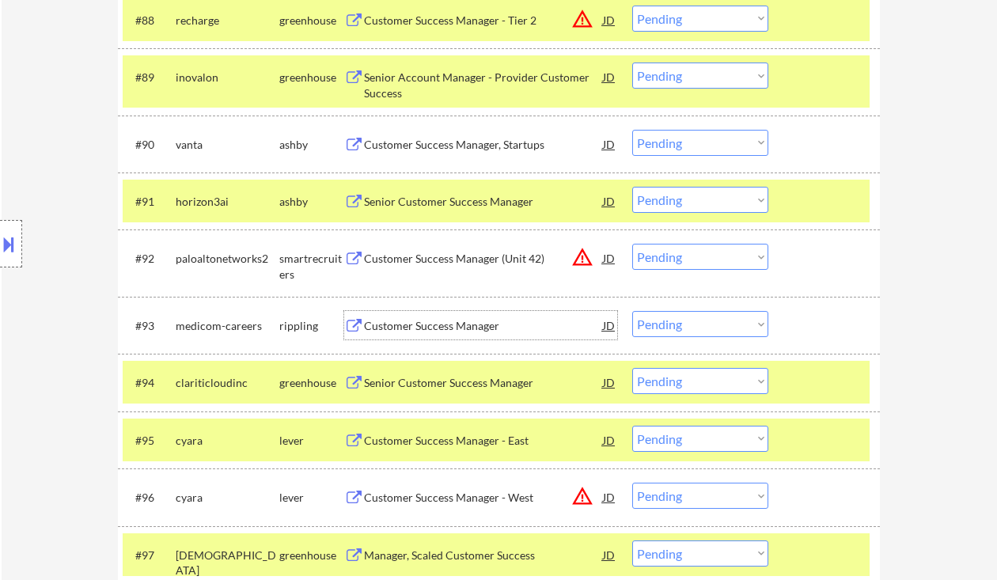
click at [479, 326] on div "Customer Success Manager" at bounding box center [483, 326] width 239 height 16
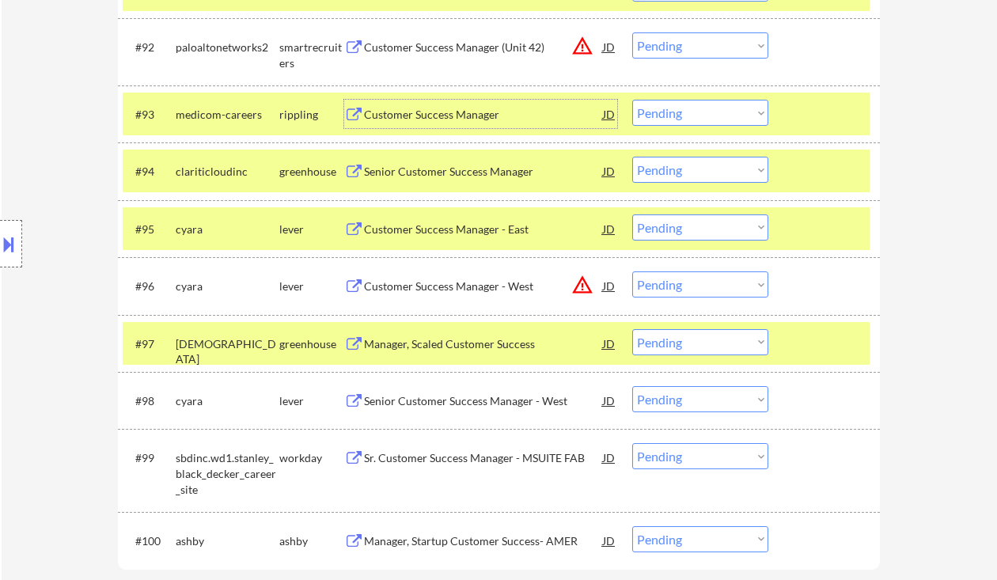
scroll to position [6451, 0]
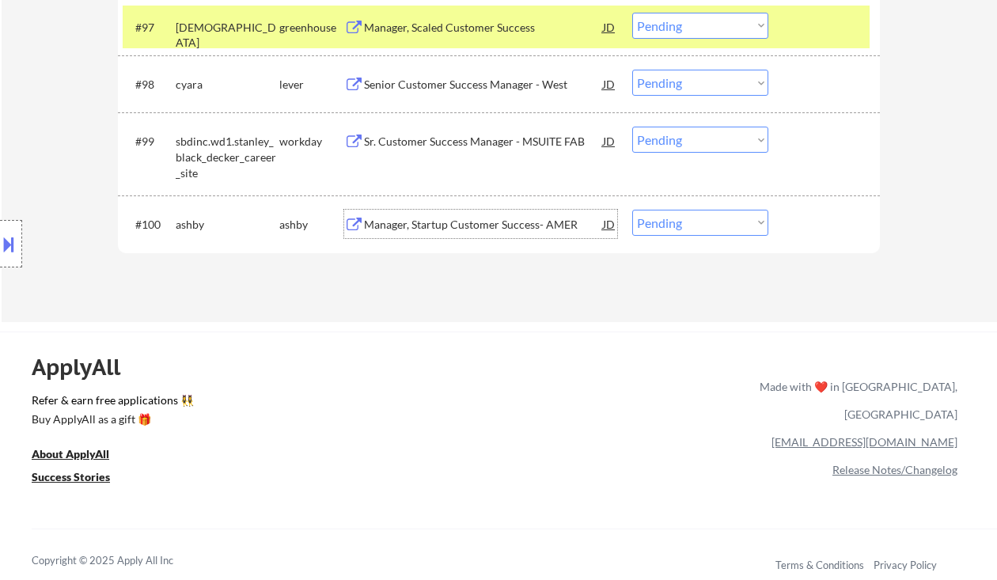
click at [494, 236] on div "Manager, Startup Customer Success- AMER" at bounding box center [483, 224] width 239 height 28
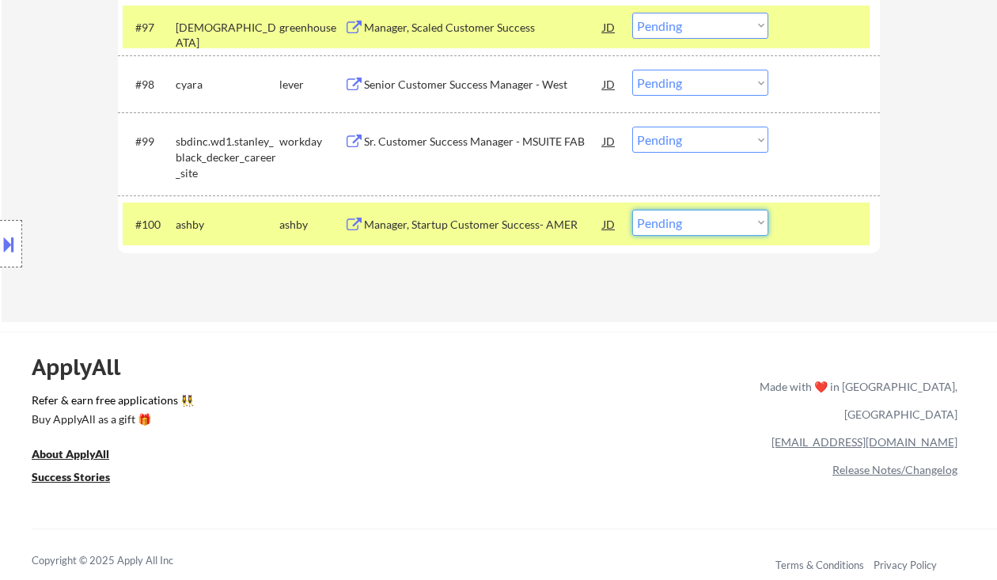
drag, startPoint x: 693, startPoint y: 227, endPoint x: 700, endPoint y: 235, distance: 10.6
click at [693, 227] on select "Choose an option... Pending Applied Excluded (Questions) Excluded (Expired) Exc…" at bounding box center [700, 223] width 136 height 26
click at [632, 210] on select "Choose an option... Pending Applied Excluded (Questions) Excluded (Expired) Exc…" at bounding box center [700, 223] width 136 height 26
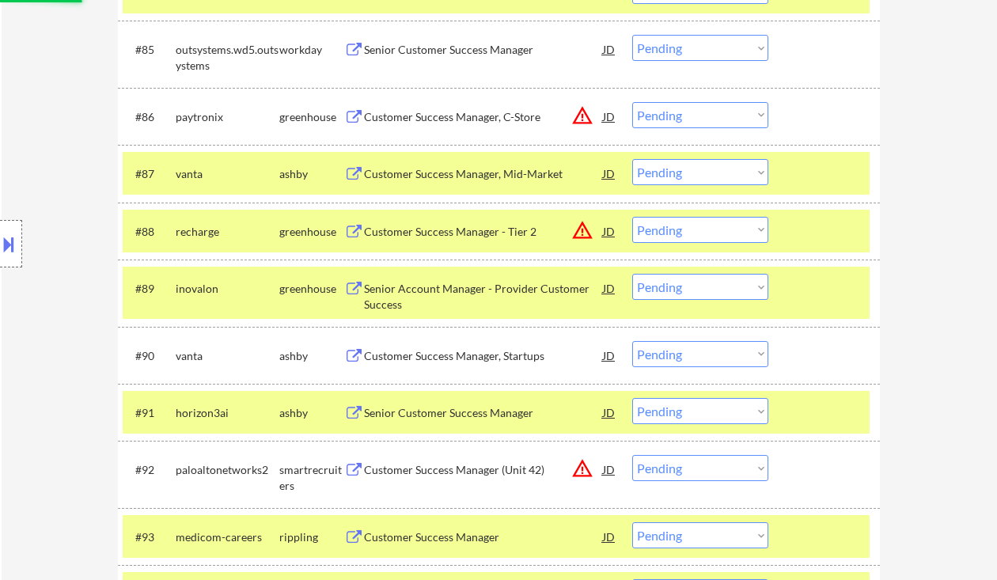
scroll to position [5606, 0]
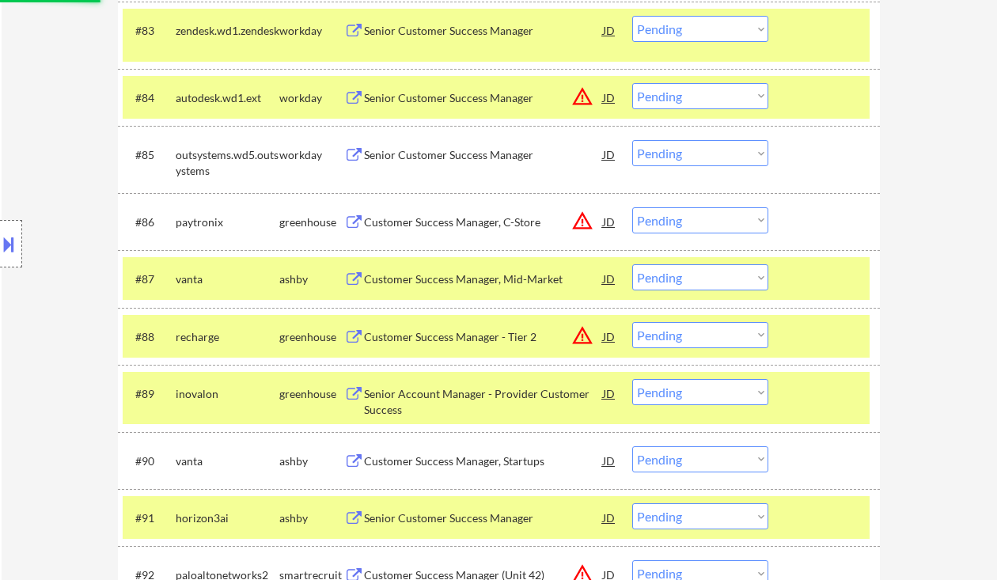
select select ""pending""
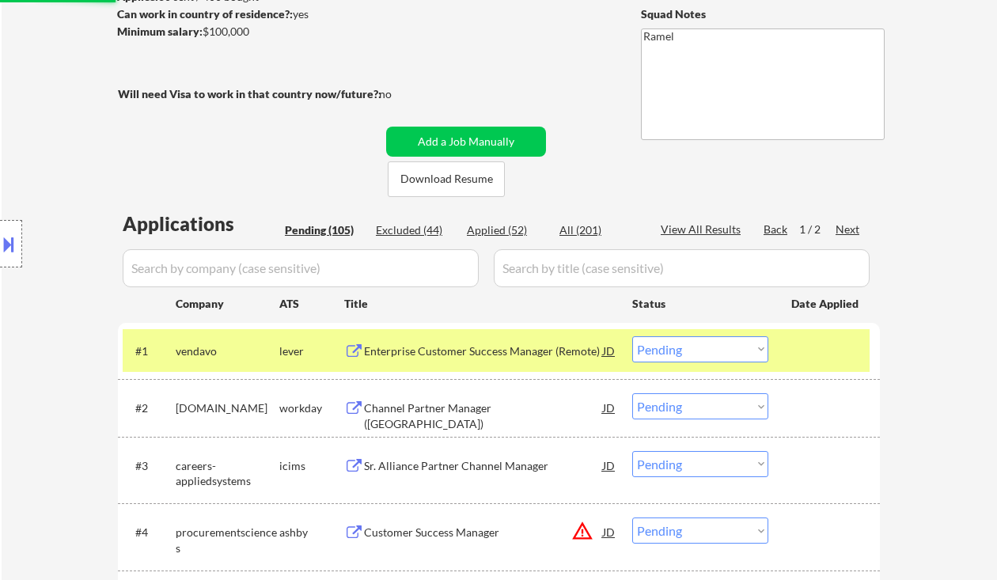
scroll to position [88, 0]
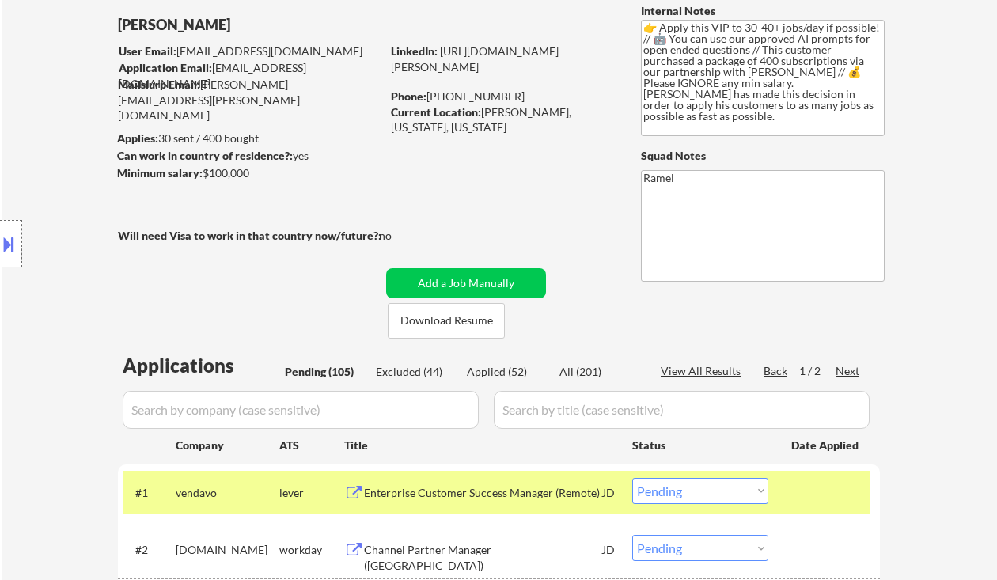
click at [852, 372] on div "Next" at bounding box center [848, 371] width 25 height 16
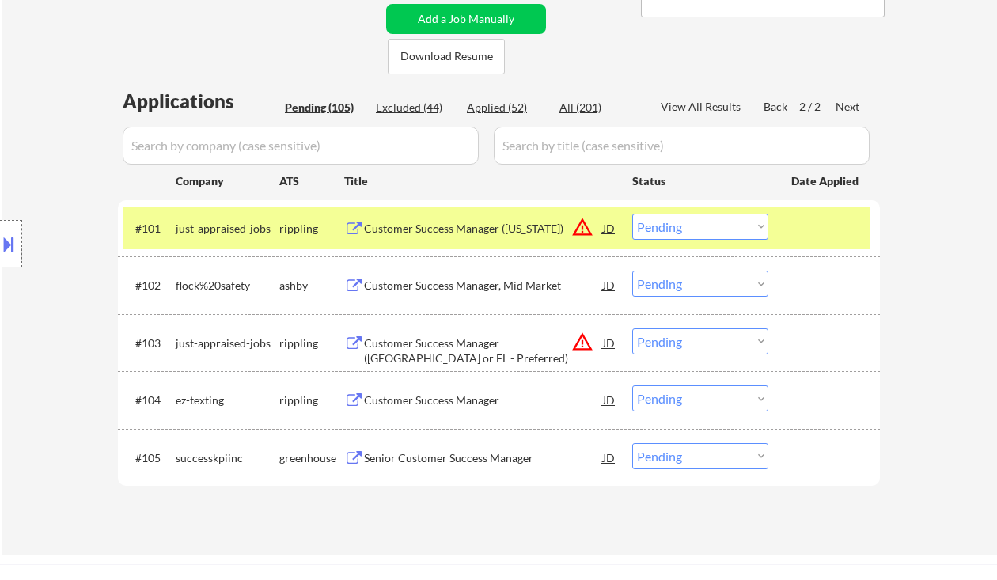
scroll to position [511, 0]
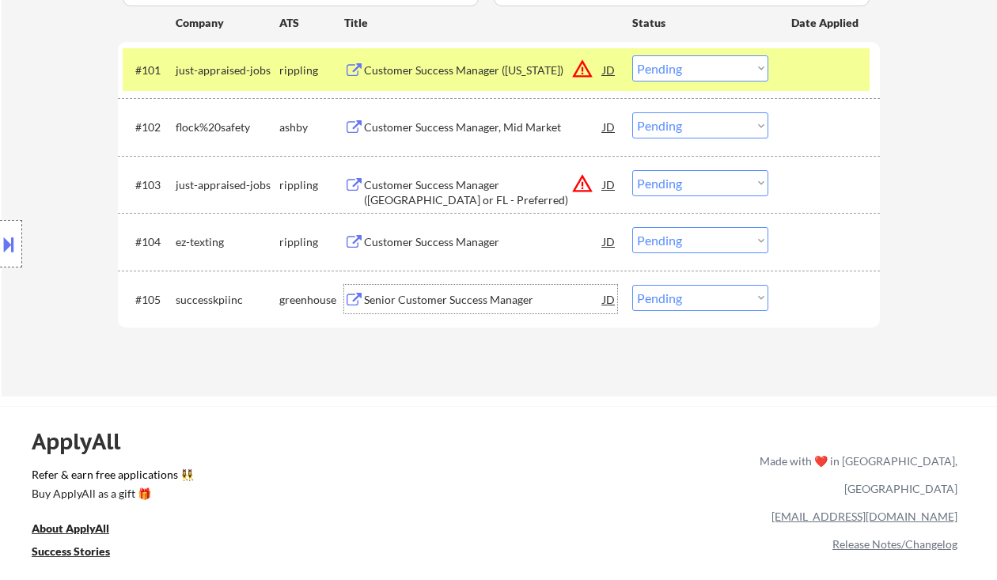
click at [490, 305] on div "Senior Customer Success Manager" at bounding box center [483, 300] width 239 height 16
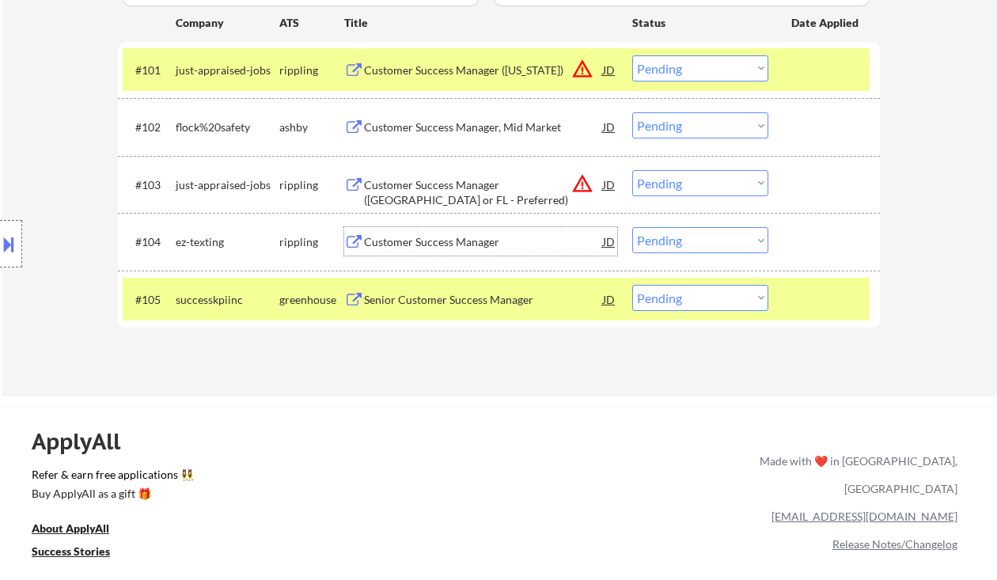
click at [464, 240] on div "Customer Success Manager" at bounding box center [483, 242] width 239 height 16
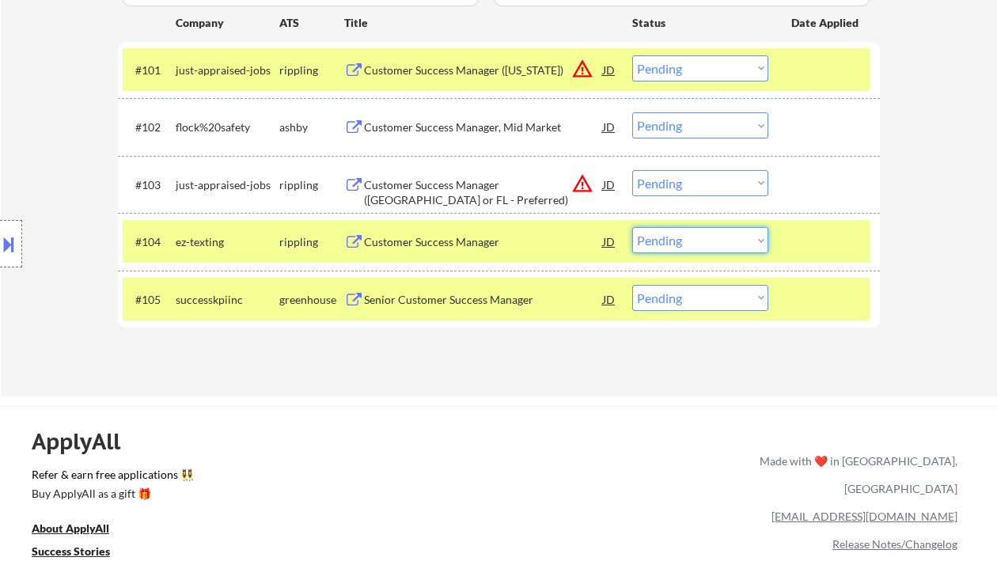
click at [712, 237] on select "Choose an option... Pending Applied Excluded (Questions) Excluded (Expired) Exc…" at bounding box center [700, 240] width 136 height 26
click at [632, 227] on select "Choose an option... Pending Applied Excluded (Questions) Excluded (Expired) Exc…" at bounding box center [700, 240] width 136 height 26
select select ""pending""
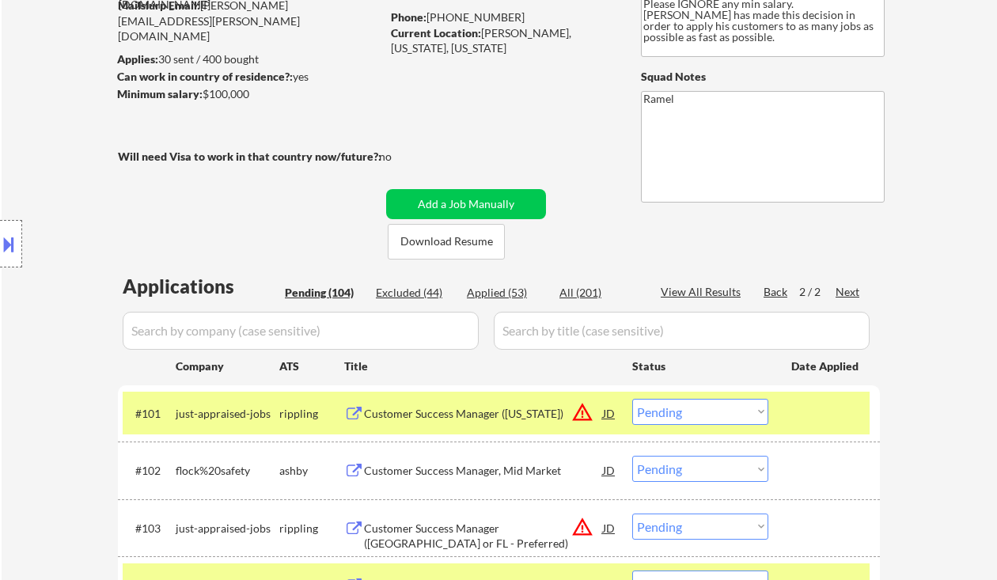
scroll to position [194, 0]
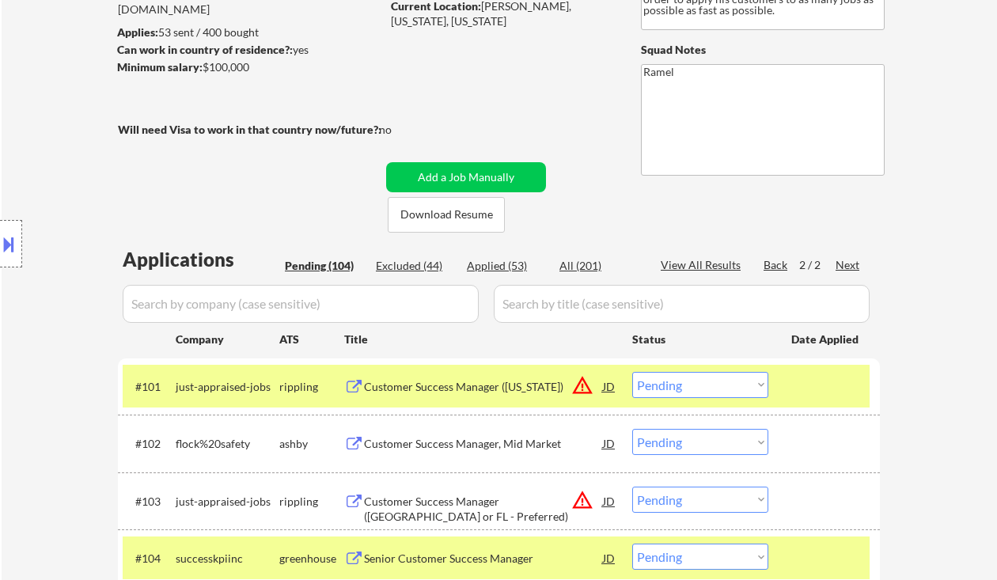
click at [48, 321] on div "Location Inclusions: Syracuse, NY Solvay, NY East Syracuse, NY Lyncourt, NY Fai…" at bounding box center [141, 244] width 283 height 294
click at [29, 302] on div "Location Inclusions: Syracuse, NY Solvay, NY East Syracuse, NY Lyncourt, NY Fai…" at bounding box center [141, 244] width 283 height 294
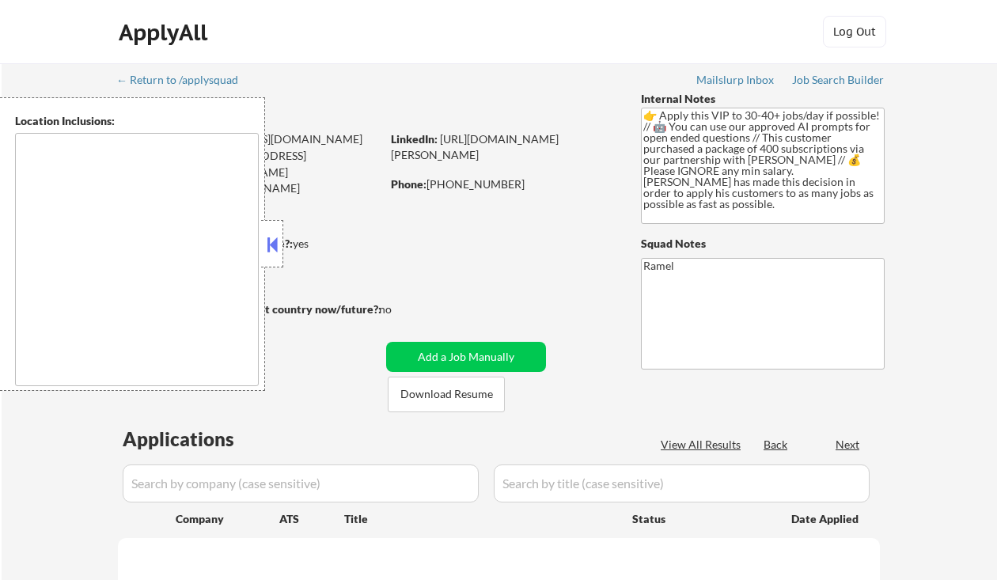
type textarea "[GEOGRAPHIC_DATA], [GEOGRAPHIC_DATA] [GEOGRAPHIC_DATA], [GEOGRAPHIC_DATA] [GEOG…"
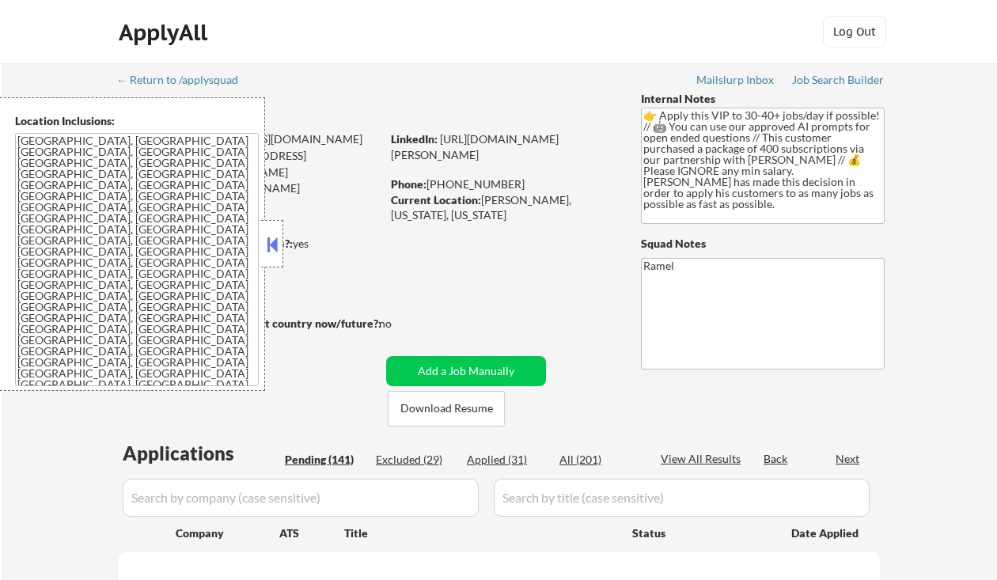
click at [507, 458] on div "Applied (31)" at bounding box center [506, 460] width 79 height 16
drag, startPoint x: 276, startPoint y: 245, endPoint x: 306, endPoint y: 245, distance: 30.1
click at [275, 245] on button at bounding box center [272, 245] width 17 height 24
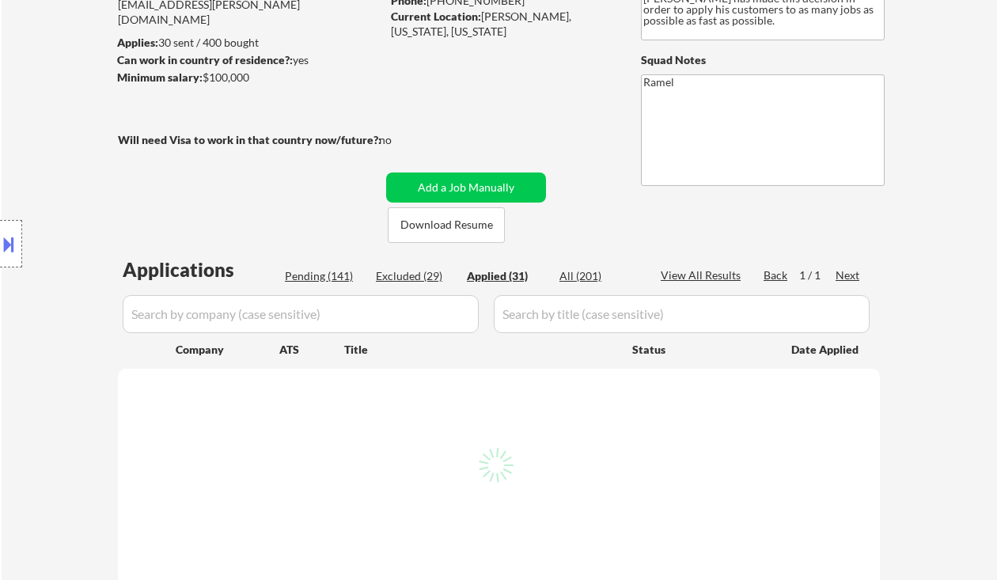
scroll to position [211, 0]
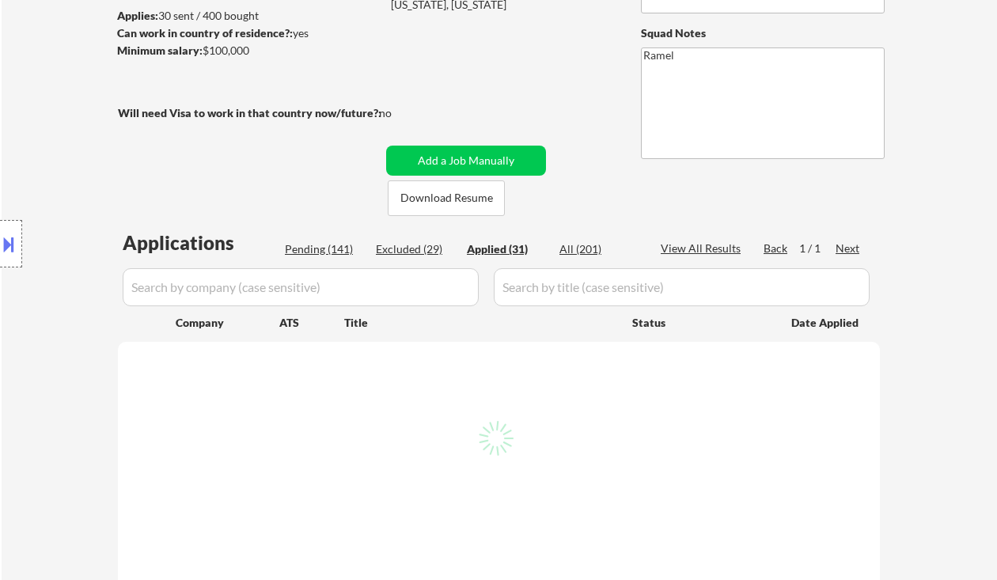
select select ""applied""
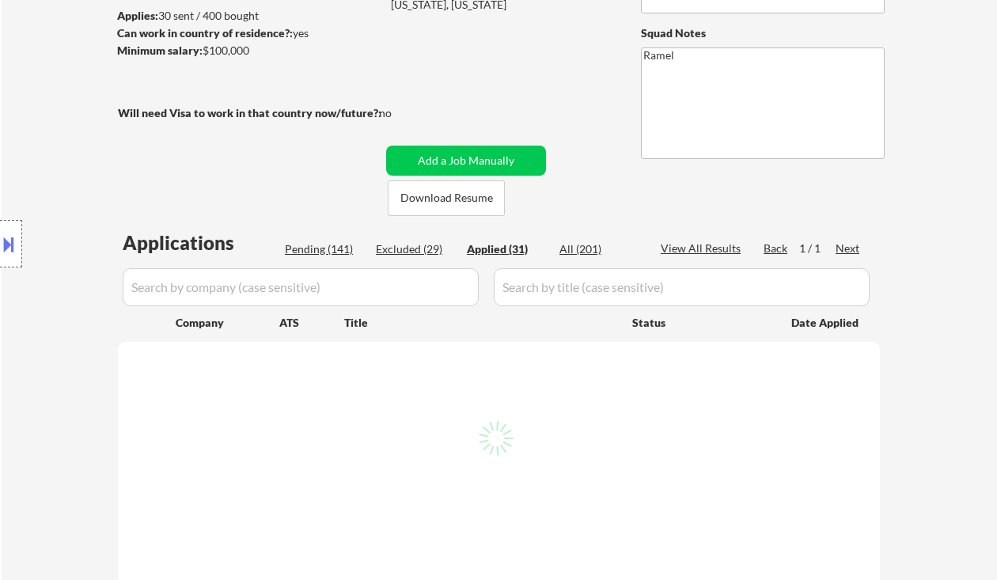
select select ""applied""
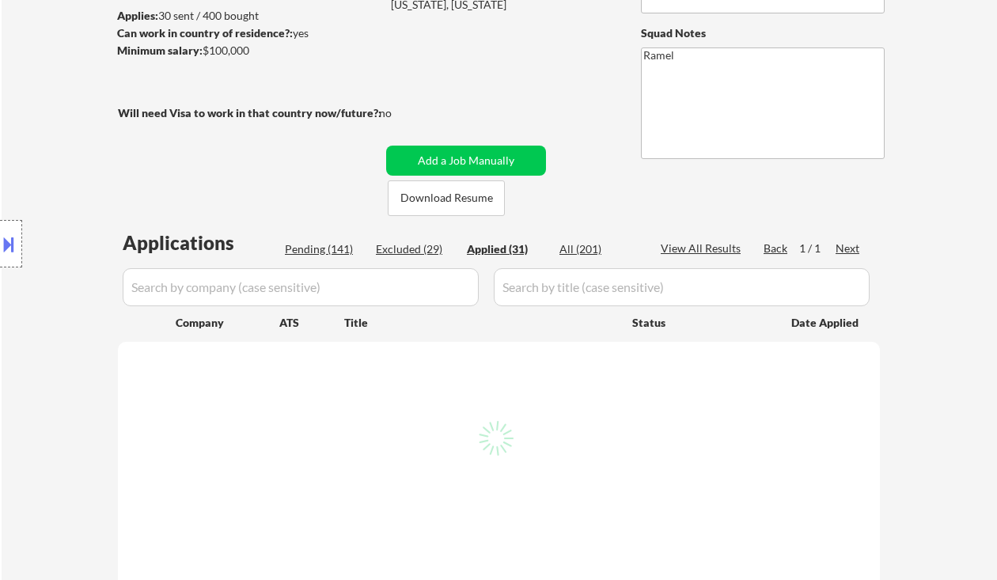
select select ""applied""
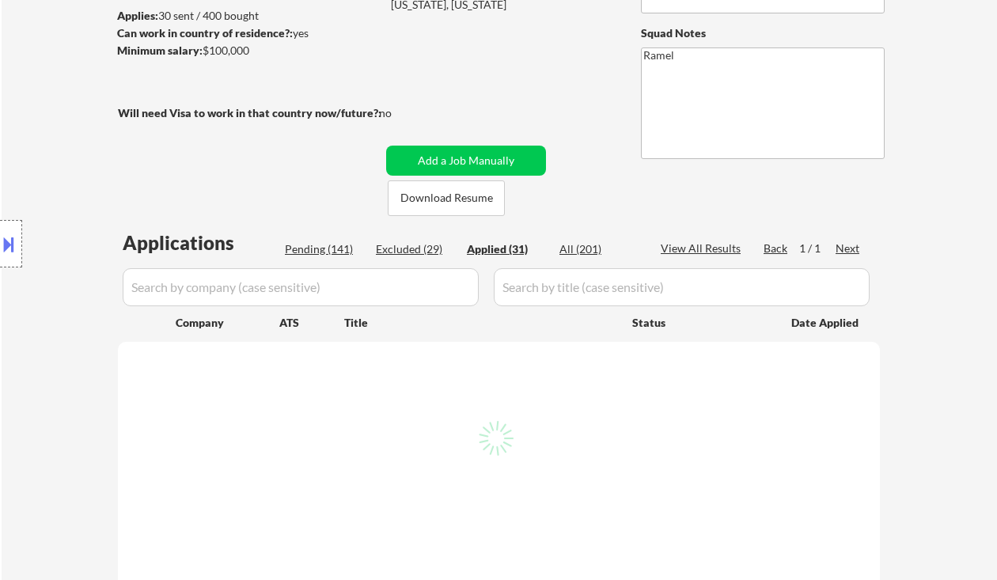
select select ""applied""
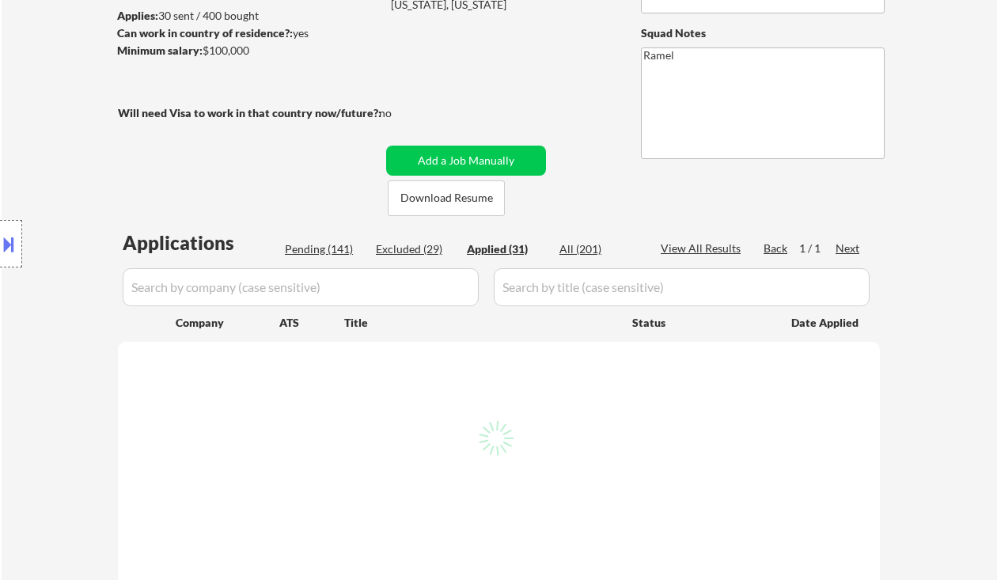
select select ""applied""
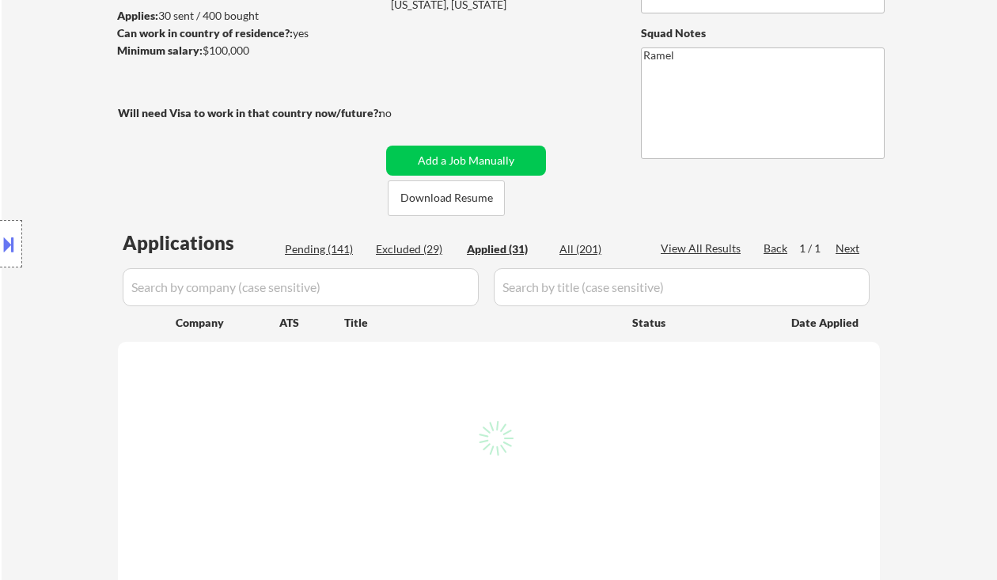
select select ""applied""
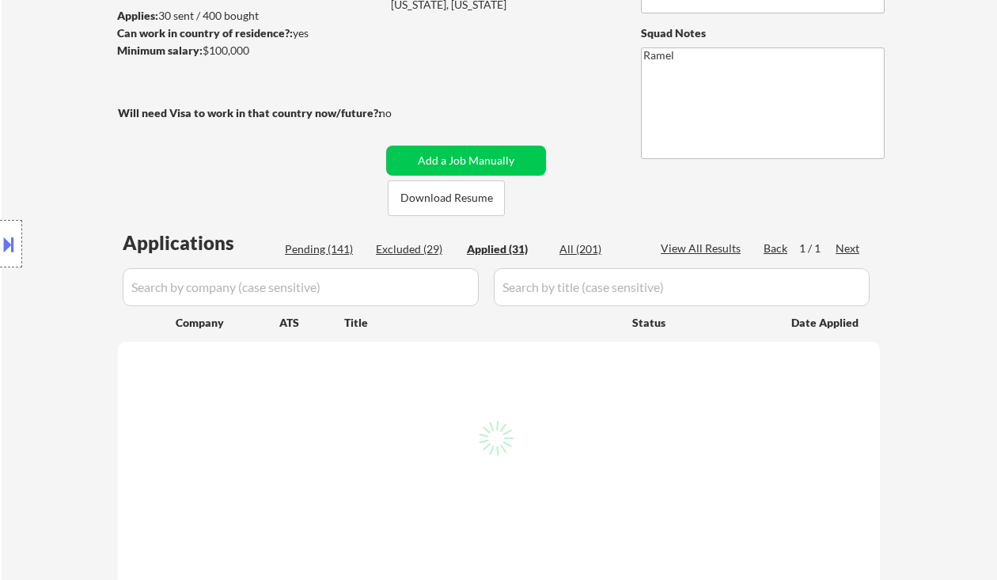
select select ""applied""
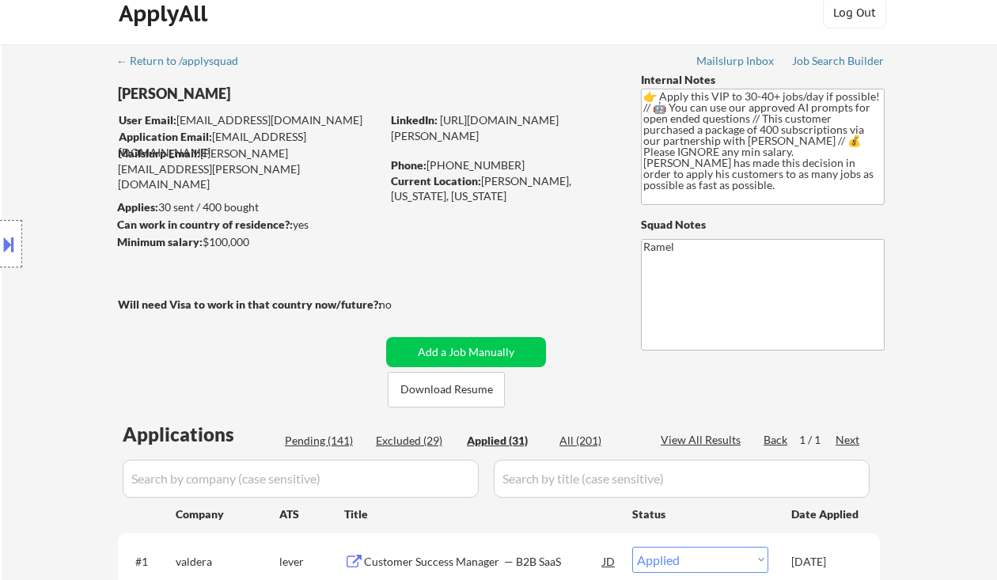
scroll to position [0, 0]
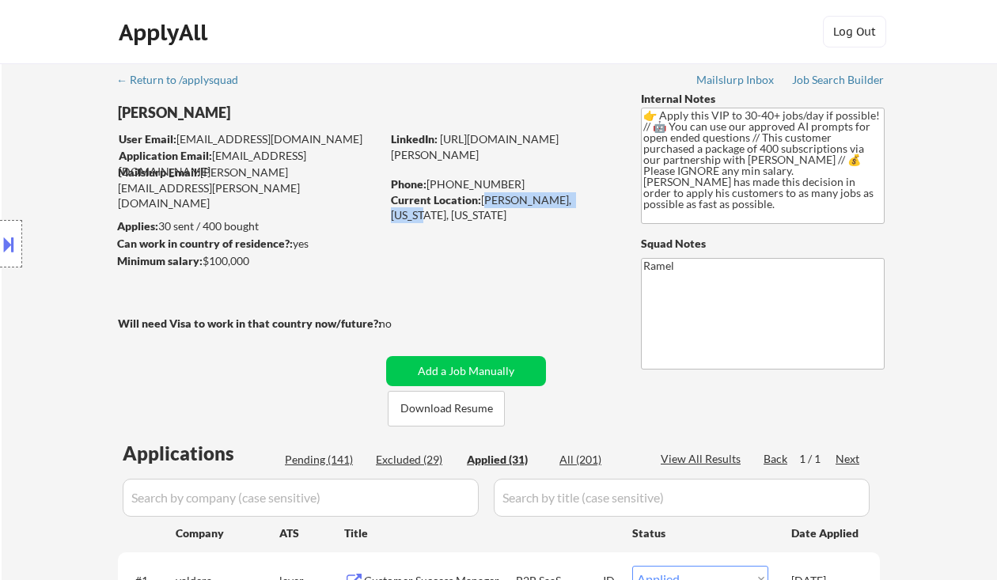
drag, startPoint x: 482, startPoint y: 198, endPoint x: 583, endPoint y: 196, distance: 101.3
click at [583, 196] on div "Current Location: [GEOGRAPHIC_DATA], [US_STATE], [US_STATE]" at bounding box center [503, 207] width 224 height 31
copy div "Marcellus, [US_STATE],"
select select ""applied""
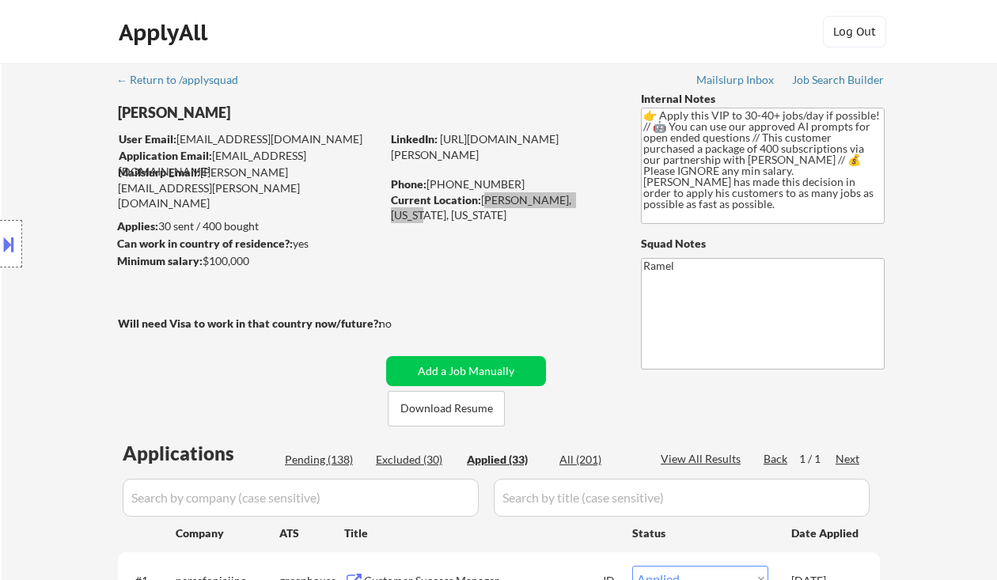
select select ""applied""
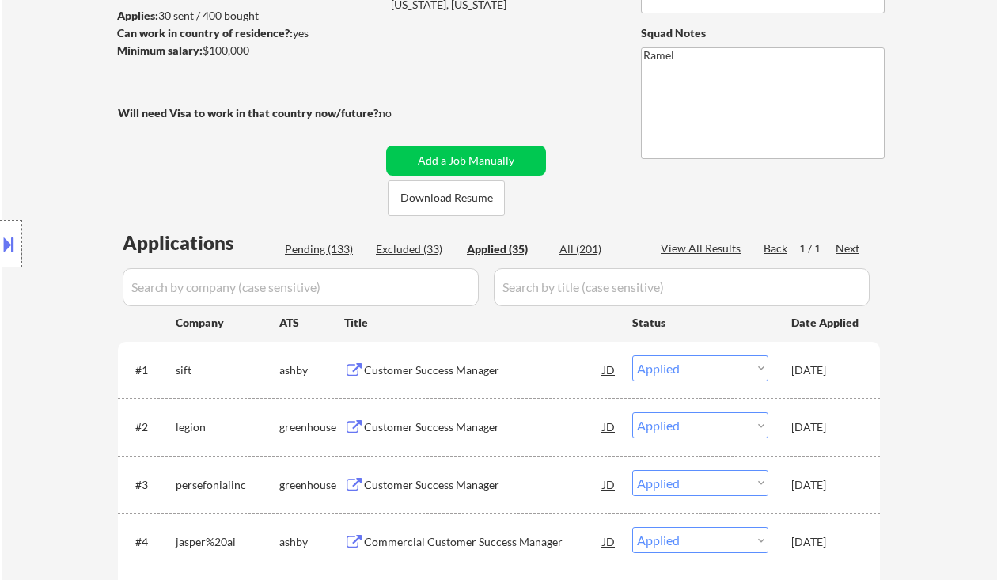
scroll to position [422, 0]
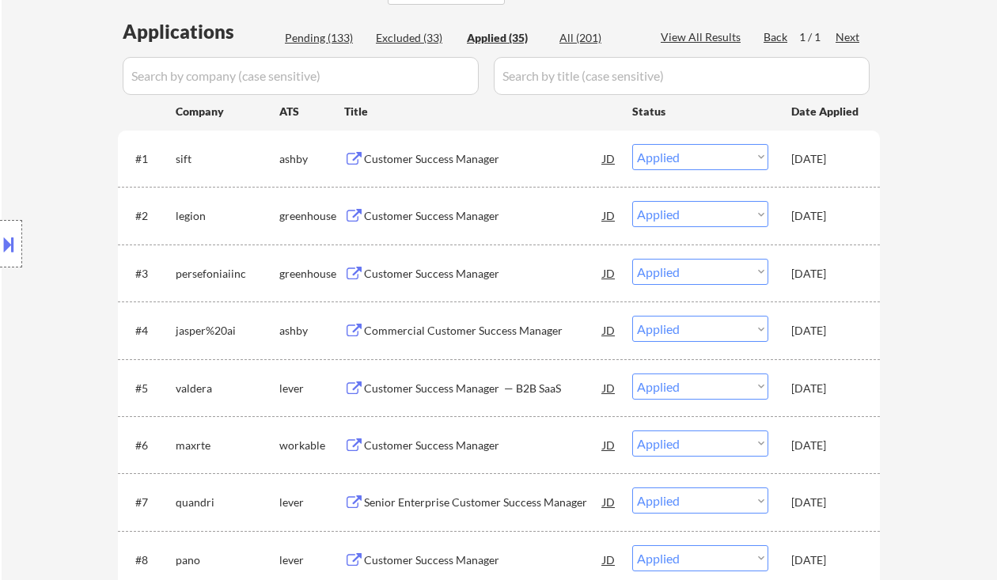
select select ""applied""
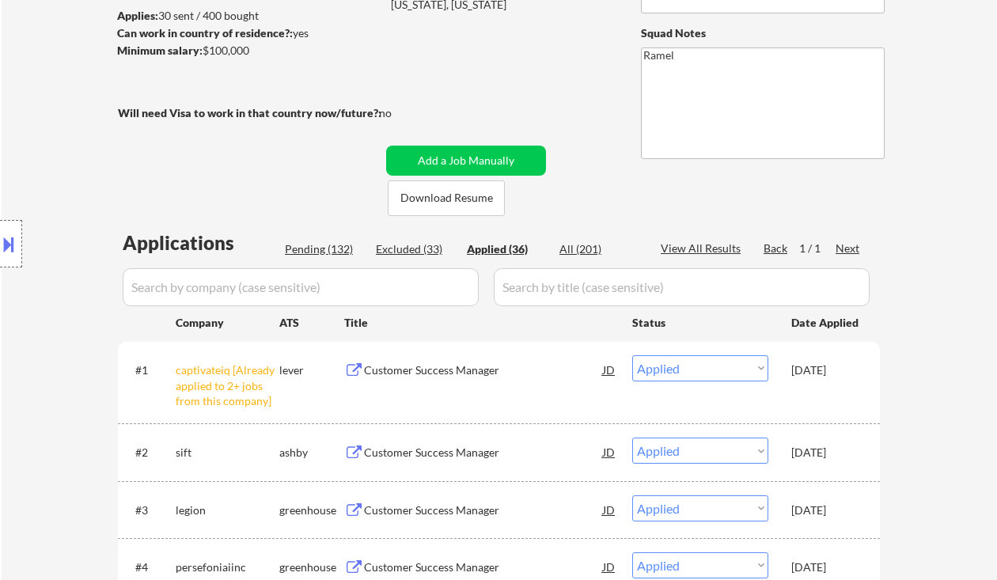
scroll to position [317, 0]
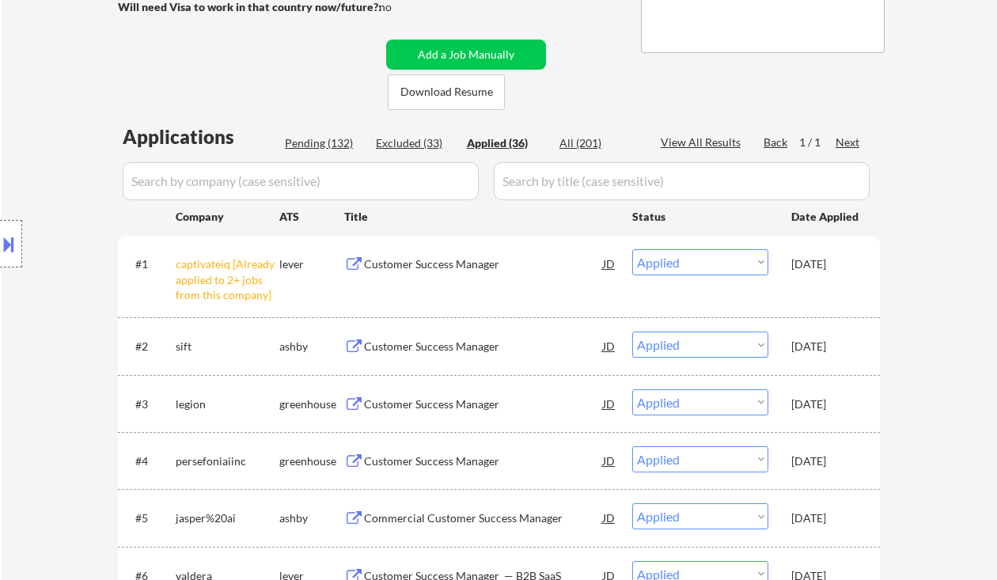
select select ""applied""
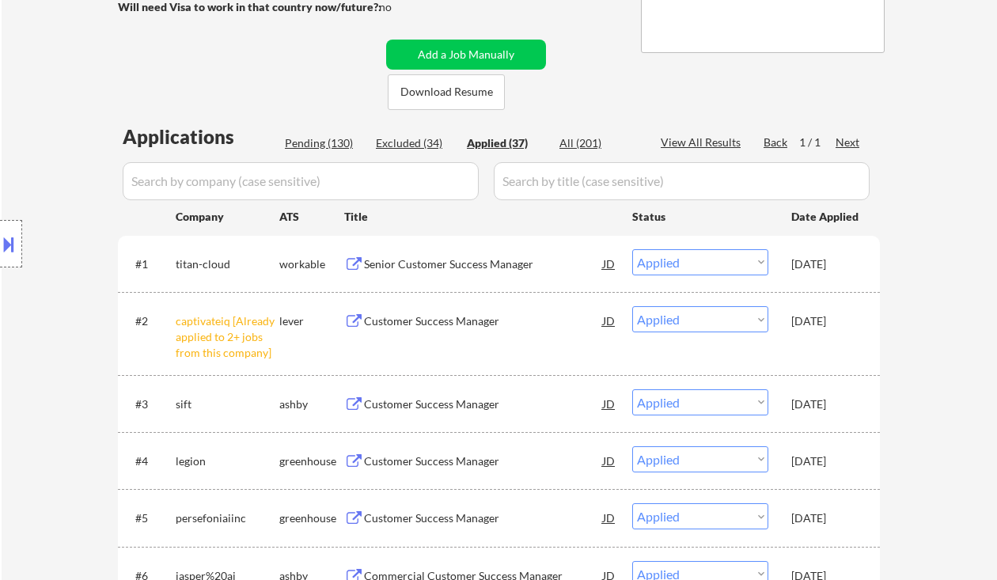
select select ""applied""
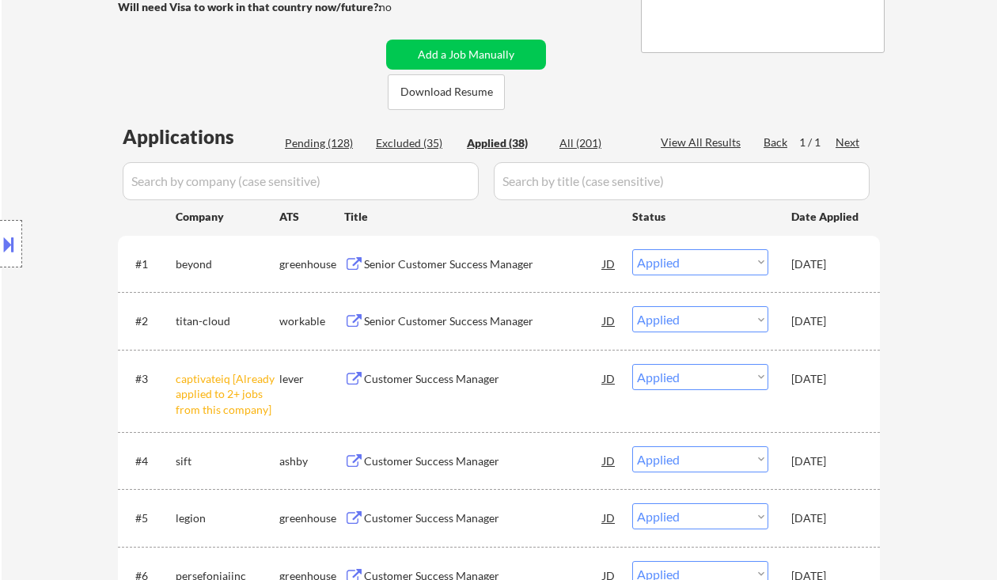
select select ""applied""
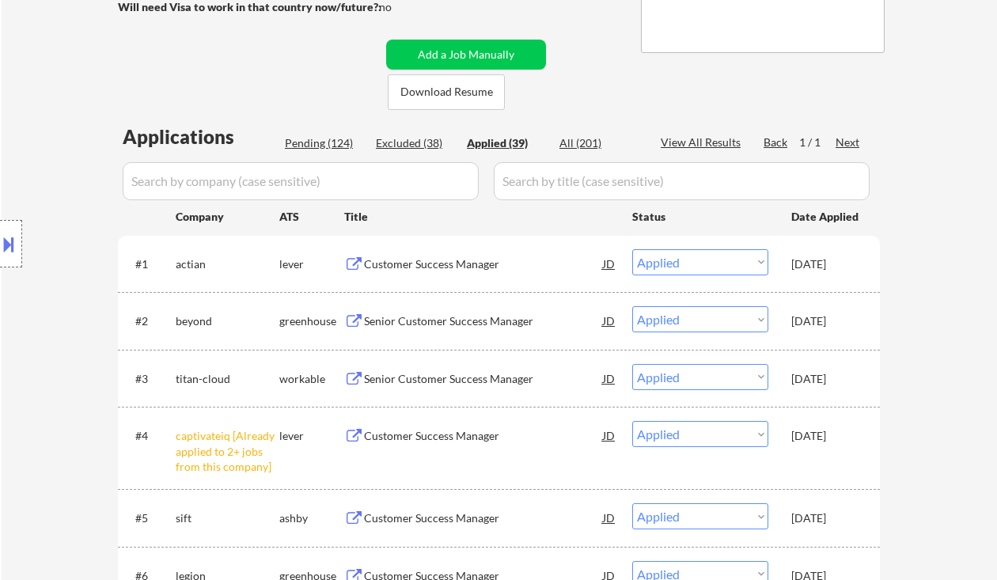
select select ""applied""
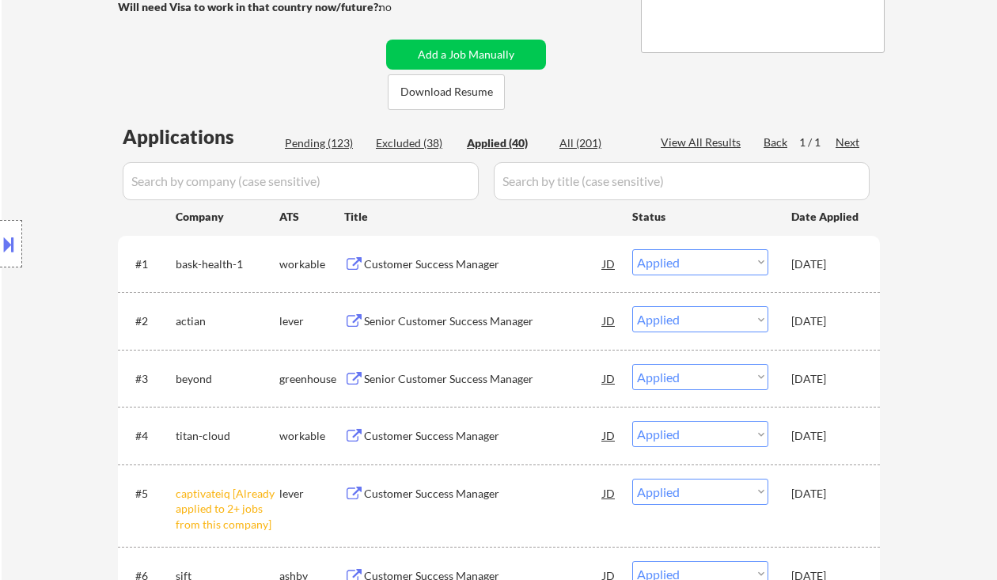
select select ""applied""
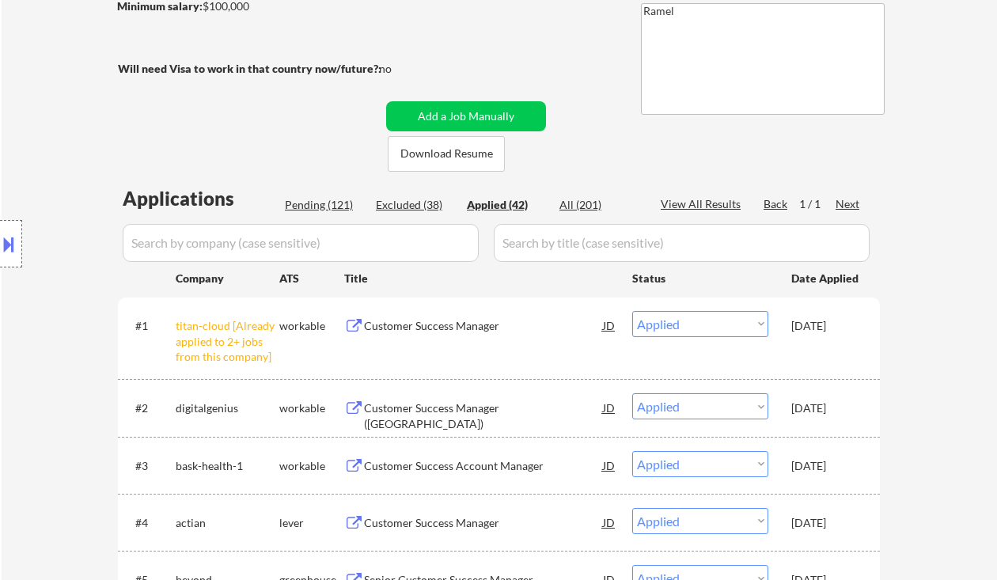
scroll to position [105, 0]
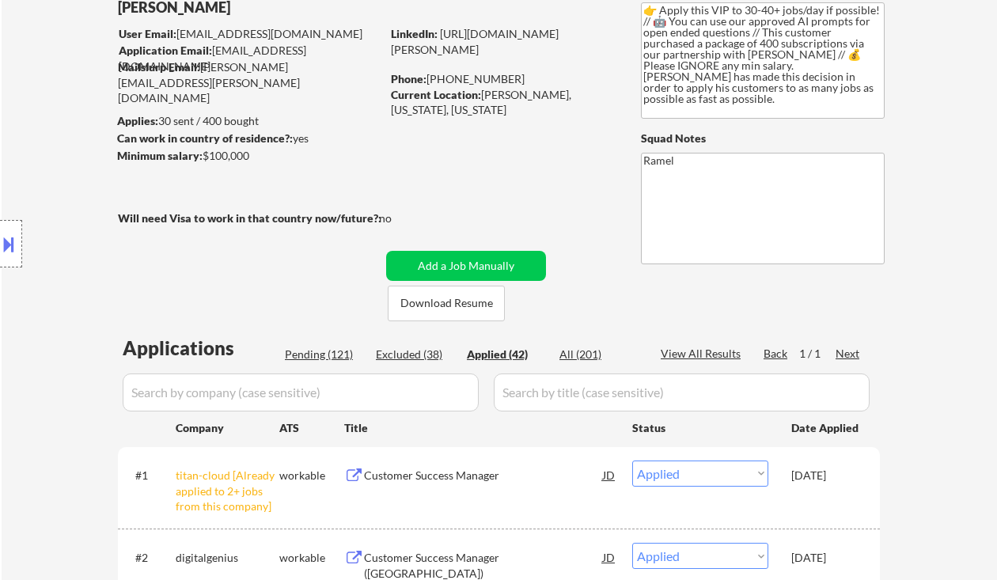
select select ""applied""
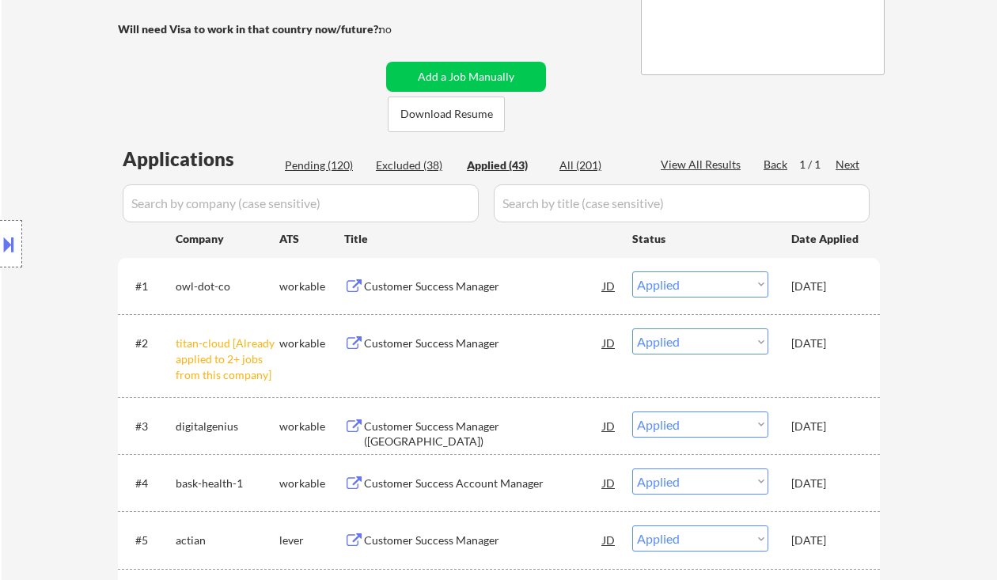
scroll to position [317, 0]
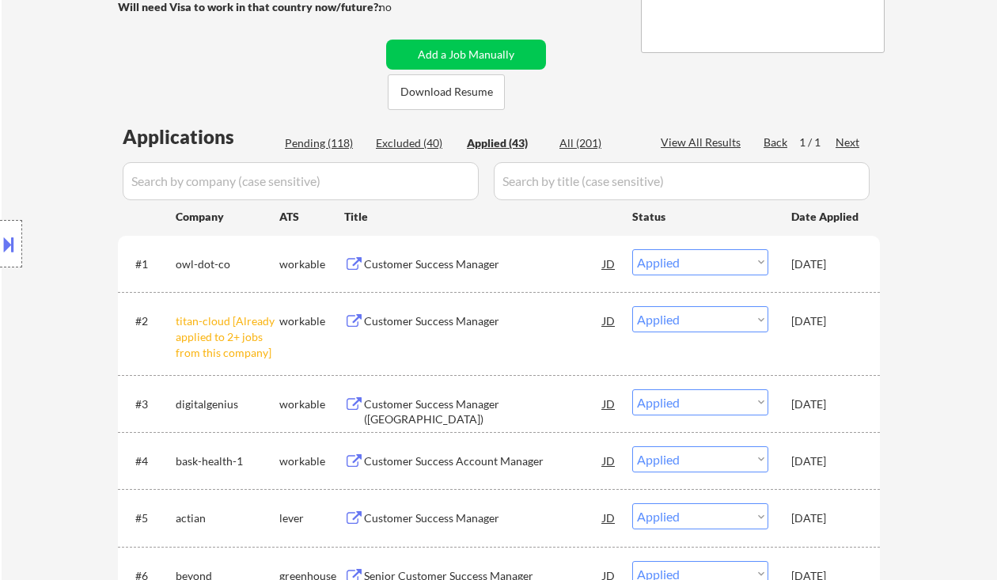
select select ""applied""
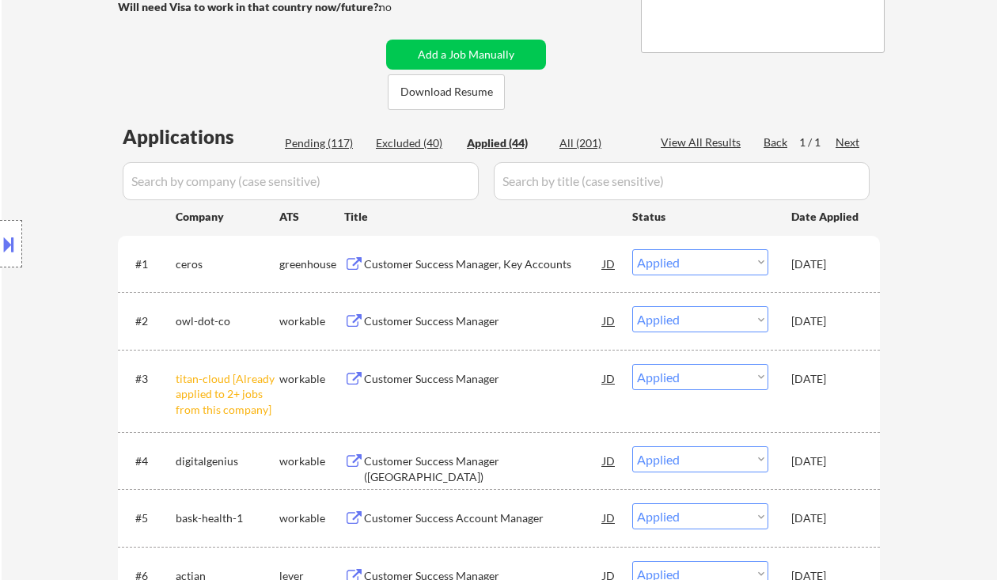
scroll to position [2021, 0]
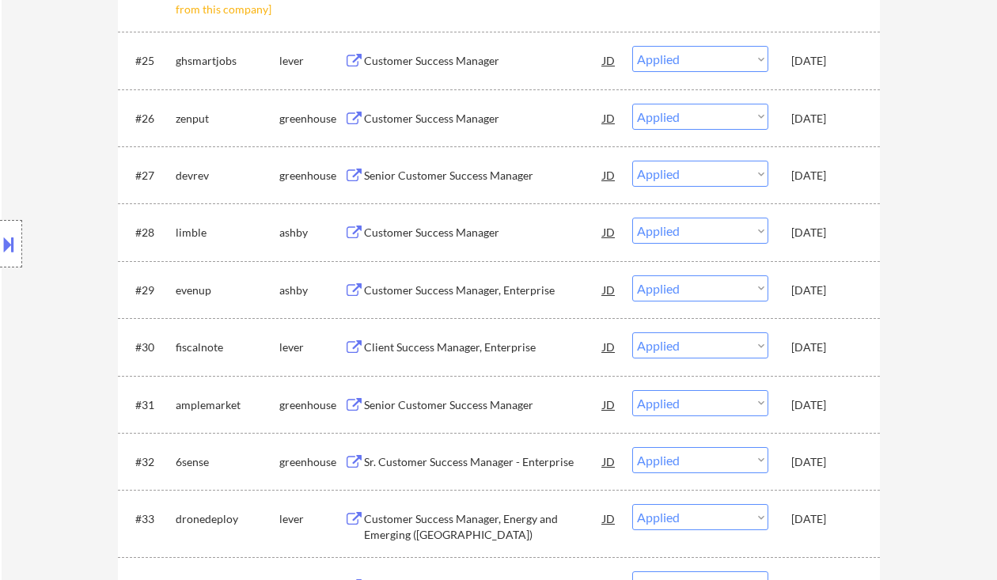
select select ""applied""
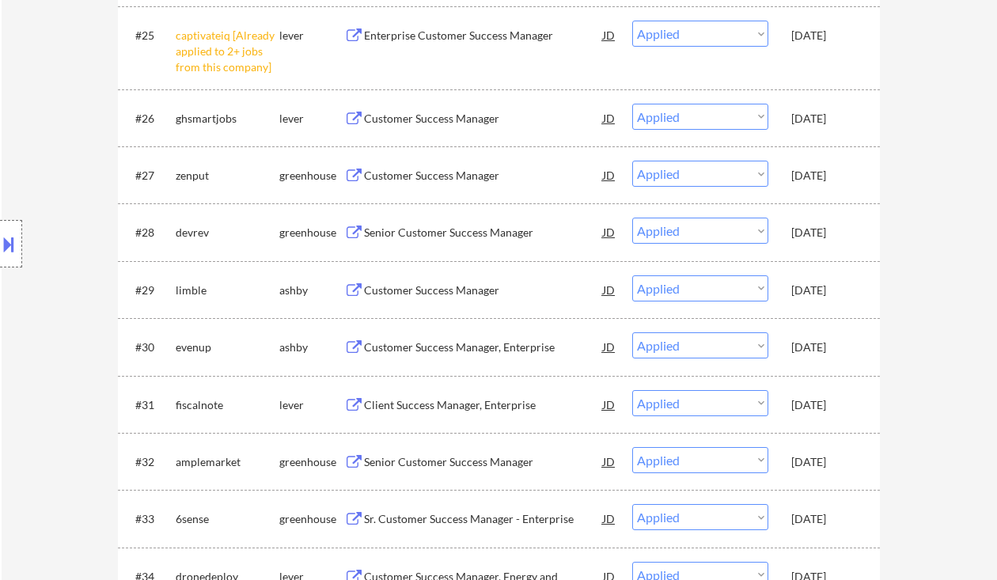
select select ""applied""
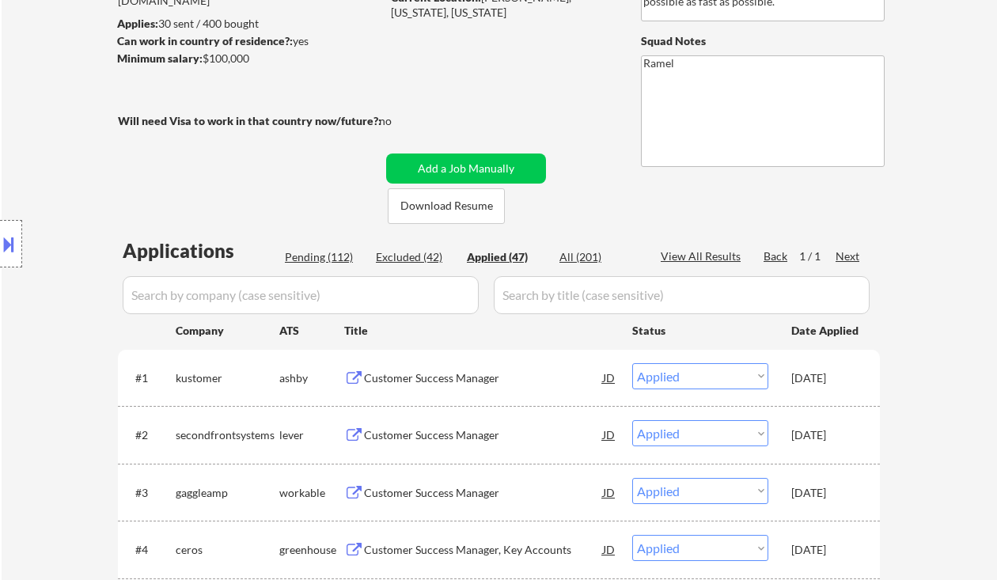
scroll to position [101, 0]
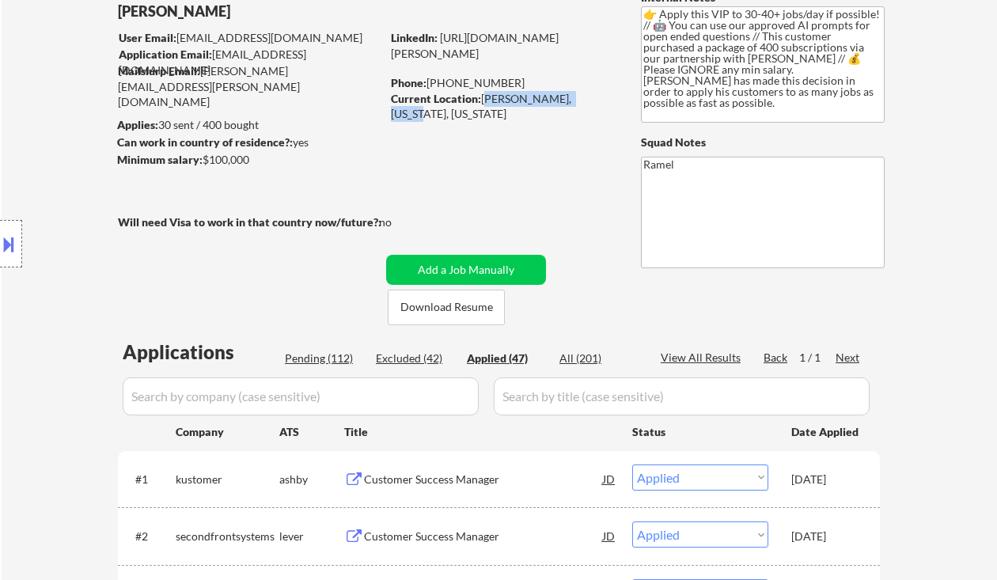
drag, startPoint x: 485, startPoint y: 94, endPoint x: 583, endPoint y: 102, distance: 97.7
click at [583, 102] on div "Current Location: [GEOGRAPHIC_DATA], [US_STATE], [US_STATE]" at bounding box center [503, 106] width 224 height 31
copy div "Marcellus, [US_STATE],"
select select ""applied""
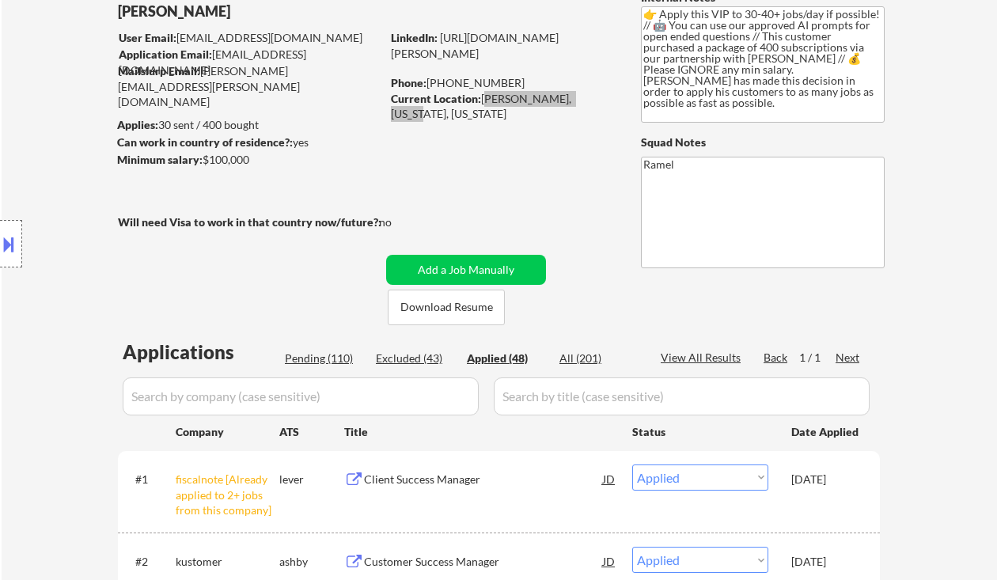
select select ""applied""
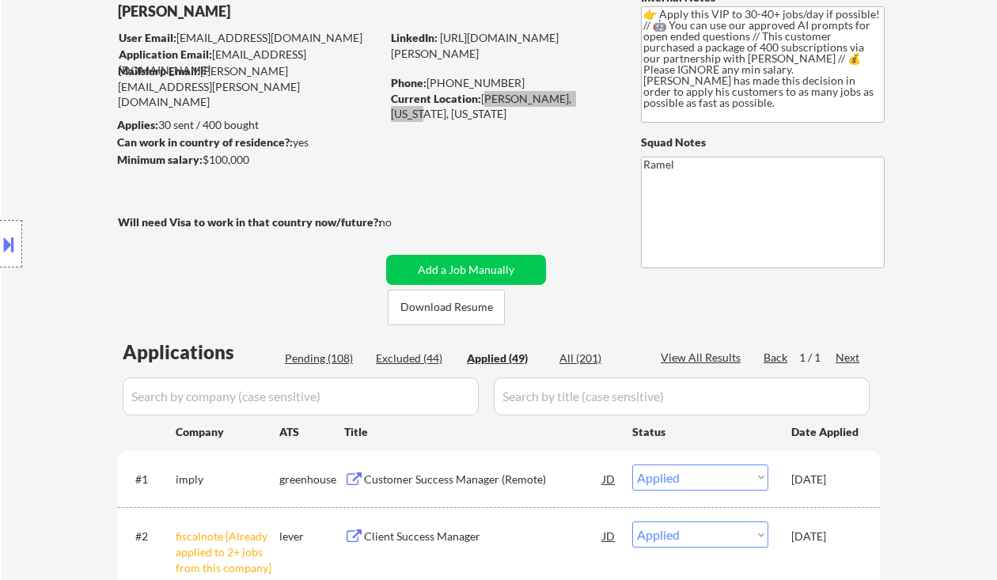
select select ""applied""
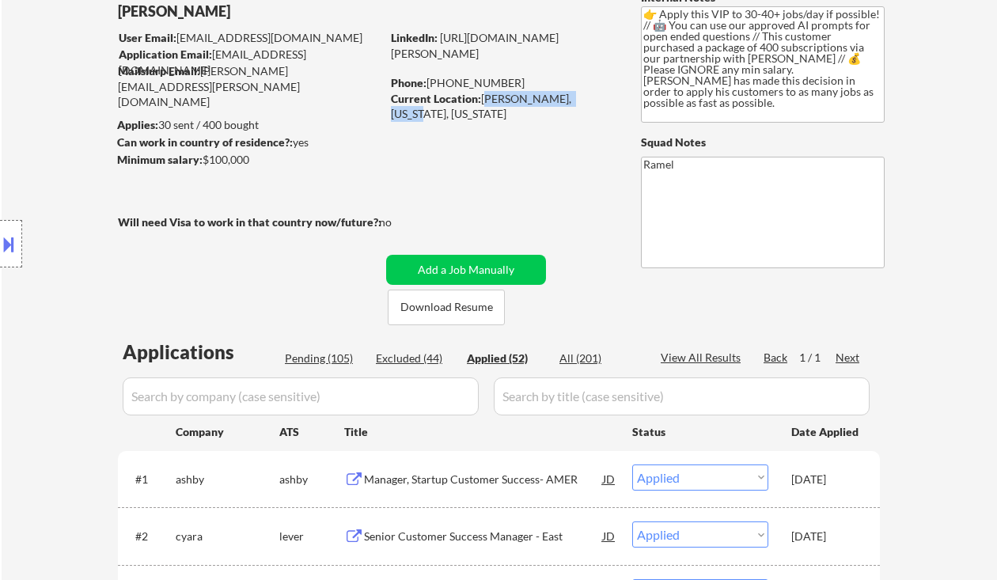
select select ""applied""
